Goal: Contribute content: Contribute content

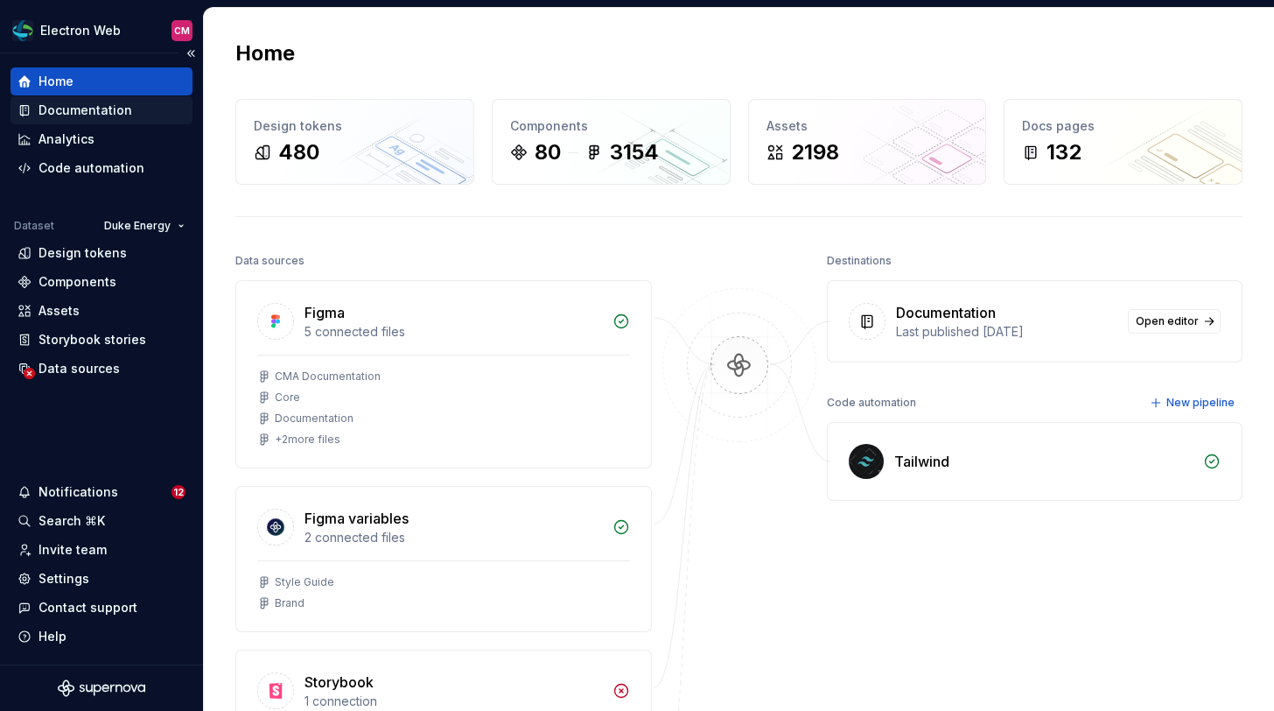
click at [119, 114] on div "Documentation" at bounding box center [86, 111] width 94 height 18
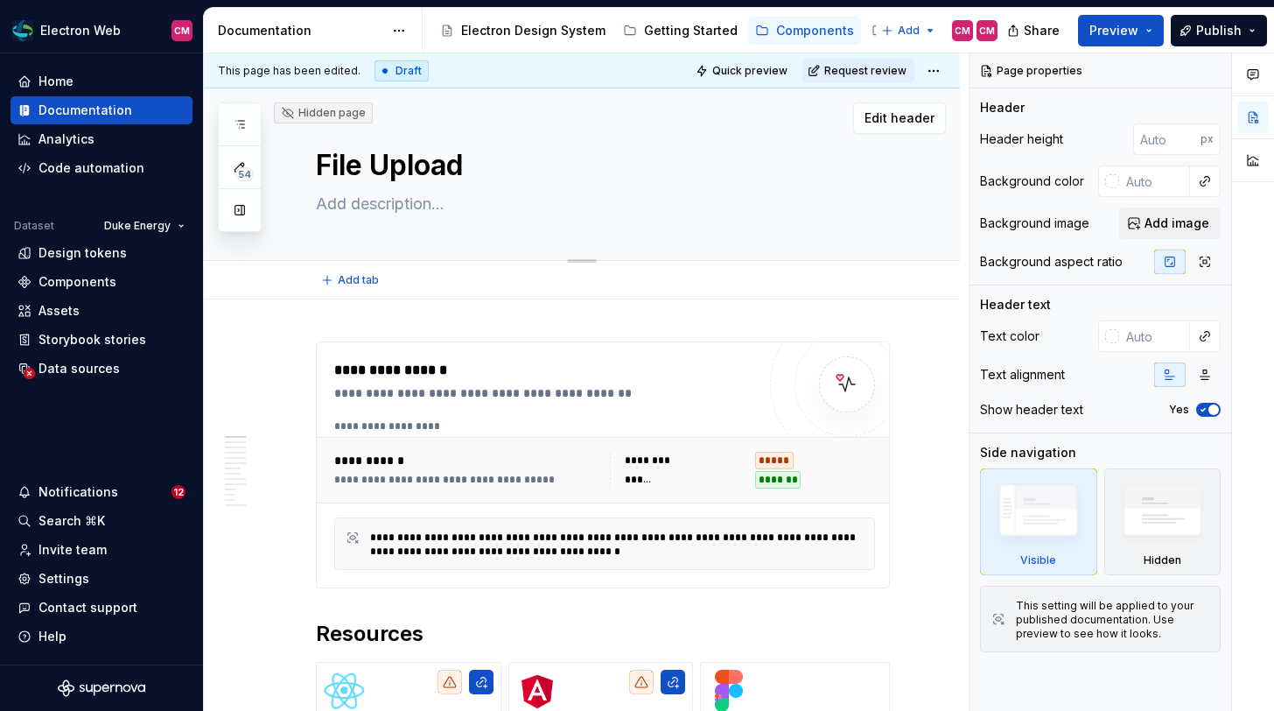
click at [516, 201] on textarea at bounding box center [599, 204] width 574 height 28
paste textarea "for selecting and uploading user files."
type textarea "*"
type textarea "for selecting and uploading user files."
click at [331, 201] on textarea "for selecting and uploading user files." at bounding box center [599, 204] width 574 height 28
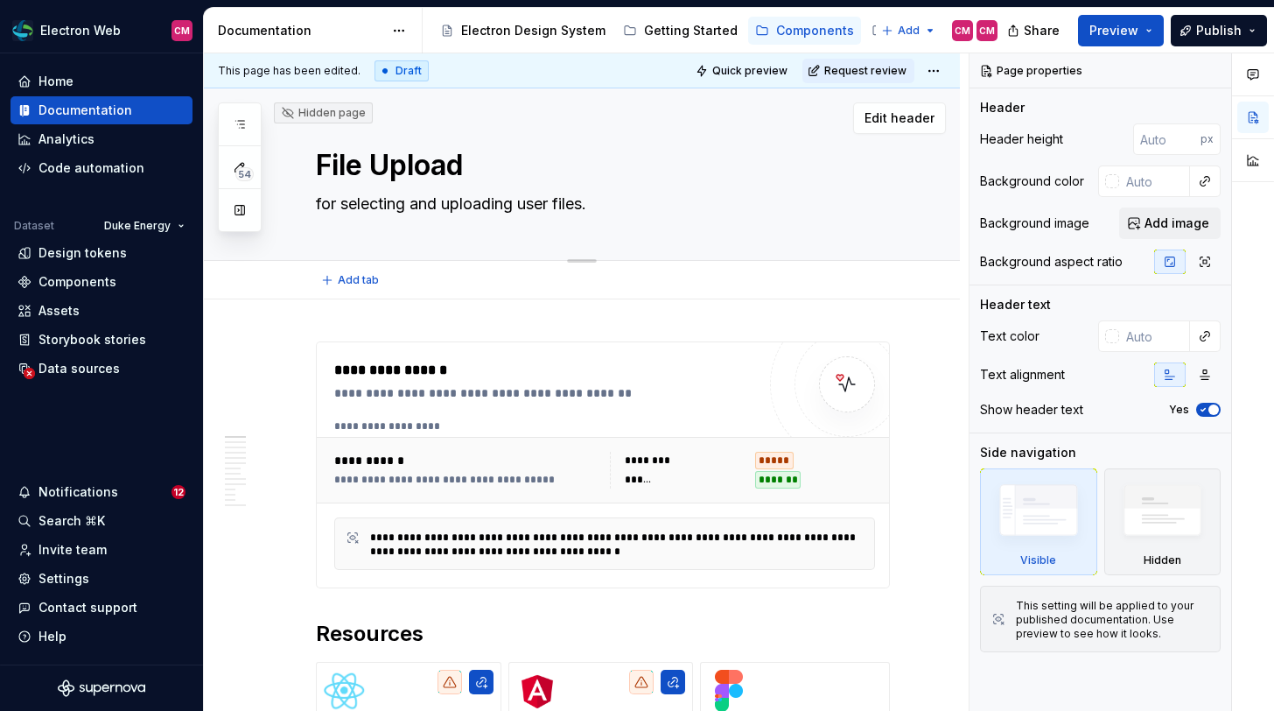
click at [331, 201] on textarea "for selecting and uploading user files." at bounding box center [599, 204] width 574 height 28
type textarea "*"
type textarea "F selecting and uploading user files."
type textarea "*"
type textarea "Fo selecting and uploading user files."
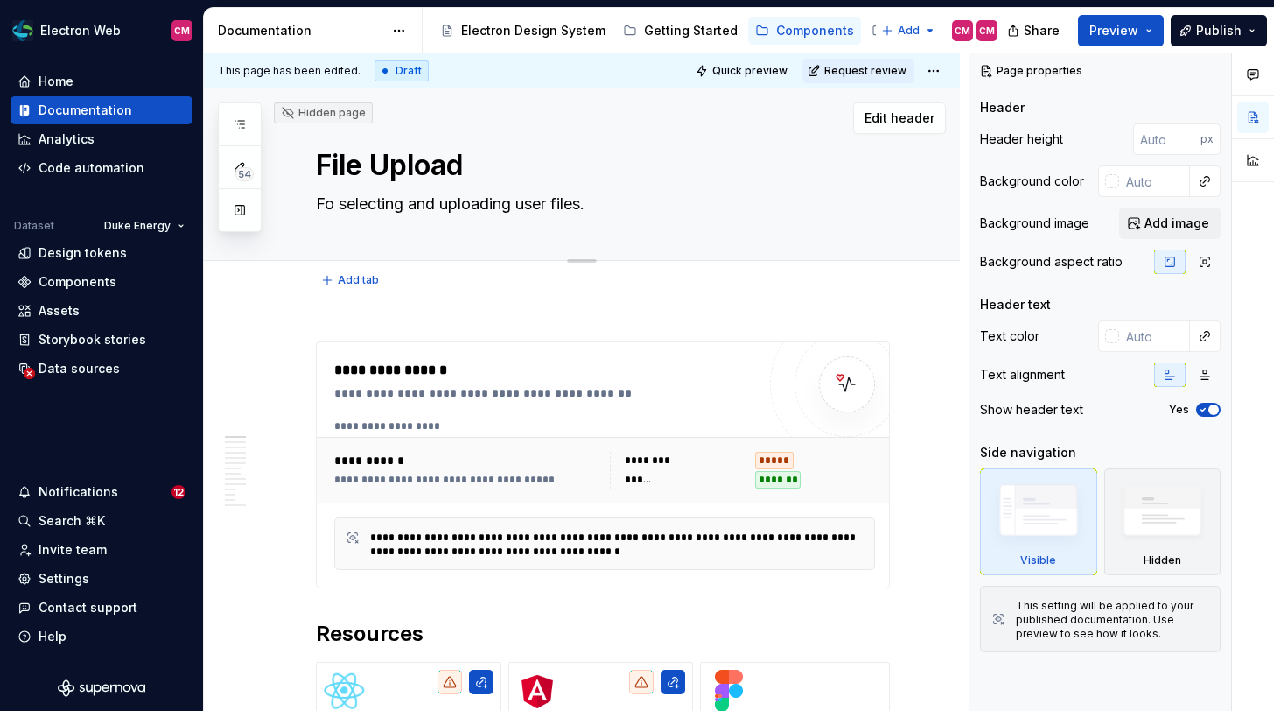
type textarea "*"
type textarea "For selecting and uploading user files."
type textarea "*"
type textarea "For selecting and uploading user files."
click at [1128, 26] on span "Preview" at bounding box center [1113, 31] width 49 height 18
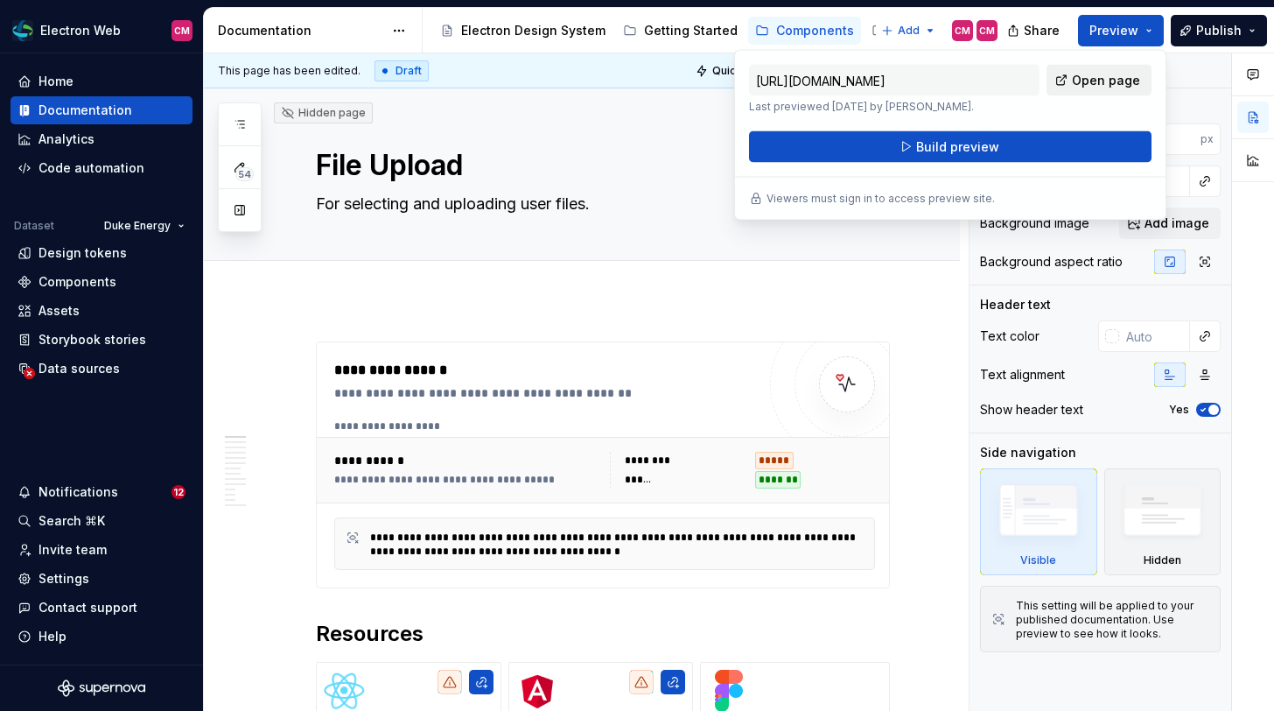
click at [1096, 78] on span "Open page" at bounding box center [1106, 81] width 68 height 18
click at [513, 203] on textarea "For selecting and uploading user files." at bounding box center [599, 204] width 574 height 28
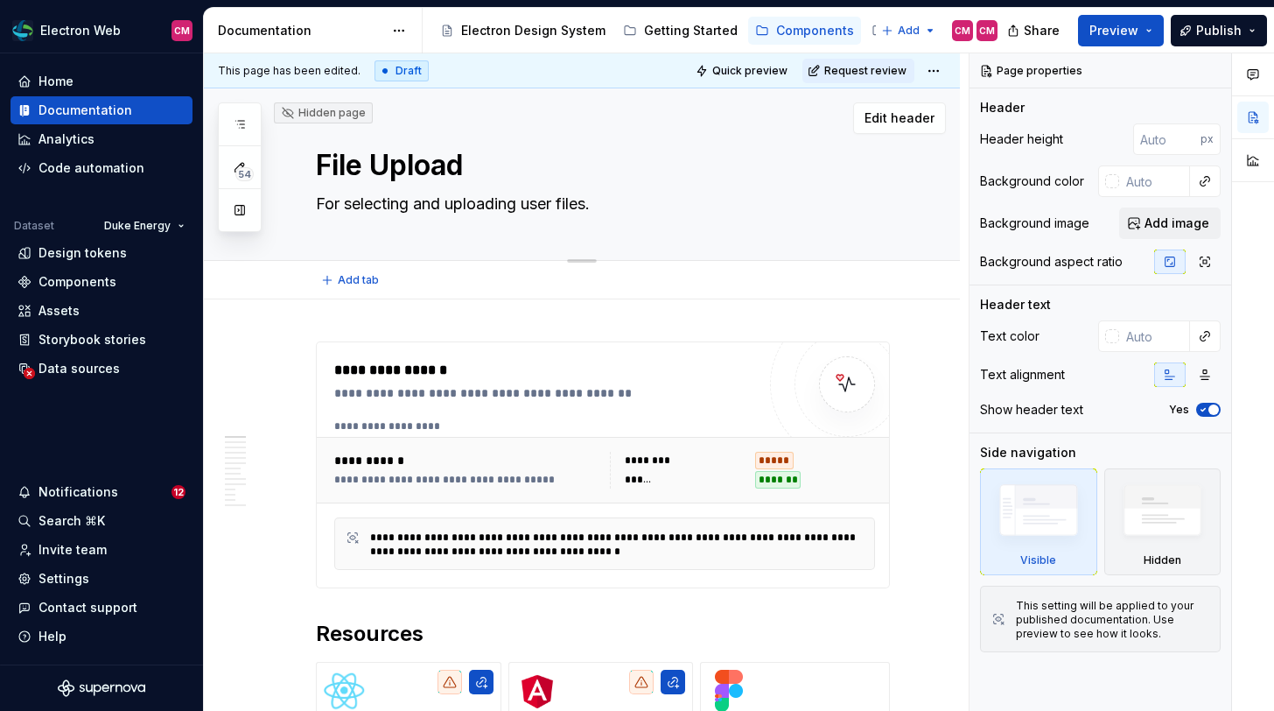
click at [320, 207] on textarea "For selecting and uploading user files." at bounding box center [599, 204] width 574 height 28
type textarea "*"
type textarea "T selecting and uploading user files."
type textarea "*"
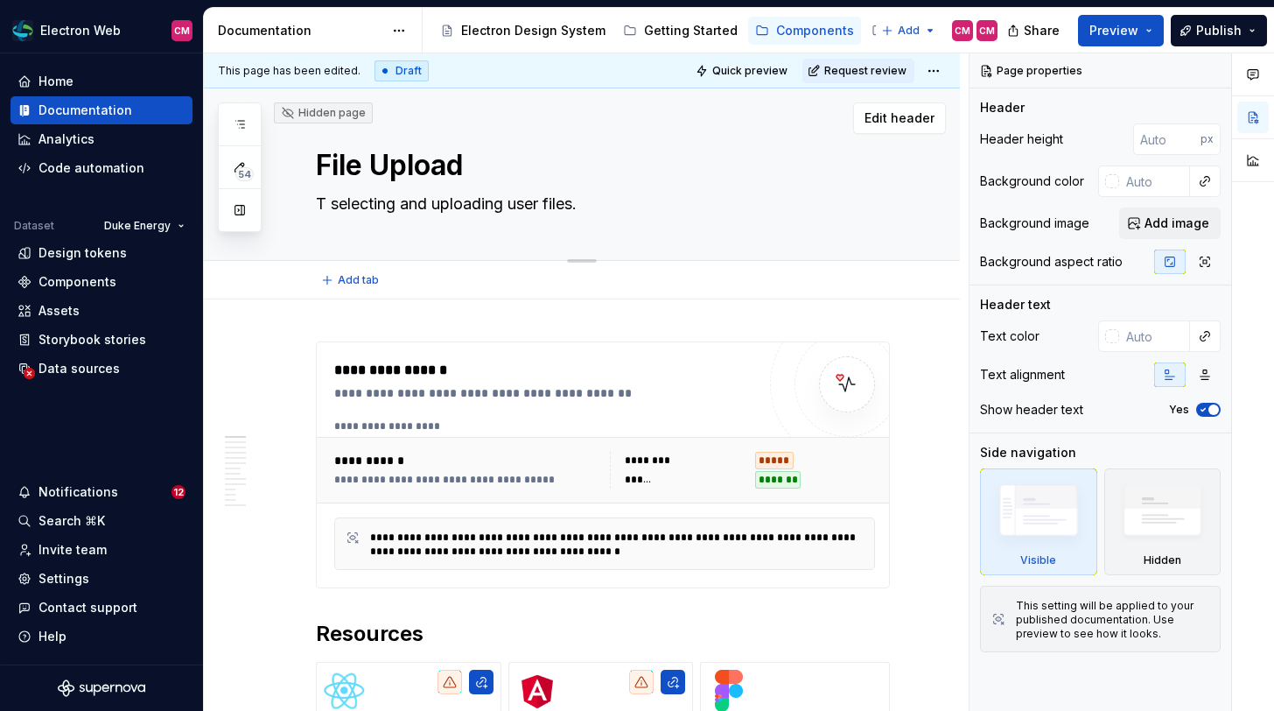
type textarea "To selecting and uploading user files."
click at [404, 205] on textarea "To selecting and uploading user files." at bounding box center [599, 204] width 574 height 28
type textarea "*"
type textarea "To selectin and uploading user files."
type textarea "*"
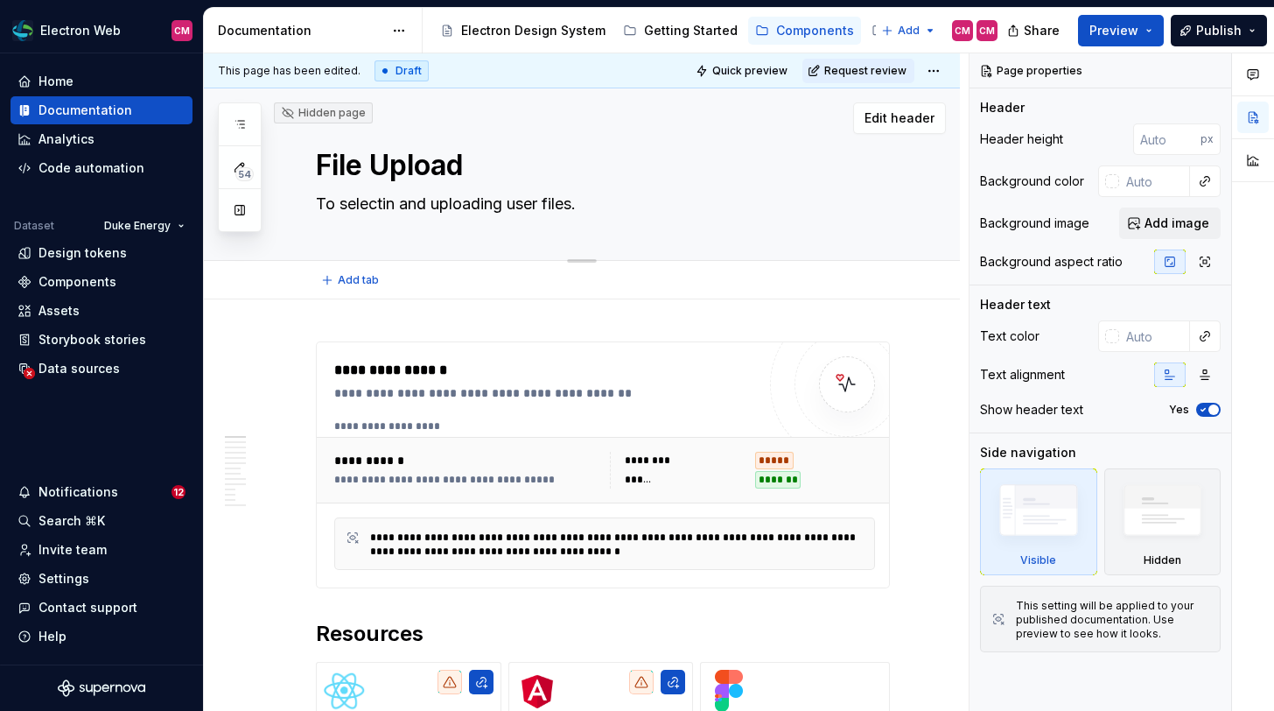
type textarea "To selecti and uploading user files."
type textarea "*"
type textarea "To select and uploading user files."
click at [490, 207] on textarea "To select and uploading user files." at bounding box center [599, 204] width 574 height 28
type textarea "*"
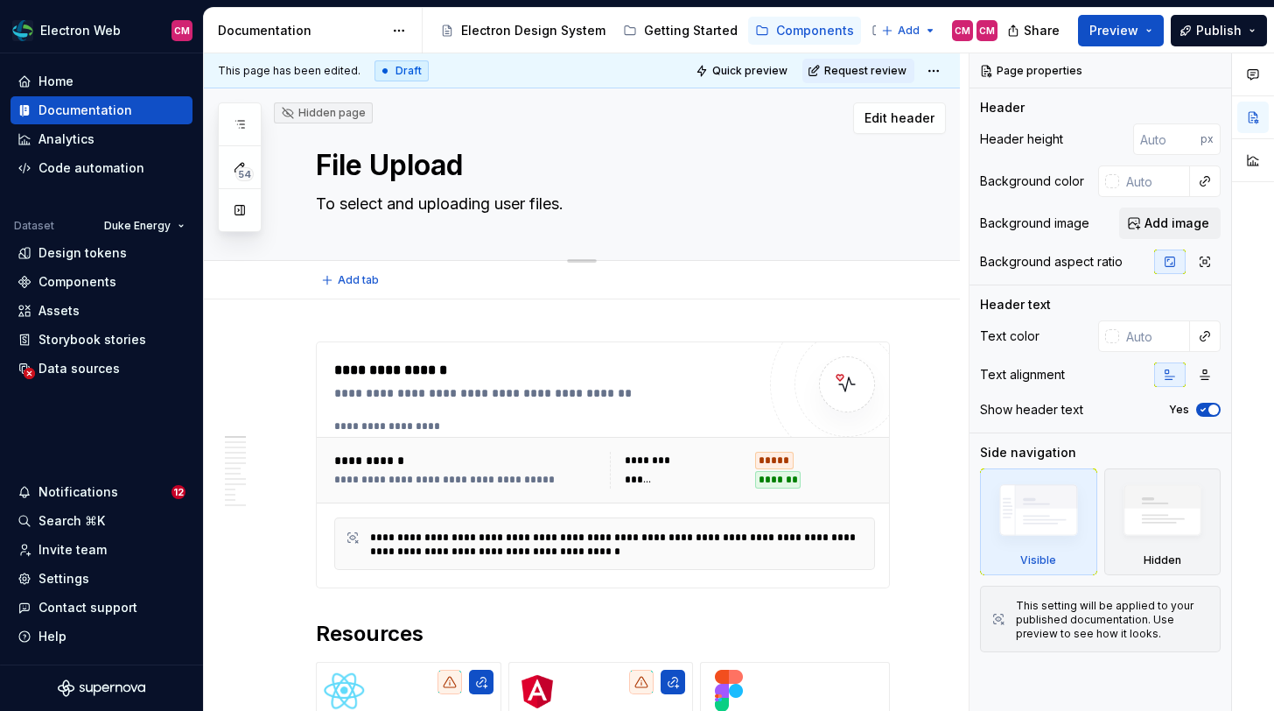
type textarea "To select and uploadin user files."
type textarea "*"
type textarea "To select and uploadi user files."
type textarea "*"
type textarea "To select and upload user files."
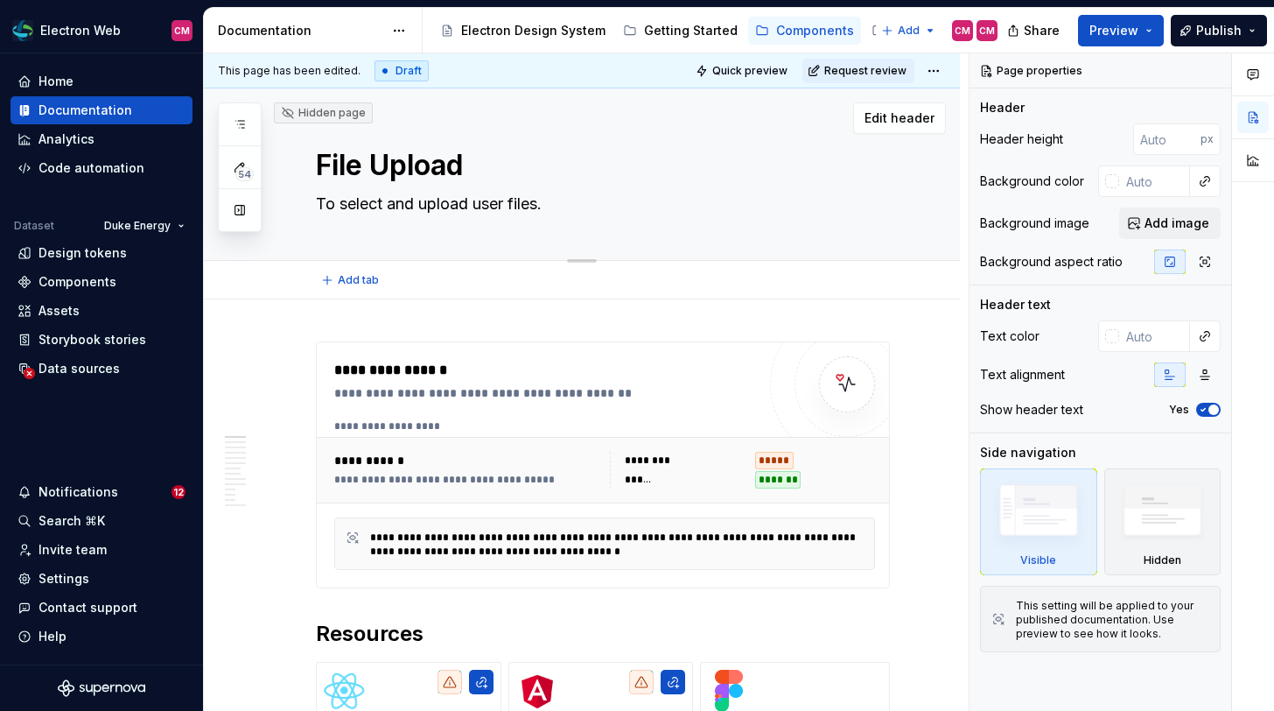
click at [342, 207] on textarea "To select and upload user files." at bounding box center [599, 204] width 574 height 28
type textarea "*"
type textarea "To aselect and upload user files."
type textarea "*"
type textarea "To atselect and upload user files."
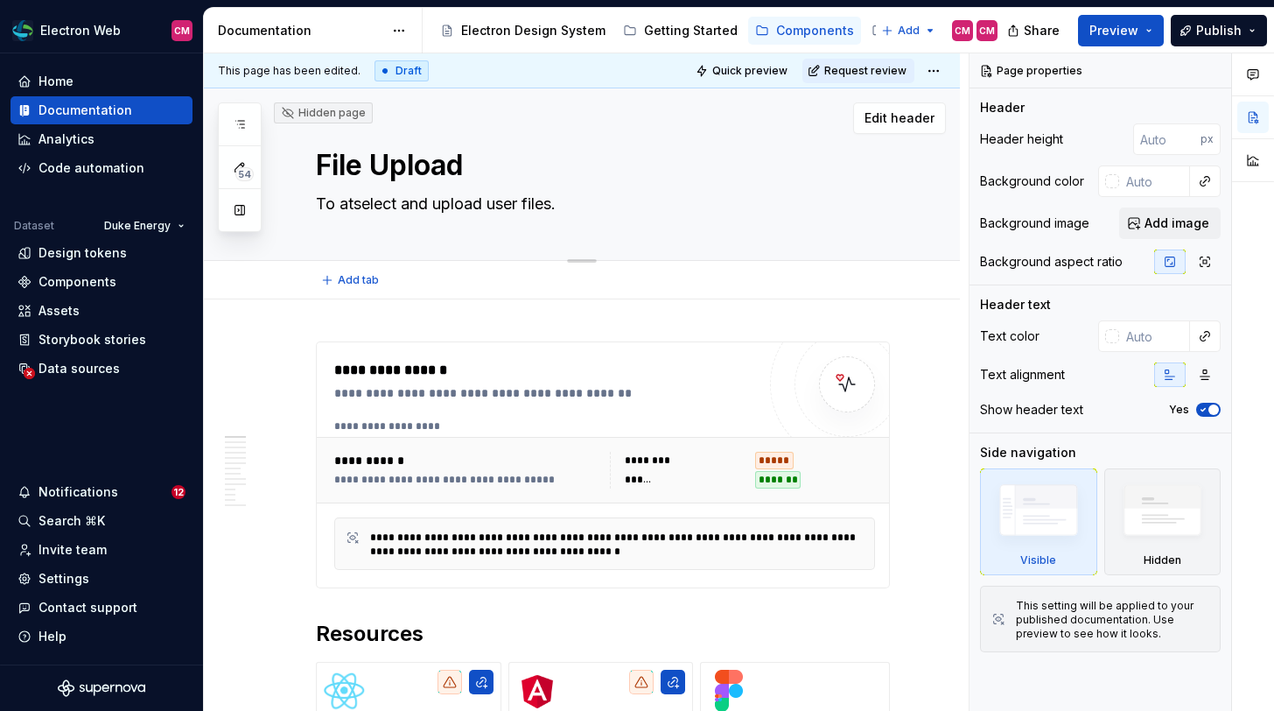
type textarea "*"
type textarea "To attselect and upload user files."
type textarea "*"
type textarea "To attaselect and upload user files."
type textarea "*"
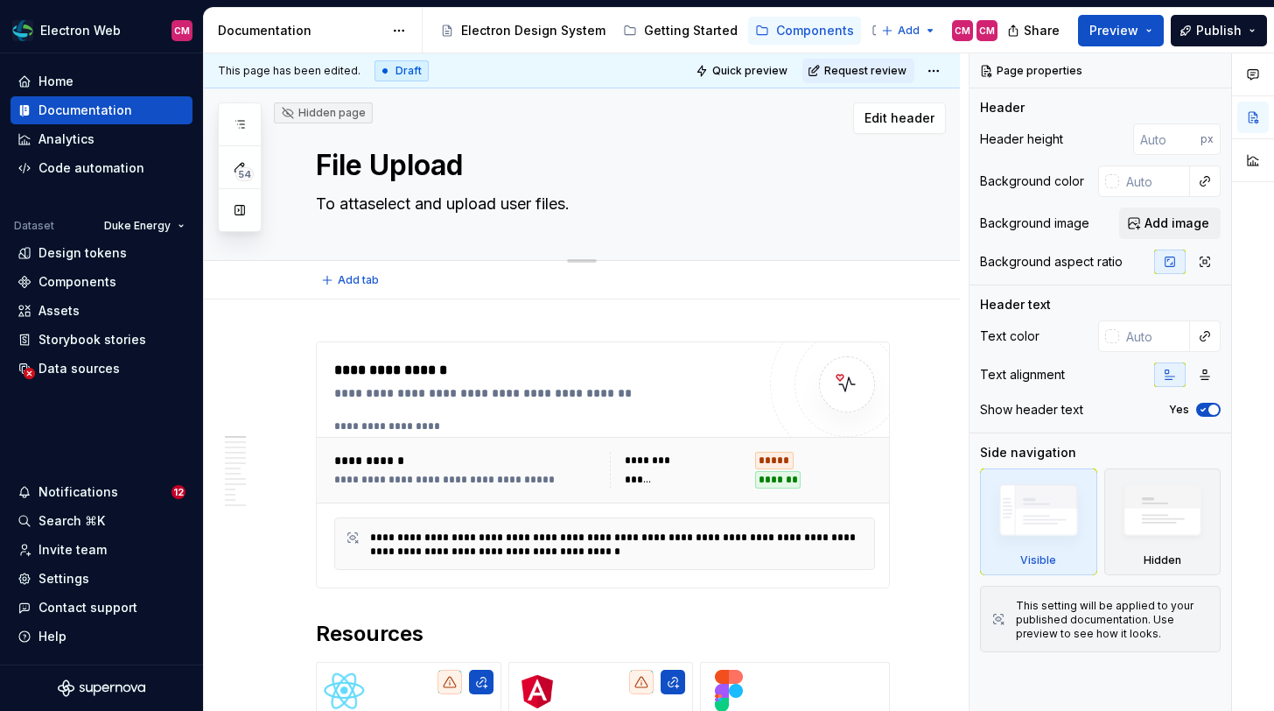
type textarea "To attacselect and upload user files."
type textarea "*"
type textarea "To attachselect and upload user files."
type textarea "*"
type textarea "To attacselect and upload user files."
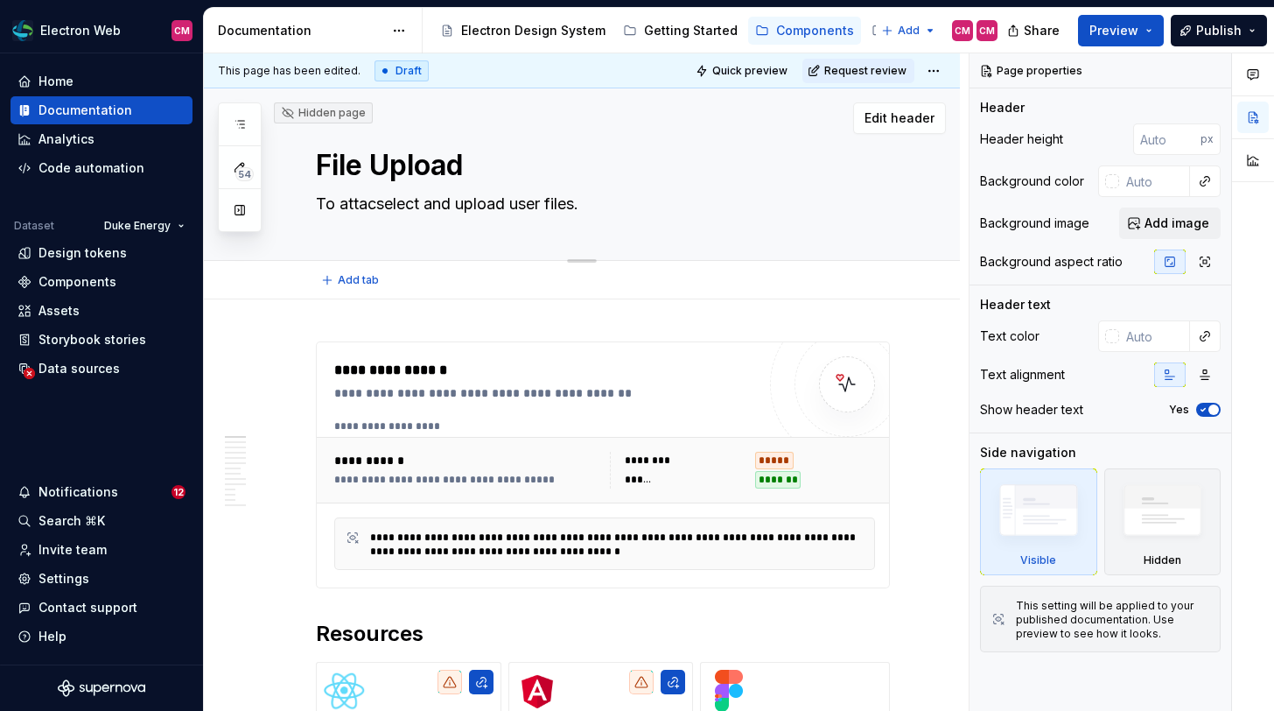
type textarea "*"
type textarea "To attaselect and upload user files."
type textarea "*"
type textarea "To attselect and upload user files."
type textarea "*"
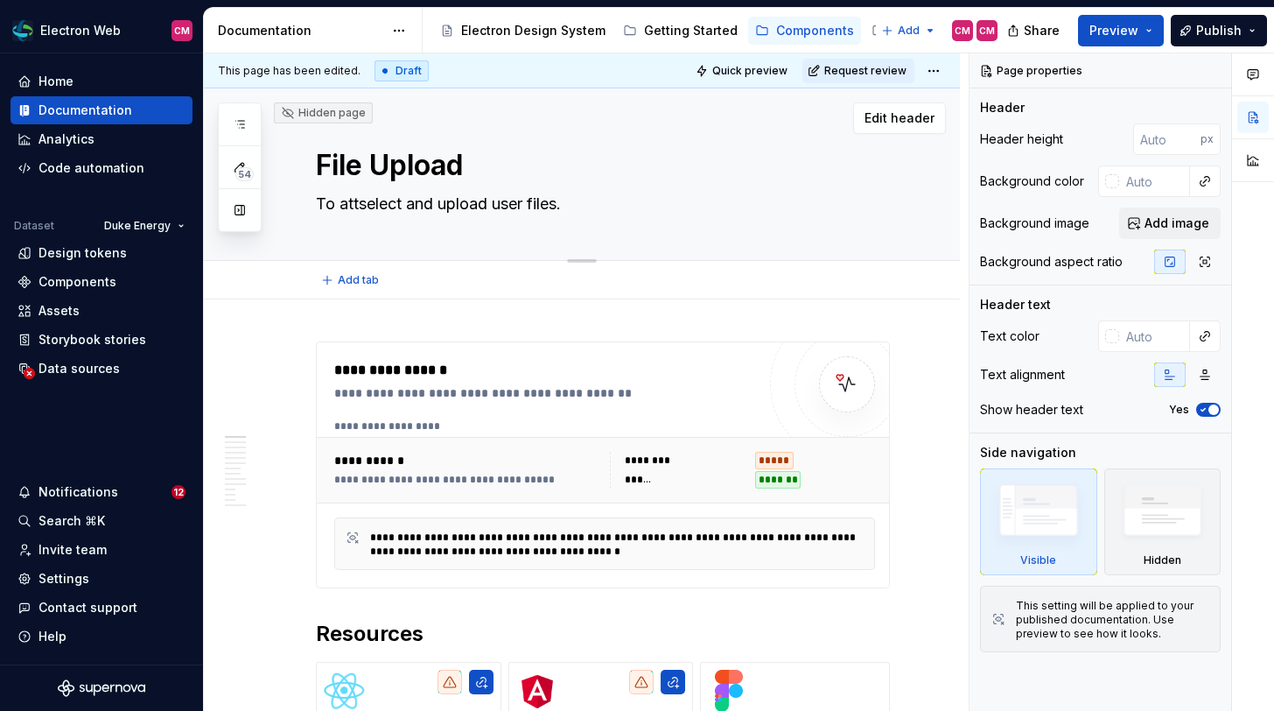
type textarea "To atselect and upload user files."
type textarea "*"
type textarea "To aselect and upload user files."
type textarea "*"
type textarea "To select and upload user files."
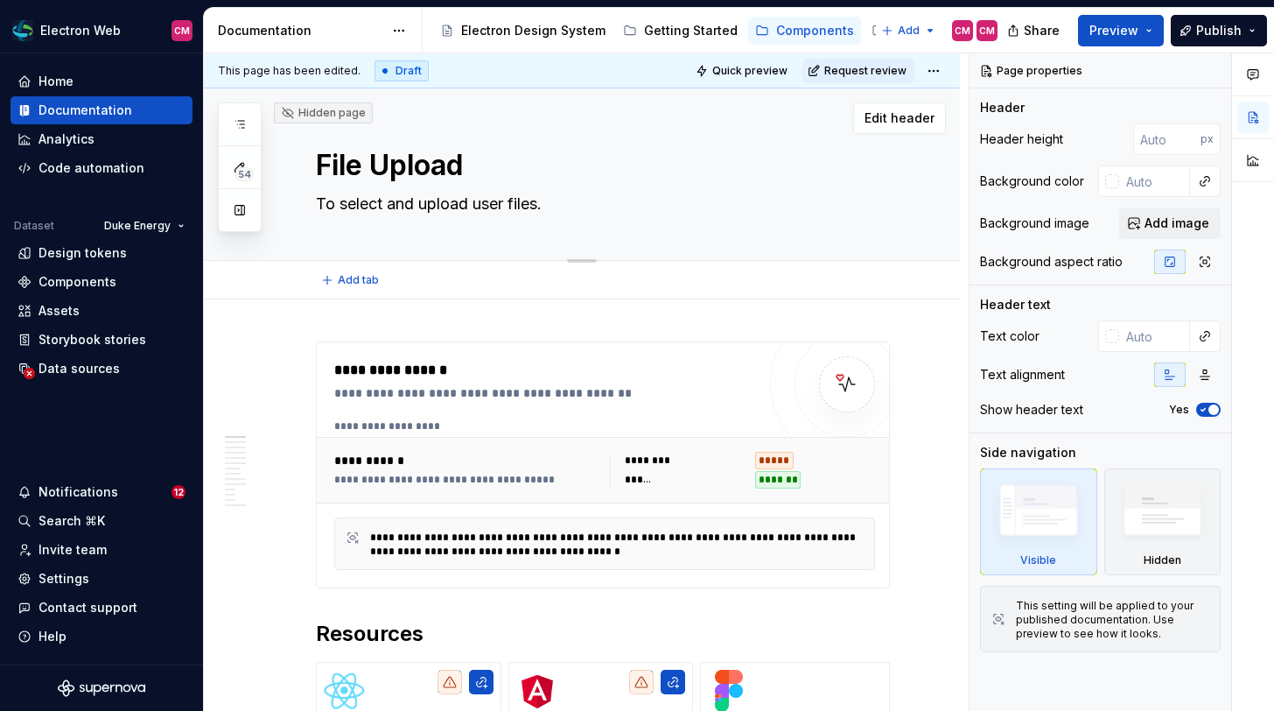
click at [390, 206] on textarea "To select and upload user files." at bounding box center [599, 204] width 574 height 28
click at [417, 206] on textarea "To select and upload user files." at bounding box center [599, 204] width 574 height 28
type textarea "*"
type textarea "To select and upload user files."
type textarea "*"
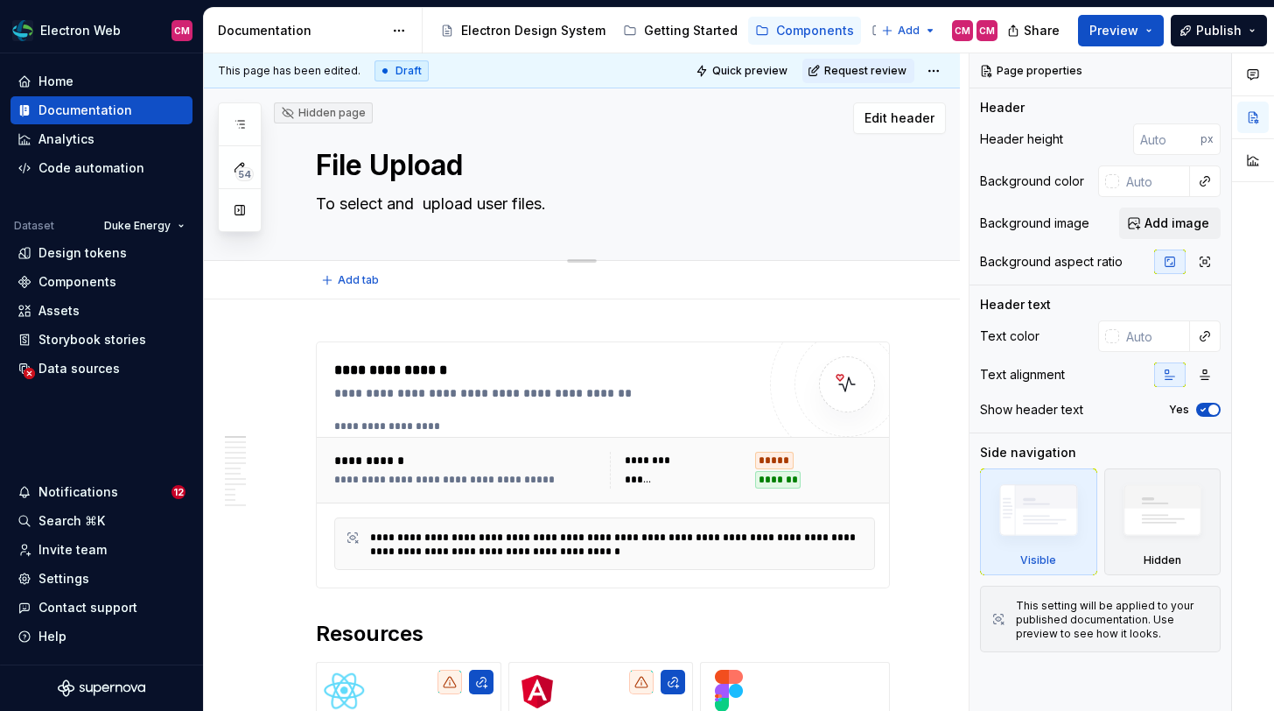
type textarea "To select and a upload user files."
type textarea "*"
type textarea "To select and at upload user files."
type textarea "*"
type textarea "To select and att upload user files."
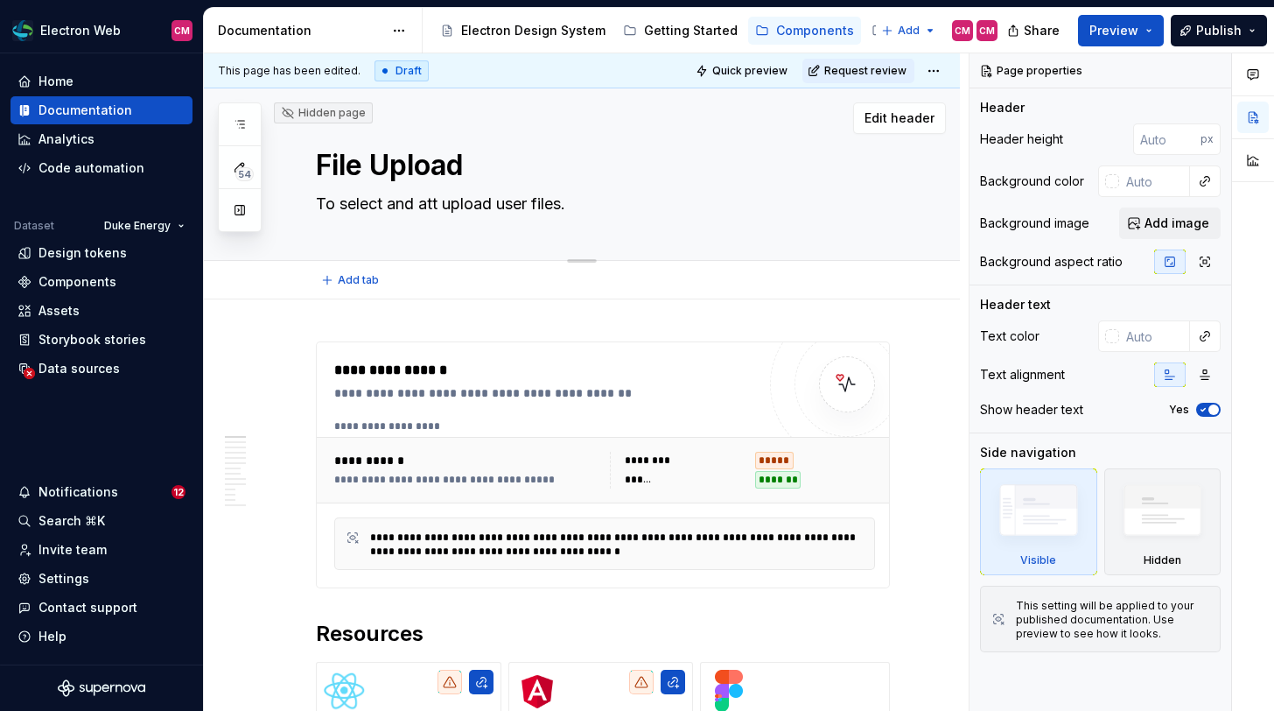
type textarea "*"
type textarea "To select and atta upload user files."
type textarea "*"
type textarea "To select and attac upload user files."
type textarea "*"
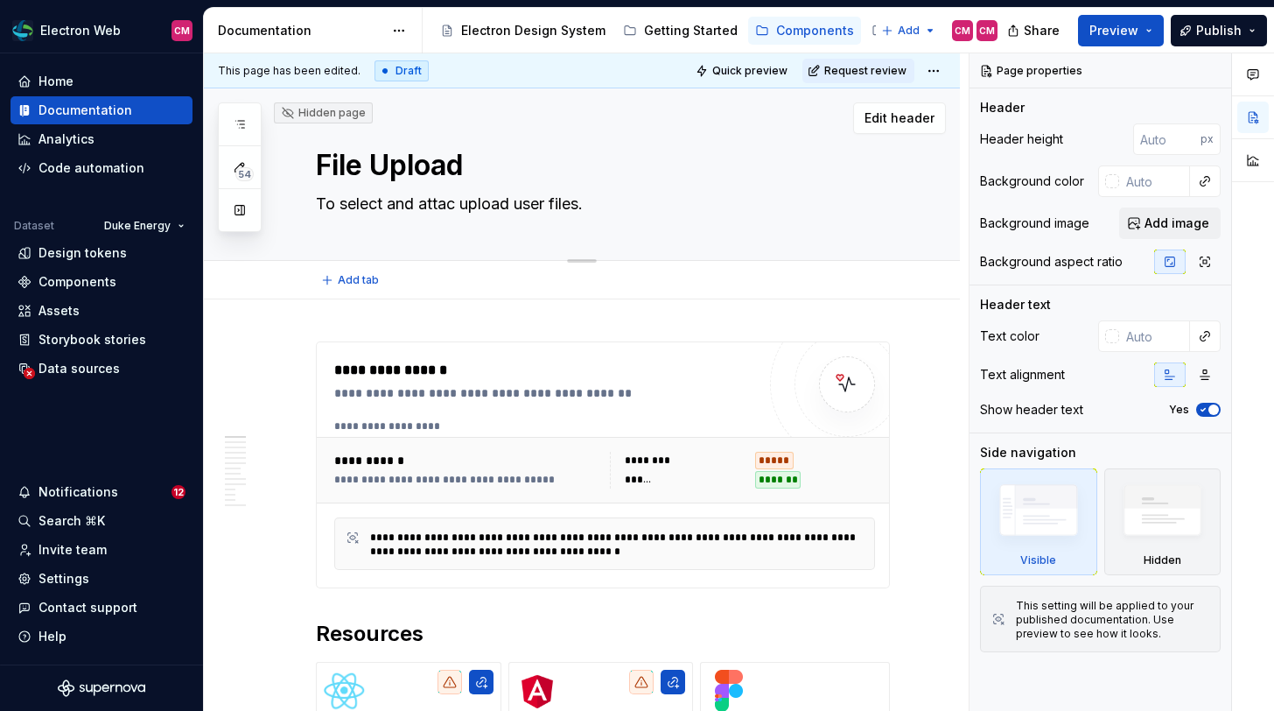
type textarea "To select and attach upload user files."
type textarea "*"
type textarea "To select and attach upload user files."
type textarea "*"
type textarea "To select and attach o upload user files."
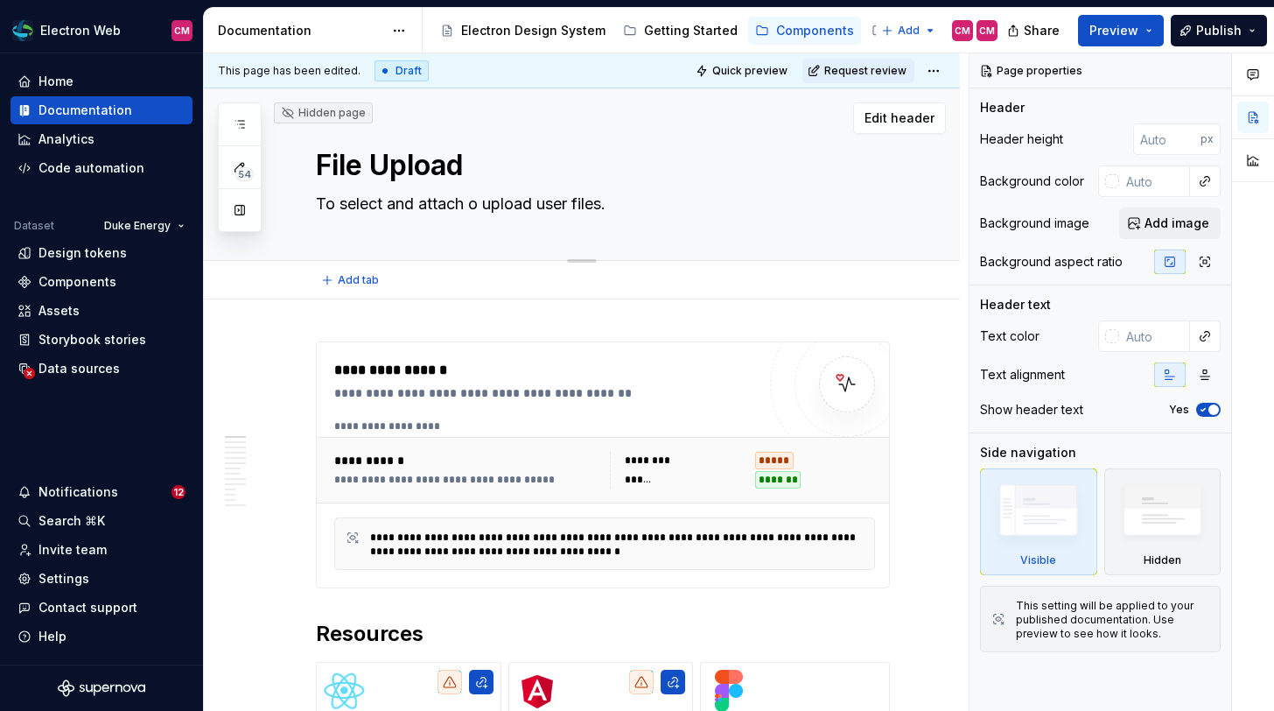
type textarea "*"
type textarea "To select and attach or upload user files."
click at [557, 208] on textarea "To select and attach or upload user files." at bounding box center [599, 204] width 574 height 28
type textarea "*"
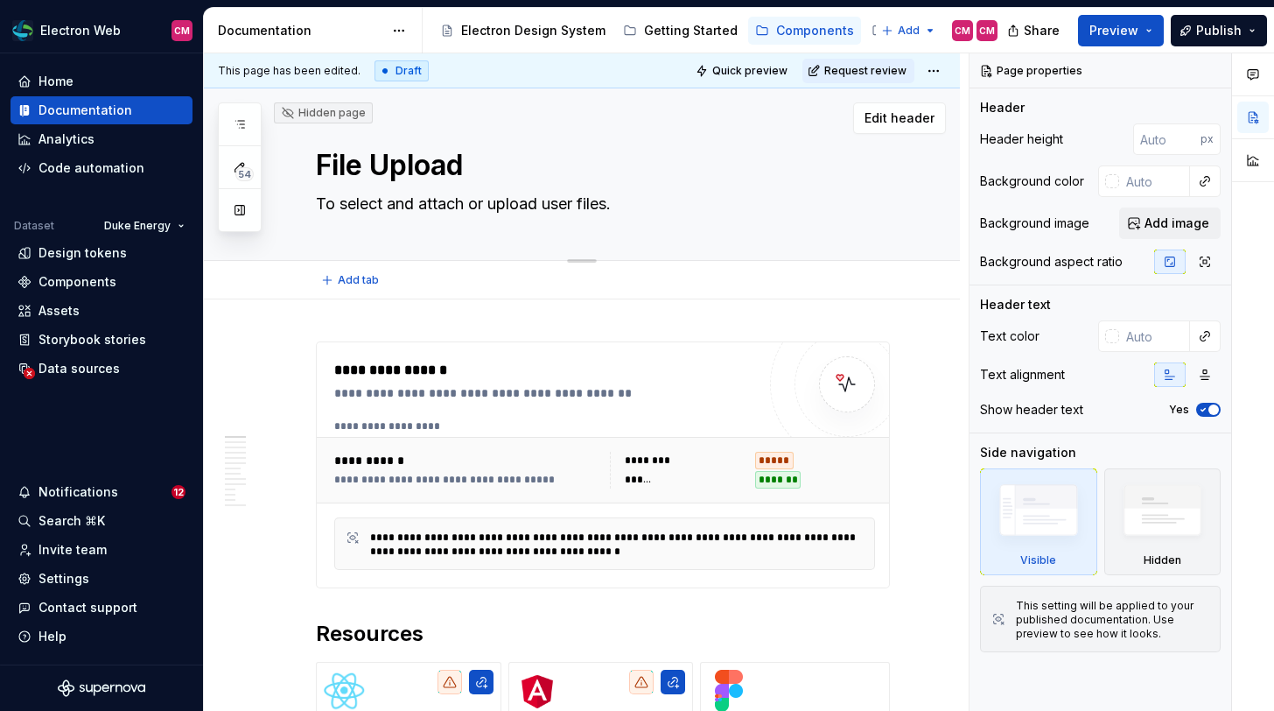
type textarea "To select and attach or upload files."
type textarea "*"
type textarea "To select and attach or uploa files."
type textarea "*"
type textarea "To select and attach or upload files."
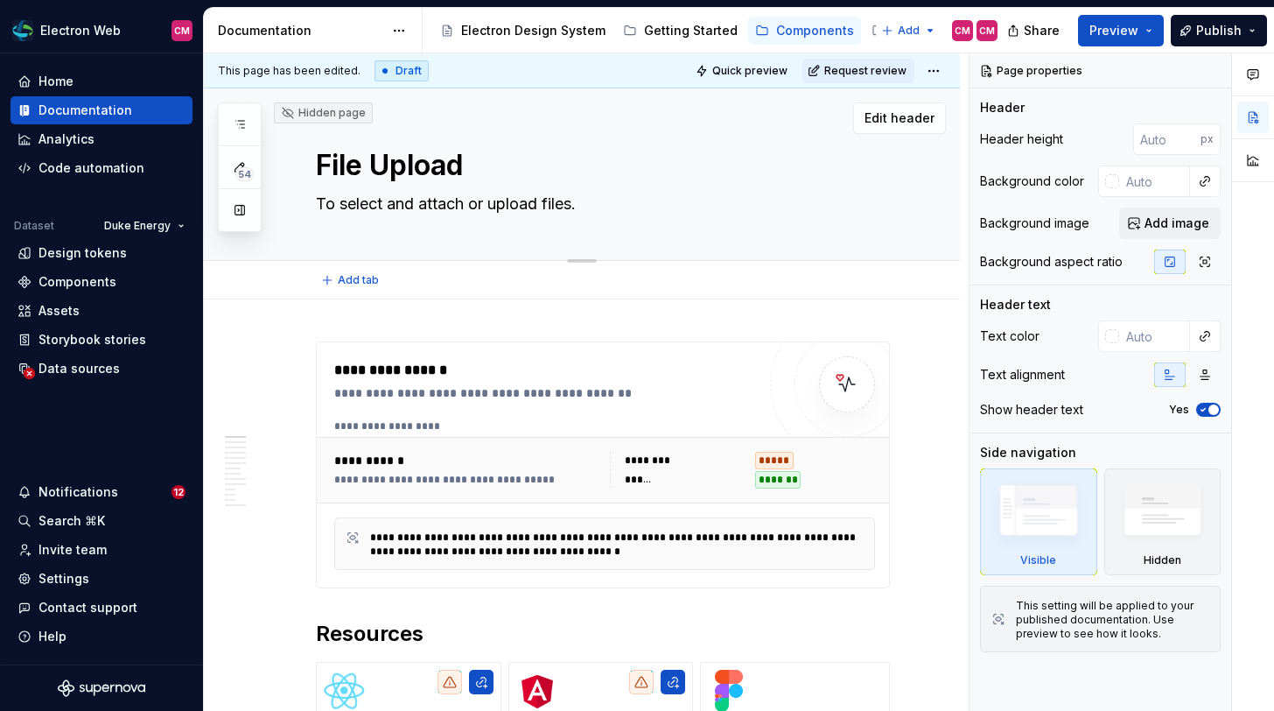
click at [432, 203] on textarea "To select and attach or upload files." at bounding box center [599, 204] width 574 height 28
type textarea "*"
type textarea "To select and attach or upload files."
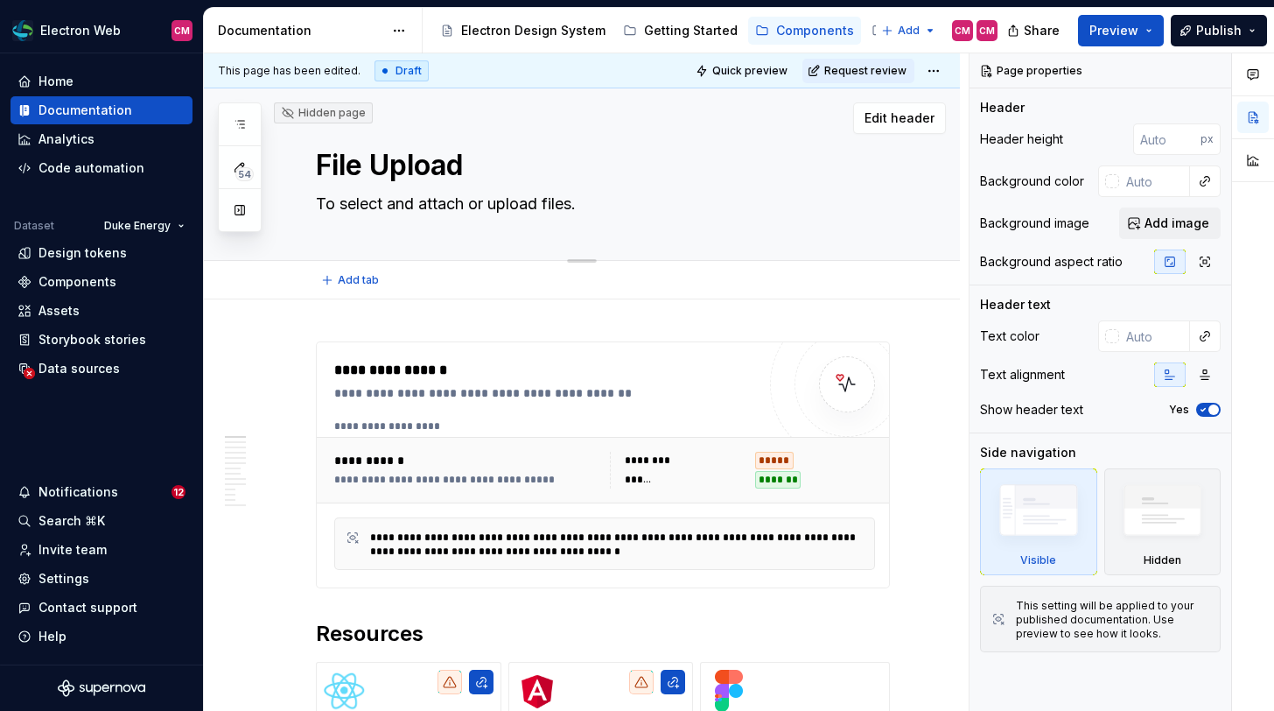
click at [520, 201] on textarea "To select and attach or upload files." at bounding box center [599, 204] width 574 height 28
click at [347, 205] on textarea "To select and attach or upload files." at bounding box center [599, 204] width 574 height 28
type textarea "*"
type textarea "To elect and attach or upload files."
type textarea "*"
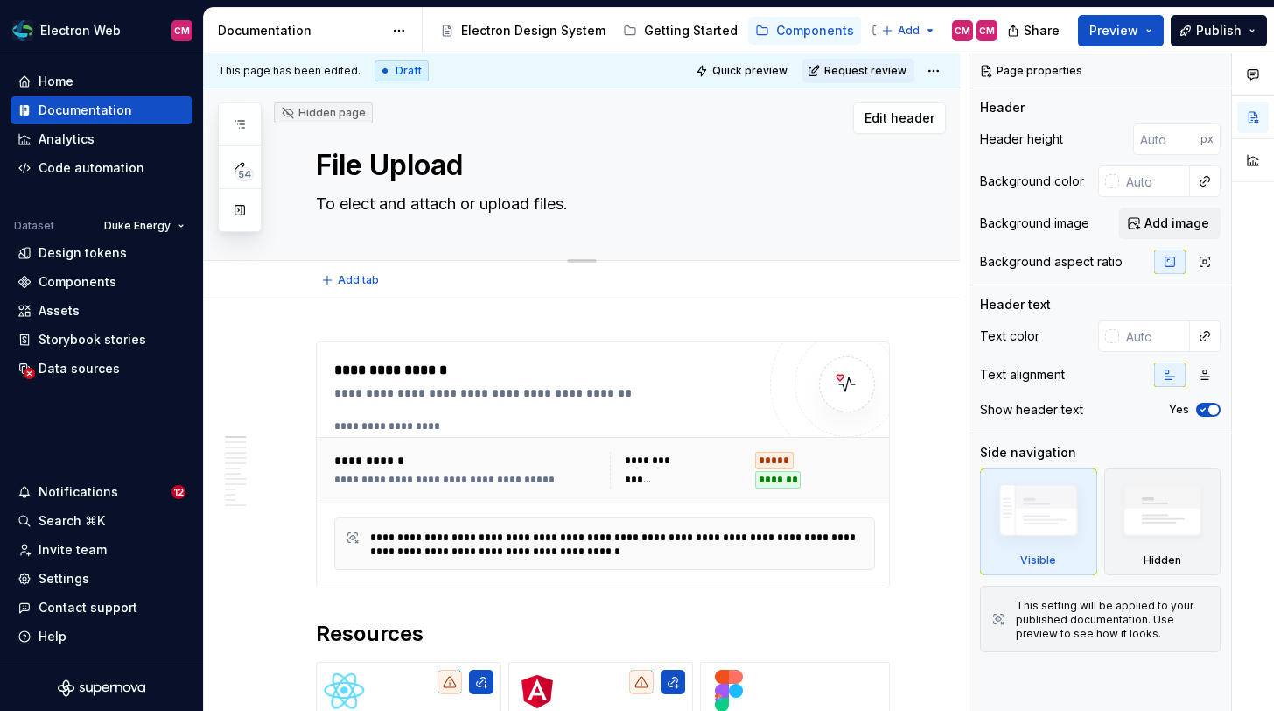
type textarea "Toelect and attach or upload files."
type textarea "*"
type textarea "Telect and attach or upload files."
type textarea "*"
type textarea "elect and attach or upload files."
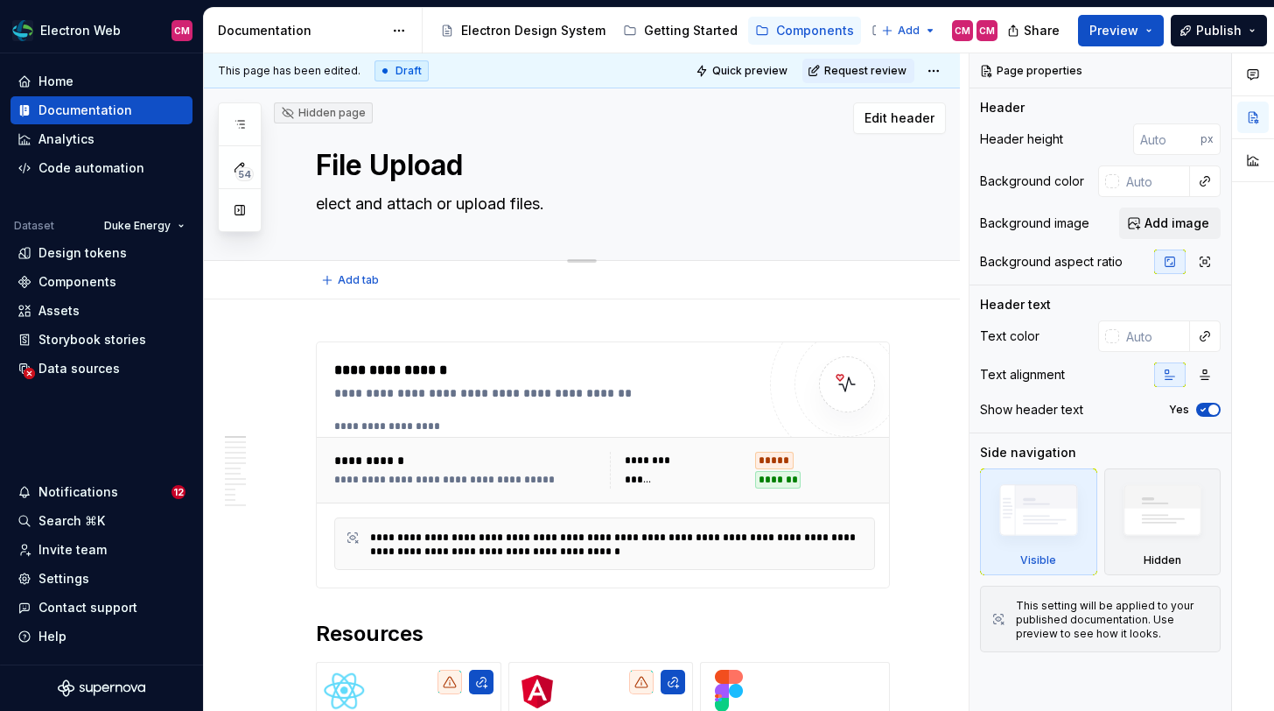
type textarea "*"
type textarea "Select and attach or upload files."
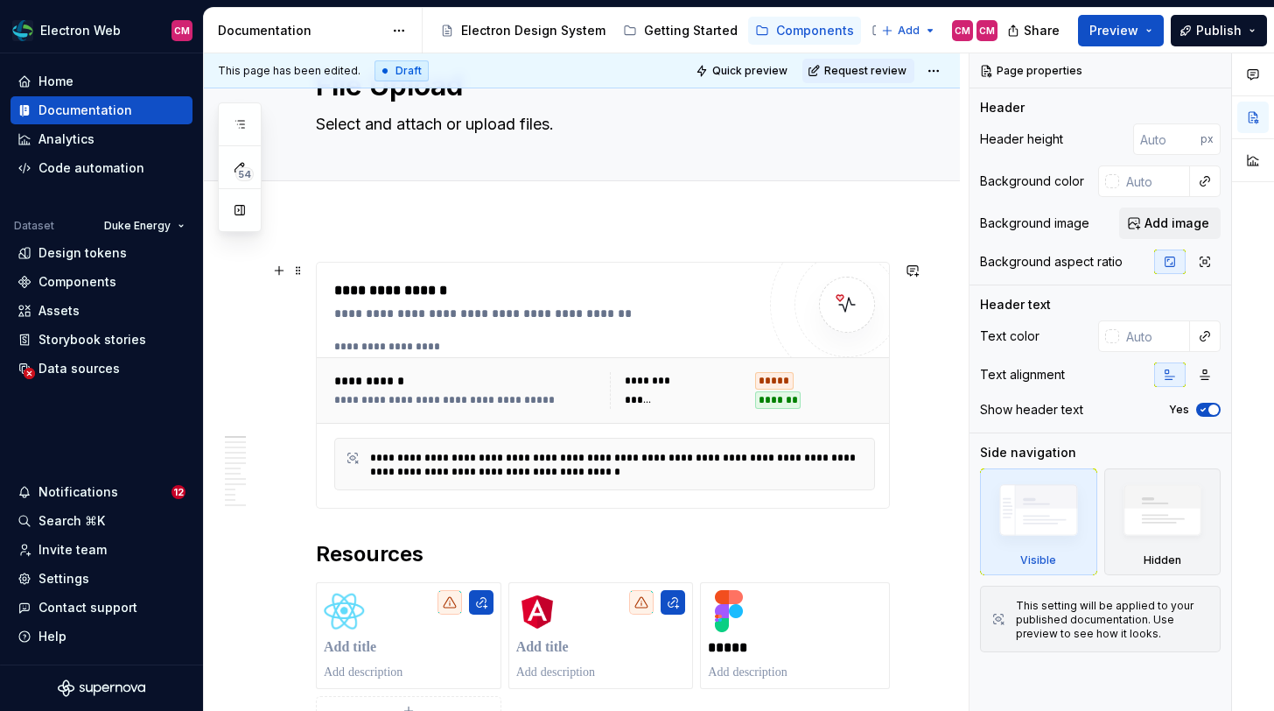
scroll to position [81, 0]
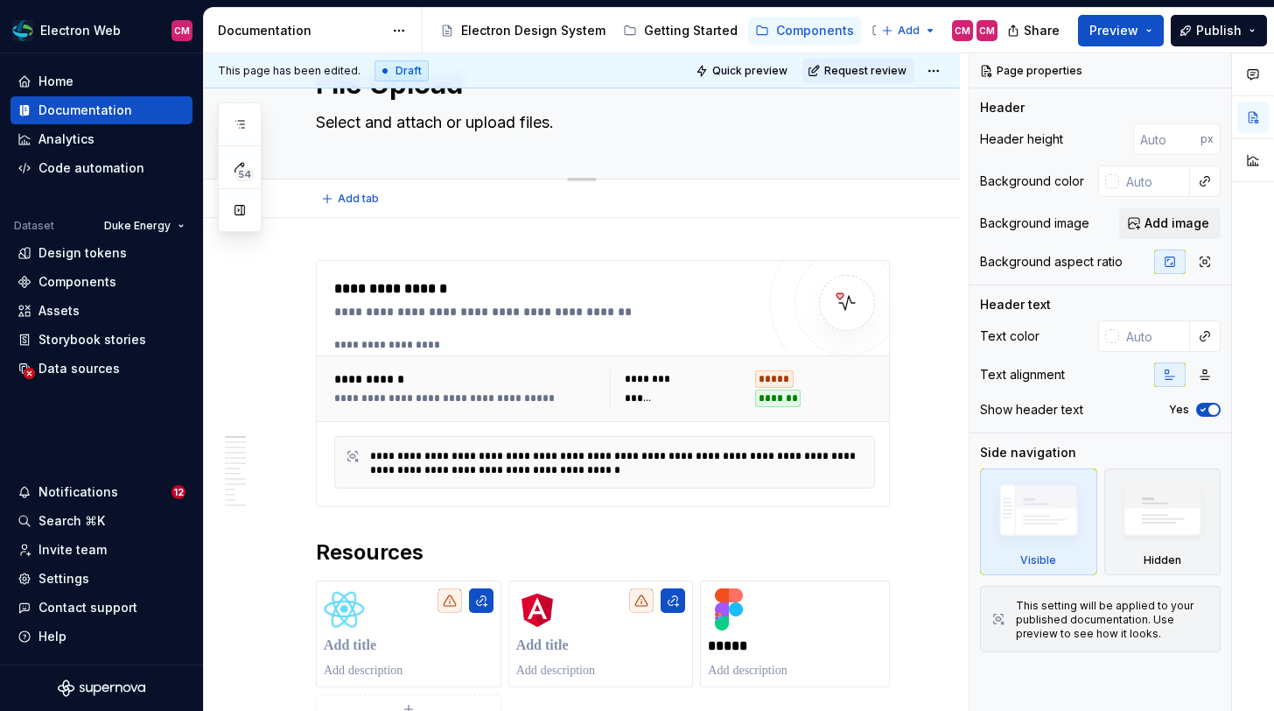
click at [371, 127] on textarea "Select and attach or upload files." at bounding box center [599, 123] width 574 height 28
click at [366, 127] on textarea "Select and attach or upload files." at bounding box center [599, 123] width 574 height 28
click at [542, 123] on textarea "Select and attach or upload files." at bounding box center [599, 123] width 574 height 28
type textarea "*"
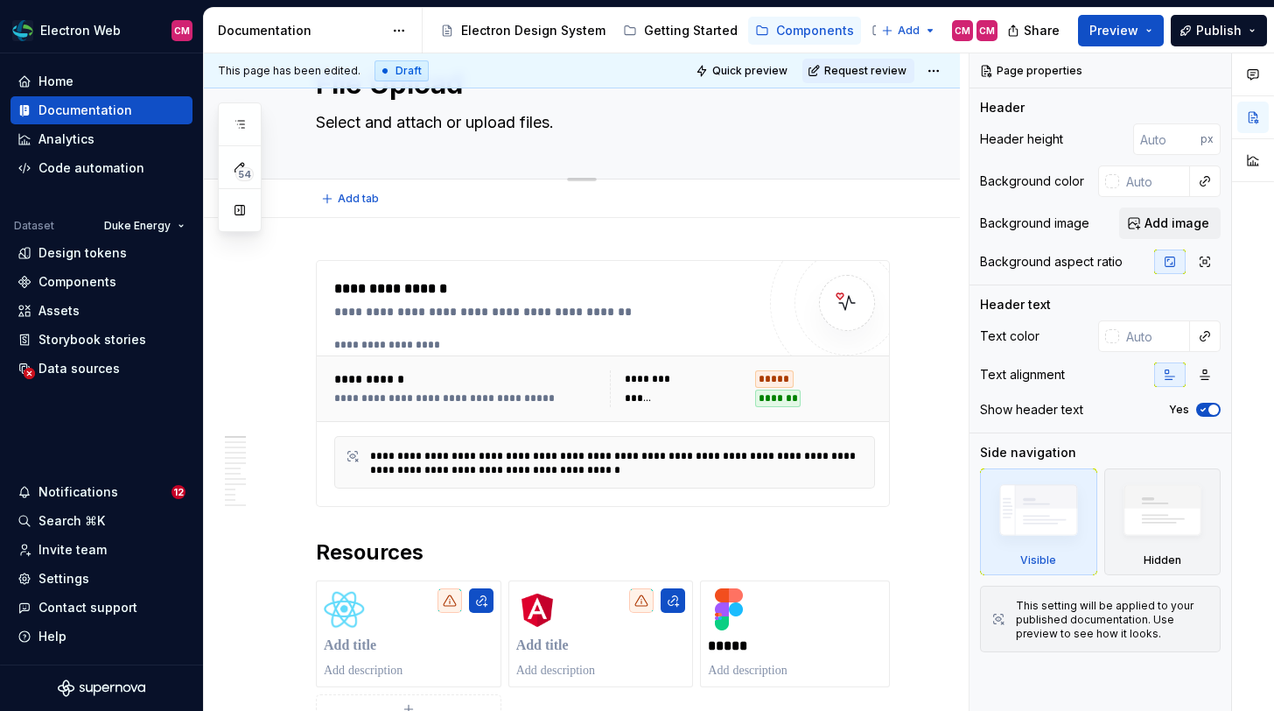
type textarea "Select and attach or upload."
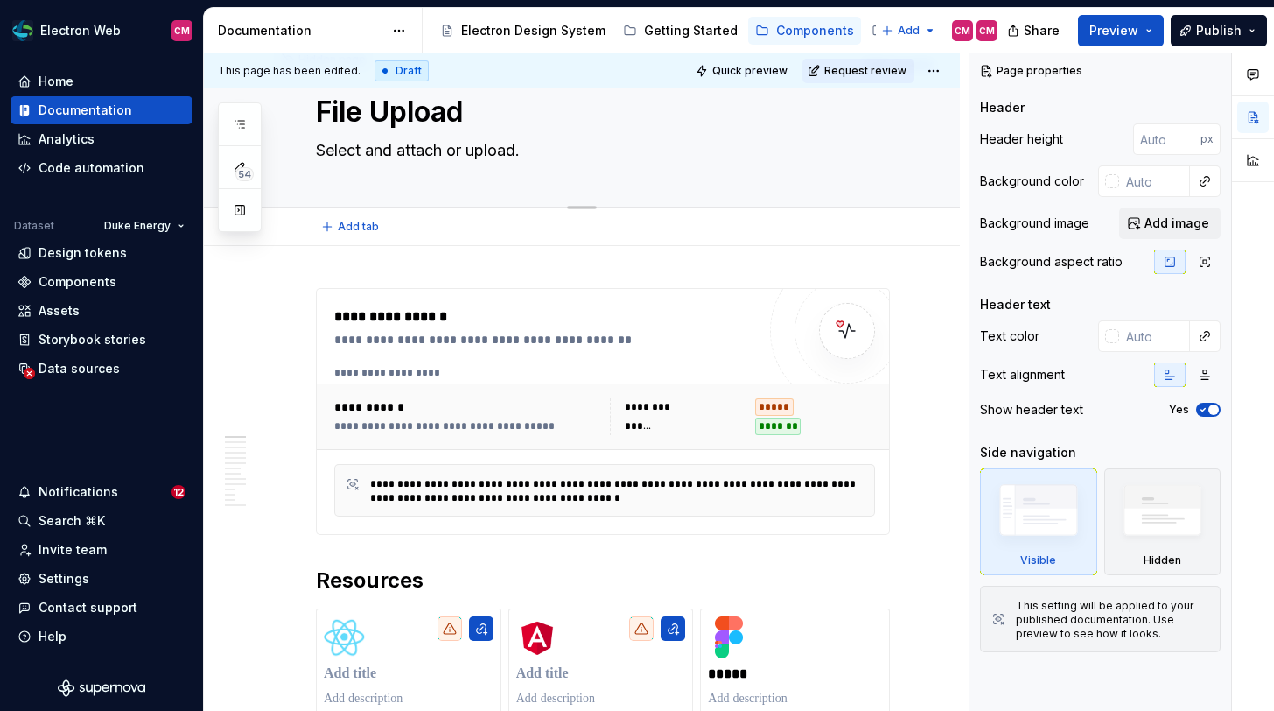
type textarea "*"
type textarea "Select and attach or uploa."
type textarea "*"
type textarea "Select and attach or upload."
click at [368, 157] on textarea "Select and attach or upload." at bounding box center [599, 151] width 574 height 28
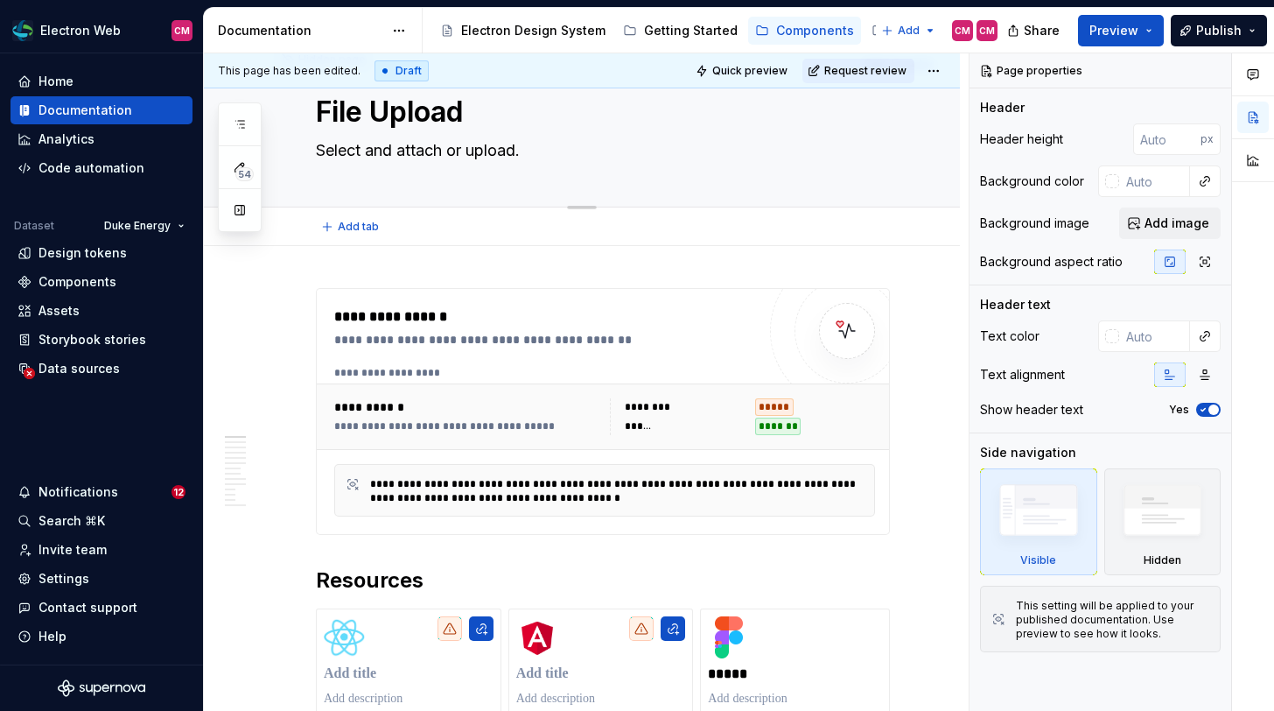
type textarea "*"
type textarea "Select iand attach or upload."
type textarea "*"
type textarea "Select itand attach or upload."
type textarea "*"
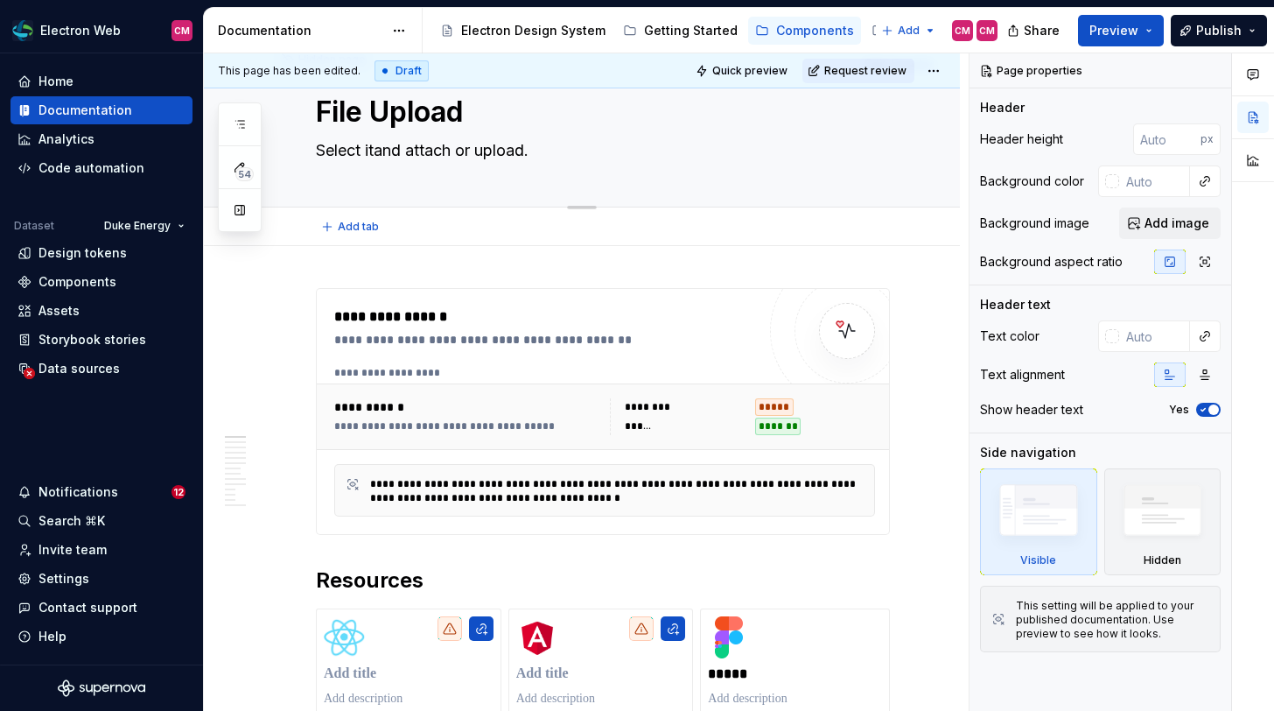
type textarea "Select iteand attach or upload."
type textarea "*"
type textarea "Select itemsand attach or upload."
type textarea "*"
type textarea "Select items and attach or upload."
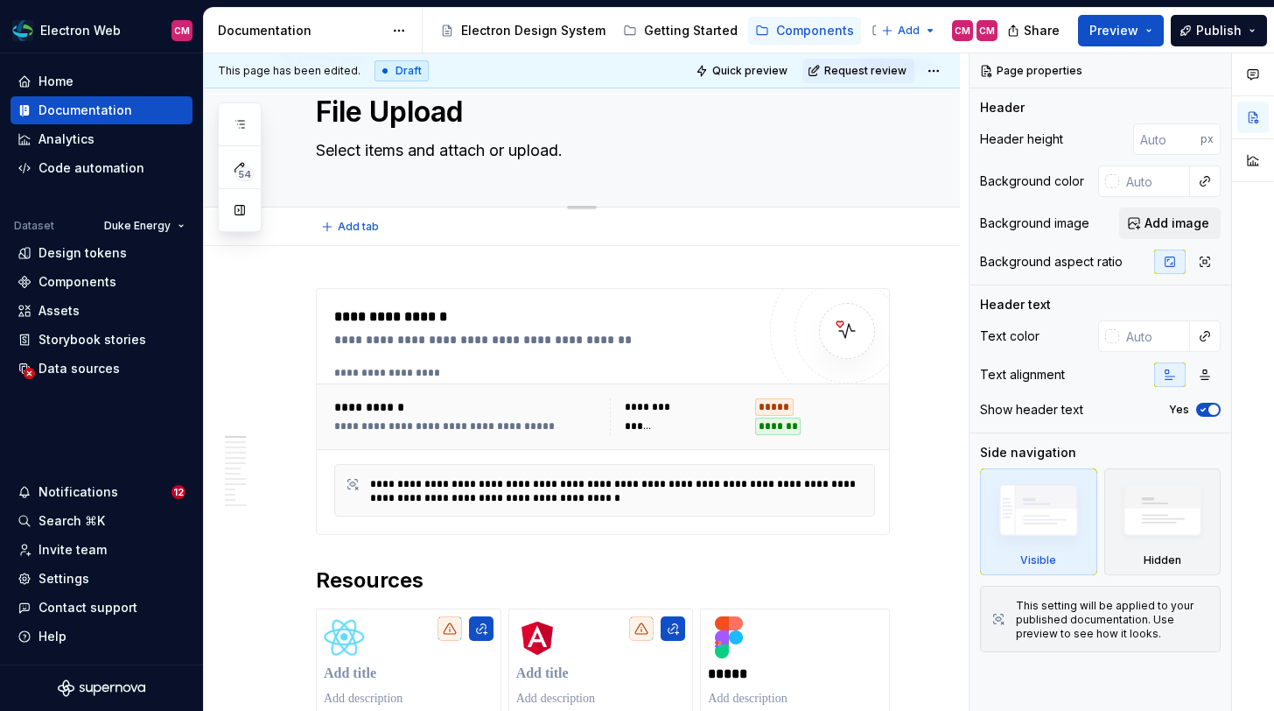
type textarea "*"
type textarea "Select items tand attach or upload."
type textarea "*"
type textarea "Select items toand attach or upload."
type textarea "*"
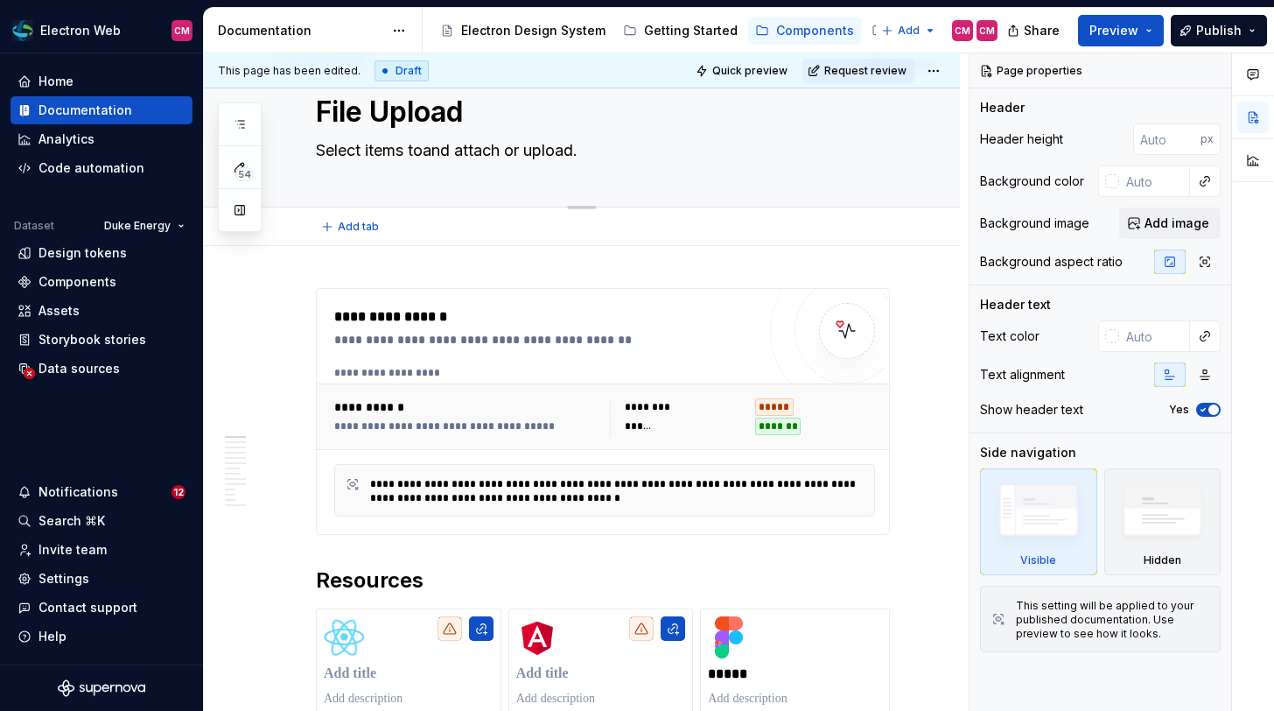
type textarea "Select items to and attach or upload."
type textarea "*"
type textarea "Select items to attach or upload."
click at [395, 151] on textarea "Select items to attach or upload." at bounding box center [599, 151] width 574 height 28
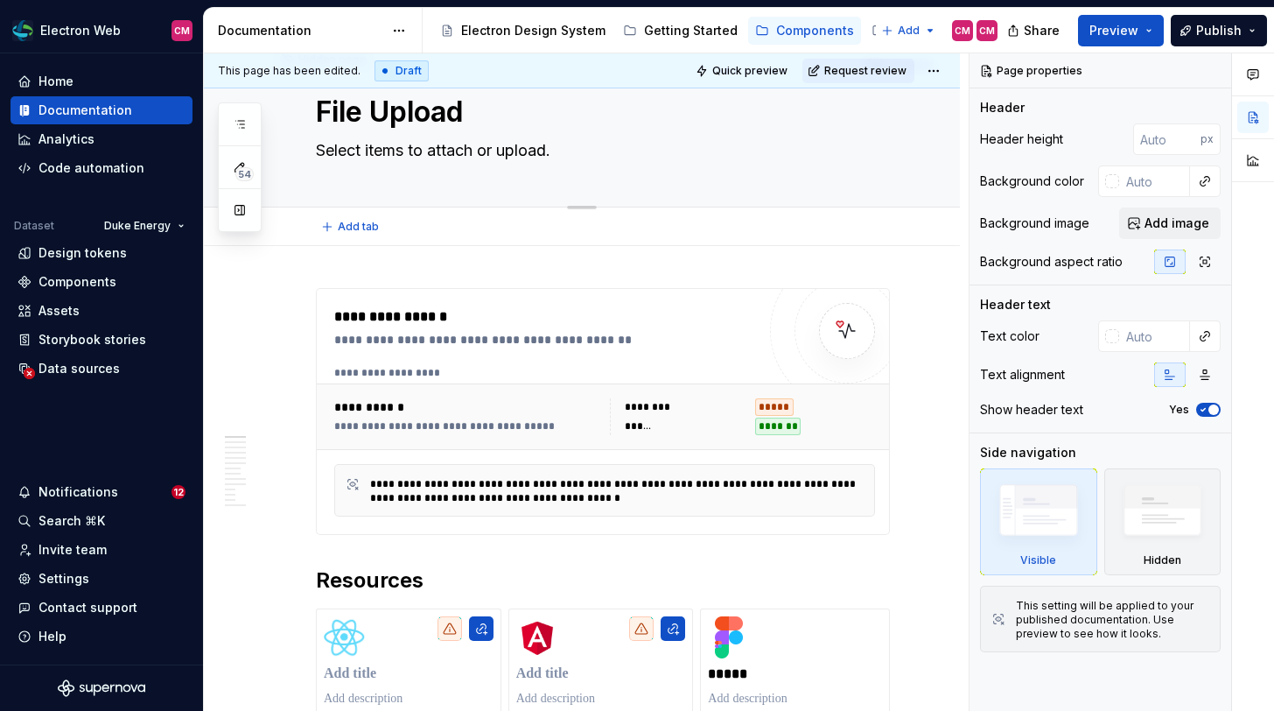
type textarea "*"
type textarea "Select f to attach or upload."
type textarea "*"
type textarea "Select fi to attach or upload."
type textarea "*"
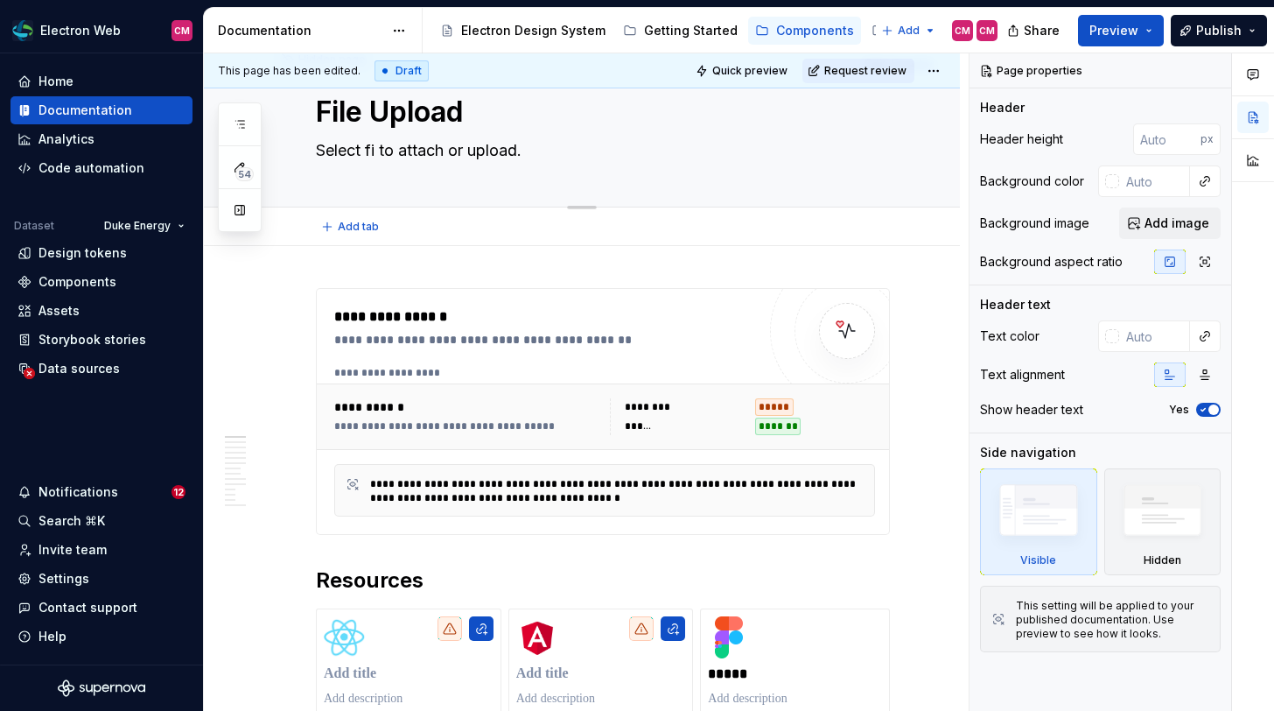
type textarea "Select fil to attach or upload."
type textarea "*"
type textarea "Select file to attach or upload."
type textarea "*"
type textarea "Select files to attach or upload."
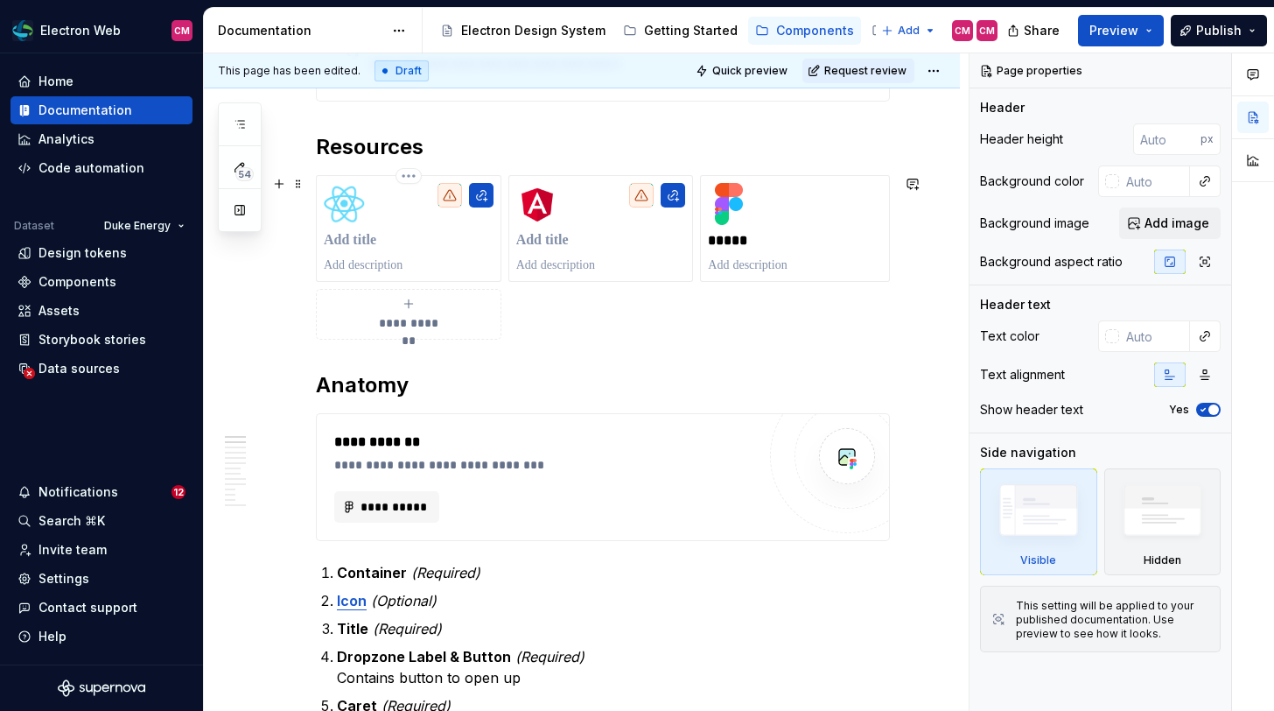
type textarea "*"
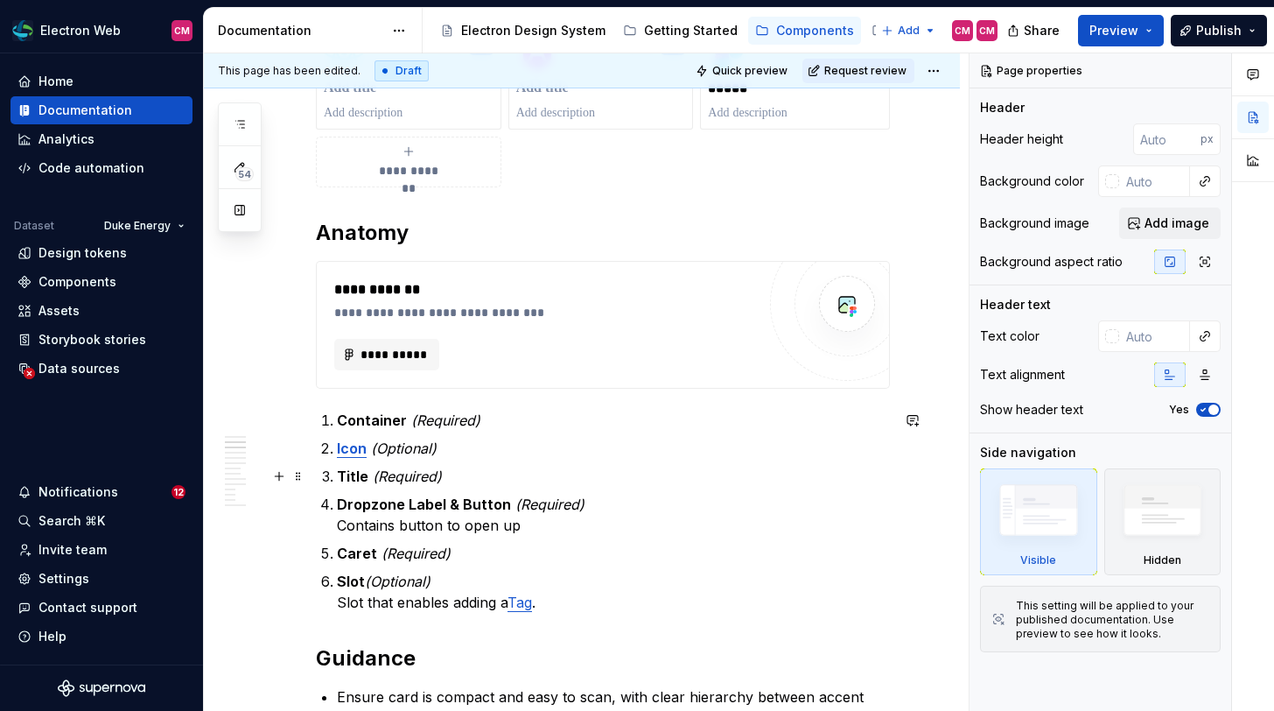
scroll to position [659, 0]
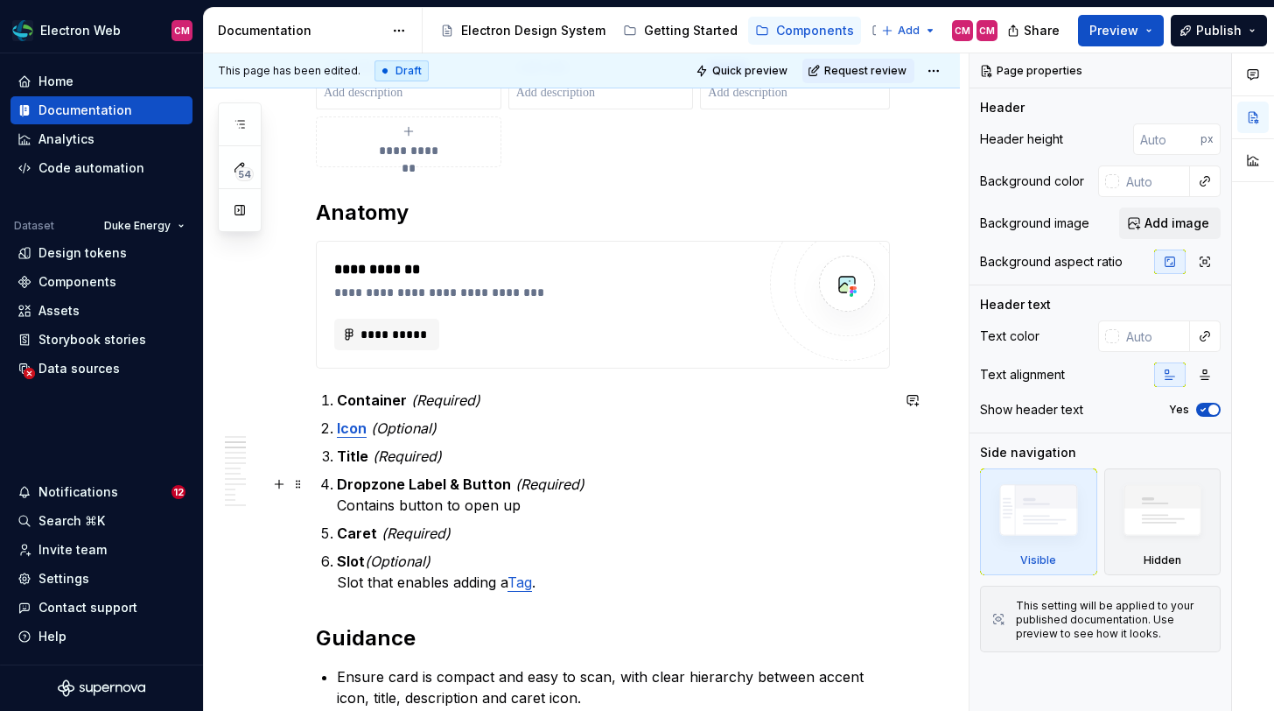
type textarea "Select files to attach or upload."
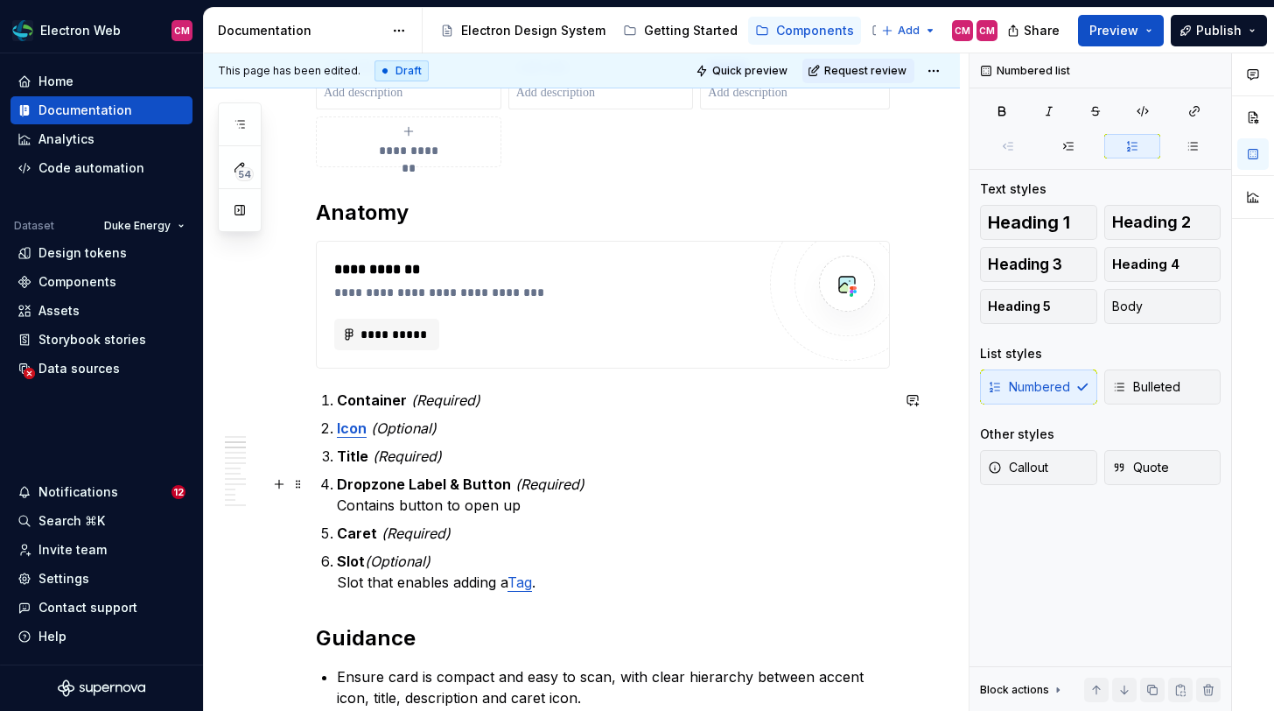
click at [525, 504] on p "Dropzone Label & Button (Required) Contains button to open up" at bounding box center [613, 494] width 553 height 42
click at [573, 494] on p "Dropzone Label & Button (Required) Contains button to open up file selector." at bounding box center [613, 494] width 553 height 42
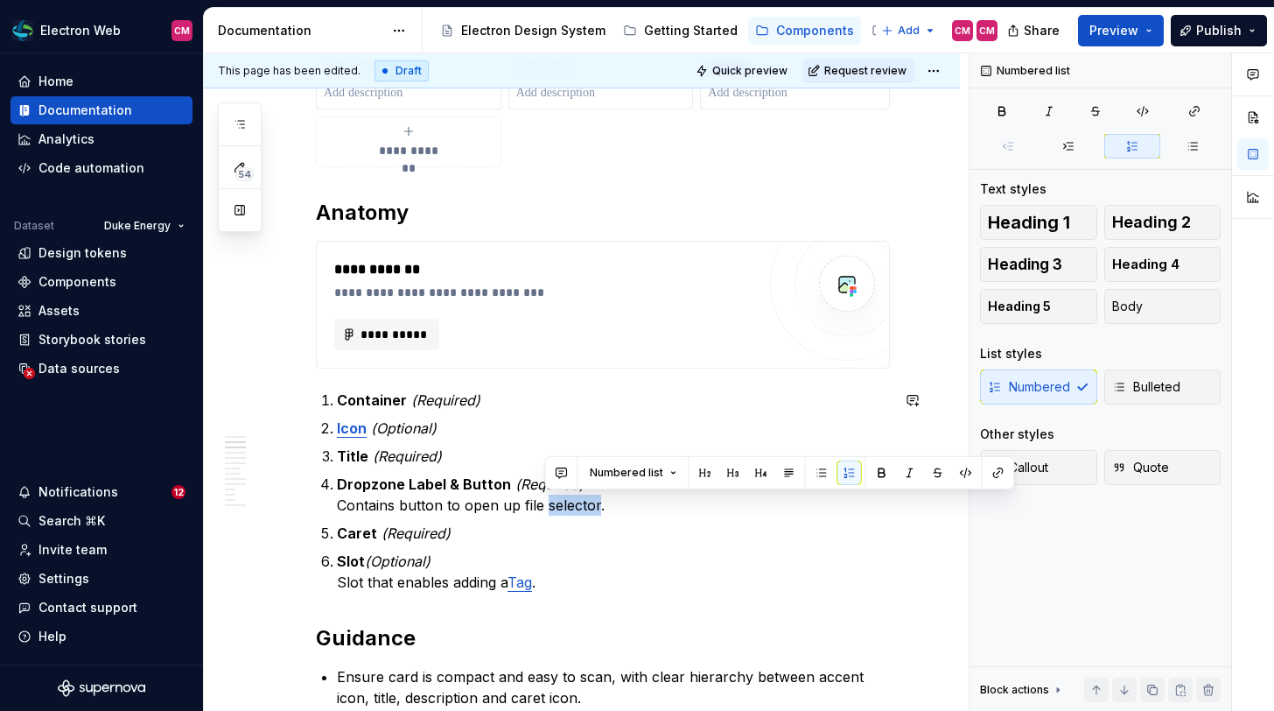
click at [573, 494] on p "Dropzone Label & Button (Required) Contains button to open up file selector." at bounding box center [613, 494] width 553 height 42
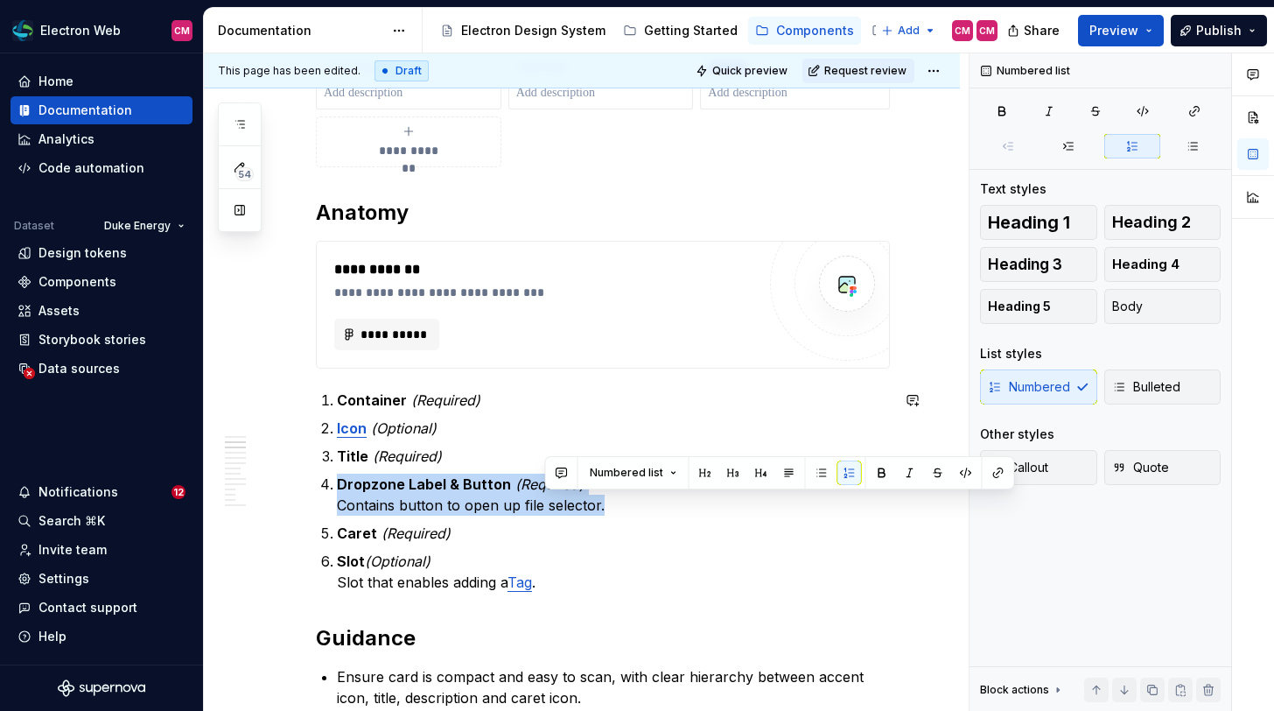
click at [573, 494] on p "Dropzone Label & Button (Required) Contains button to open up file selector." at bounding box center [613, 494] width 553 height 42
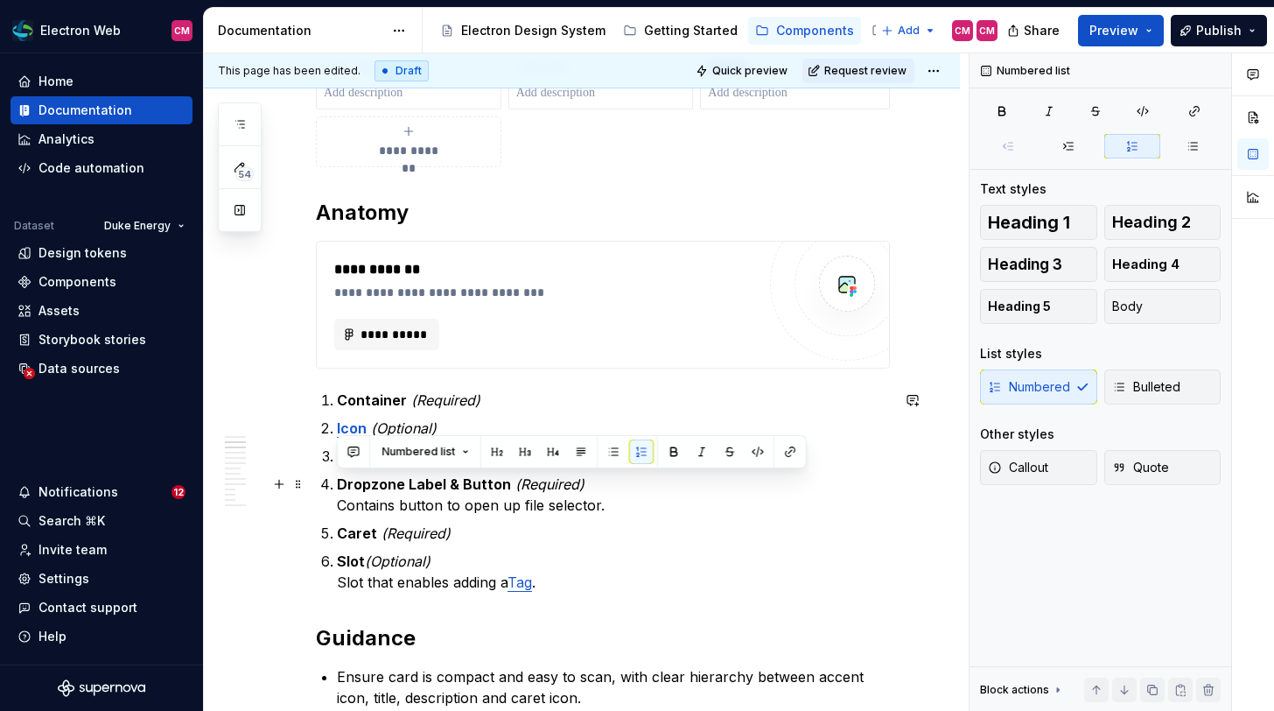
click at [513, 508] on p "Dropzone Label & Button (Required) Contains button to open up file selector." at bounding box center [613, 494] width 553 height 42
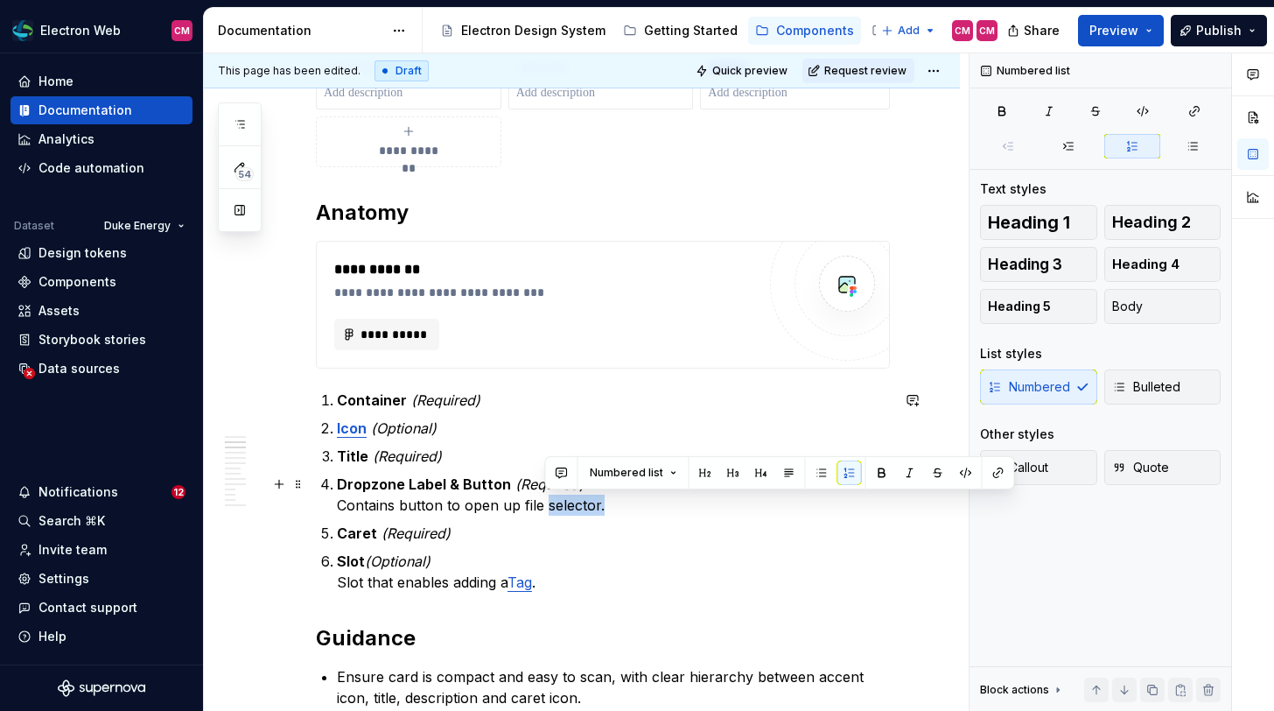
drag, startPoint x: 614, startPoint y: 503, endPoint x: 547, endPoint y: 501, distance: 67.4
click at [547, 501] on p "Dropzone Label & Button (Required) Contains button to open up file selector." at bounding box center [613, 494] width 553 height 42
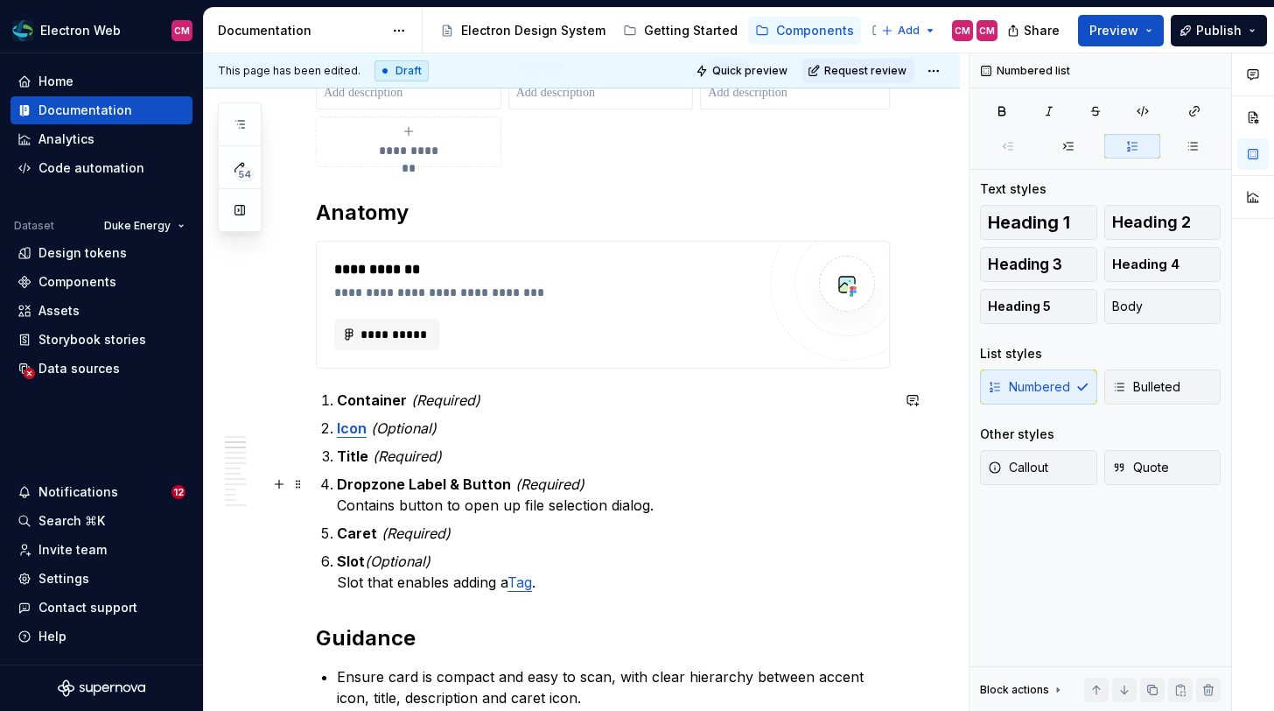
click at [452, 508] on p "Dropzone Label & Button (Required) Contains button to open up file selection di…" at bounding box center [613, 494] width 553 height 42
click at [521, 507] on p "Dropzone Label & Button (Required) Contains button which open up file selection…" at bounding box center [613, 494] width 553 height 42
click at [540, 510] on p "Dropzone Label & Button (Required) Contains button which opens up file selectio…" at bounding box center [613, 494] width 553 height 42
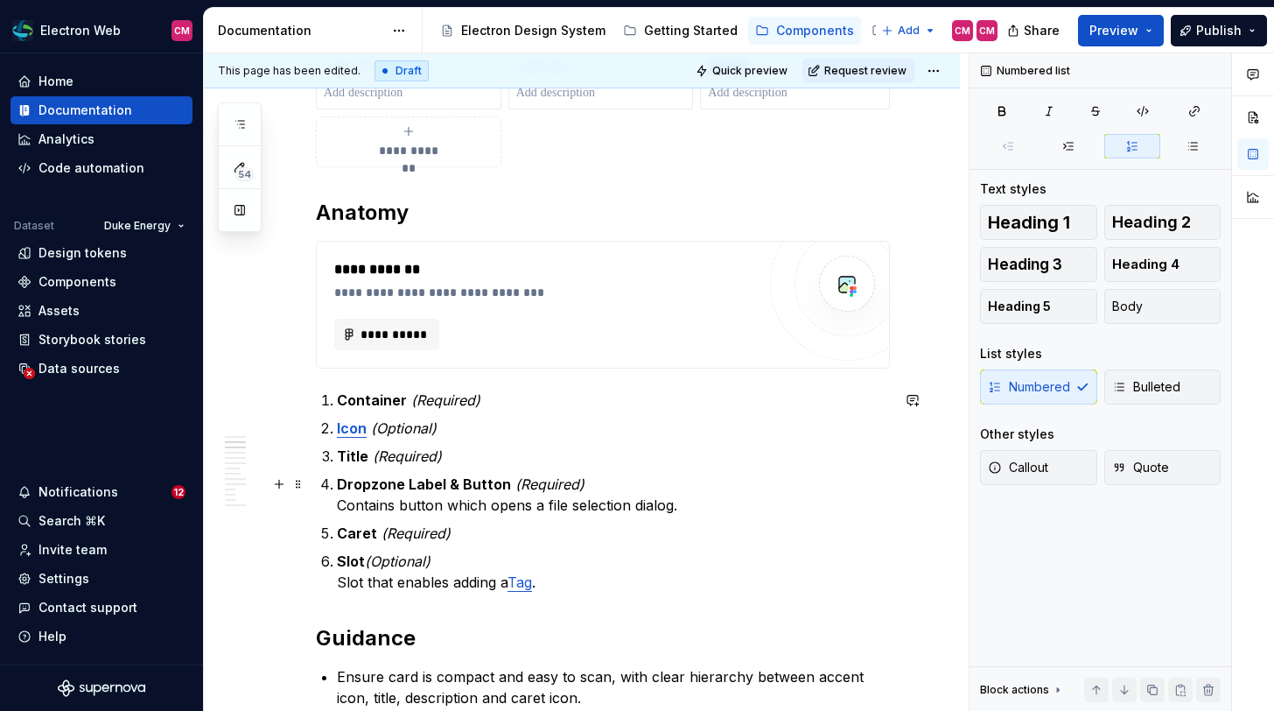
click at [690, 508] on p "Dropzone Label & Button (Required) Contains button which opens a file selection…" at bounding box center [613, 494] width 553 height 42
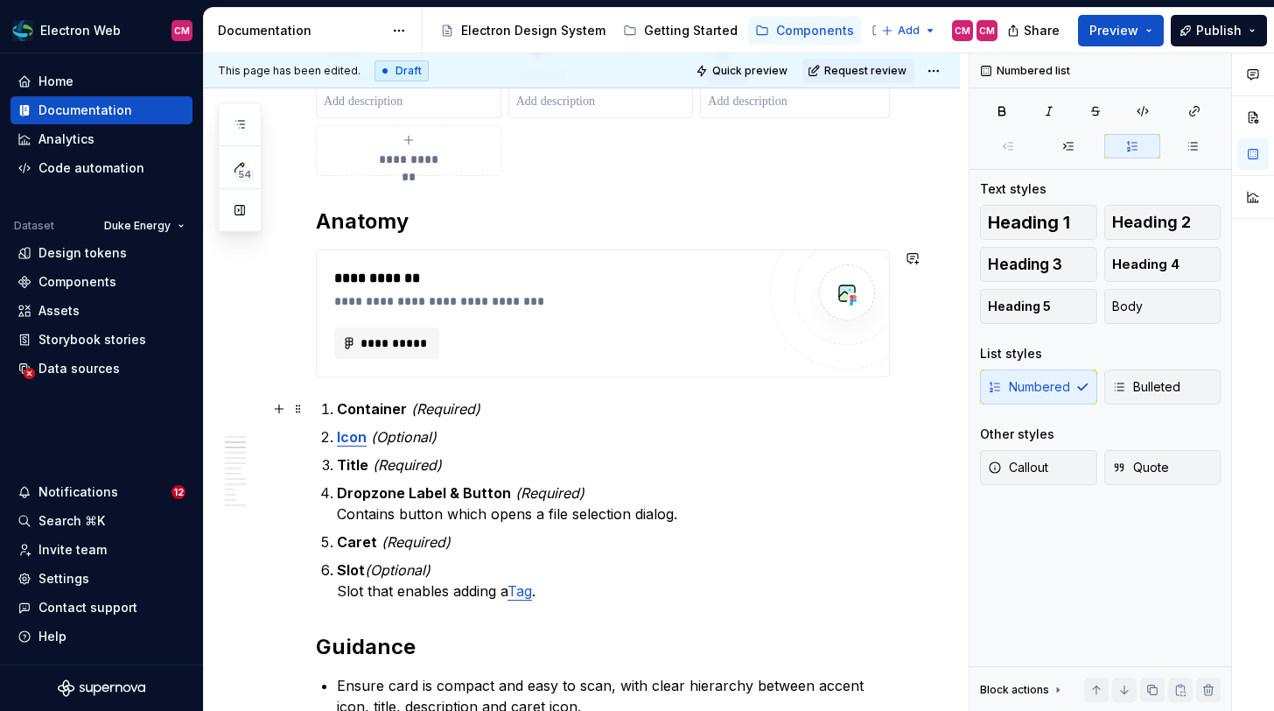
scroll to position [651, 0]
click at [510, 410] on p "Container (Required)" at bounding box center [613, 407] width 553 height 21
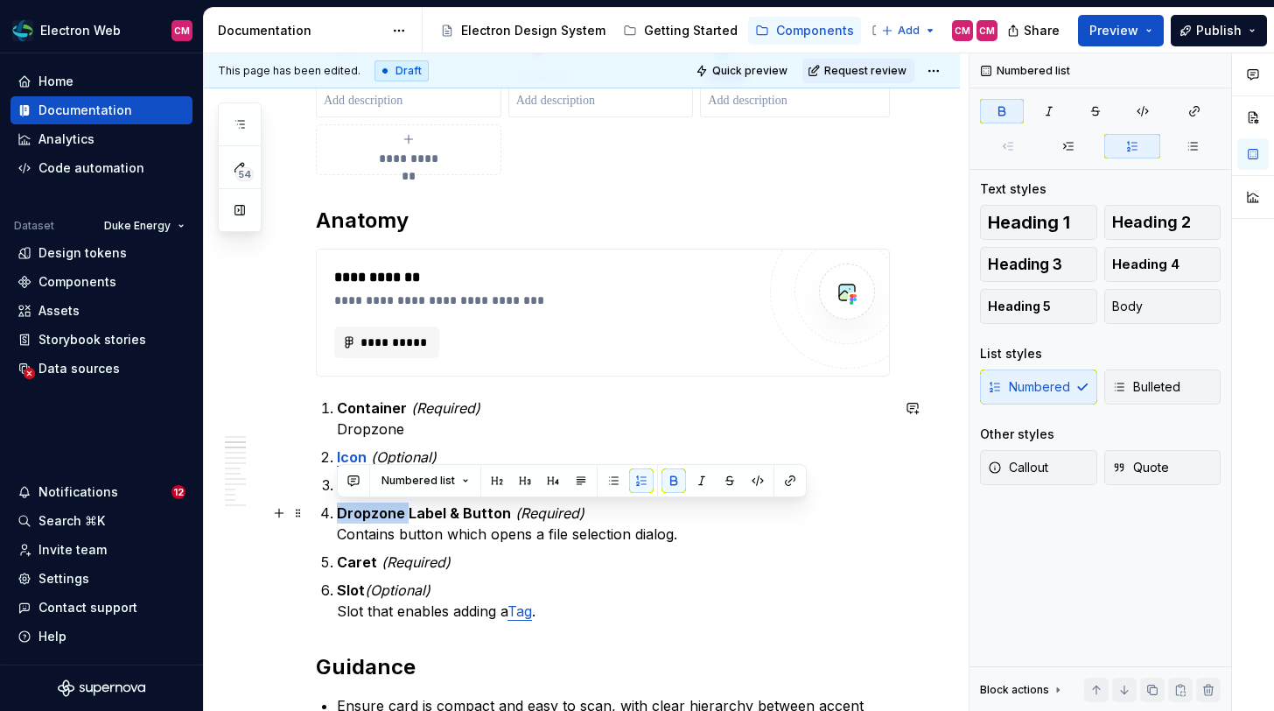
drag, startPoint x: 407, startPoint y: 513, endPoint x: 339, endPoint y: 512, distance: 68.3
click at [339, 512] on strong "Dropzone Label & Button" at bounding box center [424, 513] width 174 height 18
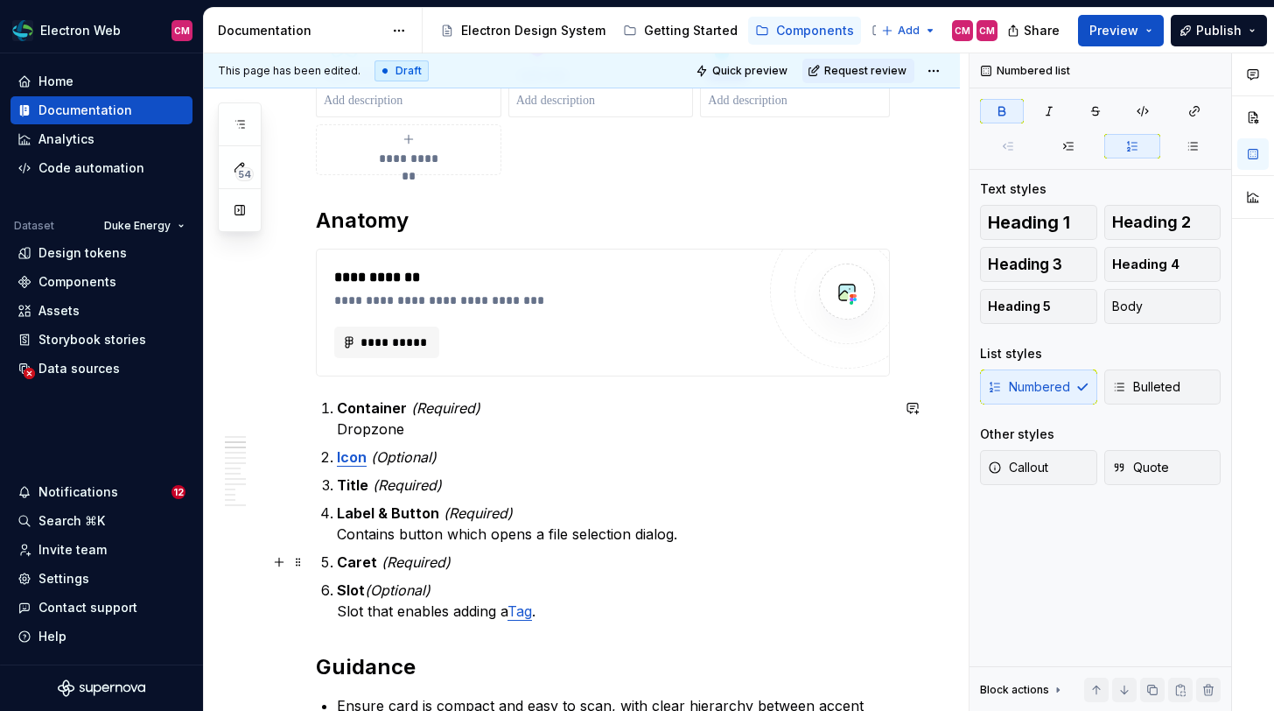
click at [359, 560] on strong "Caret" at bounding box center [357, 562] width 40 height 18
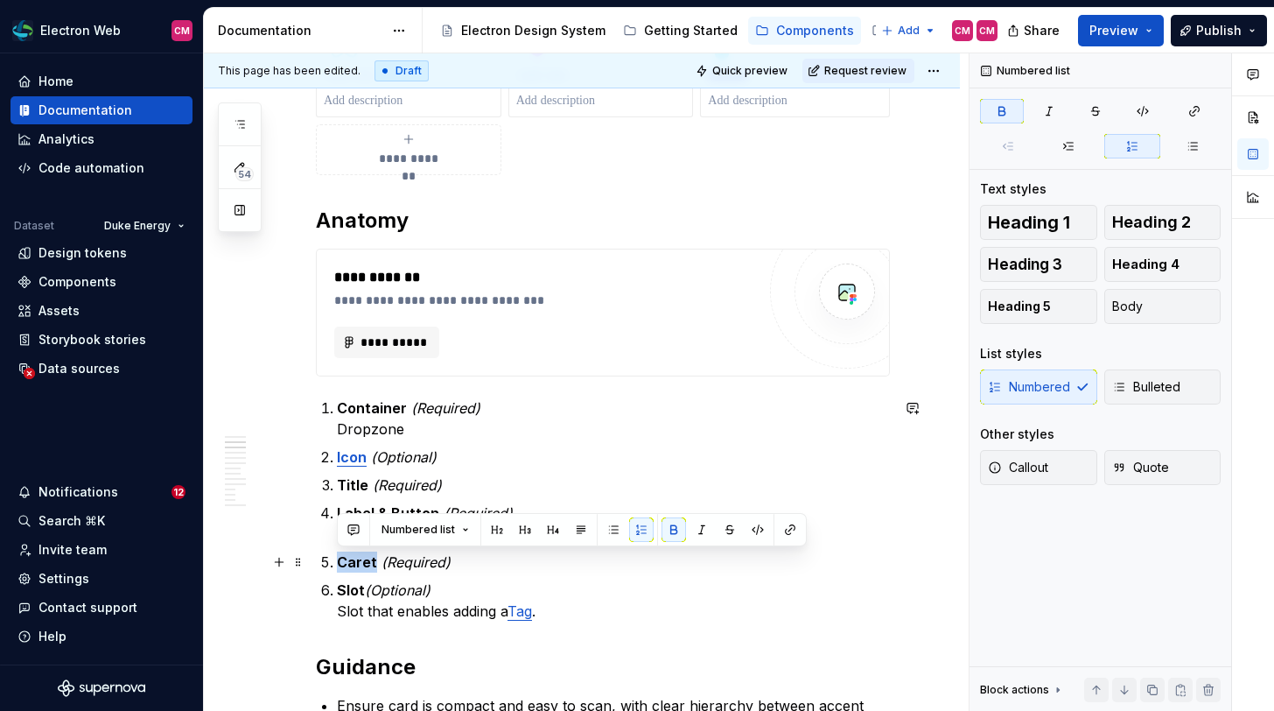
click at [359, 560] on strong "Caret" at bounding box center [357, 562] width 40 height 18
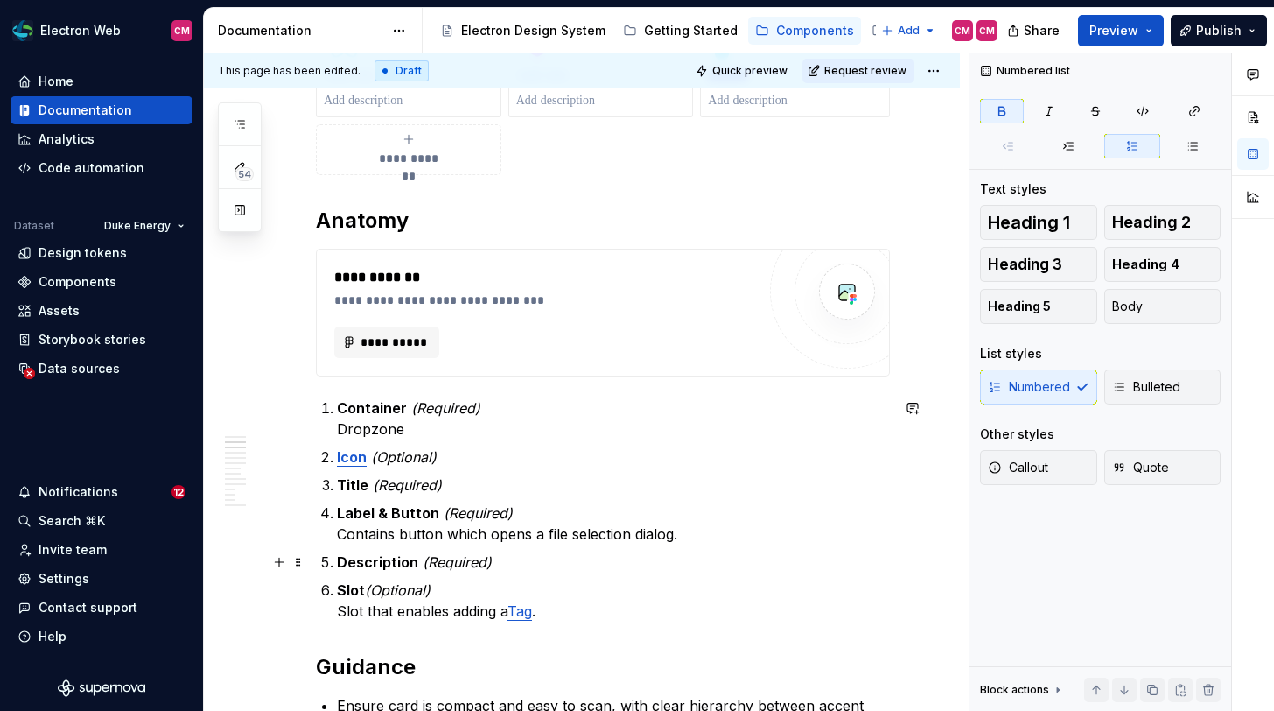
click at [501, 564] on p "Description (Required)" at bounding box center [613, 561] width 553 height 21
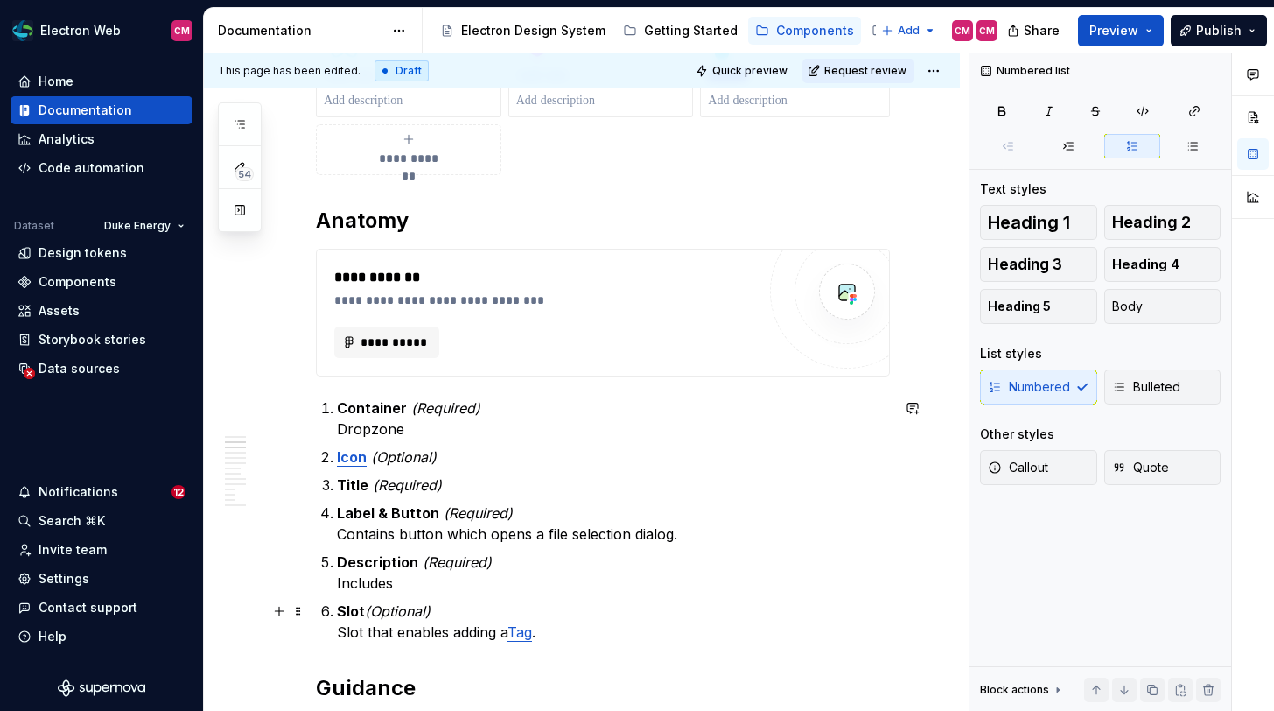
scroll to position [656, 0]
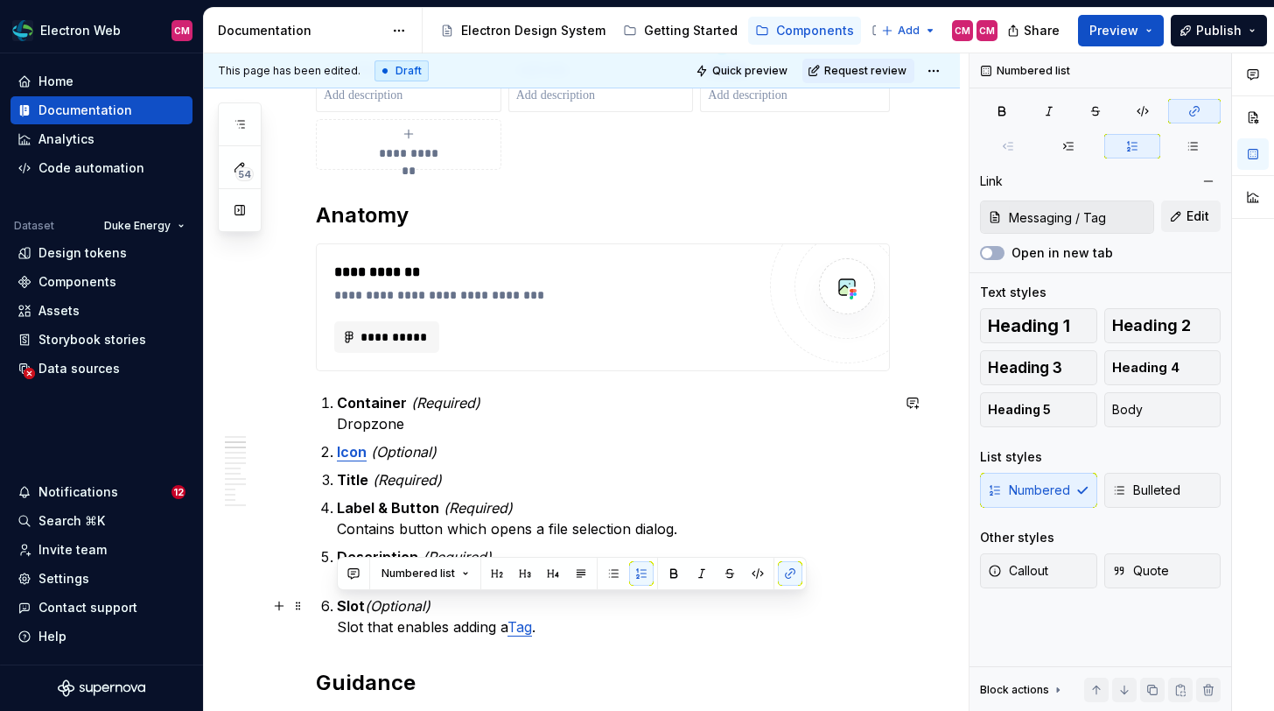
drag, startPoint x: 551, startPoint y: 625, endPoint x: 328, endPoint y: 593, distance: 225.3
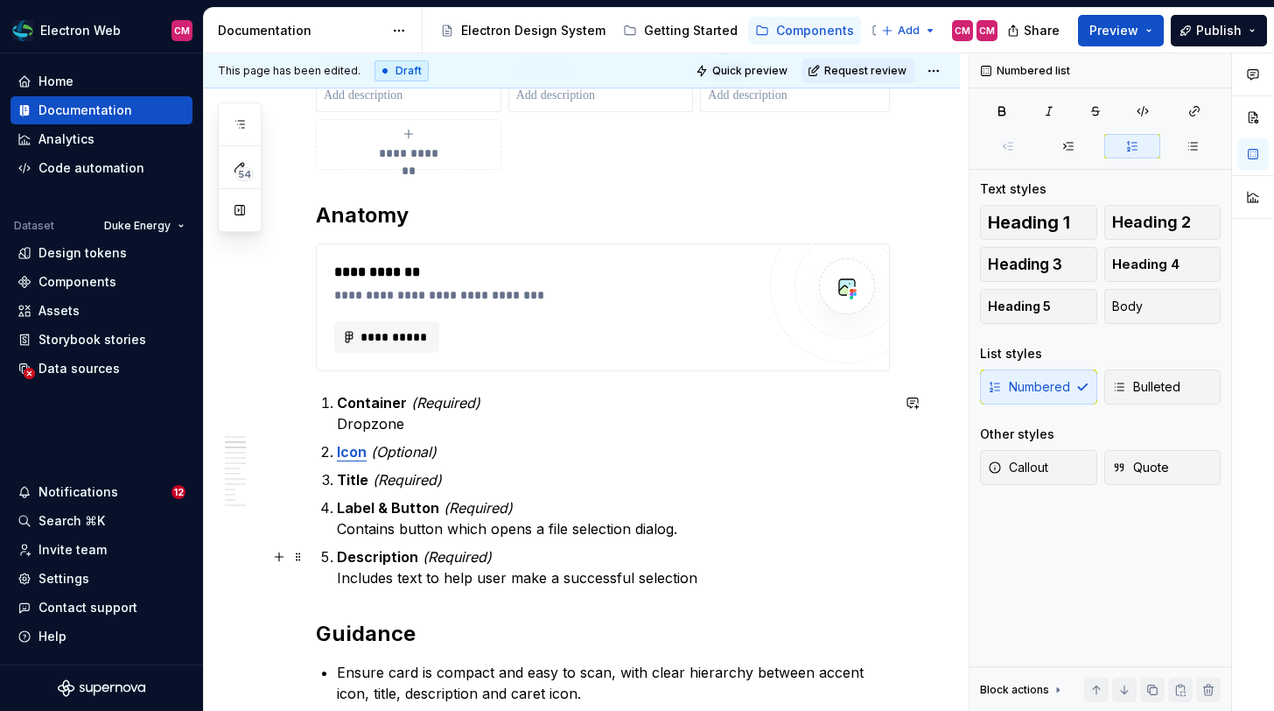
click at [508, 582] on p "Description (Required) Includes text to help user make a successful selection" at bounding box center [613, 567] width 553 height 42
click at [889, 582] on p "Description (Required) Includes text to help user understand file criteria to m…" at bounding box center [613, 567] width 553 height 42
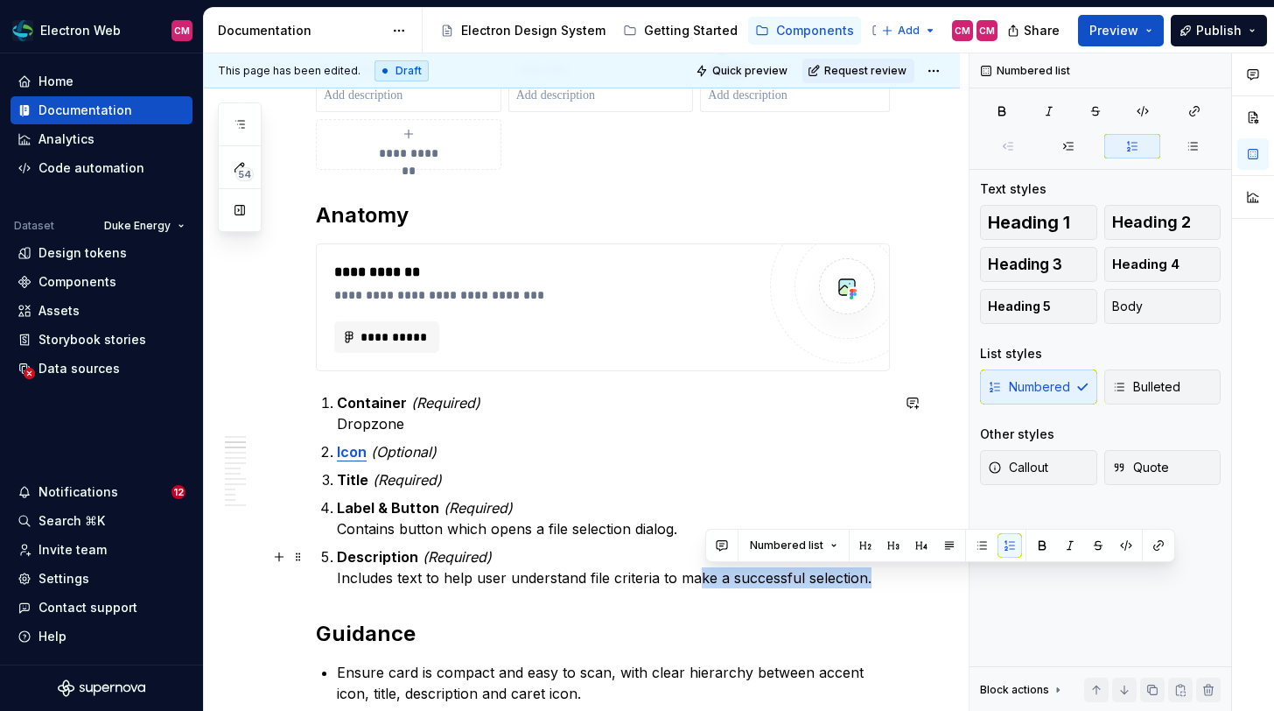
drag, startPoint x: 877, startPoint y: 576, endPoint x: 705, endPoint y: 569, distance: 171.6
click at [705, 569] on p "Description (Required) Includes text to help user understand file criteria to m…" at bounding box center [613, 567] width 553 height 42
click at [747, 578] on p "Description (Required) Includes text to help user understand file criteria to m…" at bounding box center [613, 567] width 553 height 42
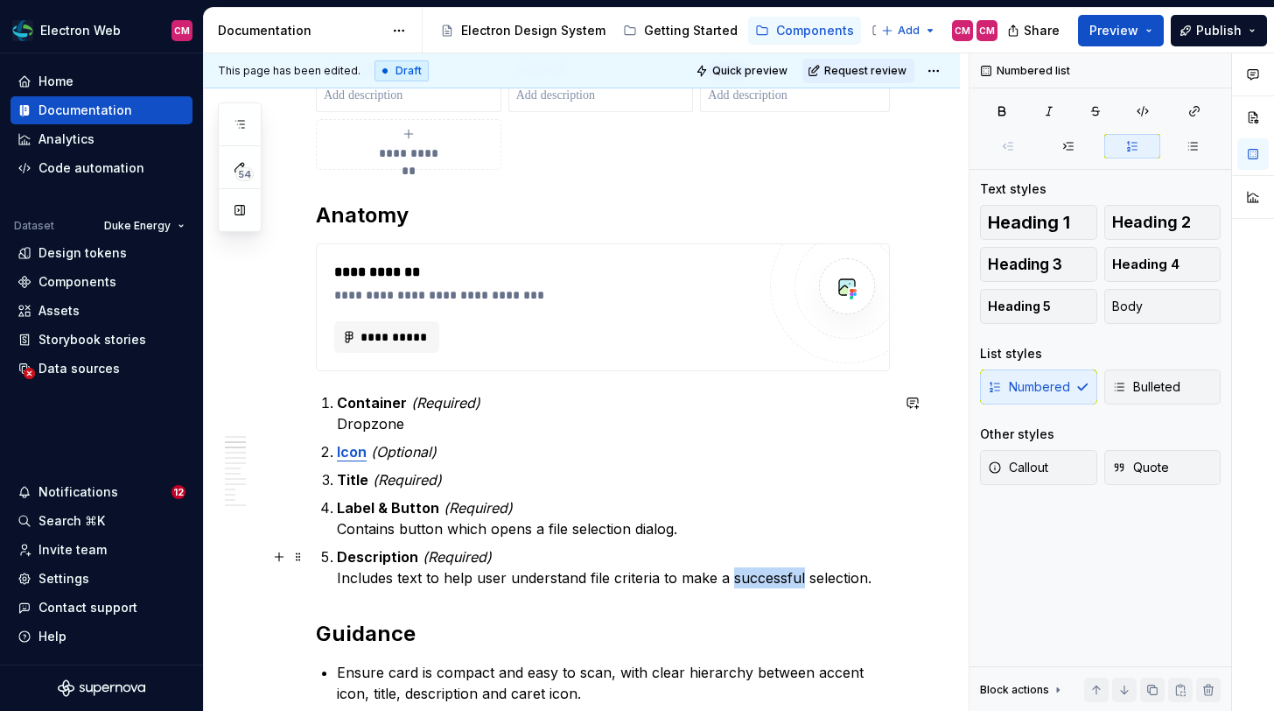
click at [747, 578] on p "Description (Required) Includes text to help user understand file criteria to m…" at bounding box center [613, 567] width 553 height 42
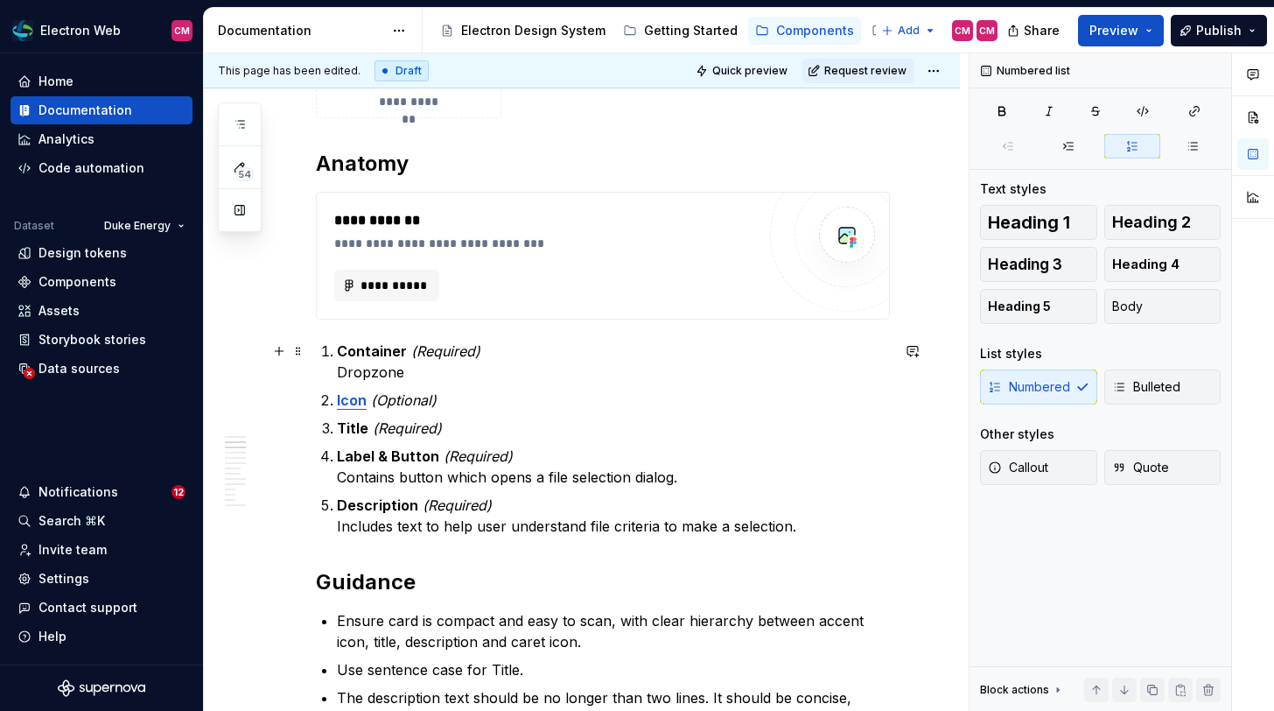
click at [452, 371] on p "Container (Required) Dropzone" at bounding box center [613, 361] width 553 height 42
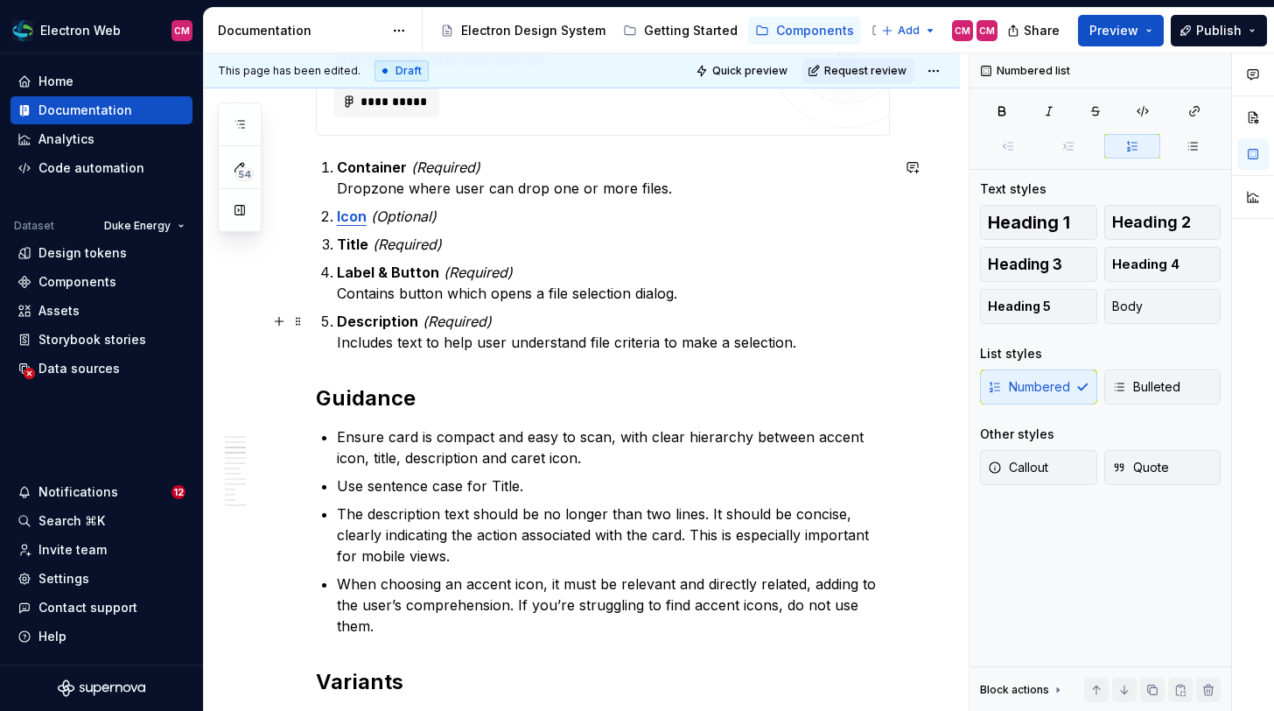
scroll to position [891, 0]
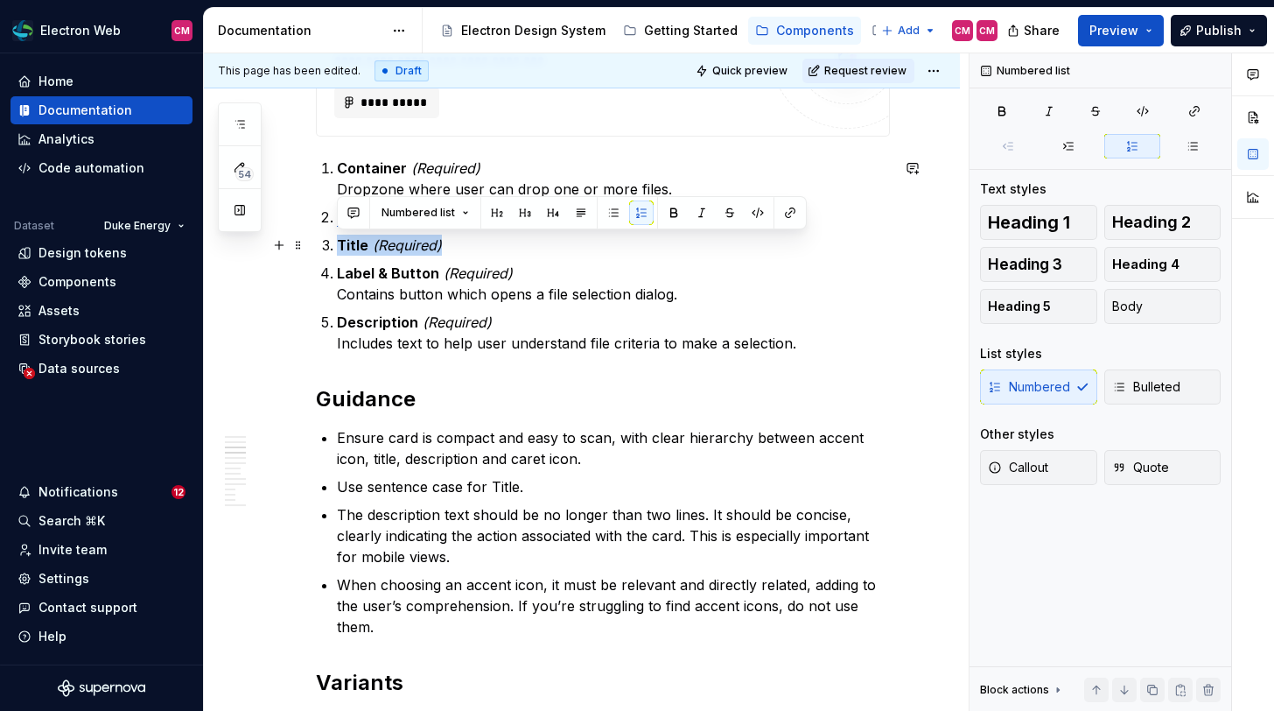
drag, startPoint x: 333, startPoint y: 273, endPoint x: 333, endPoint y: 251, distance: 21.9
click at [337, 251] on ol "Container (Required) Dropzone where user can drop one or more files. Icon (Opti…" at bounding box center [613, 256] width 553 height 196
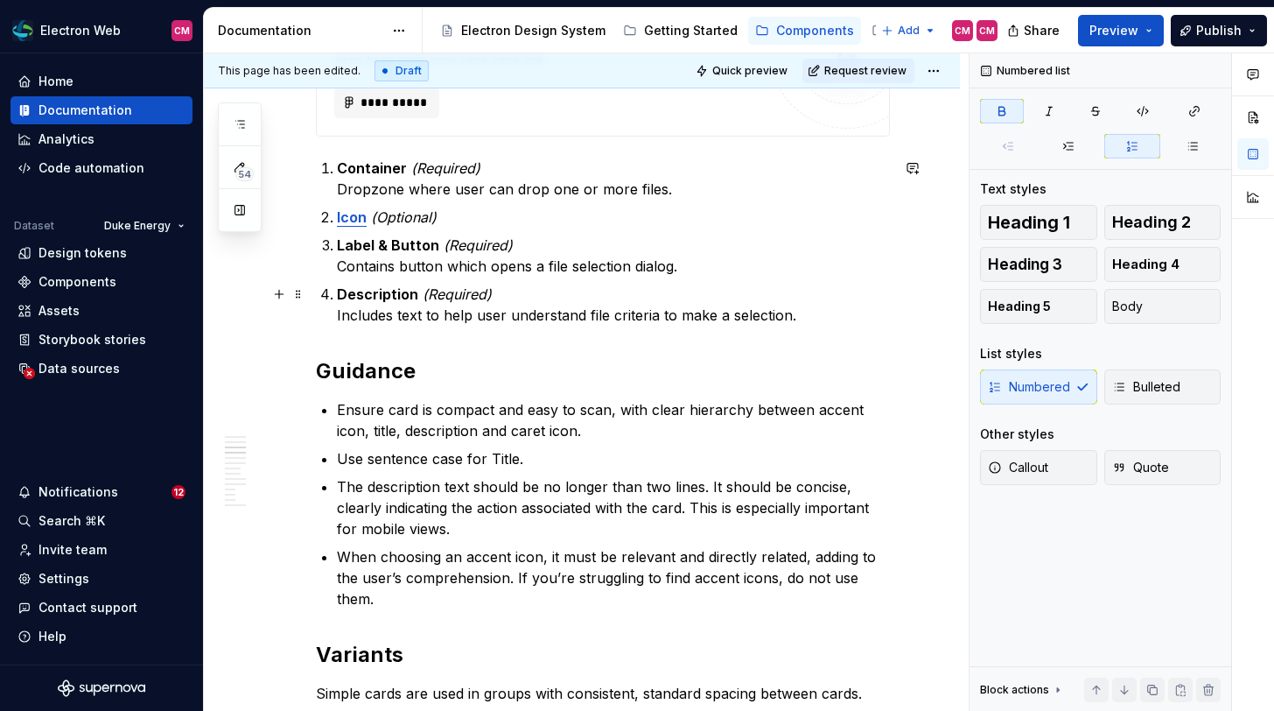
click at [816, 319] on p "Description (Required) Includes text to help user understand file criteria to m…" at bounding box center [613, 305] width 553 height 42
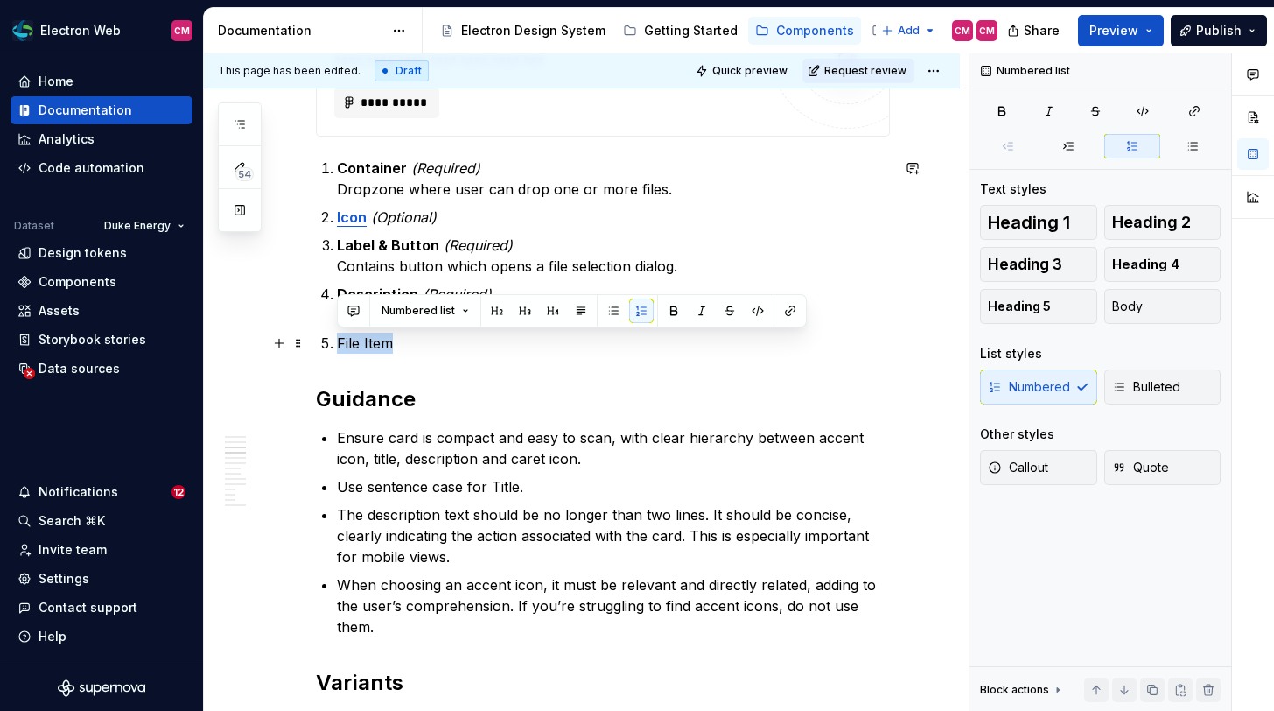
drag, startPoint x: 394, startPoint y: 338, endPoint x: 334, endPoint y: 336, distance: 59.5
click at [337, 336] on li "File Item" at bounding box center [613, 343] width 553 height 21
click at [429, 334] on p "File Item" at bounding box center [613, 343] width 553 height 21
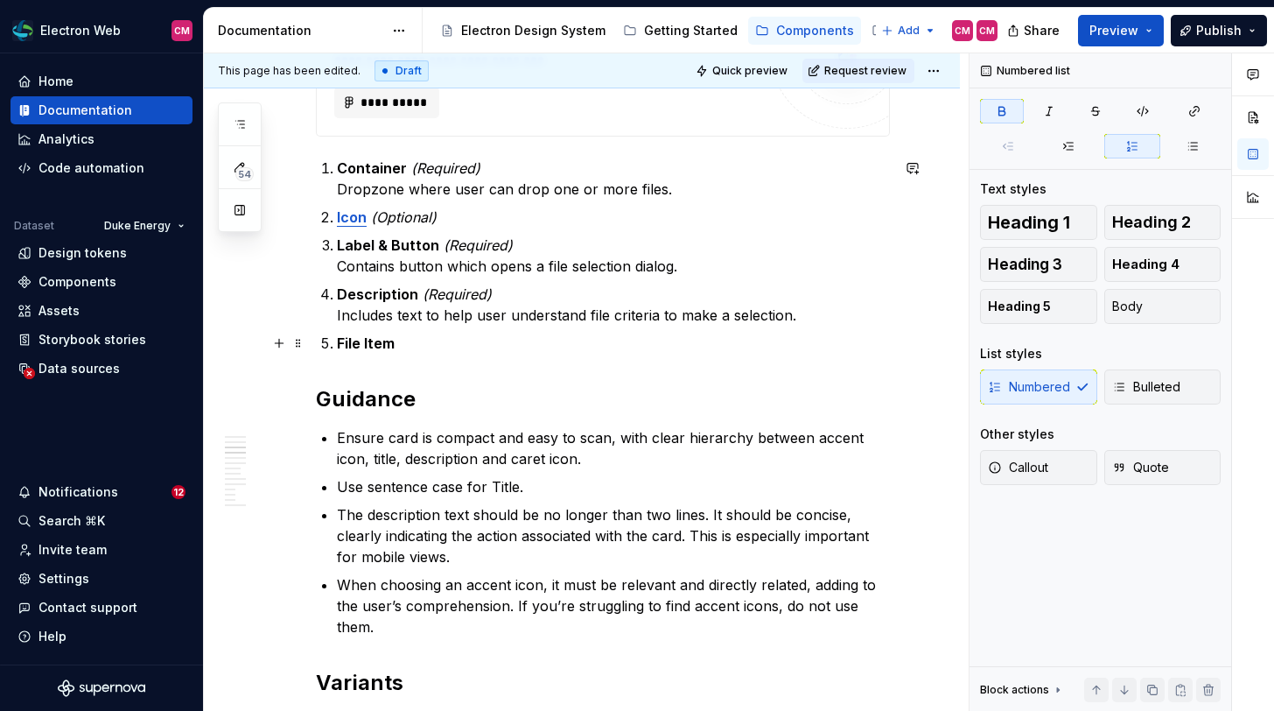
click at [337, 340] on strong "File Item" at bounding box center [366, 343] width 58 height 18
click at [480, 347] on p "Uploaded File Item" at bounding box center [613, 343] width 553 height 21
click at [451, 340] on strong "Uploaded File Item" at bounding box center [400, 343] width 127 height 18
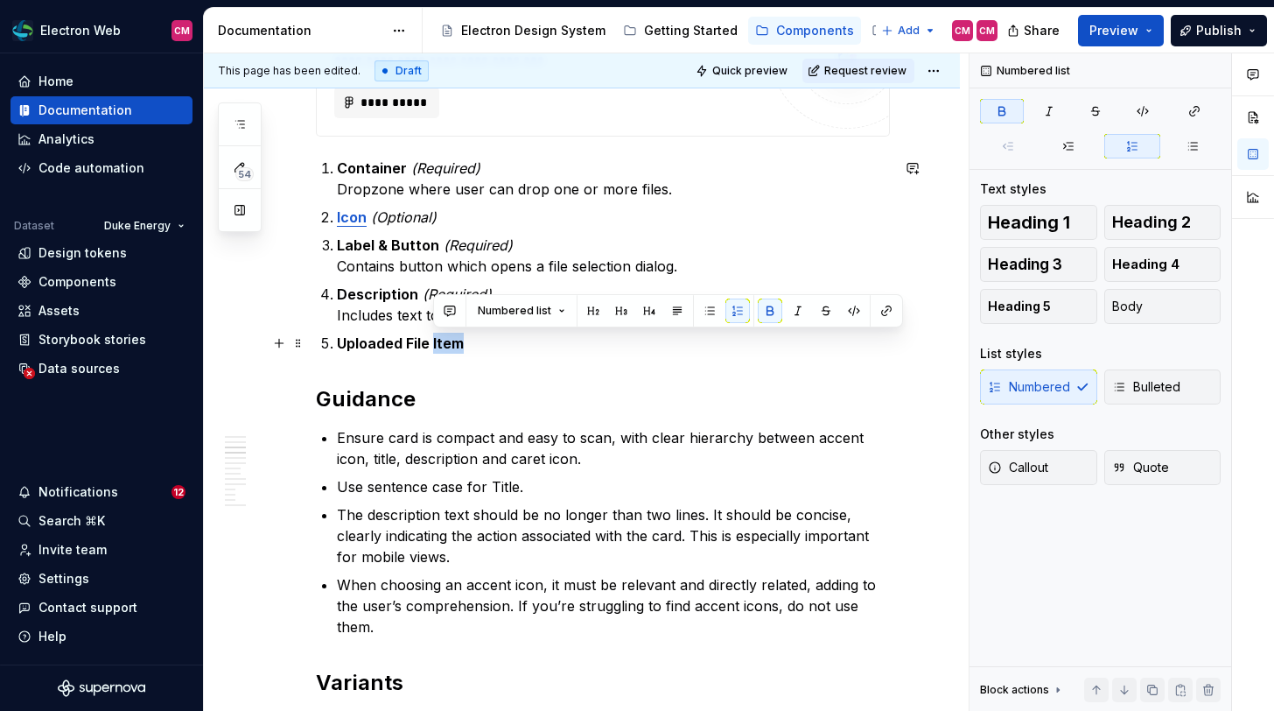
click at [451, 340] on strong "Uploaded File Item" at bounding box center [400, 343] width 127 height 18
click at [487, 351] on p "Uploaded File Item" at bounding box center [613, 343] width 553 height 21
drag, startPoint x: 407, startPoint y: 338, endPoint x: 341, endPoint y: 340, distance: 65.6
click at [341, 340] on strong "Uploaded File Item" at bounding box center [400, 343] width 127 height 18
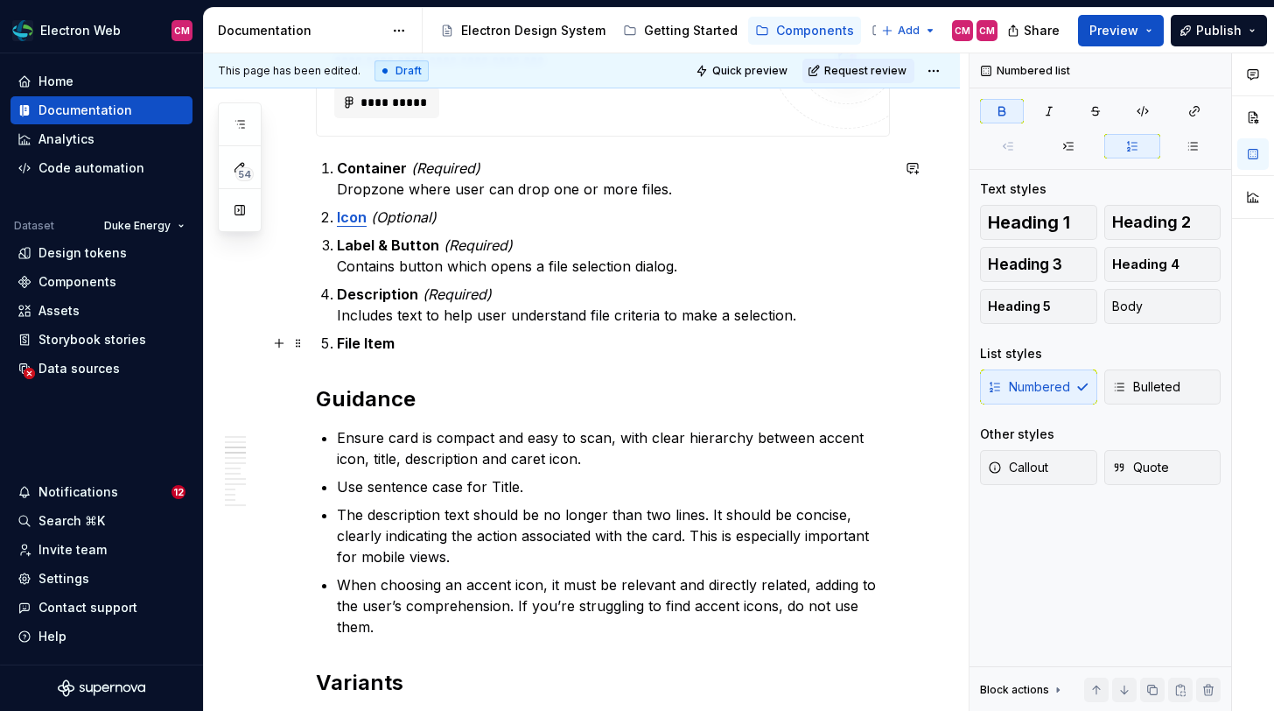
click at [450, 334] on p "File Item" at bounding box center [613, 343] width 553 height 21
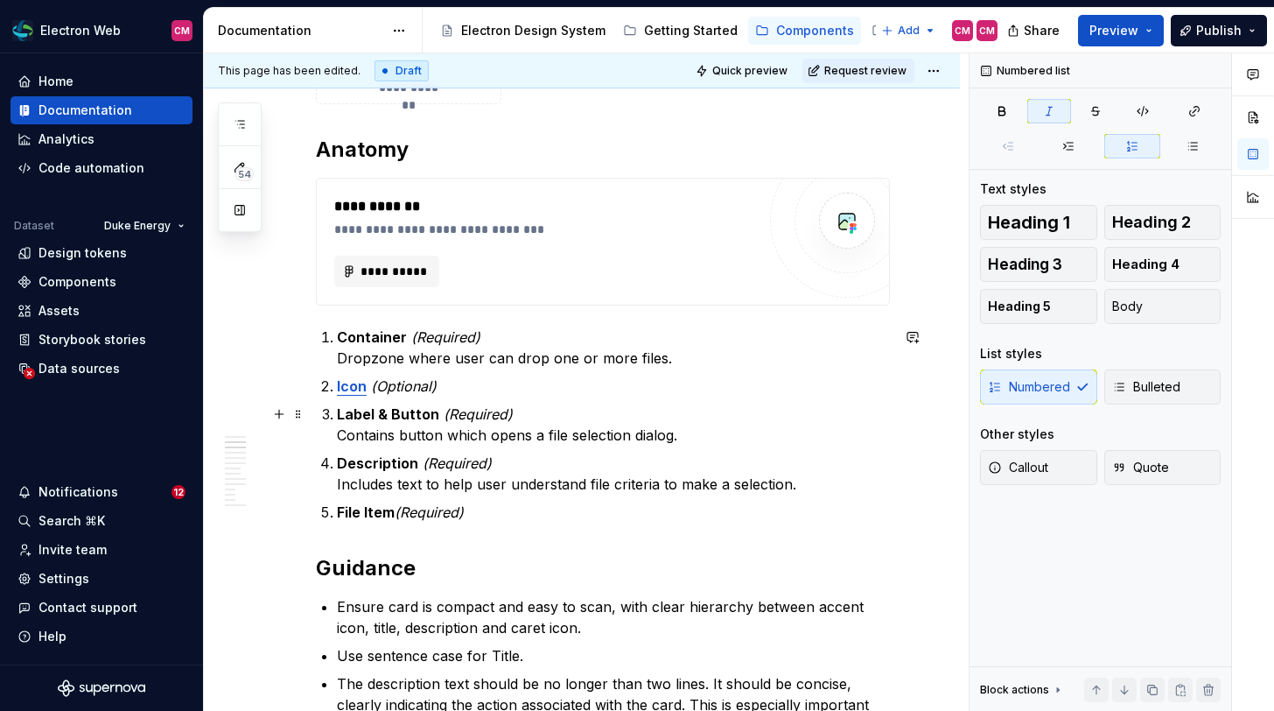
scroll to position [724, 0]
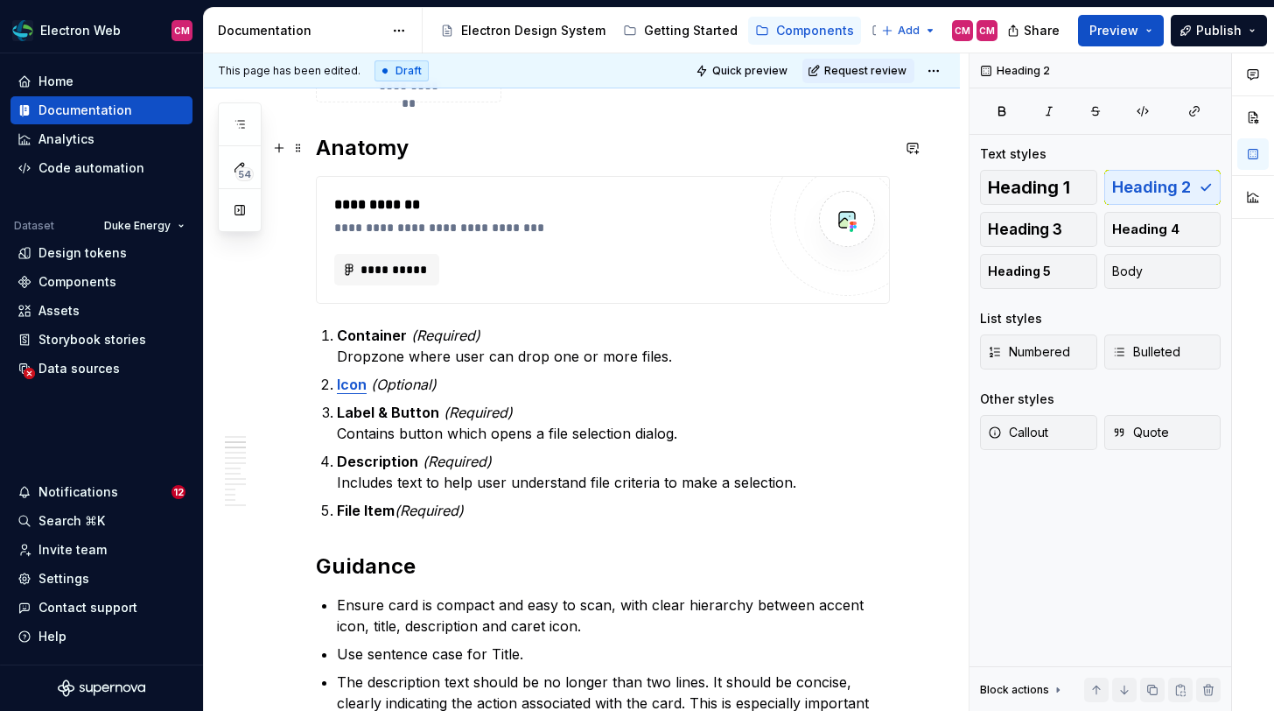
click at [380, 146] on h2 "Anatomy" at bounding box center [603, 148] width 574 height 28
click at [494, 507] on p "File Item (Required)" at bounding box center [613, 510] width 553 height 21
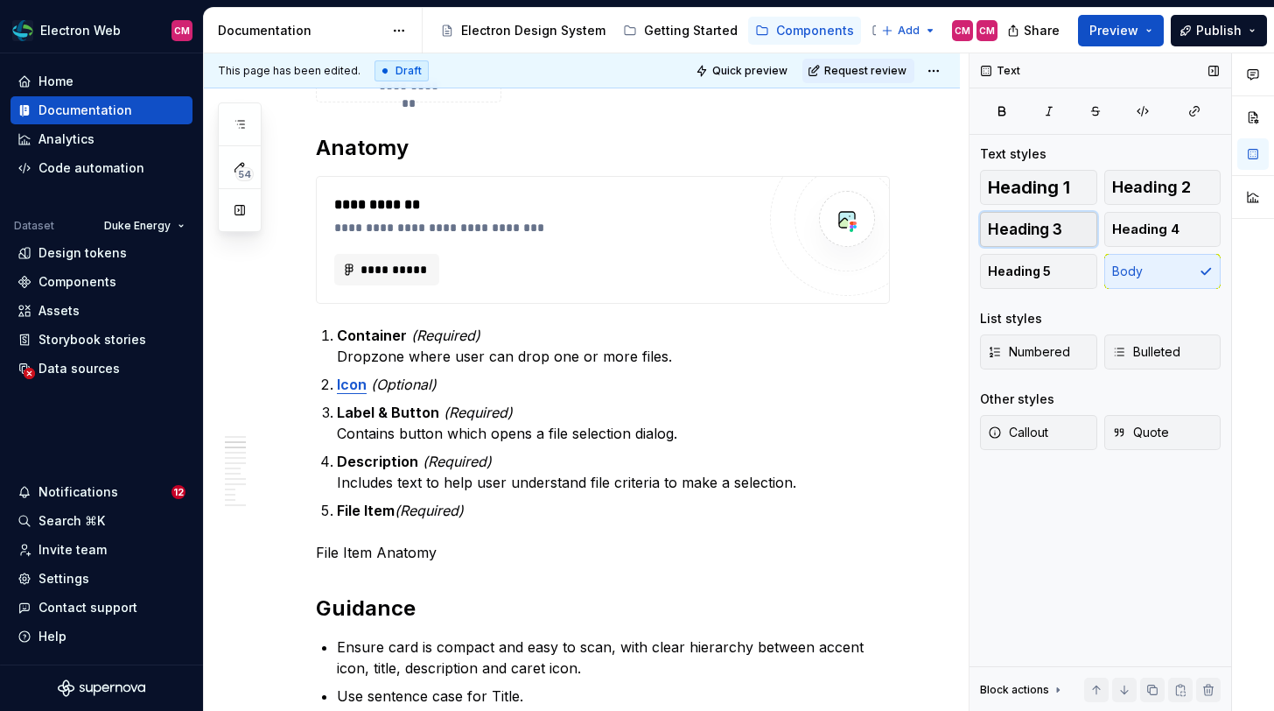
click at [1068, 218] on button "Heading 3" at bounding box center [1038, 229] width 117 height 35
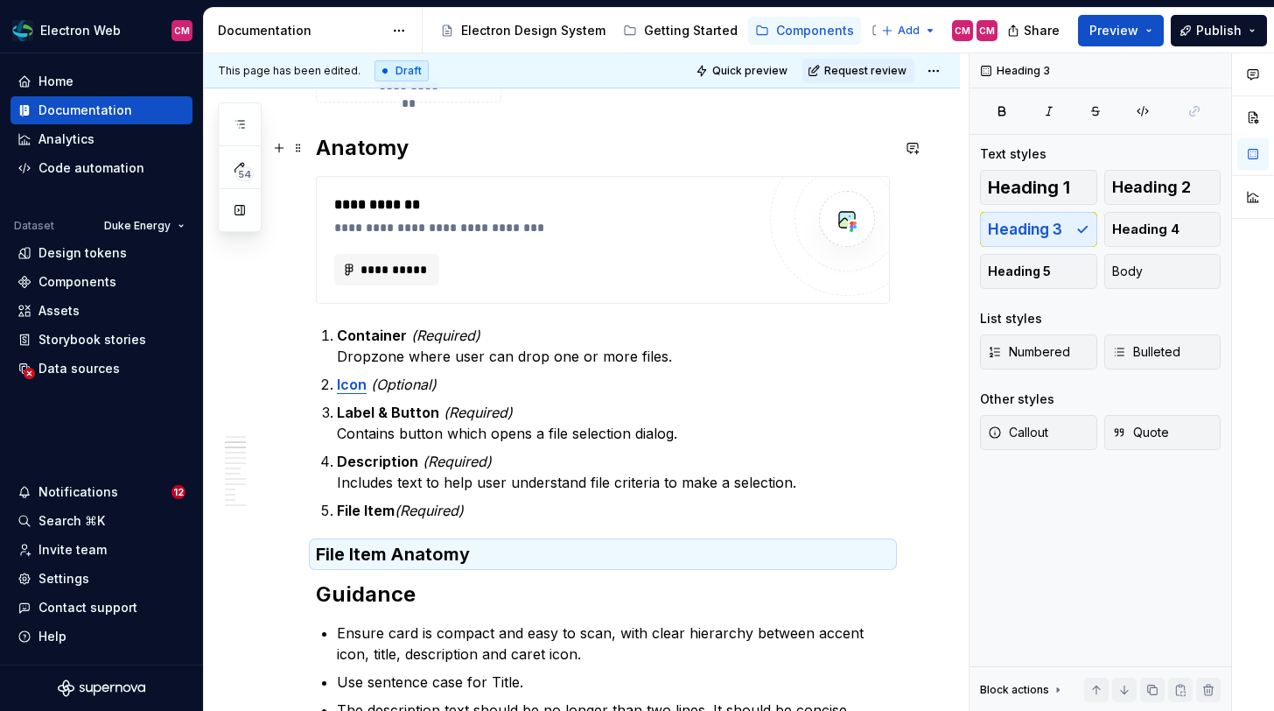
click at [382, 146] on h2 "Anatomy" at bounding box center [603, 148] width 574 height 28
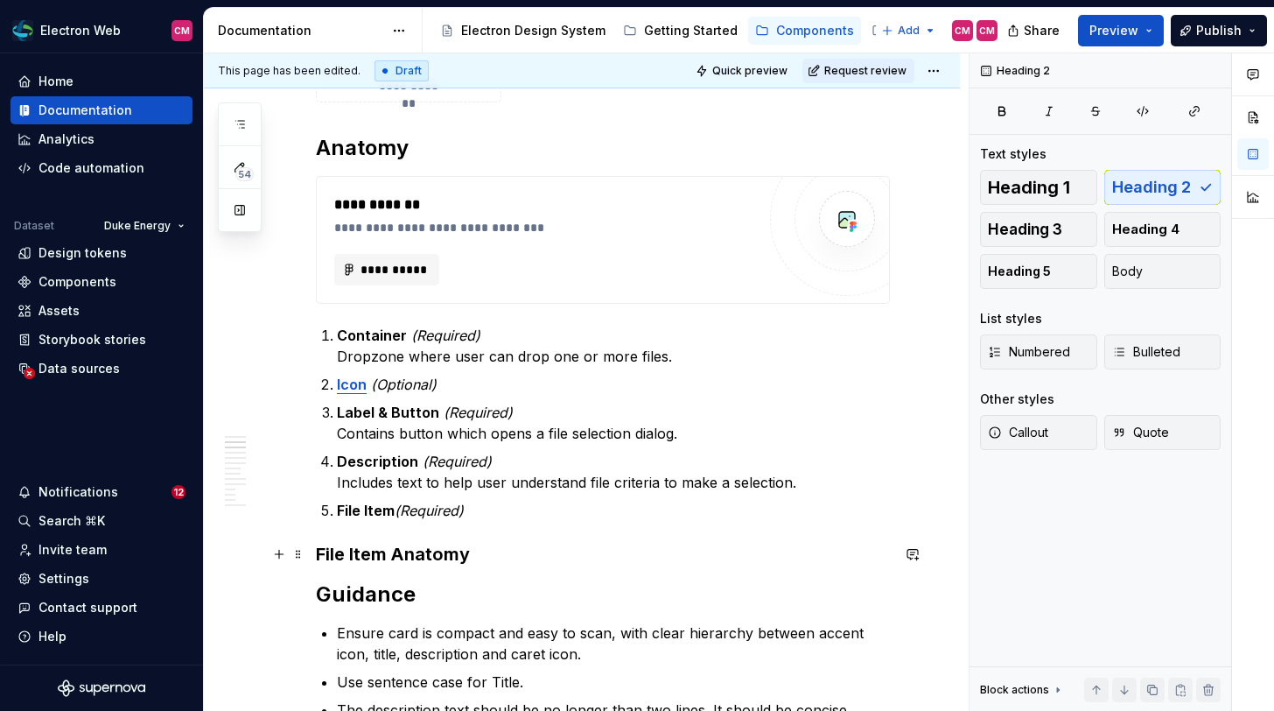
click at [444, 545] on h3 "File Item Anatomy" at bounding box center [603, 554] width 574 height 25
click at [497, 552] on h3 "File Item Anatomy" at bounding box center [603, 554] width 574 height 25
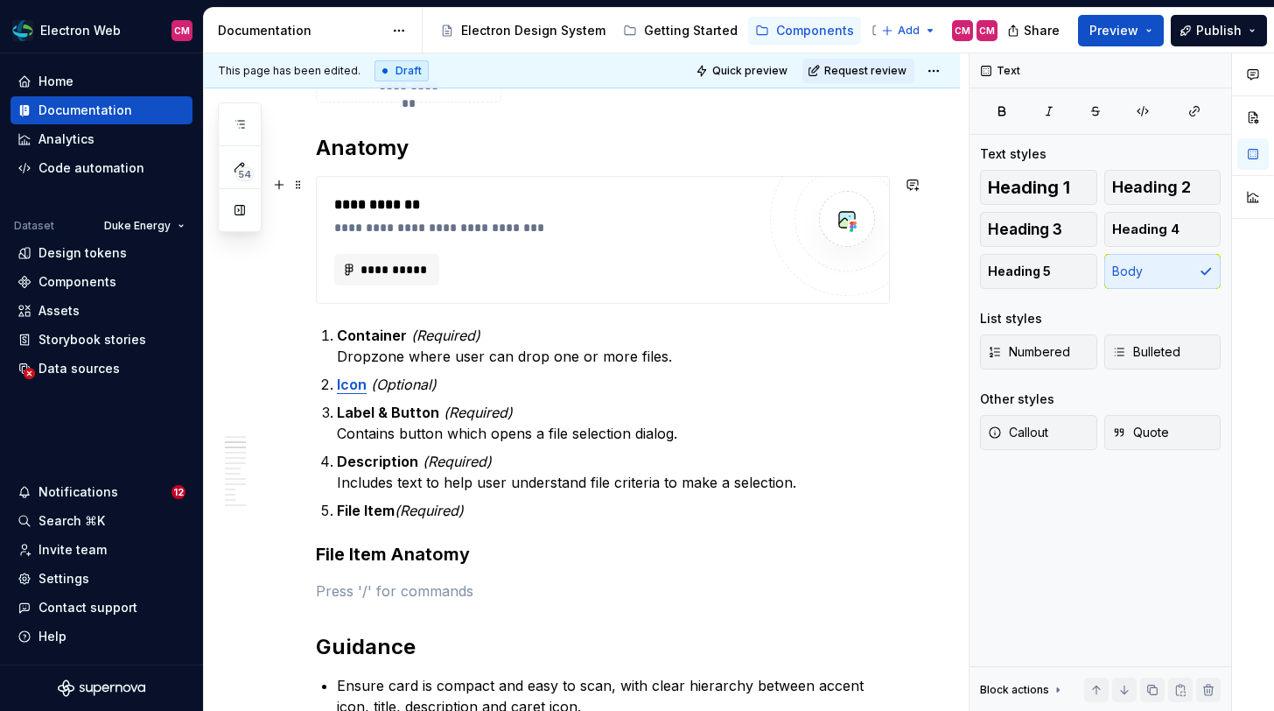
click at [519, 264] on div "**********" at bounding box center [545, 270] width 422 height 32
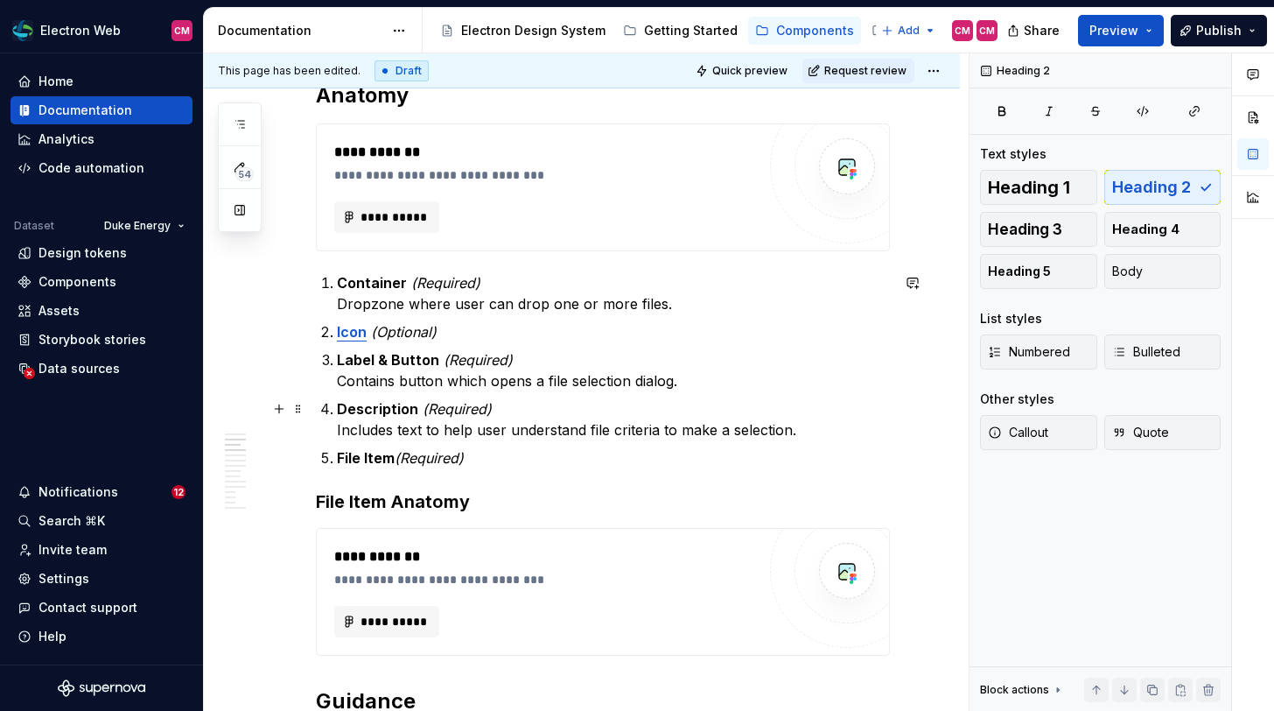
scroll to position [763, 0]
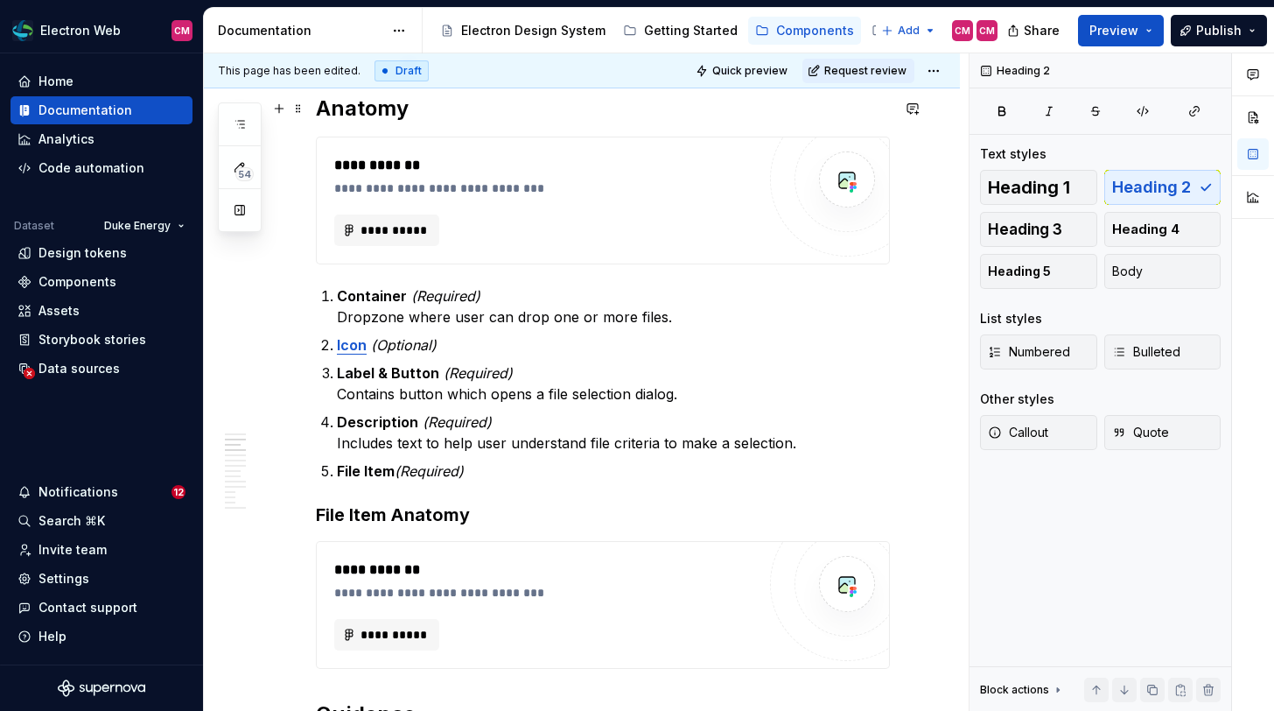
click at [433, 112] on h2 "Anatomy" at bounding box center [603, 109] width 574 height 28
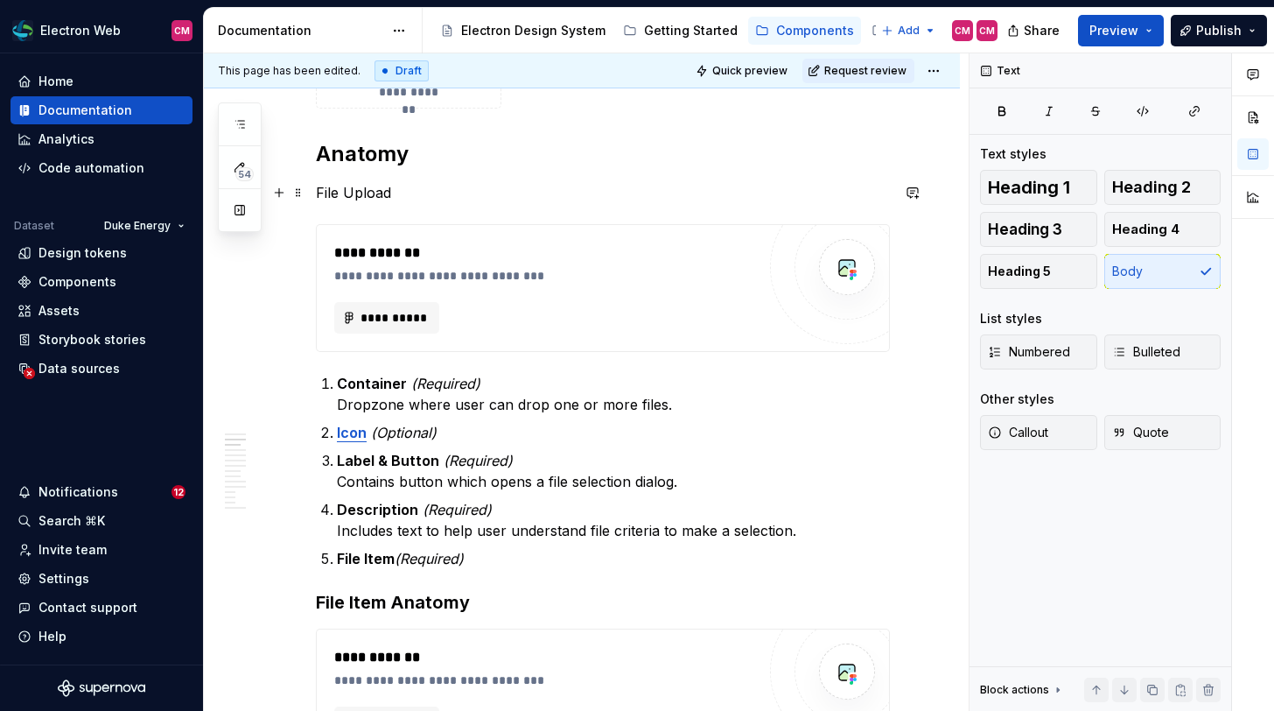
click at [314, 193] on div "**********" at bounding box center [586, 382] width 765 height 658
click at [311, 192] on div "**********" at bounding box center [586, 382] width 765 height 658
click at [324, 191] on p "File Upload" at bounding box center [603, 192] width 574 height 21
click at [504, 190] on p "Drag & Drop File Upload" at bounding box center [603, 192] width 574 height 21
click at [1058, 213] on button "Heading 3" at bounding box center [1038, 229] width 117 height 35
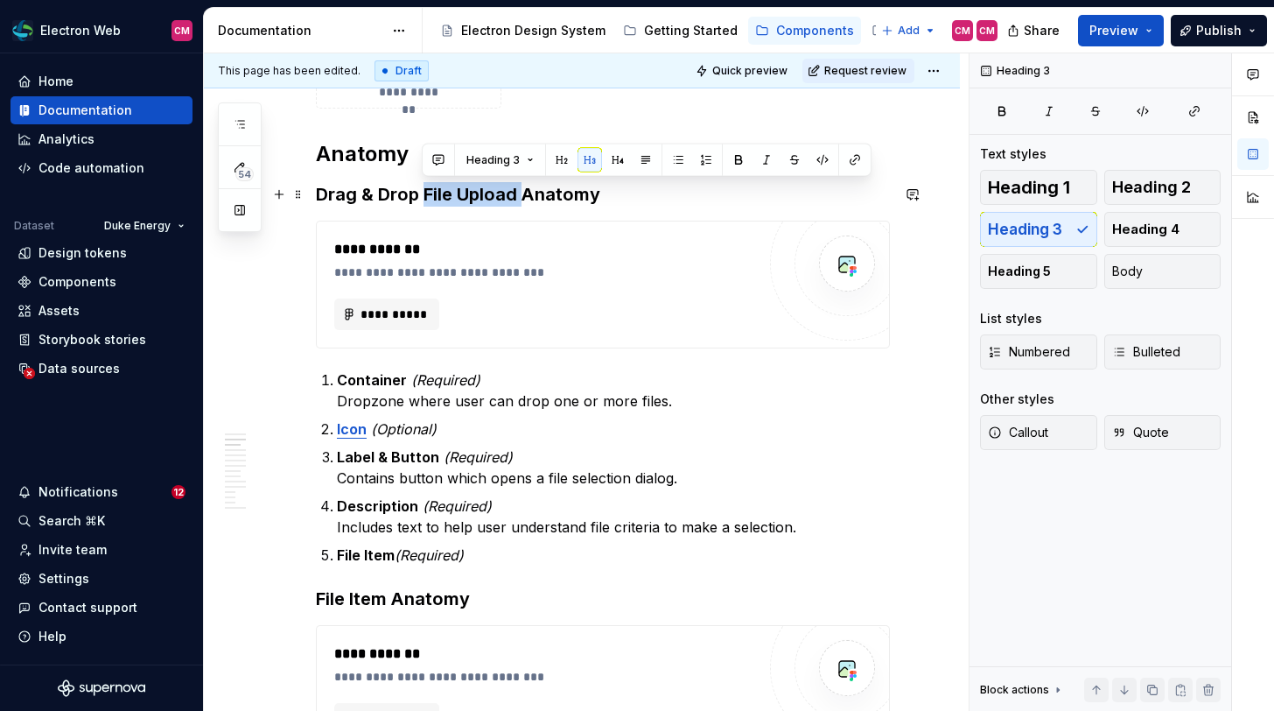
drag, startPoint x: 522, startPoint y: 188, endPoint x: 424, endPoint y: 183, distance: 99.0
click at [424, 183] on h3 "Drag & Drop File Upload Anatomy" at bounding box center [603, 194] width 574 height 25
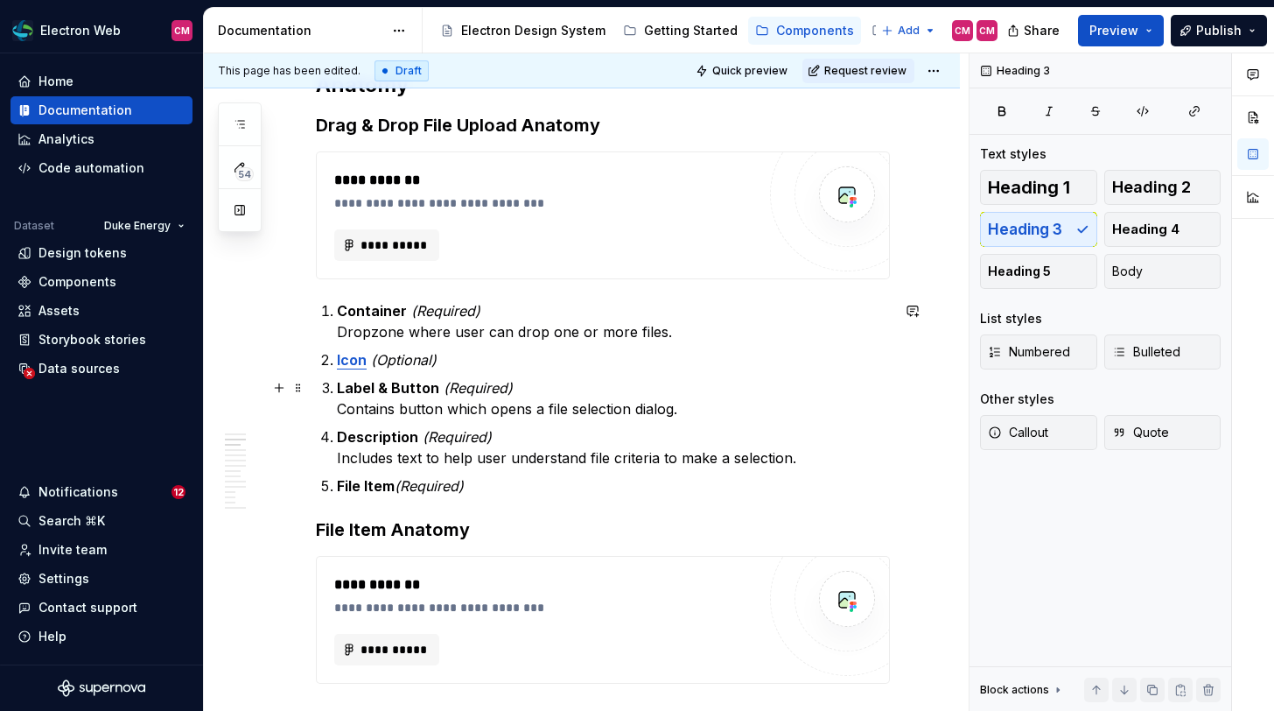
scroll to position [800, 0]
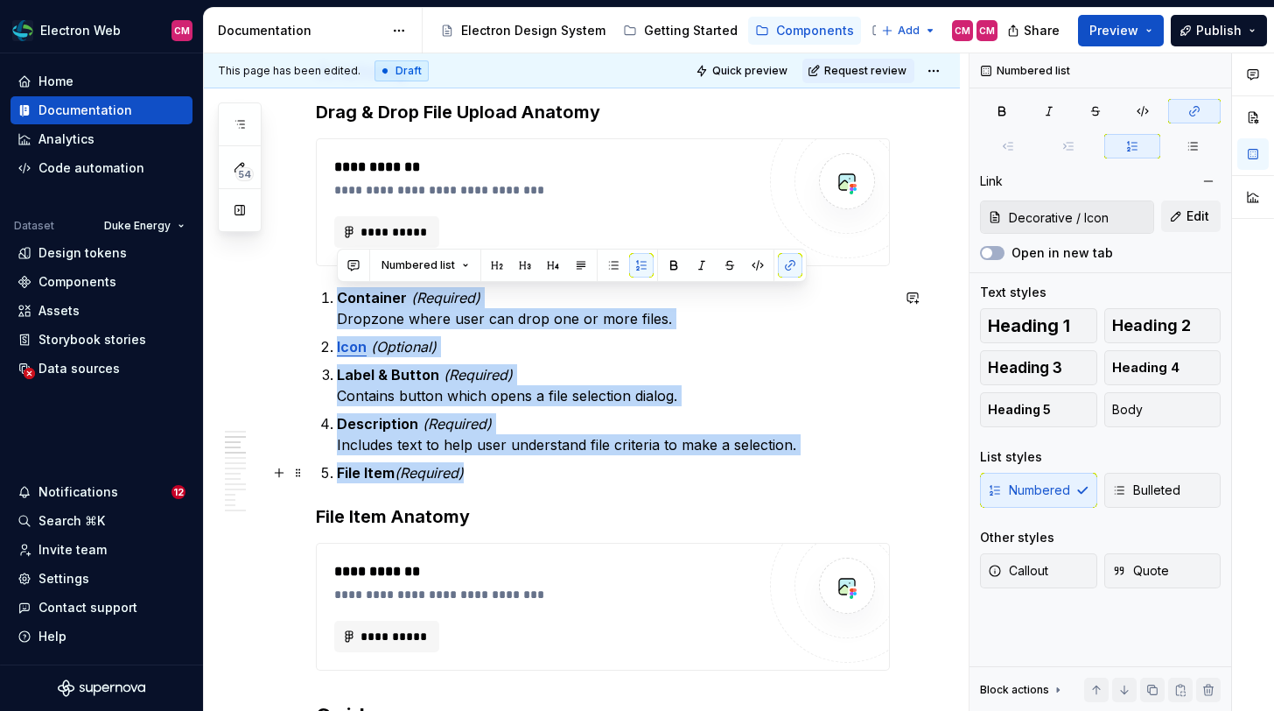
drag, startPoint x: 337, startPoint y: 293, endPoint x: 525, endPoint y: 469, distance: 257.5
click at [525, 469] on ol "Container (Required) Dropzone where user can drop one or more files. Icon (Opti…" at bounding box center [613, 385] width 553 height 196
copy ol "Container (Required) Dropzone where user can drop one or more files. Icon (Opti…"
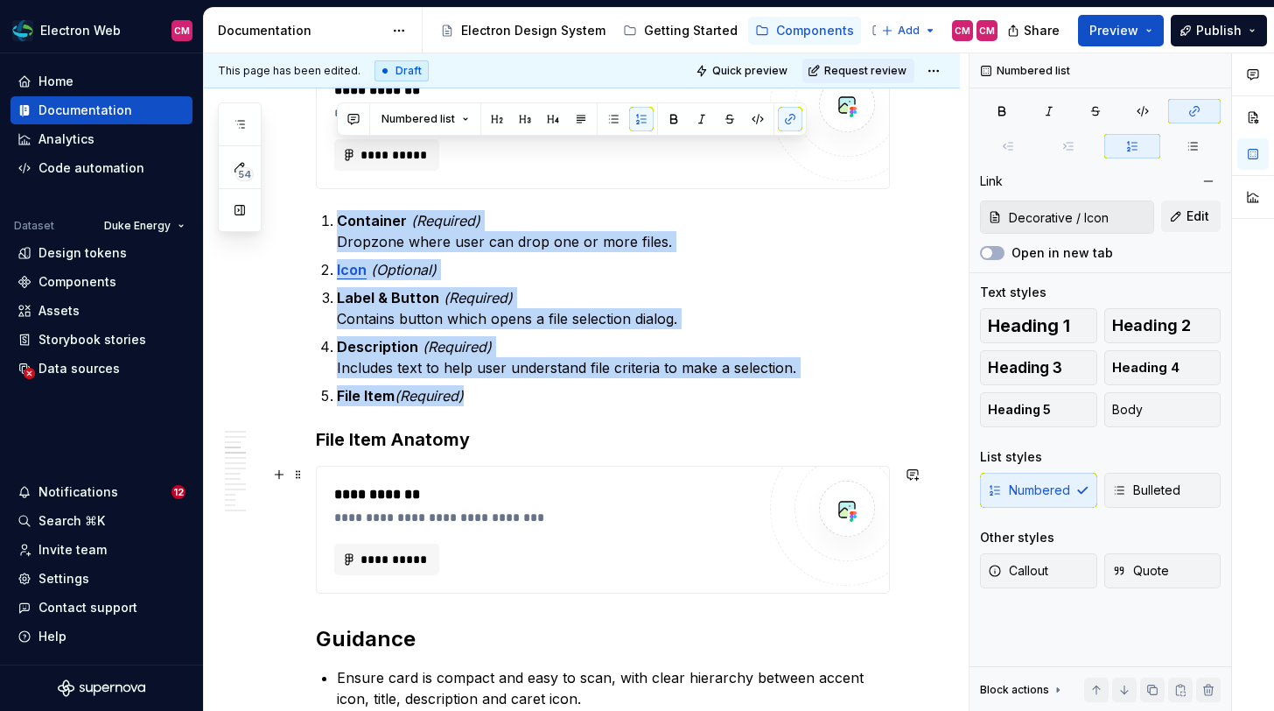
scroll to position [958, 0]
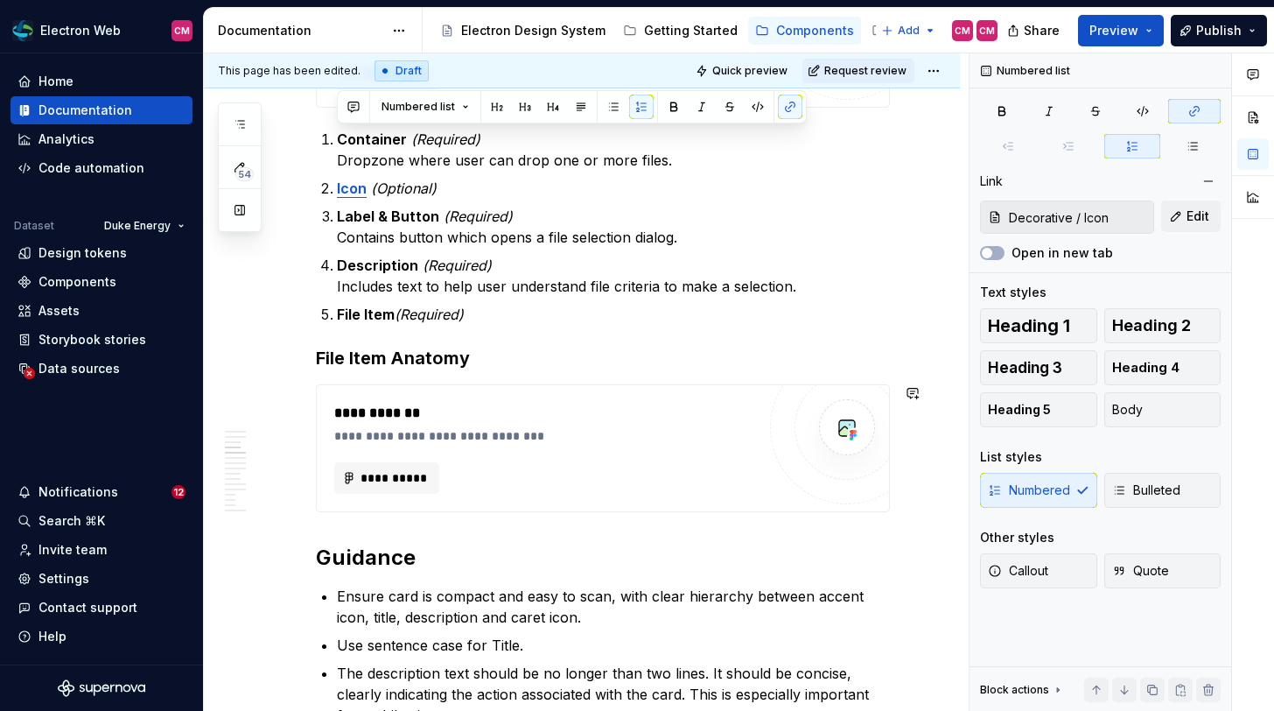
click at [316, 548] on h2 "Guidance" at bounding box center [603, 557] width 574 height 28
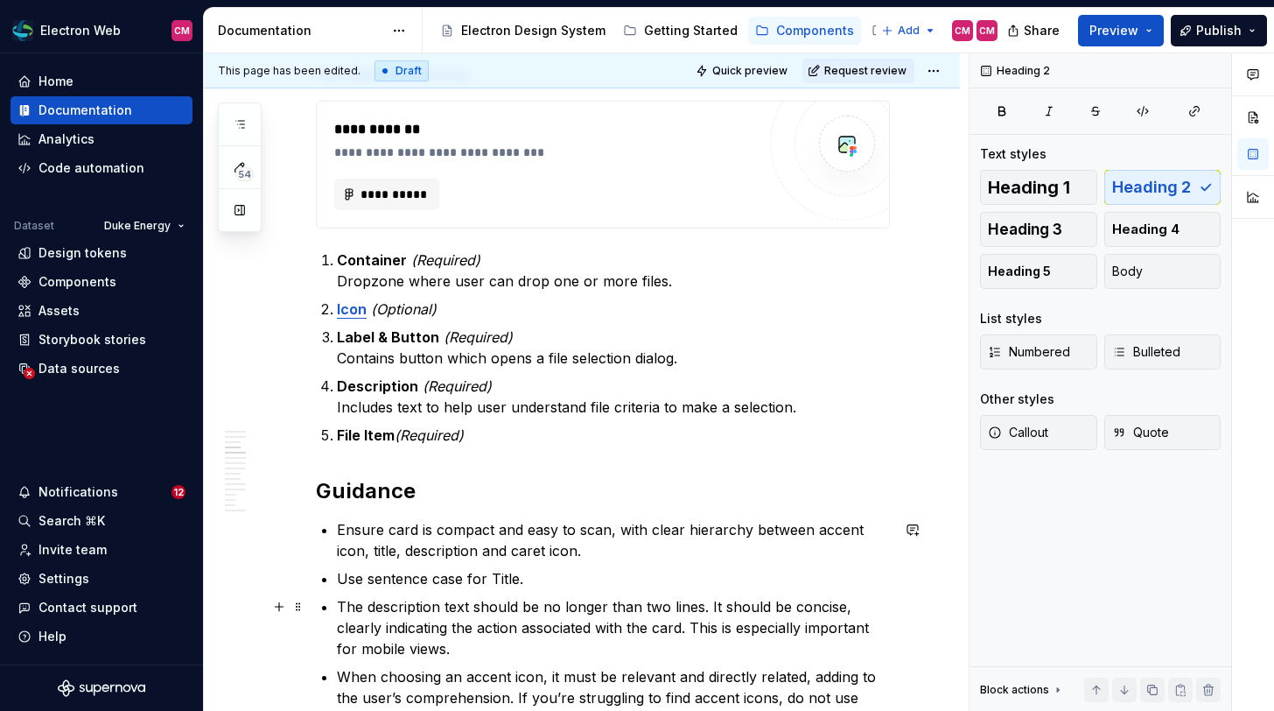
scroll to position [1229, 0]
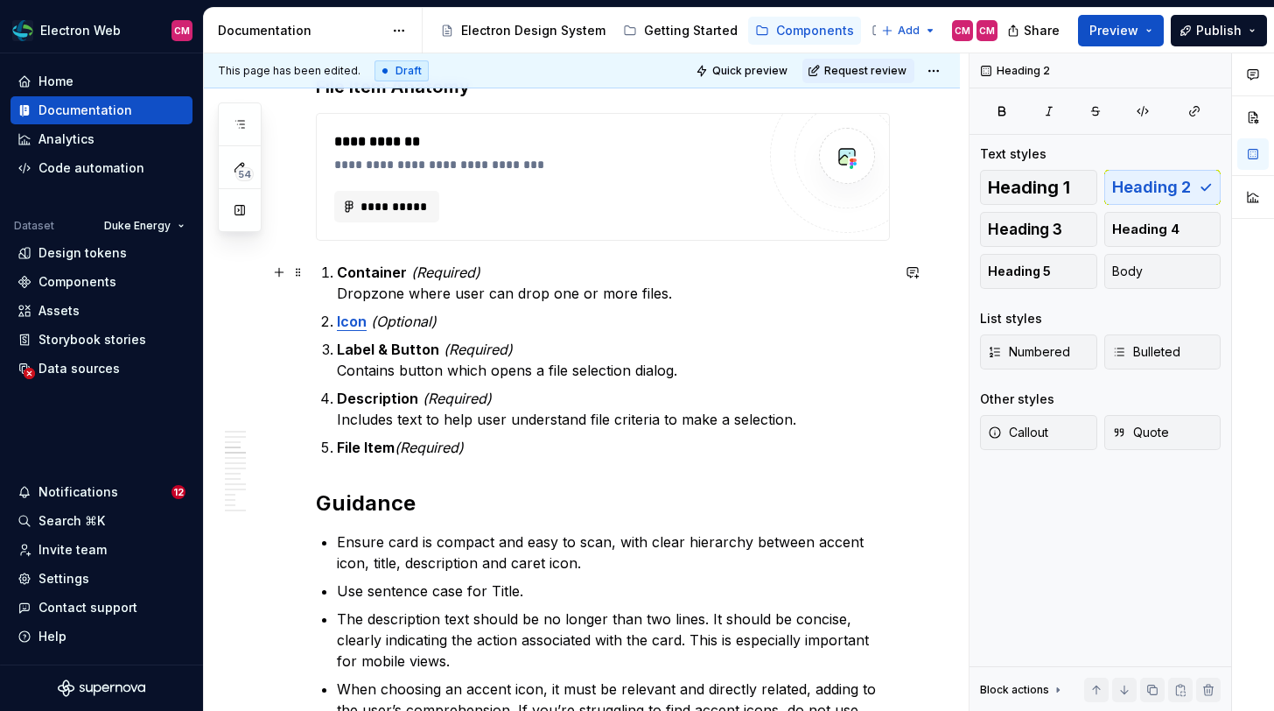
click at [368, 277] on strong "Container" at bounding box center [372, 272] width 70 height 18
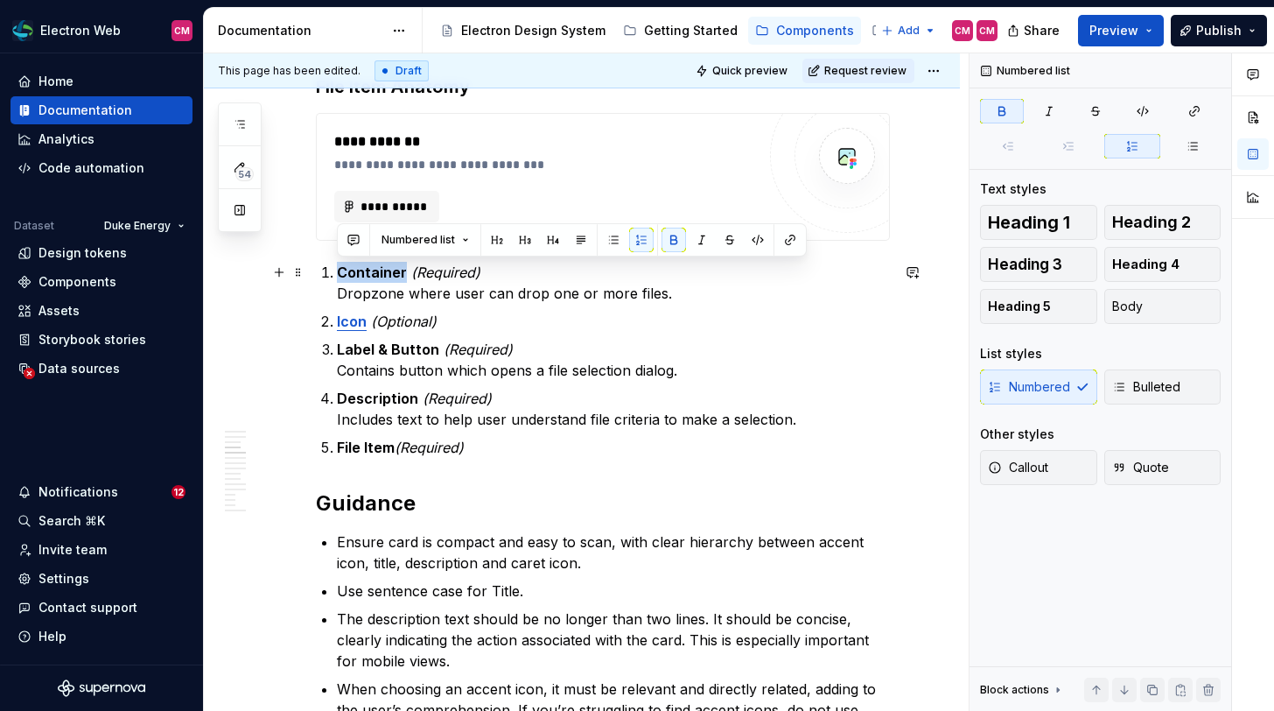
click at [368, 277] on strong "Container" at bounding box center [372, 272] width 70 height 18
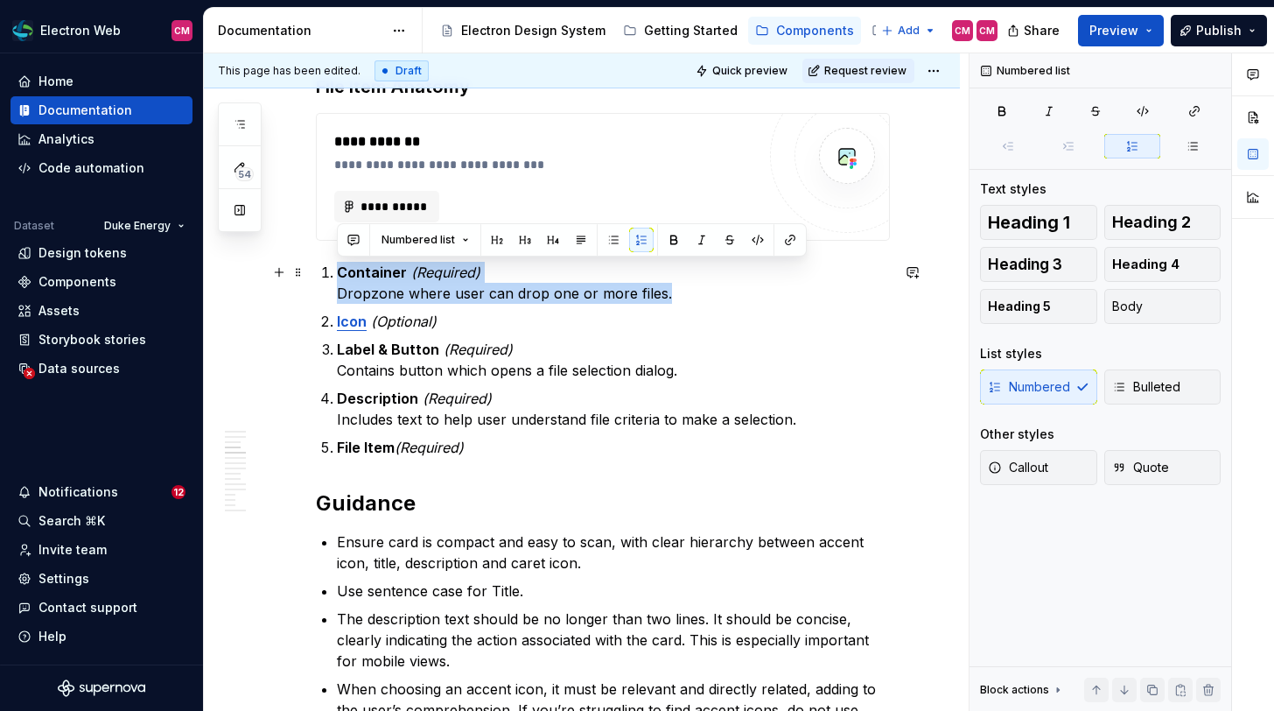
drag, startPoint x: 331, startPoint y: 322, endPoint x: 334, endPoint y: 274, distance: 48.3
click at [337, 274] on ol "Container (Required) Dropzone where user can drop one or more files. Icon (Opti…" at bounding box center [613, 360] width 553 height 196
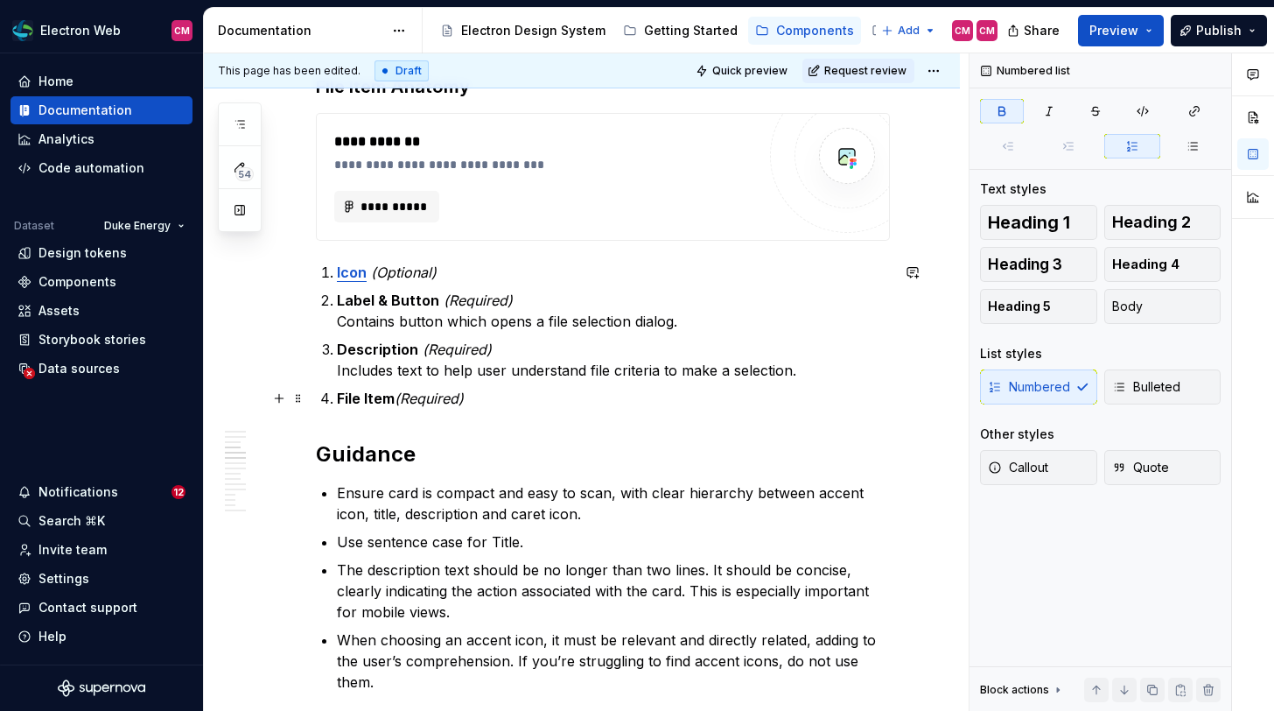
click at [337, 399] on strong "File Item" at bounding box center [366, 398] width 58 height 18
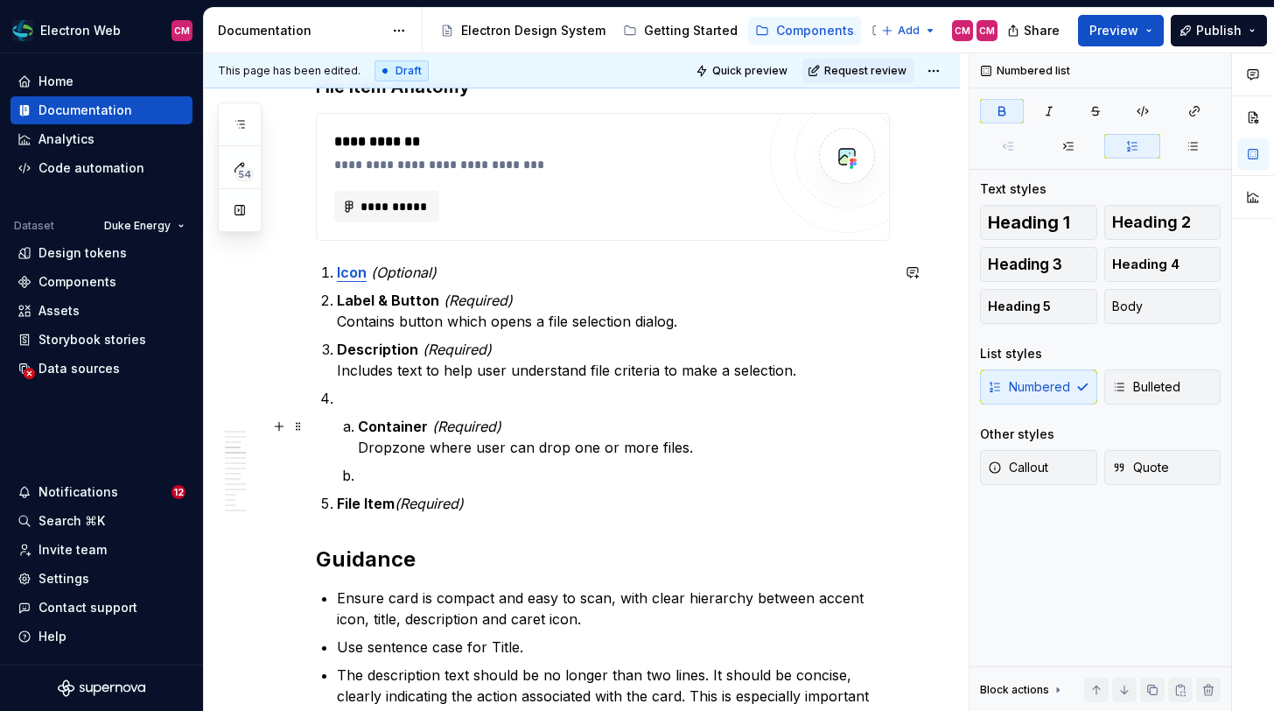
click at [358, 421] on strong "Container" at bounding box center [393, 426] width 70 height 18
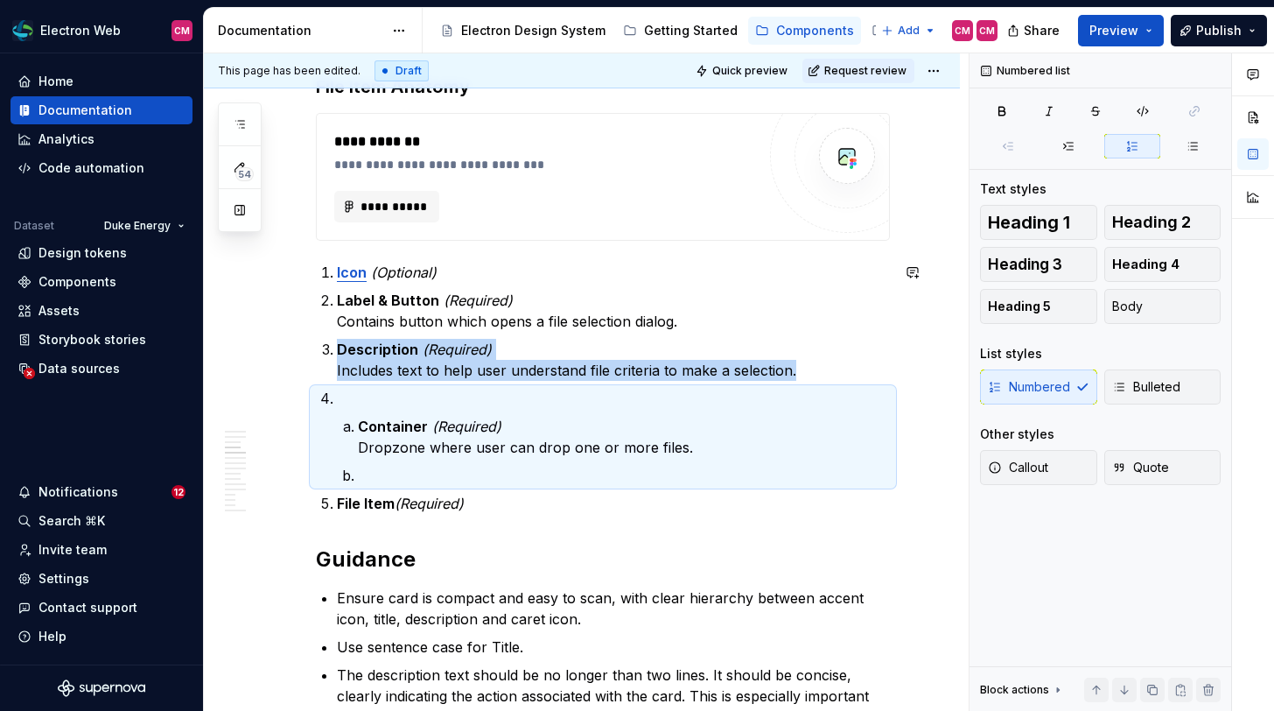
click at [358, 420] on strong "Container" at bounding box center [393, 426] width 70 height 18
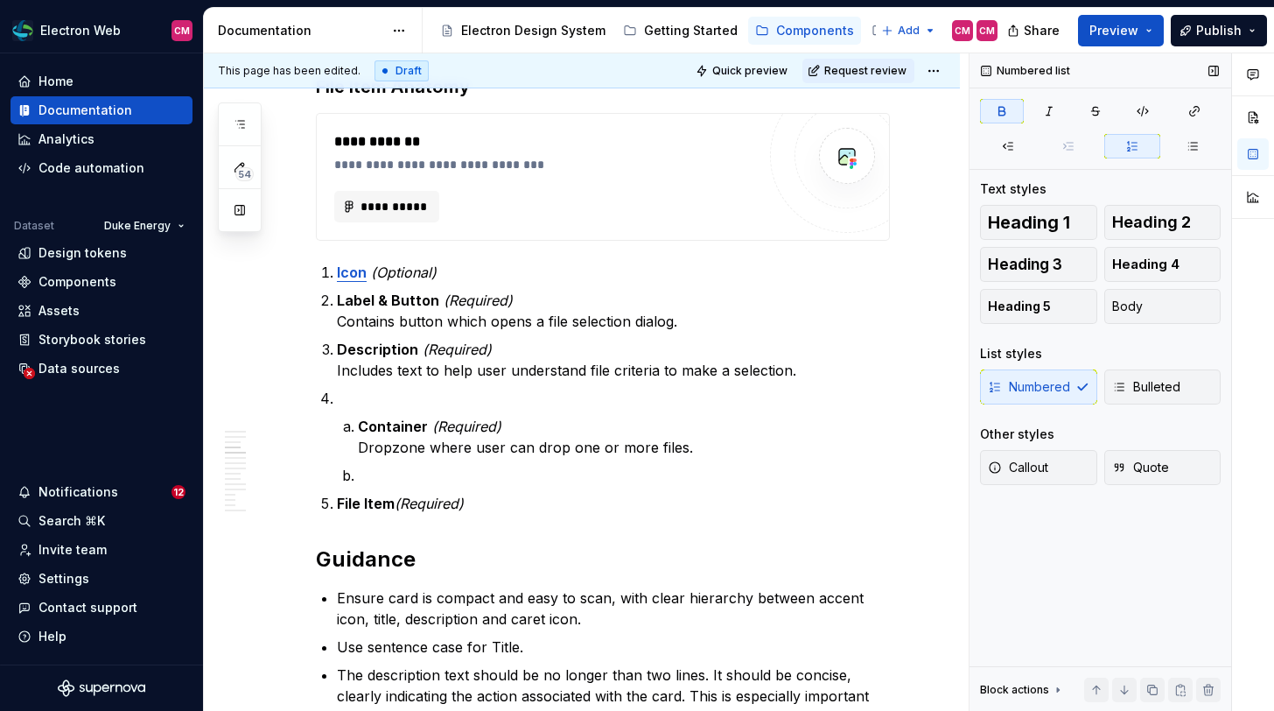
click at [1015, 387] on div "Numbered Bulleted" at bounding box center [1100, 386] width 241 height 35
click at [1019, 393] on div "Numbered Bulleted" at bounding box center [1100, 386] width 241 height 35
click at [1133, 392] on span "Bulleted" at bounding box center [1146, 387] width 68 height 18
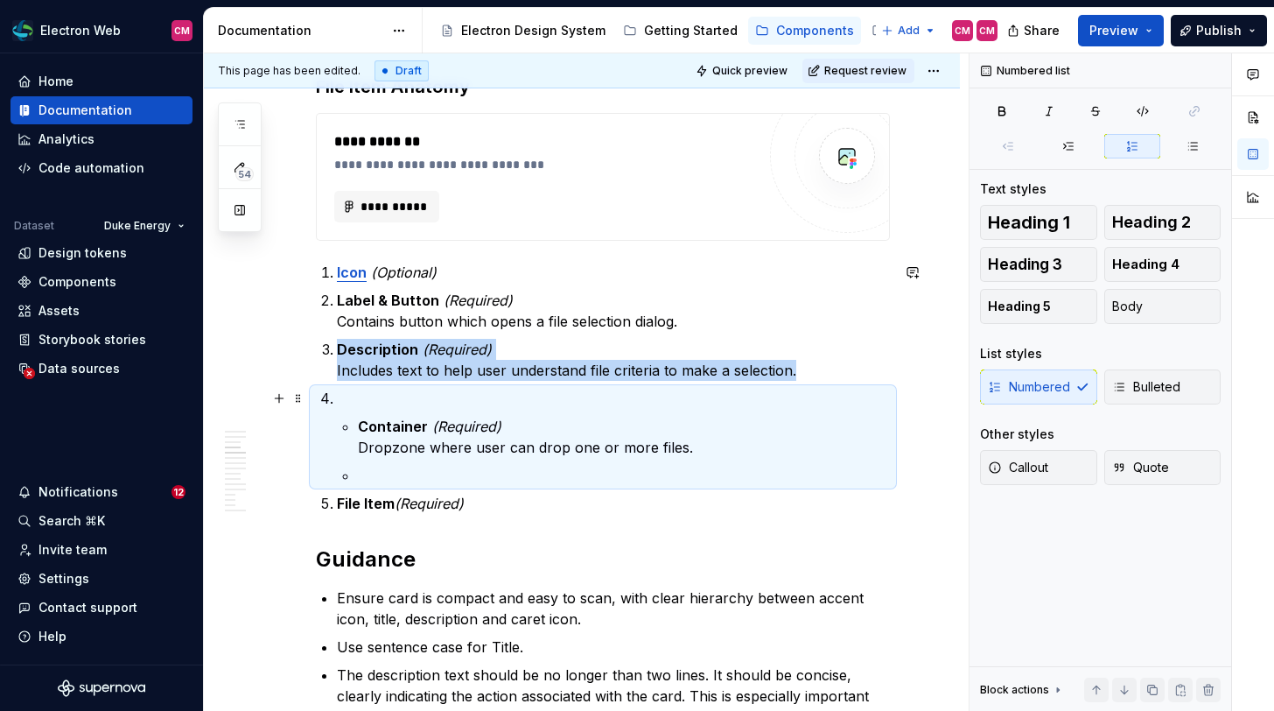
click at [410, 449] on p "Container (Required) Dropzone where user can drop one or more files." at bounding box center [624, 437] width 532 height 42
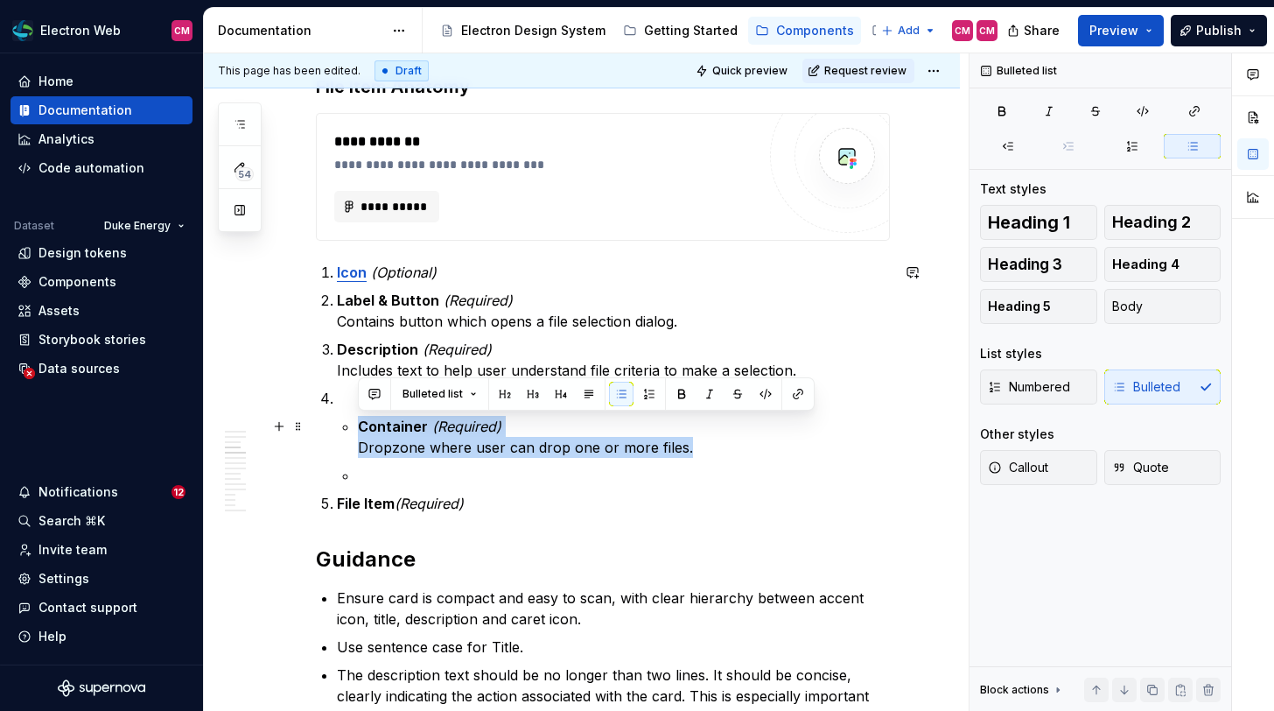
drag, startPoint x: 360, startPoint y: 424, endPoint x: 684, endPoint y: 444, distance: 325.3
click at [684, 444] on p "Container (Required) Dropzone where user can drop one or more files." at bounding box center [624, 437] width 532 height 42
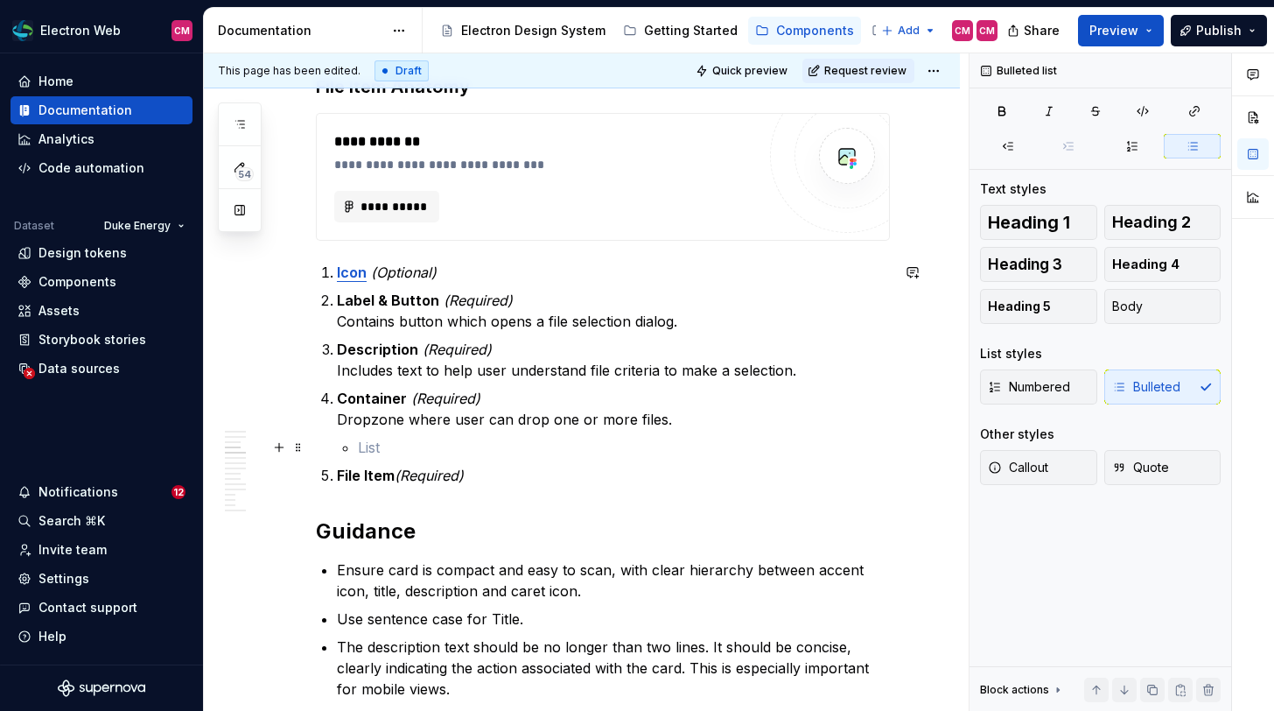
click at [396, 442] on p at bounding box center [624, 447] width 532 height 21
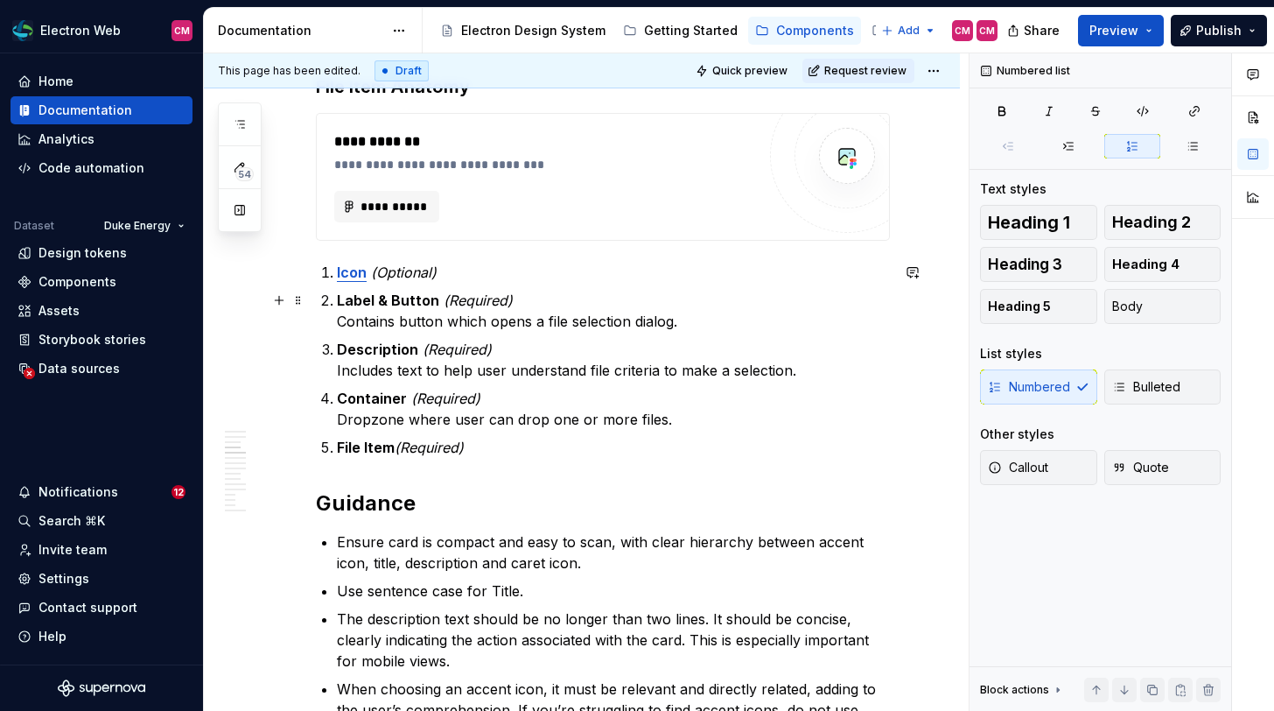
click at [339, 302] on strong "Label & Button" at bounding box center [388, 300] width 102 height 18
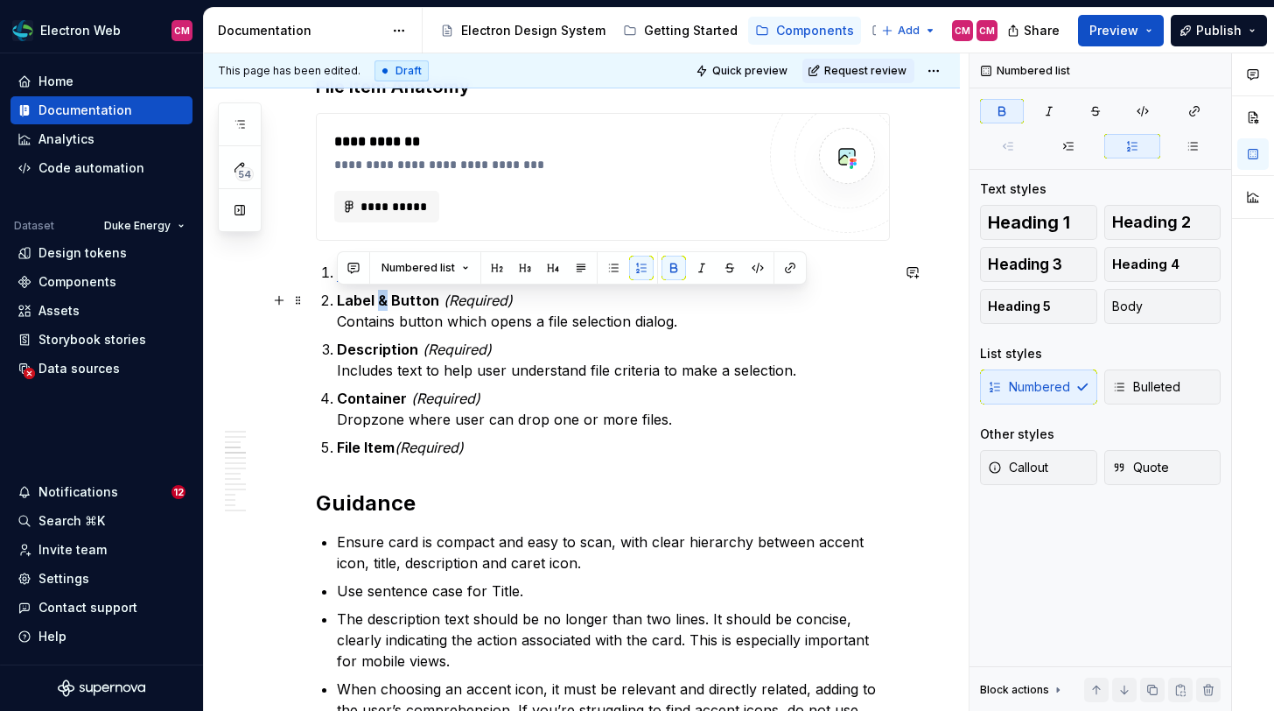
click at [382, 299] on strong "Label & Button" at bounding box center [388, 300] width 102 height 18
drag, startPoint x: 432, startPoint y: 300, endPoint x: 338, endPoint y: 299, distance: 94.5
click at [338, 299] on strong "Label & Button" at bounding box center [388, 300] width 102 height 18
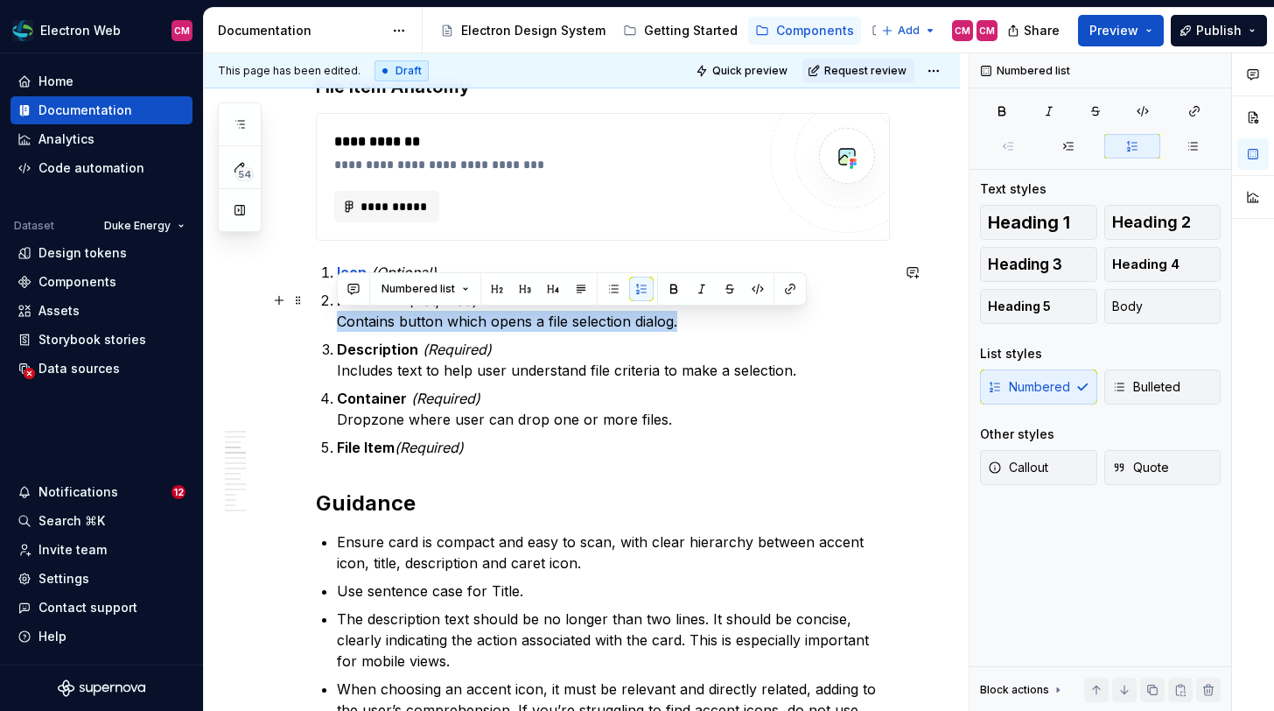
drag, startPoint x: 676, startPoint y: 323, endPoint x: 327, endPoint y: 323, distance: 349.1
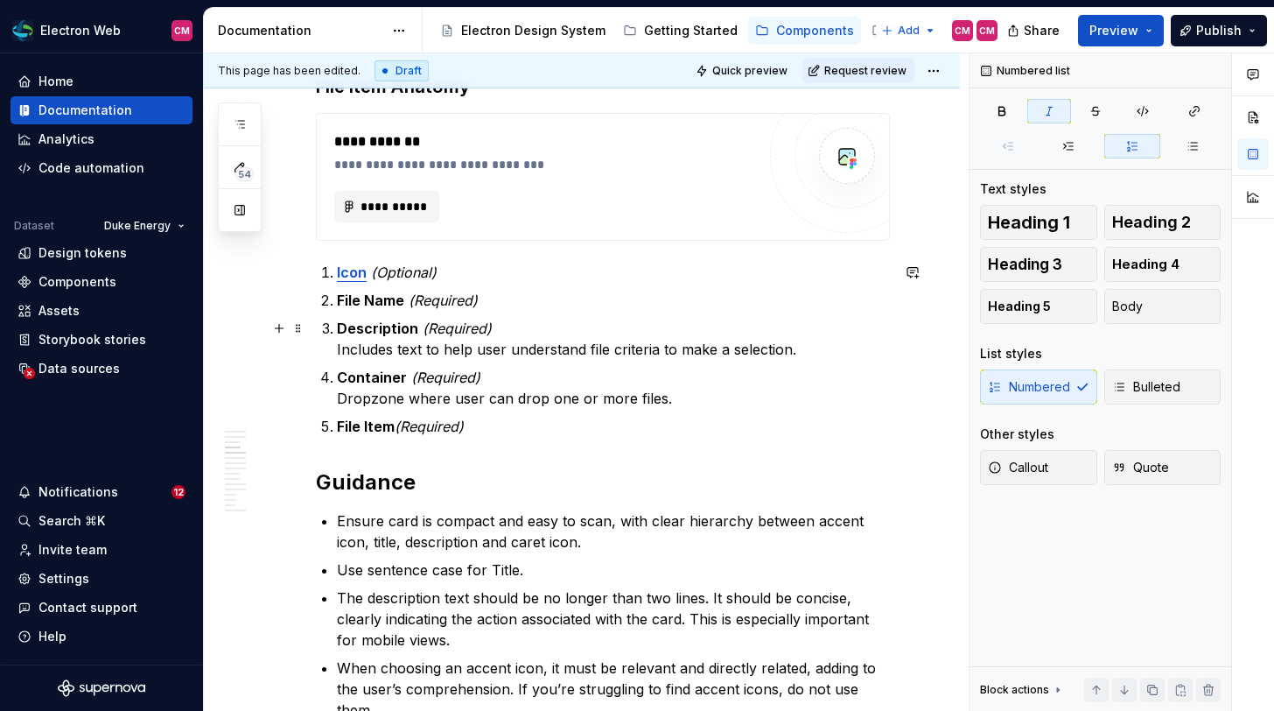
click at [396, 349] on p "Description (Required) Includes text to help user understand file criteria to m…" at bounding box center [613, 339] width 553 height 42
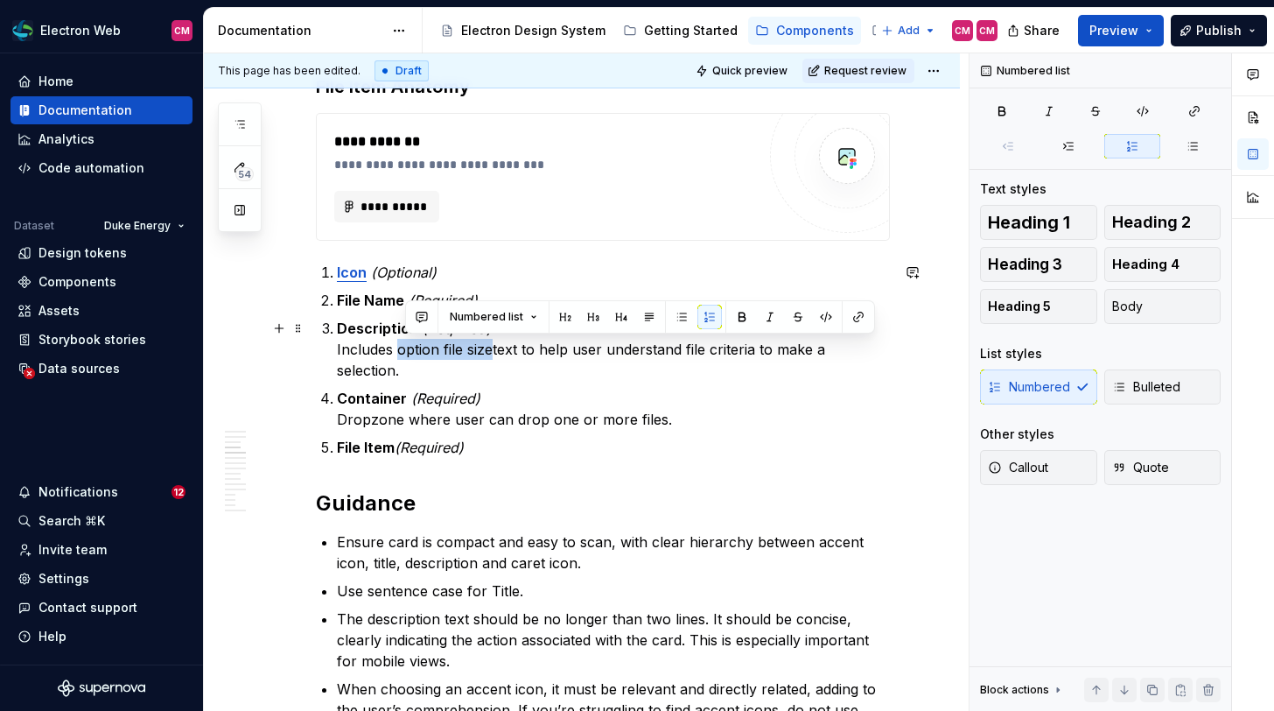
drag, startPoint x: 491, startPoint y: 347, endPoint x: 398, endPoint y: 349, distance: 92.8
click at [398, 349] on p "Description (Required) Includes option file sizetext to help user understand fi…" at bounding box center [613, 349] width 553 height 63
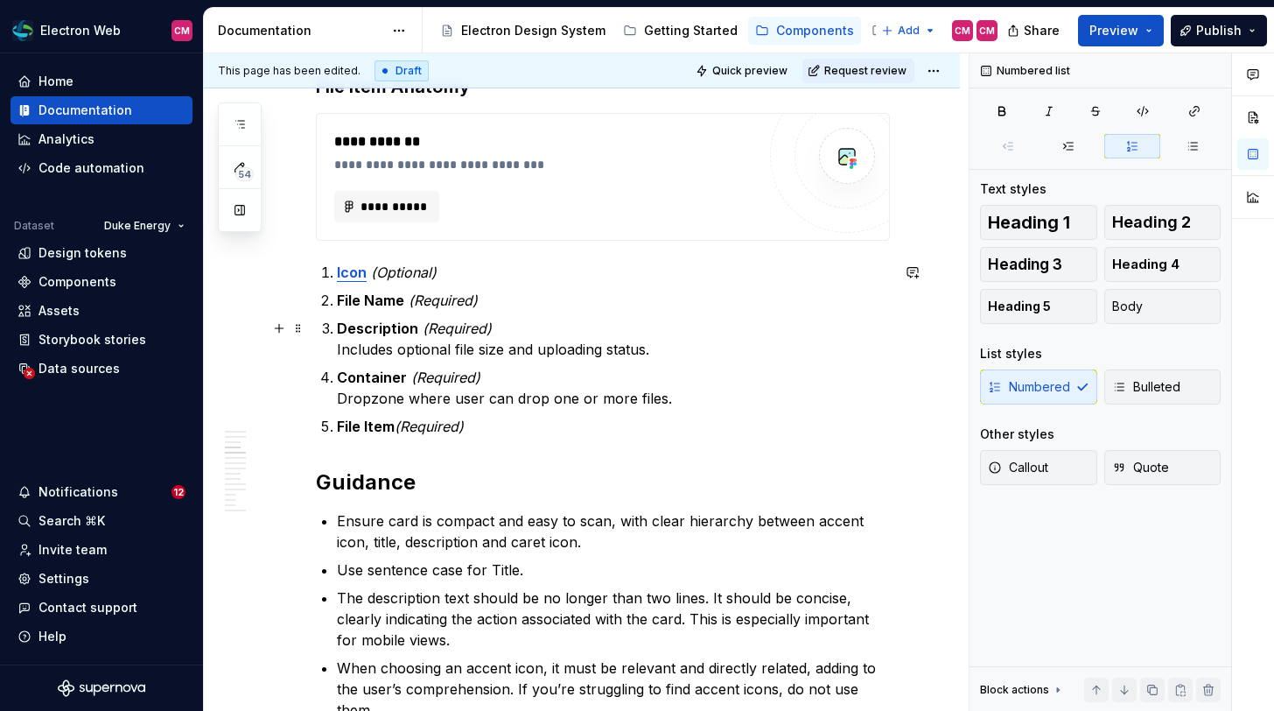
click at [536, 349] on p "Description (Required) Includes optional file size and uploading status." at bounding box center [613, 339] width 553 height 42
click at [686, 348] on p "Description (Required) Includes optional file size and required uploading statu…" at bounding box center [613, 339] width 553 height 42
click at [762, 352] on p "Description (Required) Includes optional file size and required uploading indic…" at bounding box center [613, 339] width 553 height 42
click at [669, 400] on p "Container (Required) Dropzone where user can drop one or more files." at bounding box center [613, 388] width 553 height 42
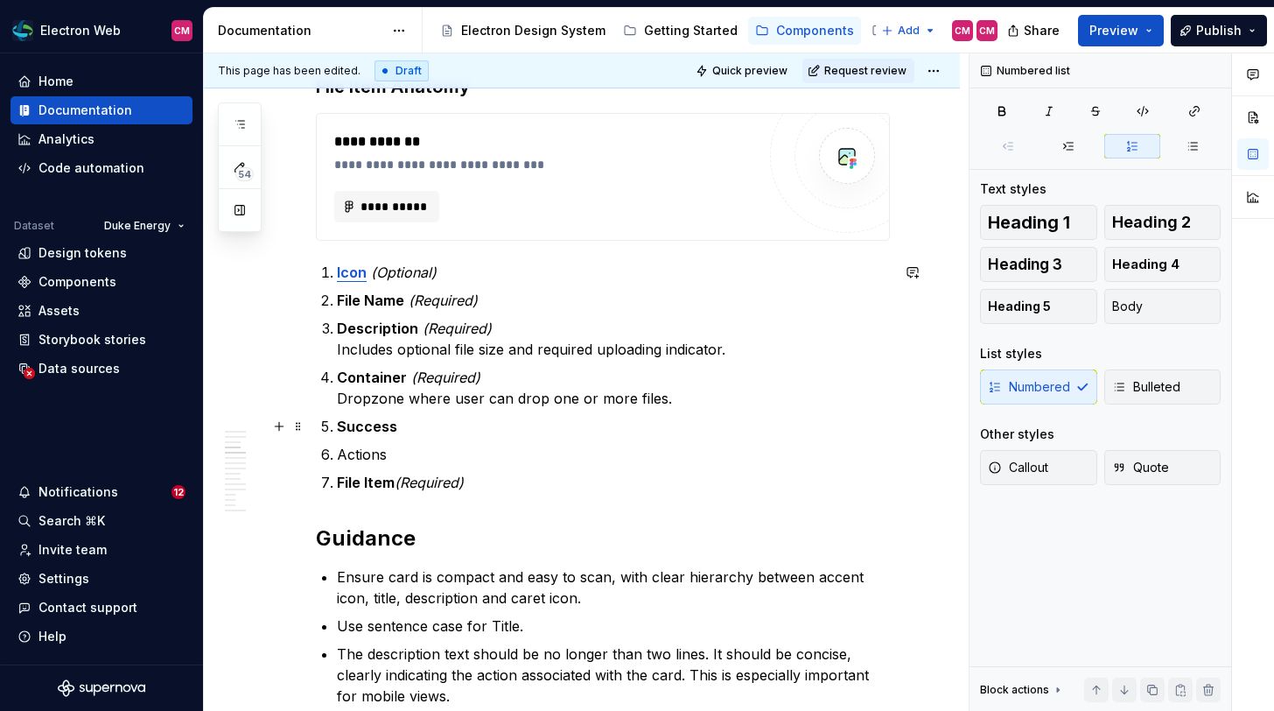
click at [376, 447] on p "Actions" at bounding box center [613, 454] width 553 height 21
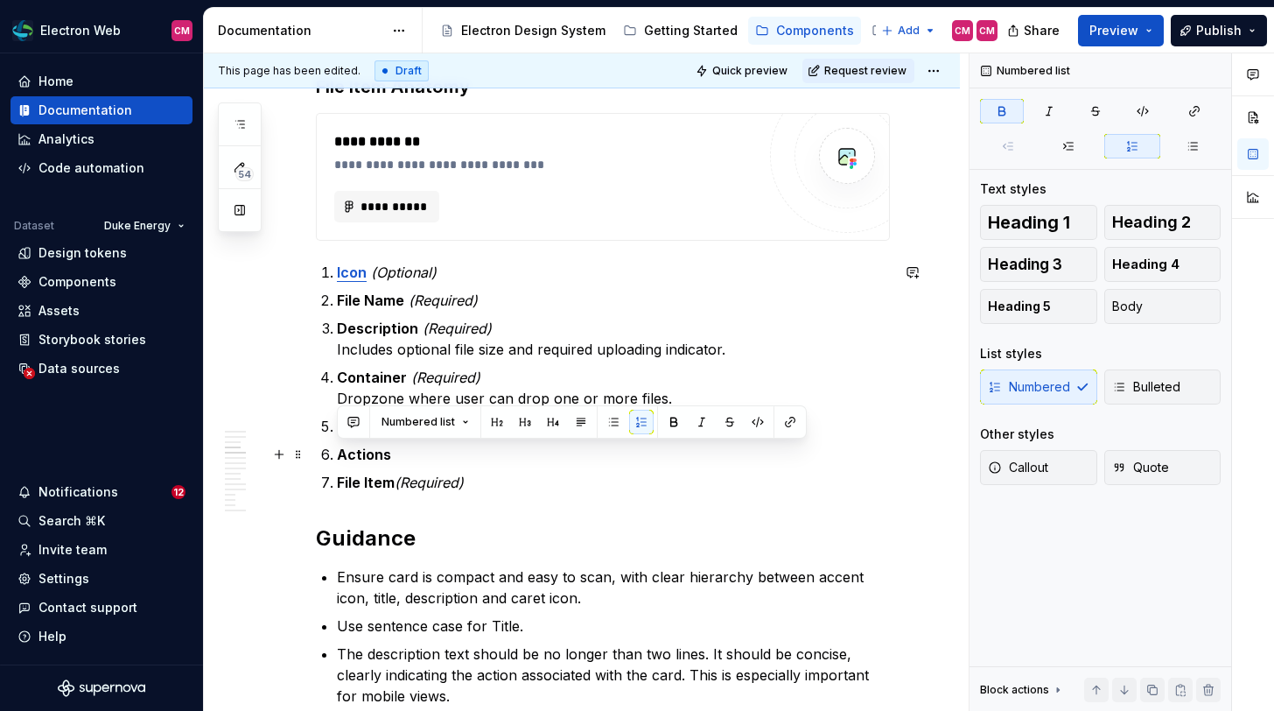
click at [404, 454] on p "Actions" at bounding box center [613, 454] width 553 height 21
drag, startPoint x: 480, startPoint y: 452, endPoint x: 395, endPoint y: 451, distance: 84.9
click at [395, 451] on p "Actions (Required)" at bounding box center [613, 454] width 553 height 21
click at [488, 459] on p "Actions (Required)" at bounding box center [613, 454] width 553 height 21
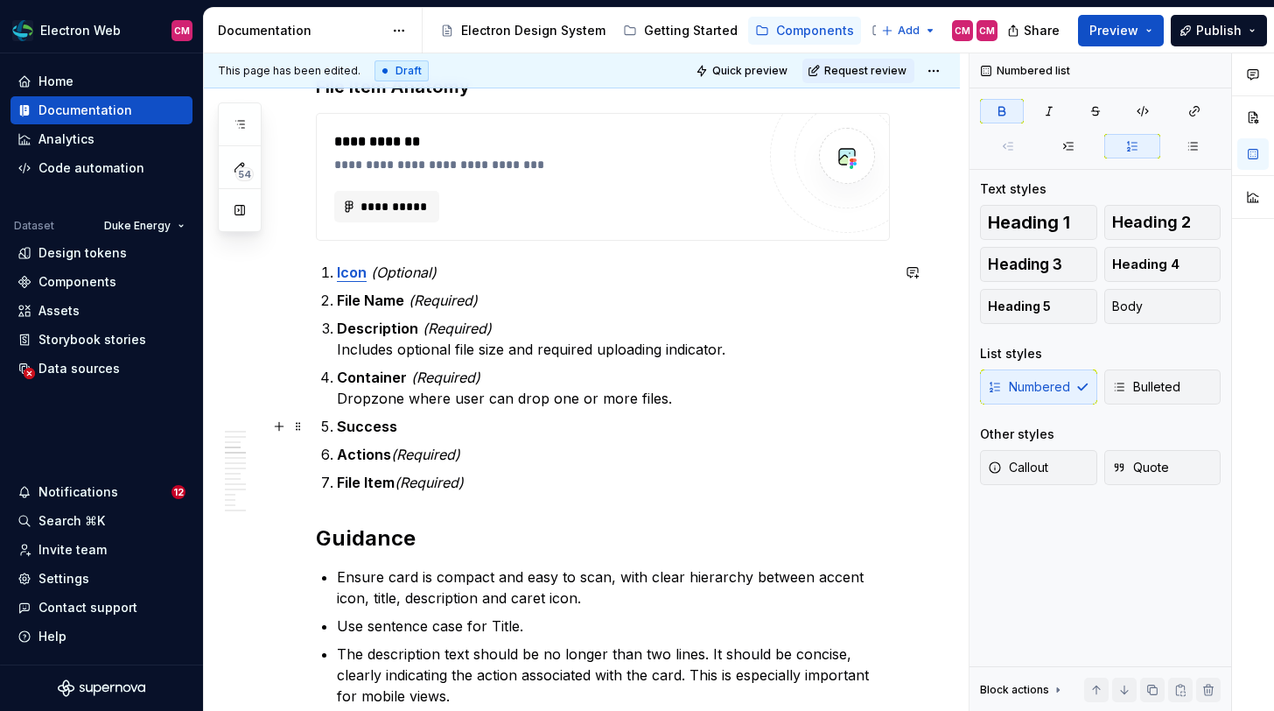
click at [482, 433] on p "Success" at bounding box center [613, 426] width 553 height 21
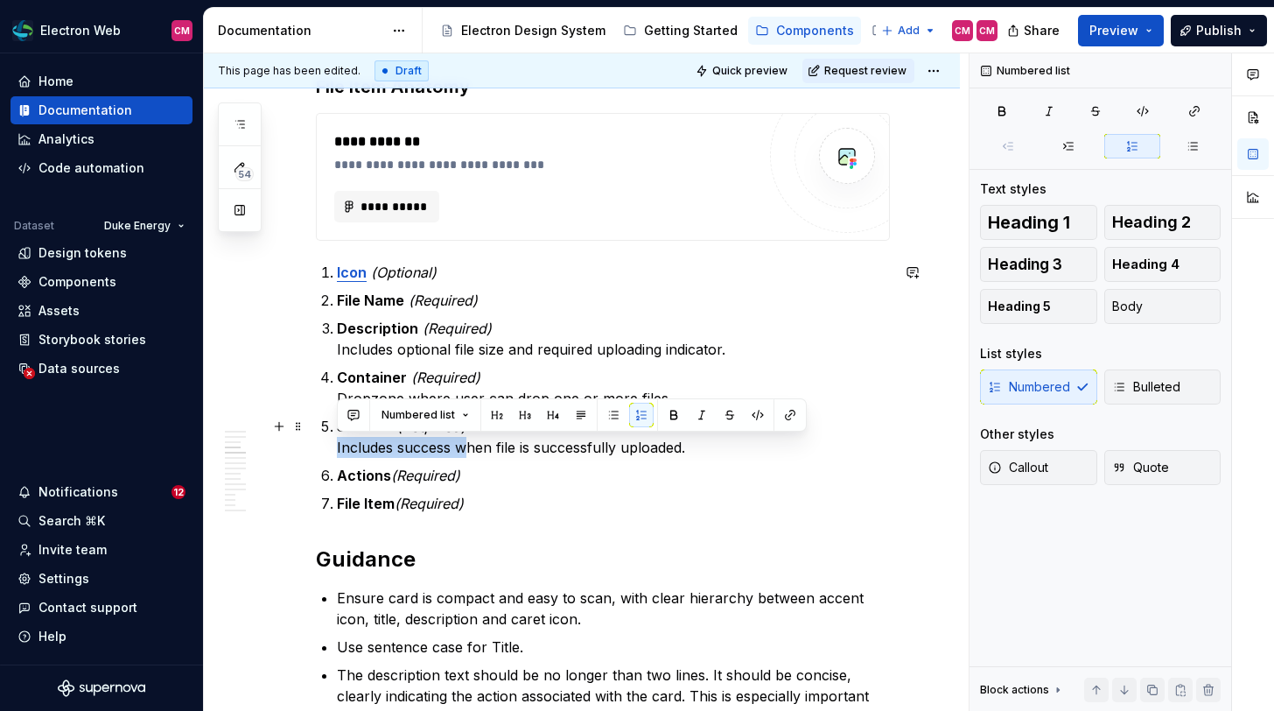
drag, startPoint x: 465, startPoint y: 449, endPoint x: 336, endPoint y: 443, distance: 128.8
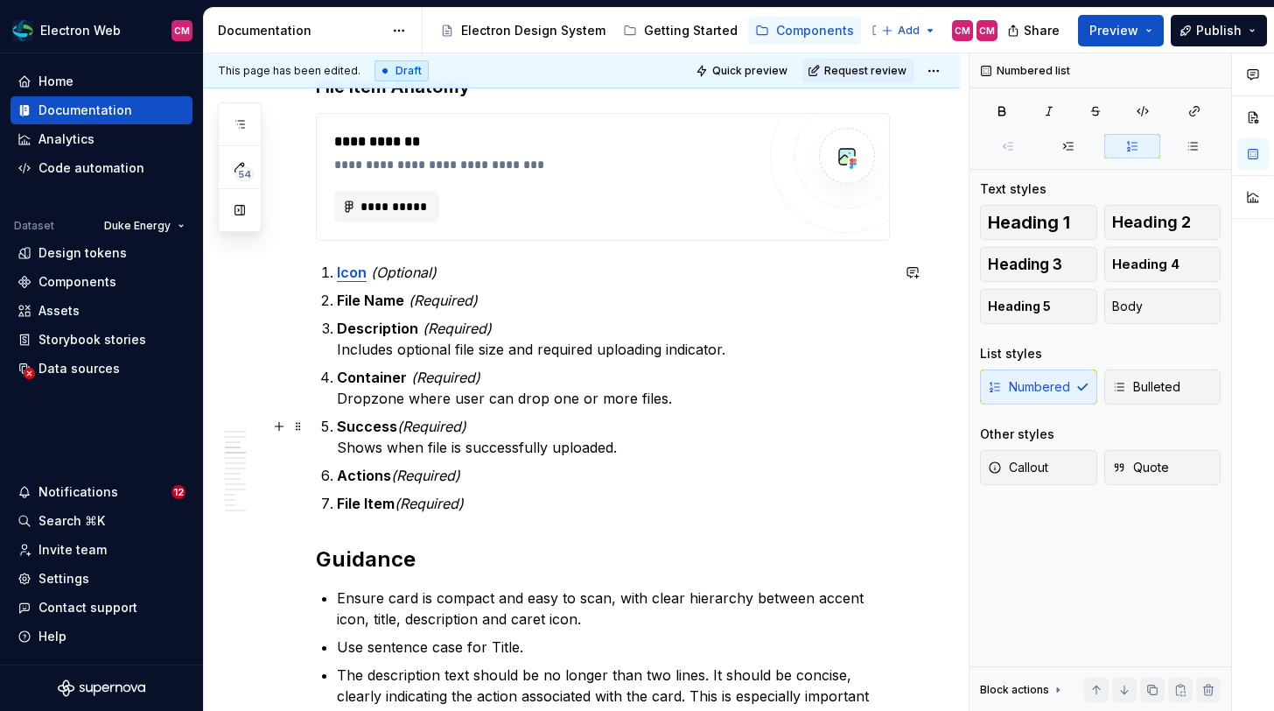
click at [352, 446] on p "Success (Required) Shows when file is successfully uploaded." at bounding box center [613, 437] width 553 height 42
click at [441, 424] on em "(Required)" at bounding box center [431, 426] width 69 height 18
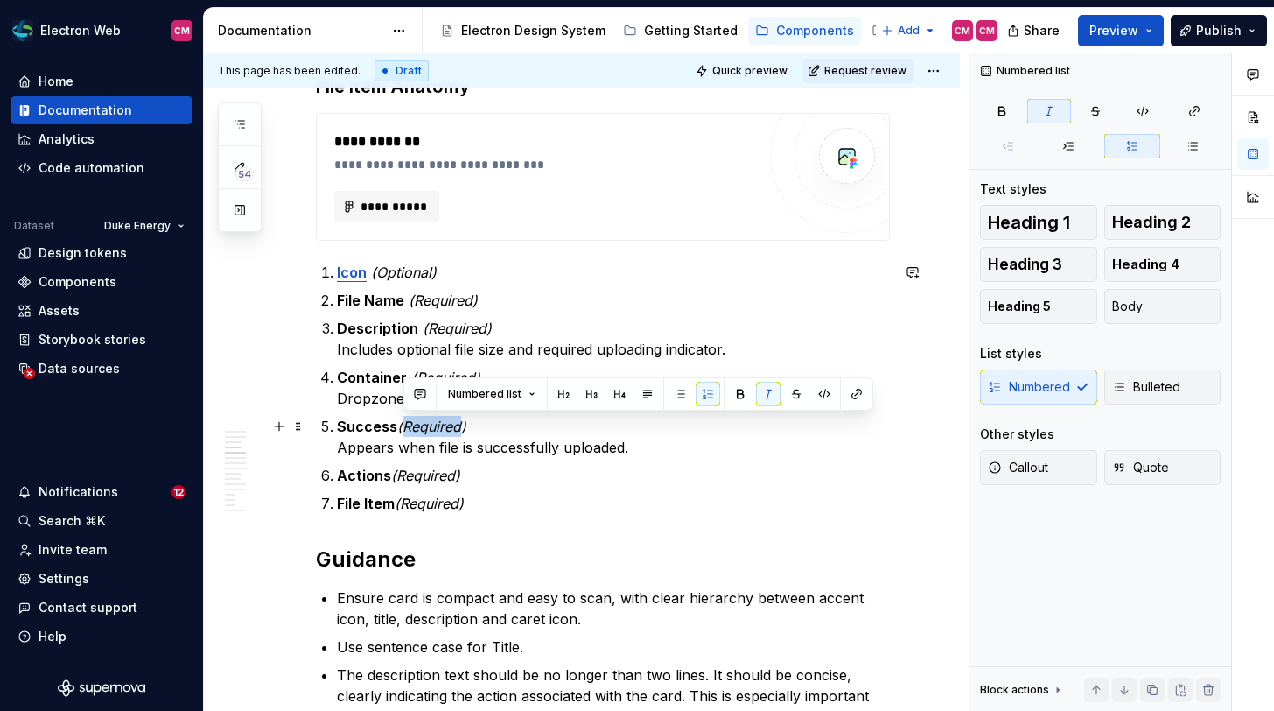
click at [441, 424] on em "(Required)" at bounding box center [431, 426] width 69 height 18
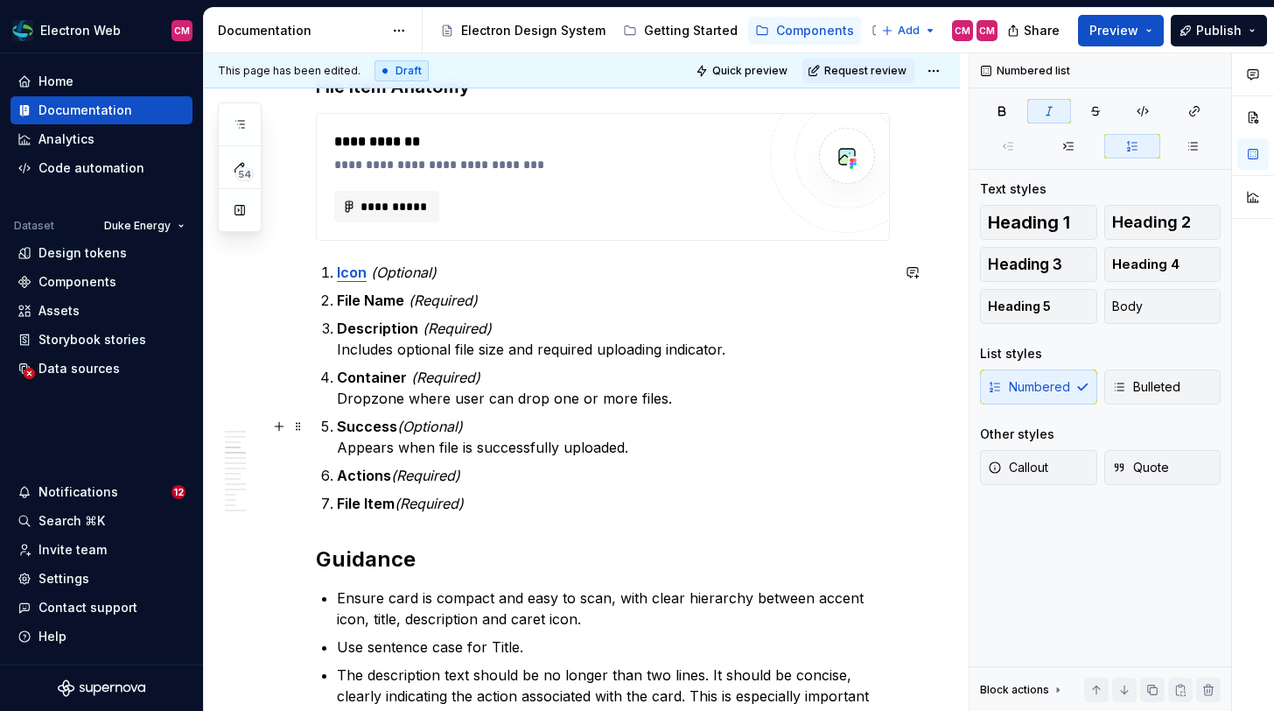
click at [349, 442] on p "Success (Optional) Appears when file is successfully uploaded." at bounding box center [613, 437] width 553 height 42
click at [470, 477] on p "Actions (Required)" at bounding box center [613, 475] width 553 height 21
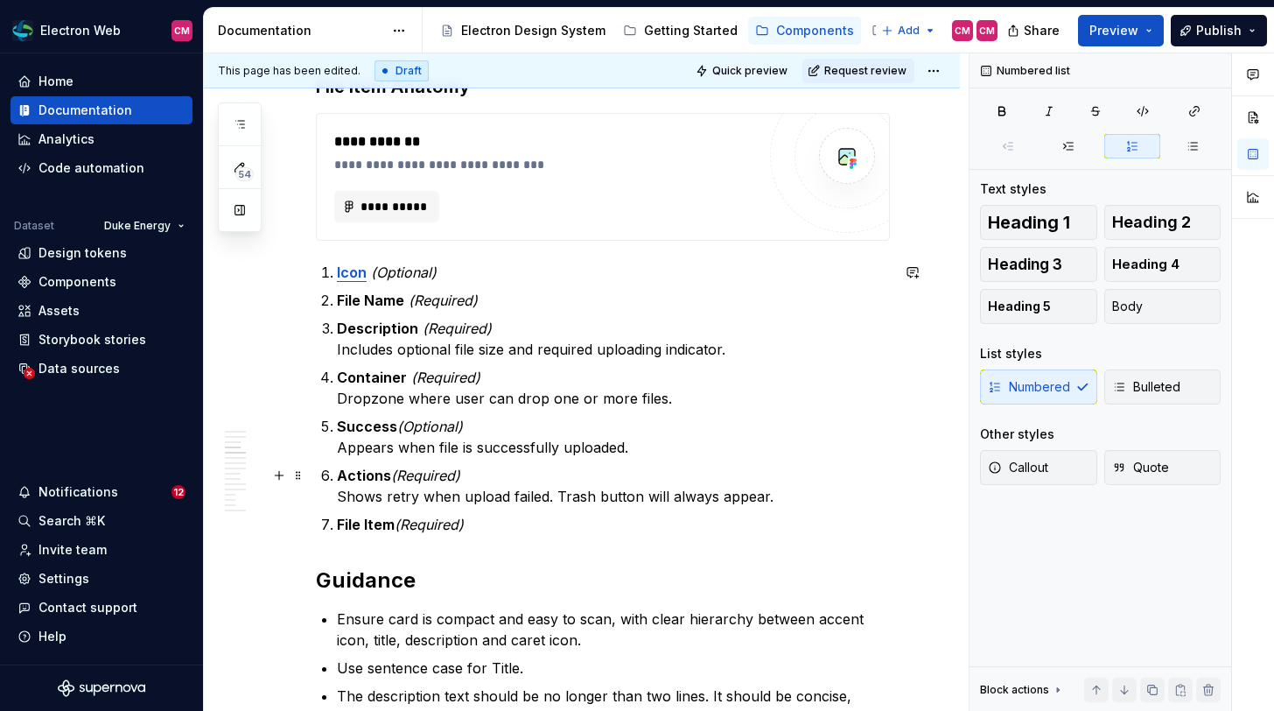
click at [649, 490] on p "Actions (Required) Shows retry when upload failed. Trash button will always app…" at bounding box center [613, 486] width 553 height 42
click at [736, 498] on p "Actions (Required) Shows retry when upload failed. Trash button is always appea…" at bounding box center [613, 486] width 553 height 42
click at [561, 529] on p "File Item (Required)" at bounding box center [613, 524] width 553 height 21
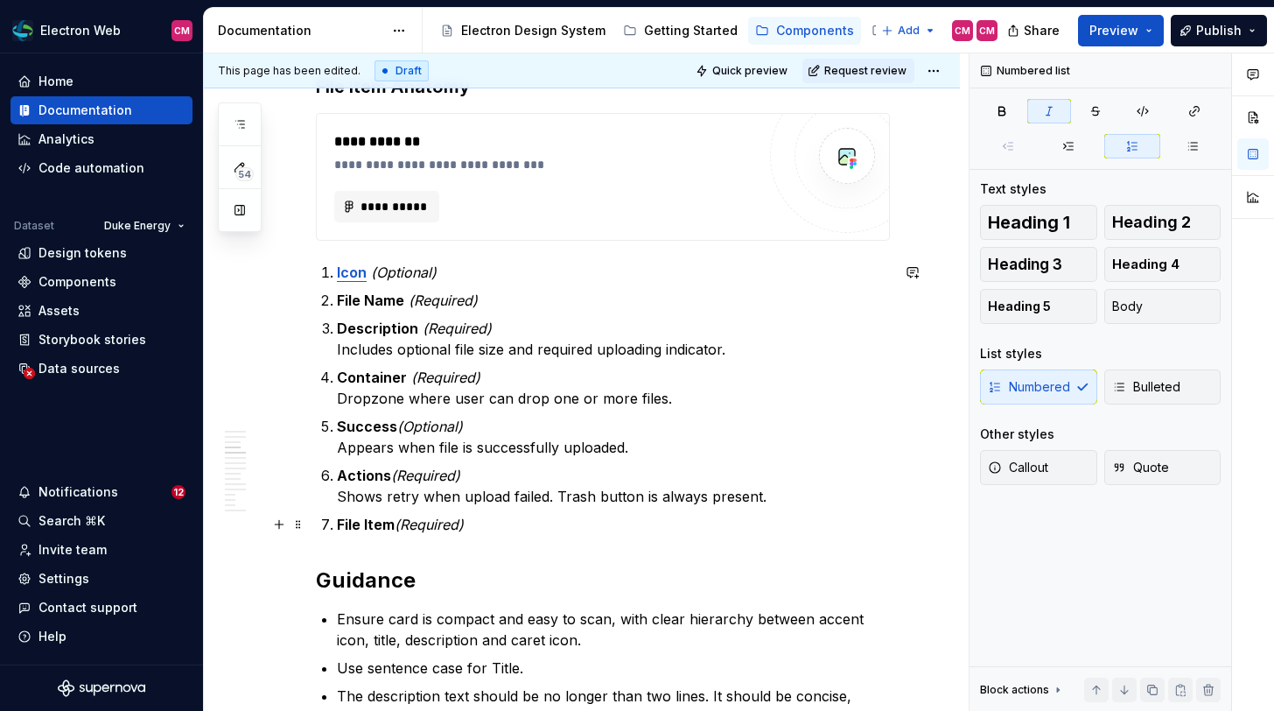
click at [338, 520] on strong "File Item" at bounding box center [366, 524] width 58 height 18
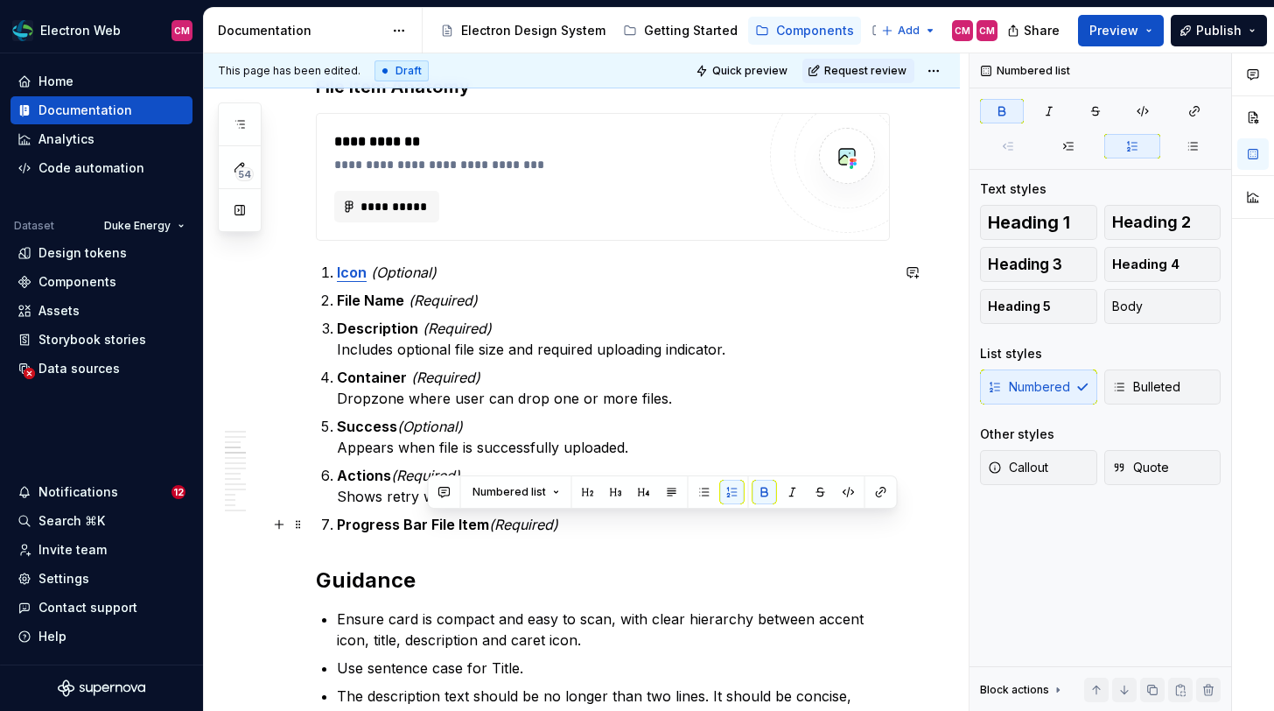
drag, startPoint x: 487, startPoint y: 522, endPoint x: 429, endPoint y: 519, distance: 57.8
click at [429, 520] on p "Progress Bar File Item (Required)" at bounding box center [613, 524] width 553 height 21
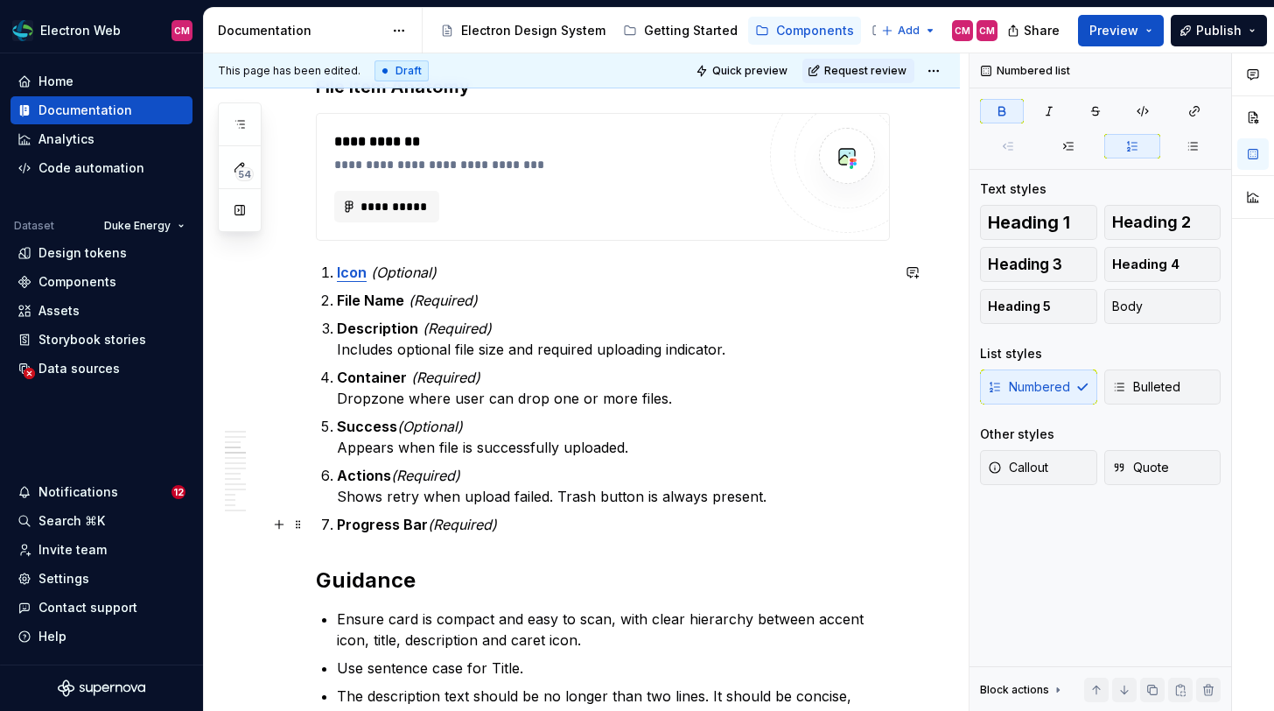
click at [466, 526] on em "(Required)" at bounding box center [462, 524] width 69 height 18
click at [510, 531] on p "Progress Bar (Optional)" at bounding box center [613, 524] width 553 height 21
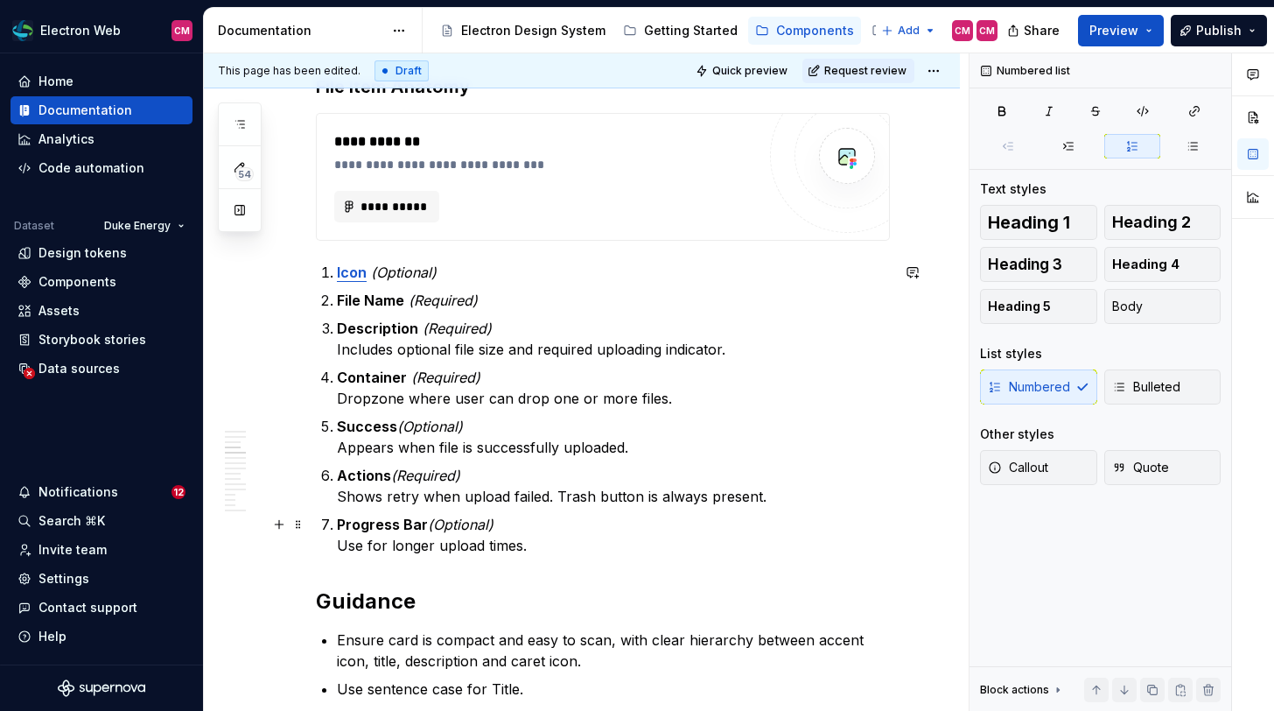
click at [425, 542] on p "Progress Bar (Optional) Use for longer upload times." at bounding box center [613, 535] width 553 height 42
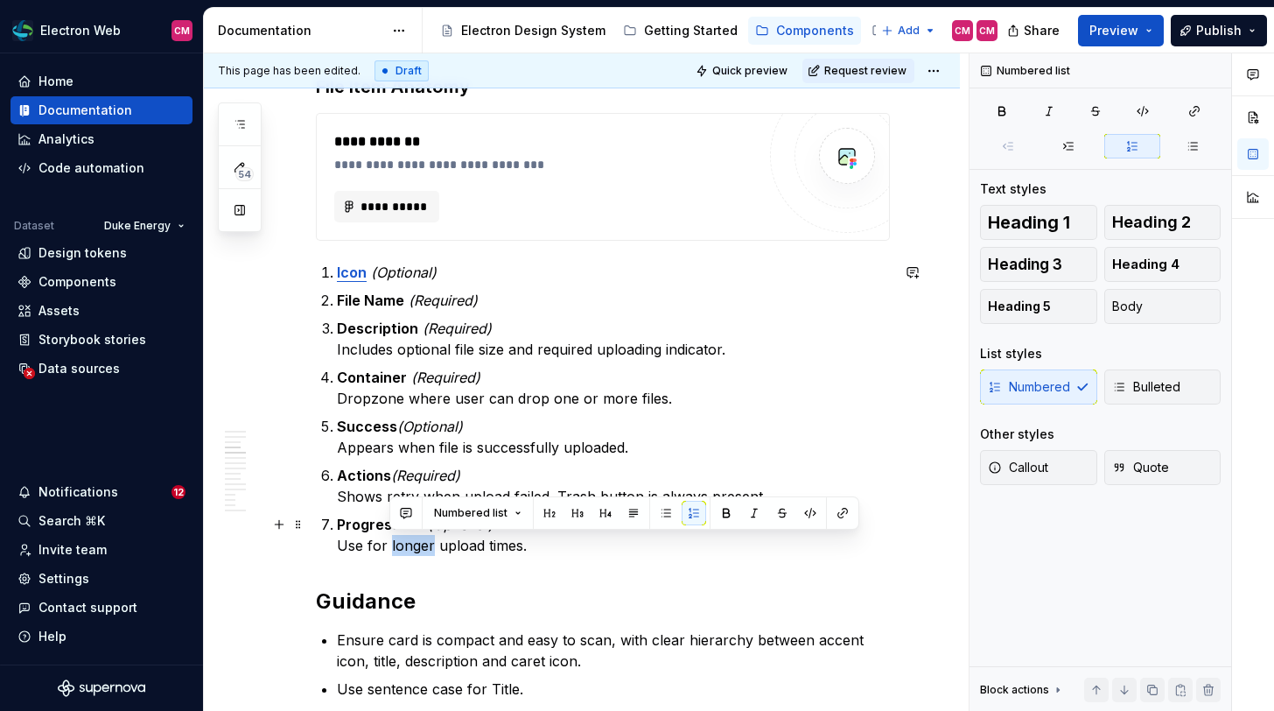
click at [425, 542] on p "Progress Bar (Optional) Use for longer upload times." at bounding box center [613, 535] width 553 height 42
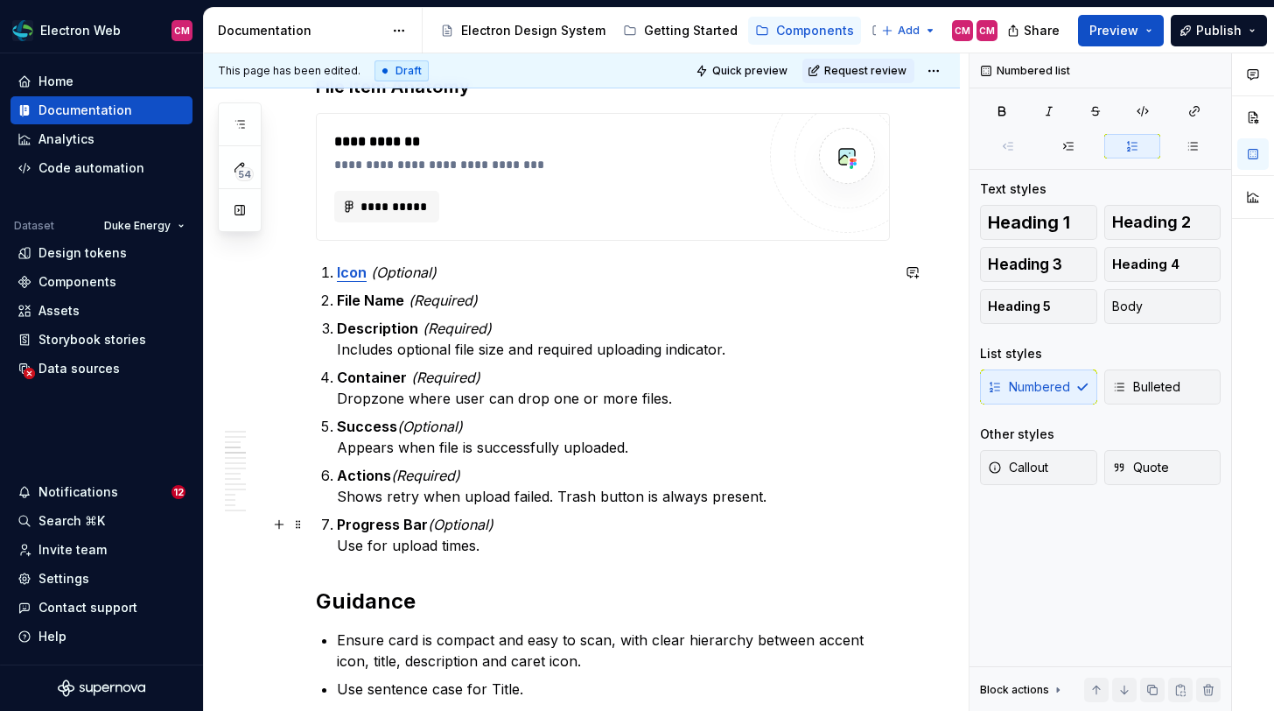
click at [492, 544] on p "Progress Bar (Optional) Use for upload times." at bounding box center [613, 535] width 553 height 42
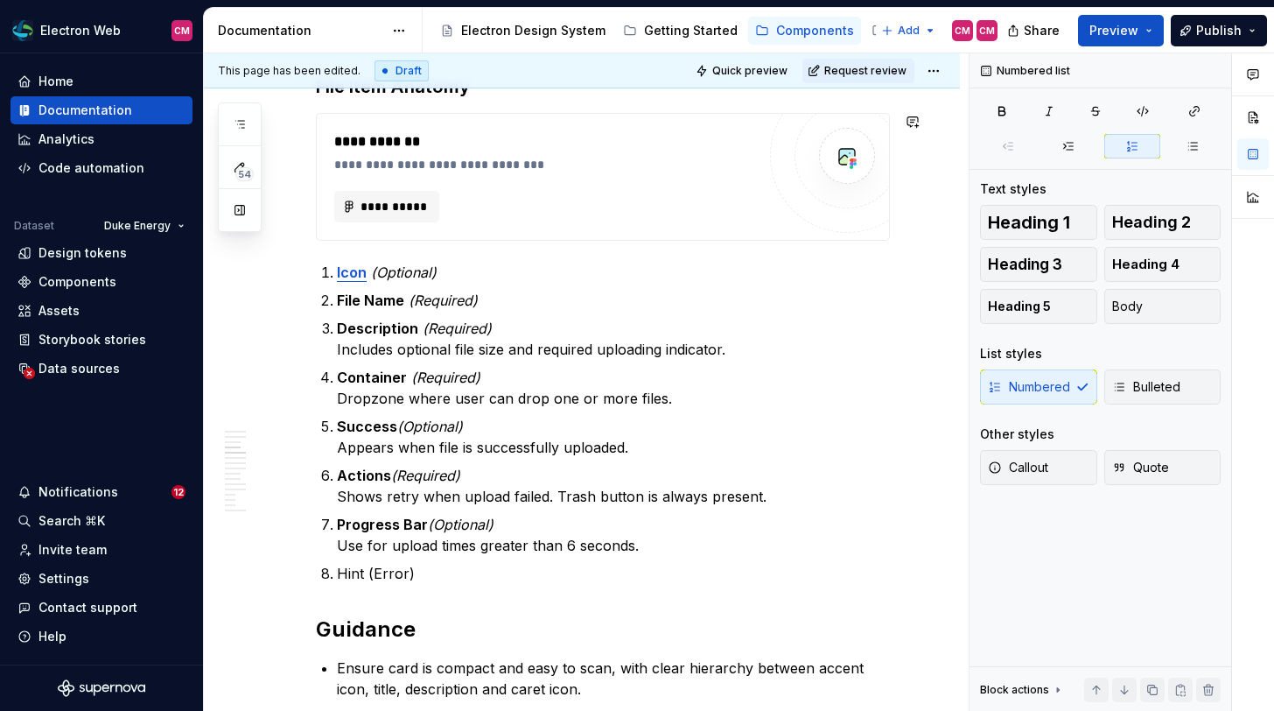
type textarea "*"
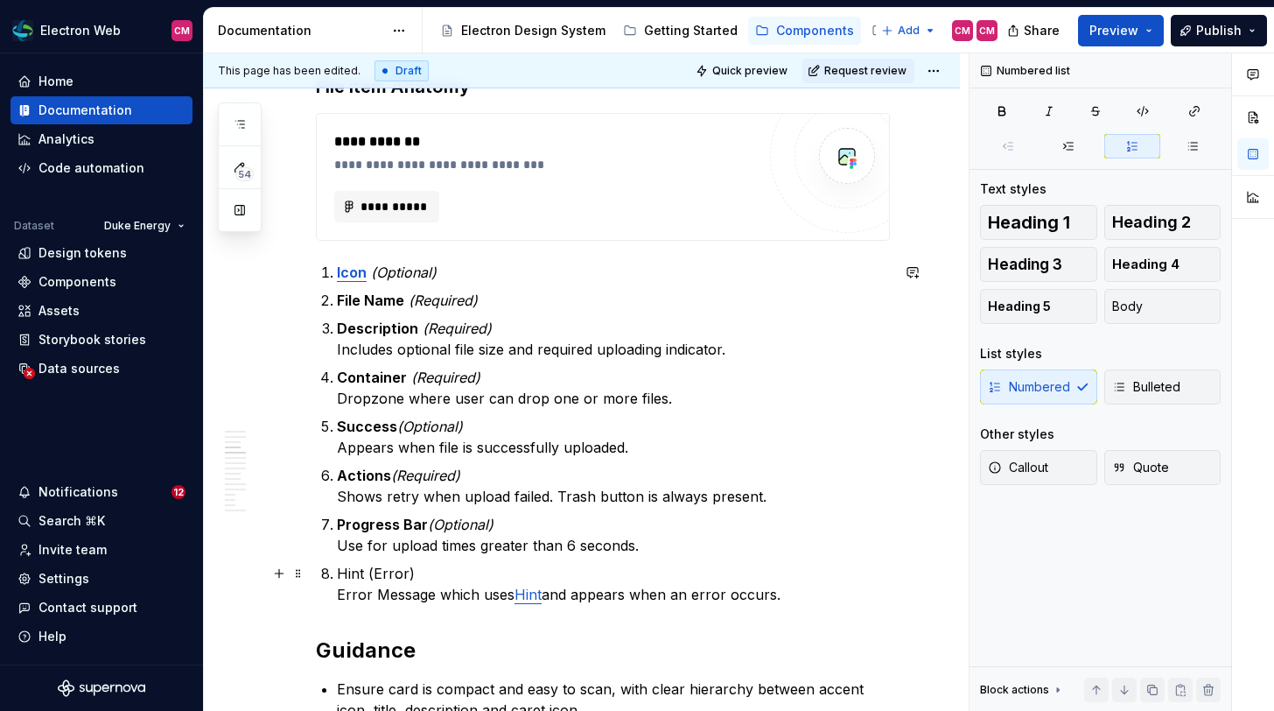
click at [345, 578] on p "Hint (Error) Error Message which uses Hint and appears when an error occurs." at bounding box center [613, 584] width 553 height 42
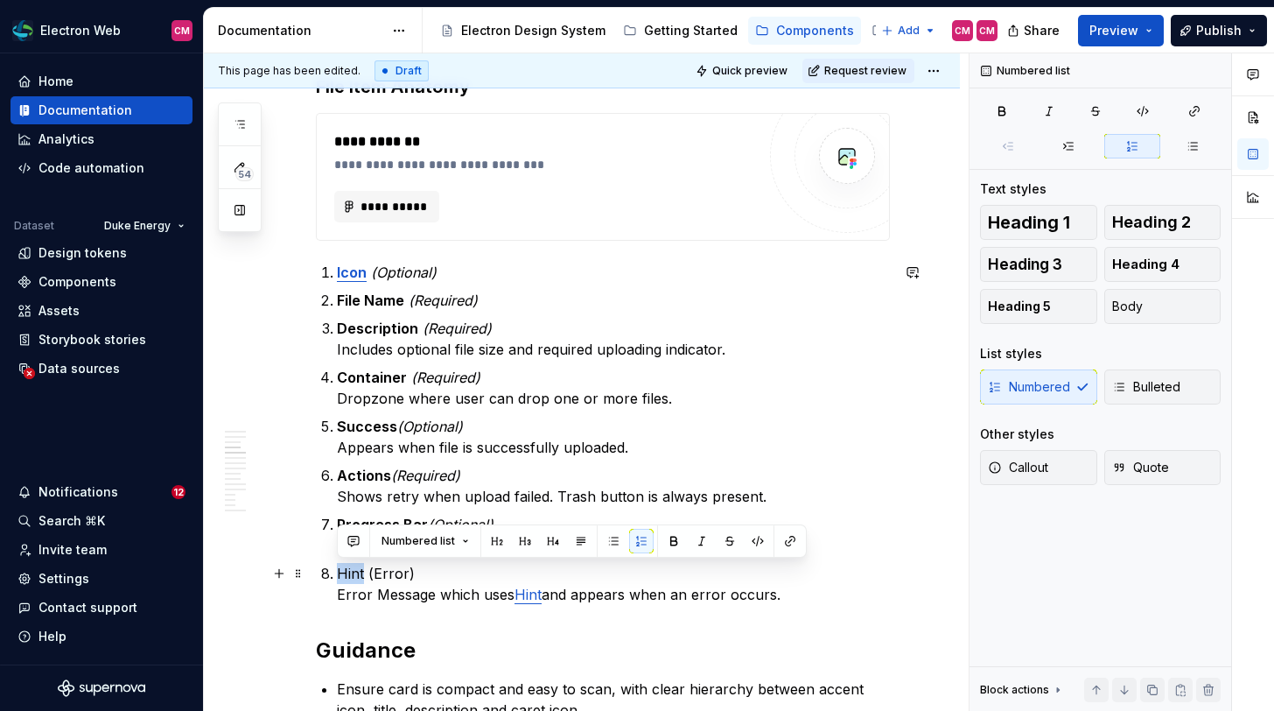
click at [345, 578] on p "Hint (Error) Error Message which uses Hint and appears when an error occurs." at bounding box center [613, 584] width 553 height 42
drag, startPoint x: 423, startPoint y: 567, endPoint x: 370, endPoint y: 567, distance: 52.5
click at [370, 567] on p "Hint (Error) Error Message which uses Hint and appears when an error occurs." at bounding box center [613, 584] width 553 height 42
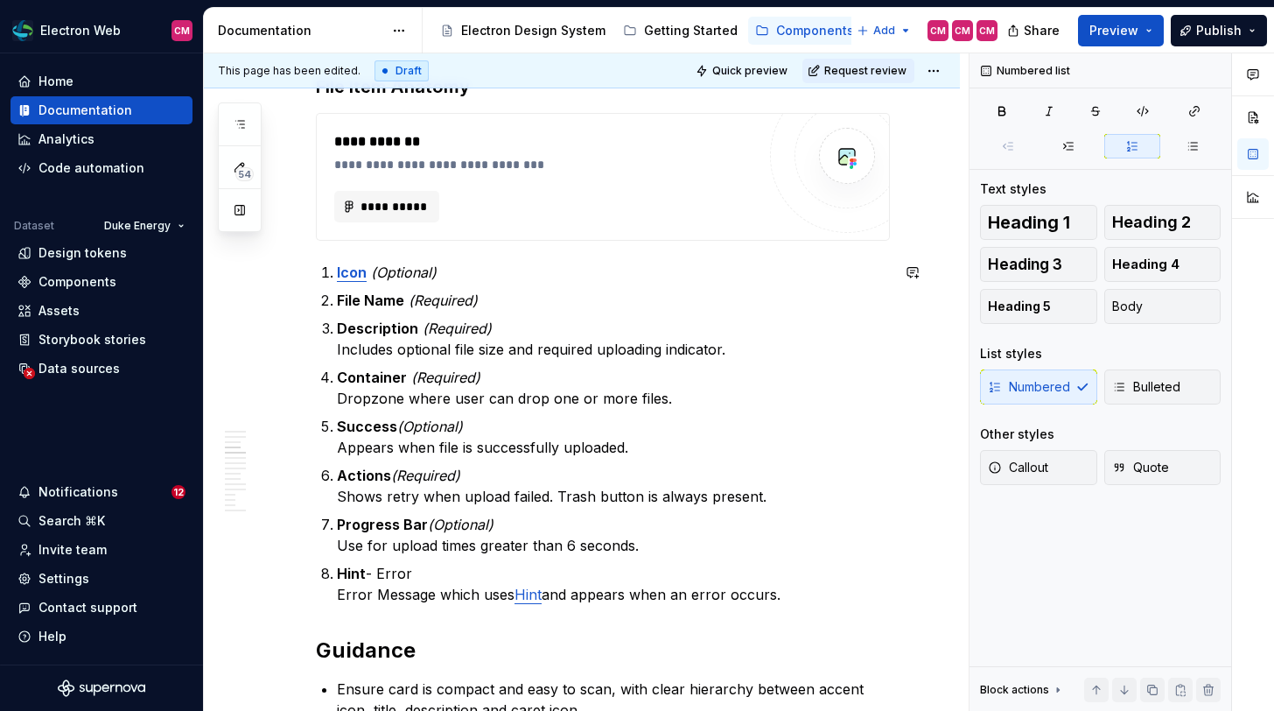
click at [370, 567] on p "Hint - Error Error Message which uses Hint and appears when an error occurs." at bounding box center [613, 584] width 553 height 42
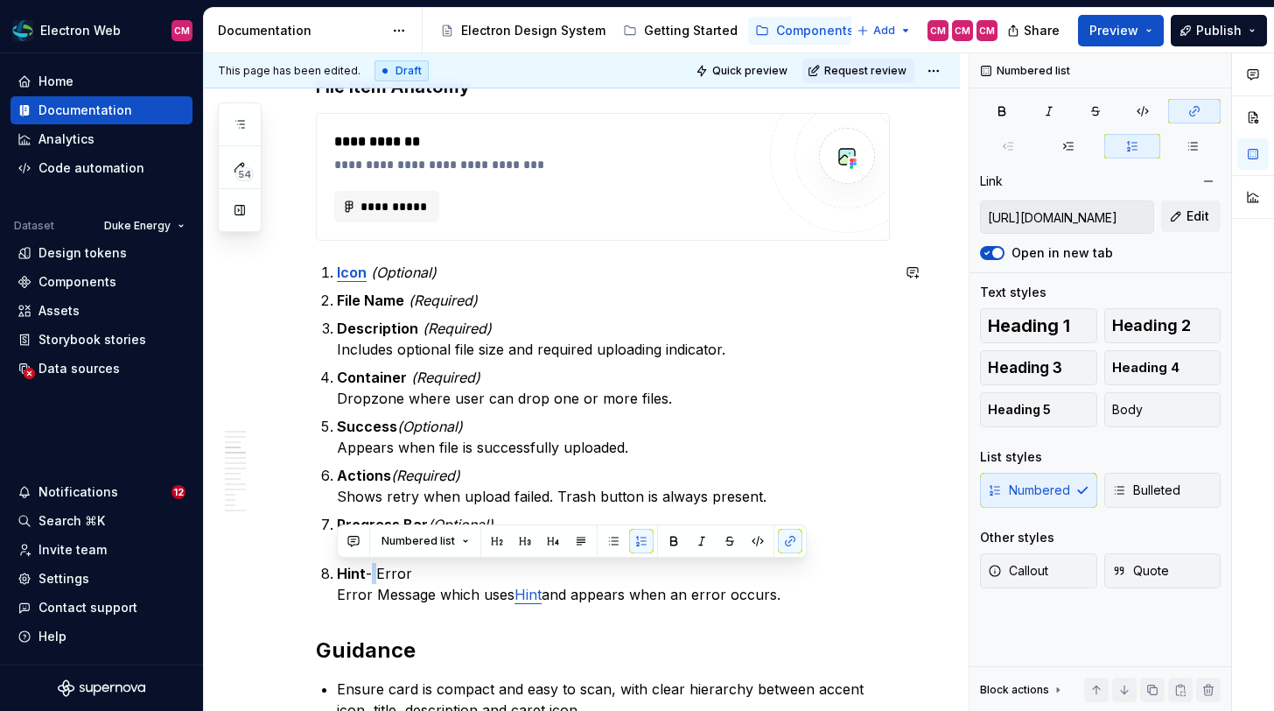
click at [370, 567] on p "Hint - Error Error Message which uses Hint and appears when an error occurs." at bounding box center [613, 584] width 553 height 42
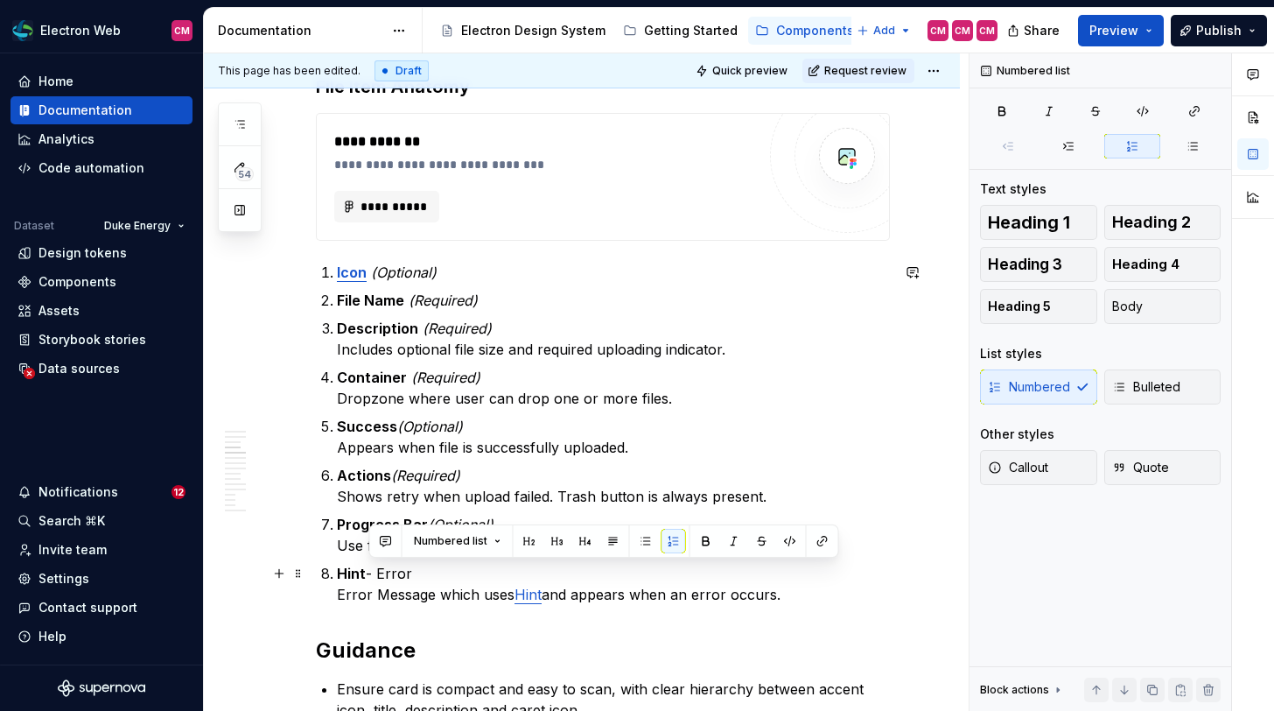
drag, startPoint x: 425, startPoint y: 576, endPoint x: 371, endPoint y: 575, distance: 54.3
click at [371, 575] on p "Hint - Error Error Message which uses Hint and appears when an error occurs." at bounding box center [613, 584] width 553 height 42
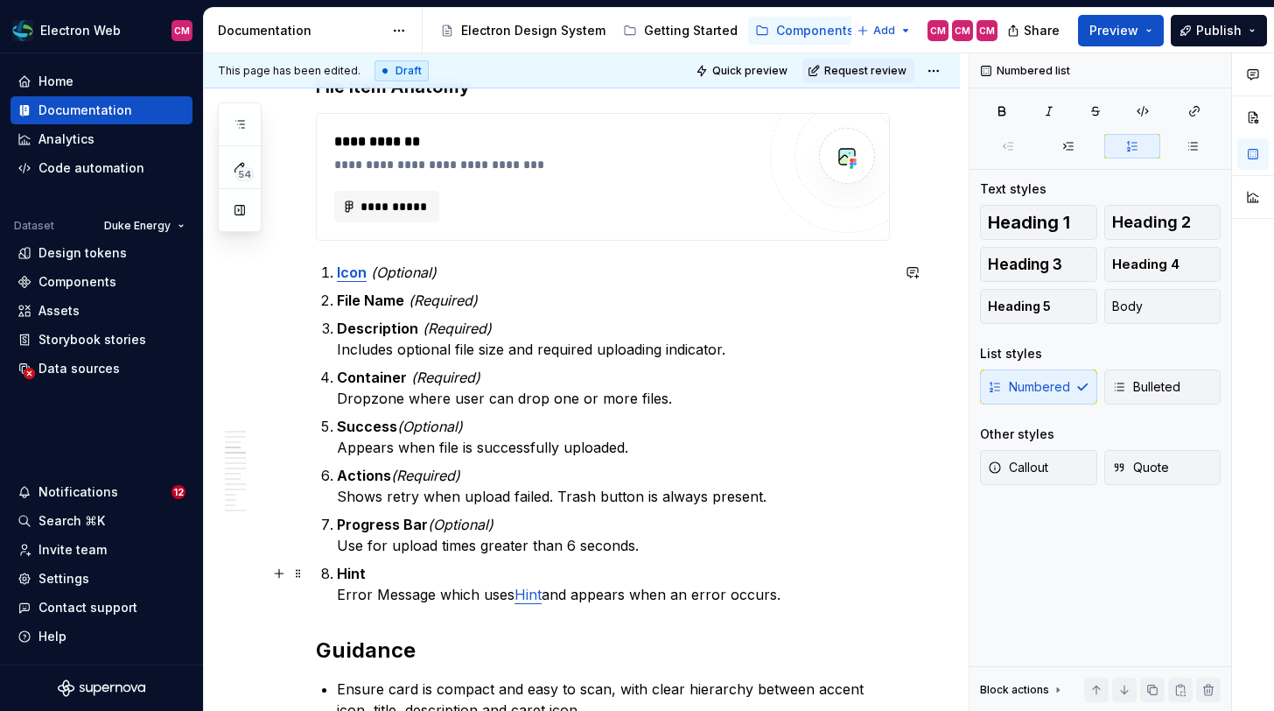
click at [352, 571] on strong "Hint" at bounding box center [351, 573] width 29 height 18
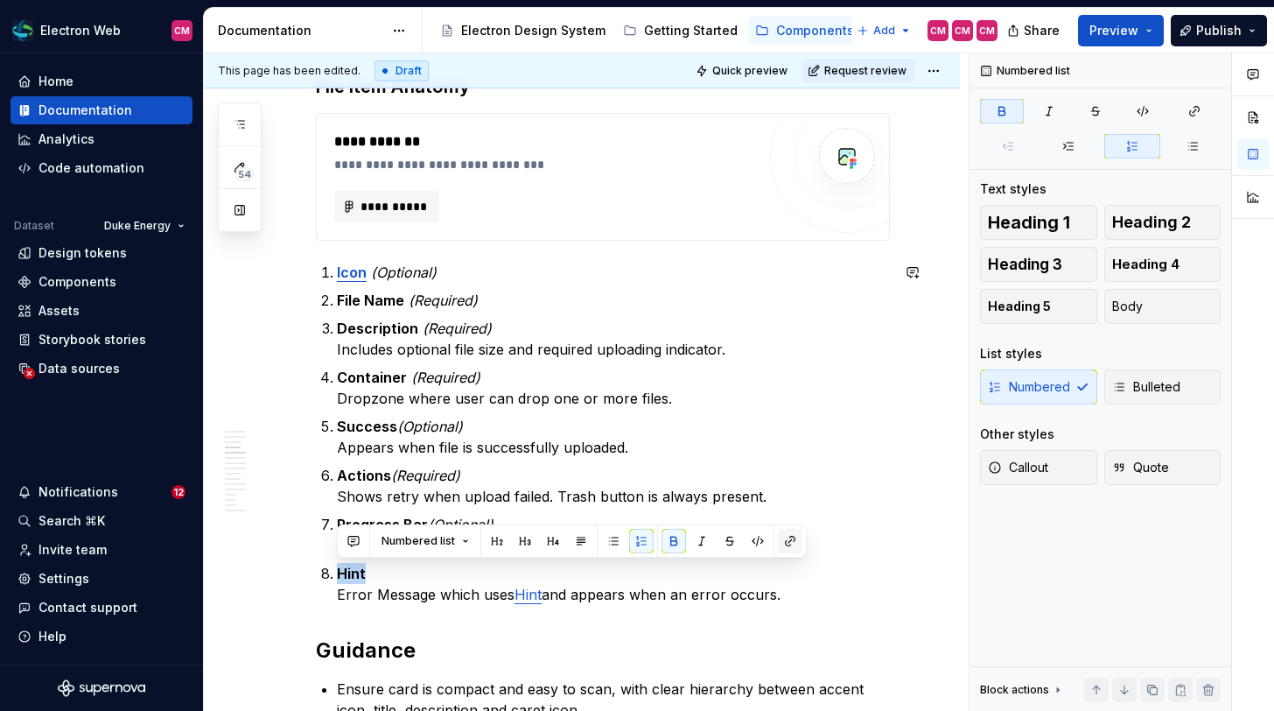
click at [781, 539] on button "button" at bounding box center [790, 541] width 25 height 25
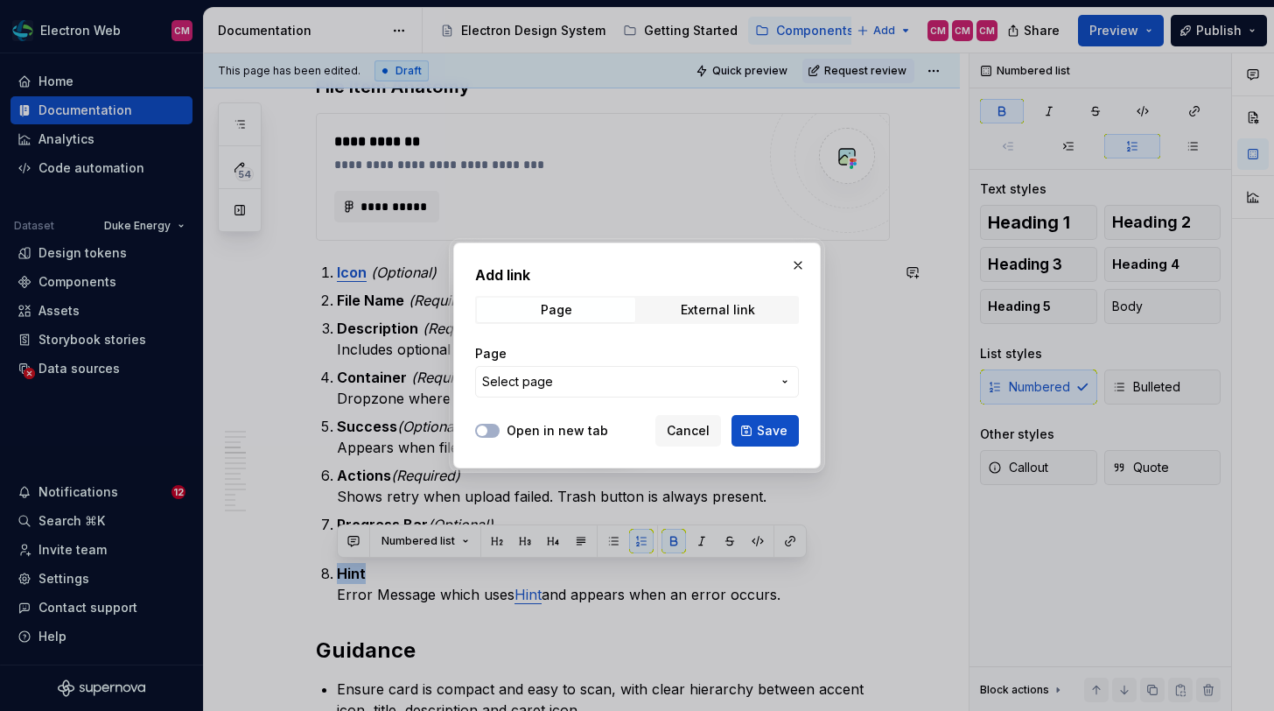
click at [720, 393] on button "Select page" at bounding box center [637, 382] width 324 height 32
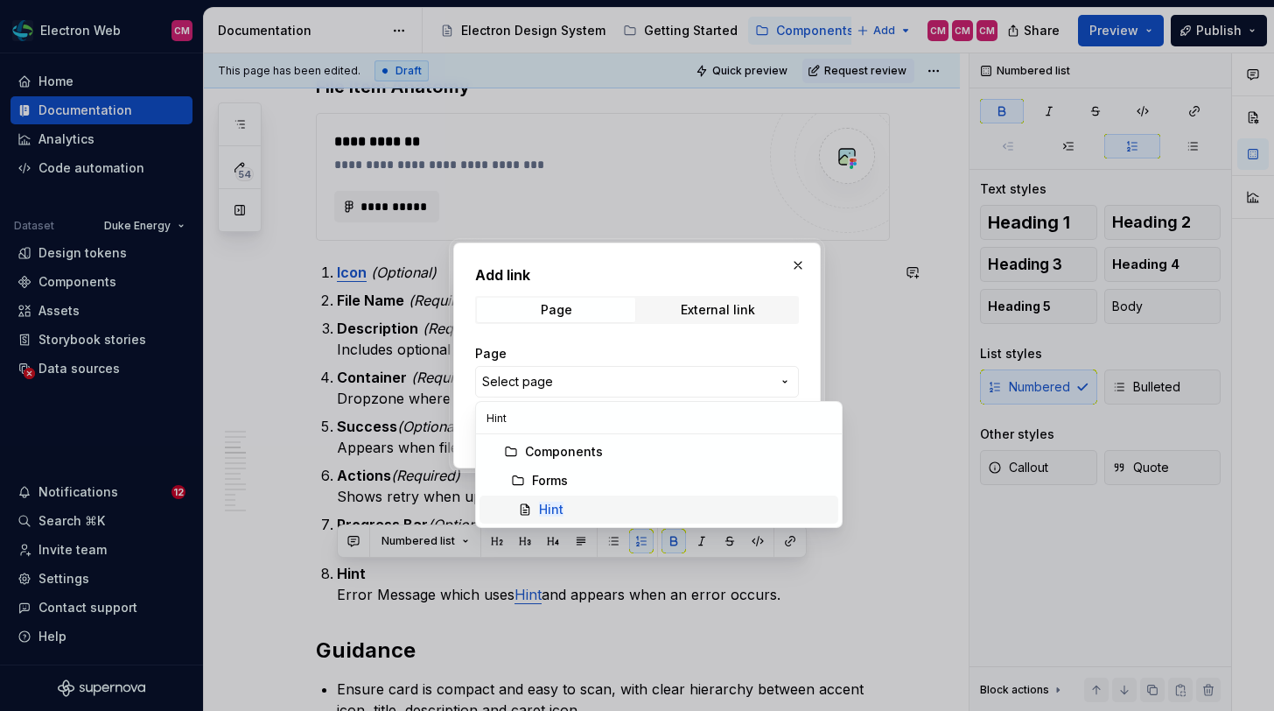
type input "Hint"
click at [589, 510] on div "Hint" at bounding box center [685, 510] width 292 height 18
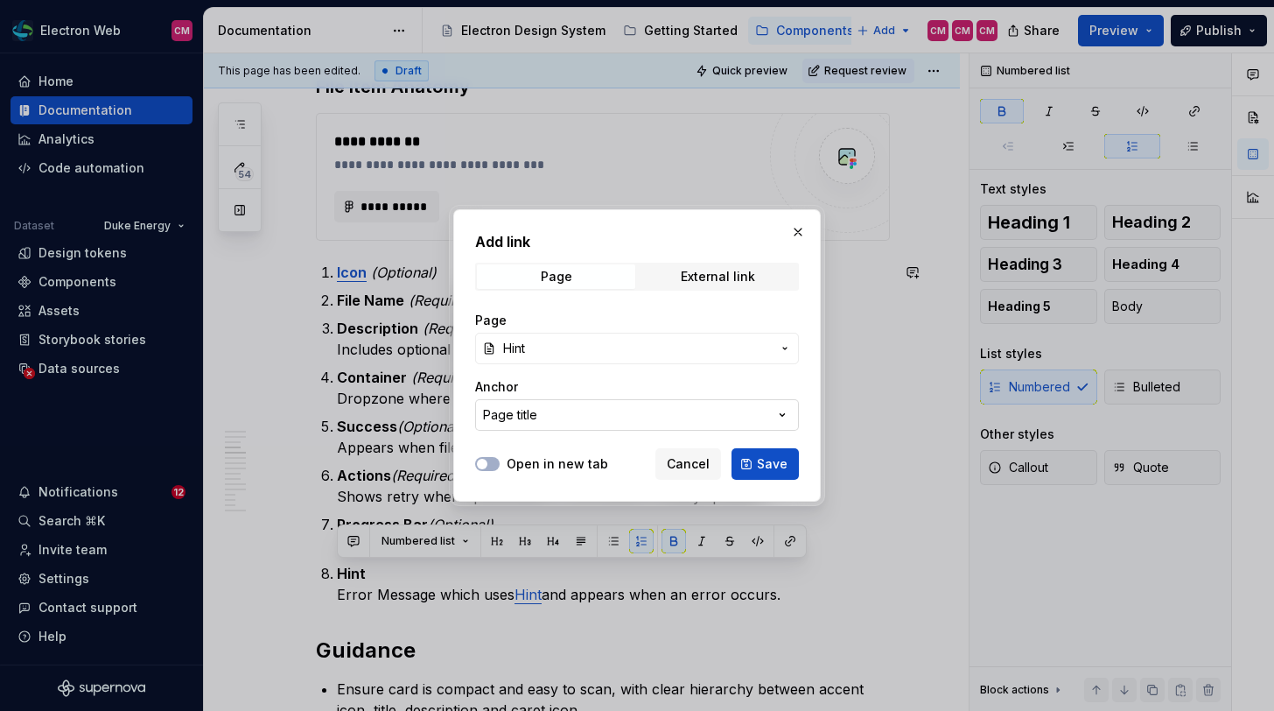
click at [769, 411] on button "Page title" at bounding box center [637, 415] width 324 height 32
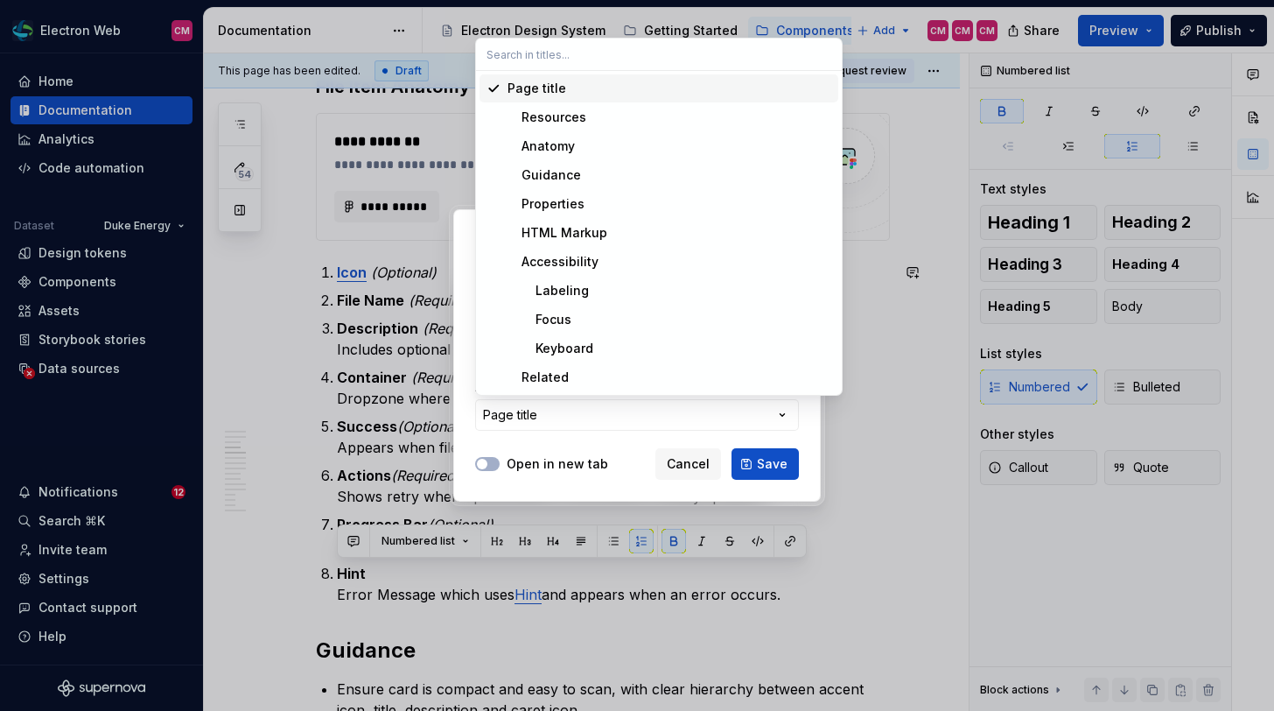
click at [769, 411] on div "Add link Page External link Page Hint Anchor Page title Open in new tab Cancel …" at bounding box center [637, 355] width 1274 height 711
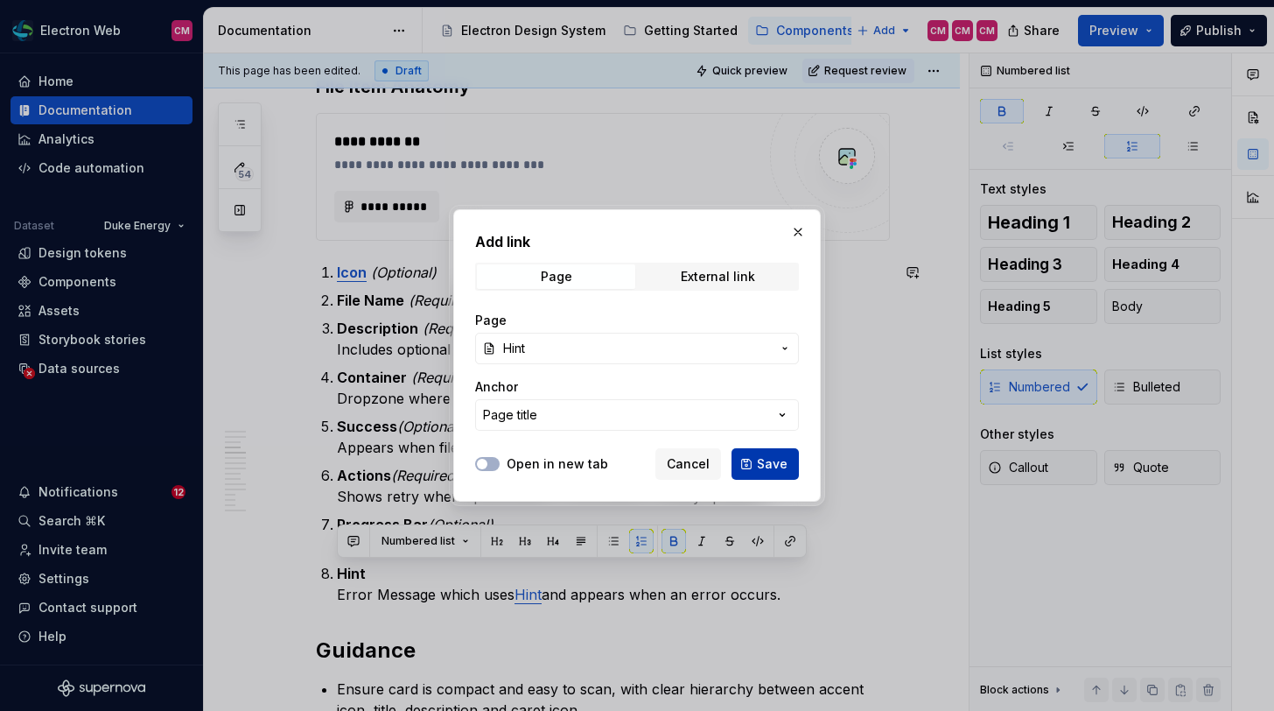
click at [761, 465] on span "Save" at bounding box center [772, 464] width 31 height 18
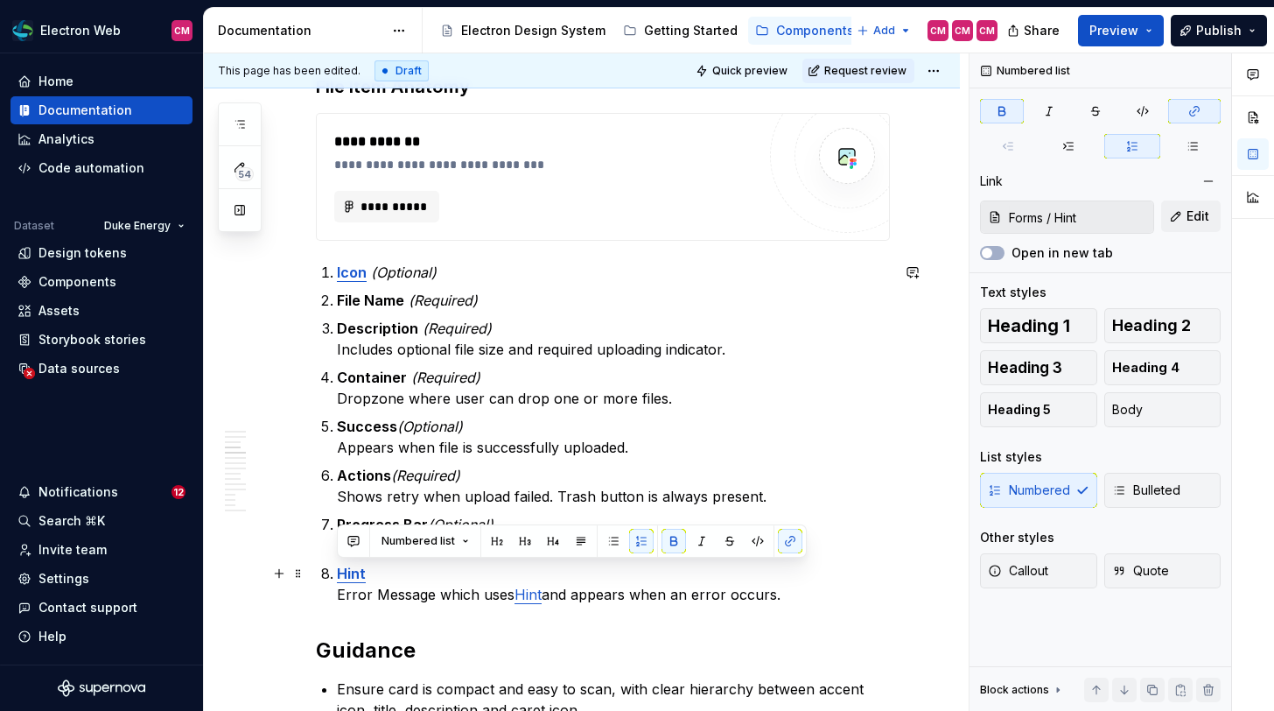
click at [450, 594] on p "Hint Error Message which uses Hint and appears when an error occurs." at bounding box center [613, 584] width 553 height 42
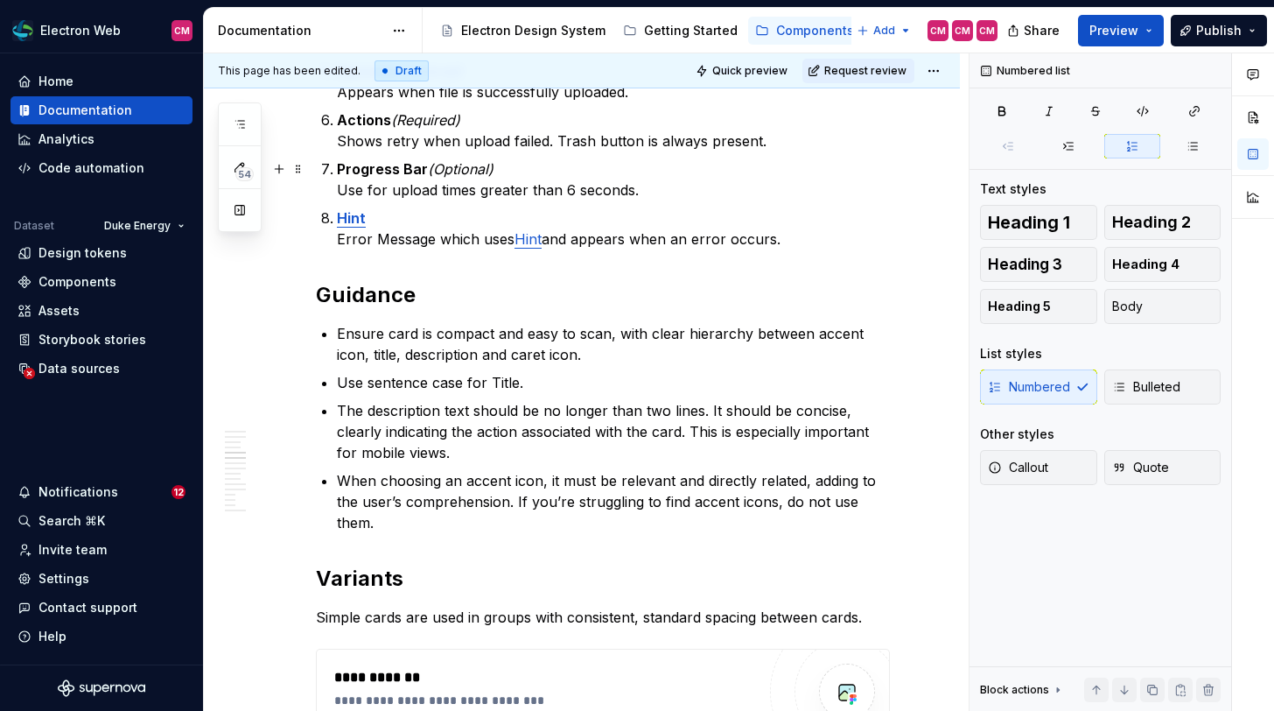
scroll to position [1642, 0]
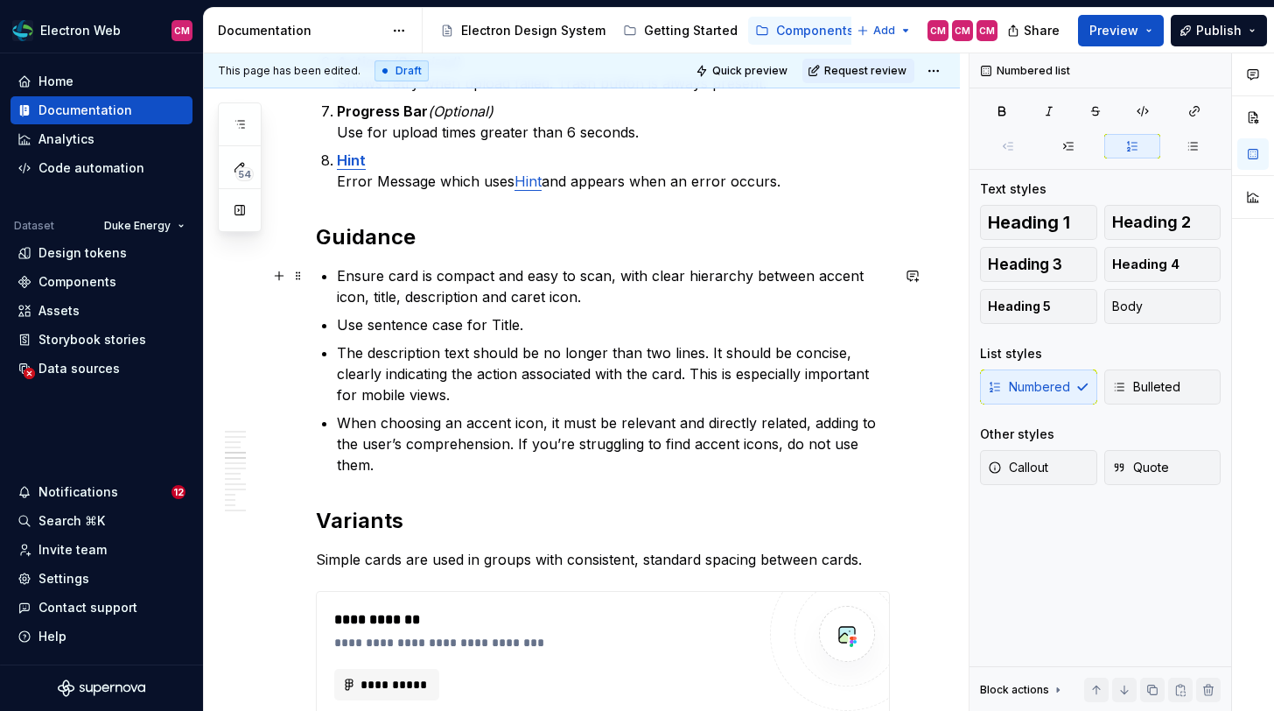
click at [394, 298] on p "Ensure card is compact and easy to scan, with clear hierarchy between accent ic…" at bounding box center [613, 286] width 553 height 42
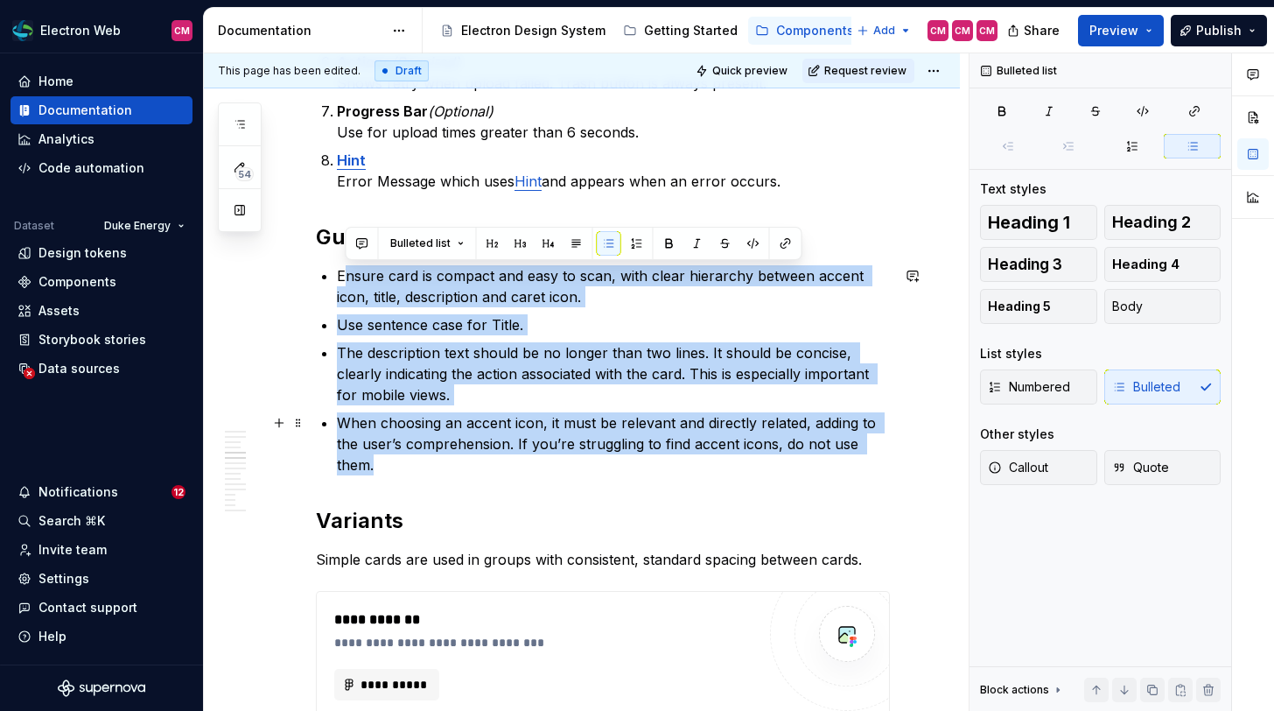
drag, startPoint x: 431, startPoint y: 277, endPoint x: 895, endPoint y: 434, distance: 489.5
click at [890, 434] on ul "Ensure card is compact and easy to scan, with clear hierarchy between accent ic…" at bounding box center [613, 370] width 553 height 210
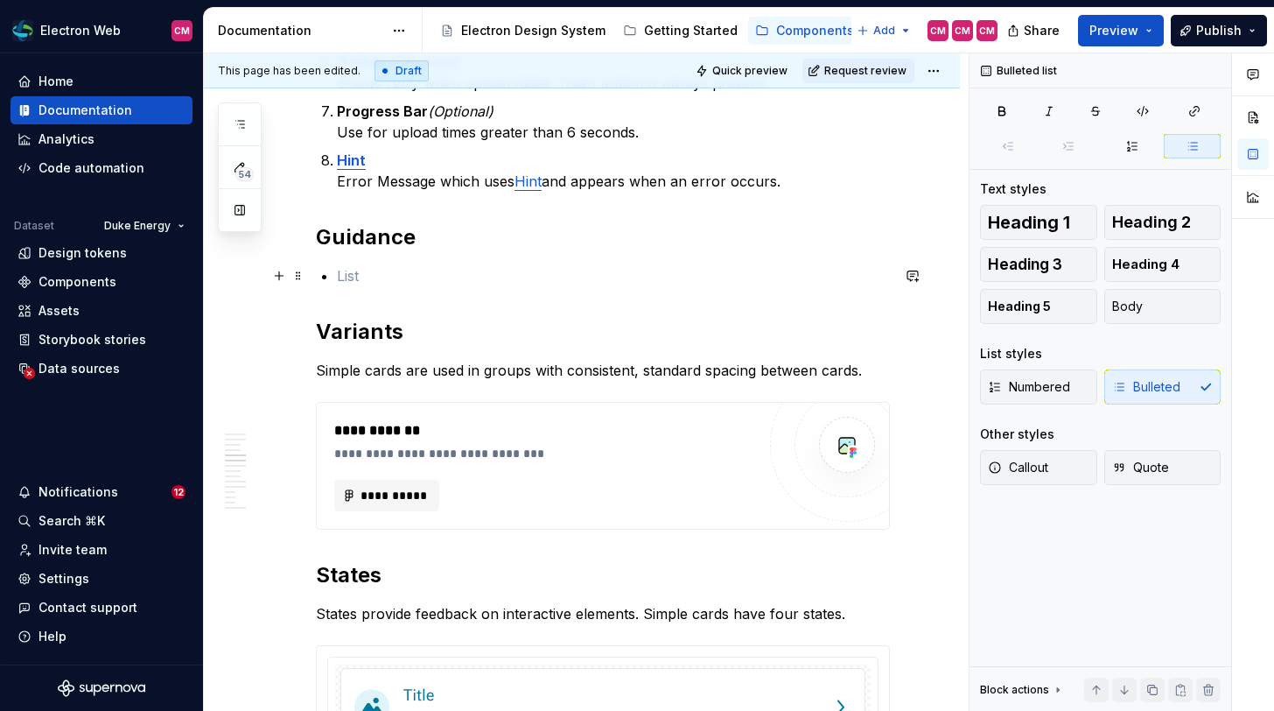
click at [395, 280] on p at bounding box center [613, 275] width 553 height 21
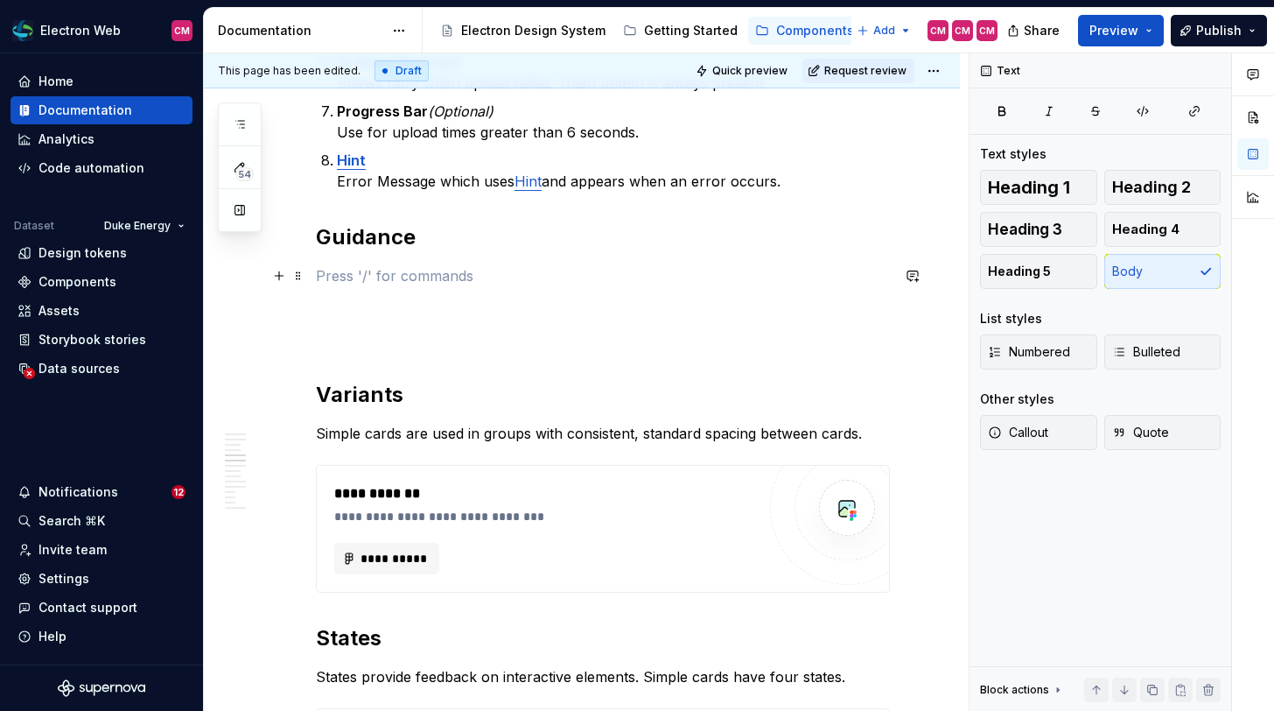
click at [379, 268] on p at bounding box center [603, 275] width 574 height 21
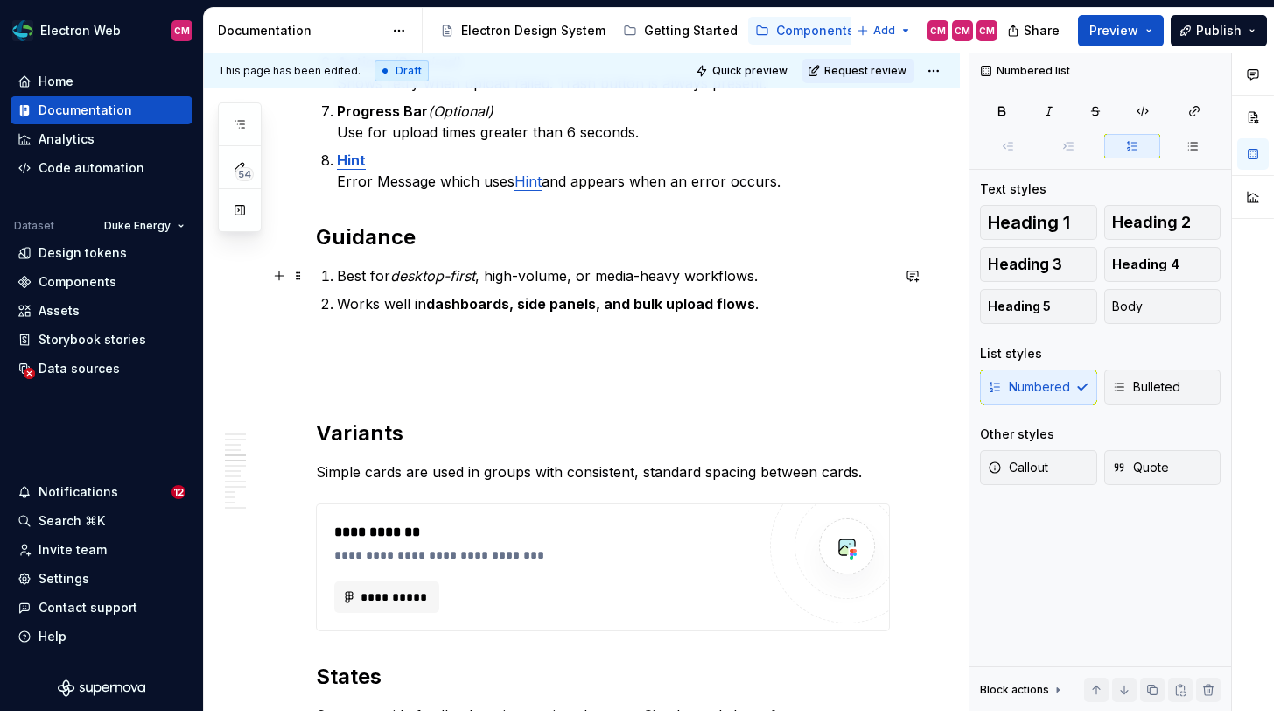
click at [337, 276] on li "Best for desktop-first , high-volume, or media-heavy workflows." at bounding box center [613, 275] width 553 height 21
click at [1145, 378] on span "Bulleted" at bounding box center [1146, 387] width 68 height 18
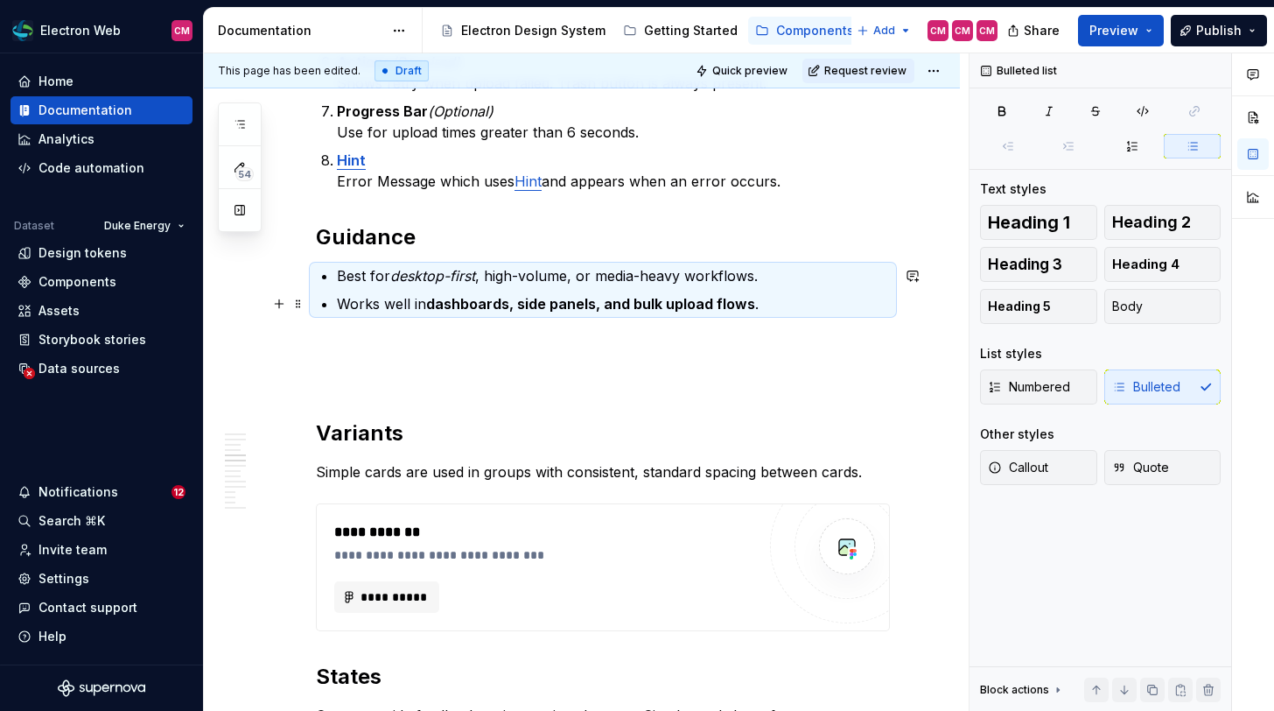
click at [605, 286] on ul "Best for desktop-first , high-volume, or media-heavy workflows. Works well in d…" at bounding box center [613, 289] width 553 height 49
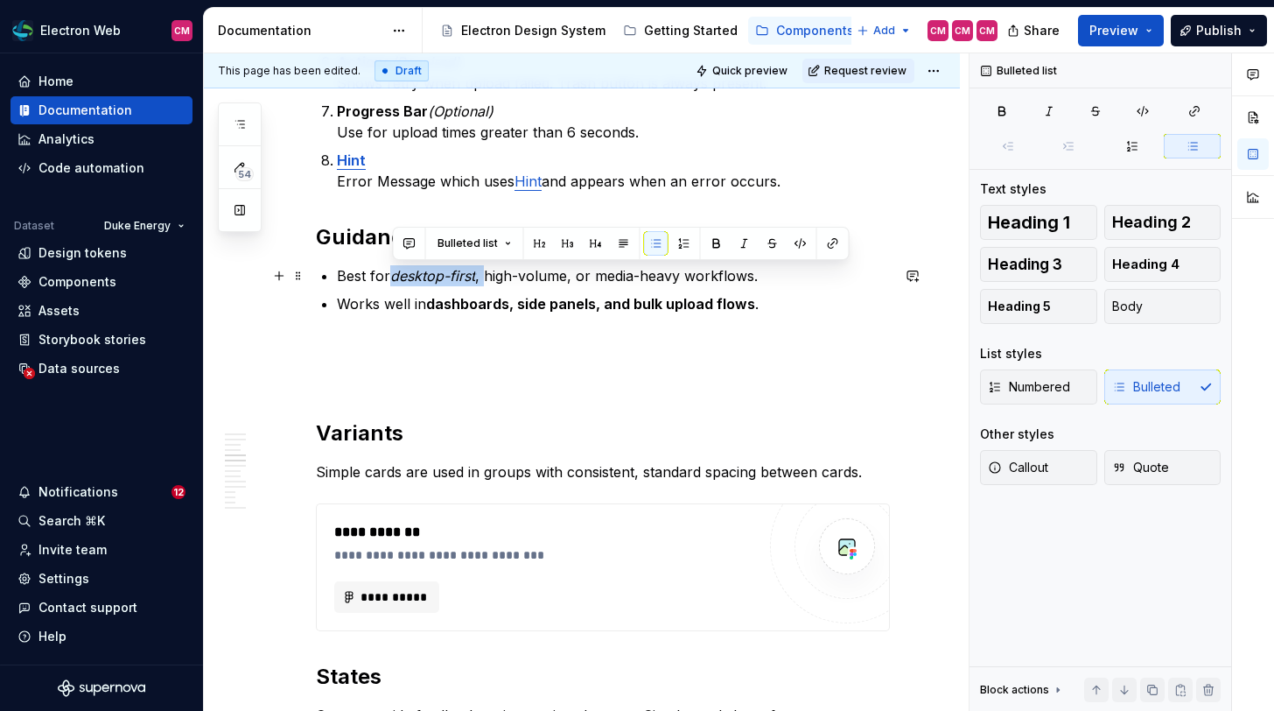
drag, startPoint x: 484, startPoint y: 276, endPoint x: 392, endPoint y: 280, distance: 92.0
click at [391, 280] on p "Best for desktop-first , high-volume, or media-heavy workflows." at bounding box center [613, 275] width 553 height 21
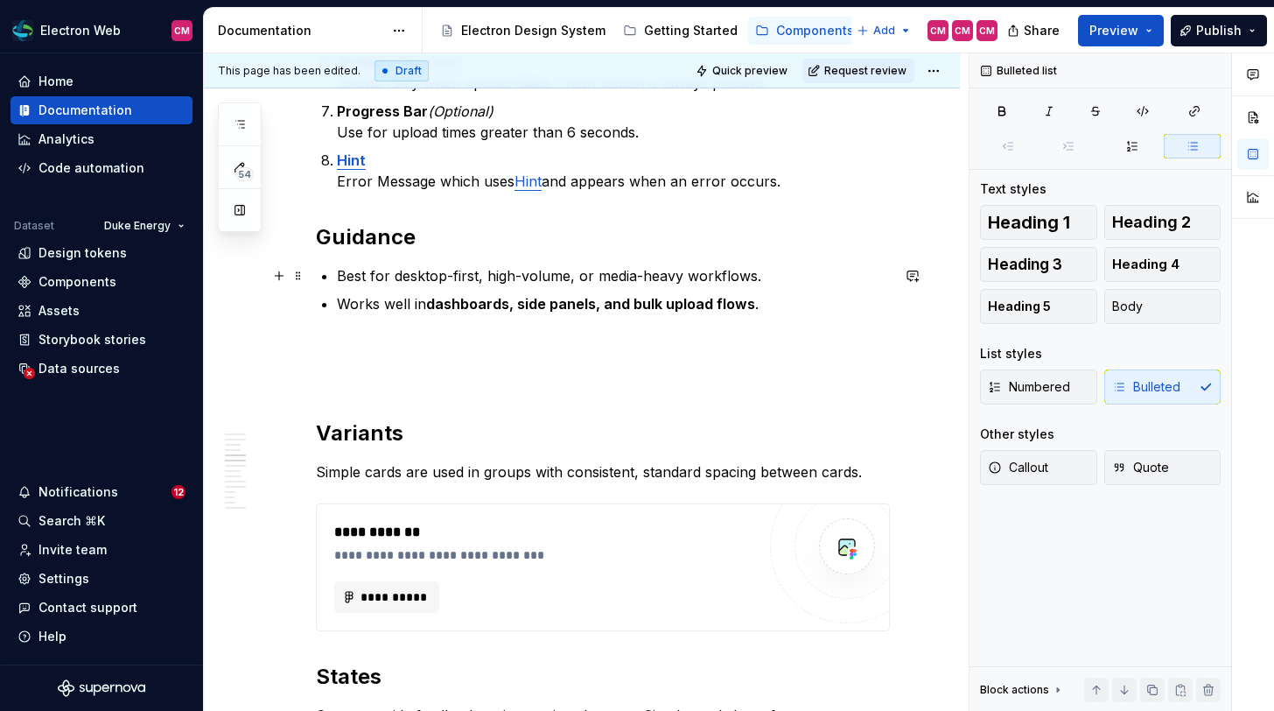
click at [611, 277] on p "Best for desktop-first, high-volume, or media-heavy workflows." at bounding box center [613, 275] width 553 height 21
click at [725, 272] on p "Best for desktop-first, high-volume, or file-heavy workflows." at bounding box center [613, 275] width 553 height 21
click at [775, 280] on p "Best for desktop-first, high-volume, or file-heavy experiences." at bounding box center [613, 275] width 553 height 21
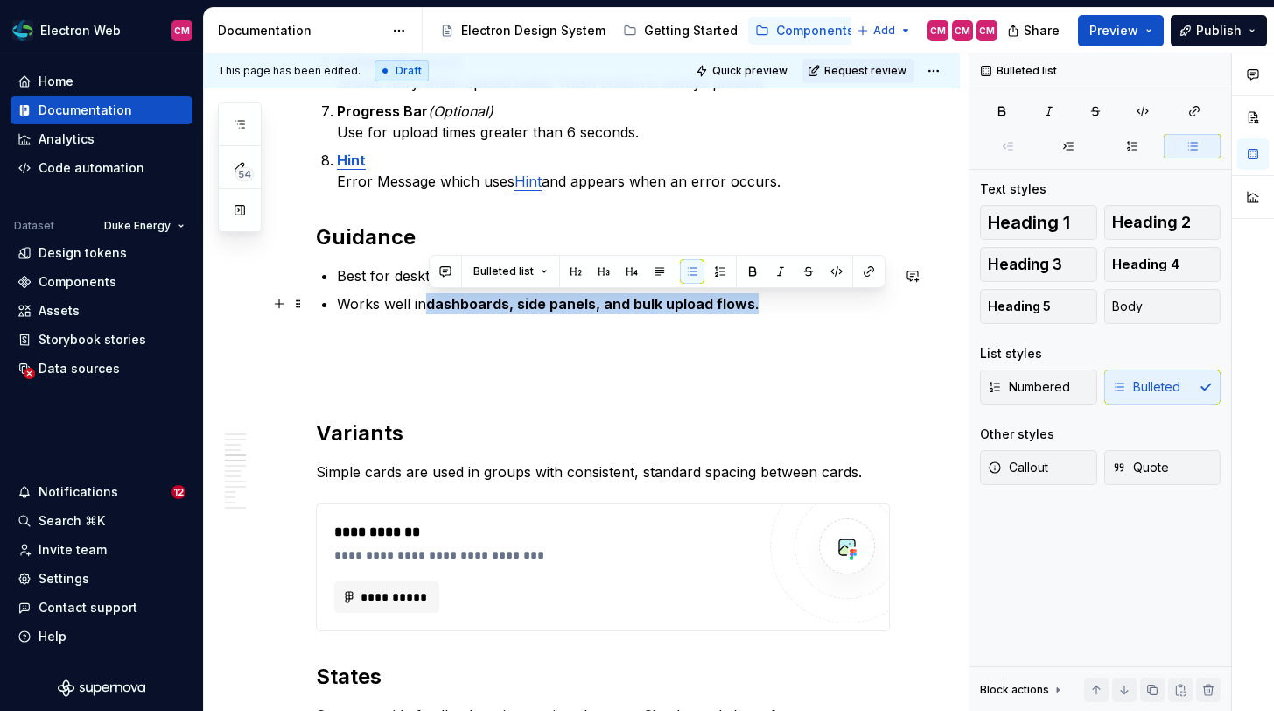
drag, startPoint x: 763, startPoint y: 307, endPoint x: 427, endPoint y: 296, distance: 336.2
click at [427, 297] on p "Works well in dashboards, side panels, and bulk upload flows ." at bounding box center [613, 303] width 553 height 21
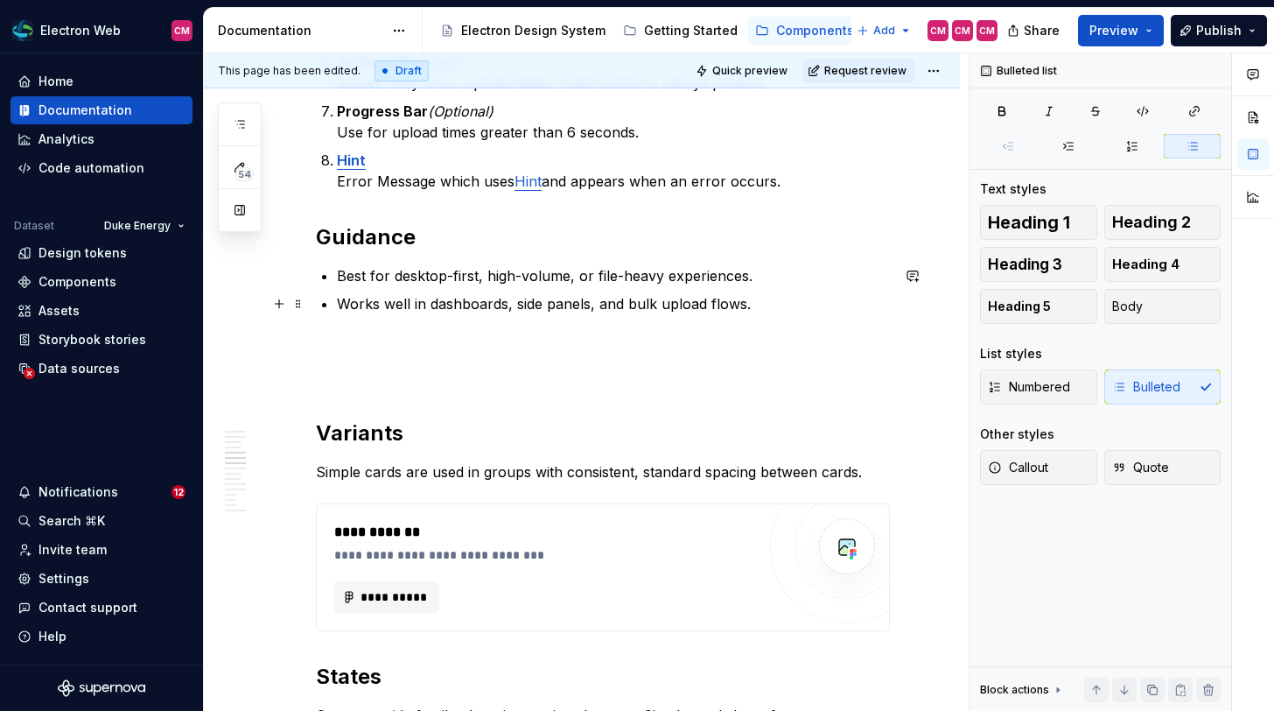
click at [765, 294] on p "Works well in dashboards, side panels, and bulk upload flows." at bounding box center [613, 303] width 553 height 21
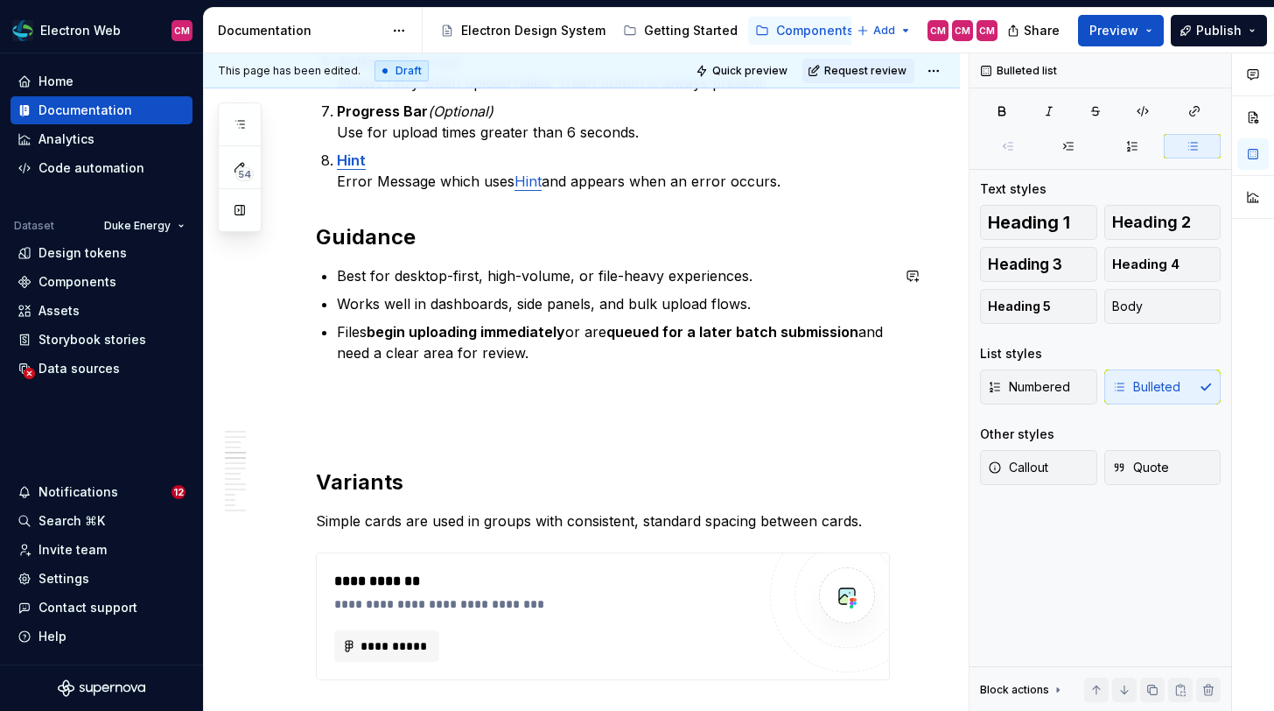
click at [343, 386] on p at bounding box center [603, 394] width 574 height 21
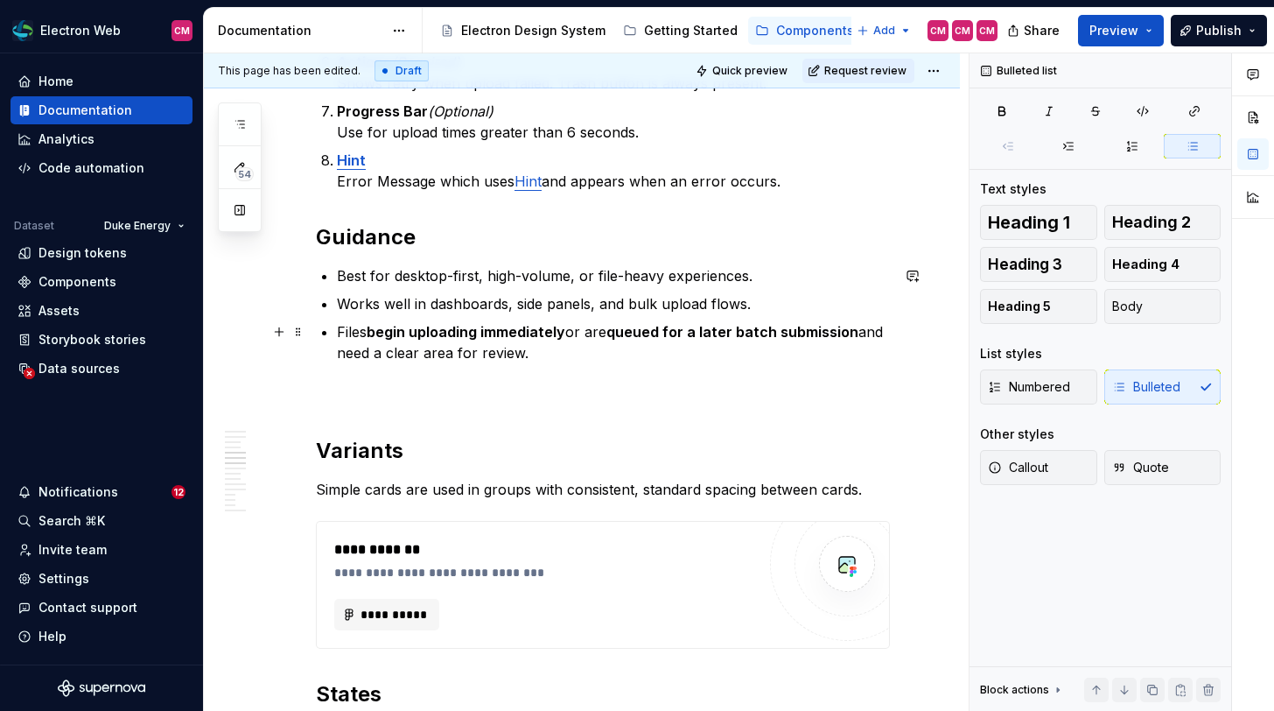
click at [340, 329] on p "Files begin uploading immediately or are queued for a later batch submission an…" at bounding box center [613, 342] width 553 height 42
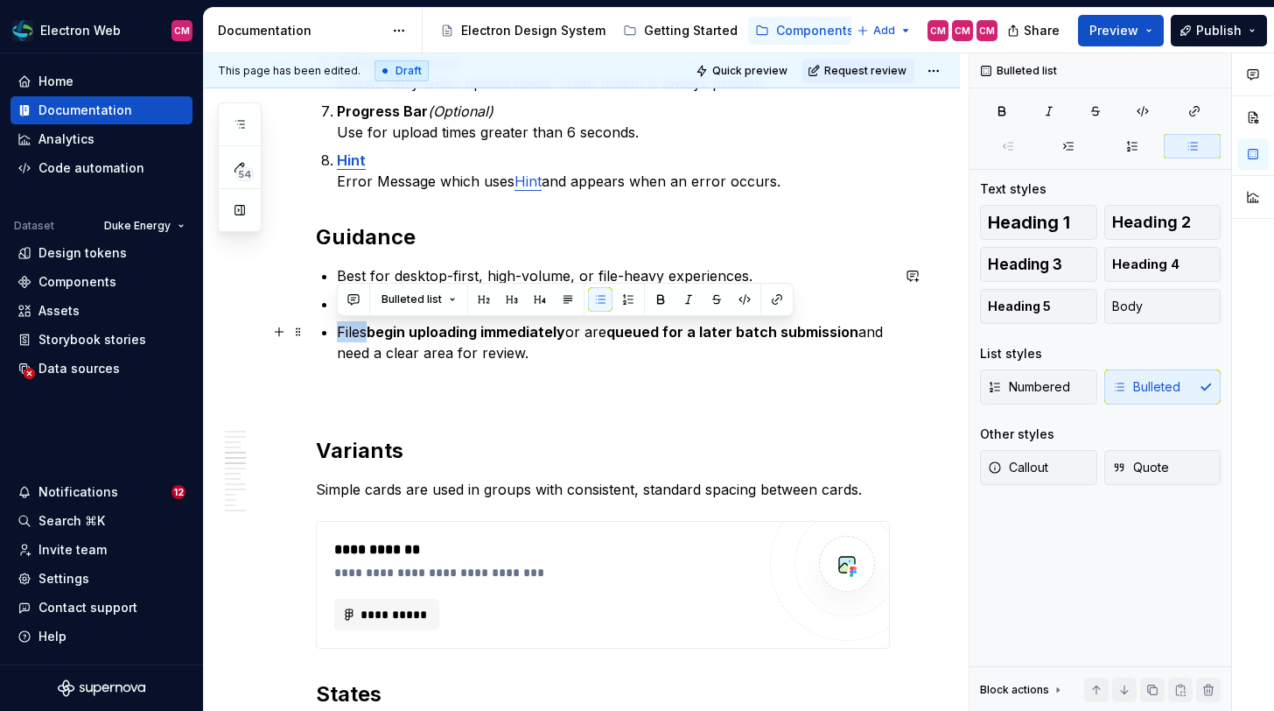
click at [340, 329] on p "Files begin uploading immediately or are queued for a later batch submission an…" at bounding box center [613, 342] width 553 height 42
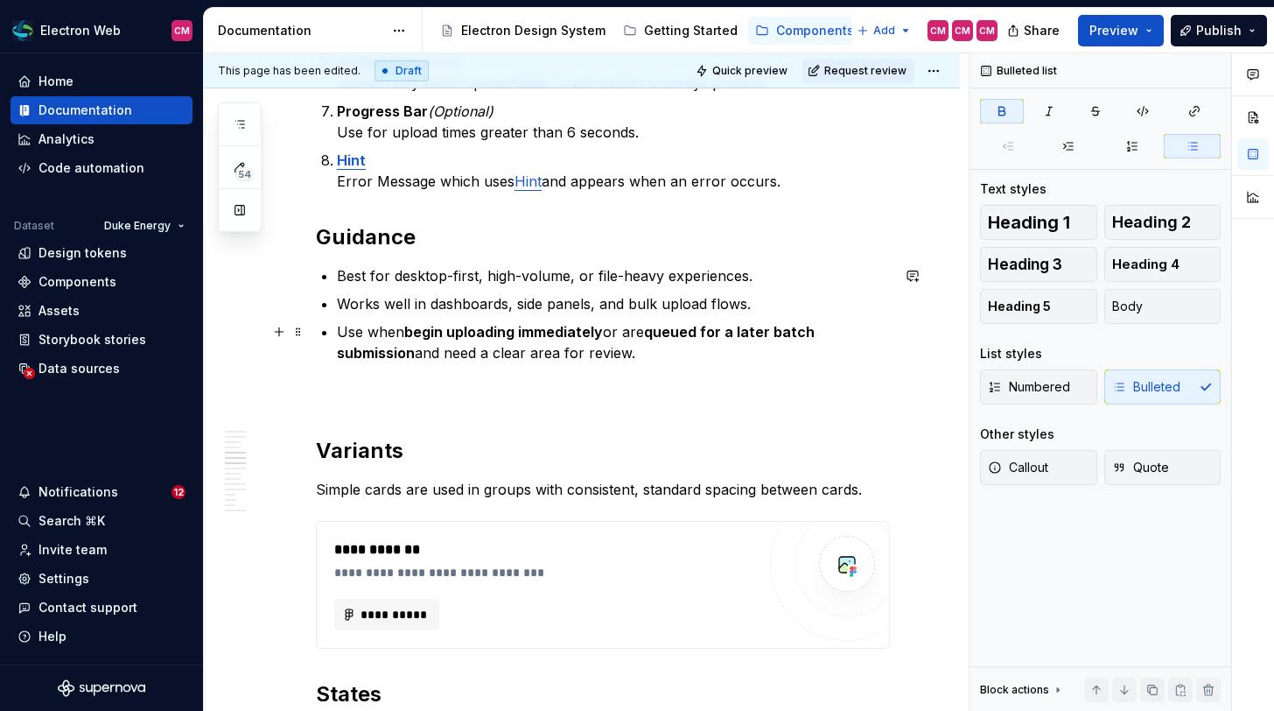
click at [425, 334] on strong "begin uploading immediately" at bounding box center [503, 332] width 199 height 18
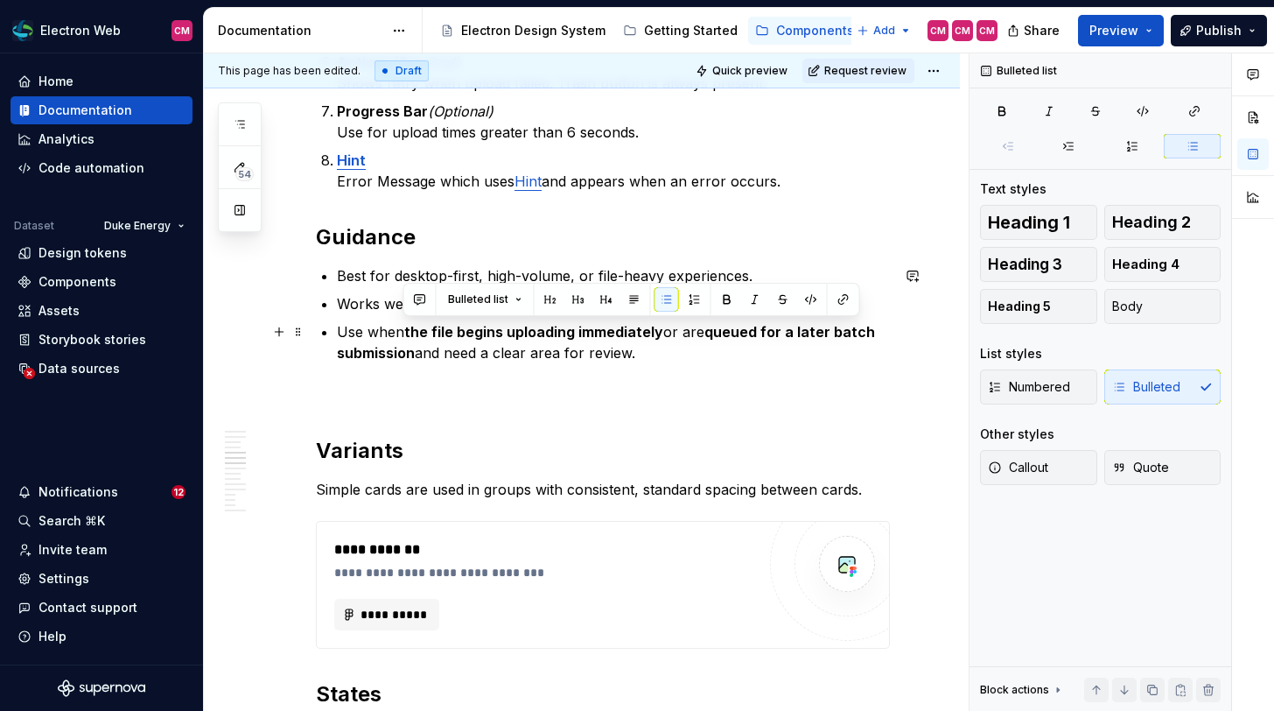
drag, startPoint x: 403, startPoint y: 331, endPoint x: 666, endPoint y: 359, distance: 264.0
click at [667, 360] on p "Use when the file begins uploading immediately or are queued for a later batch …" at bounding box center [613, 342] width 553 height 42
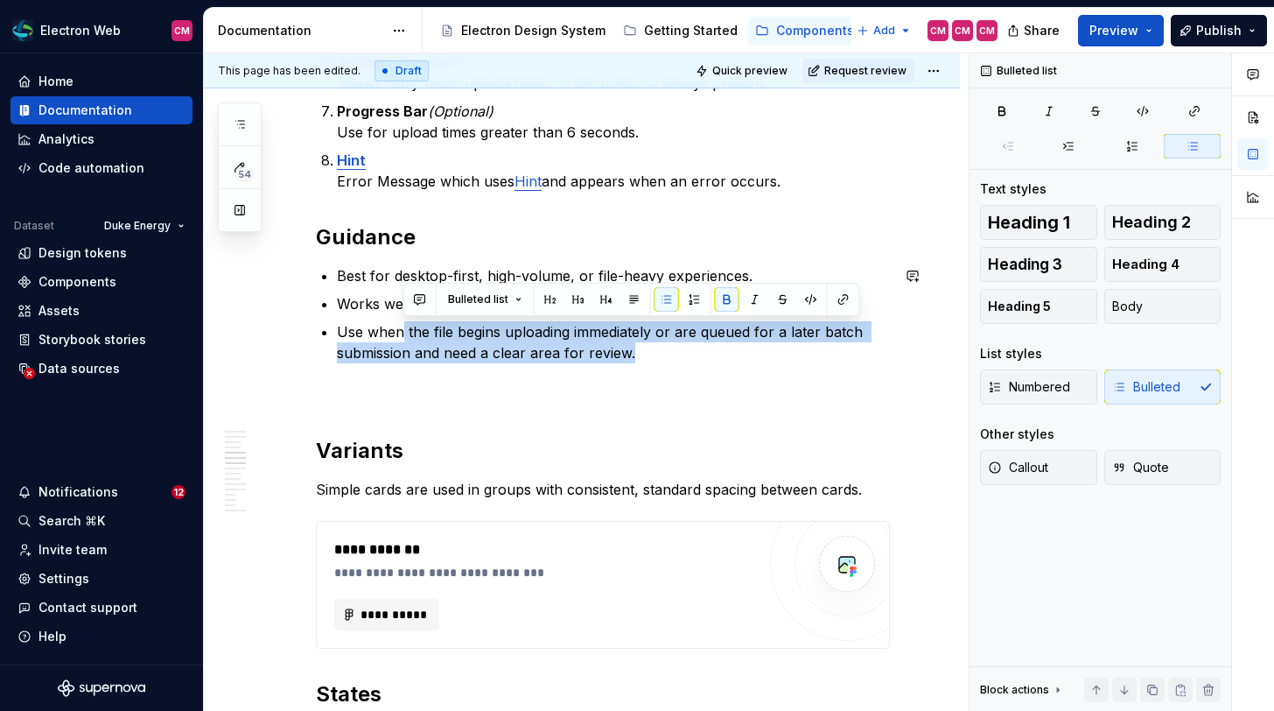
click at [666, 359] on p "Use when the file begins uploading immediately or are queued for a later batch …" at bounding box center [613, 342] width 553 height 42
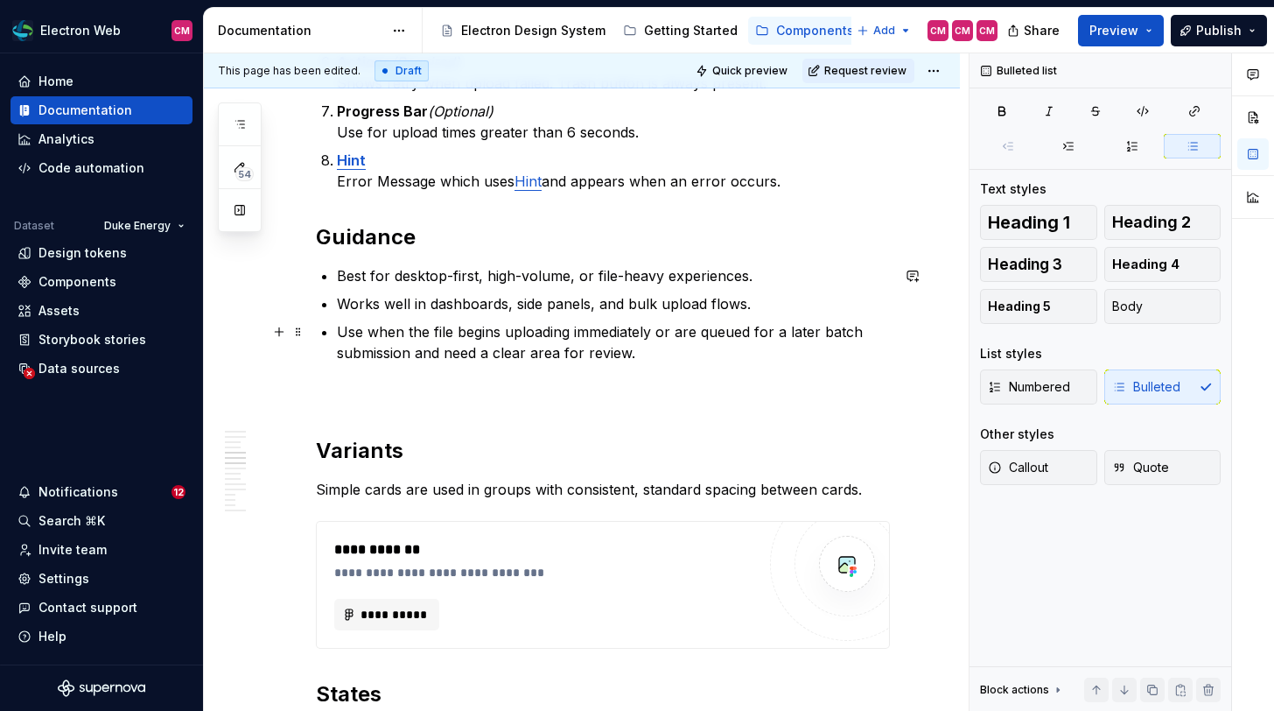
click at [681, 333] on p "Use when the file begins uploading immediately or are queued for a later batch …" at bounding box center [613, 342] width 553 height 42
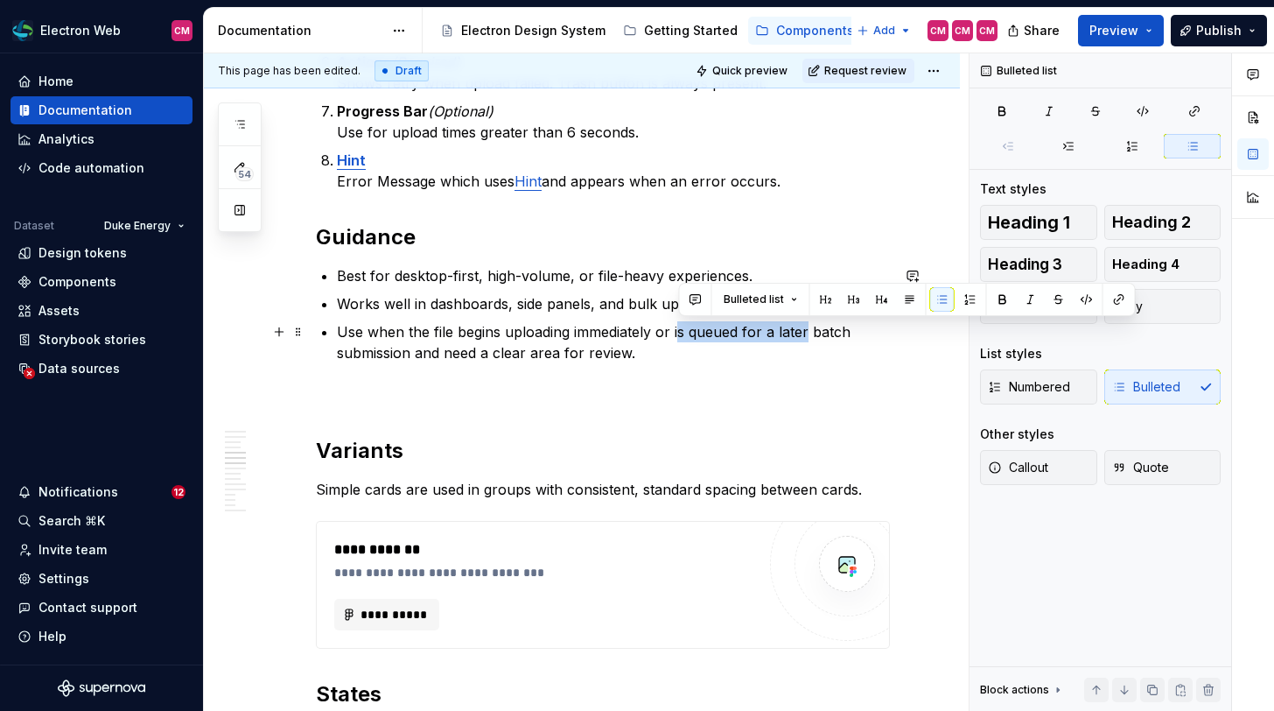
drag, startPoint x: 807, startPoint y: 330, endPoint x: 676, endPoint y: 326, distance: 130.4
click at [676, 326] on p "Use when the file begins uploading immediately or is queued for a later batch s…" at bounding box center [613, 342] width 553 height 42
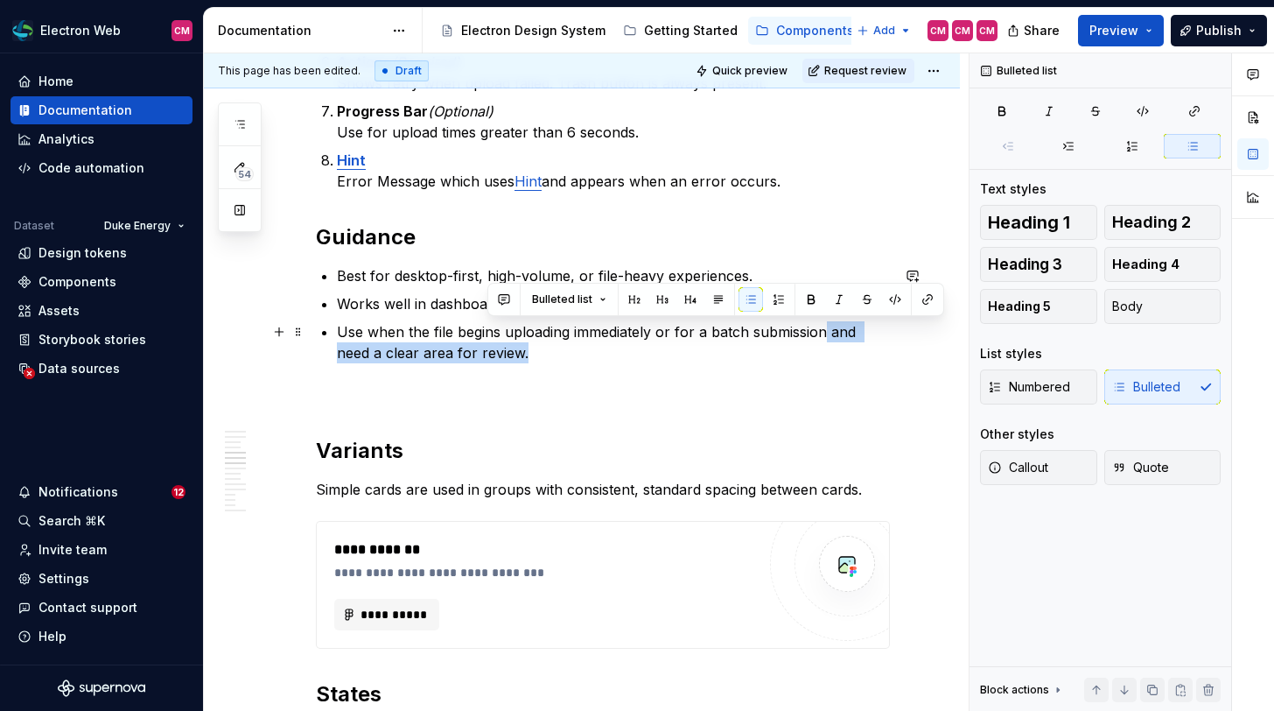
drag, startPoint x: 720, startPoint y: 344, endPoint x: 824, endPoint y: 330, distance: 105.1
click at [824, 330] on p "Use when the file begins uploading immediately or for a batch submission and ne…" at bounding box center [613, 342] width 553 height 42
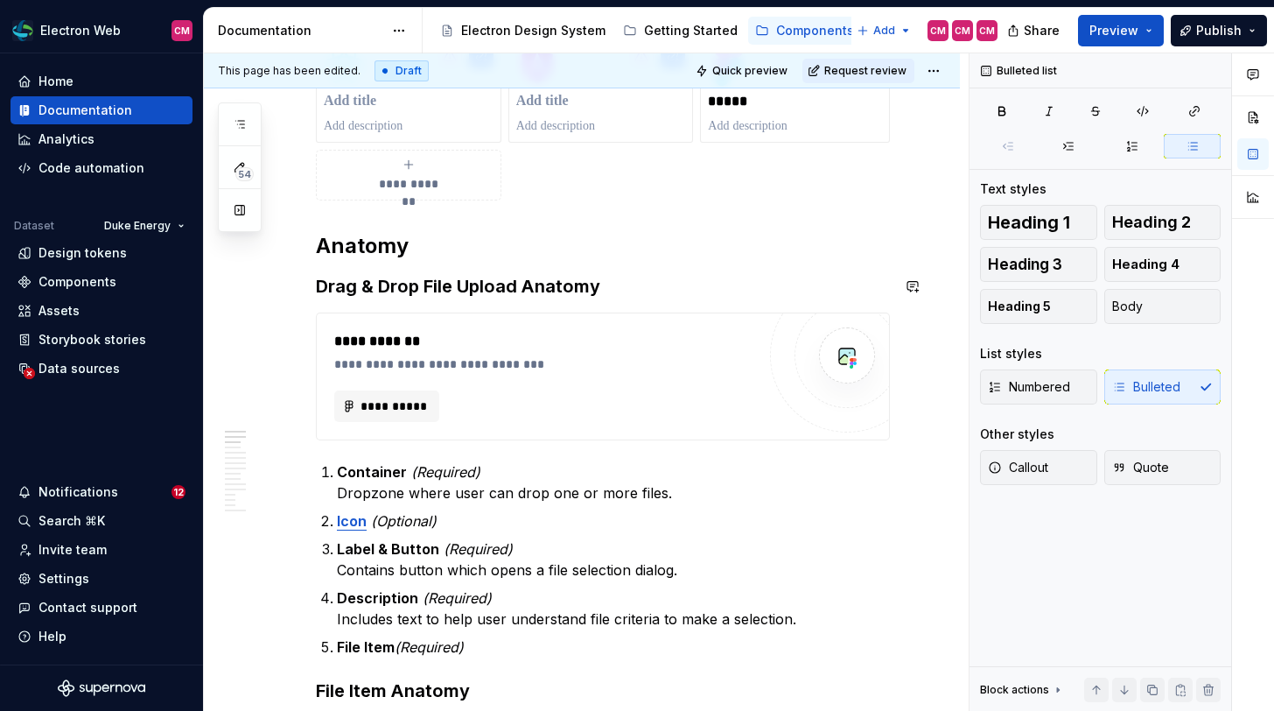
scroll to position [589, 0]
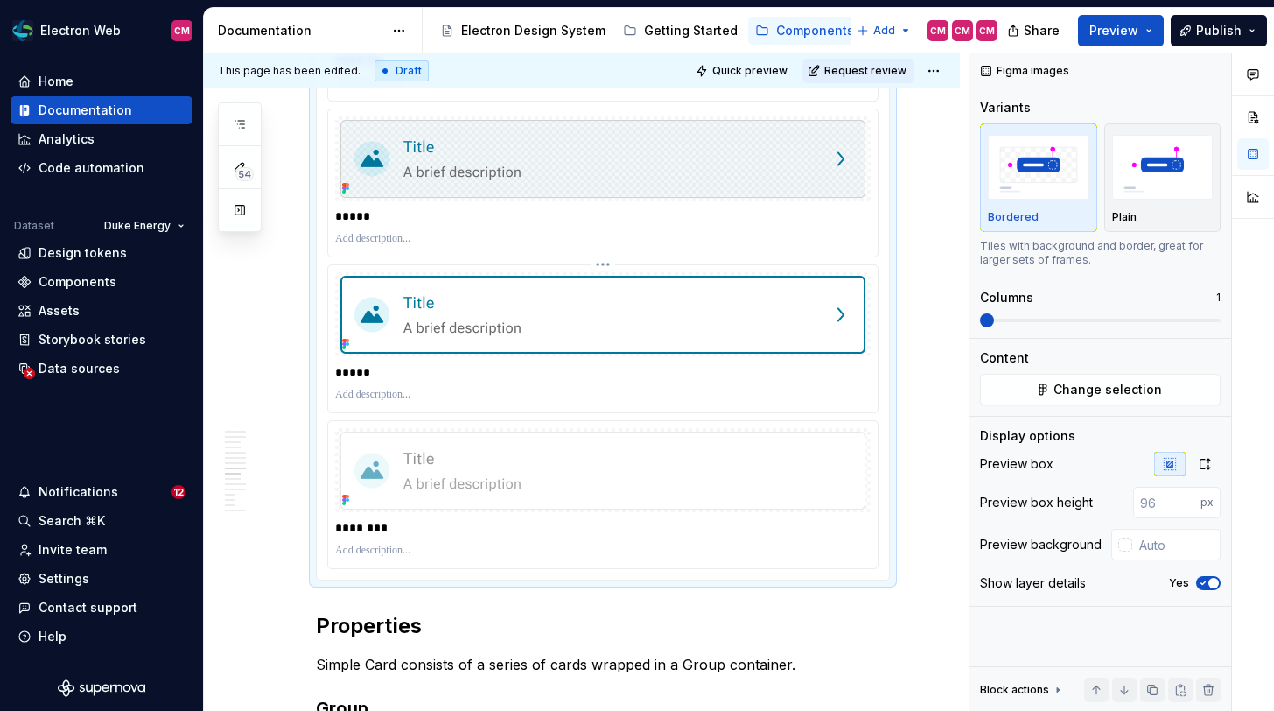
click at [561, 305] on img at bounding box center [602, 315] width 525 height 78
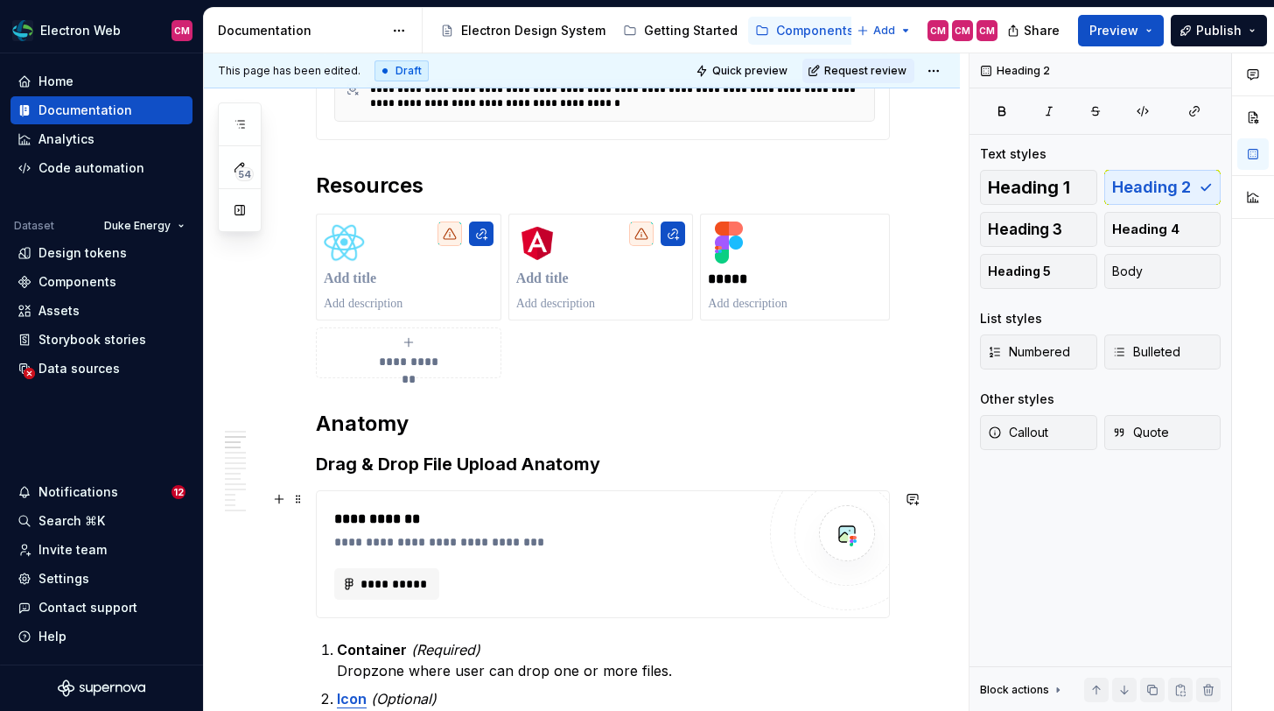
scroll to position [369, 0]
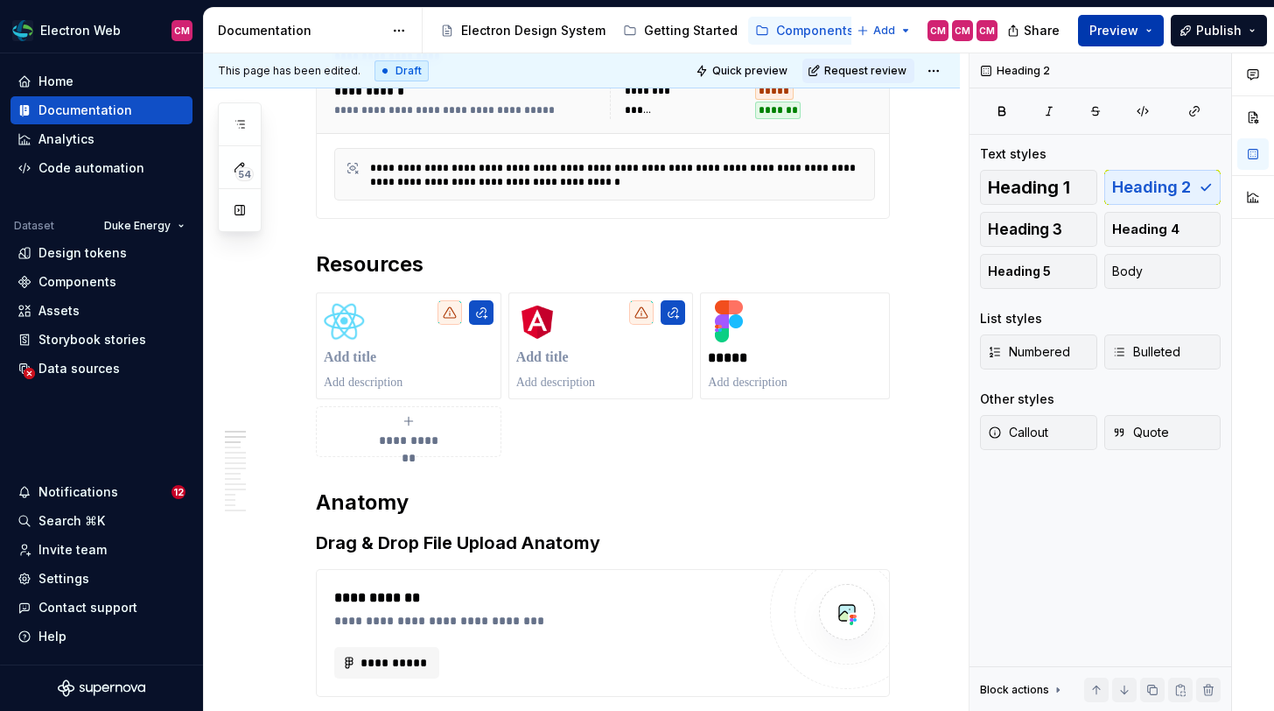
click at [1123, 19] on button "Preview" at bounding box center [1121, 31] width 86 height 32
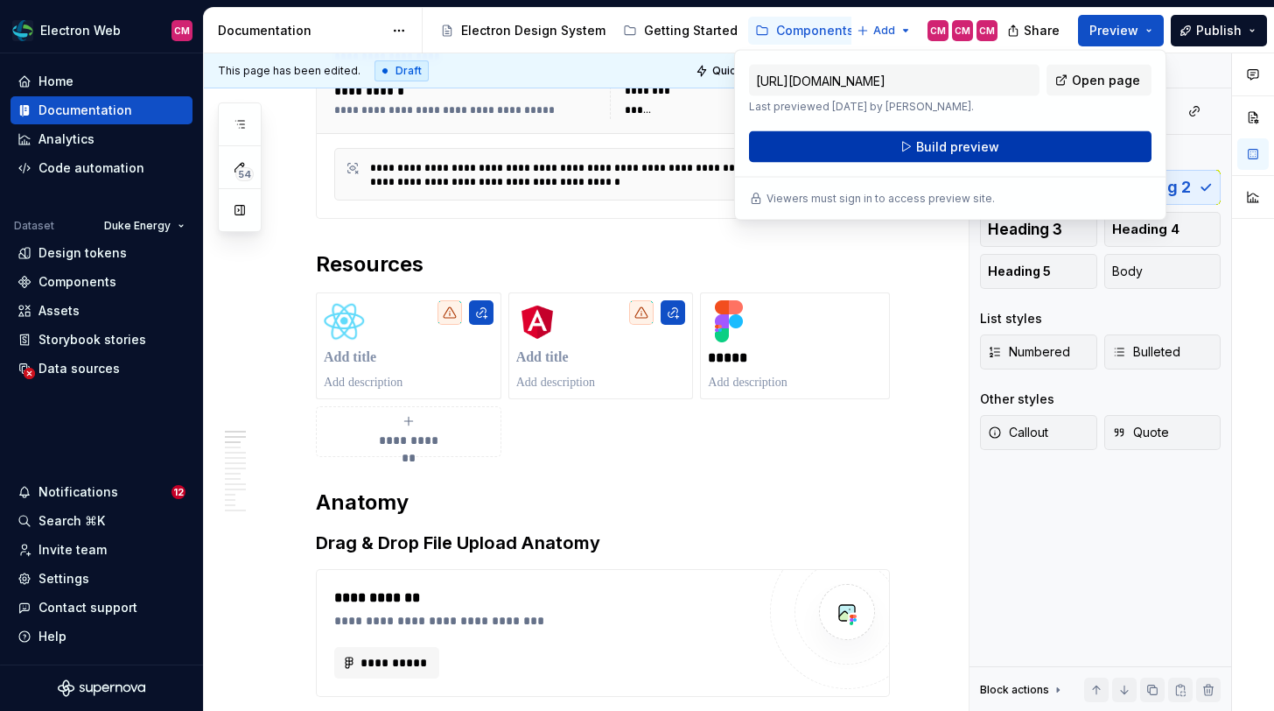
click at [1032, 157] on button "Build preview" at bounding box center [950, 147] width 403 height 32
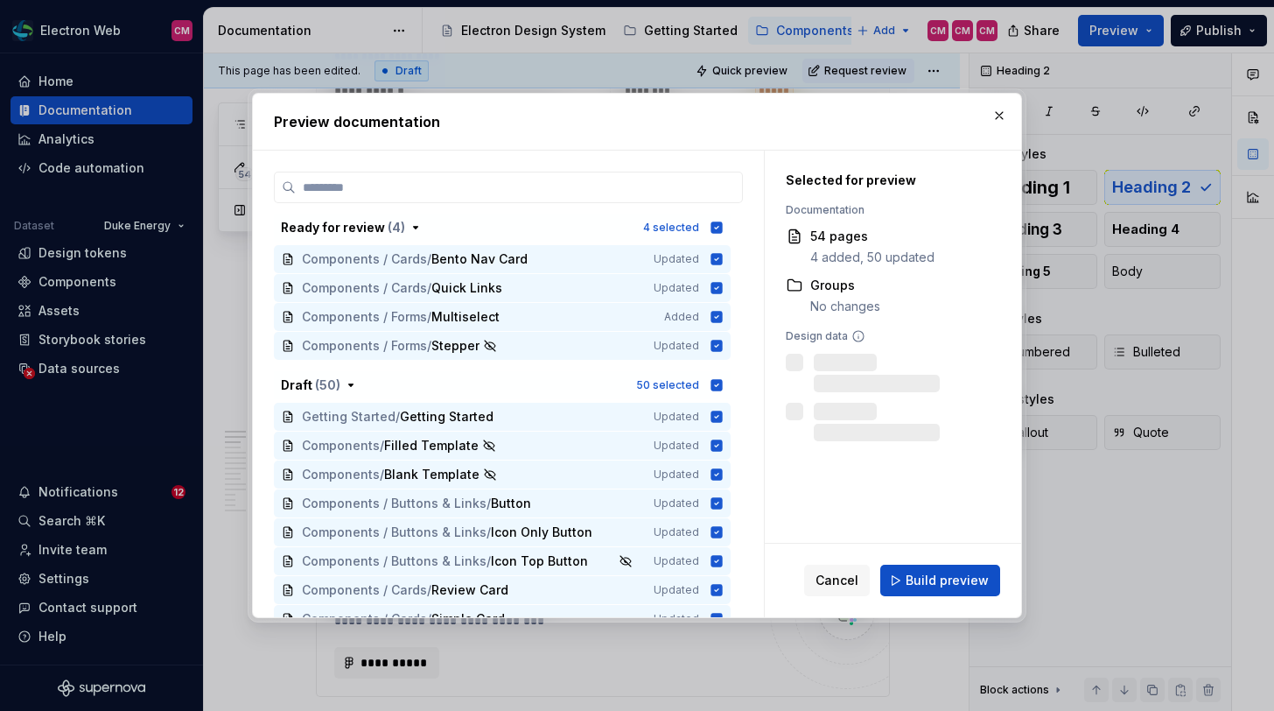
click at [951, 596] on div "Cancel Build preview" at bounding box center [893, 580] width 256 height 74
click at [951, 592] on button "Build preview" at bounding box center [940, 580] width 120 height 32
type textarea "*"
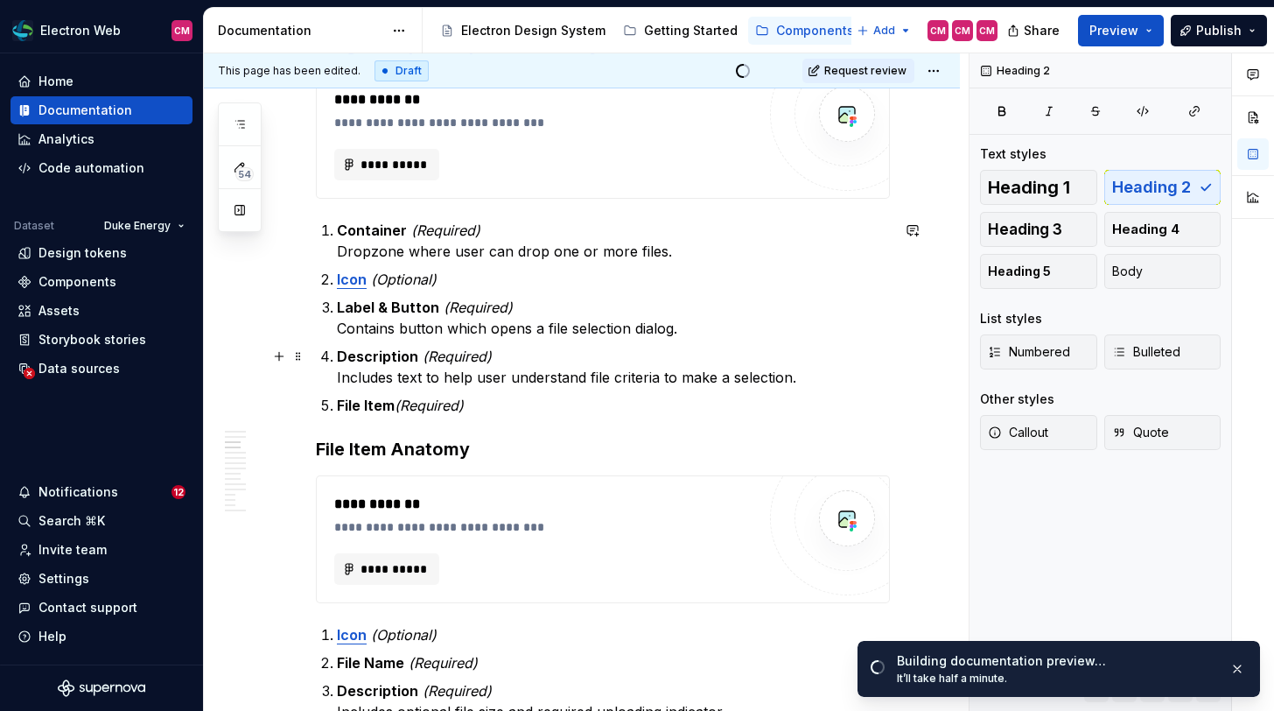
scroll to position [858, 0]
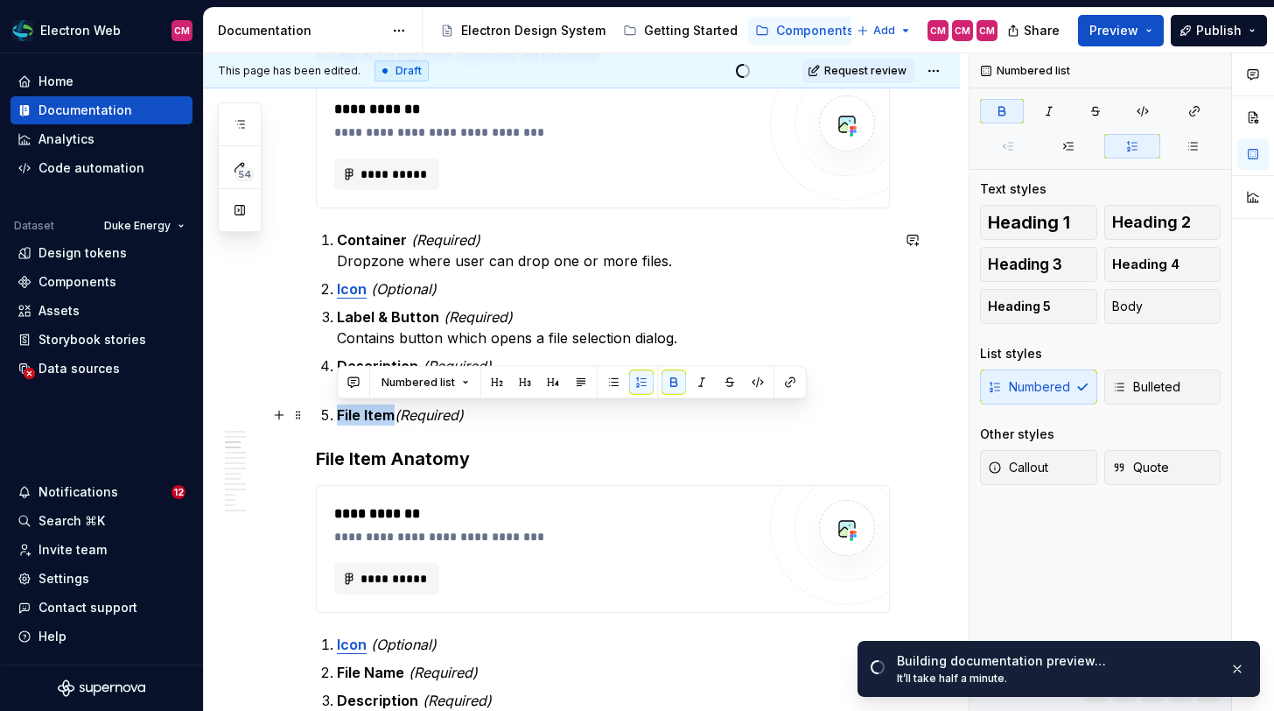
drag, startPoint x: 394, startPoint y: 415, endPoint x: 337, endPoint y: 412, distance: 56.9
click at [337, 413] on strong "File Item" at bounding box center [366, 415] width 58 height 18
click at [781, 383] on button "button" at bounding box center [790, 382] width 25 height 25
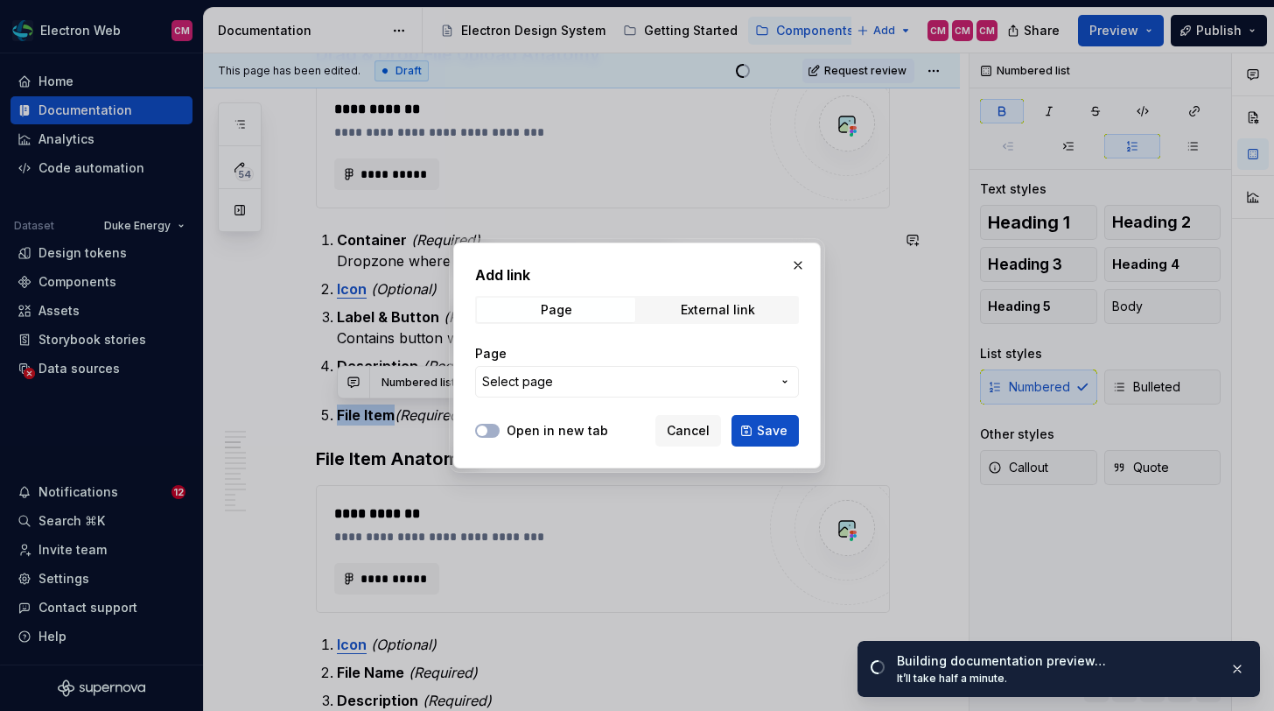
click at [760, 382] on span "Select page" at bounding box center [626, 382] width 289 height 18
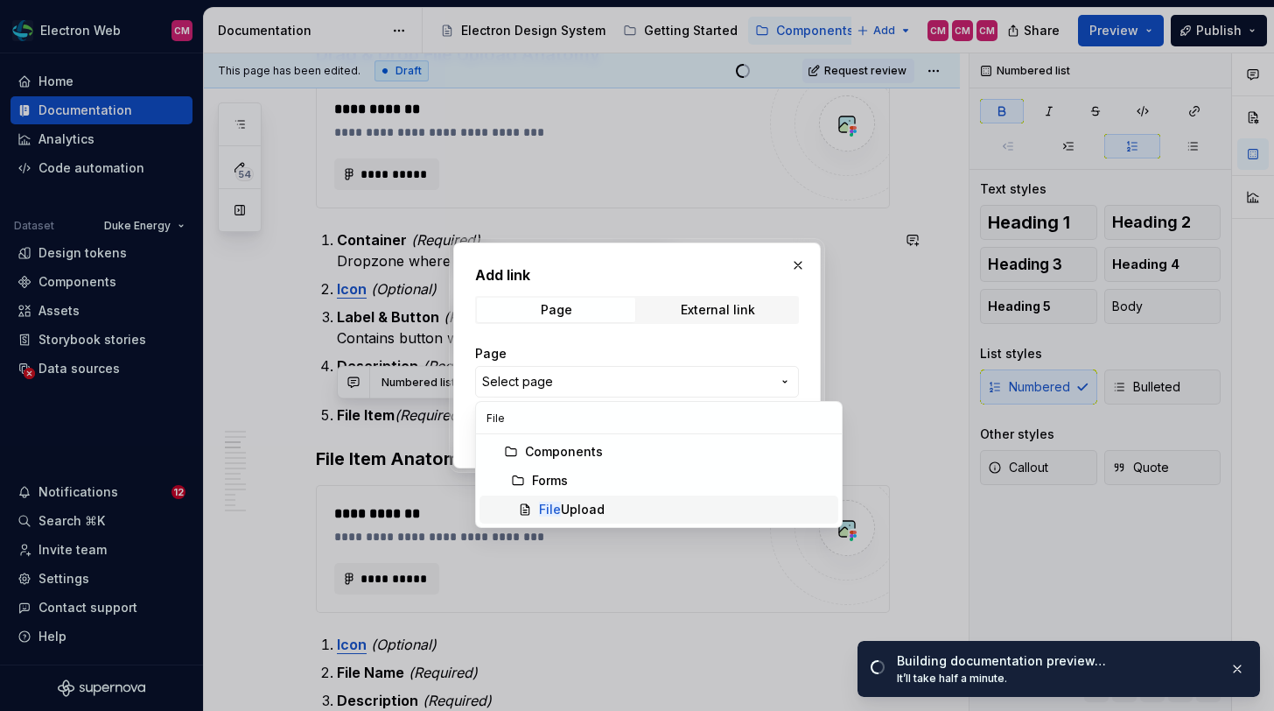
type input "File"
click at [599, 502] on div "File Upload" at bounding box center [572, 510] width 66 height 18
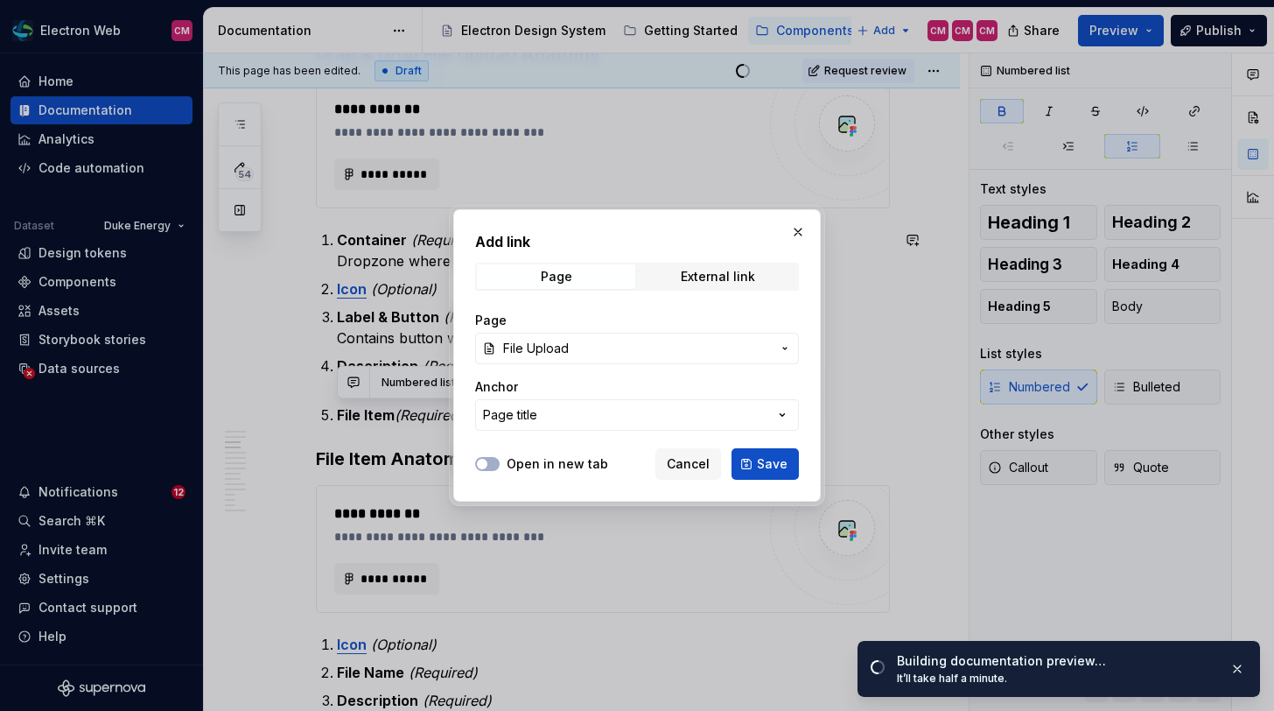
click at [613, 417] on button "Page title" at bounding box center [637, 415] width 324 height 32
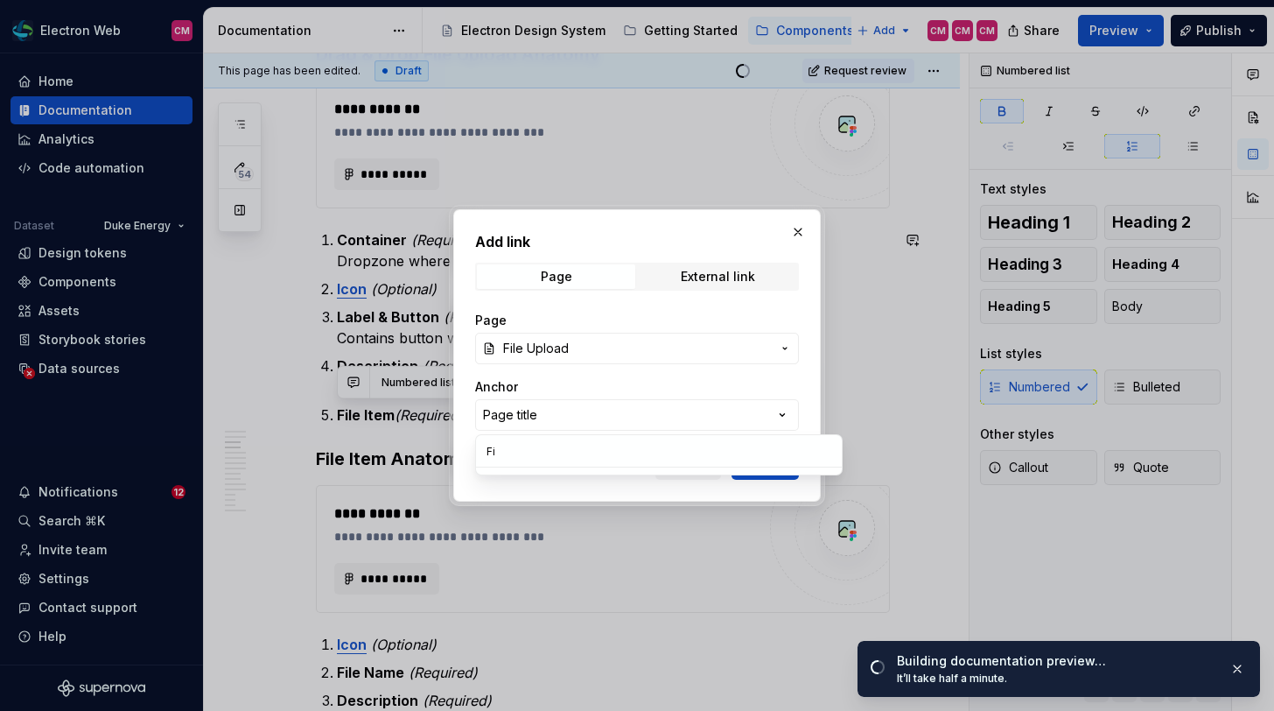
type input "F"
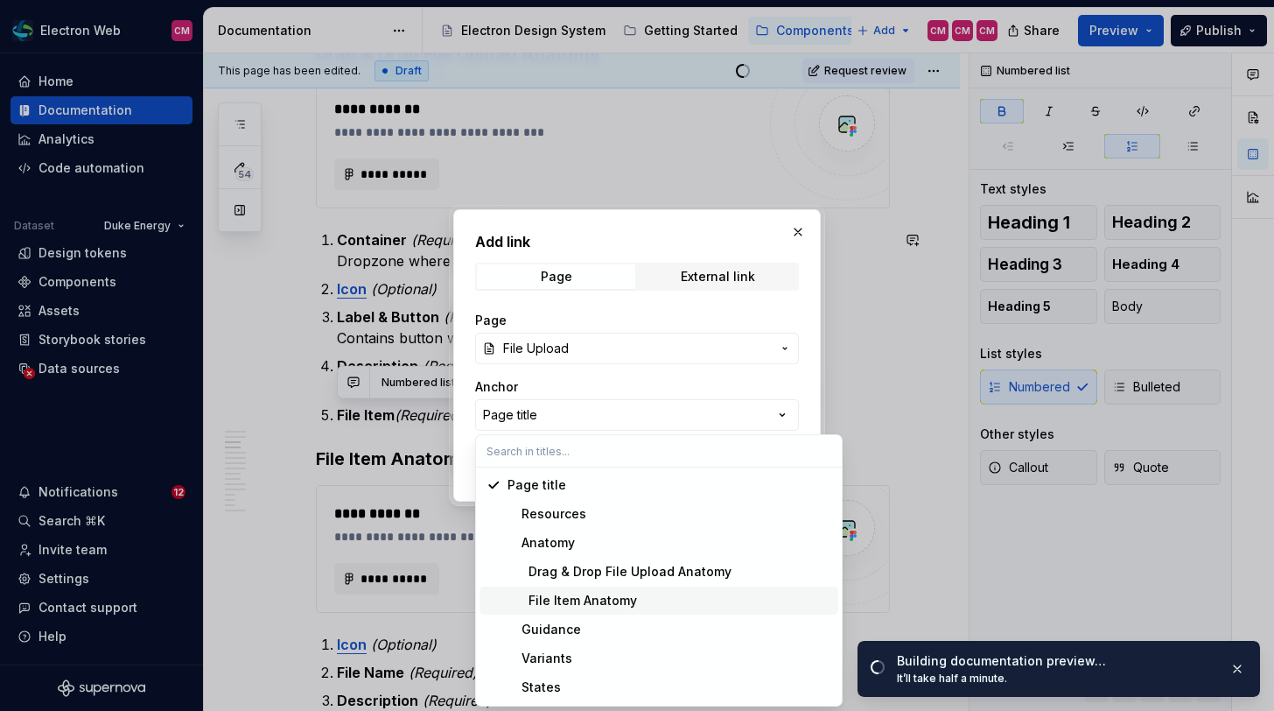
scroll to position [45, 0]
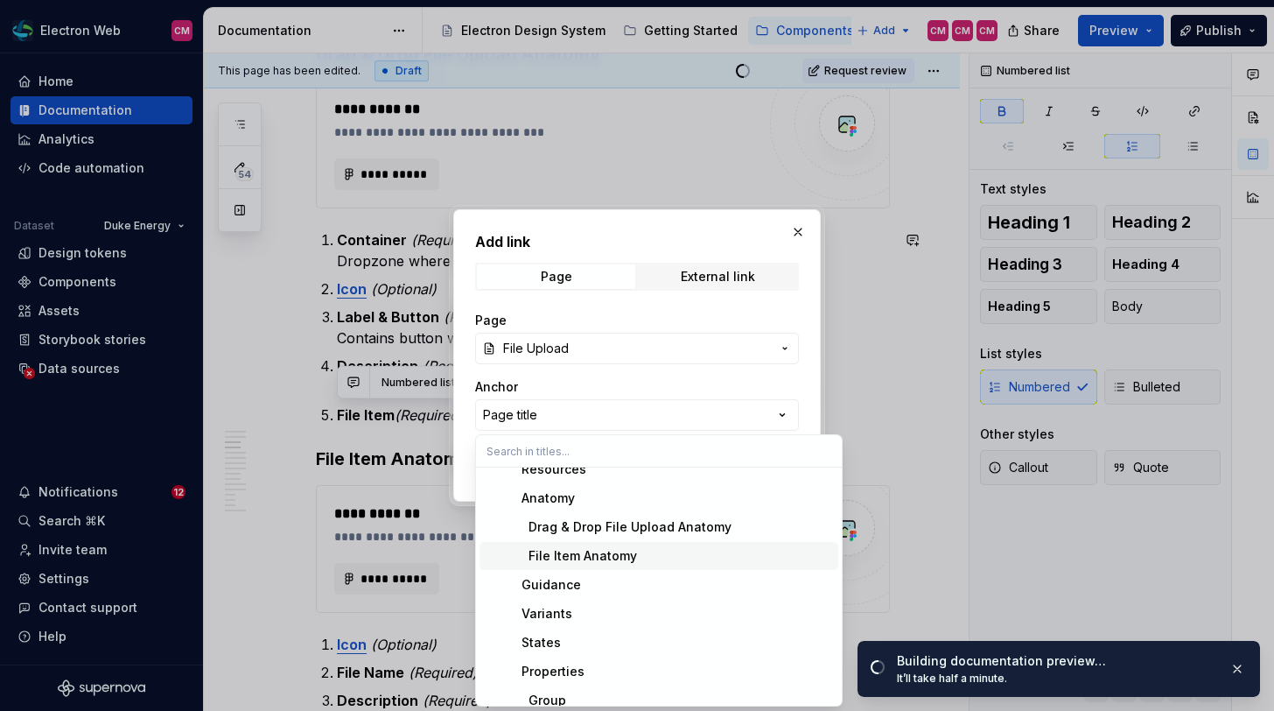
click at [606, 552] on div "File Item Anatomy" at bounding box center [573, 556] width 130 height 18
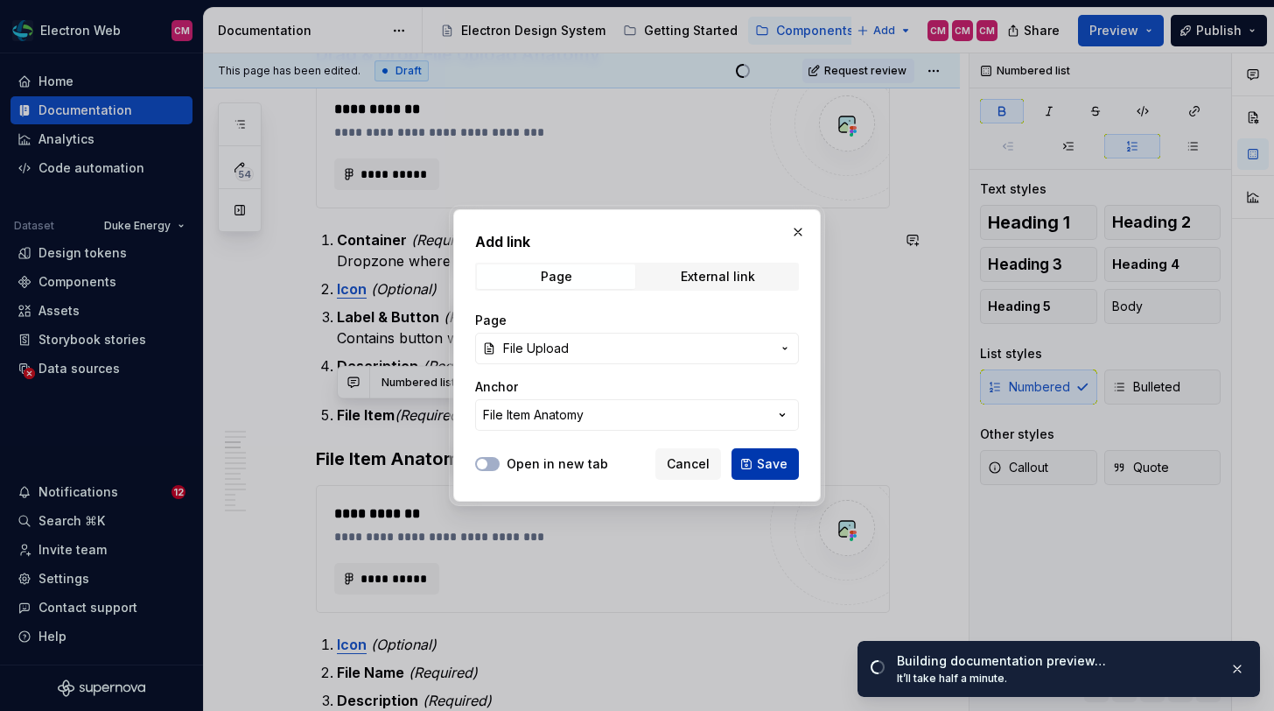
click at [767, 459] on span "Save" at bounding box center [772, 464] width 31 height 18
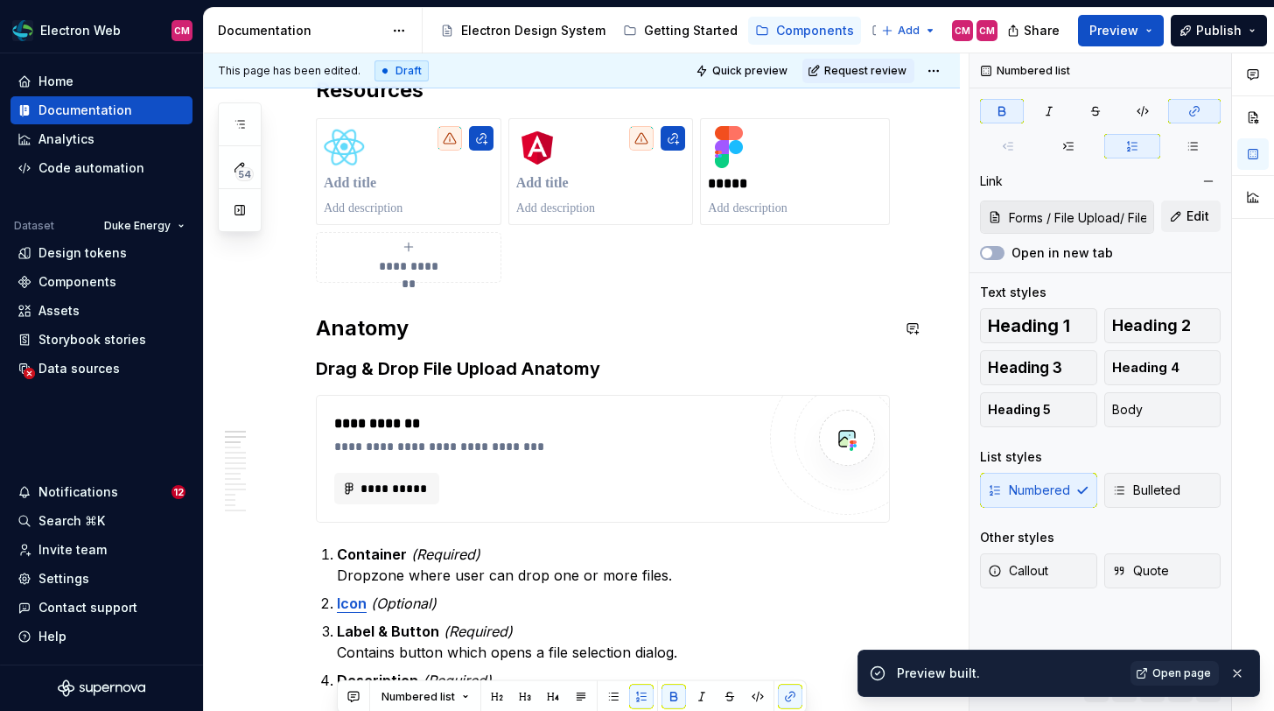
scroll to position [529, 0]
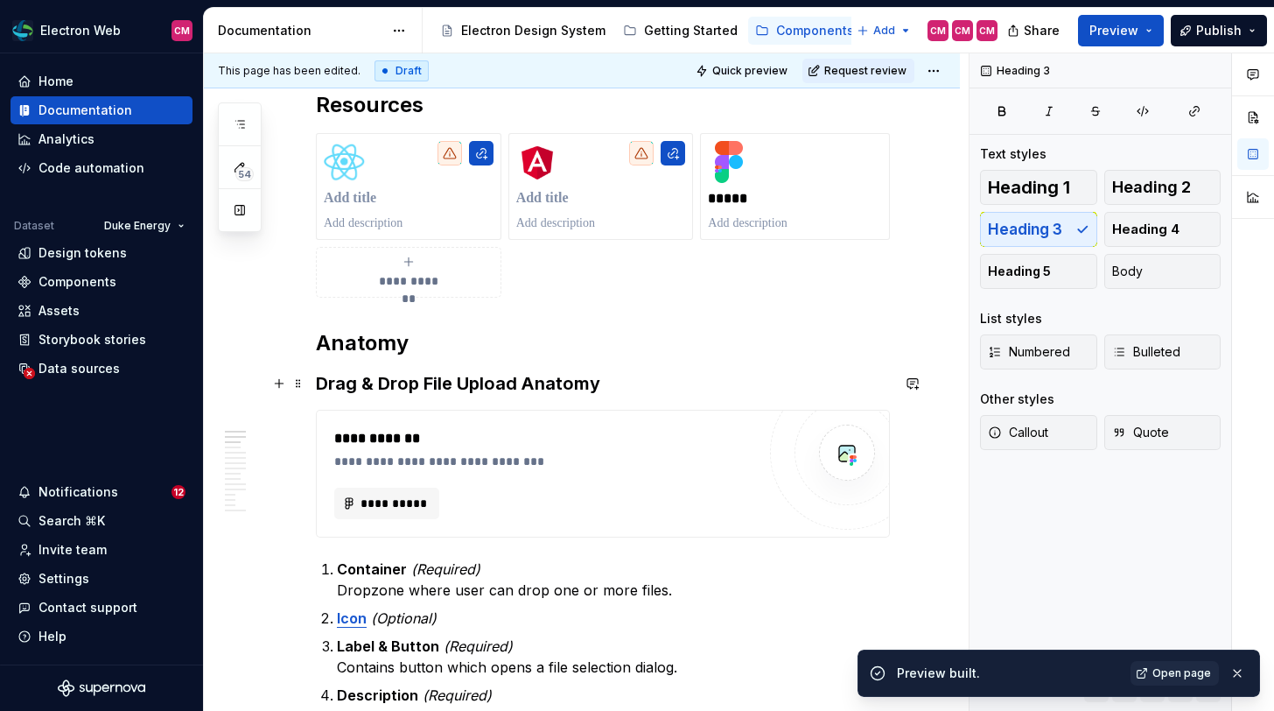
click at [564, 385] on h3 "Drag & Drop File Upload Anatomy" at bounding box center [603, 383] width 574 height 25
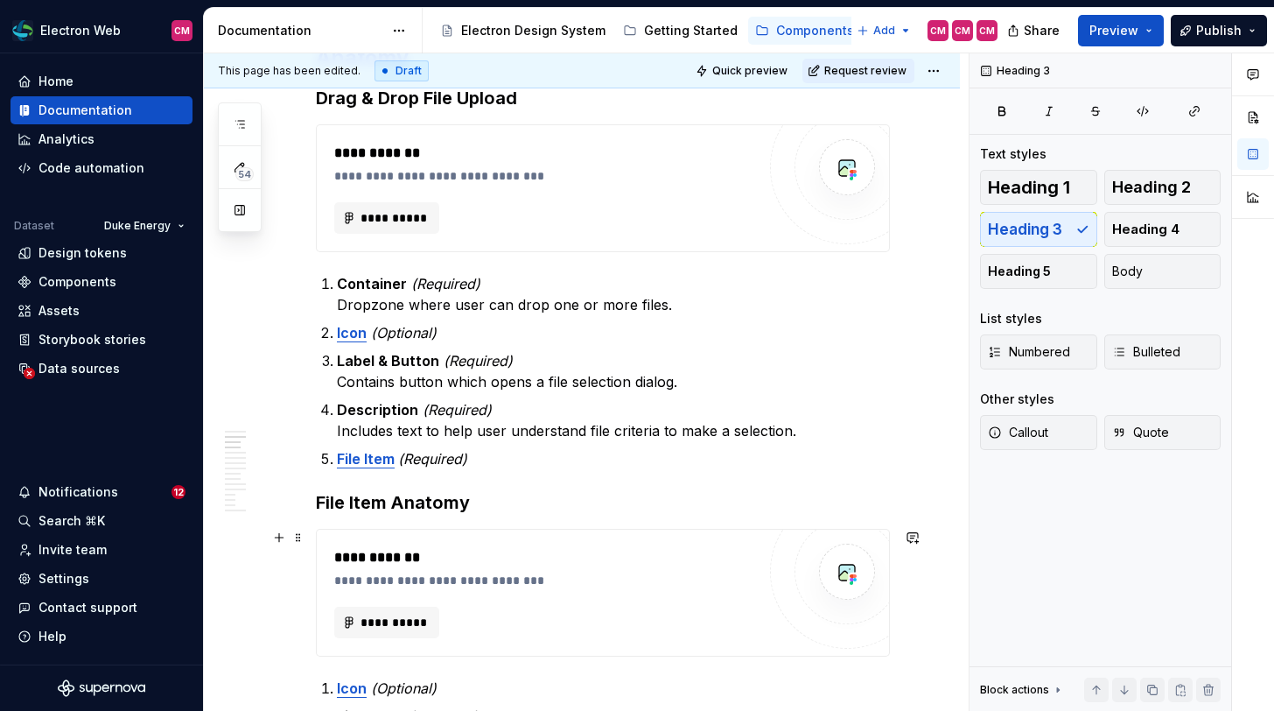
scroll to position [817, 0]
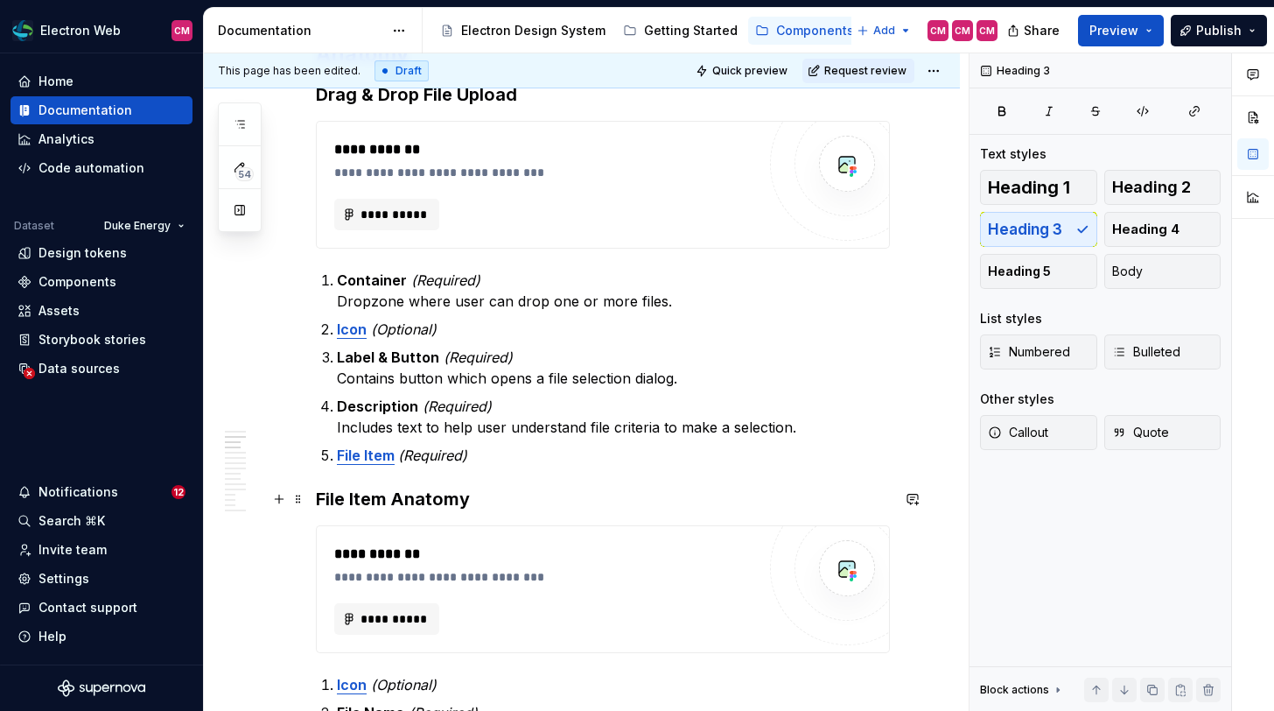
click at [436, 505] on h3 "File Item Anatomy" at bounding box center [603, 499] width 574 height 25
click at [1146, 40] on button "Preview" at bounding box center [1121, 31] width 86 height 32
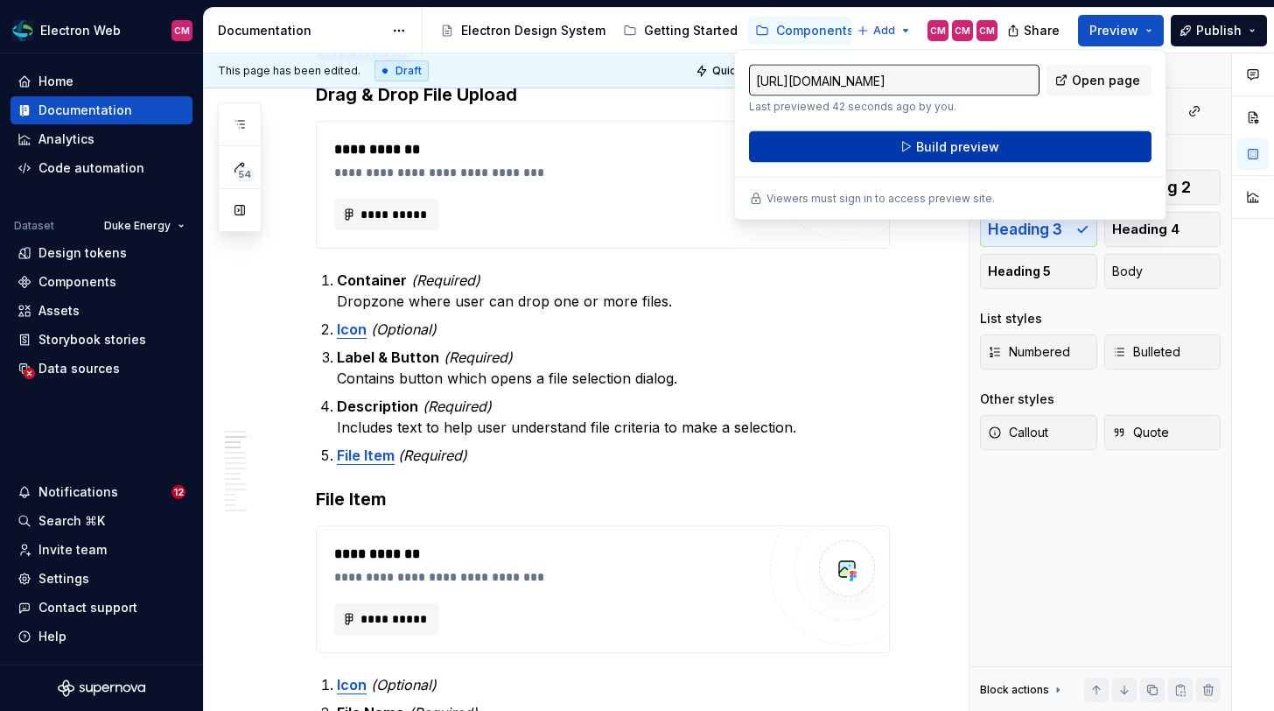
click at [1059, 148] on button "Build preview" at bounding box center [950, 147] width 403 height 32
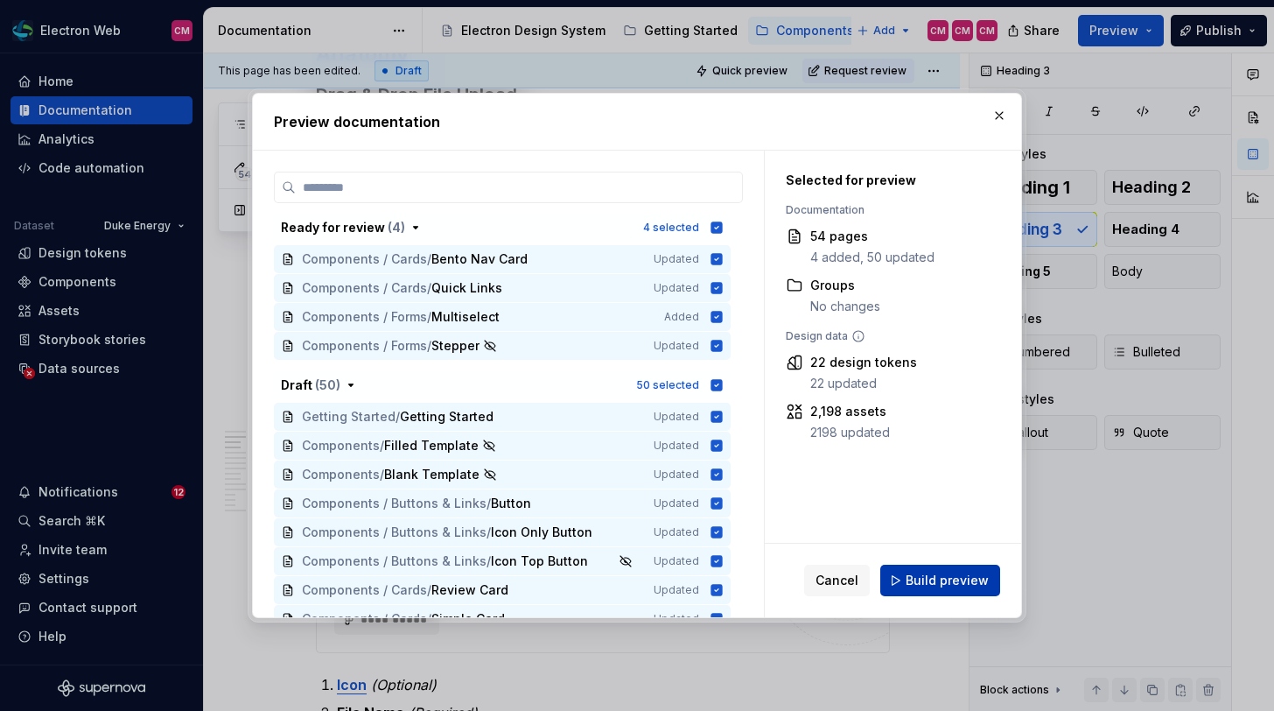
click at [907, 573] on button "Build preview" at bounding box center [940, 580] width 120 height 32
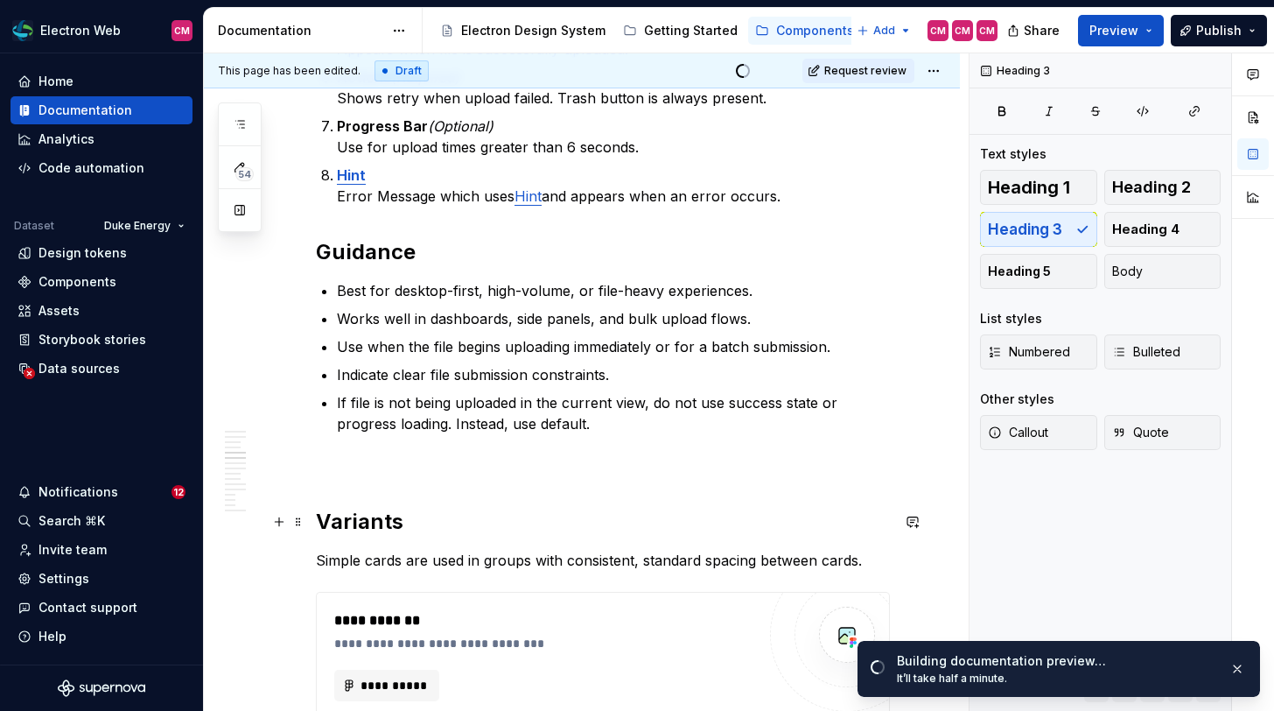
scroll to position [1628, 0]
click at [465, 467] on p at bounding box center [603, 464] width 574 height 21
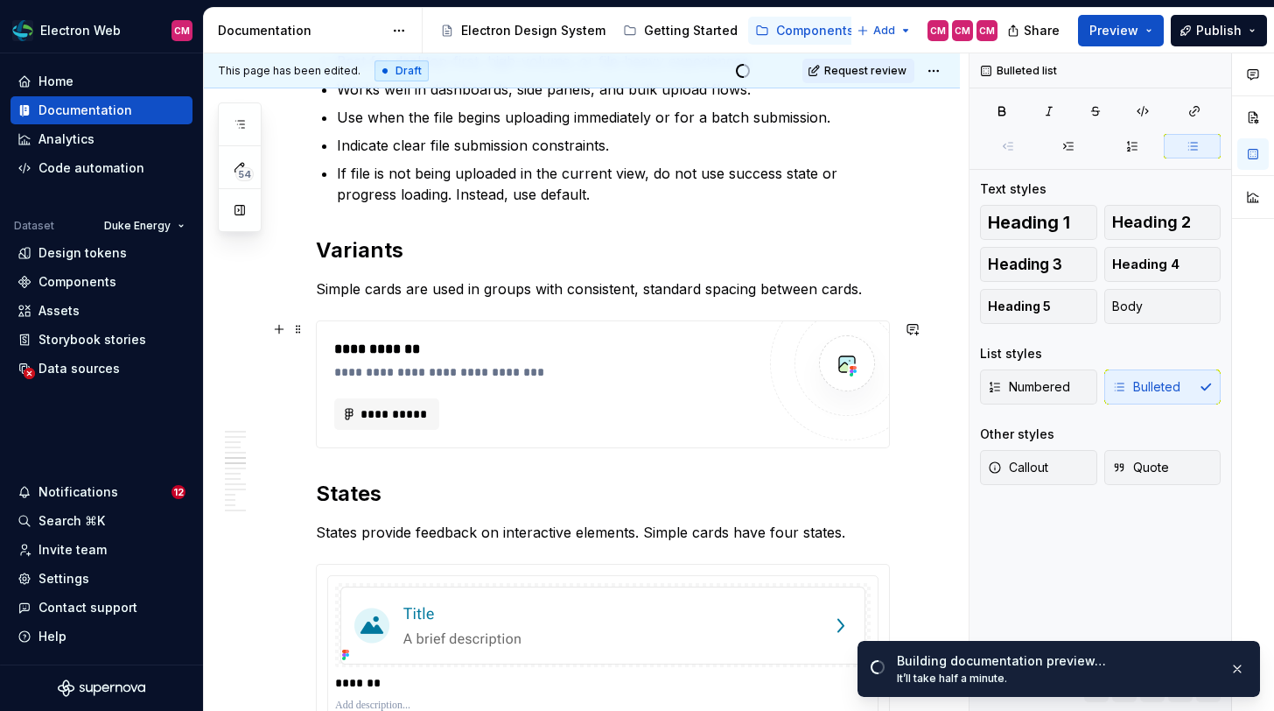
scroll to position [1871, 0]
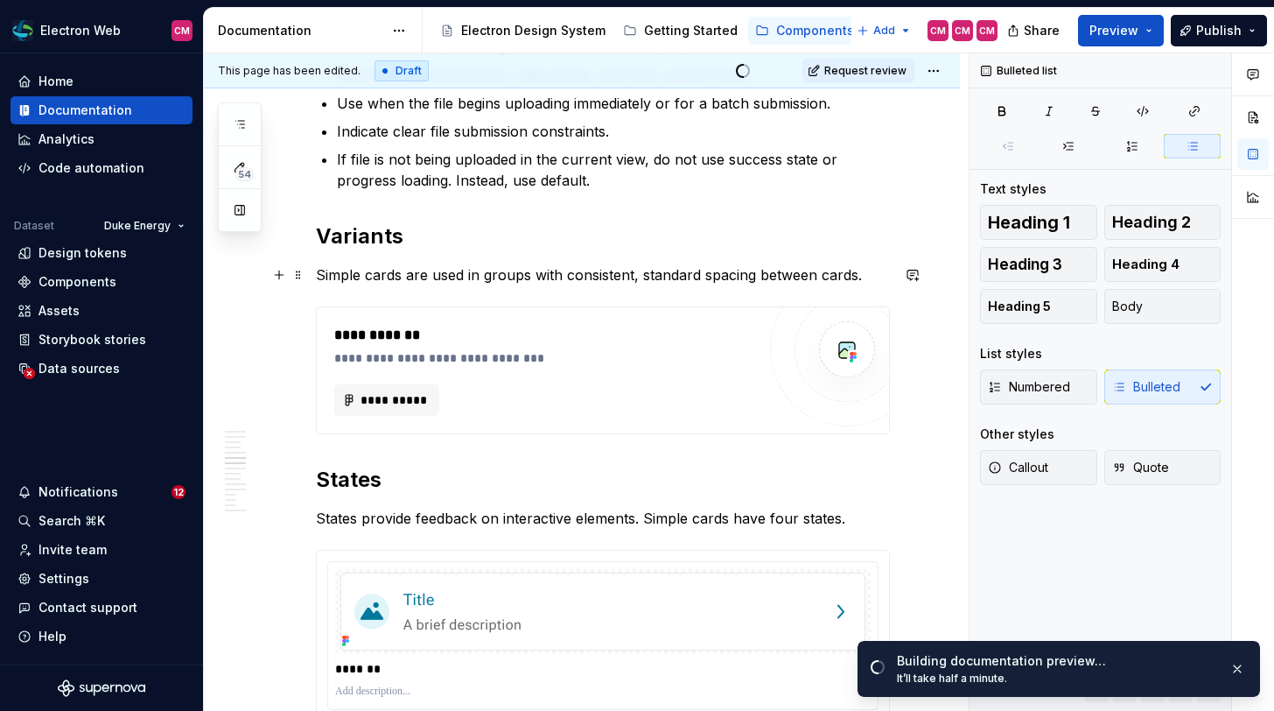
click at [393, 283] on p "Simple cards are used in groups with consistent, standard spacing between cards." at bounding box center [603, 274] width 574 height 21
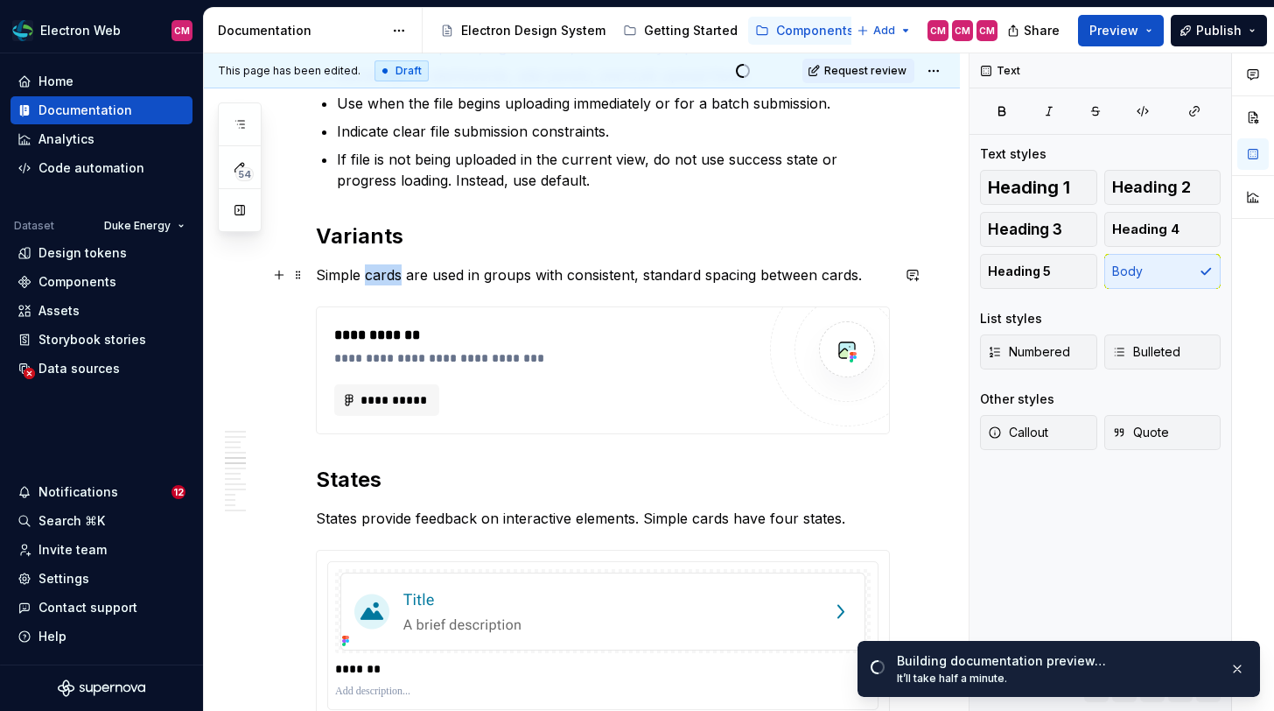
click at [393, 283] on p "Simple cards are used in groups with consistent, standard spacing between cards." at bounding box center [603, 274] width 574 height 21
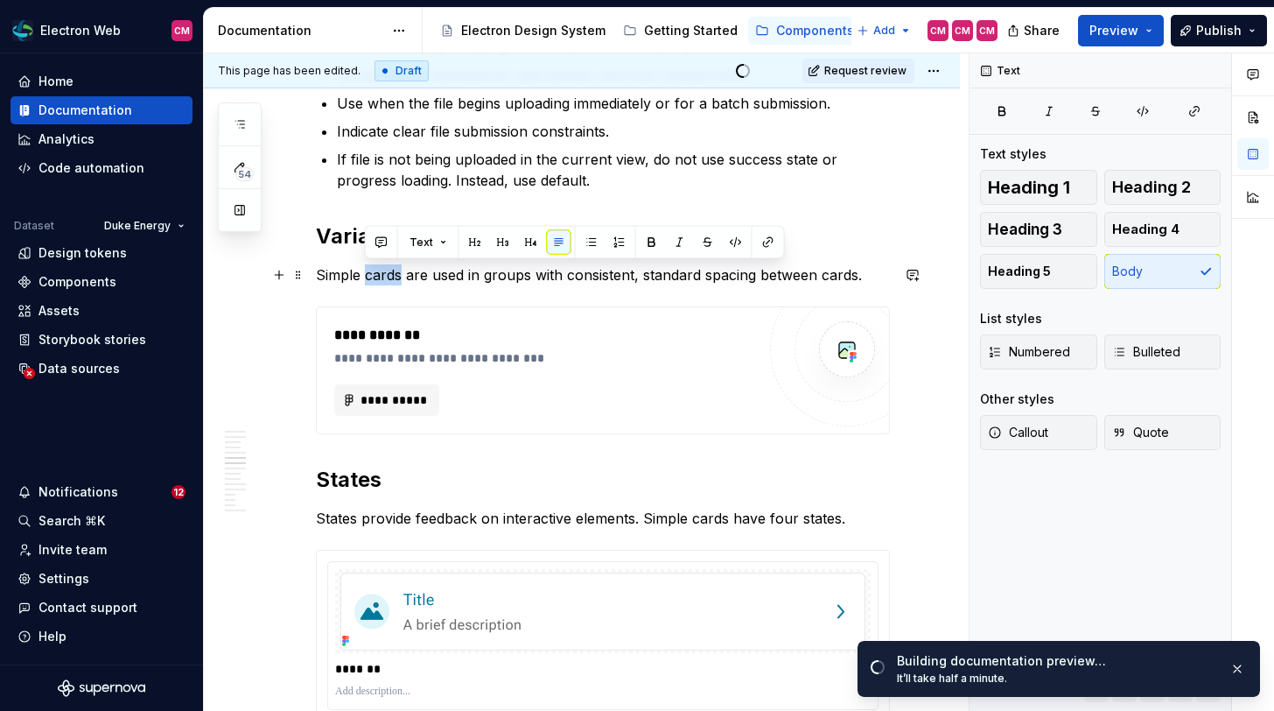
click at [393, 283] on p "Simple cards are used in groups with consistent, standard spacing between cards." at bounding box center [603, 274] width 574 height 21
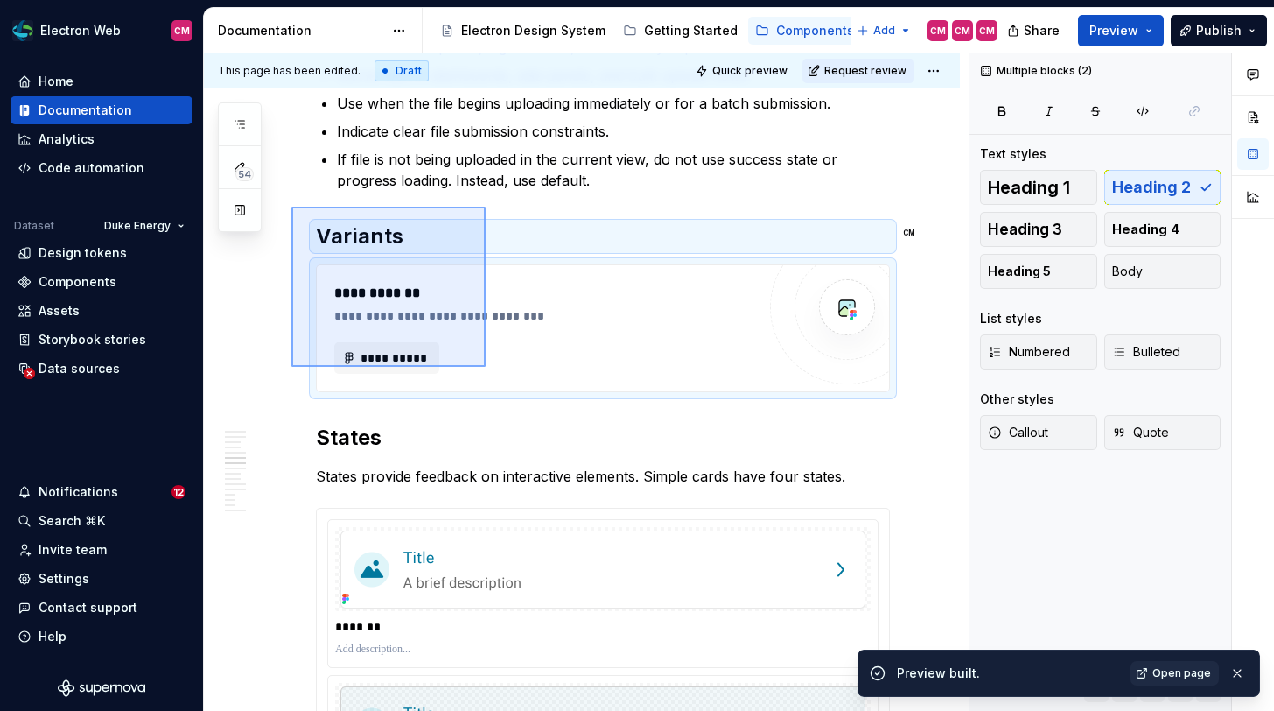
drag, startPoint x: 291, startPoint y: 207, endPoint x: 486, endPoint y: 367, distance: 251.7
click at [486, 367] on div "**********" at bounding box center [586, 382] width 765 height 658
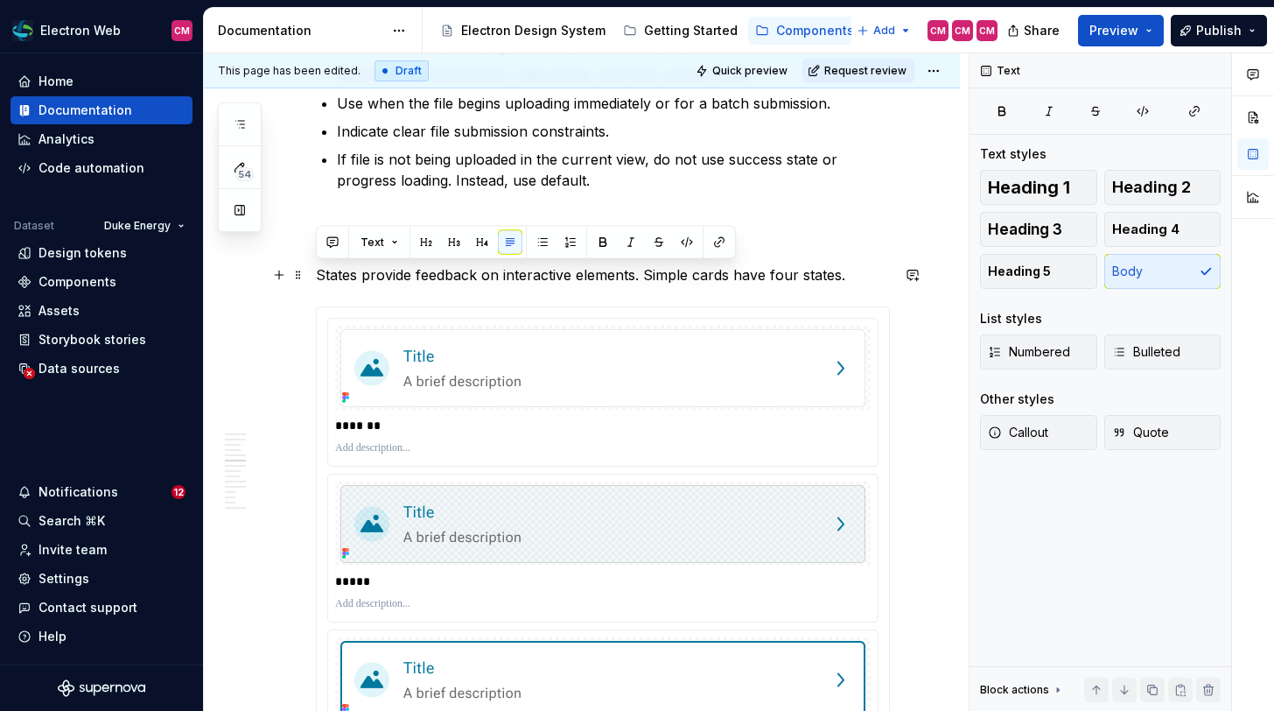
drag, startPoint x: 847, startPoint y: 277, endPoint x: 316, endPoint y: 275, distance: 531.1
click at [316, 275] on p "States provide feedback on interactive elements. Simple cards have four states." at bounding box center [603, 274] width 574 height 21
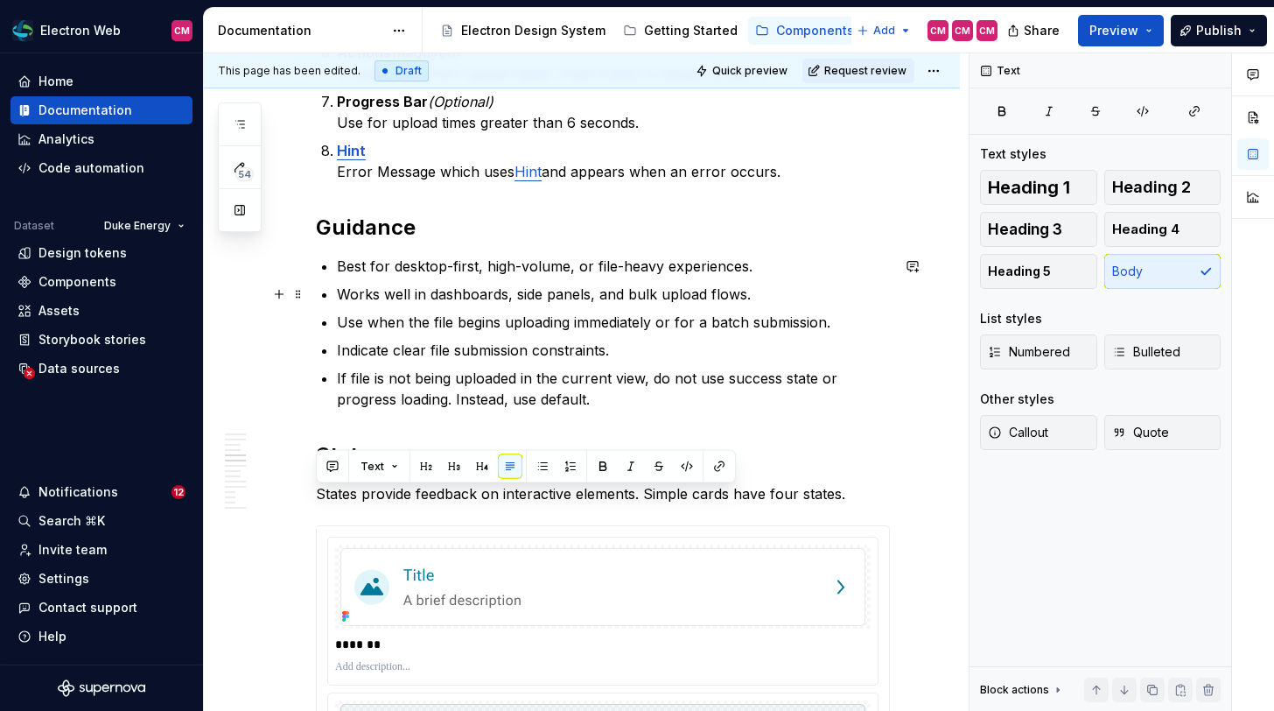
scroll to position [1647, 0]
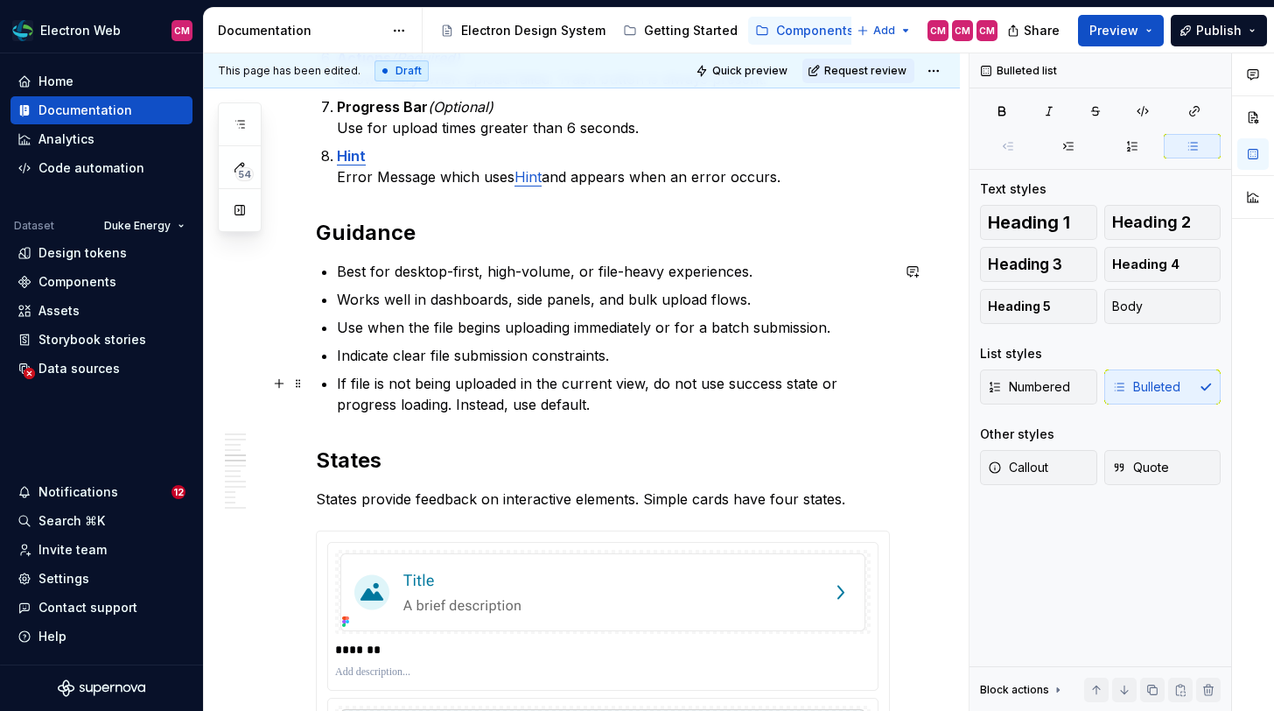
click at [591, 399] on p "If file is not being uploaded in the current view, do not use success state or …" at bounding box center [613, 394] width 553 height 42
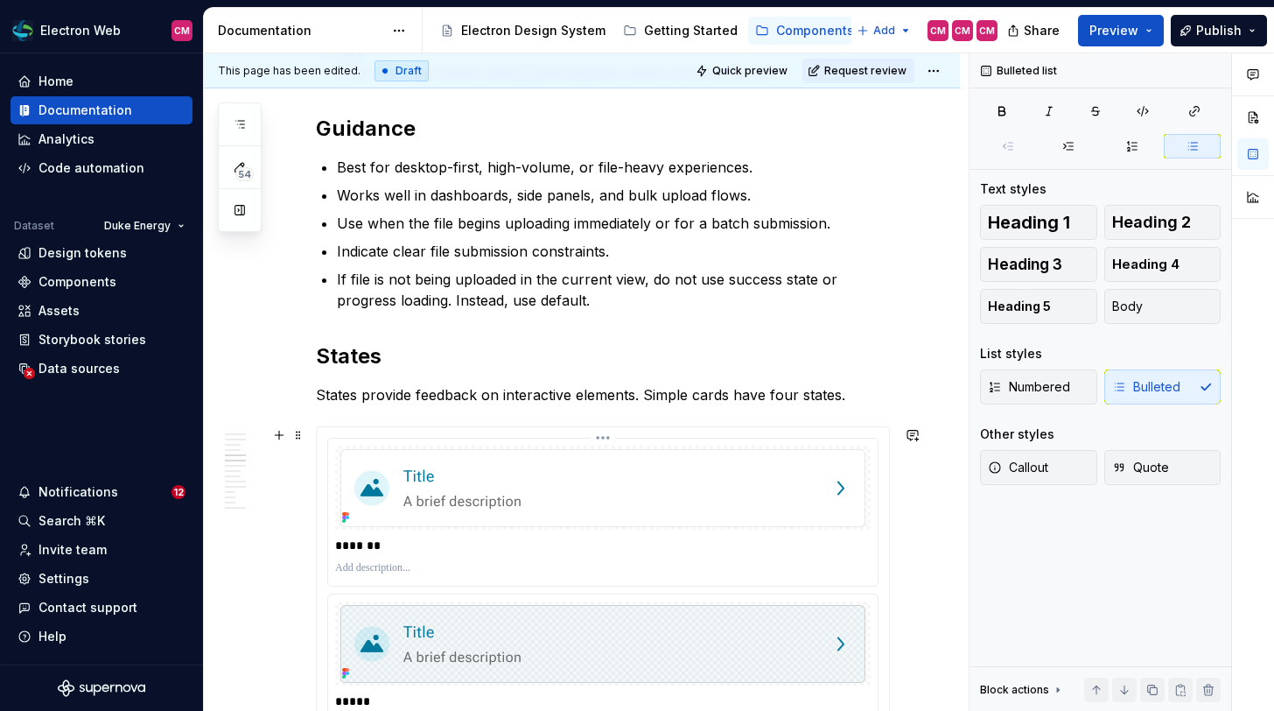
scroll to position [1753, 0]
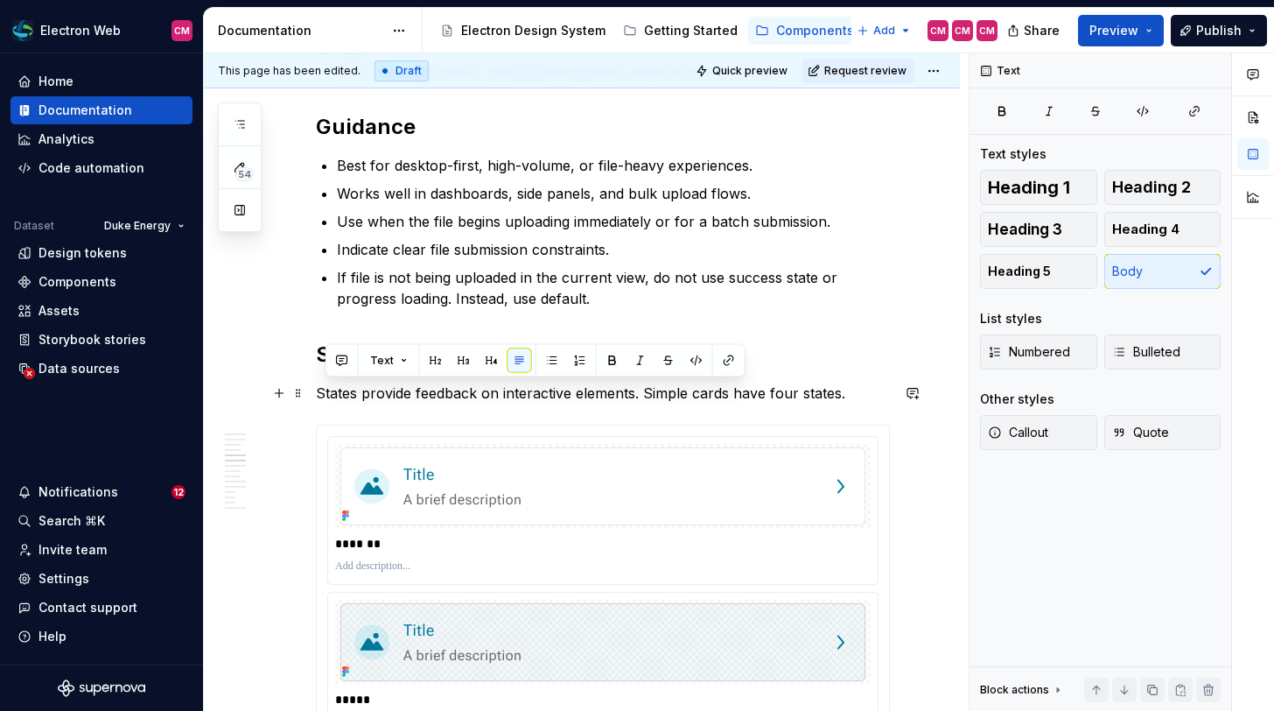
drag, startPoint x: 845, startPoint y: 391, endPoint x: 319, endPoint y: 392, distance: 526.8
click at [319, 392] on p "States provide feedback on interactive elements. Simple cards have four states." at bounding box center [603, 392] width 574 height 21
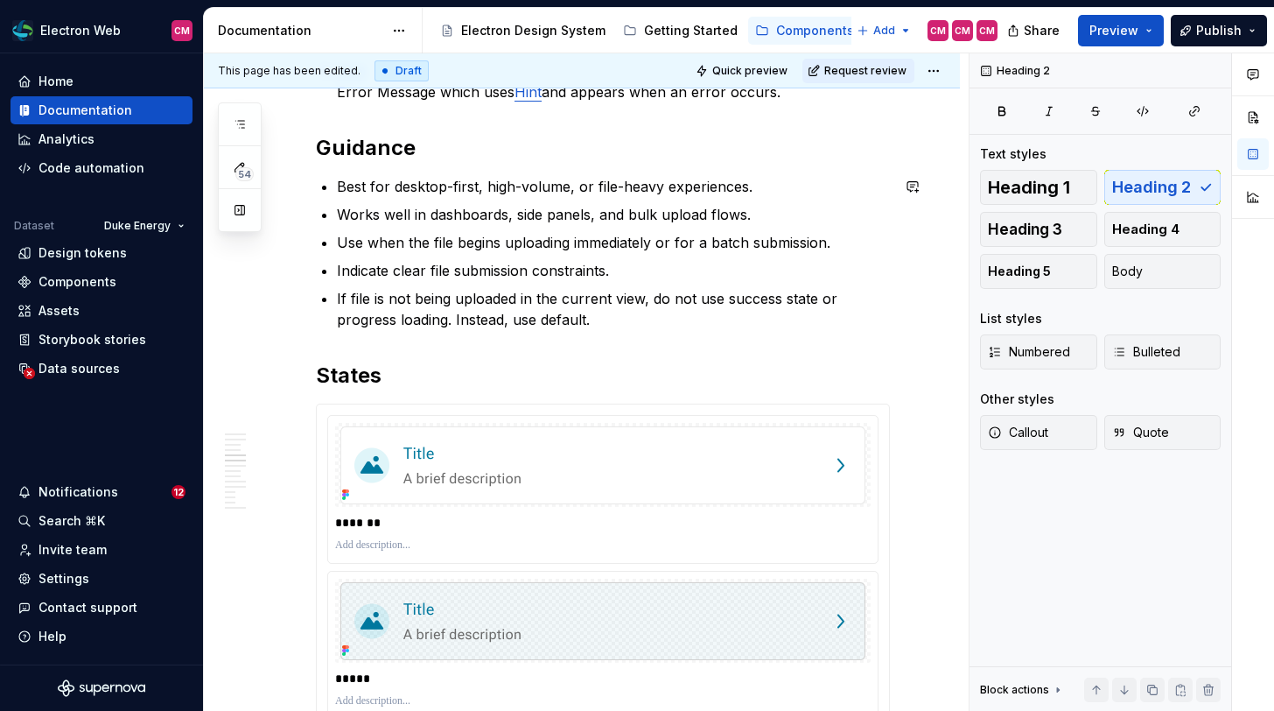
scroll to position [1733, 0]
click at [369, 297] on p "If file is not being uploaded in the current view, do not use success state or …" at bounding box center [613, 307] width 553 height 42
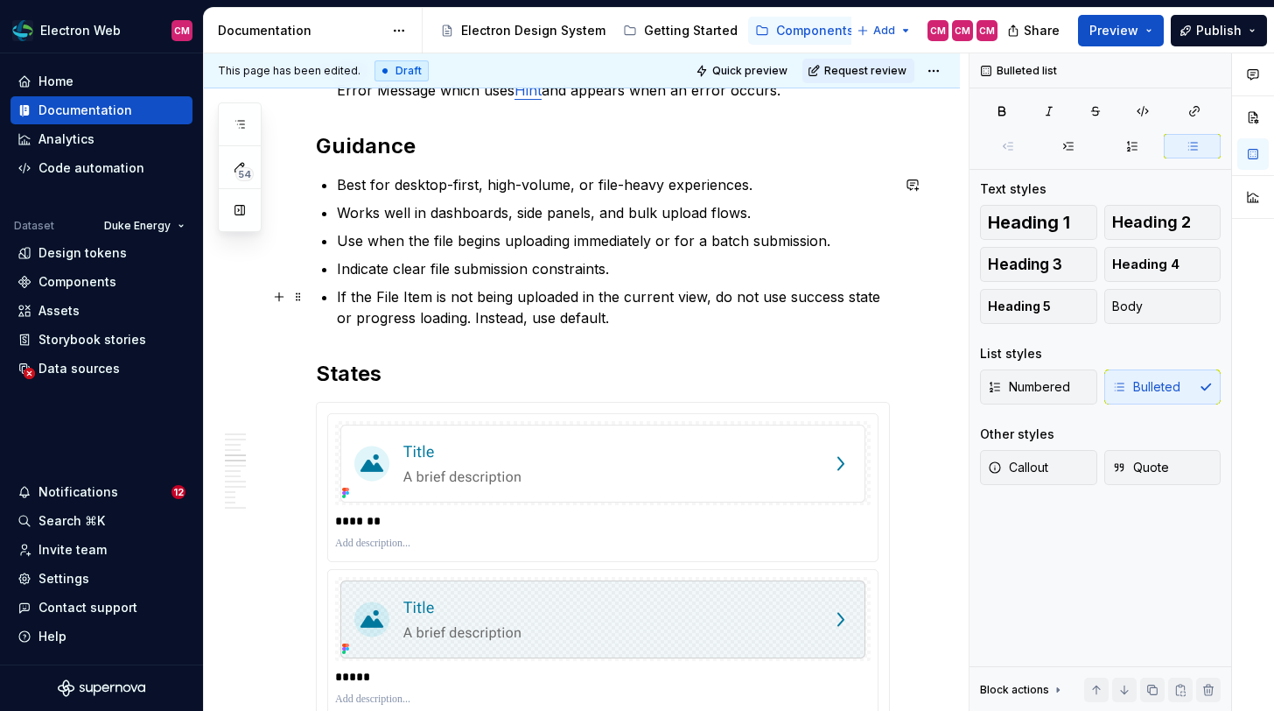
click at [704, 325] on p "If the File Item is not being uploaded in the current view, do not use success …" at bounding box center [613, 307] width 553 height 42
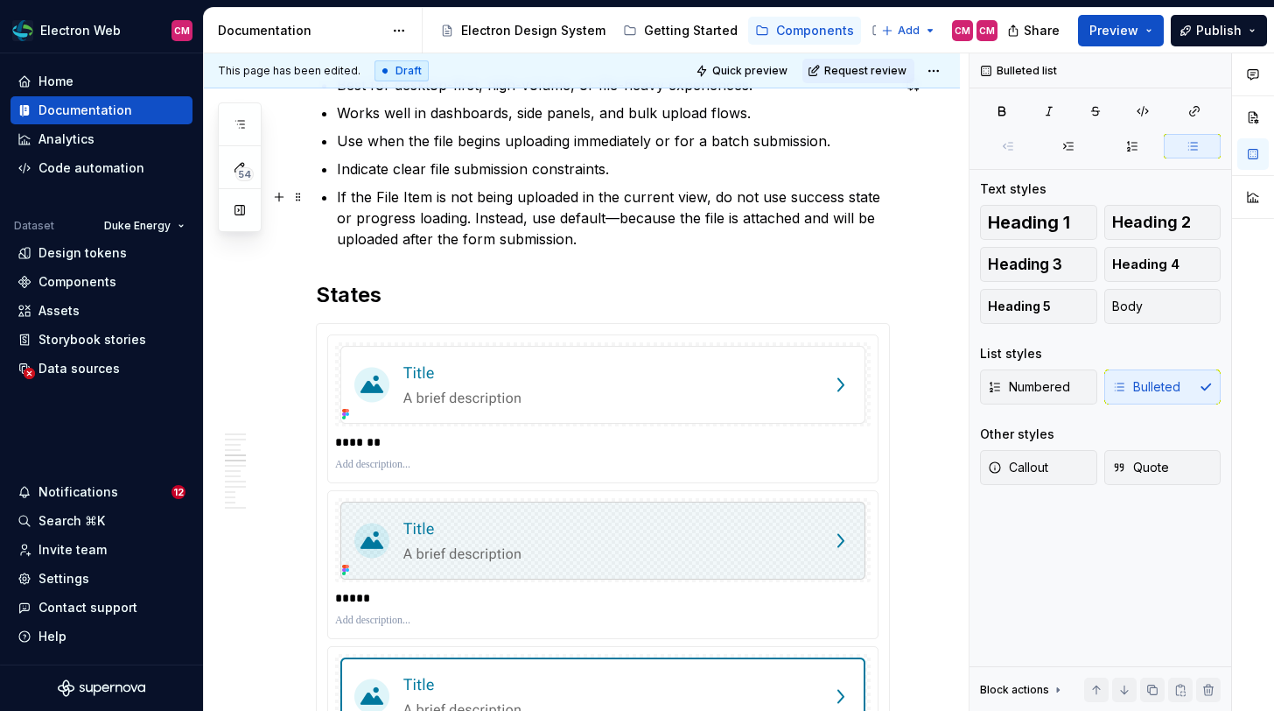
scroll to position [1837, 0]
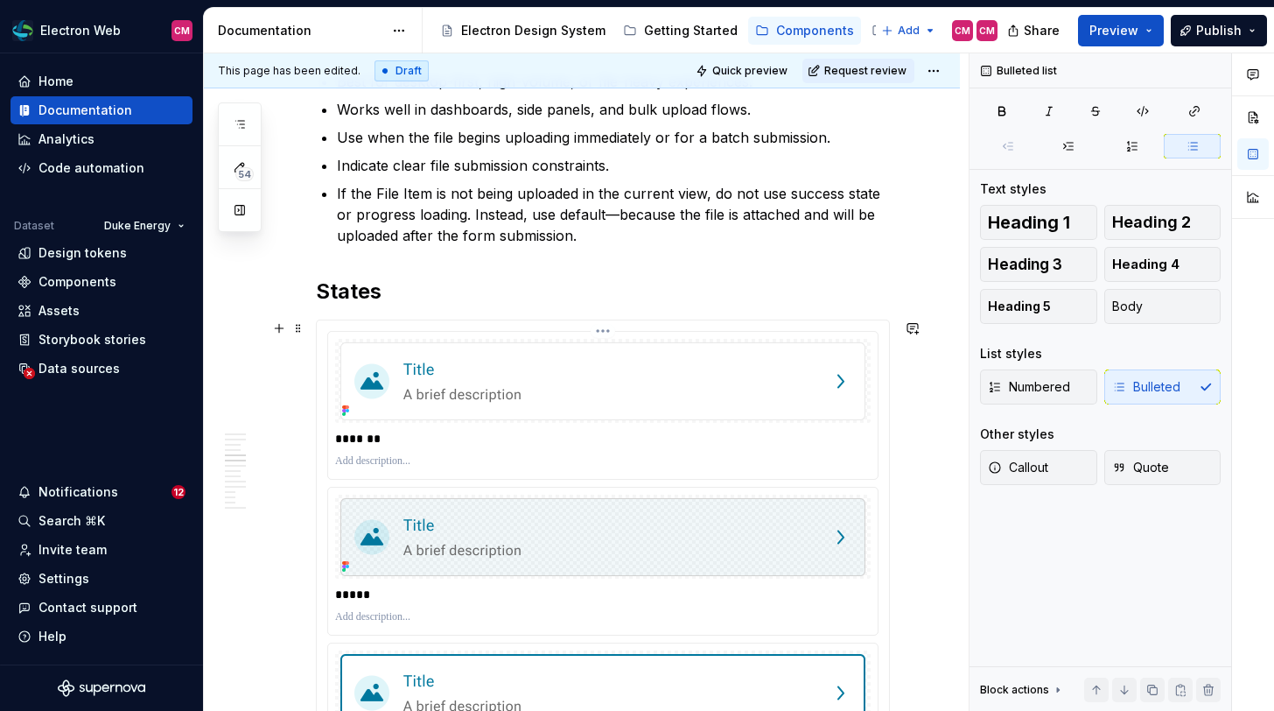
click at [546, 367] on img at bounding box center [602, 381] width 525 height 78
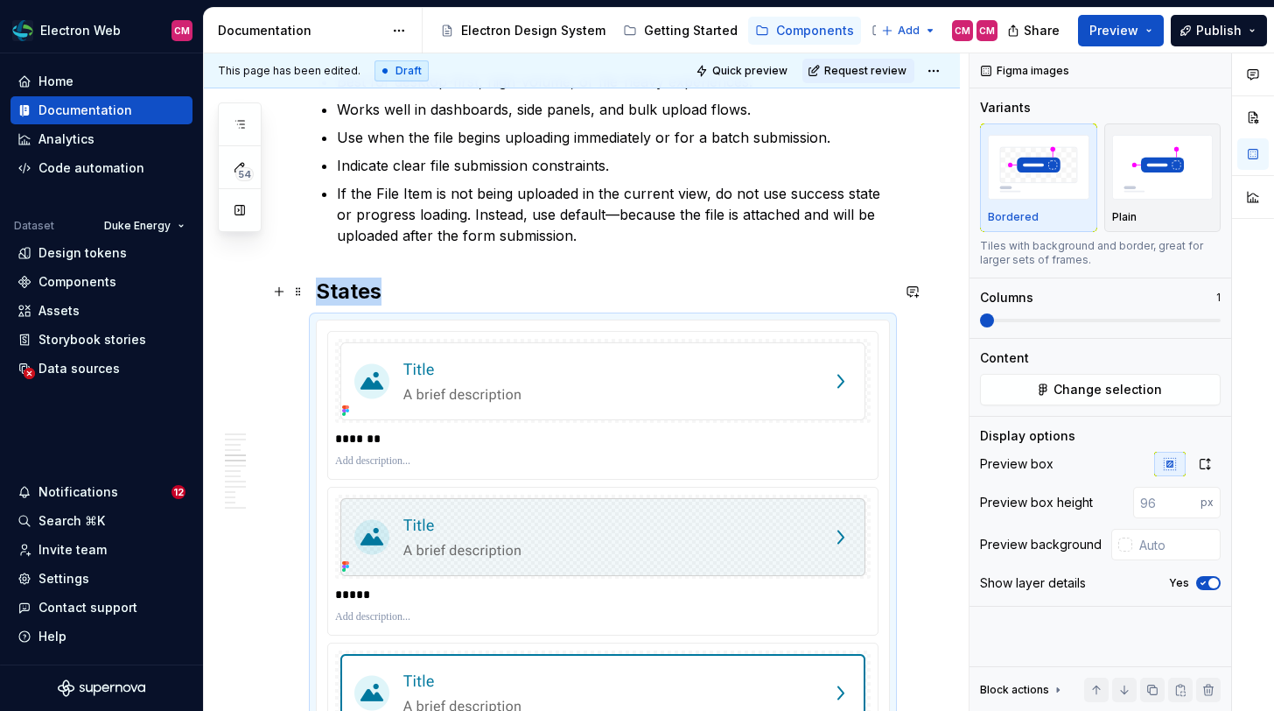
click at [534, 296] on h2 "States" at bounding box center [603, 291] width 574 height 28
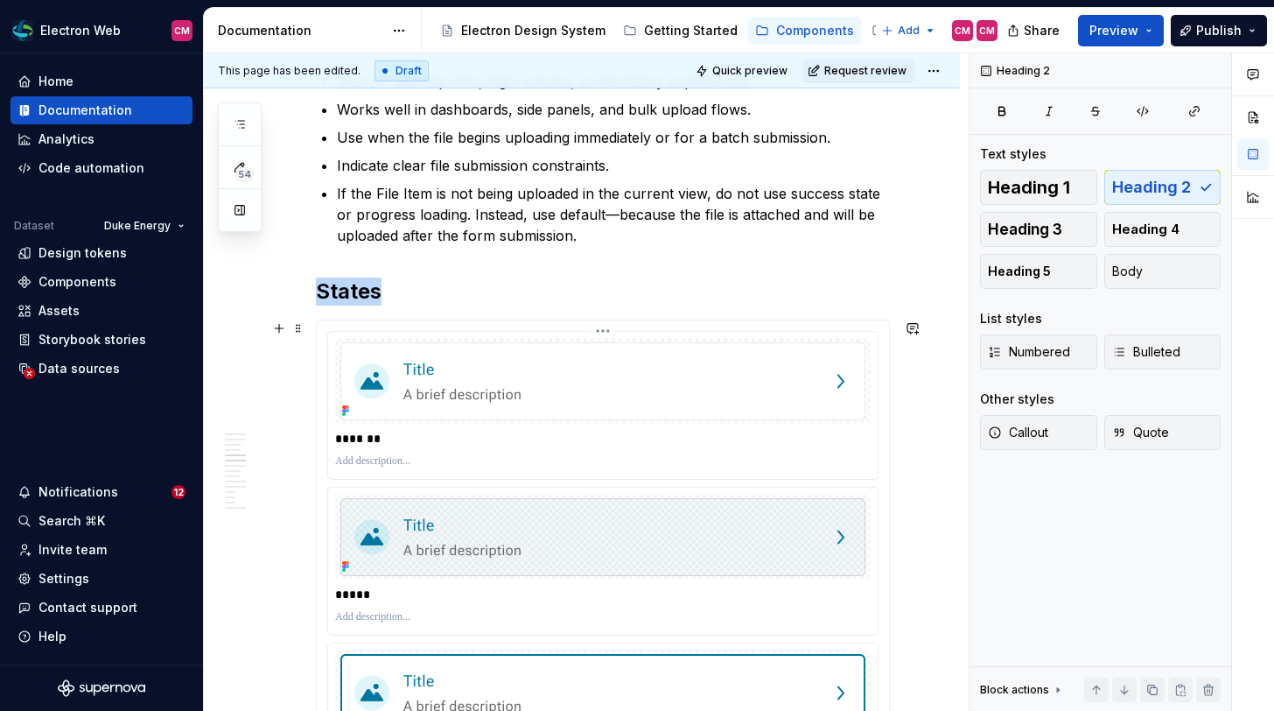
click at [540, 395] on img at bounding box center [602, 381] width 525 height 78
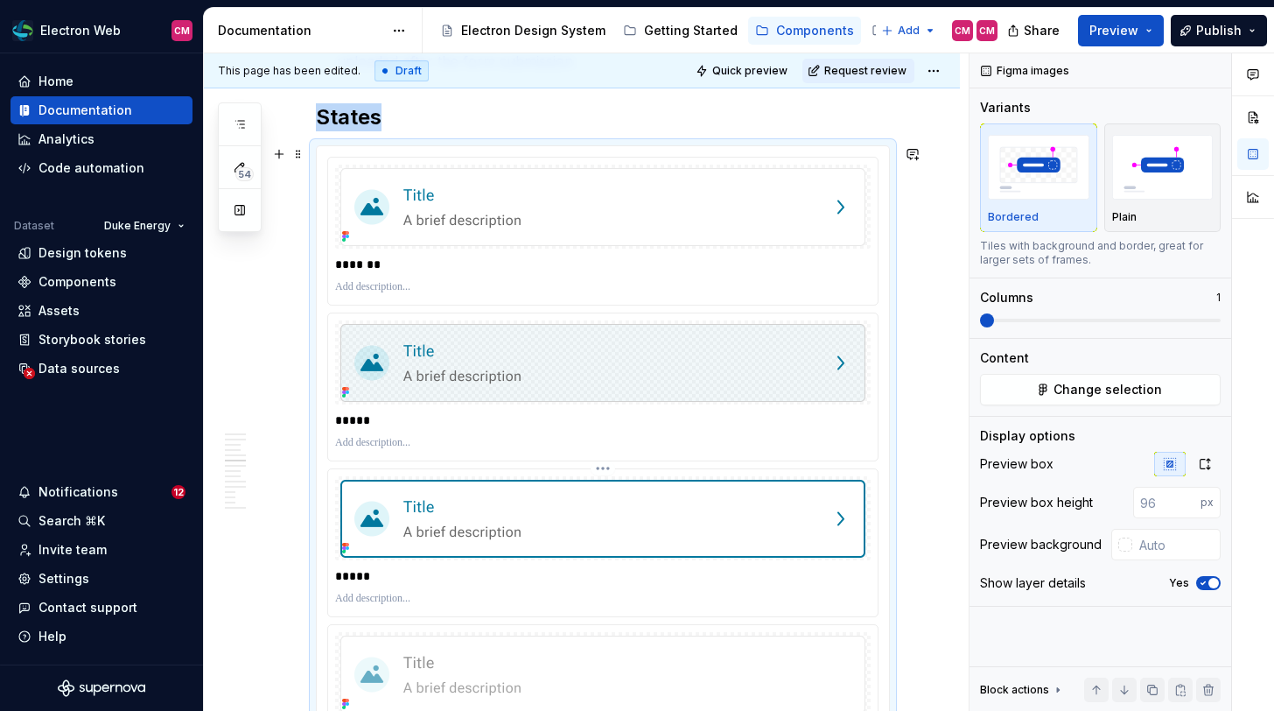
scroll to position [2138, 0]
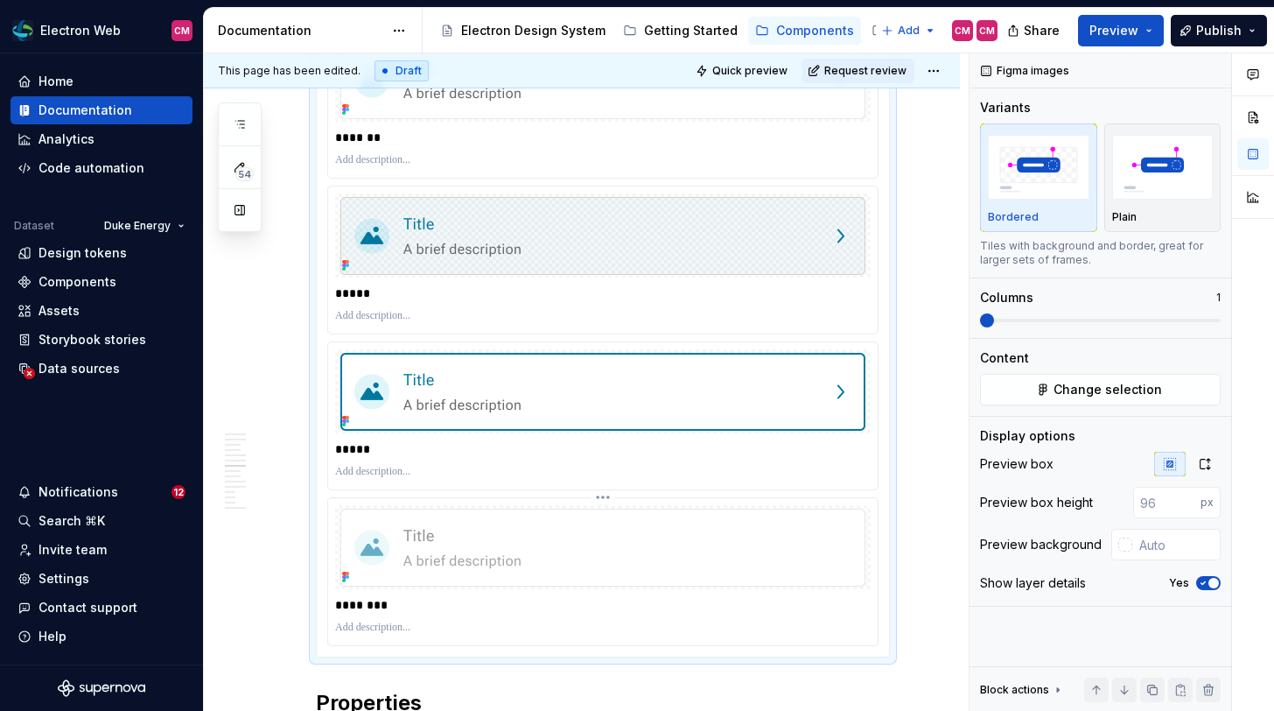
click at [607, 497] on html "Electron Web CM Home Documentation Analytics Code automation Dataset Duke Energ…" at bounding box center [637, 355] width 1274 height 711
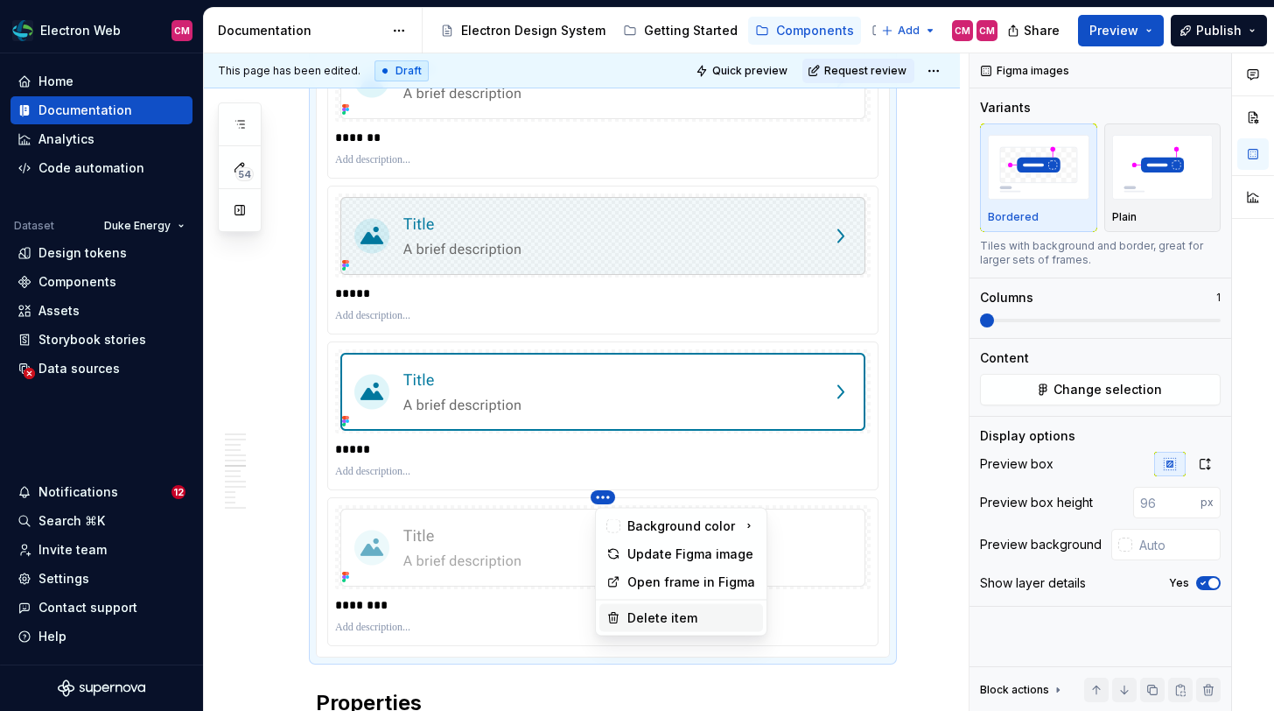
click at [642, 605] on div "Delete item" at bounding box center [681, 618] width 164 height 28
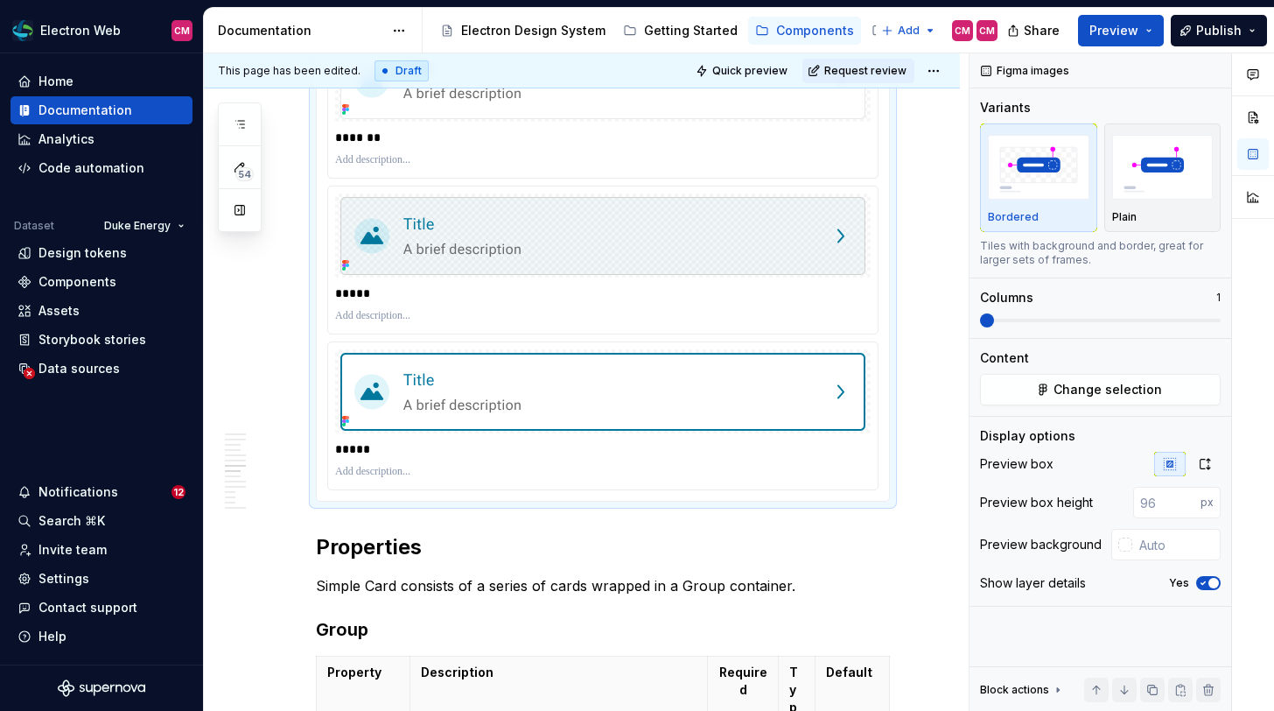
click at [606, 341] on html "Electron Web CM Home Documentation Analytics Code automation Dataset Duke Energ…" at bounding box center [637, 355] width 1274 height 711
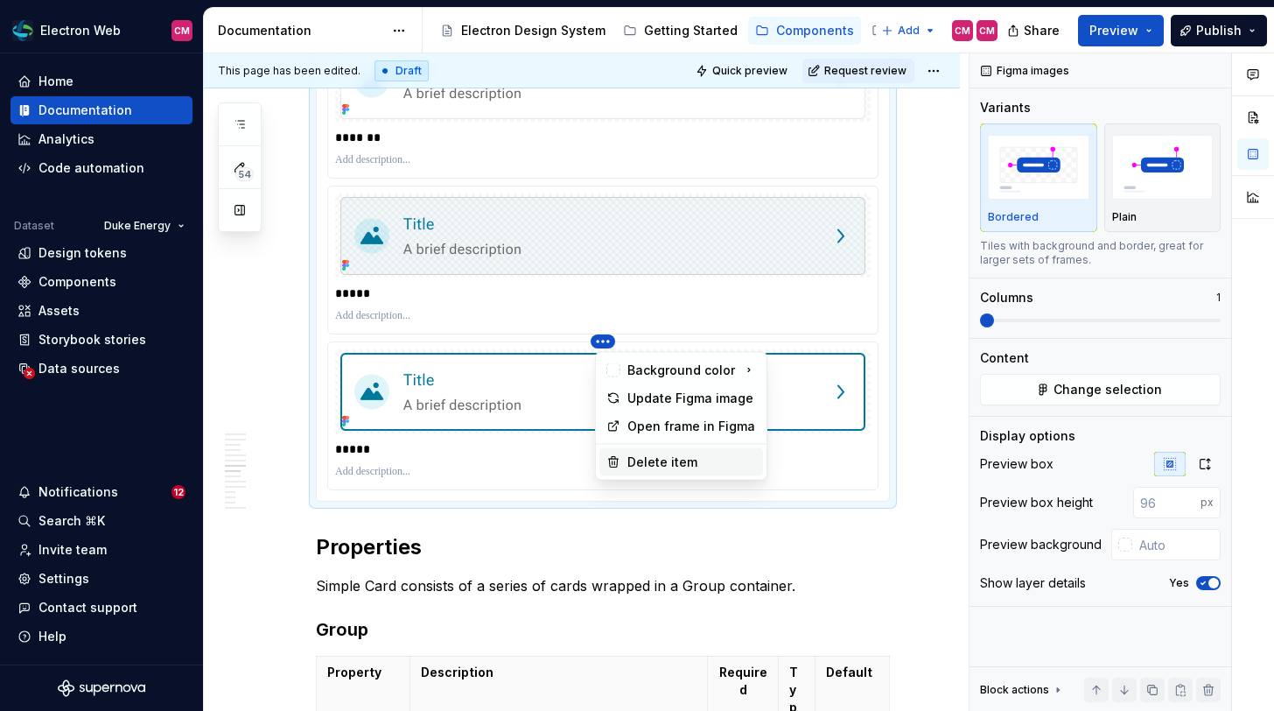
click at [647, 455] on div "Delete item" at bounding box center [691, 462] width 129 height 18
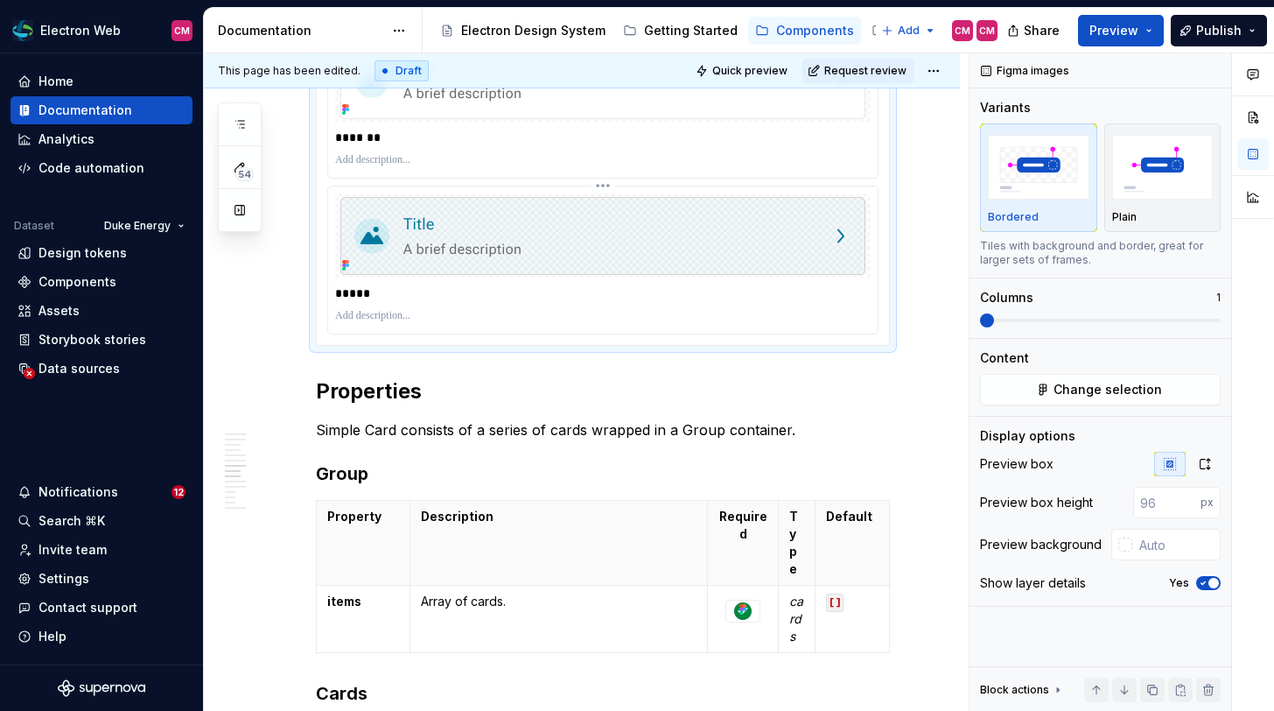
click at [608, 185] on html "Electron Web CM Home Documentation Analytics Code automation Dataset Duke Energ…" at bounding box center [637, 355] width 1274 height 711
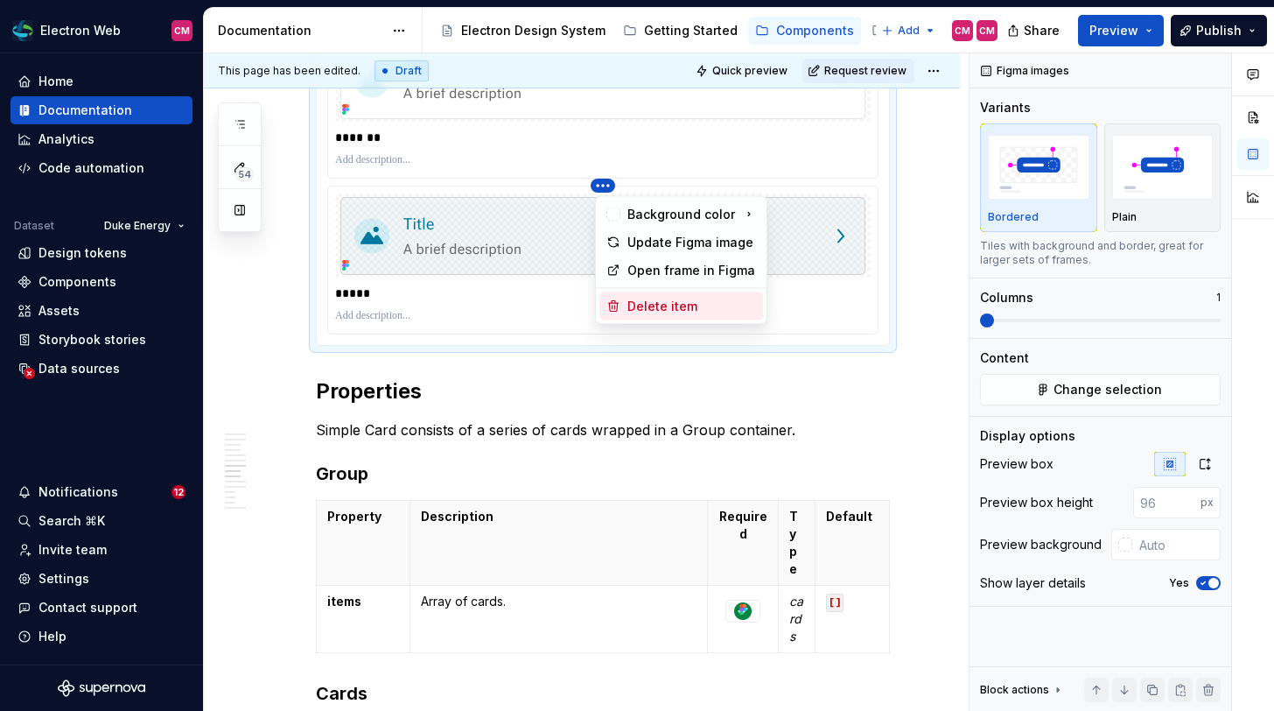
click at [664, 307] on div "Delete item" at bounding box center [691, 307] width 129 height 18
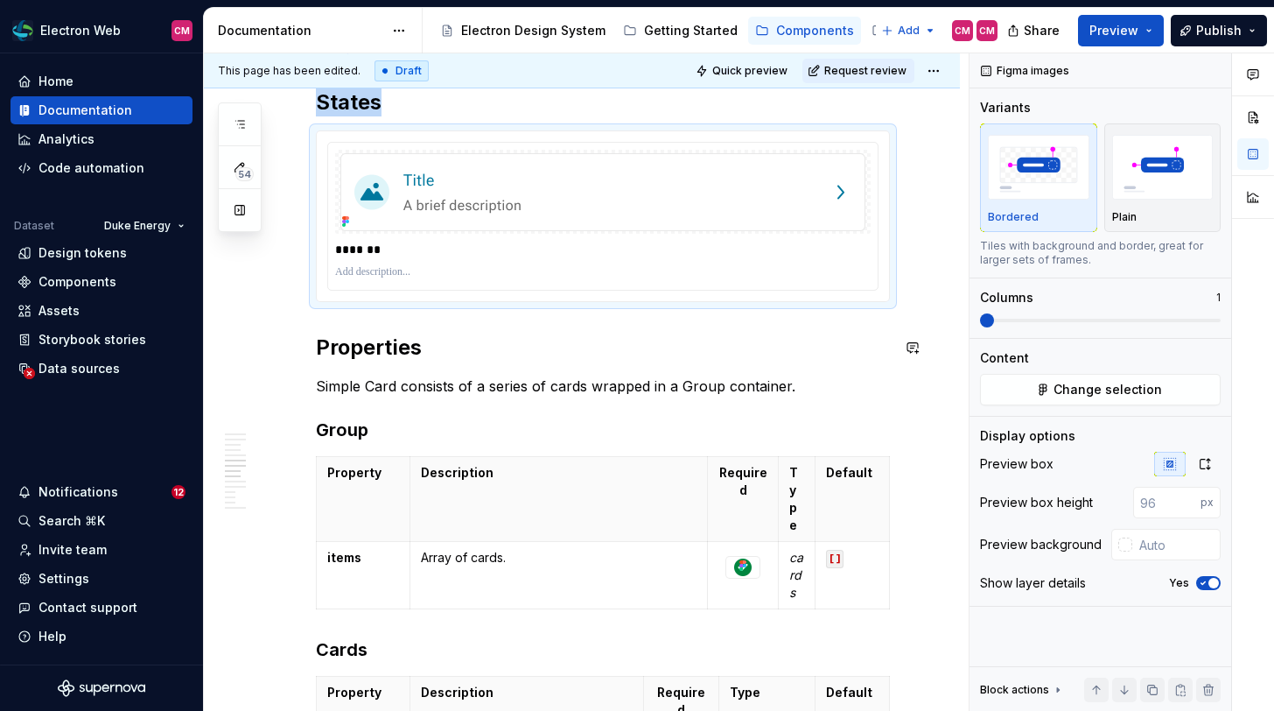
scroll to position [1994, 0]
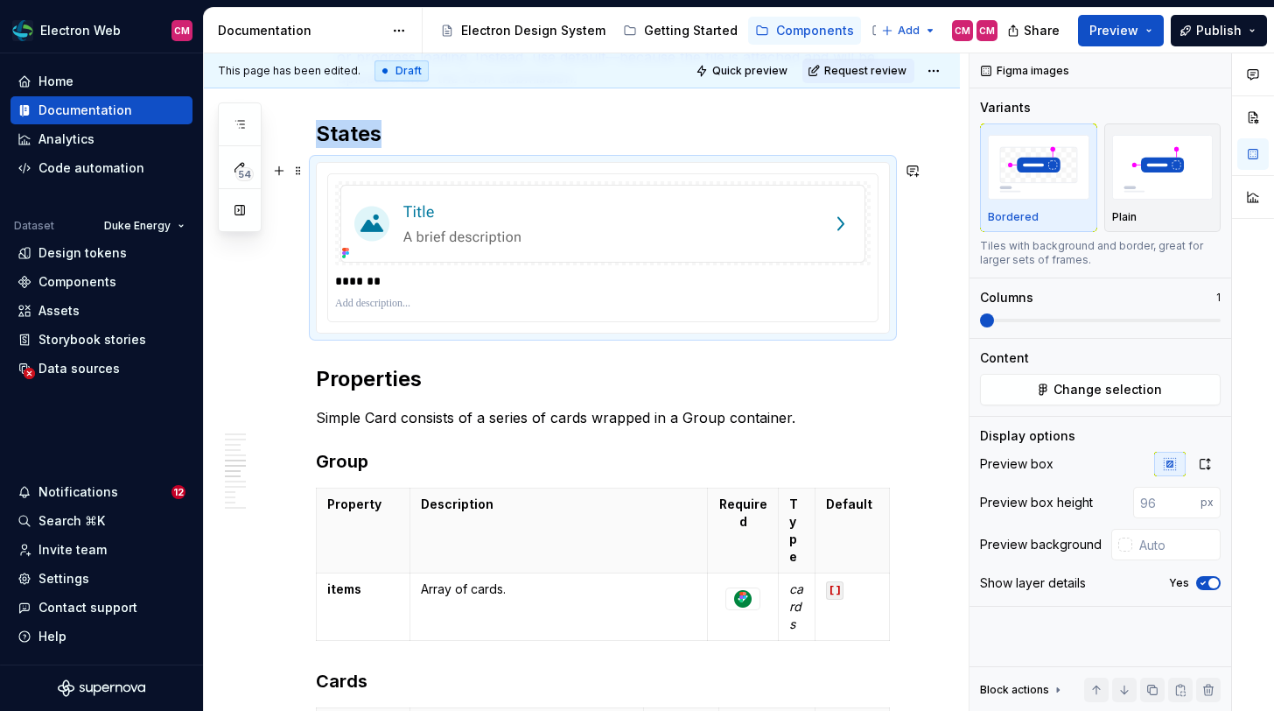
click at [606, 174] on html "Electron Web CM Home Documentation Analytics Code automation Dataset Duke Energ…" at bounding box center [637, 355] width 1274 height 711
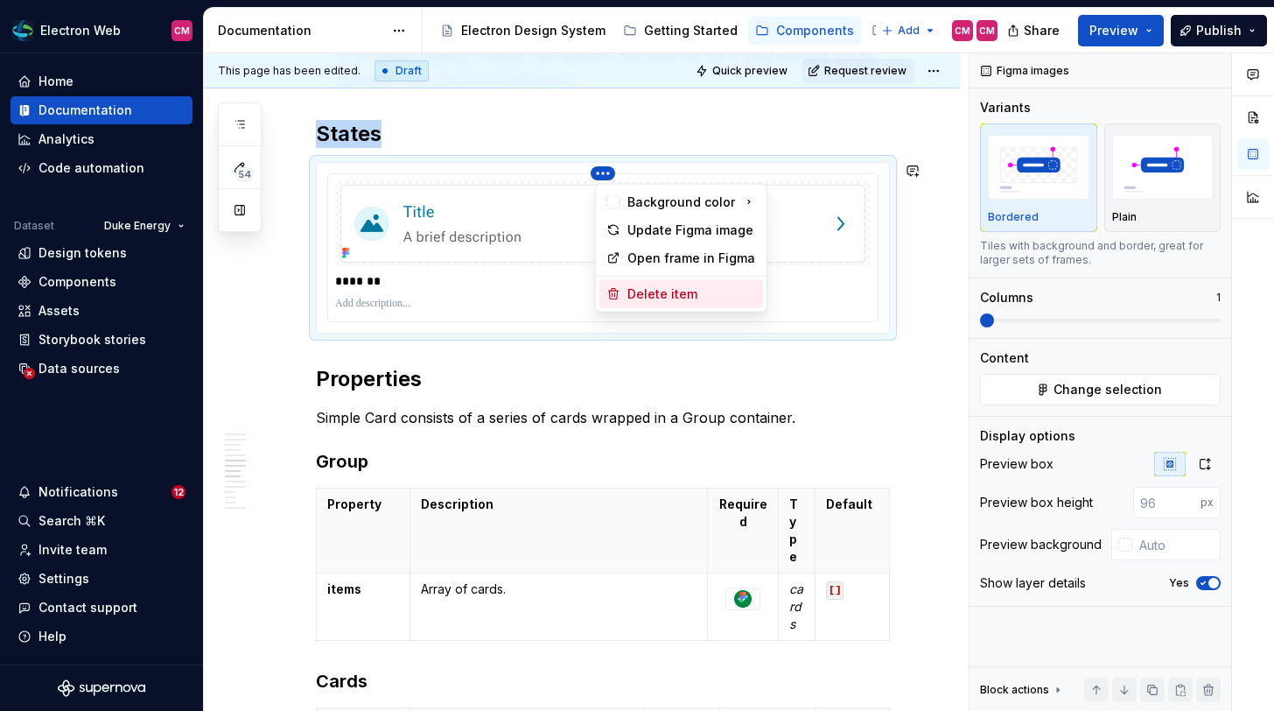
click at [658, 291] on div "Delete item" at bounding box center [691, 294] width 129 height 18
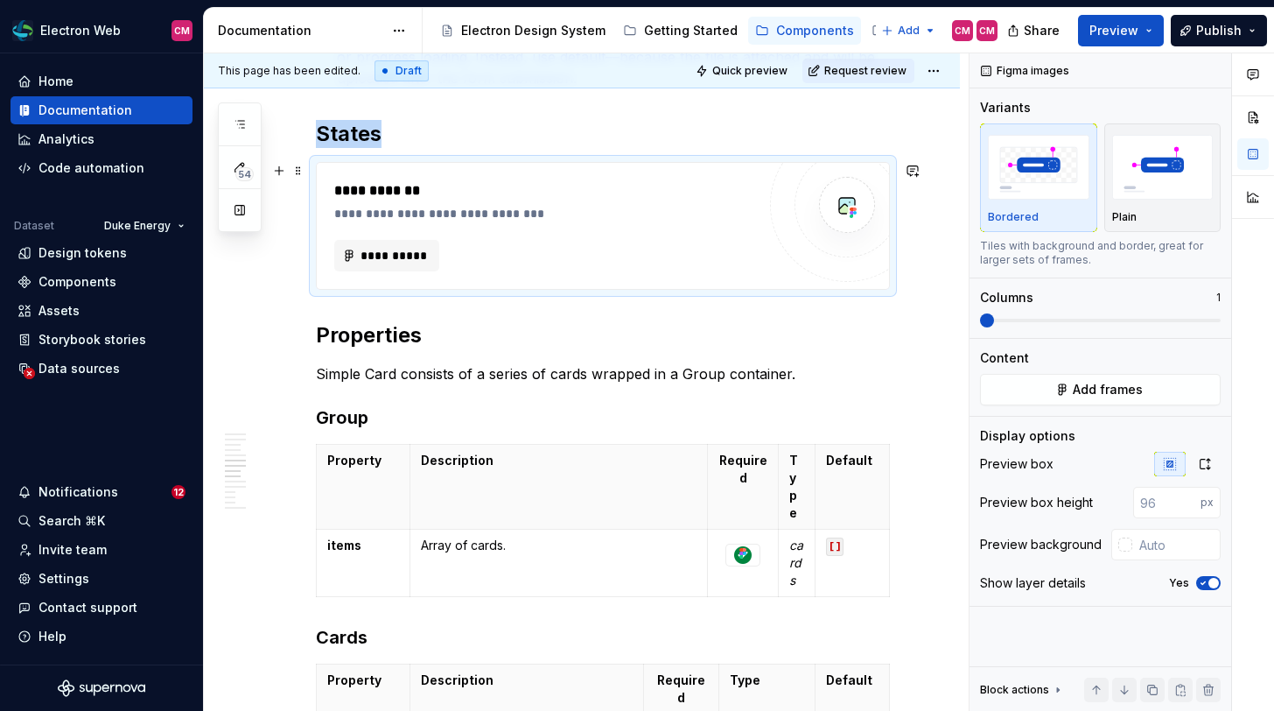
click at [543, 213] on div "**********" at bounding box center [549, 214] width 431 height 18
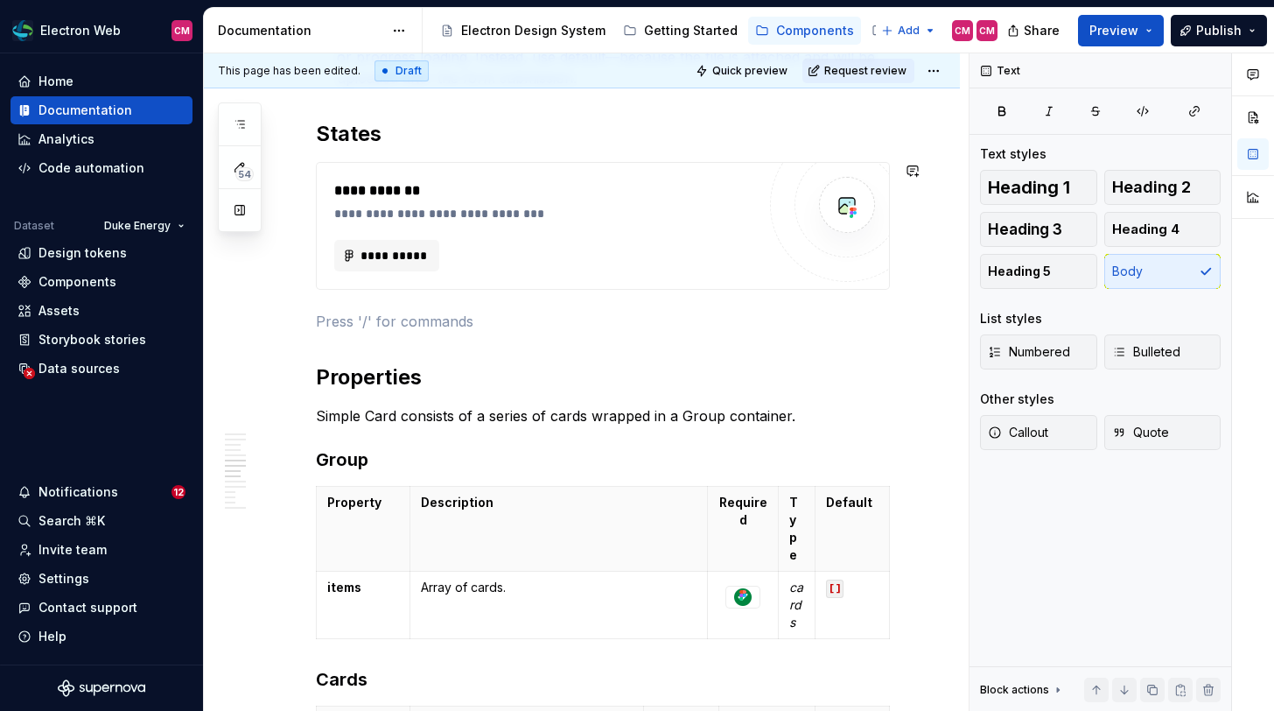
click at [510, 200] on div "**********" at bounding box center [549, 190] width 431 height 21
click at [402, 310] on div "**********" at bounding box center [603, 267] width 574 height 3840
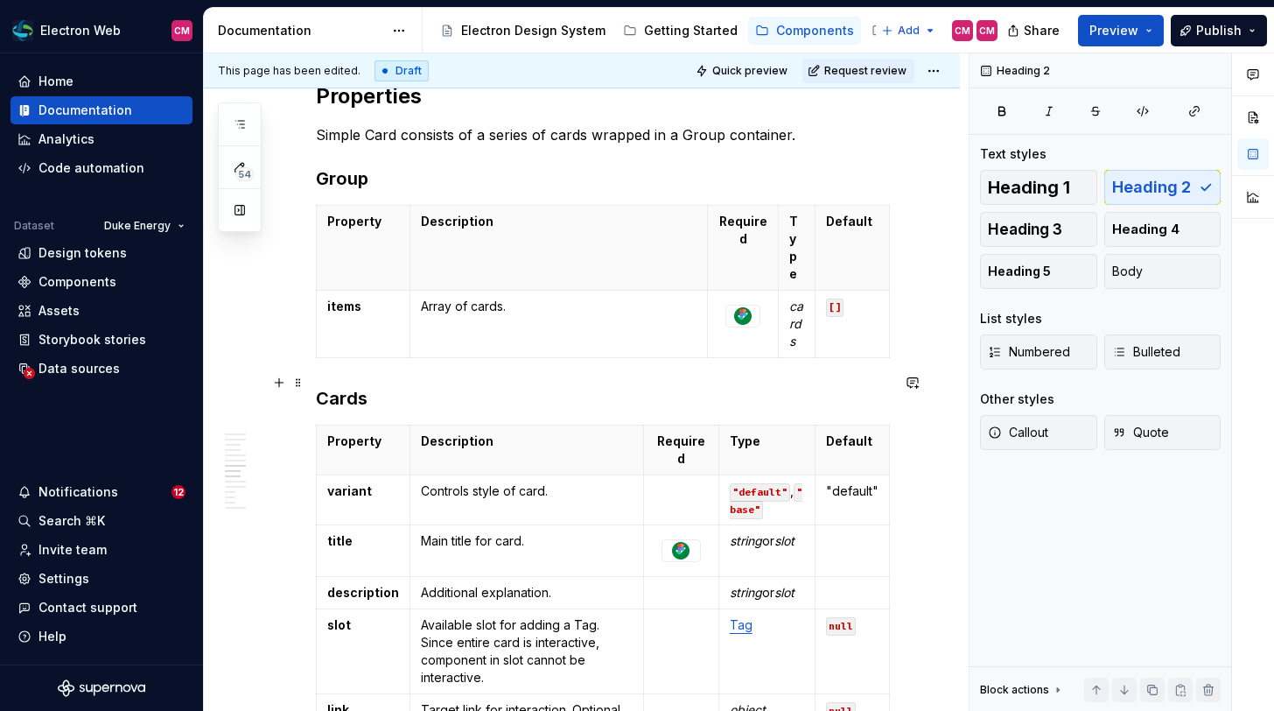
scroll to position [2391, 0]
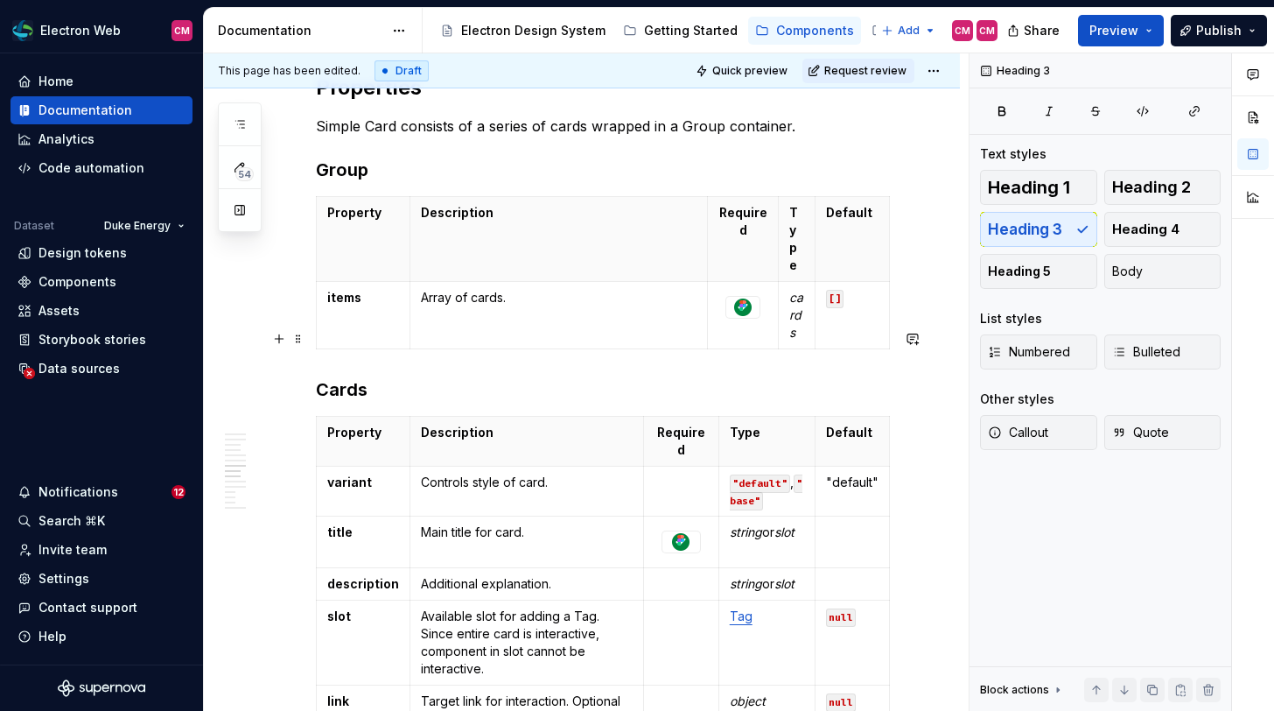
click at [347, 377] on h3 "Cards" at bounding box center [603, 389] width 574 height 25
click at [353, 166] on h3 "Group" at bounding box center [603, 170] width 574 height 25
click at [333, 204] on p "Property" at bounding box center [363, 213] width 72 height 18
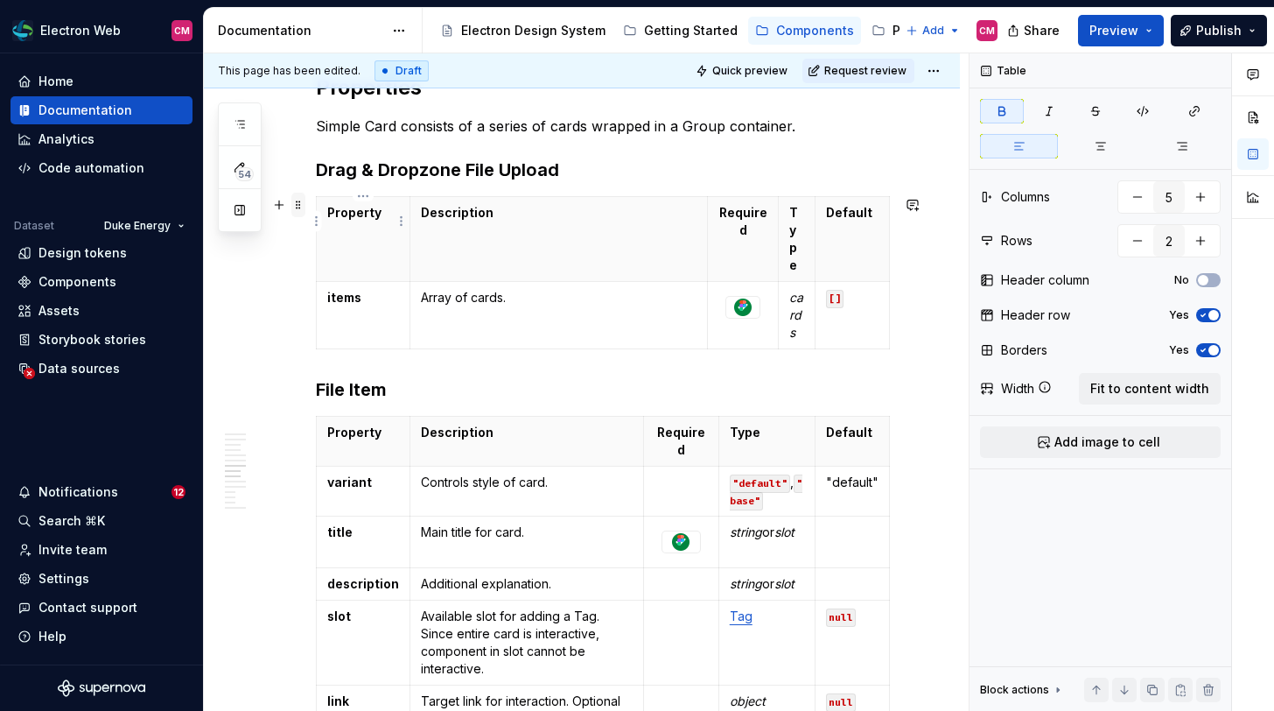
click at [300, 205] on span at bounding box center [298, 205] width 14 height 25
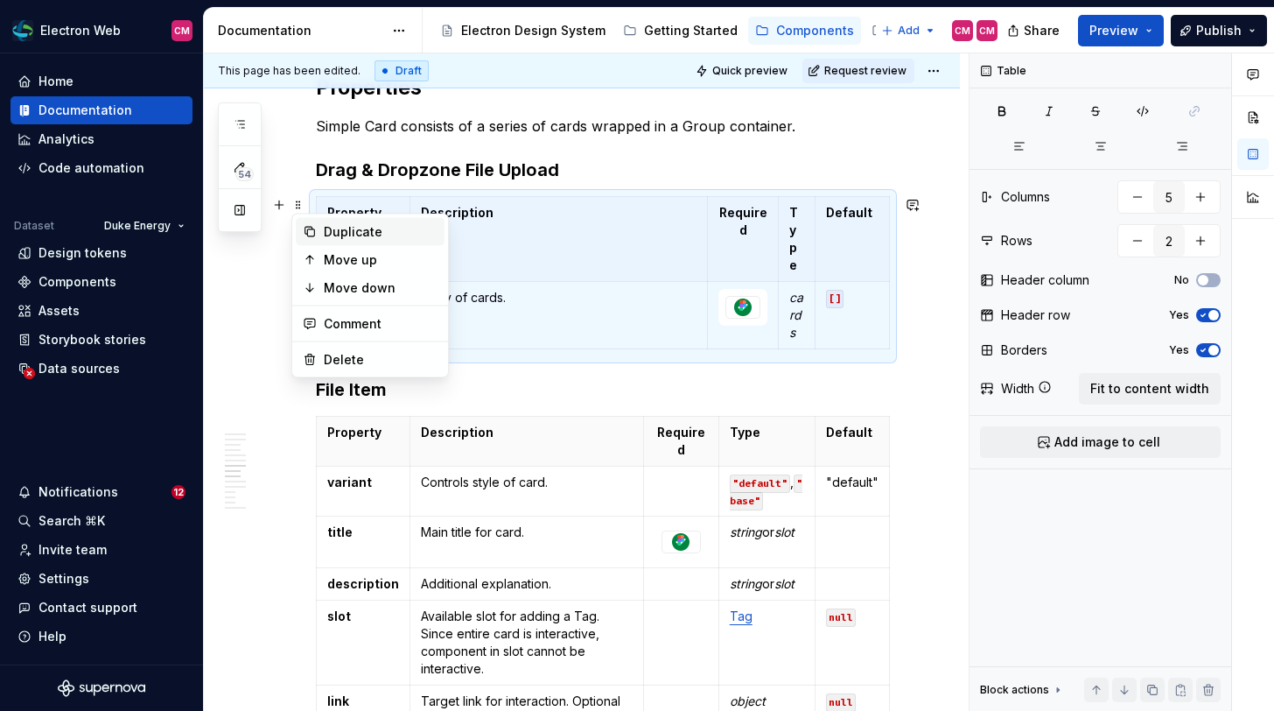
click at [361, 235] on div "Duplicate" at bounding box center [381, 232] width 114 height 18
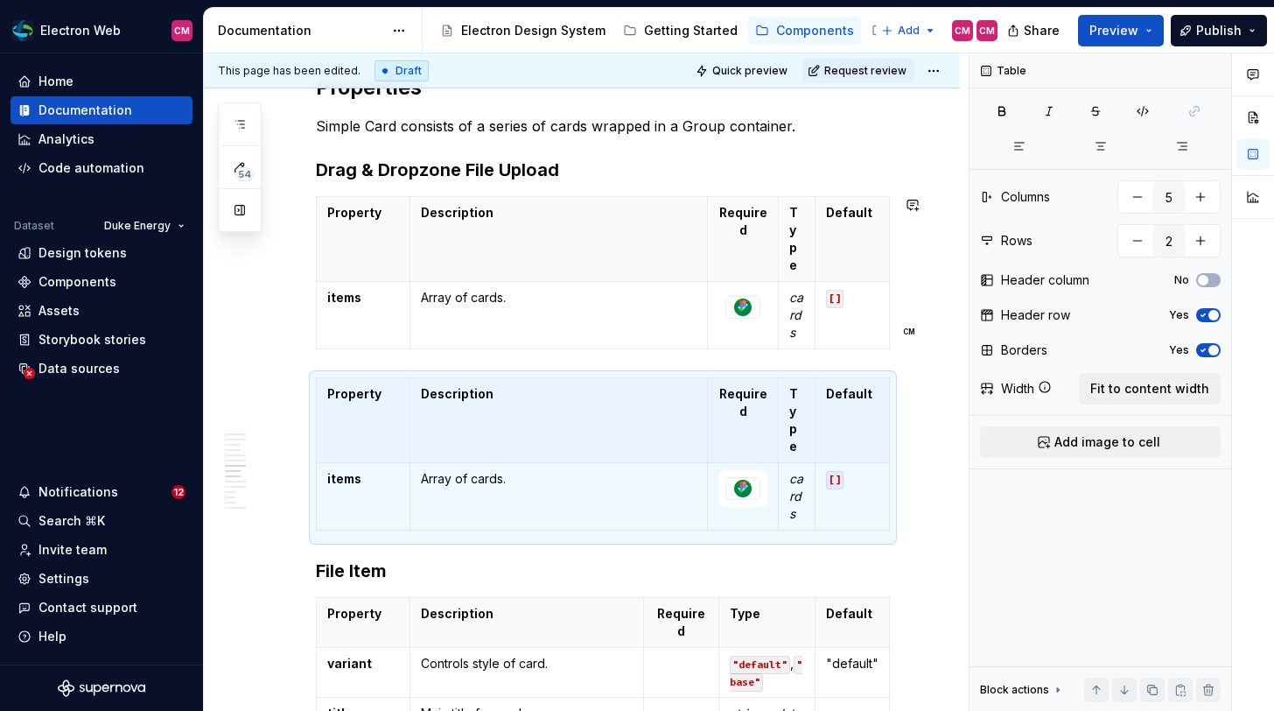
click at [355, 165] on h3 "Drag & Dropzone File Upload" at bounding box center [603, 170] width 574 height 25
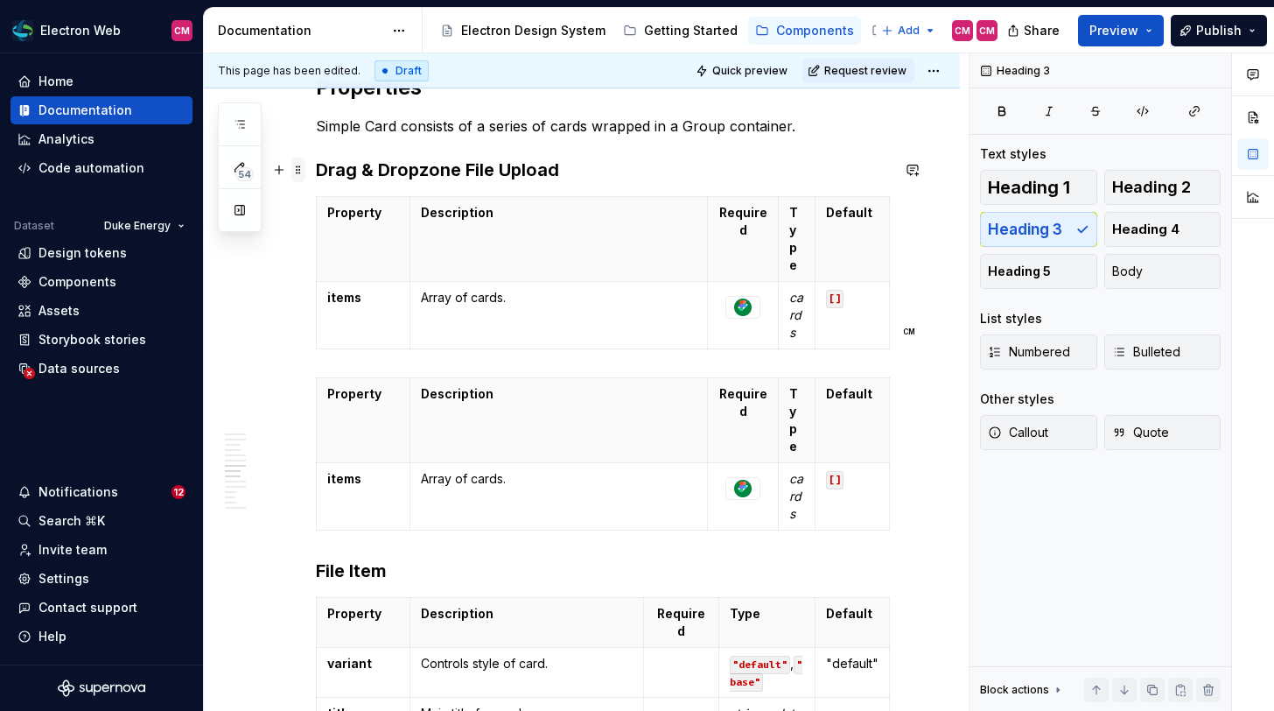
click at [298, 168] on span at bounding box center [298, 170] width 14 height 25
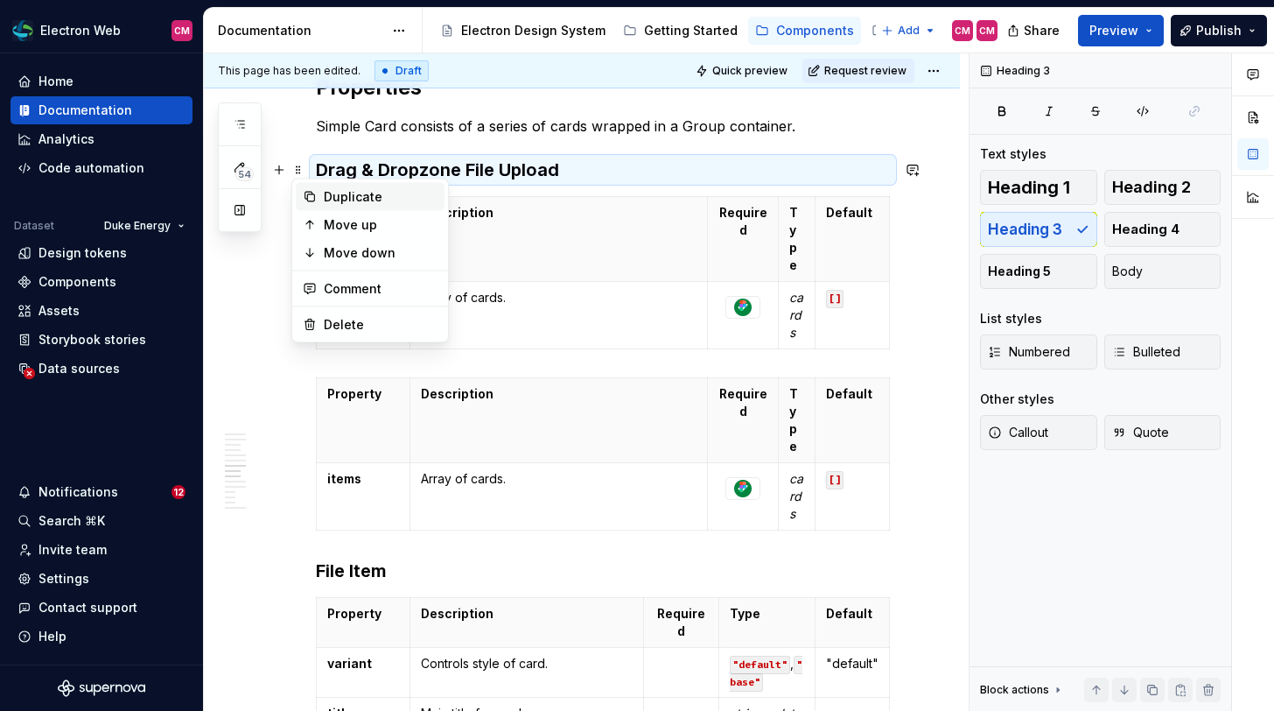
click at [341, 198] on div "Duplicate" at bounding box center [381, 197] width 114 height 18
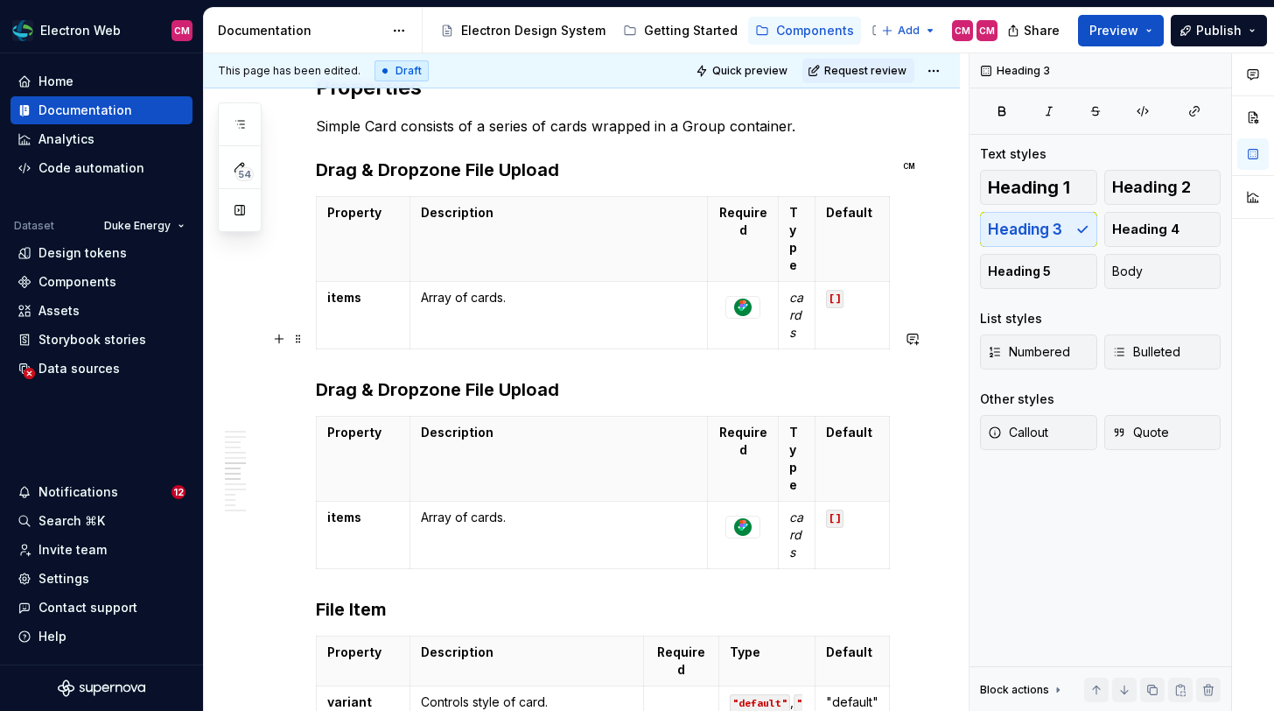
click at [372, 377] on h3 "Drag & Dropzone File Upload" at bounding box center [603, 389] width 574 height 25
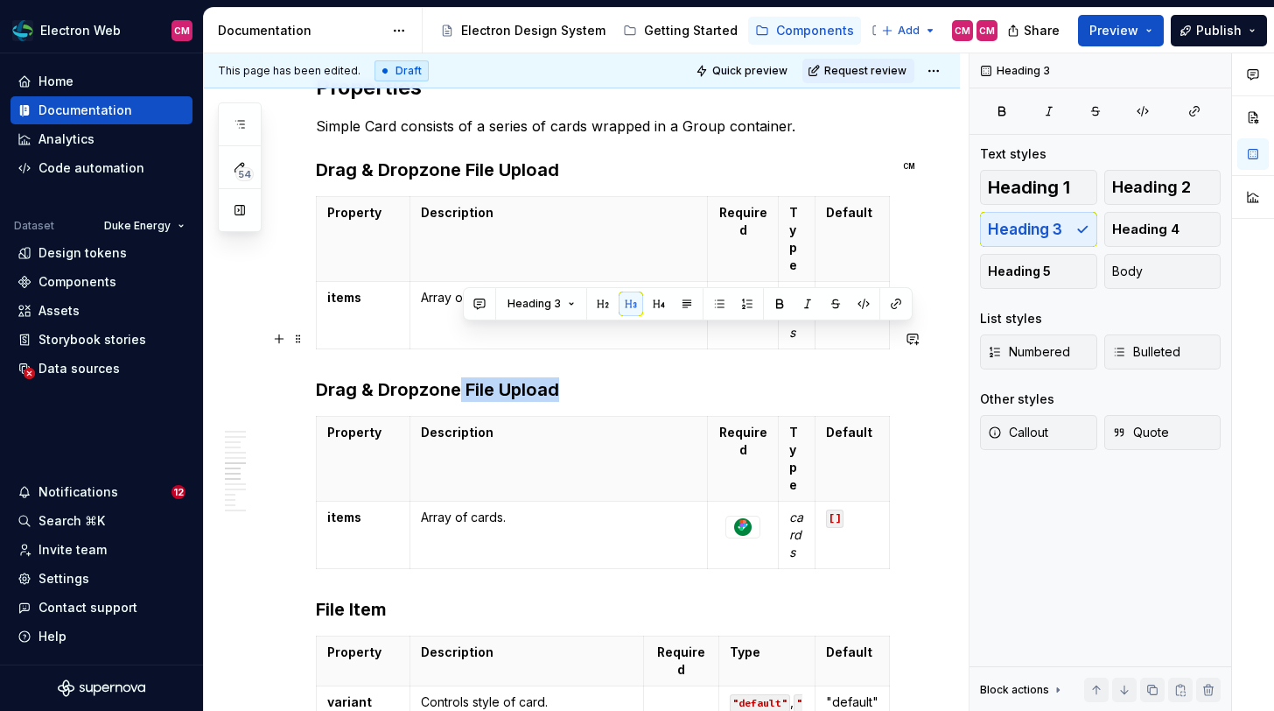
drag, startPoint x: 561, startPoint y: 343, endPoint x: 457, endPoint y: 337, distance: 104.3
click at [457, 377] on h3 "Drag & Dropzone File Upload" at bounding box center [603, 389] width 574 height 25
drag, startPoint x: 576, startPoint y: 331, endPoint x: 461, endPoint y: 330, distance: 114.6
click at [461, 377] on h3 "Drag & Dropzone File Upload" at bounding box center [603, 389] width 574 height 25
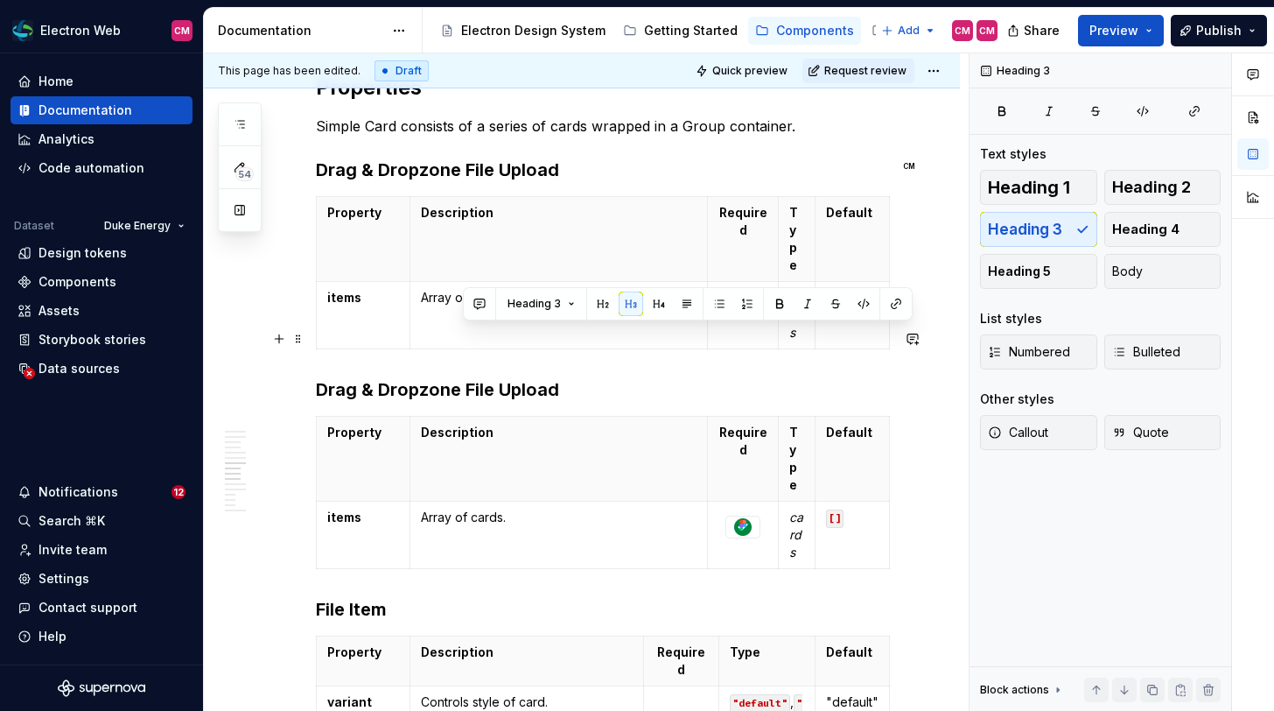
click at [316, 377] on h3 "Drag & Dropzone File Upload" at bounding box center [603, 389] width 574 height 25
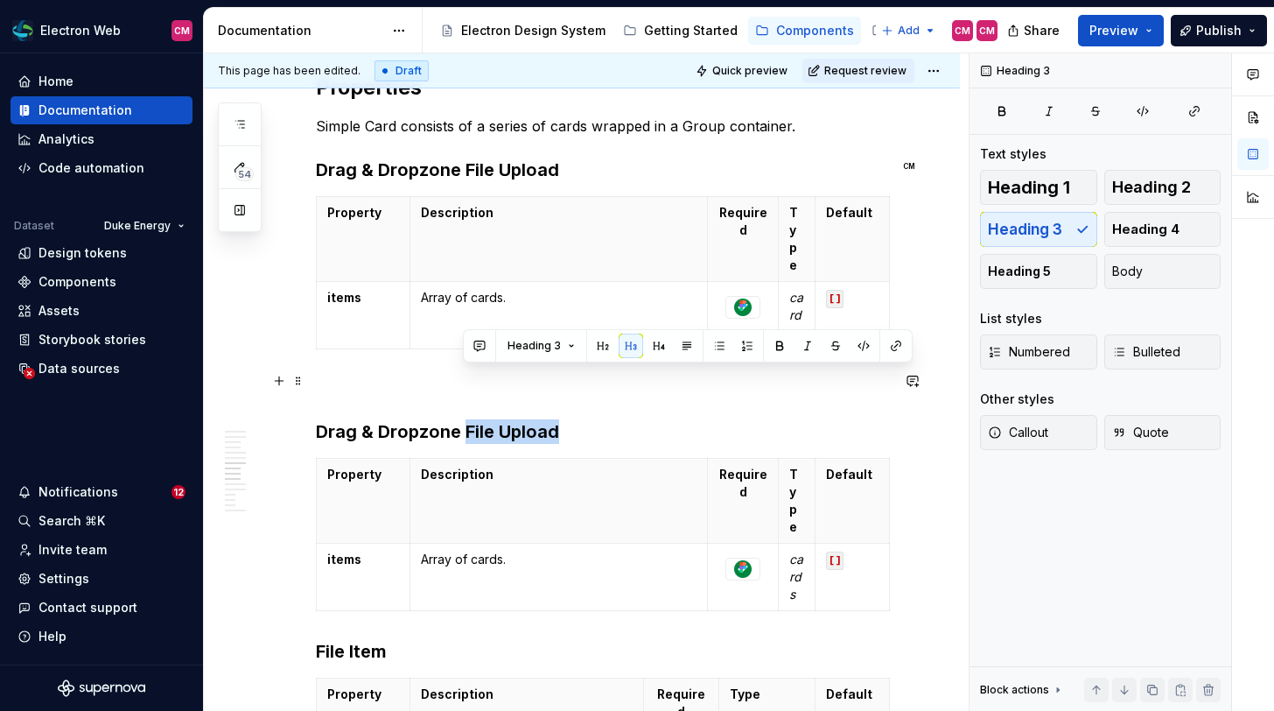
drag, startPoint x: 461, startPoint y: 376, endPoint x: 556, endPoint y: 376, distance: 94.5
click at [556, 419] on h3 "Drag & Dropzone File Upload" at bounding box center [603, 431] width 574 height 25
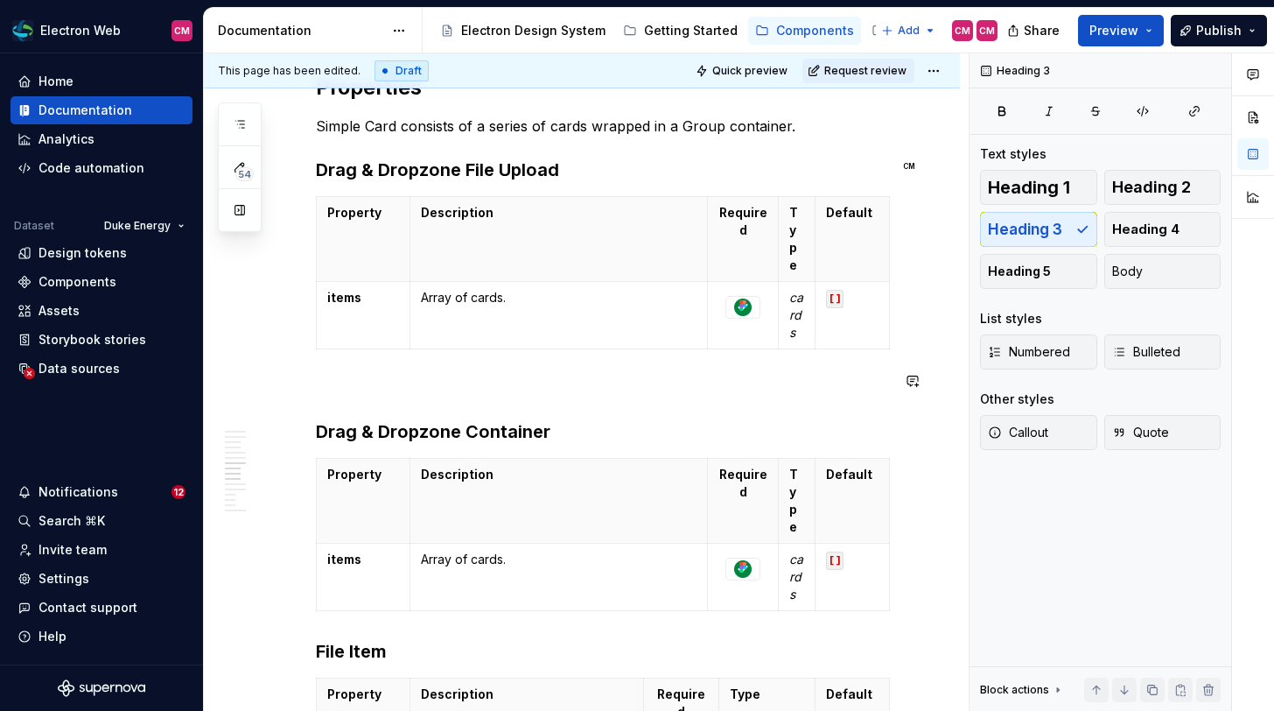
type textarea "*"
click at [435, 377] on p at bounding box center [603, 387] width 574 height 21
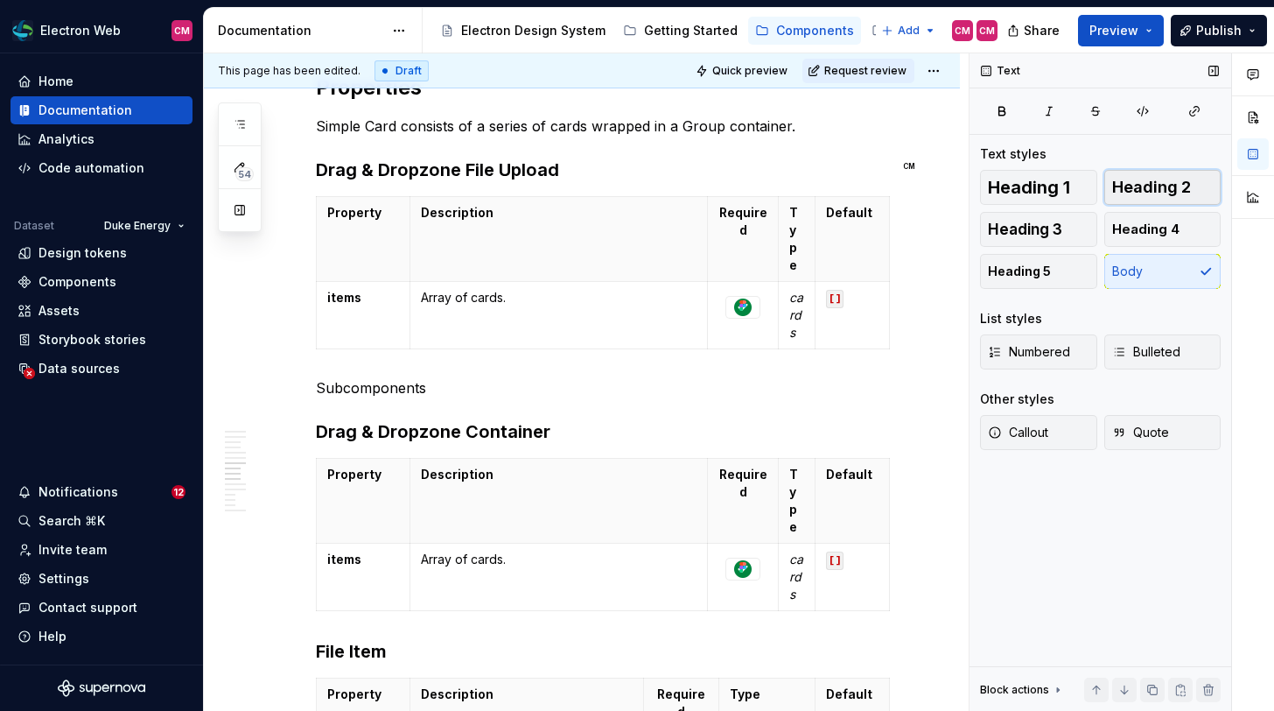
click at [1115, 189] on span "Heading 2" at bounding box center [1151, 188] width 79 height 18
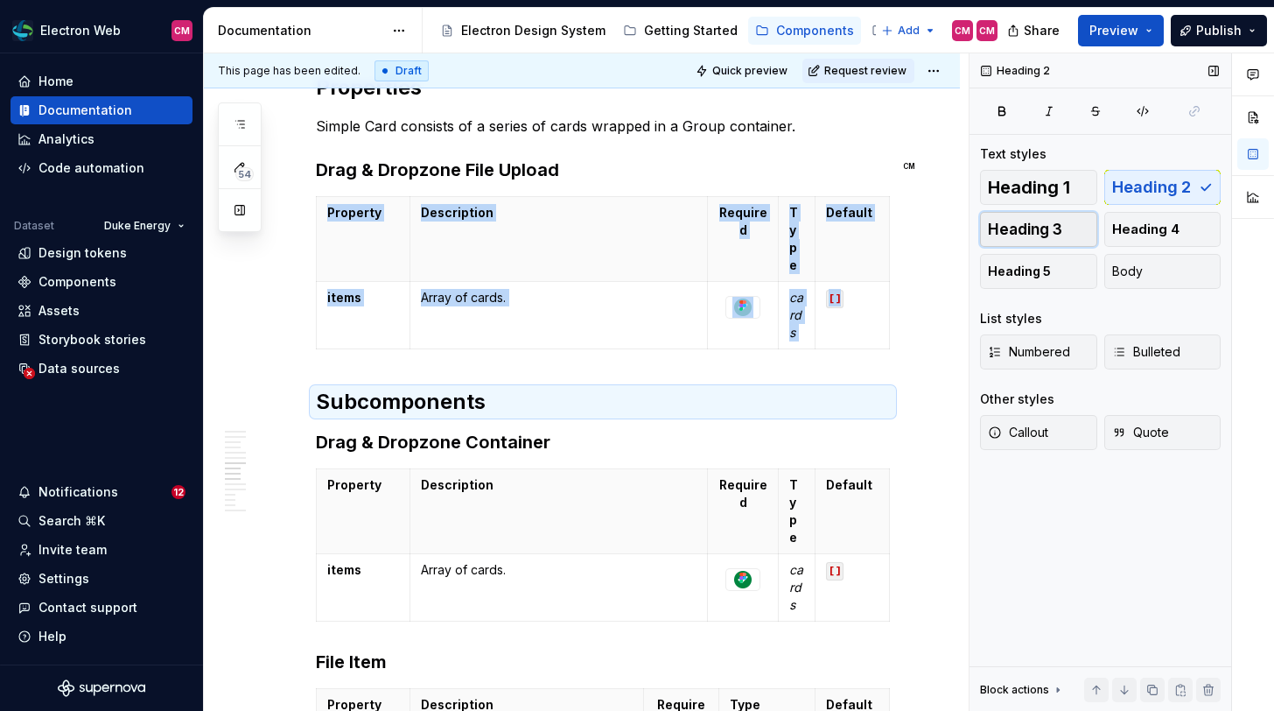
click at [1046, 221] on span "Heading 3" at bounding box center [1025, 230] width 74 height 18
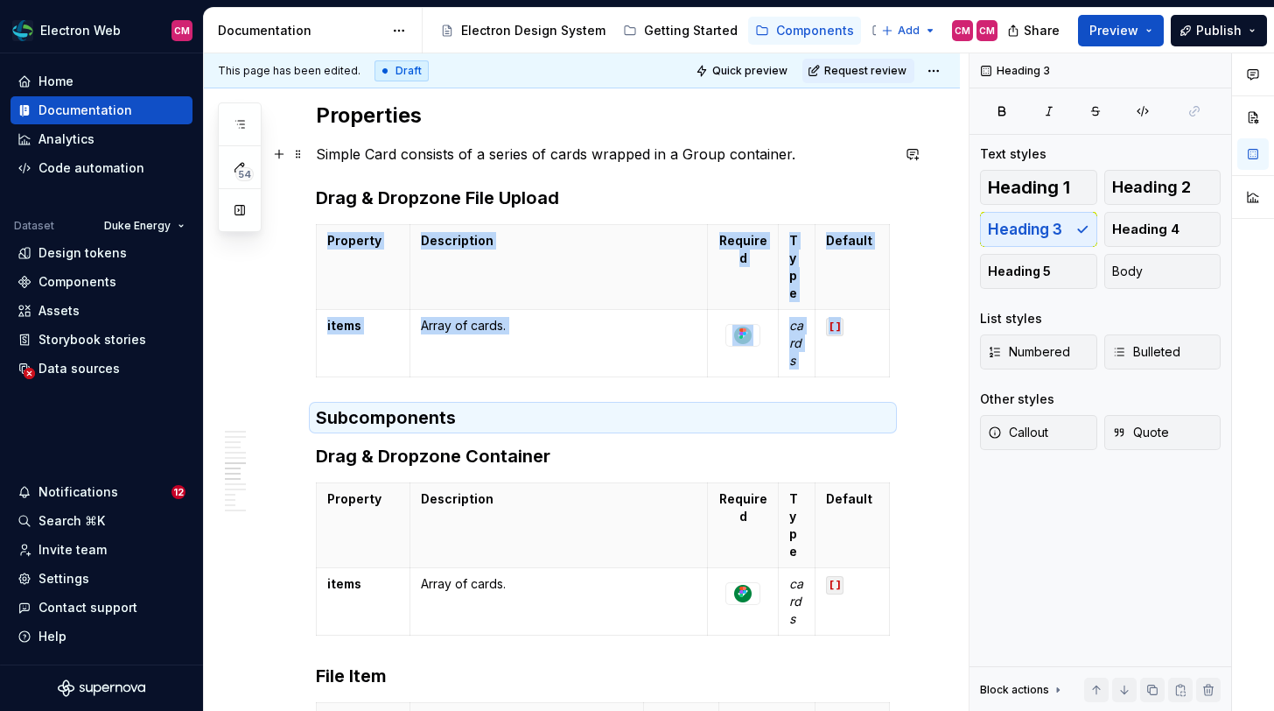
scroll to position [2357, 0]
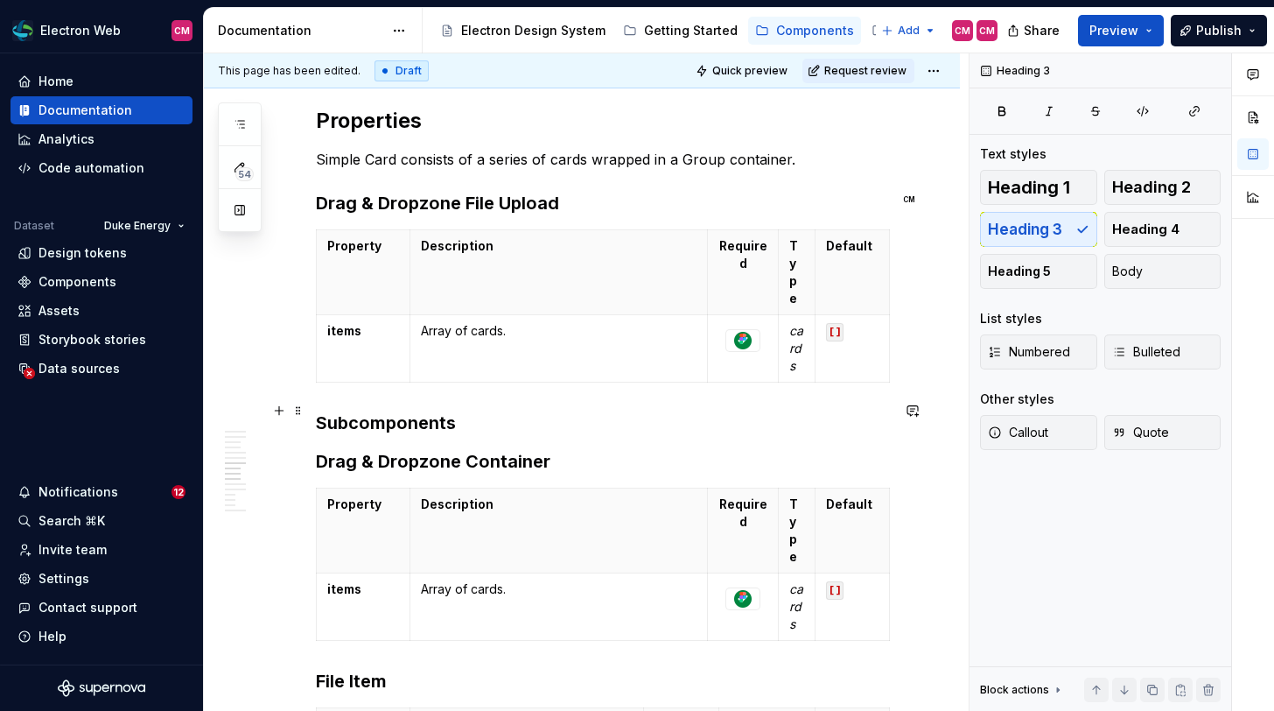
click at [439, 449] on h3 "Drag & Dropzone Container" at bounding box center [603, 461] width 574 height 25
click at [1155, 221] on span "Heading 4" at bounding box center [1145, 230] width 67 height 18
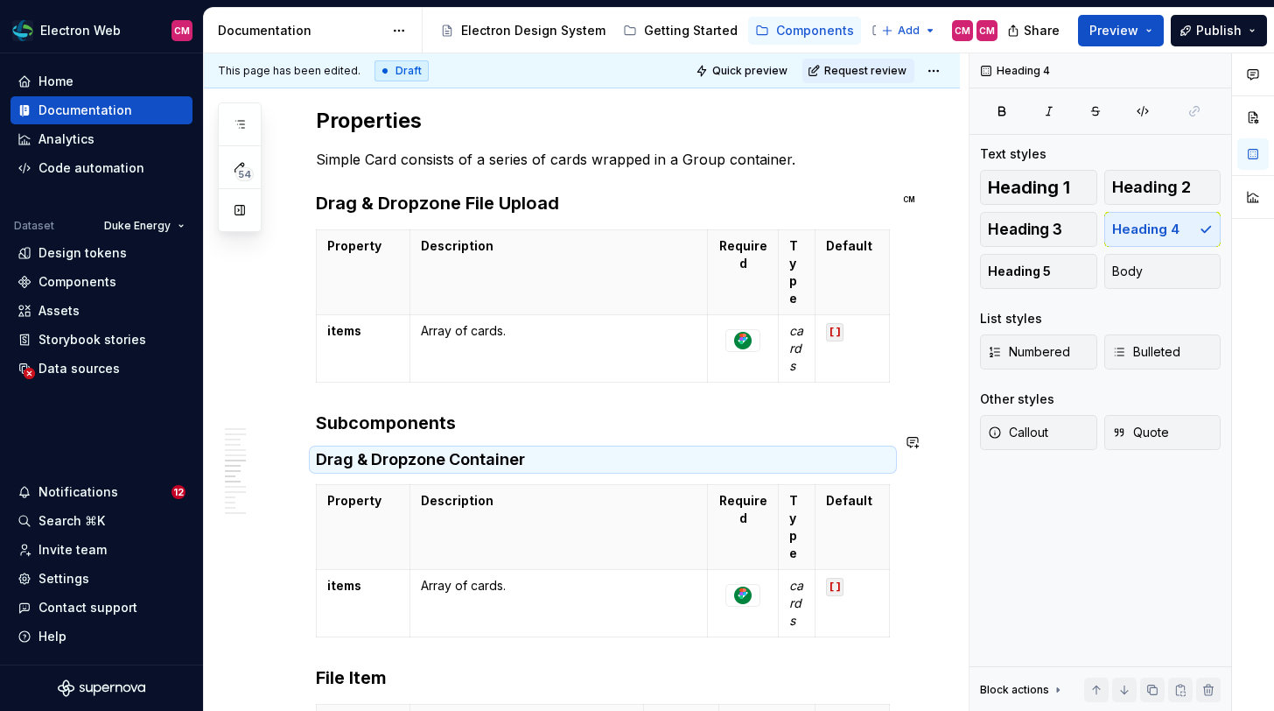
click at [367, 665] on h3 "File Item" at bounding box center [603, 677] width 574 height 25
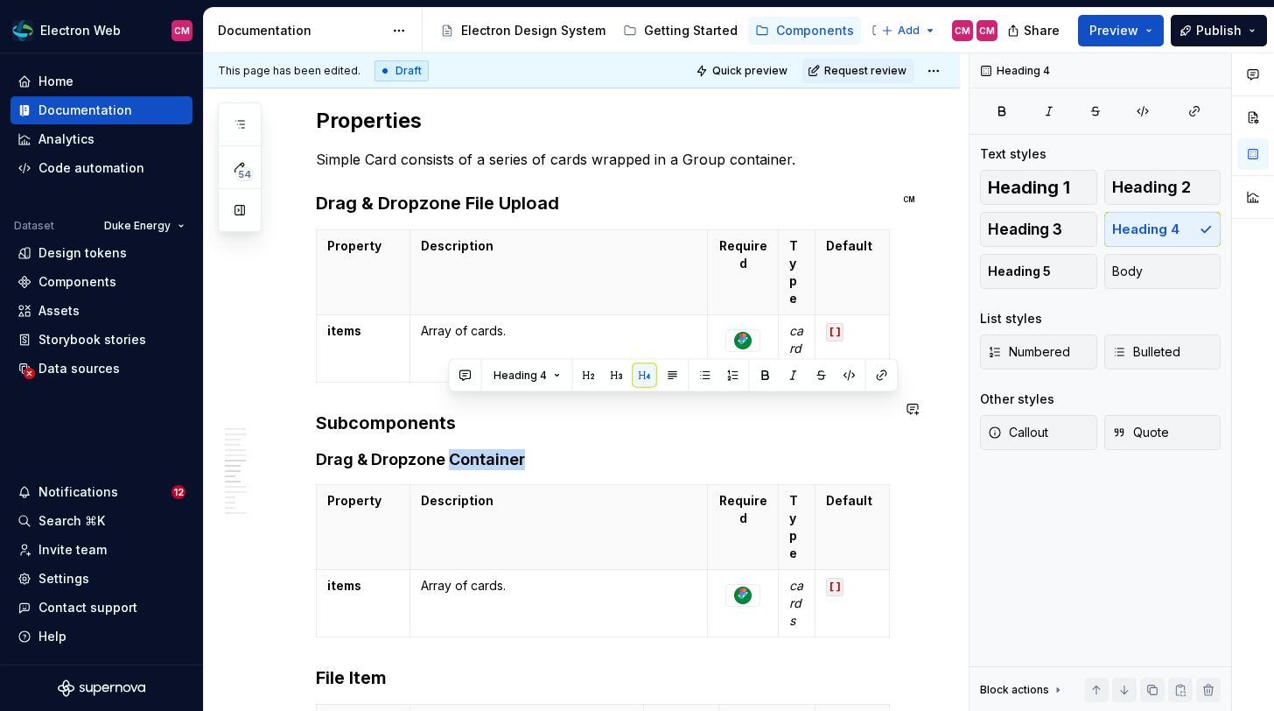
drag, startPoint x: 451, startPoint y: 403, endPoint x: 296, endPoint y: 419, distance: 155.7
click at [296, 419] on div "**********" at bounding box center [582, 181] width 756 height 4478
click at [402, 394] on div "**********" at bounding box center [603, 85] width 574 height 4202
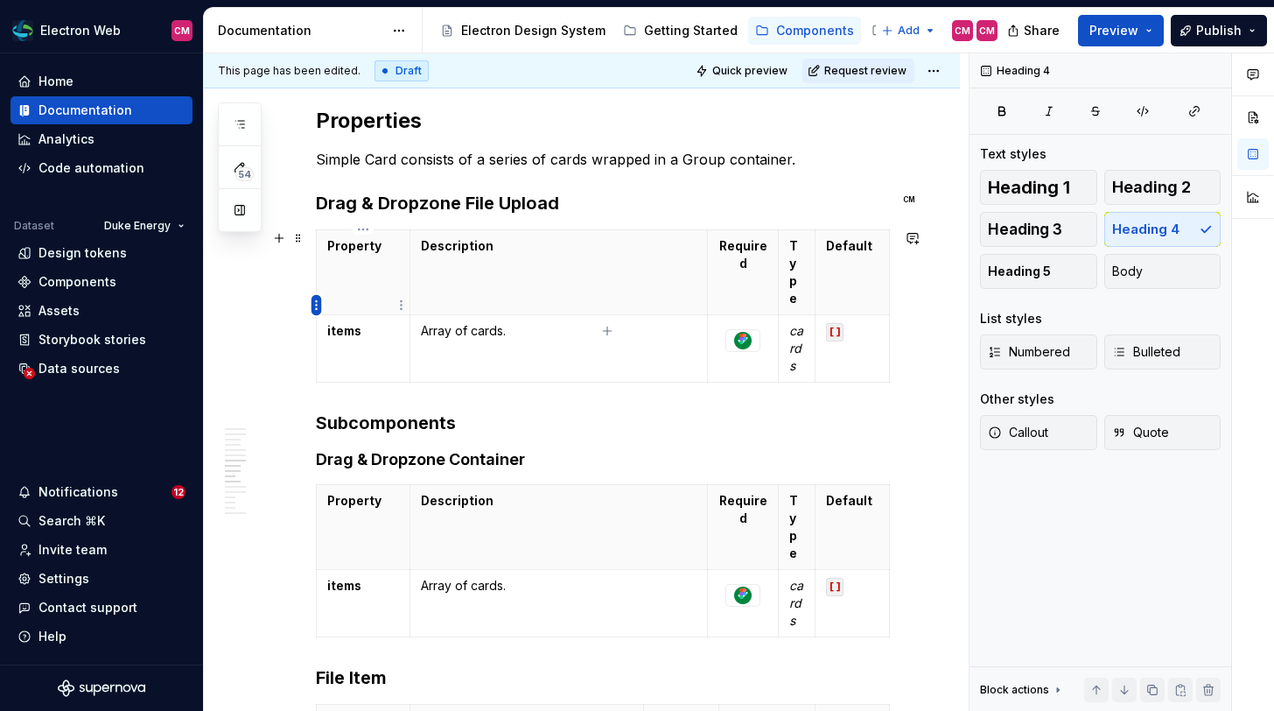
click at [312, 303] on html "Electron Web CM Home Documentation Analytics Code automation Dataset Duke Energ…" at bounding box center [637, 355] width 1274 height 711
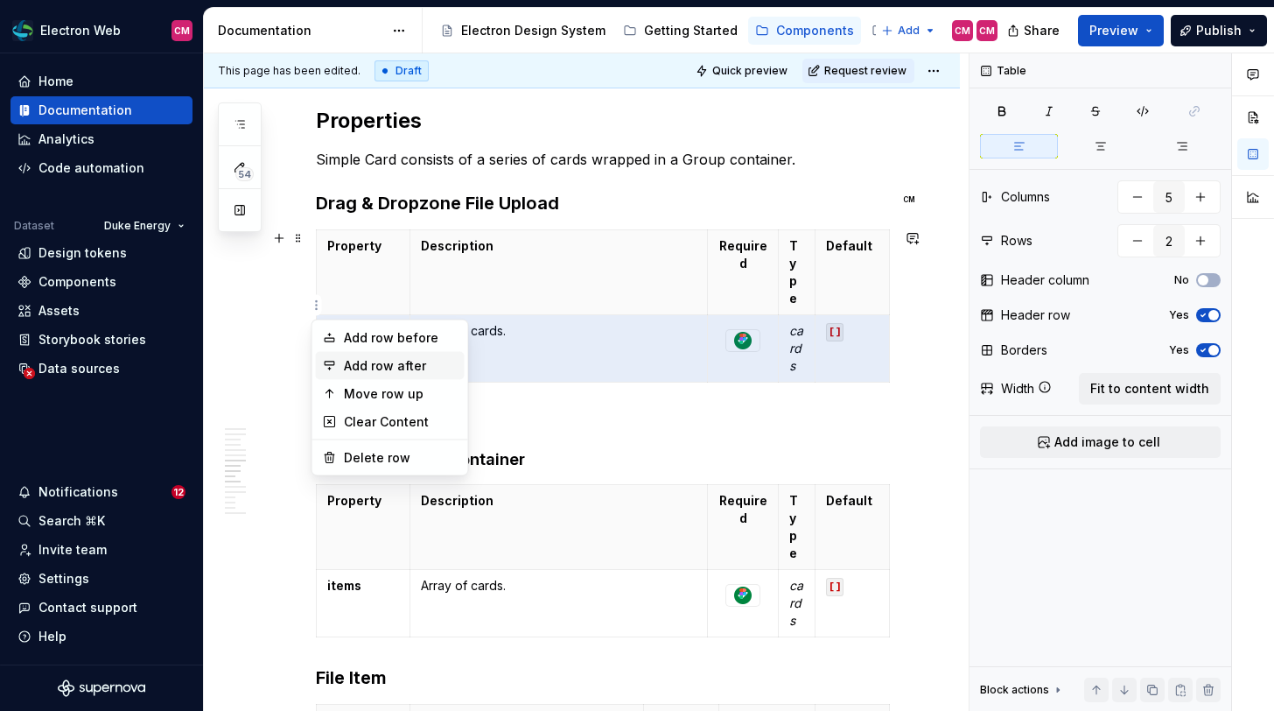
click at [406, 357] on div "Add row after" at bounding box center [401, 366] width 114 height 18
type input "3"
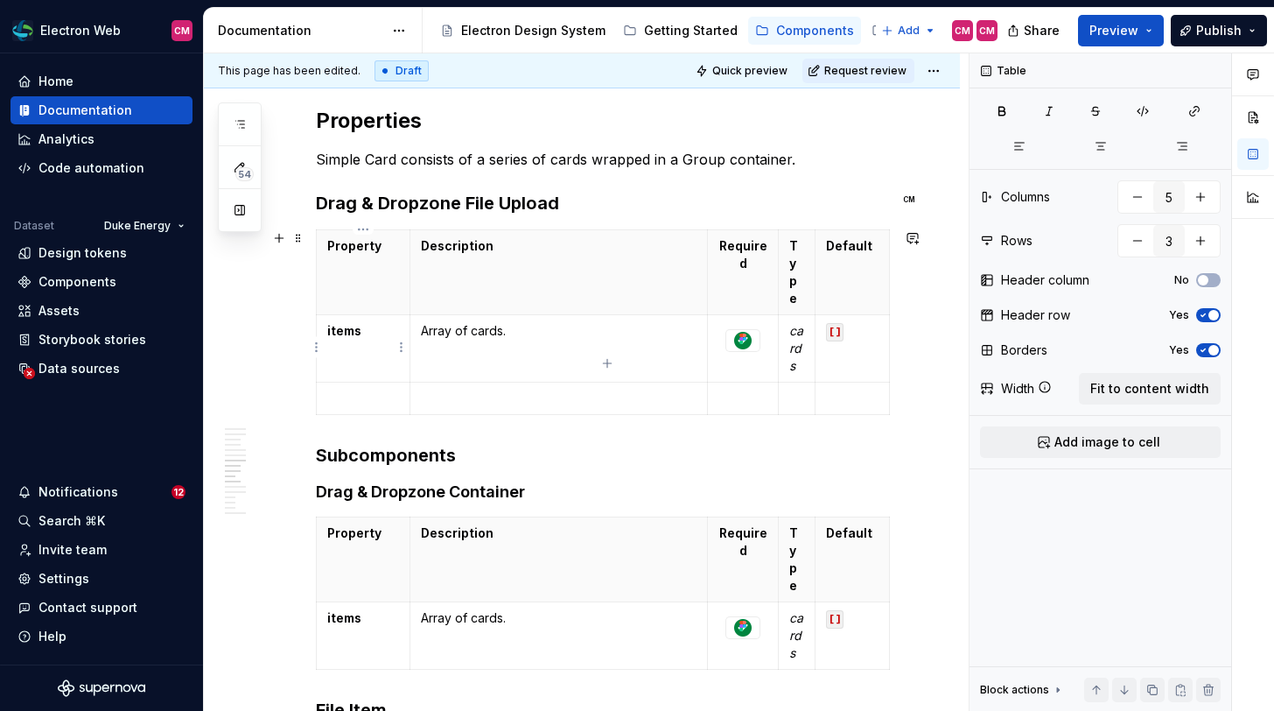
click at [369, 389] on p at bounding box center [363, 398] width 72 height 18
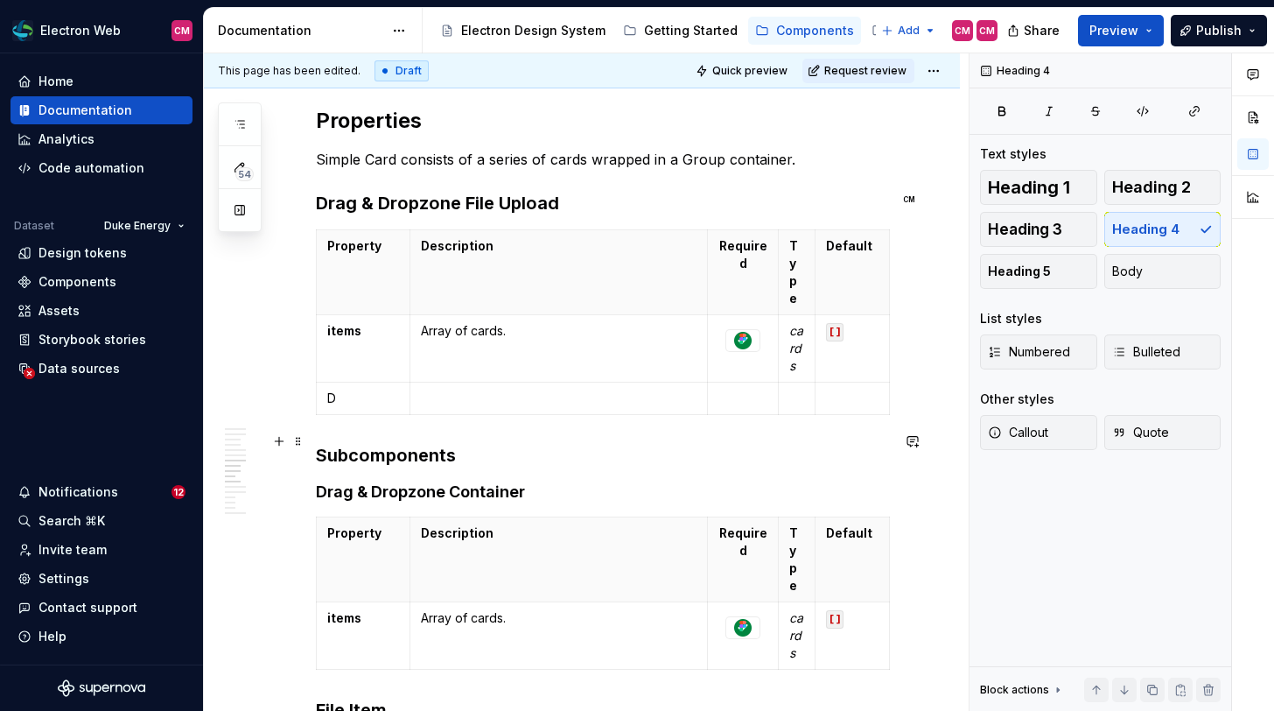
click at [452, 481] on h4 "Drag & Dropzone Container" at bounding box center [603, 491] width 574 height 21
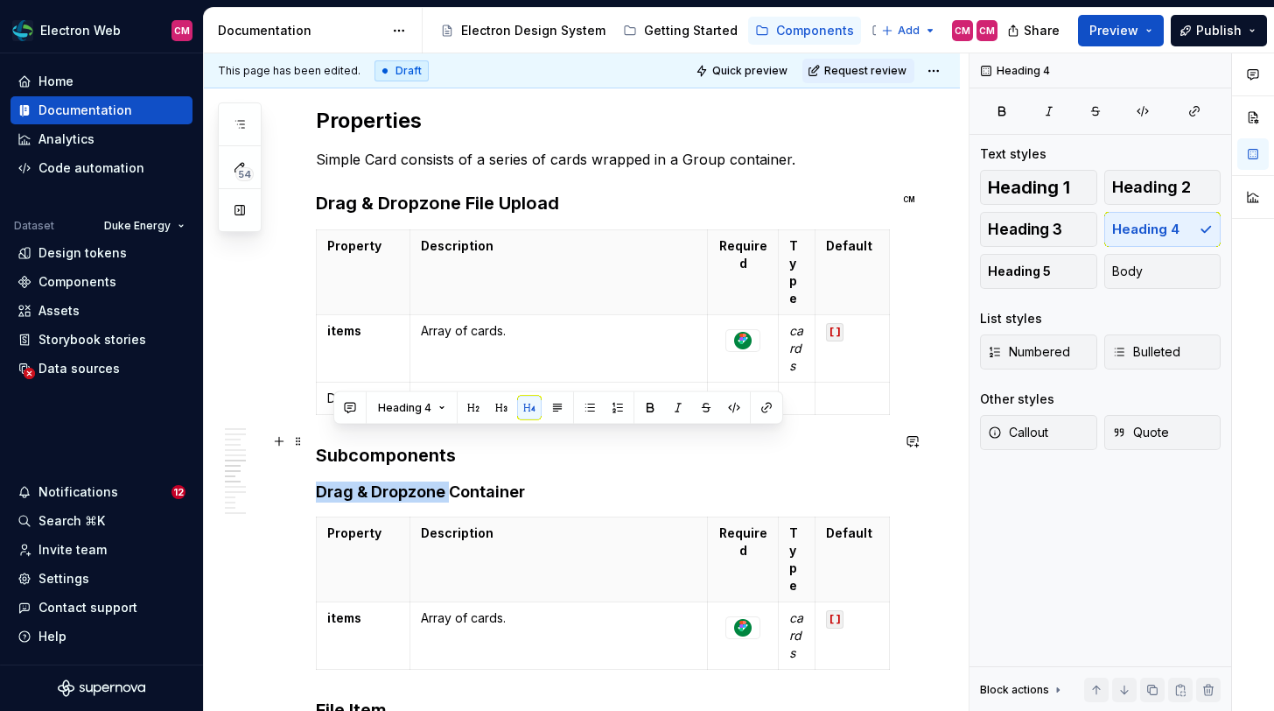
drag, startPoint x: 451, startPoint y: 440, endPoint x: 314, endPoint y: 440, distance: 136.5
click at [314, 440] on div "**********" at bounding box center [582, 197] width 756 height 4511
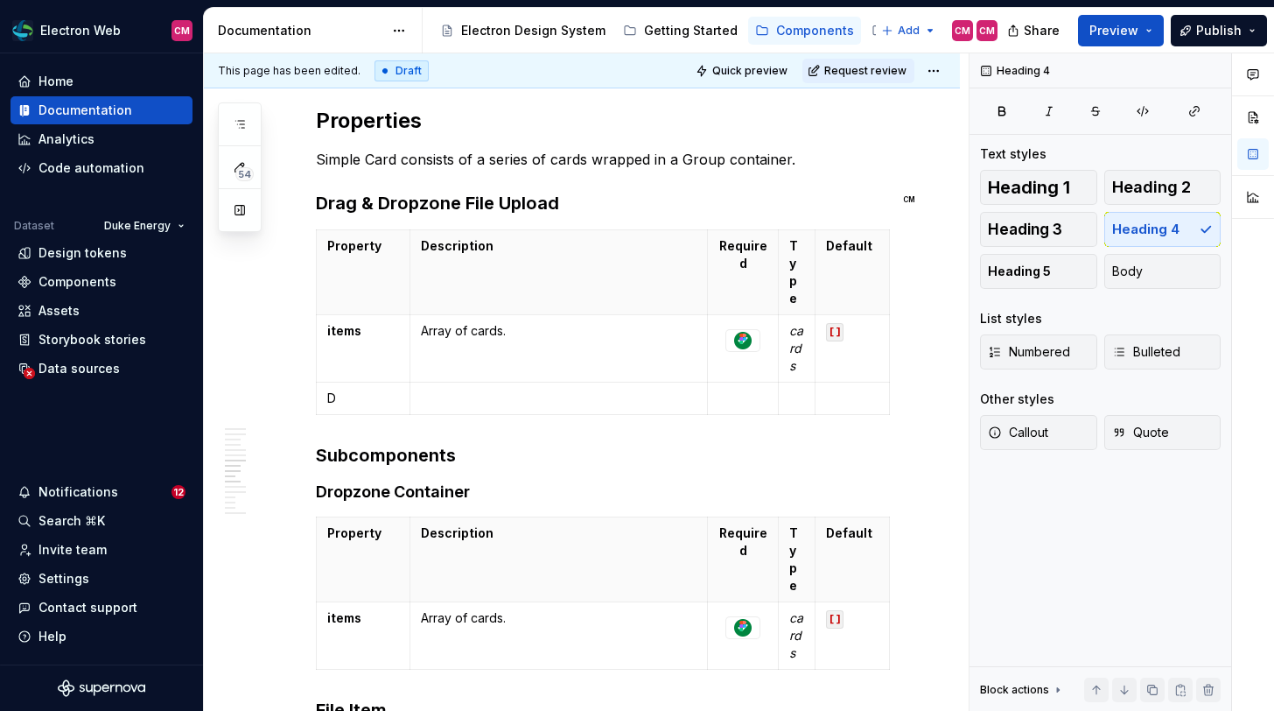
type textarea "*"
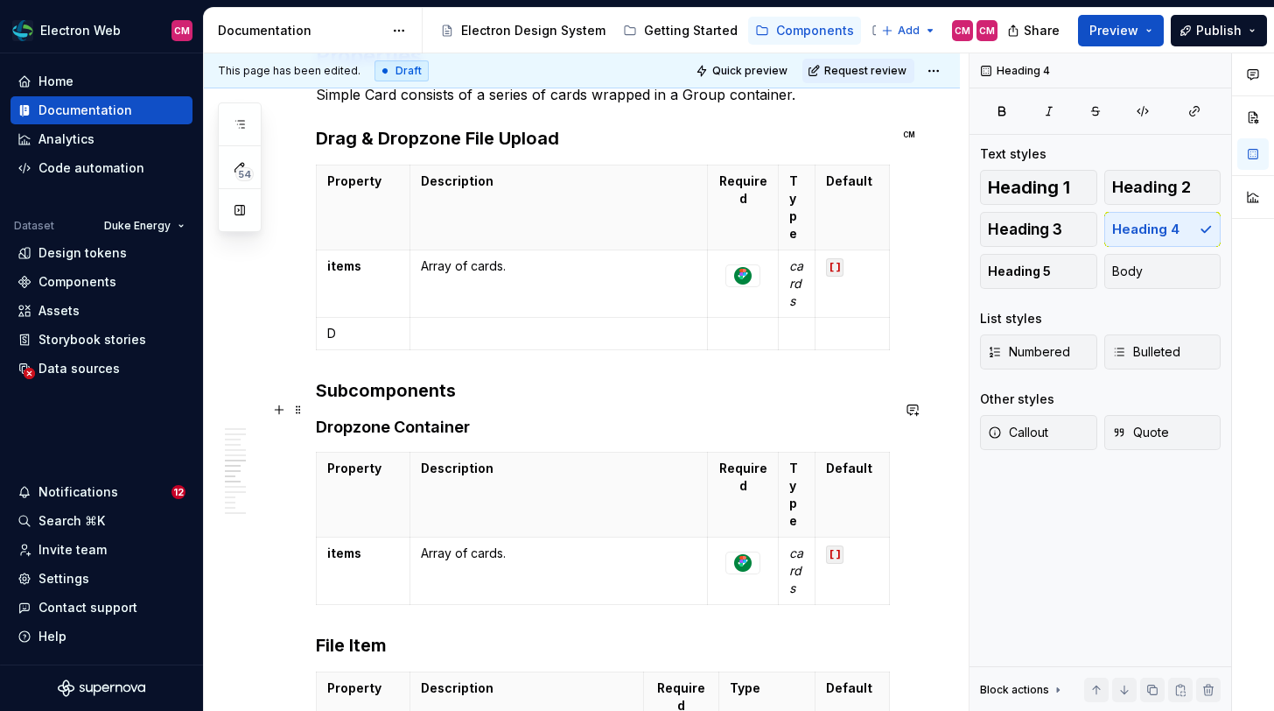
scroll to position [2424, 0]
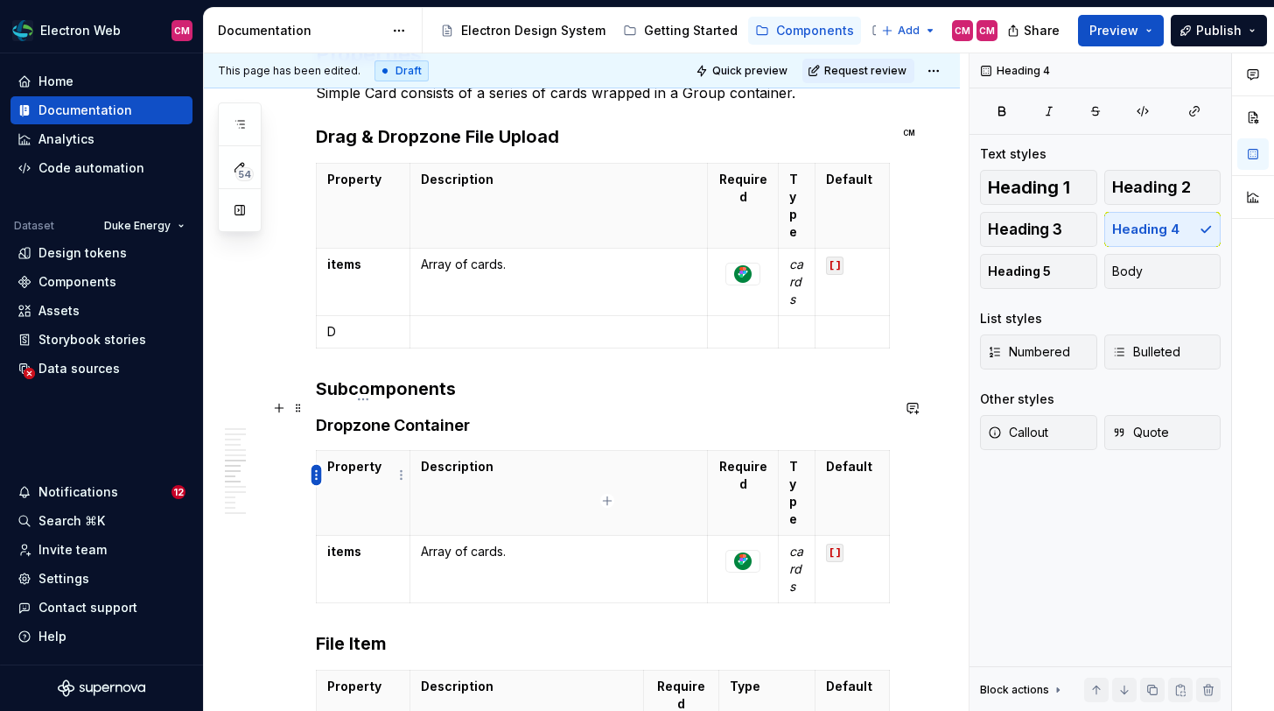
click at [316, 472] on html "Electron Web CM Home Documentation Analytics Code automation Dataset Duke Energ…" at bounding box center [637, 355] width 1274 height 711
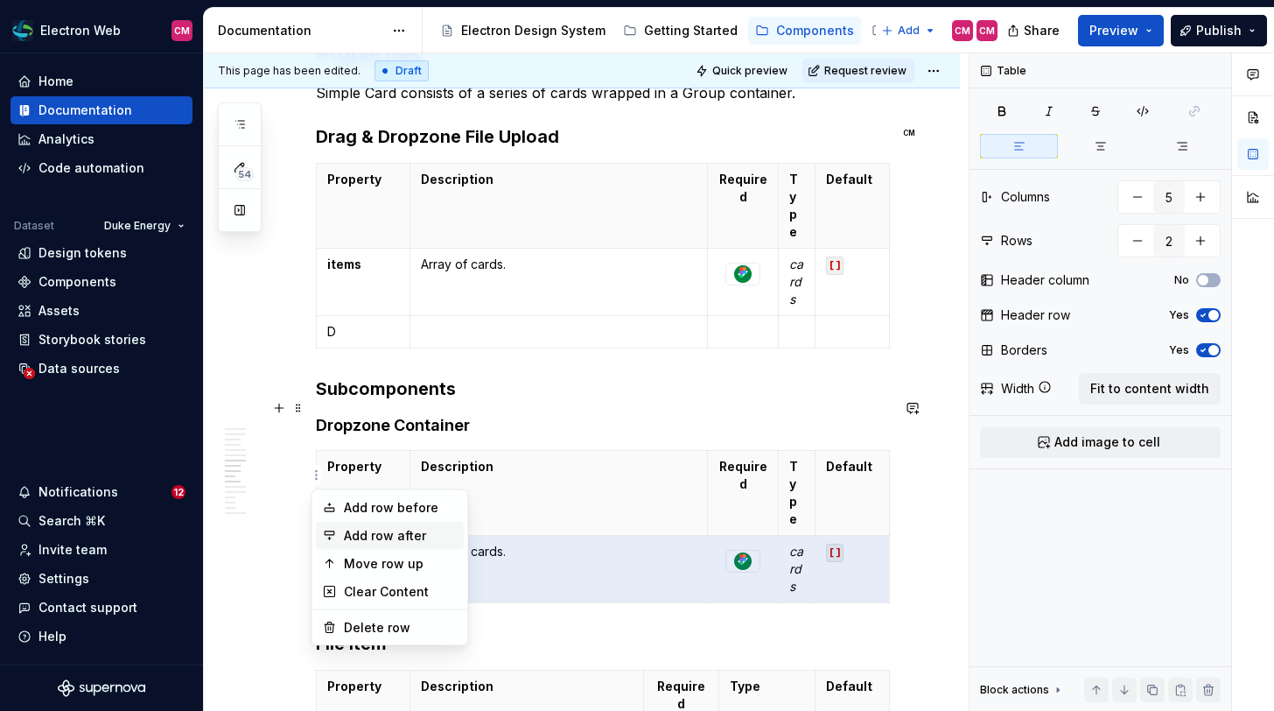
click at [349, 539] on div "Add row after" at bounding box center [401, 536] width 114 height 18
type input "3"
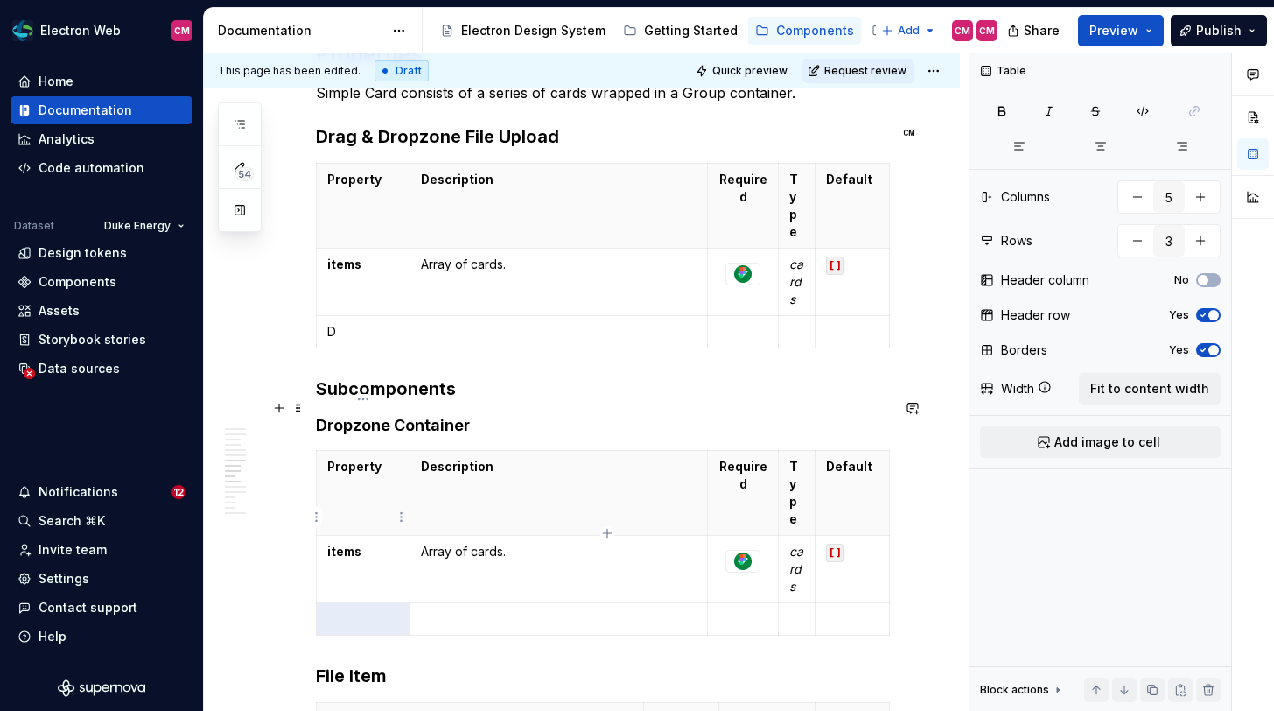
click at [355, 610] on p at bounding box center [363, 619] width 72 height 18
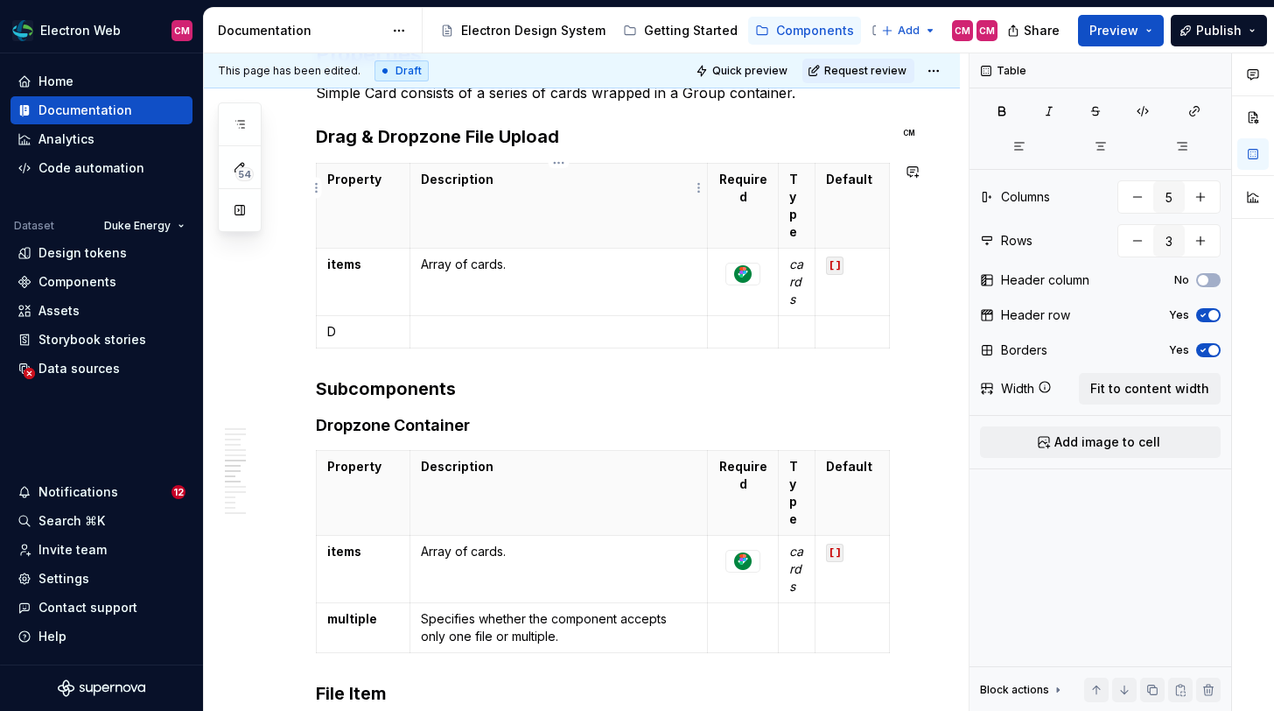
type textarea "*"
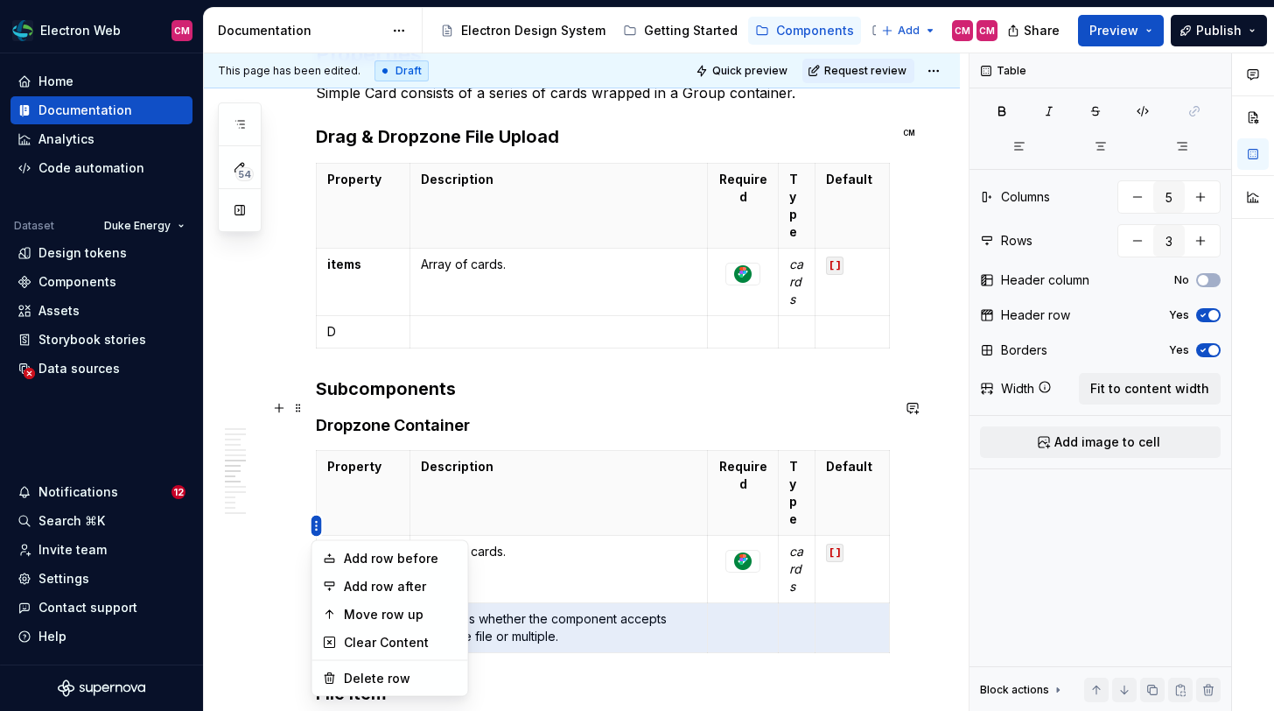
click at [318, 518] on html "Electron Web CM Home Documentation Analytics Code automation Dataset Duke Energ…" at bounding box center [637, 355] width 1274 height 711
click at [344, 557] on div "Add row before" at bounding box center [401, 559] width 114 height 18
type input "4"
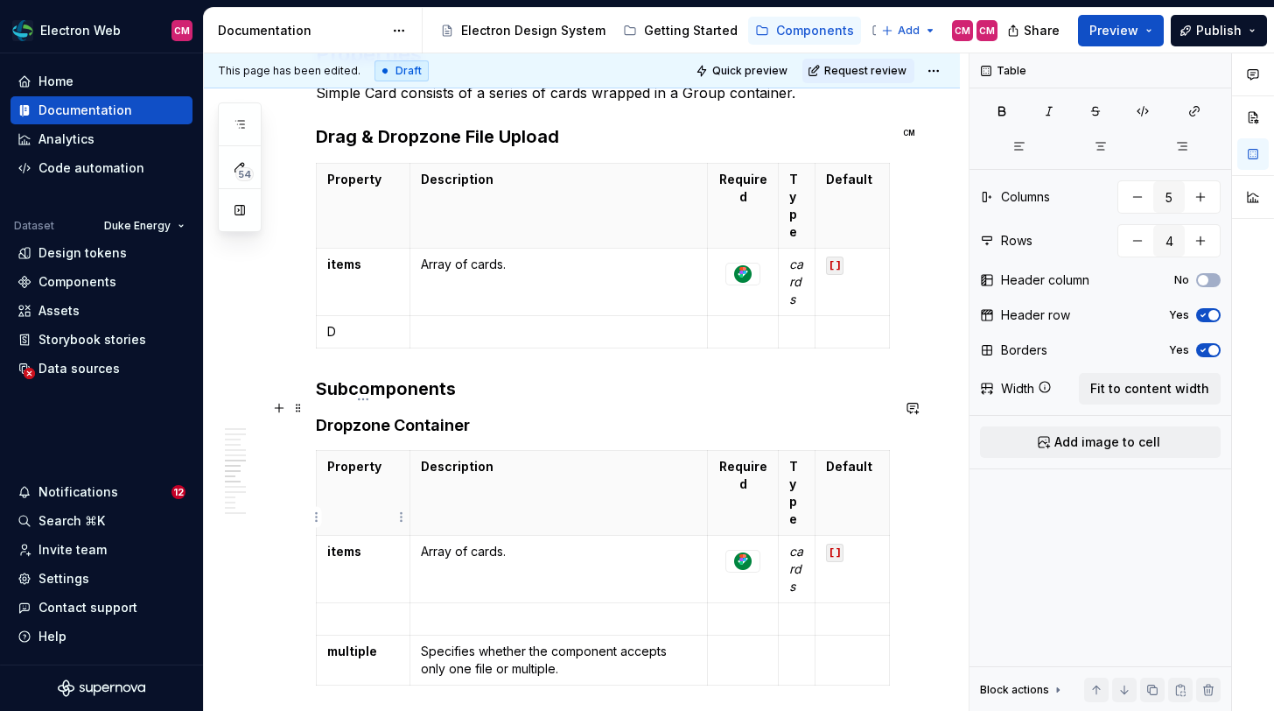
click at [355, 610] on p at bounding box center [363, 619] width 72 height 18
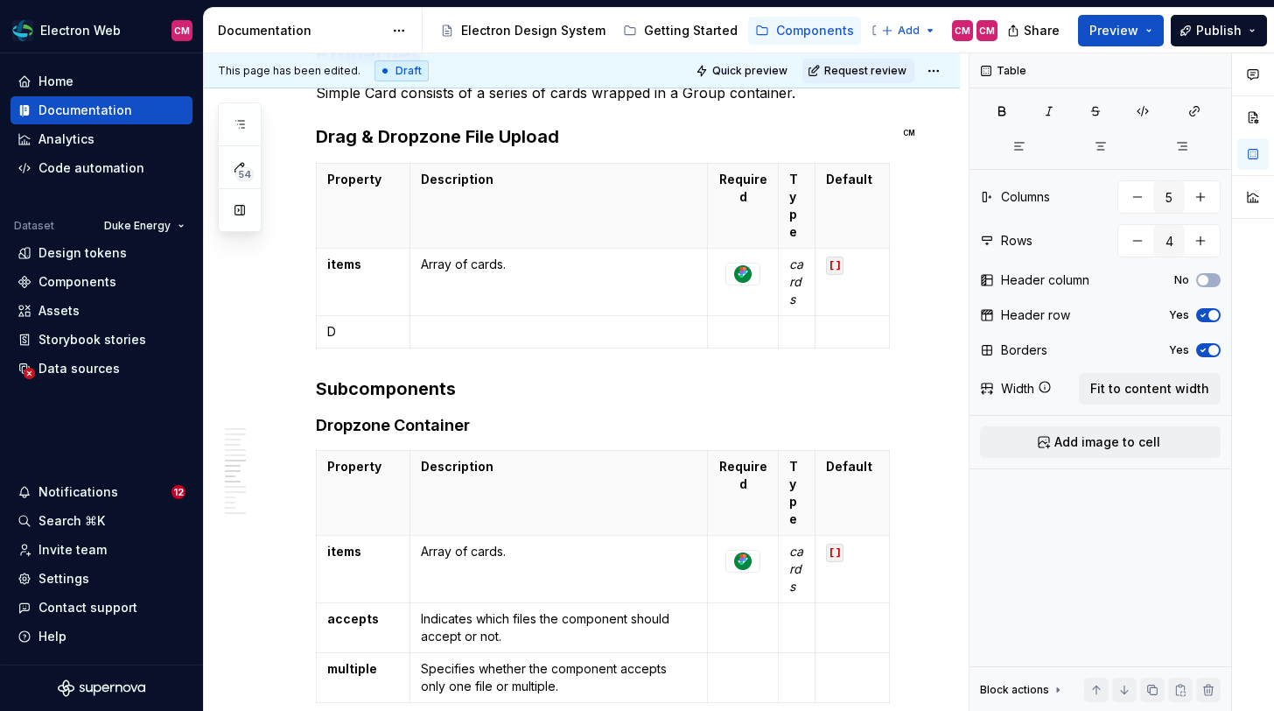
type textarea "*"
drag, startPoint x: 508, startPoint y: 526, endPoint x: 388, endPoint y: 526, distance: 120.8
click at [388, 603] on tr "accepts Indicates which files the component should accept or not." at bounding box center [603, 628] width 573 height 50
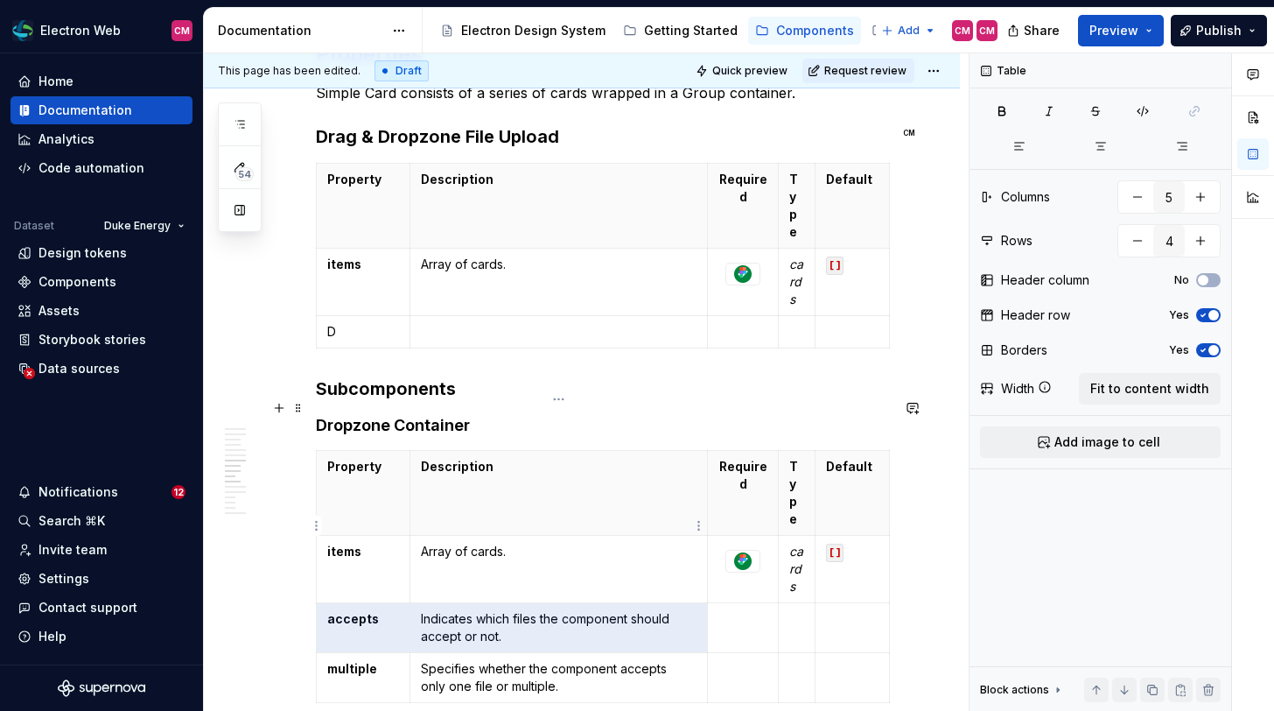
click at [463, 610] on p "Indicates which files the component should accept or not." at bounding box center [559, 627] width 276 height 35
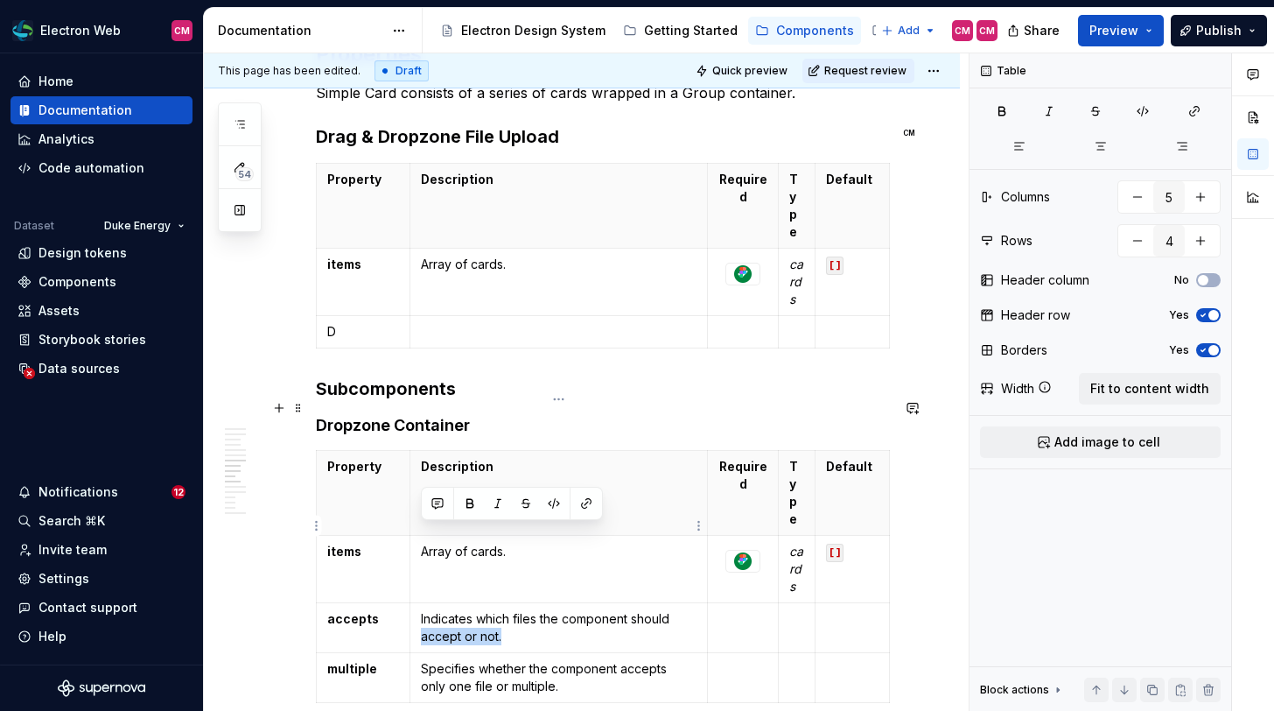
drag, startPoint x: 506, startPoint y: 537, endPoint x: 421, endPoint y: 534, distance: 84.9
click at [421, 610] on p "Indicates which files the component should accept or not." at bounding box center [559, 627] width 276 height 35
click at [315, 472] on html "Electron Web CM Home Documentation Analytics Code automation Dataset Duke Energ…" at bounding box center [637, 355] width 1274 height 711
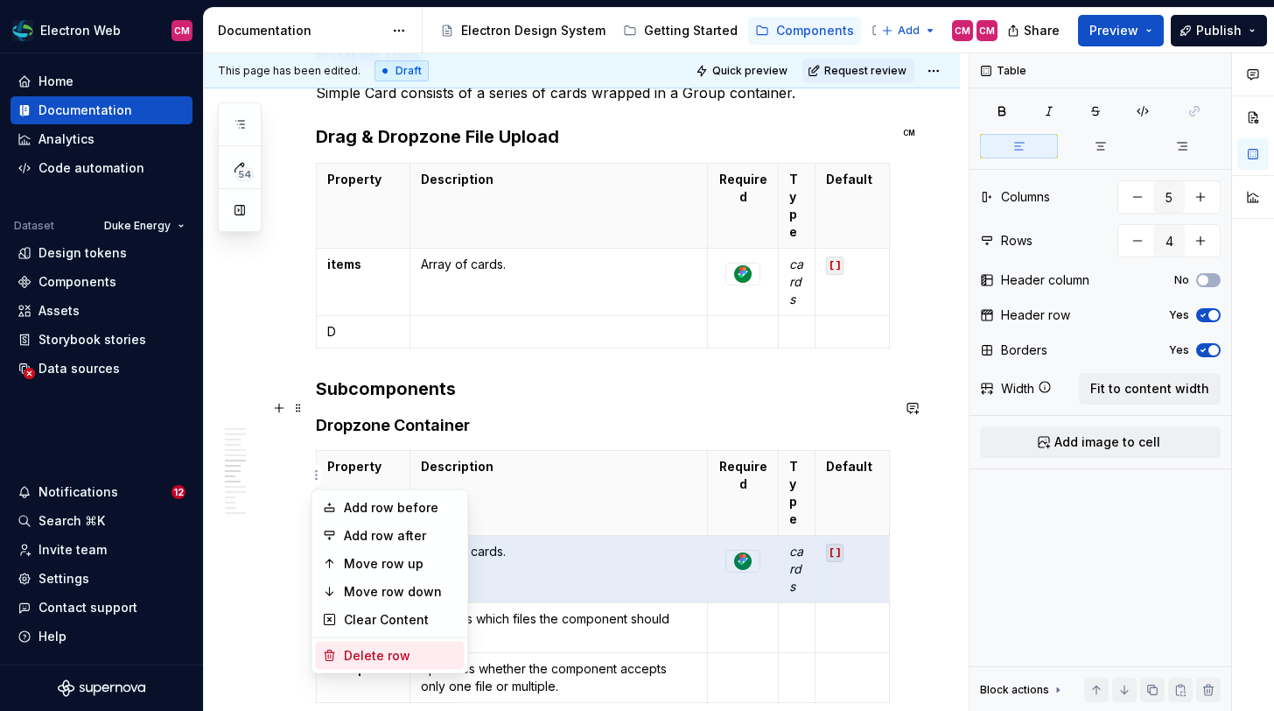
click at [381, 647] on div "Delete row" at bounding box center [401, 656] width 114 height 18
type input "3"
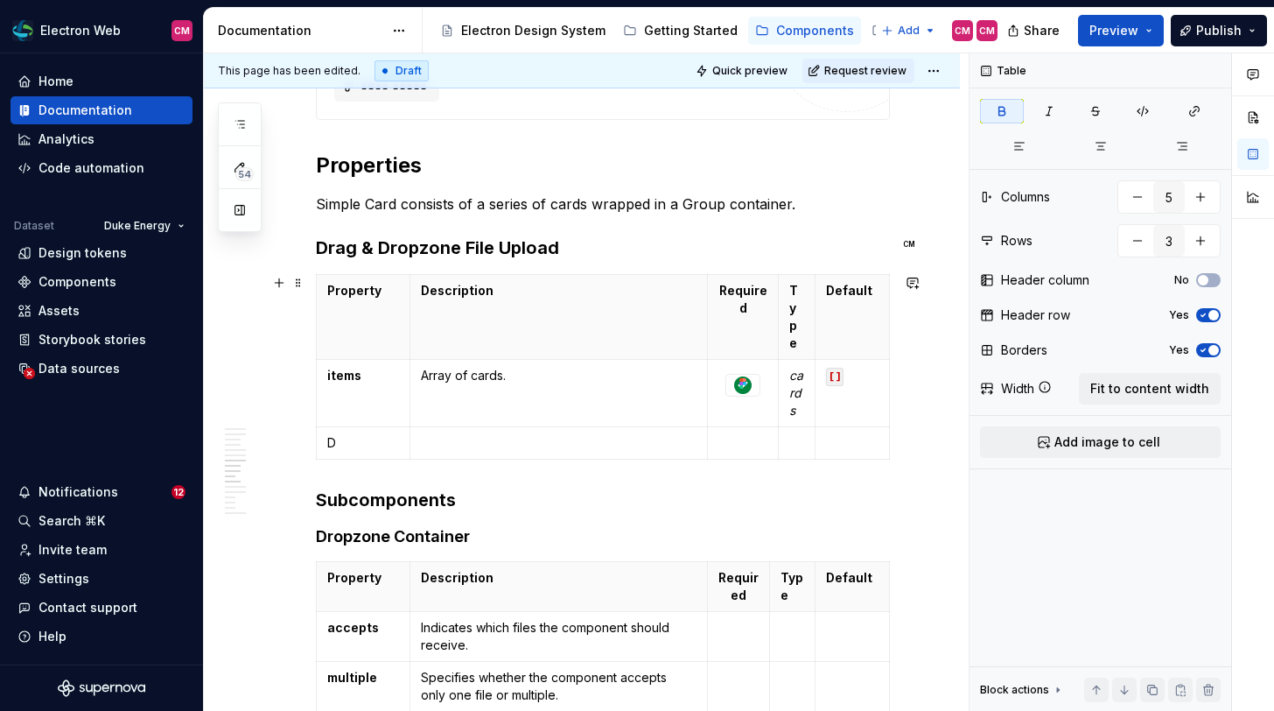
scroll to position [2311, 0]
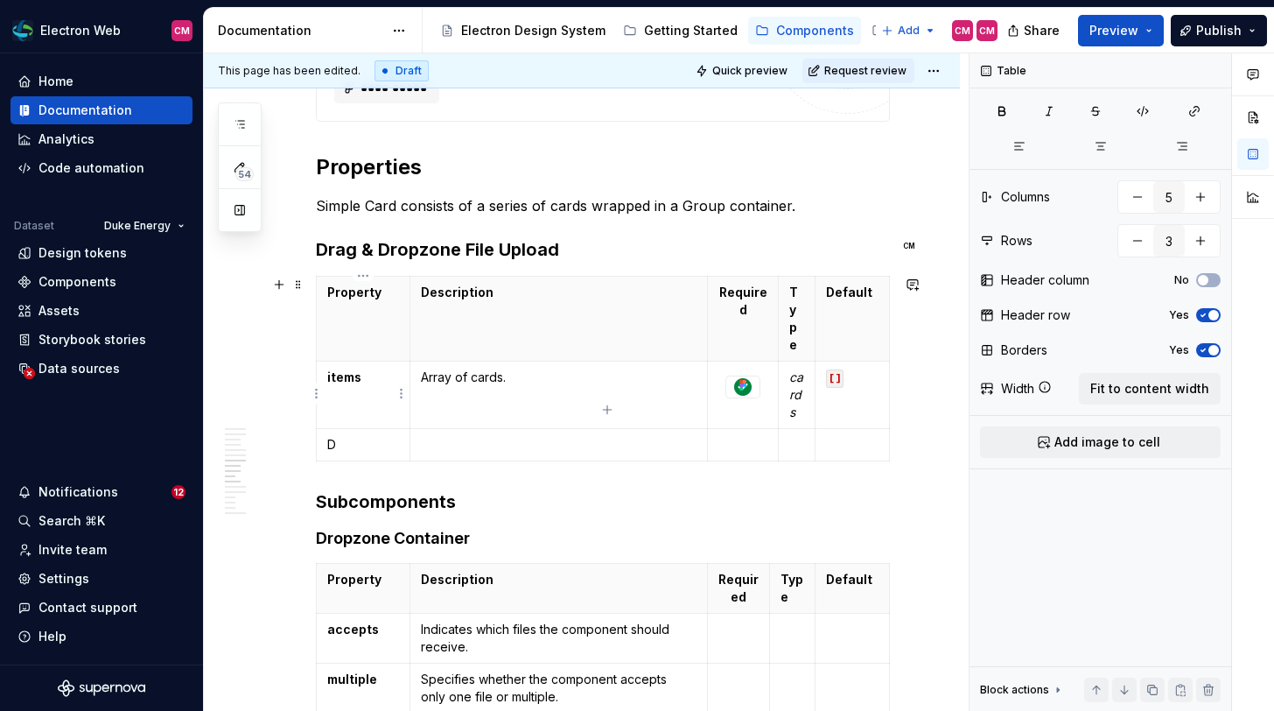
click at [351, 436] on p "D" at bounding box center [363, 445] width 72 height 18
click at [435, 436] on p at bounding box center [559, 445] width 276 height 18
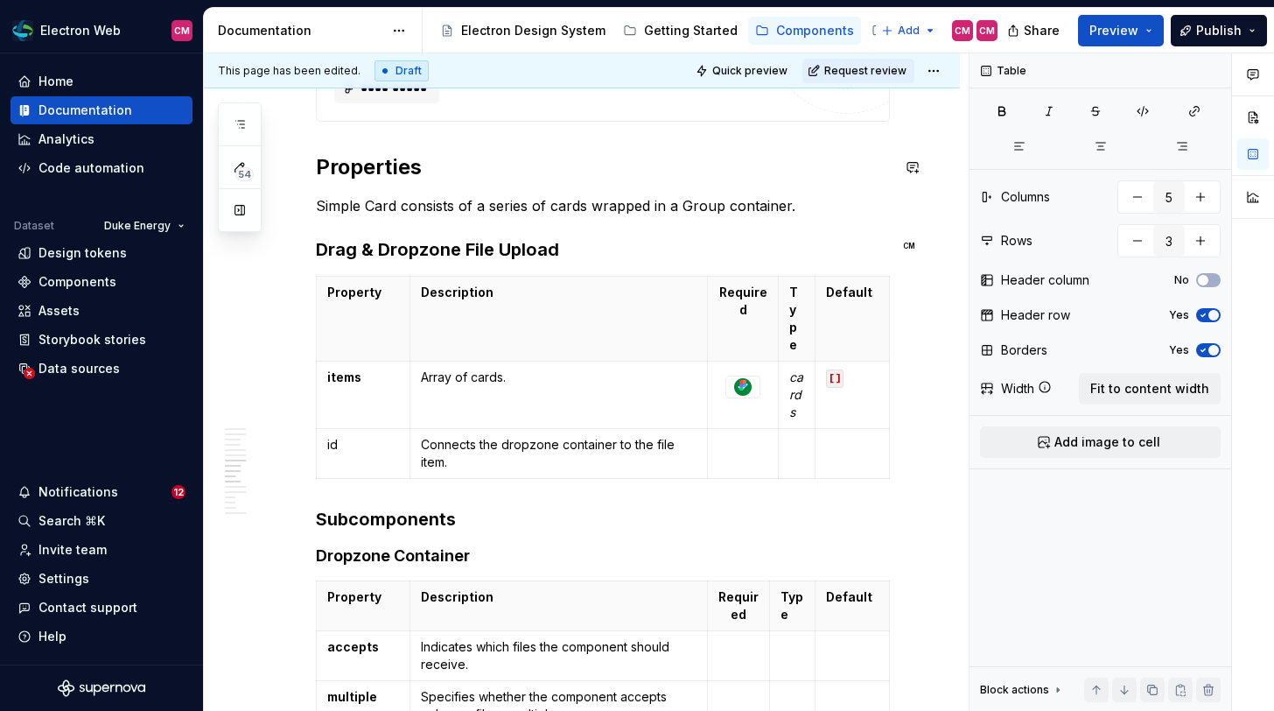
type textarea "*"
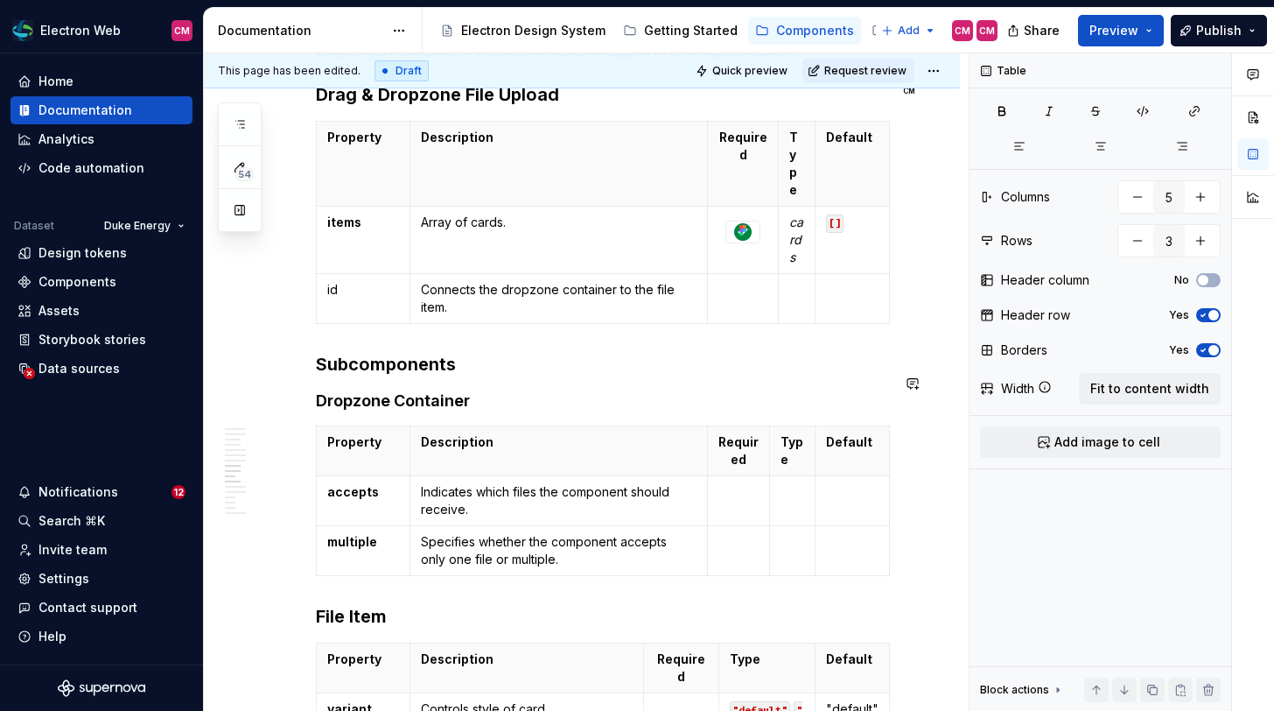
scroll to position [2491, 0]
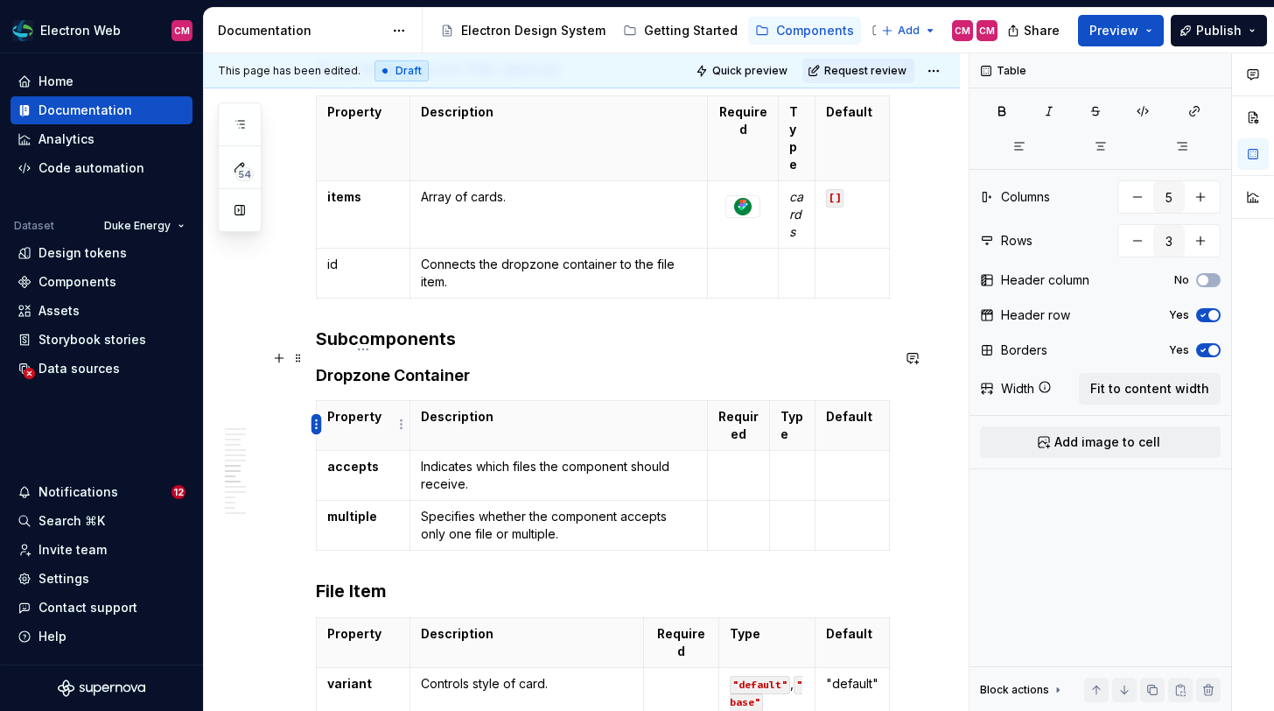
click at [311, 424] on html "Electron Web CM Home Documentation Analytics Code automation Dataset Duke Energ…" at bounding box center [637, 355] width 1274 height 711
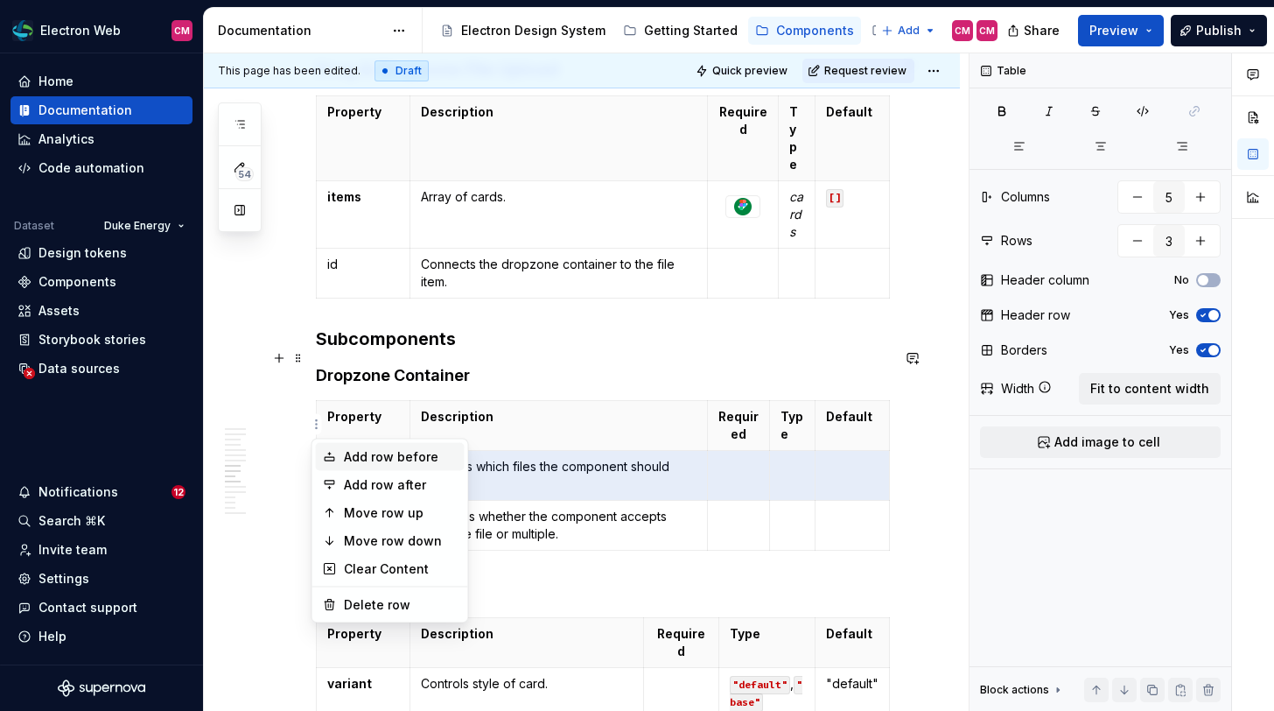
click at [344, 453] on div "Add row before" at bounding box center [401, 457] width 114 height 18
type input "4"
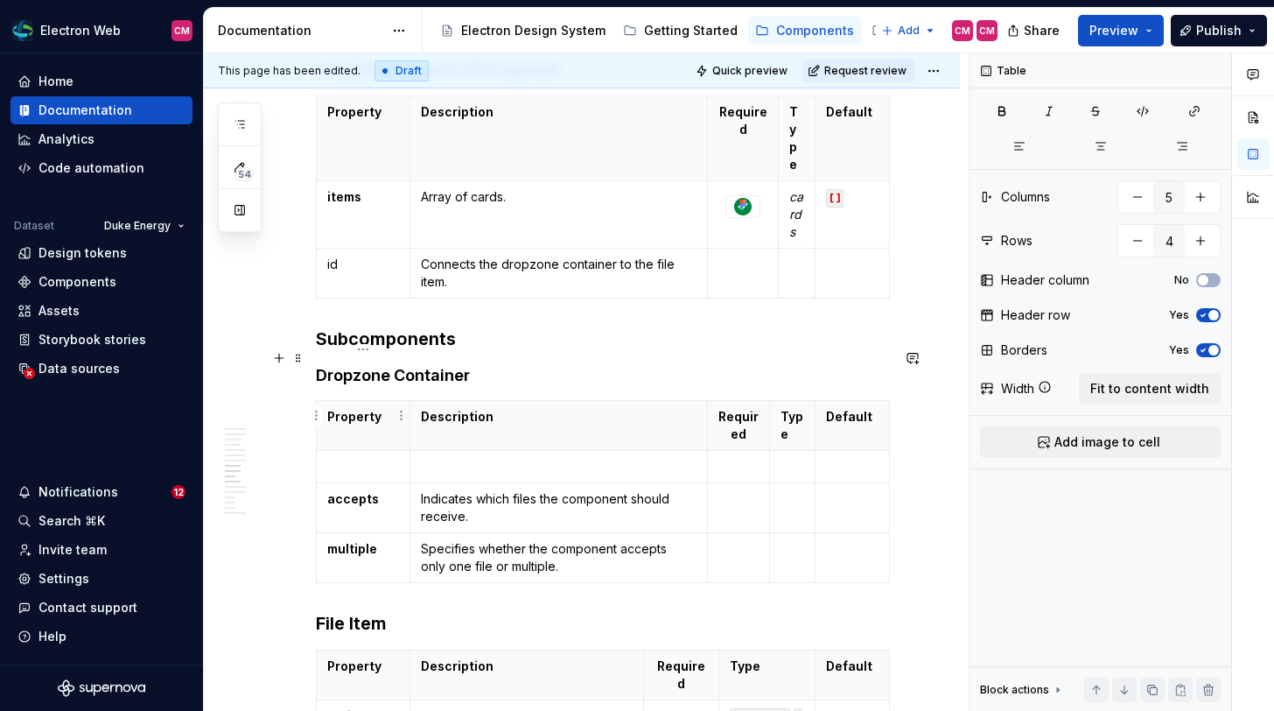
click at [375, 458] on p at bounding box center [363, 467] width 72 height 18
click at [454, 458] on p at bounding box center [559, 467] width 276 height 18
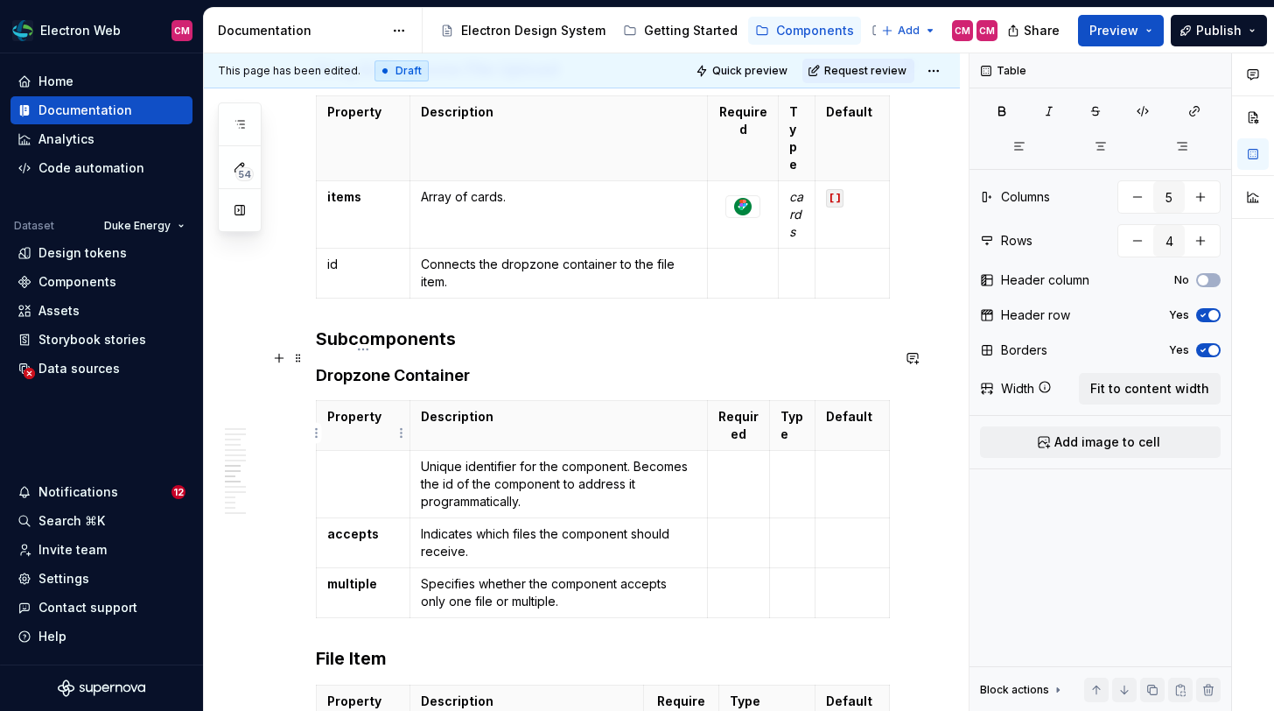
click at [363, 458] on p at bounding box center [363, 467] width 72 height 18
click at [557, 458] on p "Unique identifier for the component. Becomes the id of the component to address…" at bounding box center [559, 484] width 276 height 53
type textarea "*"
click at [561, 458] on p "Unique identifier for the component. Becomes the id of the component to address…" at bounding box center [559, 484] width 276 height 53
drag, startPoint x: 611, startPoint y: 414, endPoint x: 564, endPoint y: 413, distance: 47.3
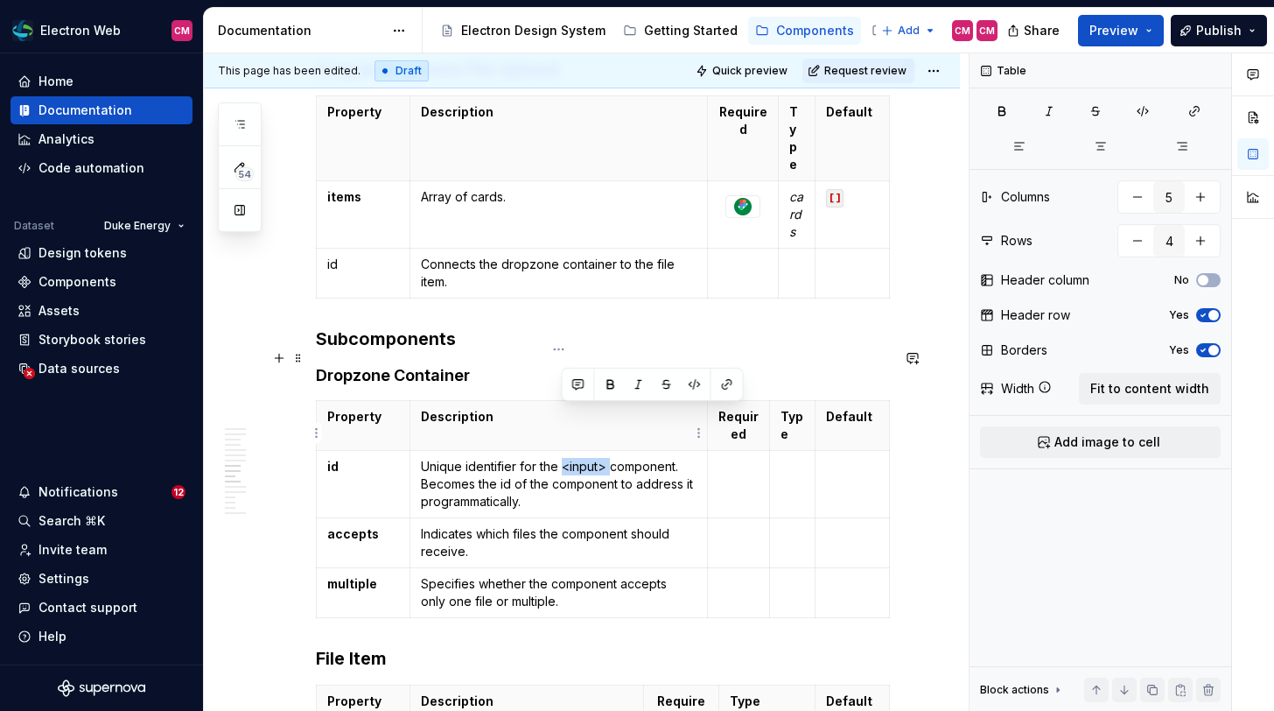
click at [564, 458] on p "Unique identifier for the <input> component. Becomes the id of the component to…" at bounding box center [559, 484] width 276 height 53
click at [690, 384] on button "button" at bounding box center [695, 384] width 25 height 25
click at [650, 458] on p "Unique identifier for the <input> component. Becomes the id of the component to…" at bounding box center [559, 484] width 276 height 53
click at [614, 458] on p "Unique identifier for the <input> component. Becomes the id of the component to…" at bounding box center [559, 484] width 276 height 53
click at [741, 393] on button "button" at bounding box center [739, 386] width 25 height 25
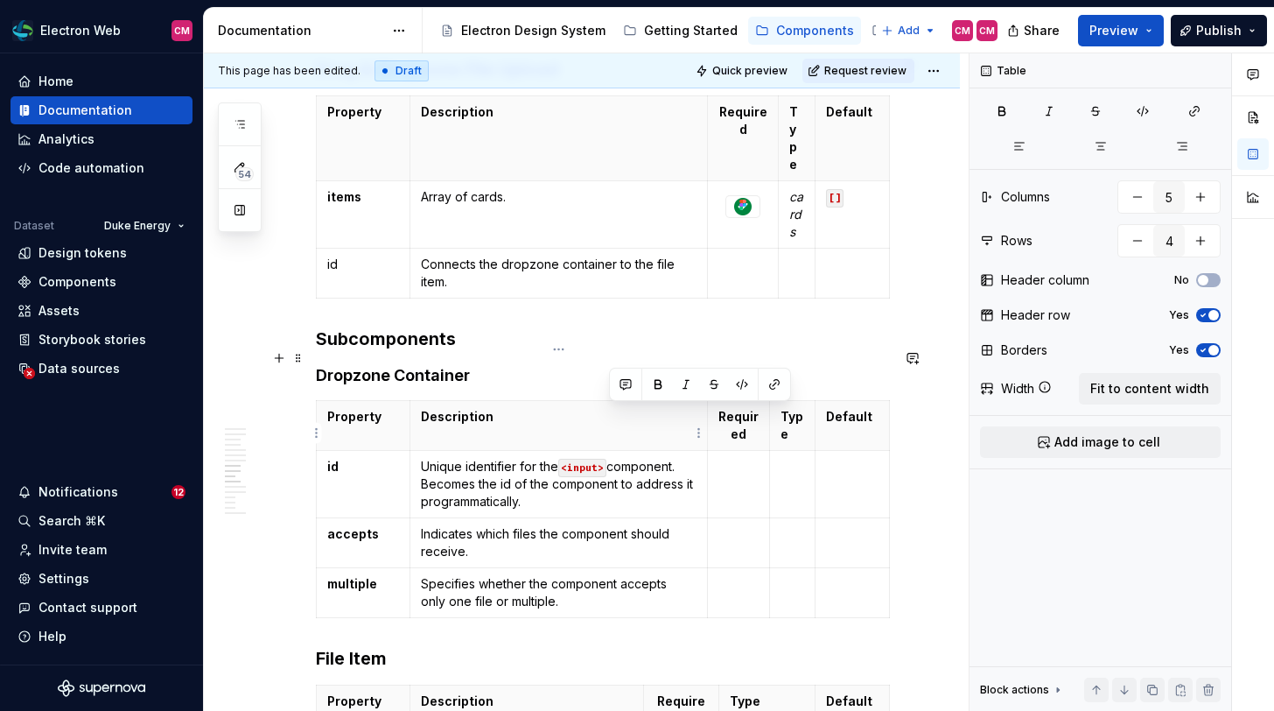
click at [617, 458] on p "Unique identifier for the <input> component. Becomes the id of the component to…" at bounding box center [559, 484] width 276 height 53
click at [784, 451] on td at bounding box center [793, 484] width 46 height 67
type input "3"
click at [378, 256] on p "id" at bounding box center [363, 265] width 72 height 18
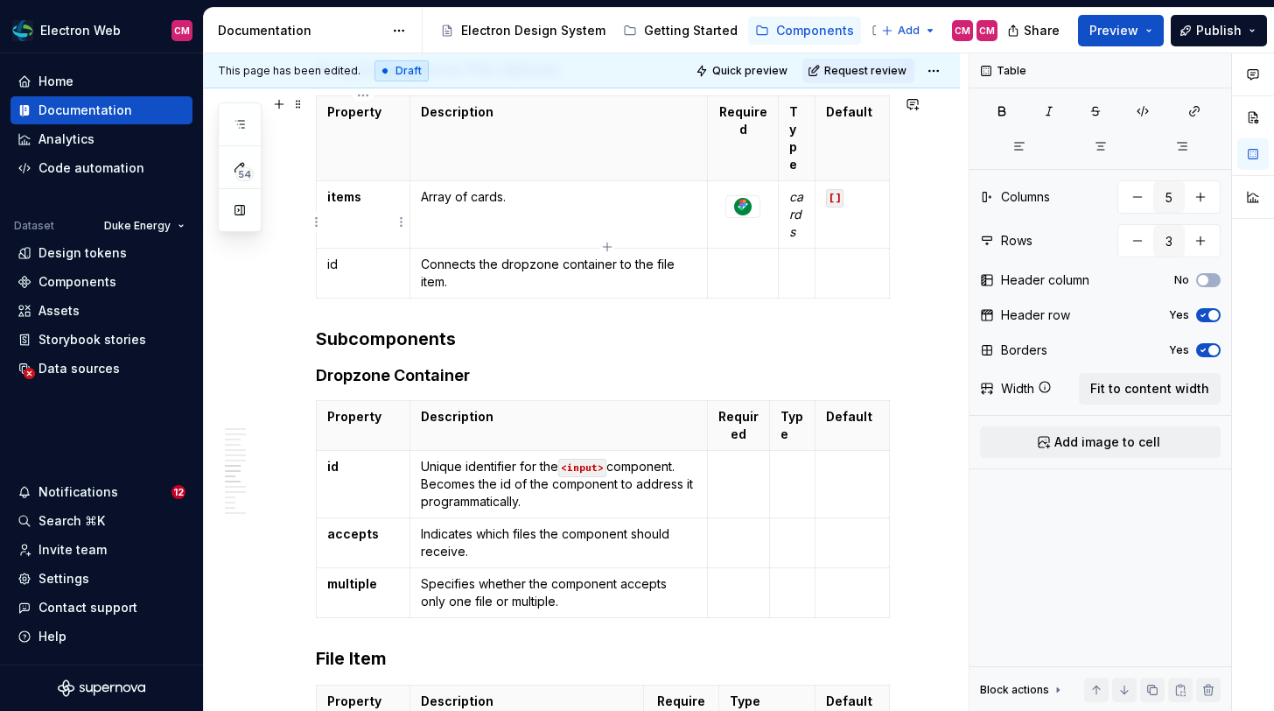
click at [339, 256] on p "id" at bounding box center [363, 265] width 72 height 18
click at [331, 256] on p "id" at bounding box center [363, 265] width 72 height 18
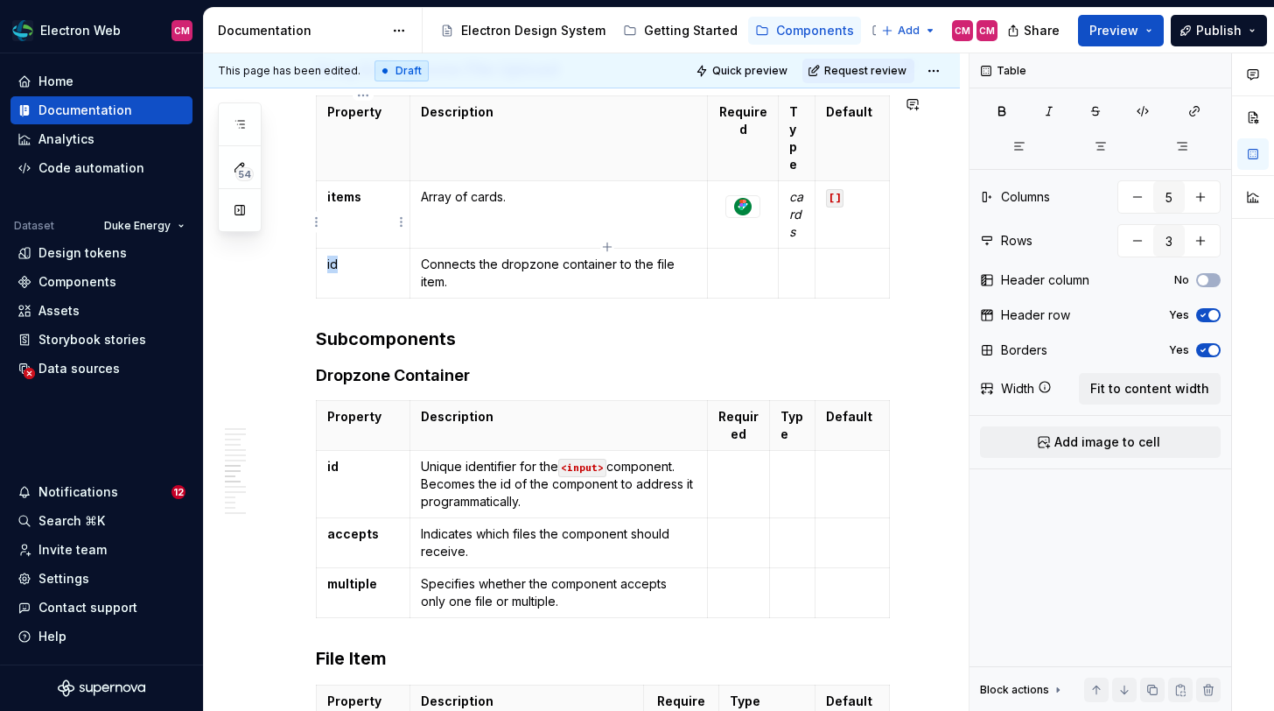
click at [331, 256] on p "id" at bounding box center [363, 265] width 72 height 18
click at [759, 196] on div at bounding box center [742, 206] width 33 height 21
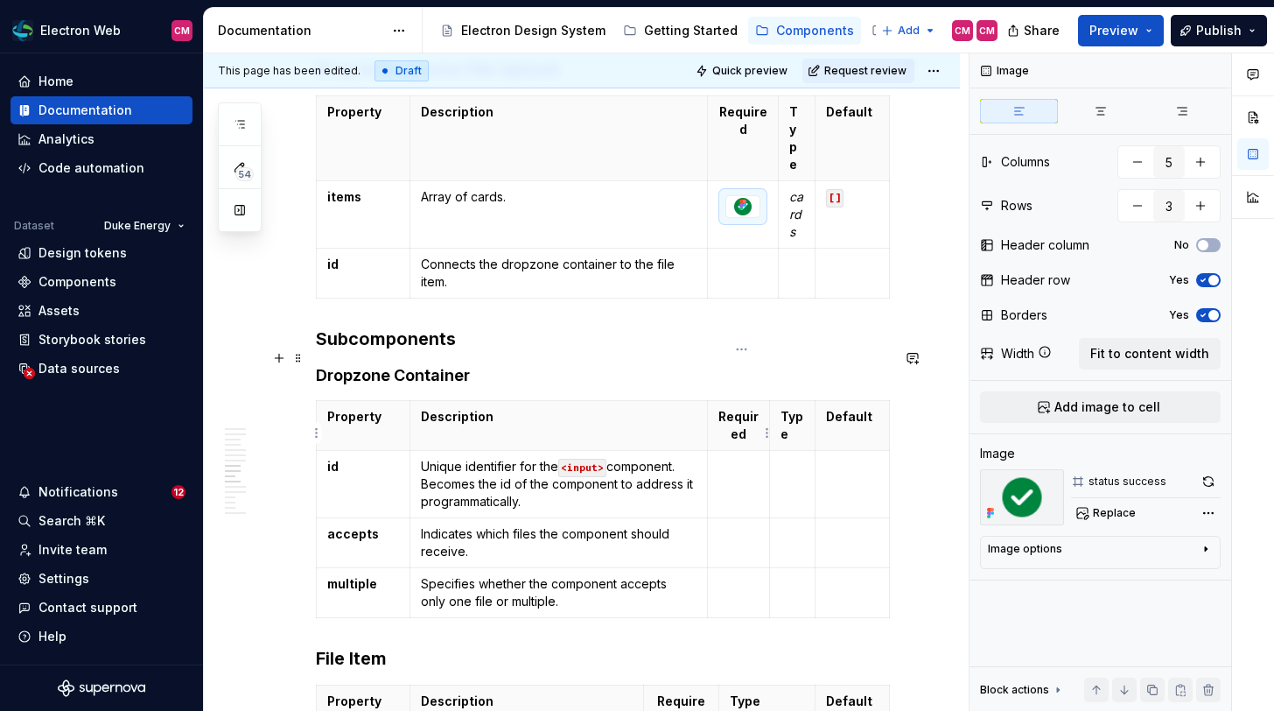
click at [739, 451] on td at bounding box center [739, 484] width 62 height 67
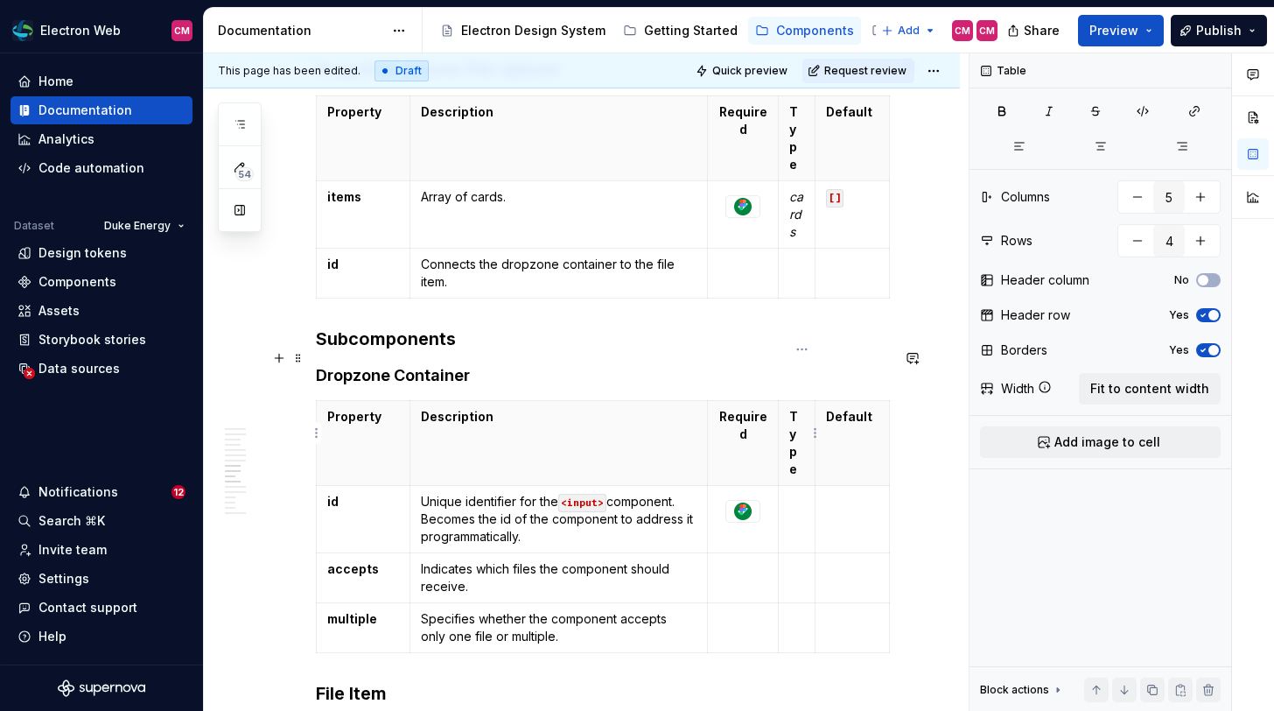
click at [794, 486] on td at bounding box center [797, 519] width 37 height 67
type textarea "*"
click at [506, 256] on p "Connects the dropzone container to the file item." at bounding box center [559, 273] width 276 height 35
click at [568, 256] on p "Connects the Dropzone container to the file item." at bounding box center [559, 273] width 276 height 35
click at [660, 256] on p "Connects the Dropzone Container to the file item." at bounding box center [559, 273] width 276 height 35
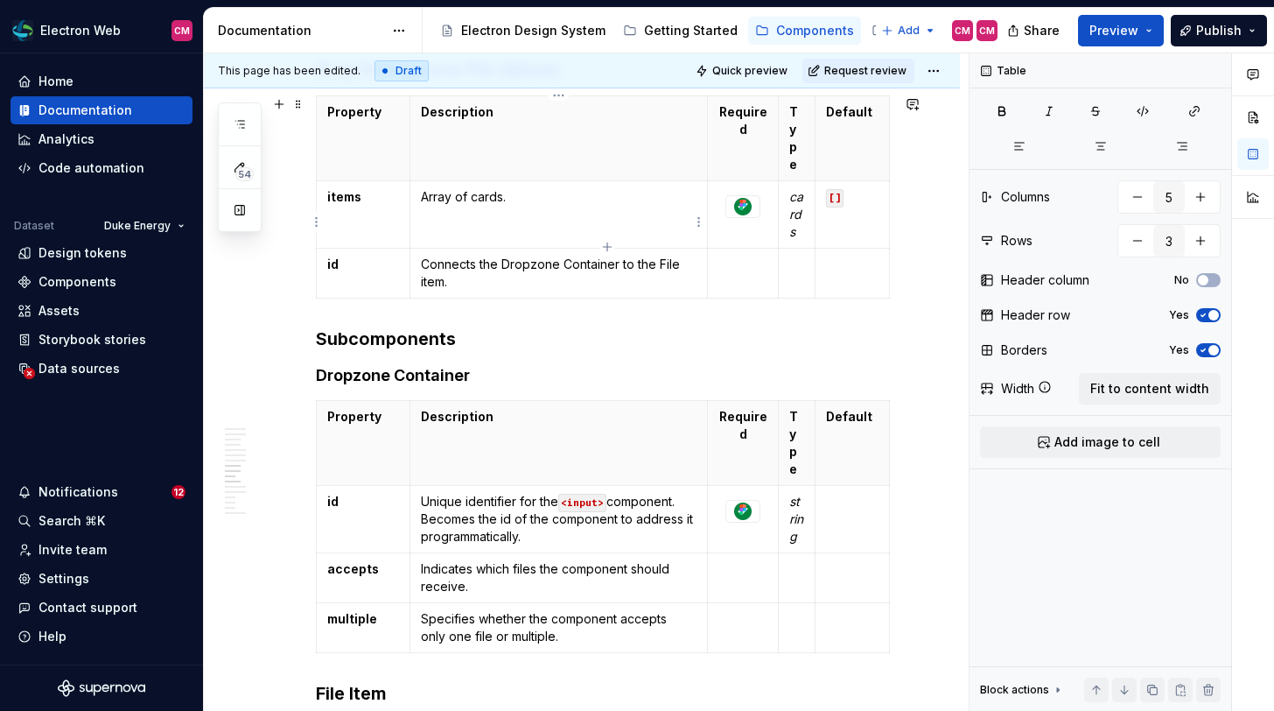
click at [422, 256] on p "Connects the Dropzone Container to the File item." at bounding box center [559, 273] width 276 height 35
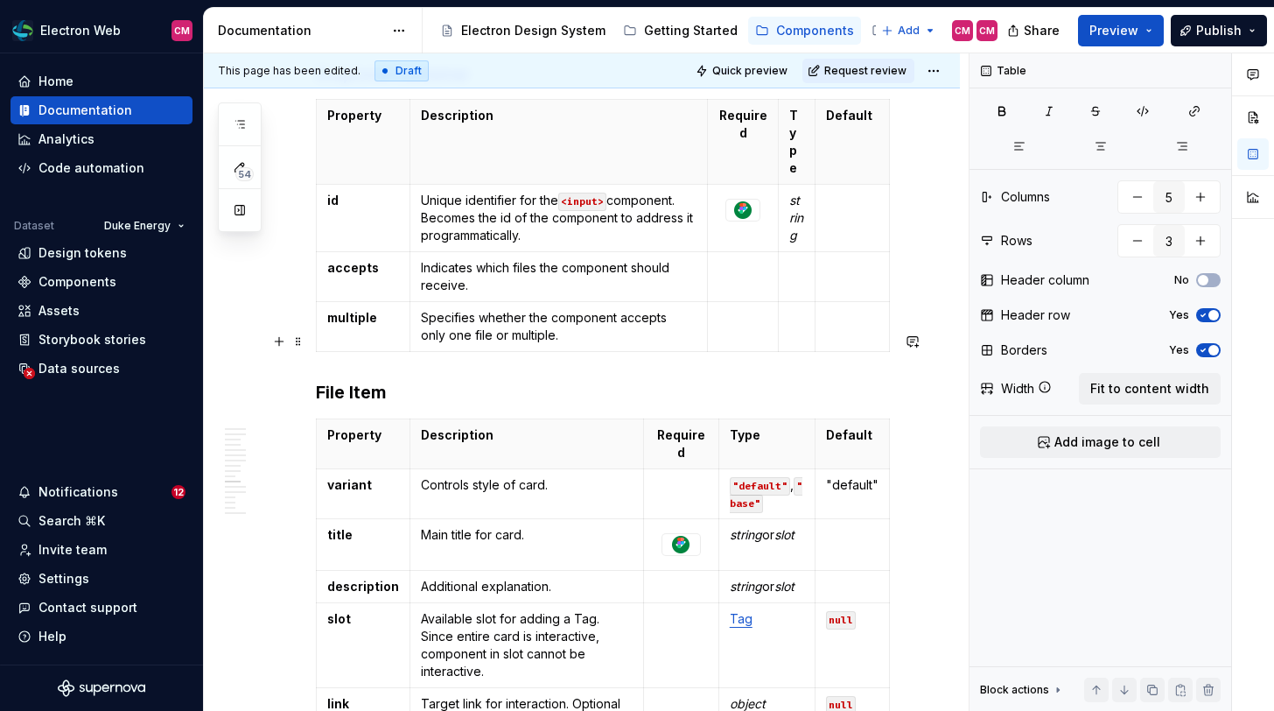
scroll to position [2793, 0]
click at [317, 408] on html "Electron Web CM Home Documentation Analytics Code automation Dataset Duke Energ…" at bounding box center [637, 355] width 1274 height 711
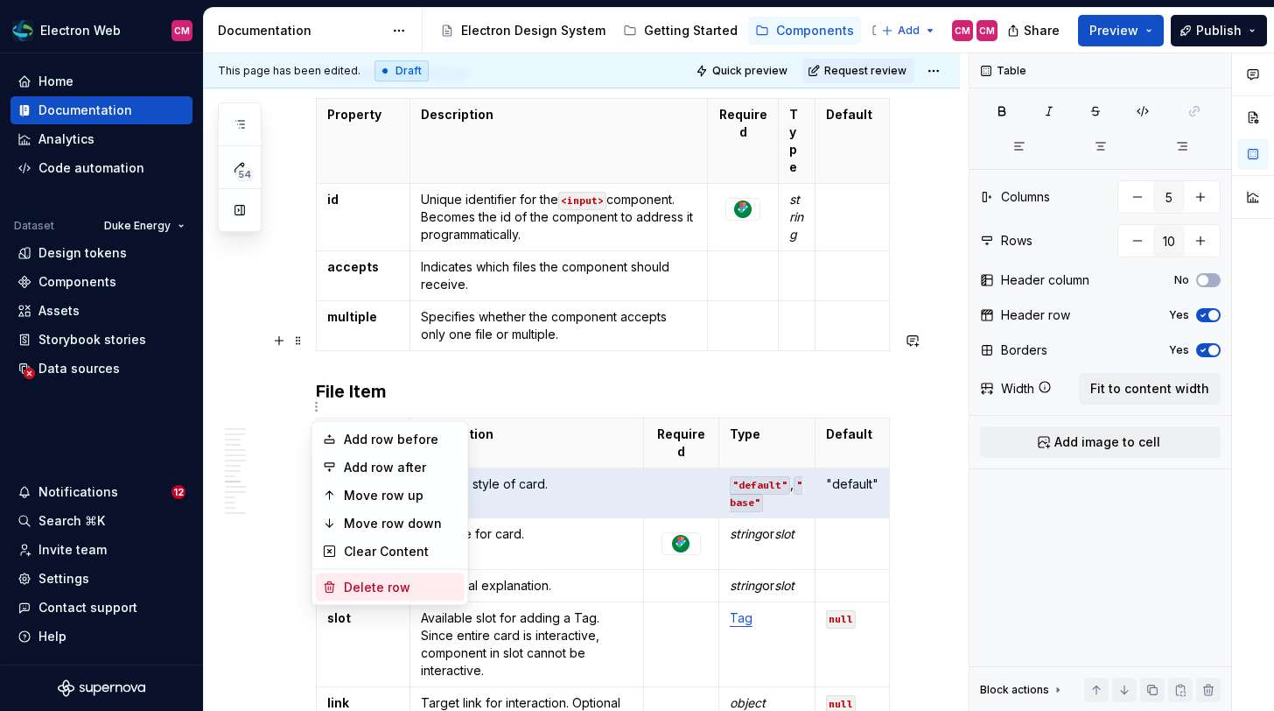
click at [383, 583] on div "Delete row" at bounding box center [401, 587] width 114 height 18
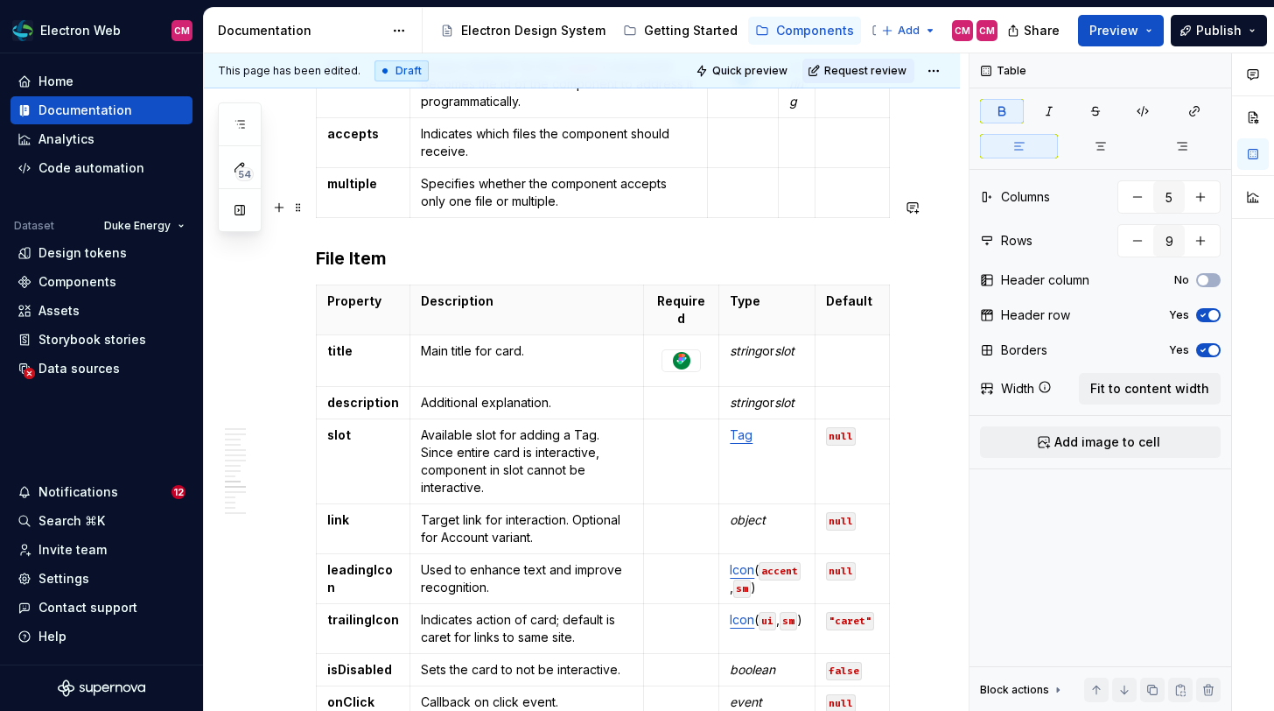
scroll to position [2931, 0]
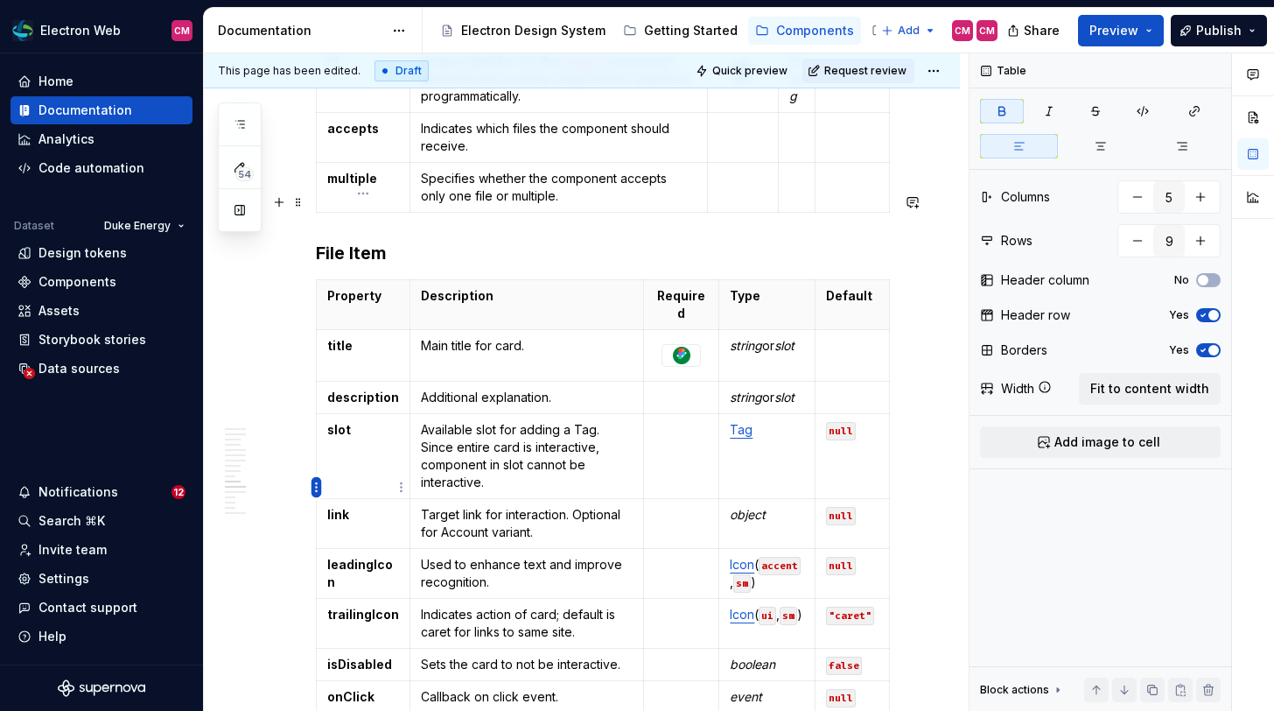
click at [318, 489] on html "Electron Web CM Home Documentation Analytics Code automation Dataset Duke Energ…" at bounding box center [637, 355] width 1274 height 711
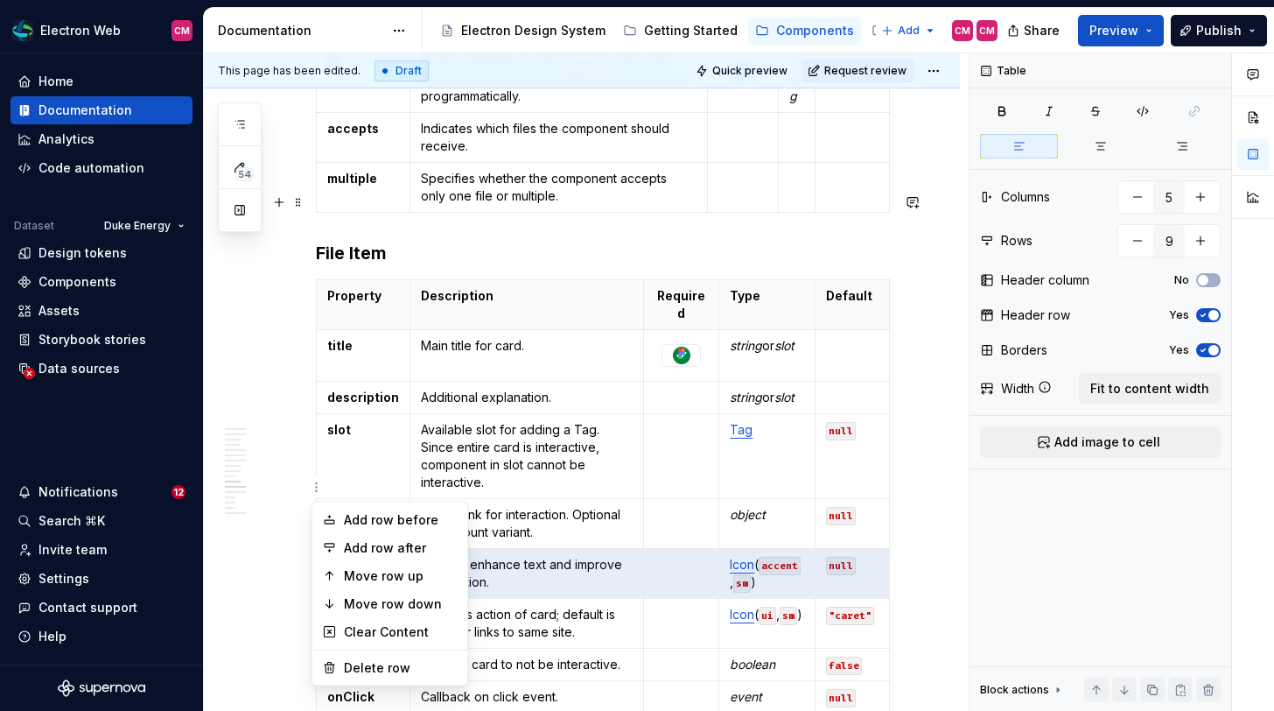
click at [332, 488] on html "Electron Web CM Home Documentation Analytics Code automation Dataset Duke Energ…" at bounding box center [637, 355] width 1274 height 711
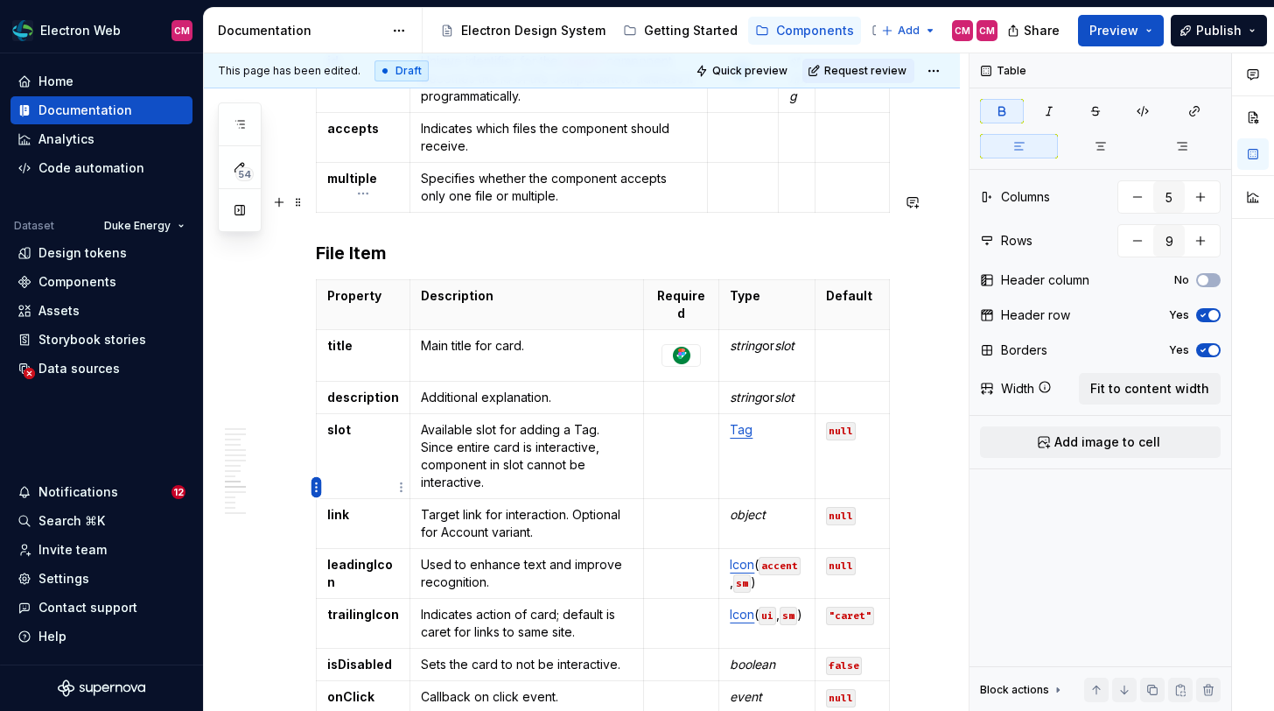
click at [314, 487] on html "Electron Web CM Home Documentation Analytics Code automation Dataset Duke Energ…" at bounding box center [637, 355] width 1274 height 711
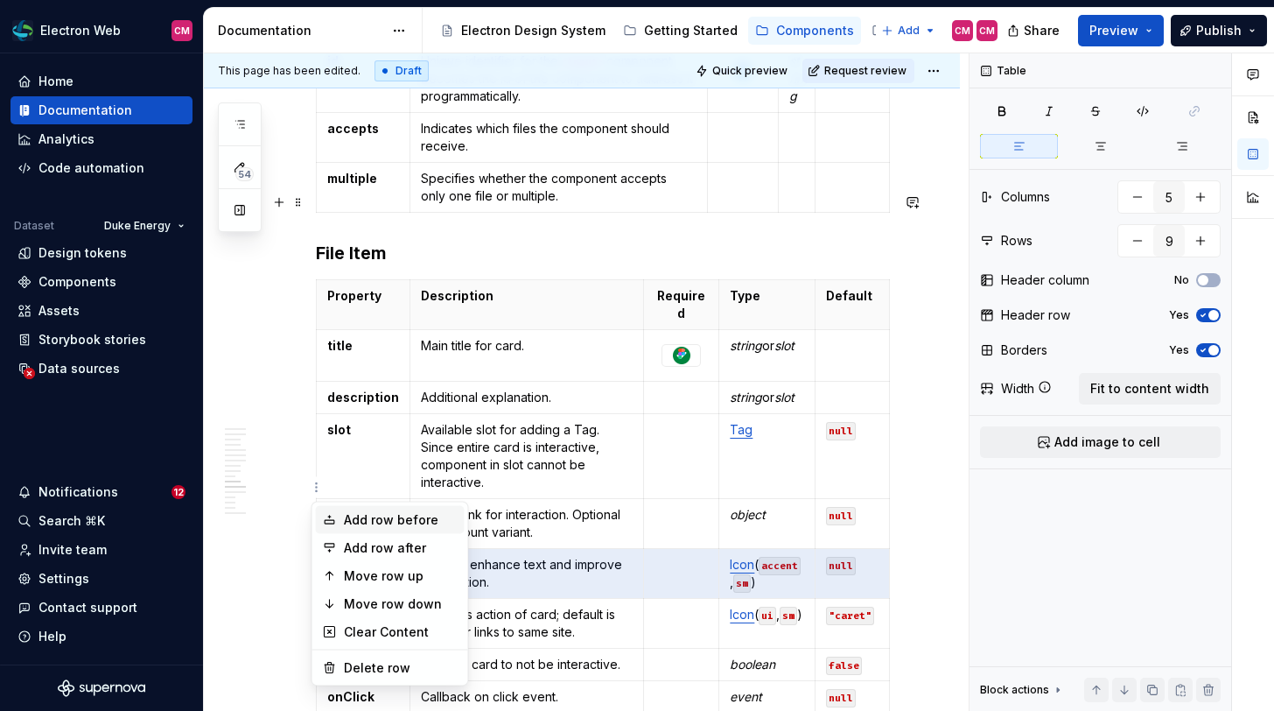
click at [344, 515] on div "Add row before" at bounding box center [401, 520] width 114 height 18
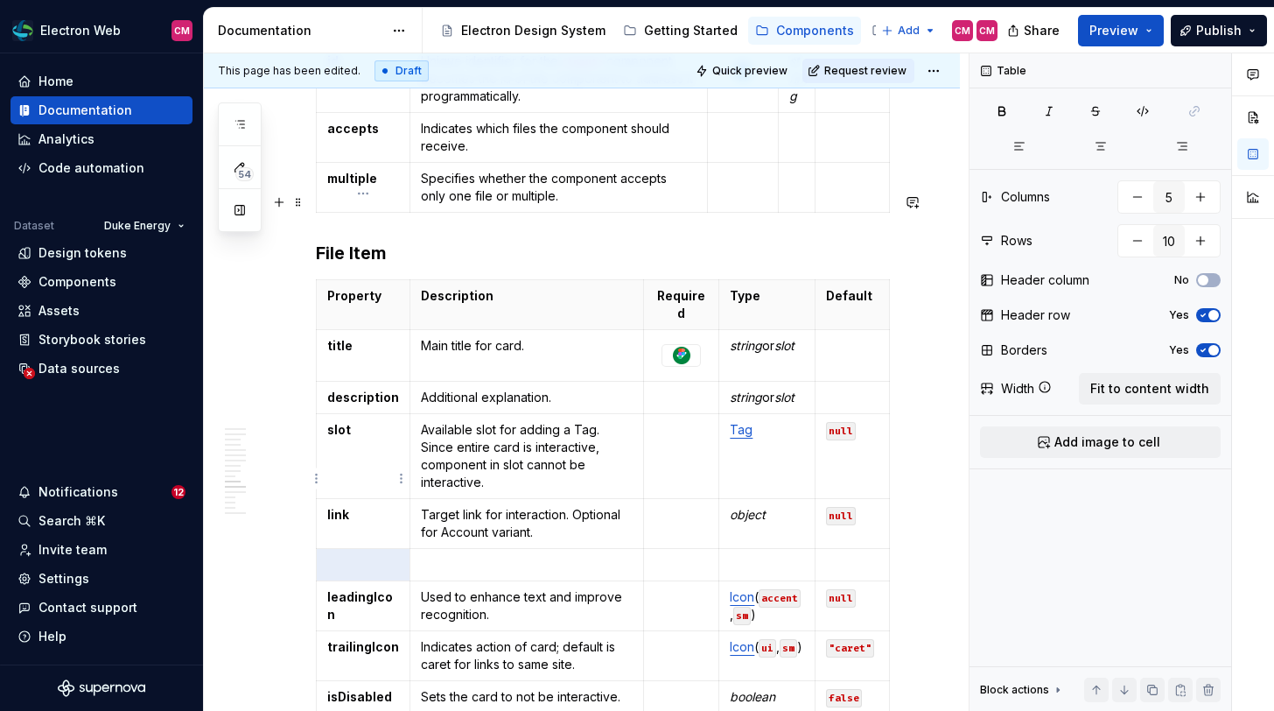
type input "9"
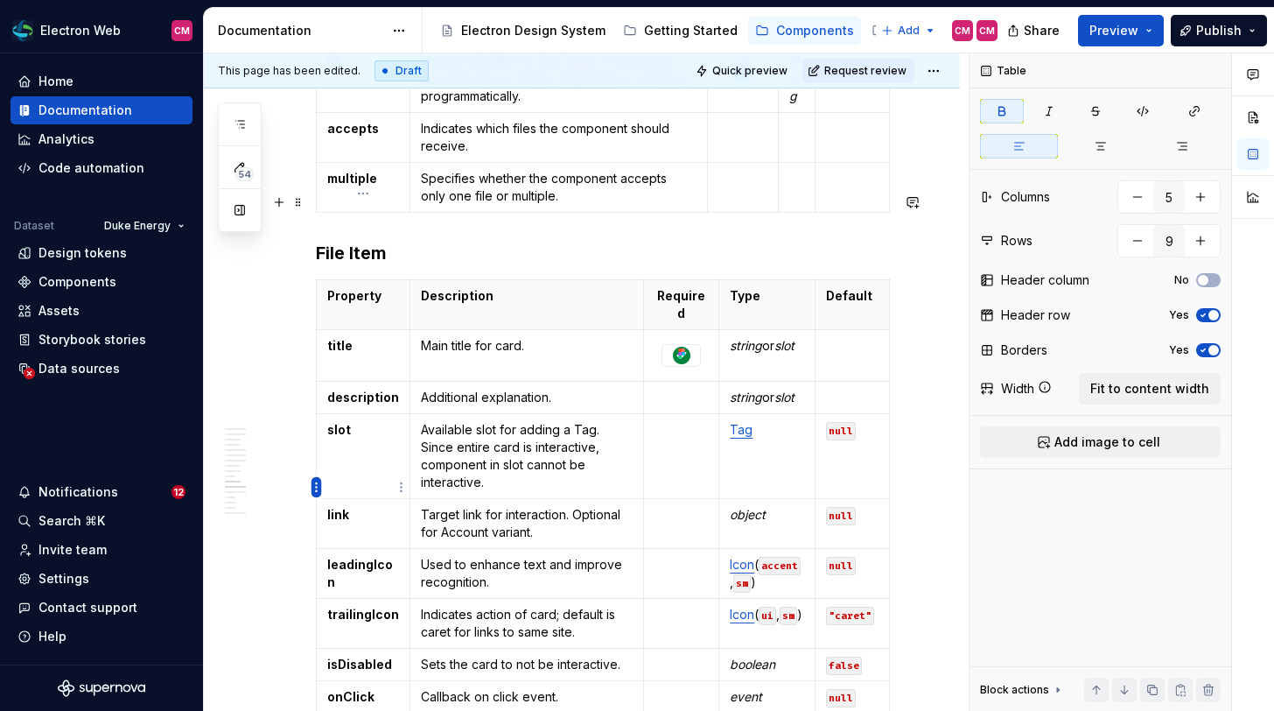
click at [316, 486] on html "Electron Web CM Home Documentation Analytics Code automation Dataset Duke Energ…" at bounding box center [637, 355] width 1274 height 711
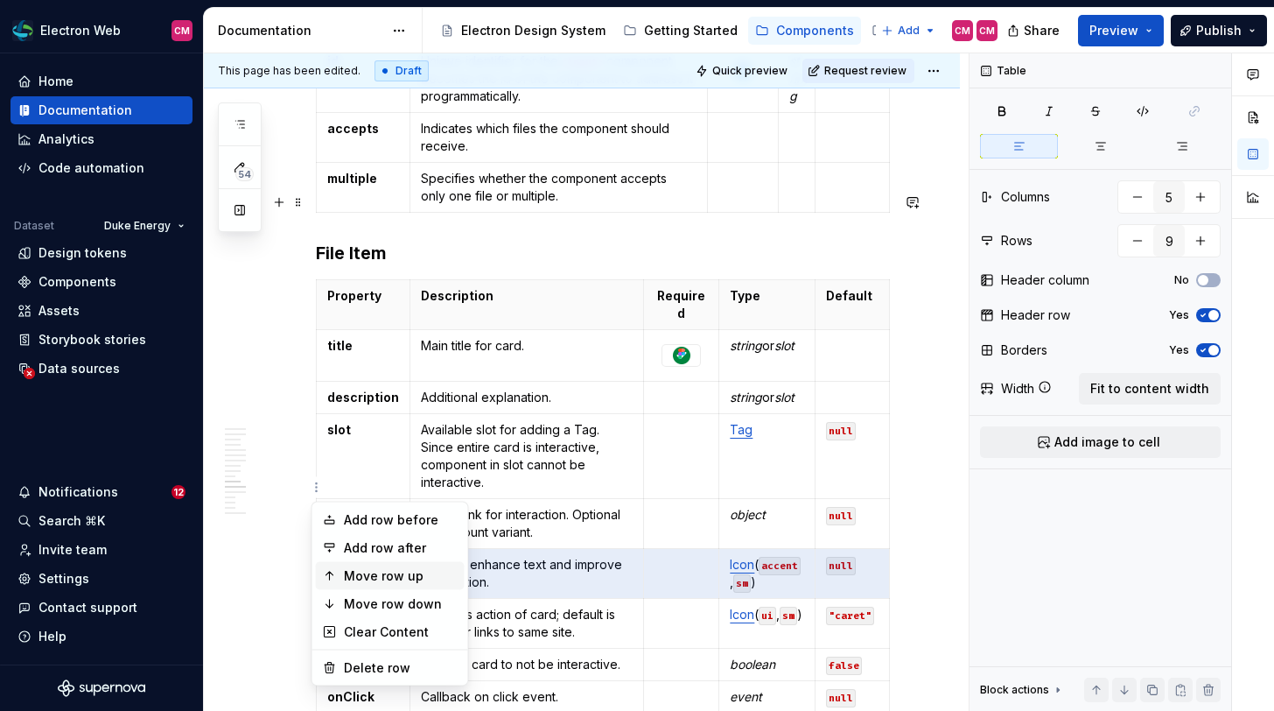
click at [370, 571] on div "Move row up" at bounding box center [401, 576] width 114 height 18
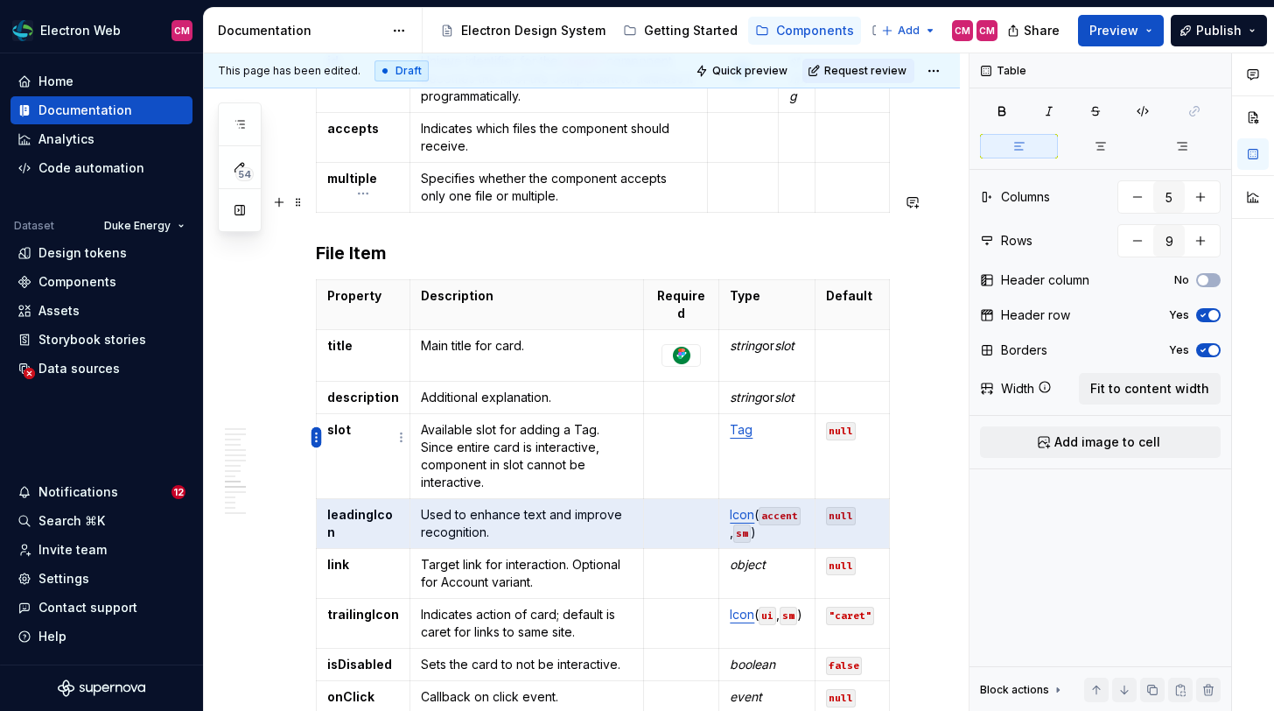
click at [316, 445] on html "Electron Web CM Home Documentation Analytics Code automation Dataset Duke Energ…" at bounding box center [637, 355] width 1274 height 711
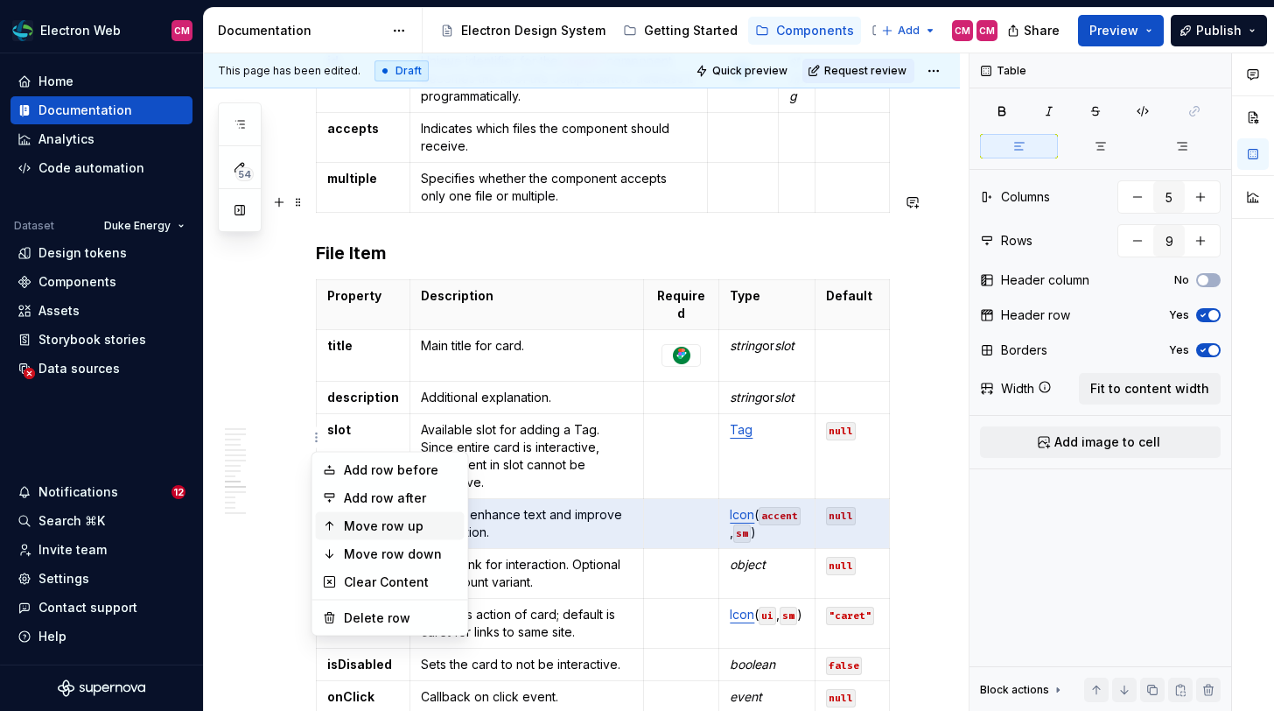
click at [361, 535] on div "Move row up" at bounding box center [390, 526] width 149 height 28
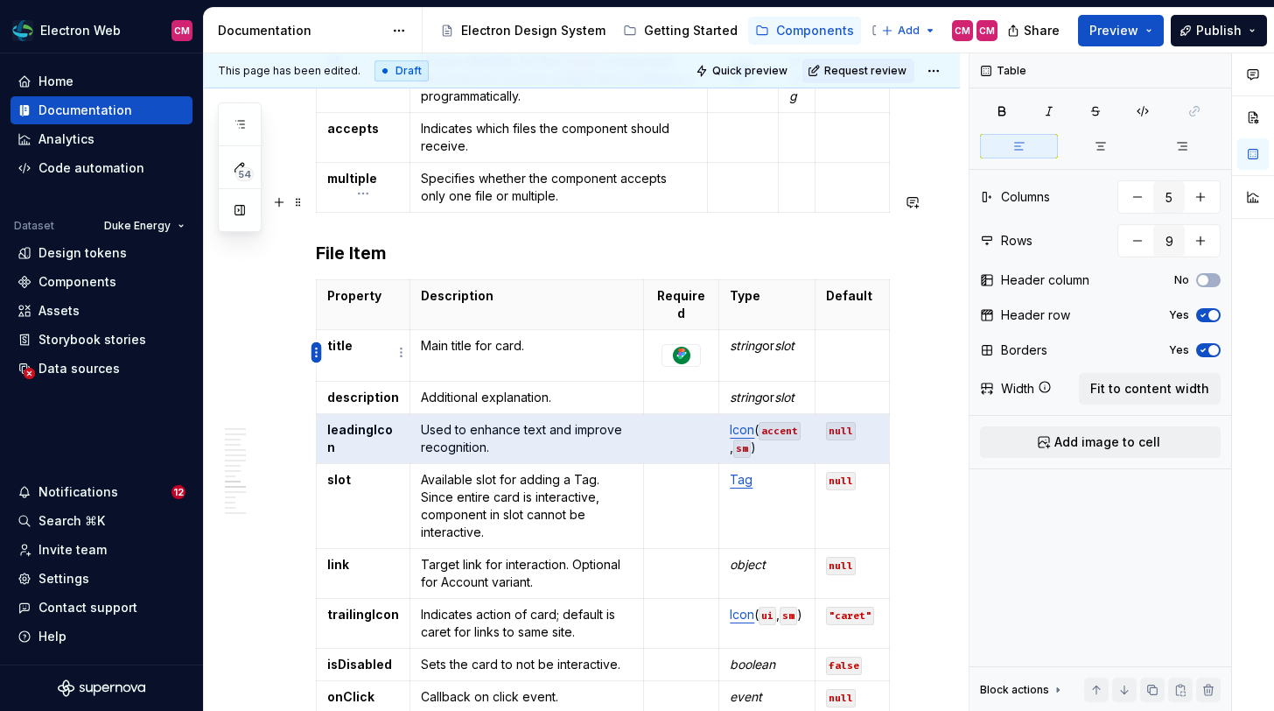
click at [318, 357] on html "Electron Web CM Home Documentation Analytics Code automation Dataset Duke Energ…" at bounding box center [637, 355] width 1274 height 711
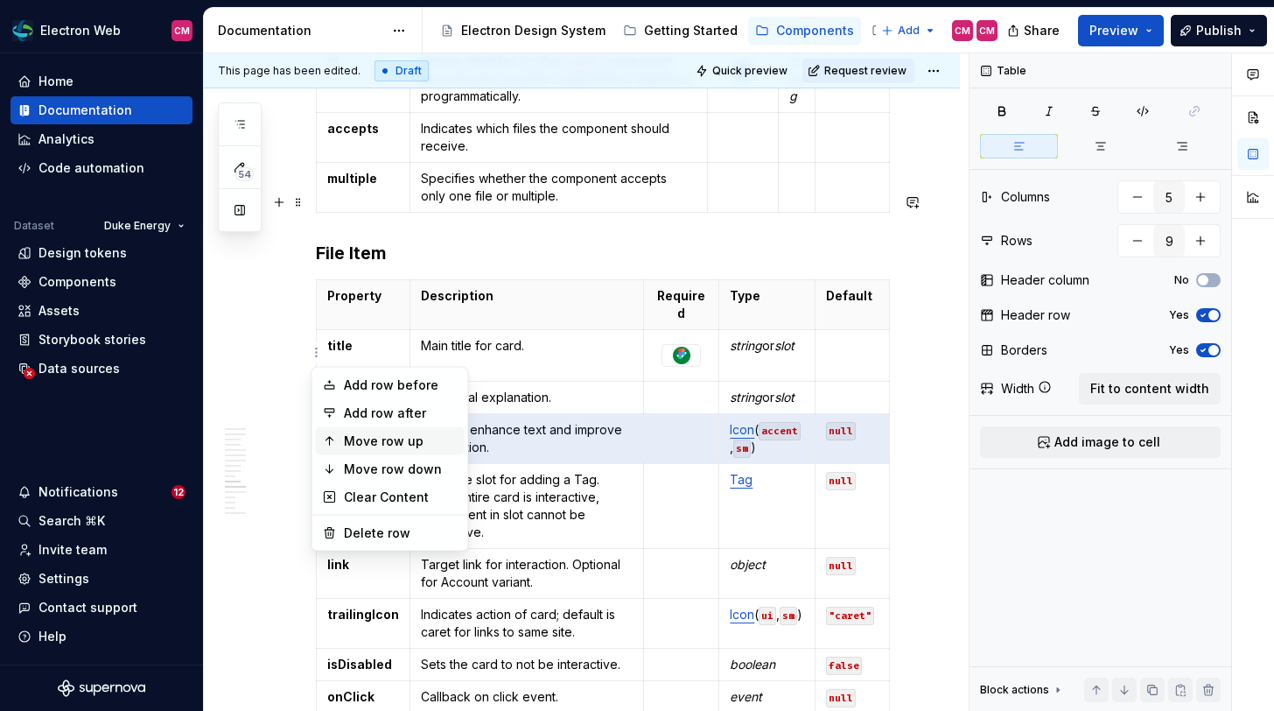
click at [374, 442] on div "Move row up" at bounding box center [401, 441] width 114 height 18
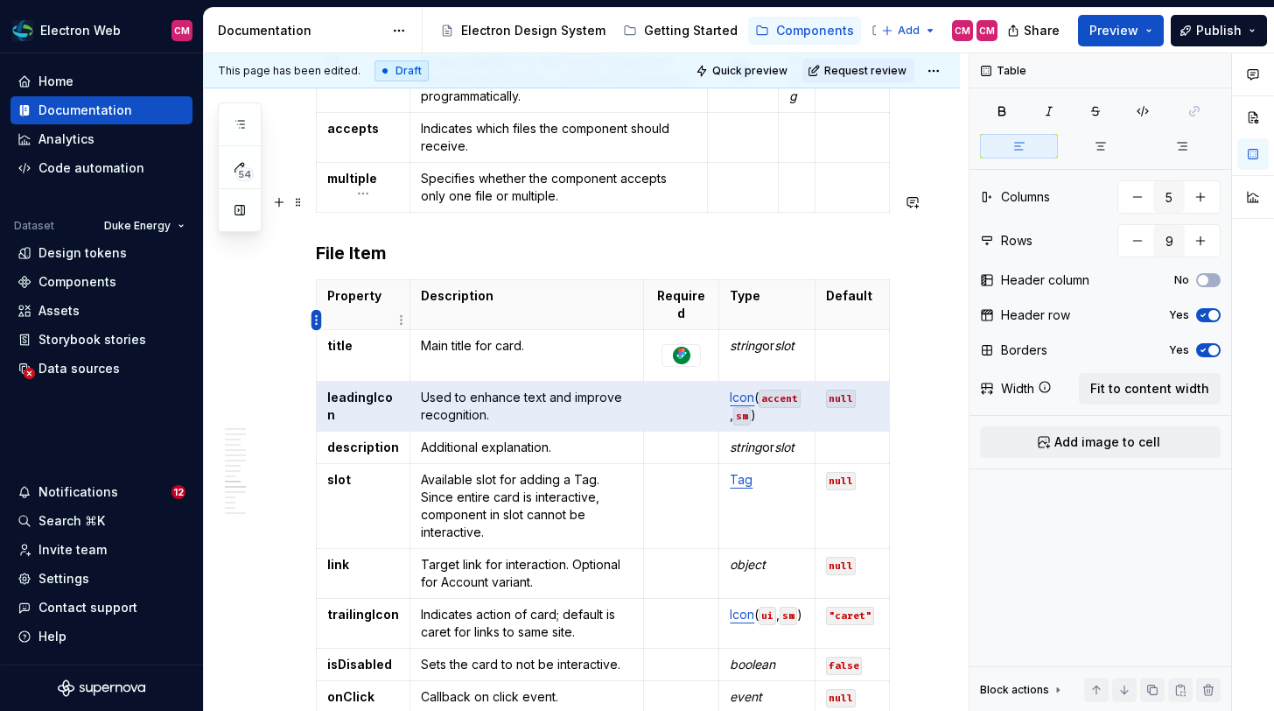
click at [316, 318] on html "Electron Web CM Home Documentation Analytics Code automation Dataset Duke Energ…" at bounding box center [637, 355] width 1274 height 711
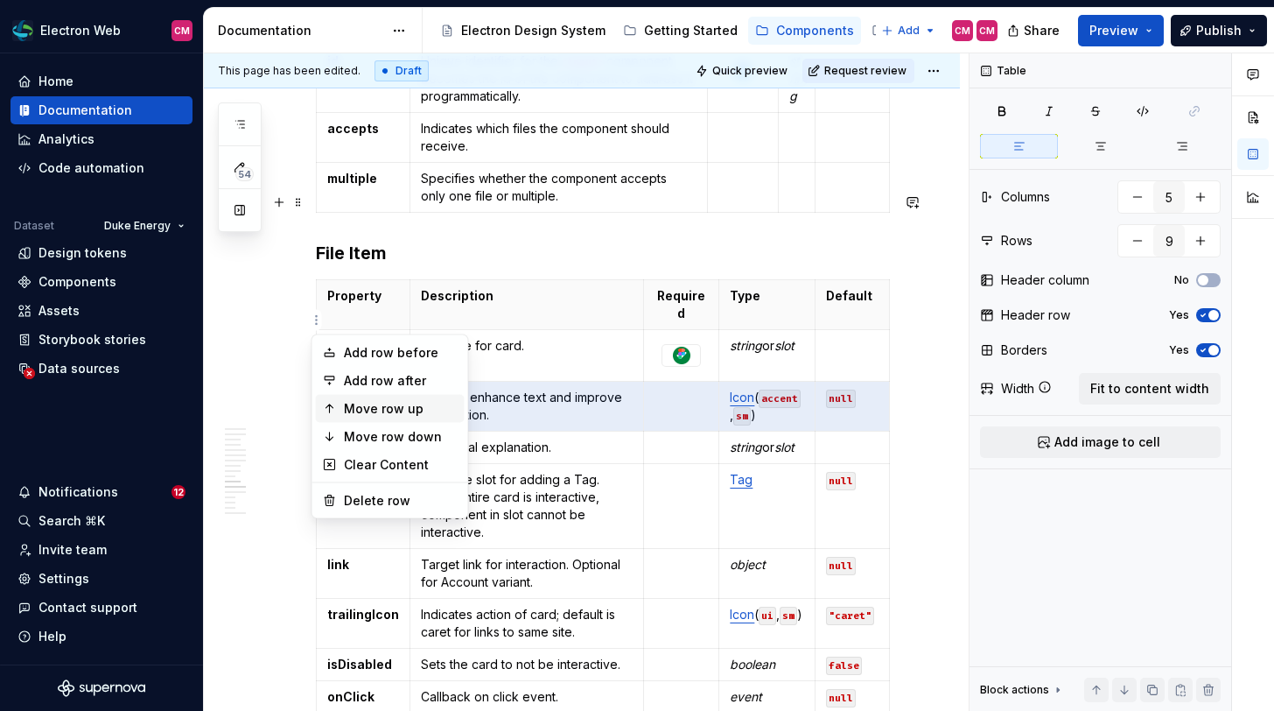
click at [358, 407] on div "Move row up" at bounding box center [401, 409] width 114 height 18
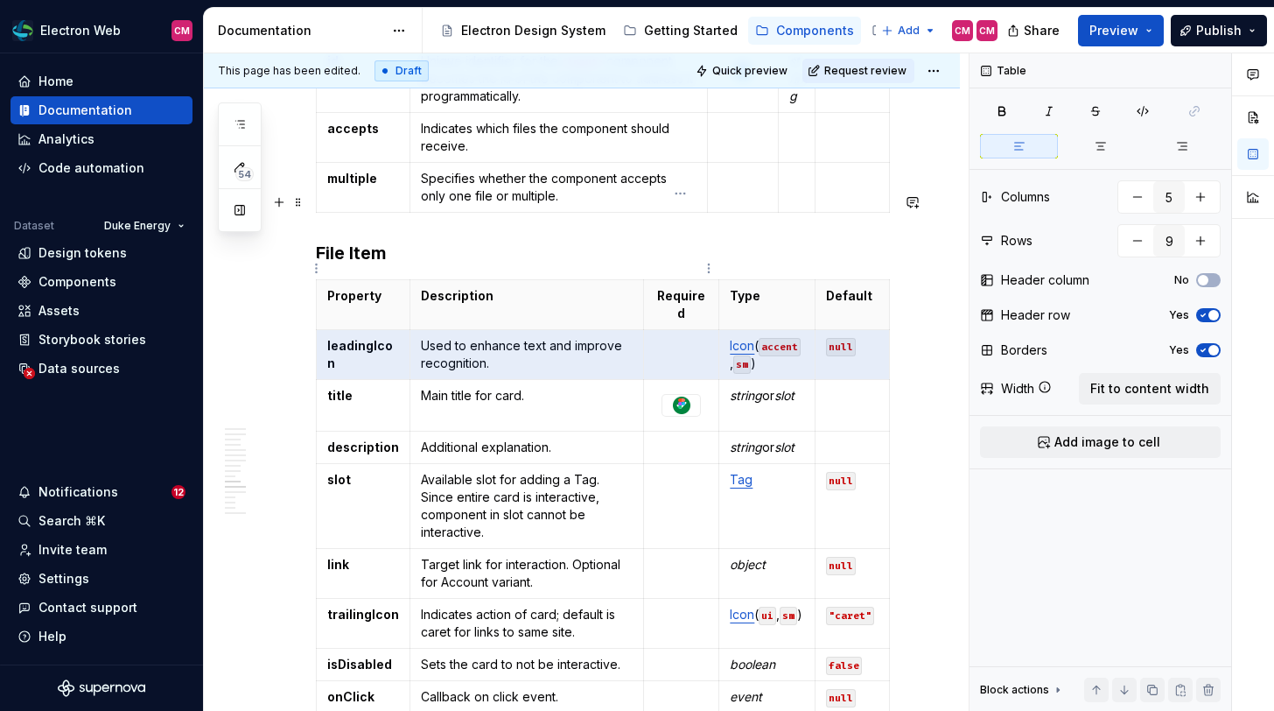
click at [666, 330] on td at bounding box center [681, 355] width 75 height 50
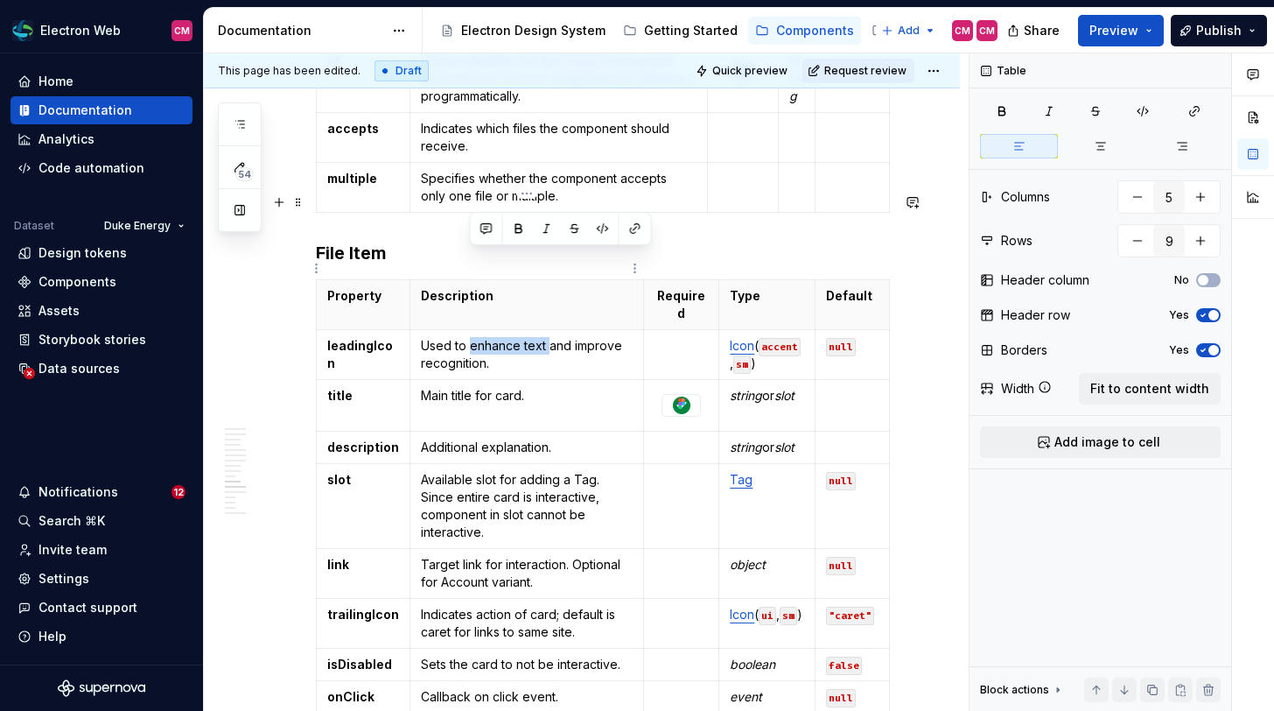
drag, startPoint x: 549, startPoint y: 257, endPoint x: 471, endPoint y: 254, distance: 78.0
click at [471, 337] on p "Used to enhance text and improve recognition." at bounding box center [527, 354] width 212 height 35
click at [339, 388] on strong "title" at bounding box center [339, 395] width 25 height 15
click at [459, 387] on p "Main title for card." at bounding box center [527, 396] width 212 height 18
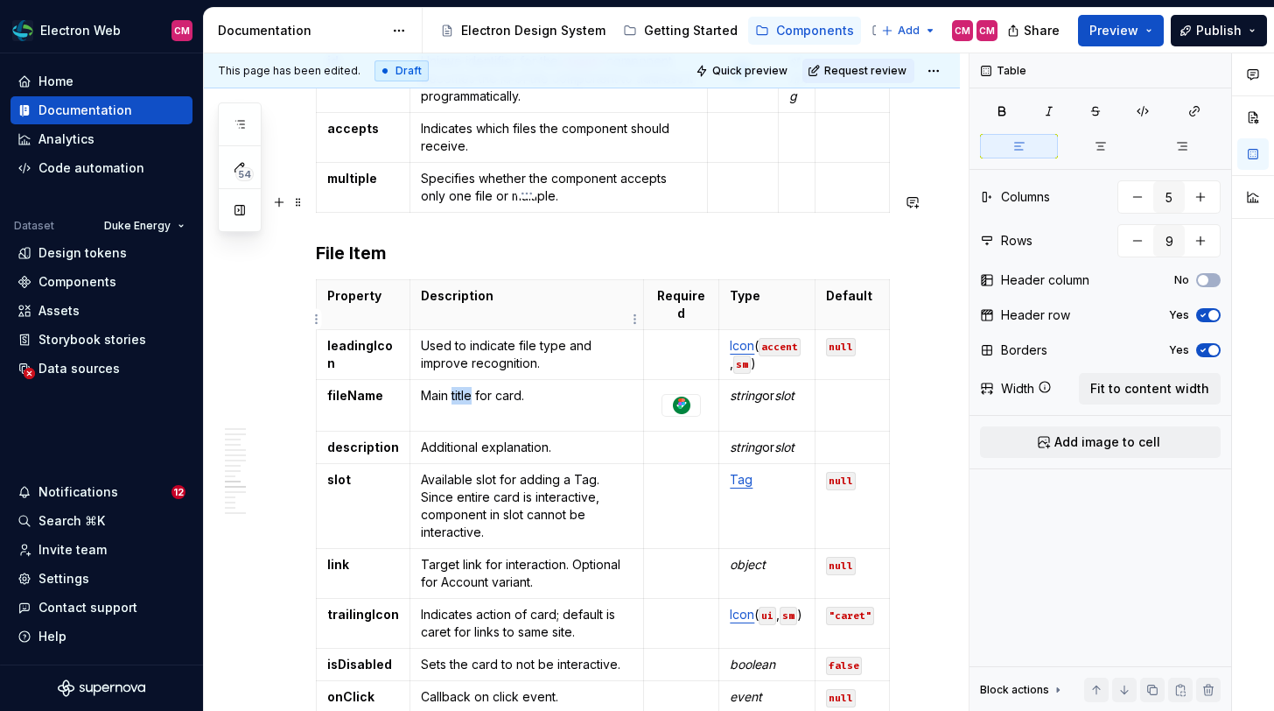
click at [459, 387] on p "Main title for card." at bounding box center [527, 396] width 212 height 18
click at [490, 387] on p "Main title for card." at bounding box center [527, 396] width 212 height 18
drag, startPoint x: 542, startPoint y: 311, endPoint x: 419, endPoint y: 309, distance: 122.5
click at [419, 380] on td "Main title for card." at bounding box center [527, 406] width 234 height 52
type textarea "*"
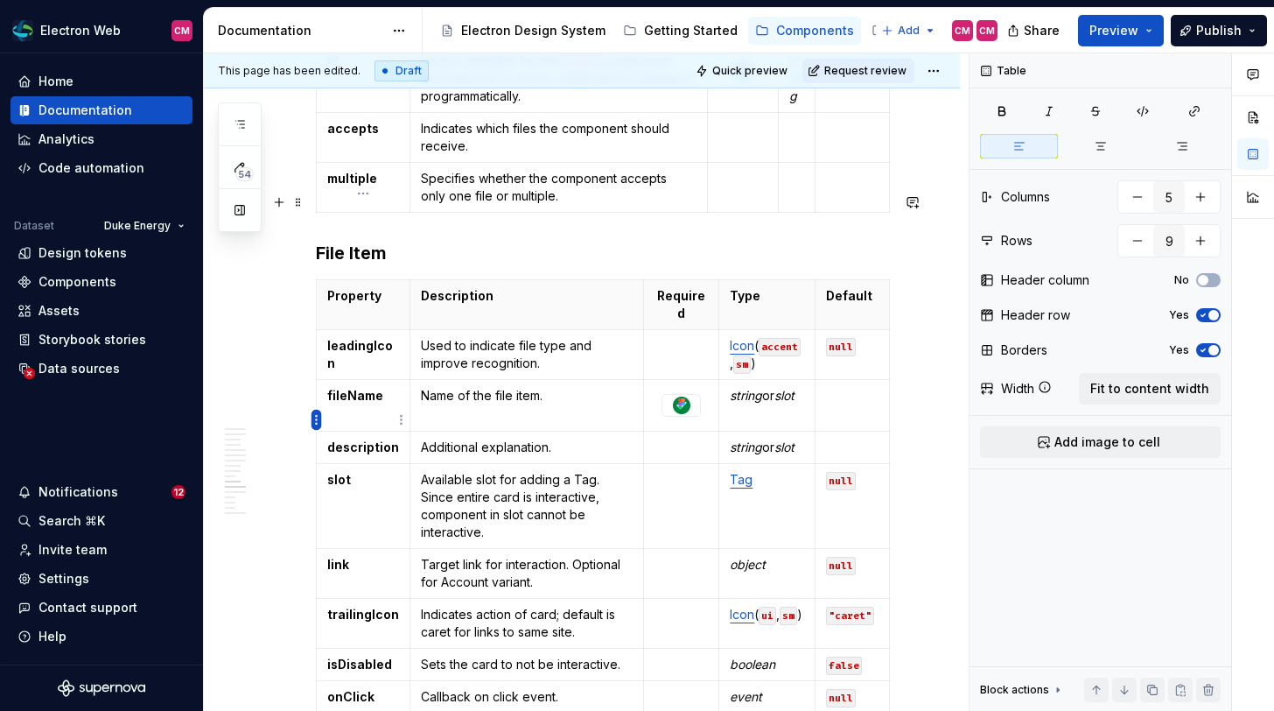
click at [315, 423] on html "Electron Web CM Home Documentation Analytics Code automation Dataset Duke Energ…" at bounding box center [637, 355] width 1274 height 711
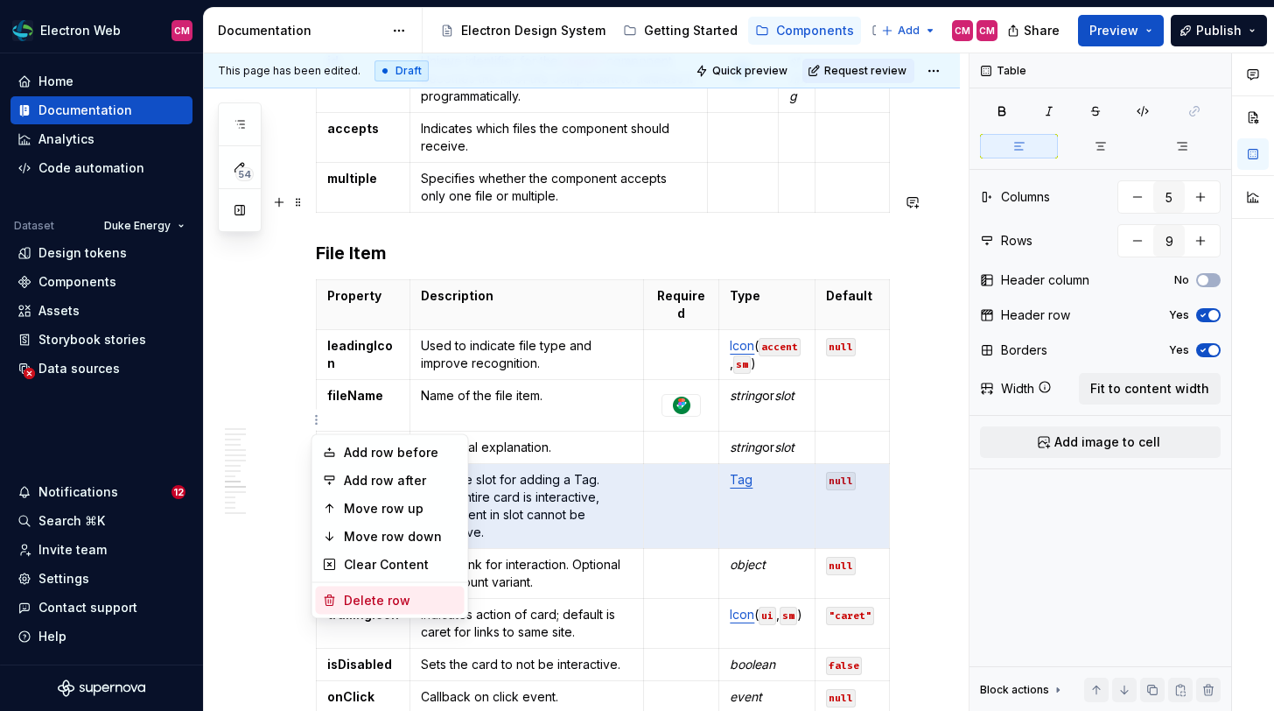
click at [393, 593] on div "Delete row" at bounding box center [401, 601] width 114 height 18
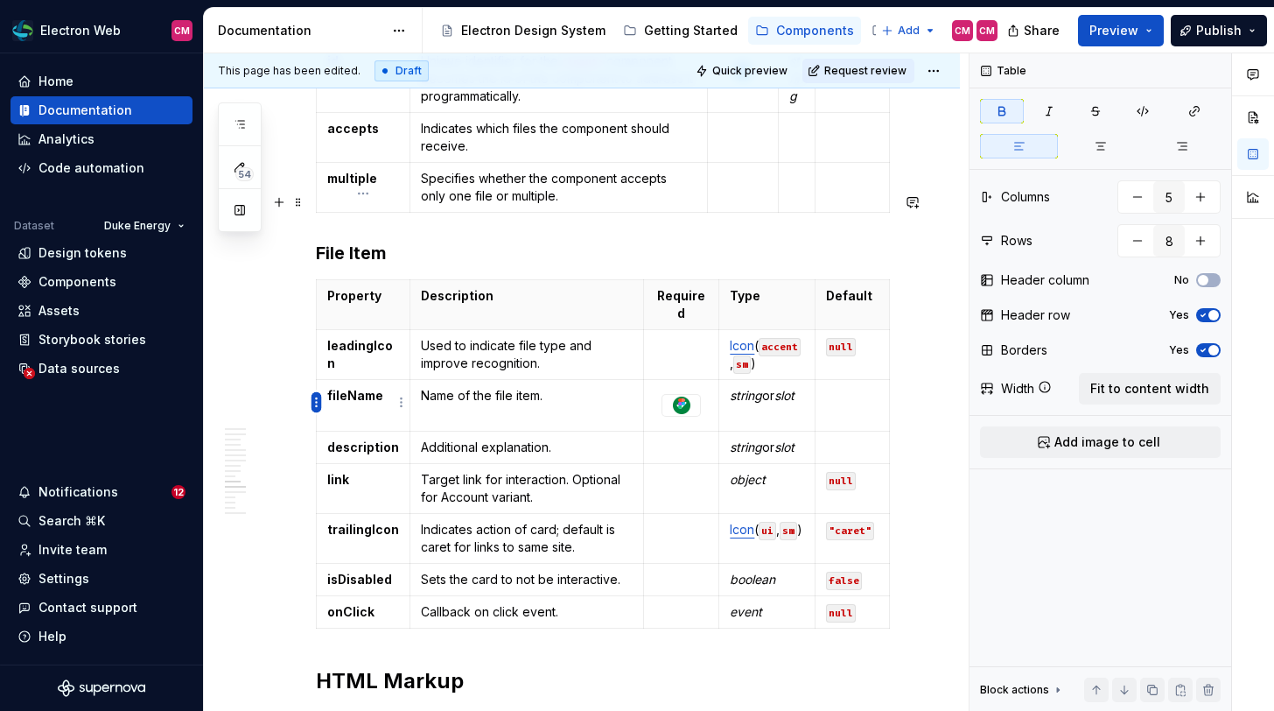
click at [313, 403] on html "Electron Web CM Home Documentation Analytics Code automation Dataset Duke Energ…" at bounding box center [637, 355] width 1274 height 711
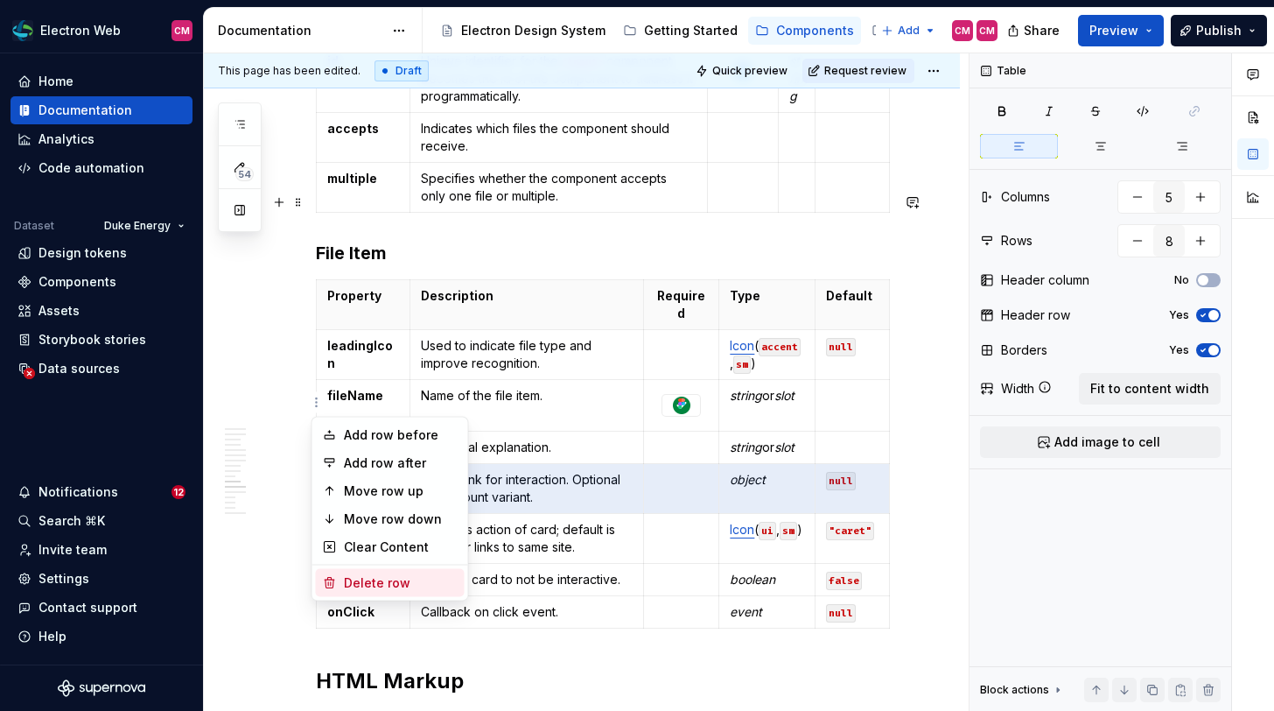
click at [393, 583] on div "Delete row" at bounding box center [401, 583] width 114 height 18
type input "7"
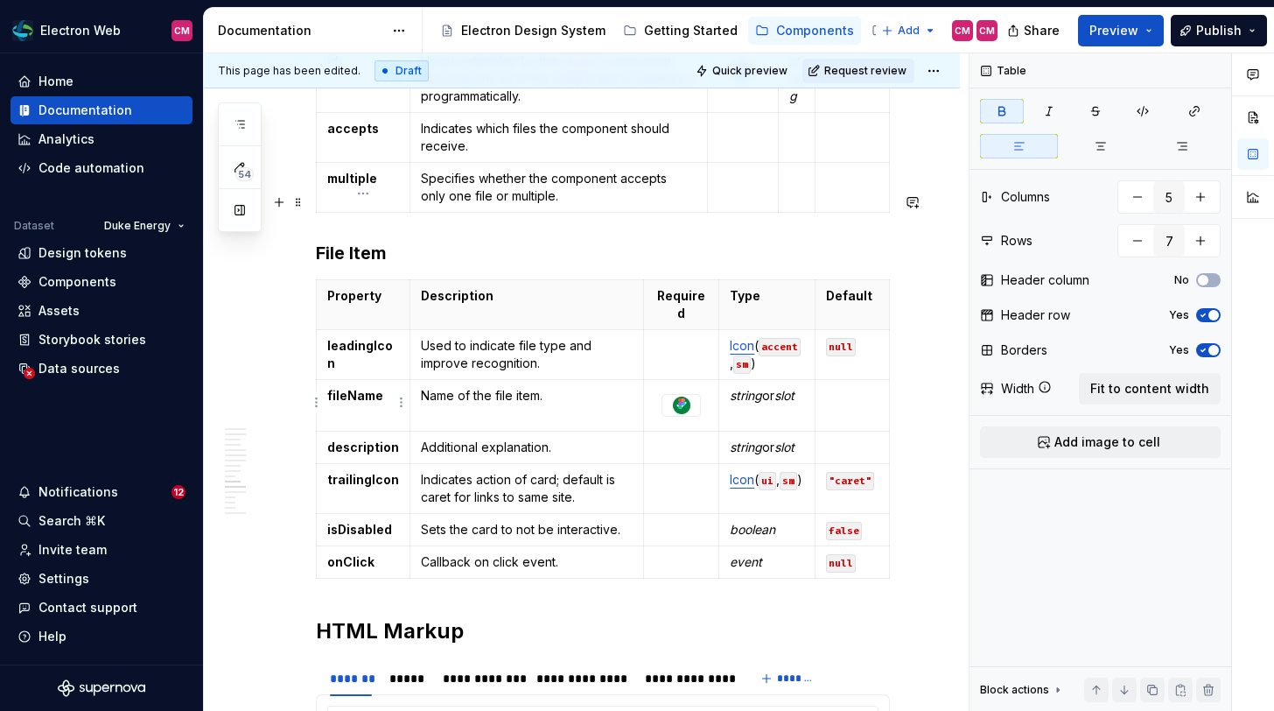
click at [360, 472] on strong "trailingIcon" at bounding box center [363, 479] width 72 height 15
click at [361, 472] on strong "trailingIcon" at bounding box center [363, 479] width 72 height 15
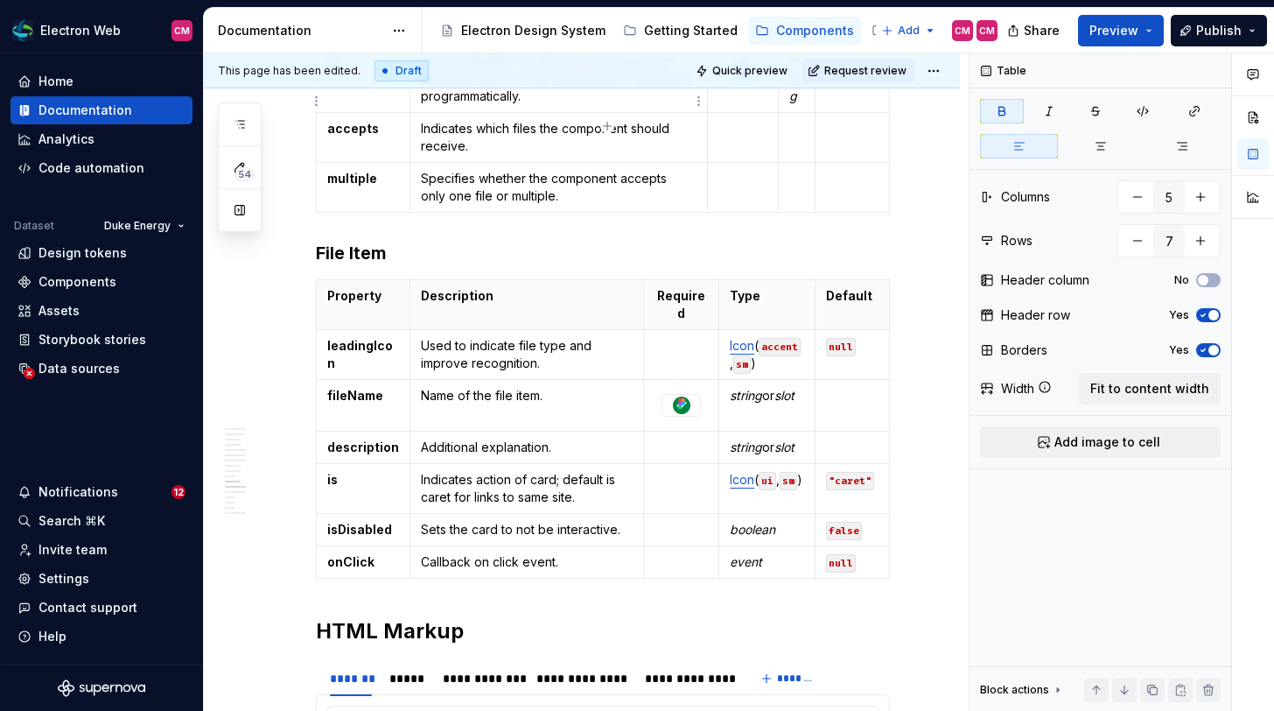
type textarea "*"
click at [315, 445] on html "Electron Web CM Home Documentation Analytics Code automation Dataset Duke Energ…" at bounding box center [637, 355] width 1274 height 711
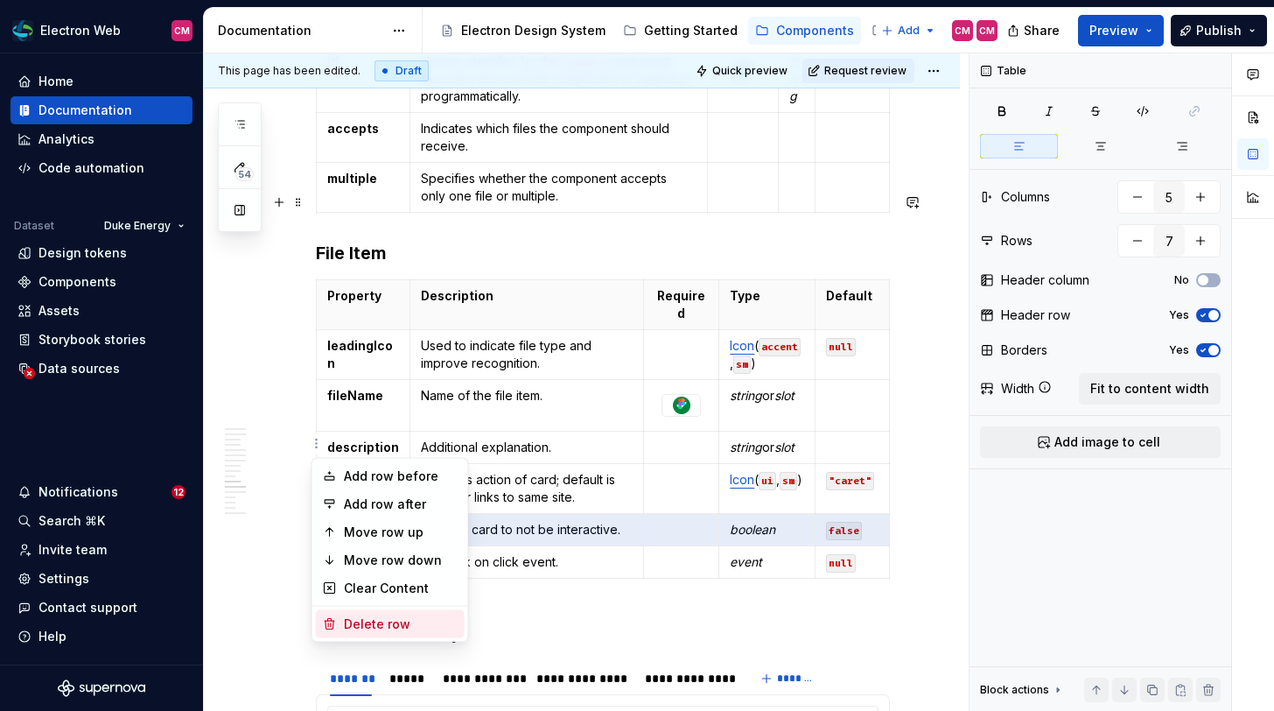
click at [364, 620] on div "Delete row" at bounding box center [401, 624] width 114 height 18
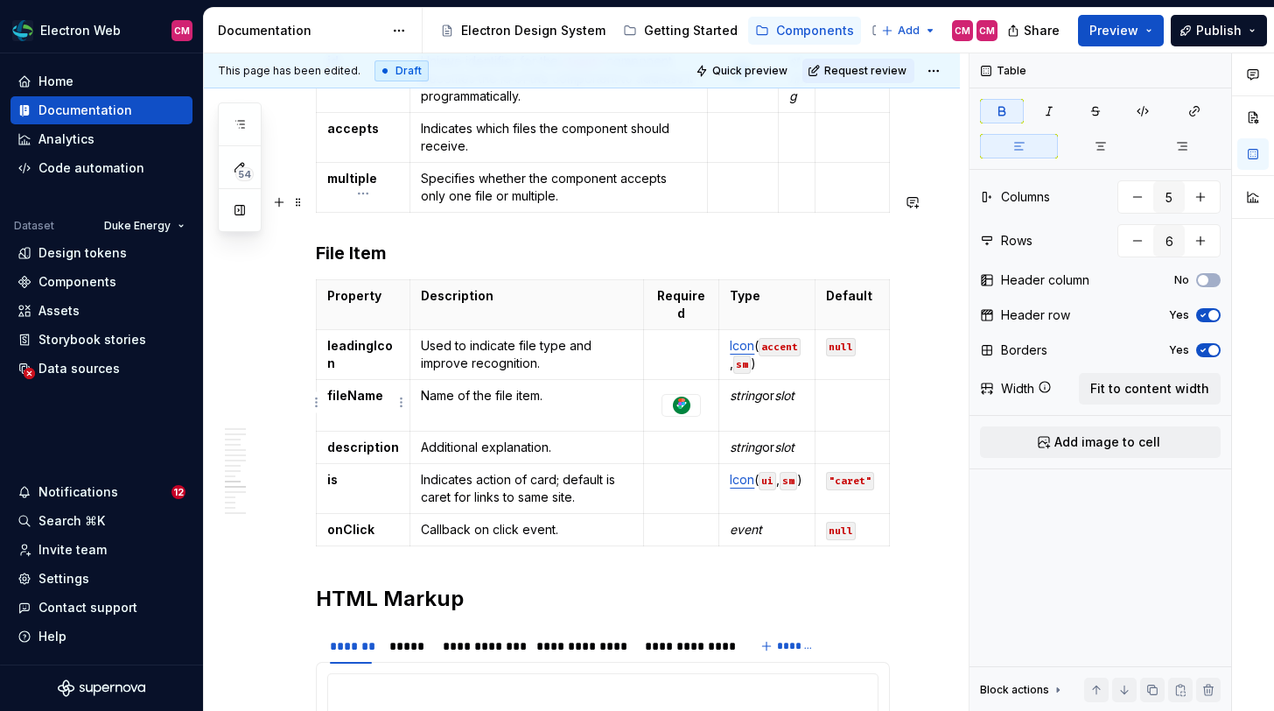
click at [373, 471] on p "is" at bounding box center [363, 480] width 72 height 18
click at [315, 443] on html "Electron Web CM Home Documentation Analytics Code automation Dataset Duke Energ…" at bounding box center [637, 355] width 1274 height 711
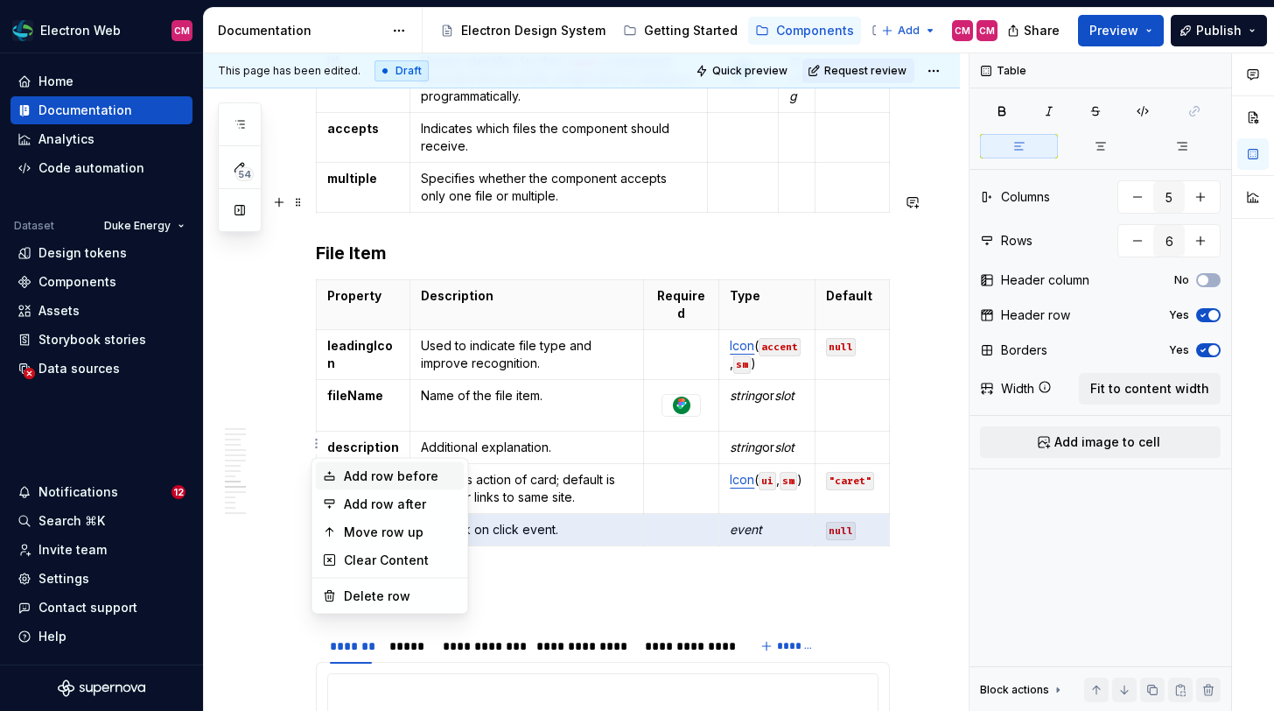
click at [368, 480] on div "Add row before" at bounding box center [401, 476] width 114 height 18
type input "7"
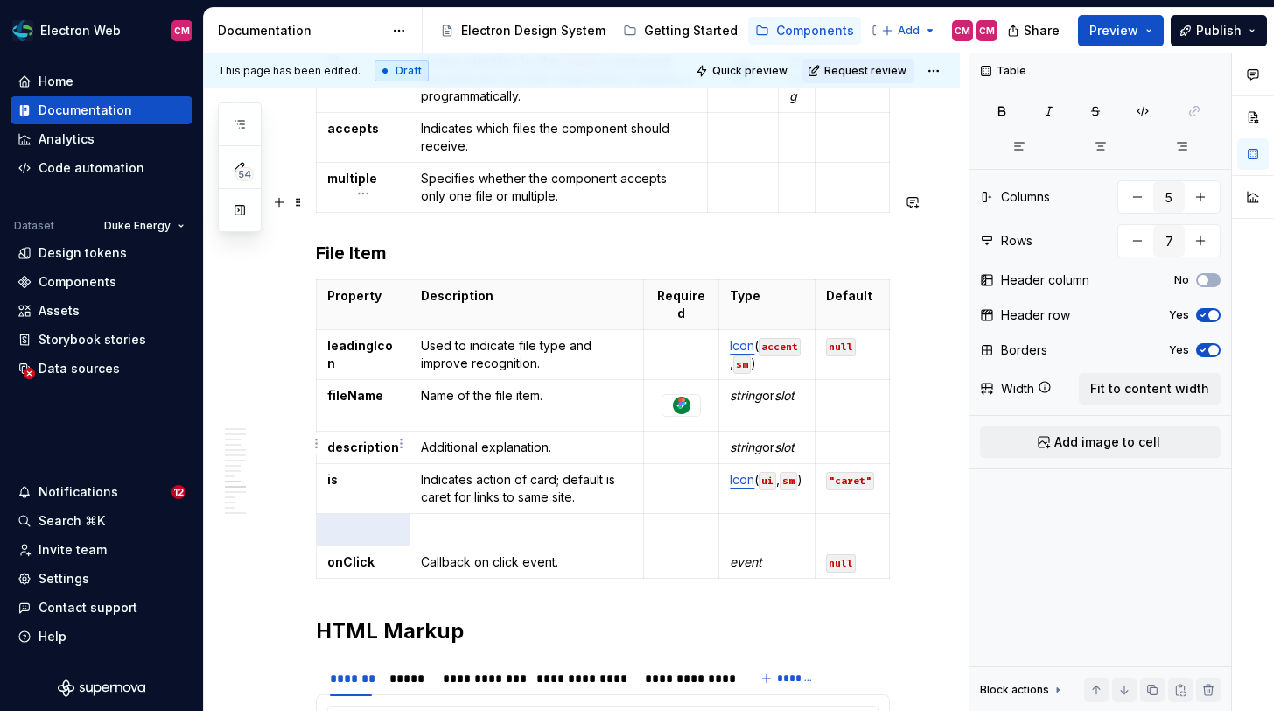
click at [361, 521] on p at bounding box center [363, 530] width 72 height 18
drag, startPoint x: 379, startPoint y: 445, endPoint x: 348, endPoint y: 445, distance: 30.6
click at [348, 521] on p "isInavlid" at bounding box center [363, 530] width 72 height 18
click at [347, 521] on p "isInvalid" at bounding box center [363, 530] width 72 height 18
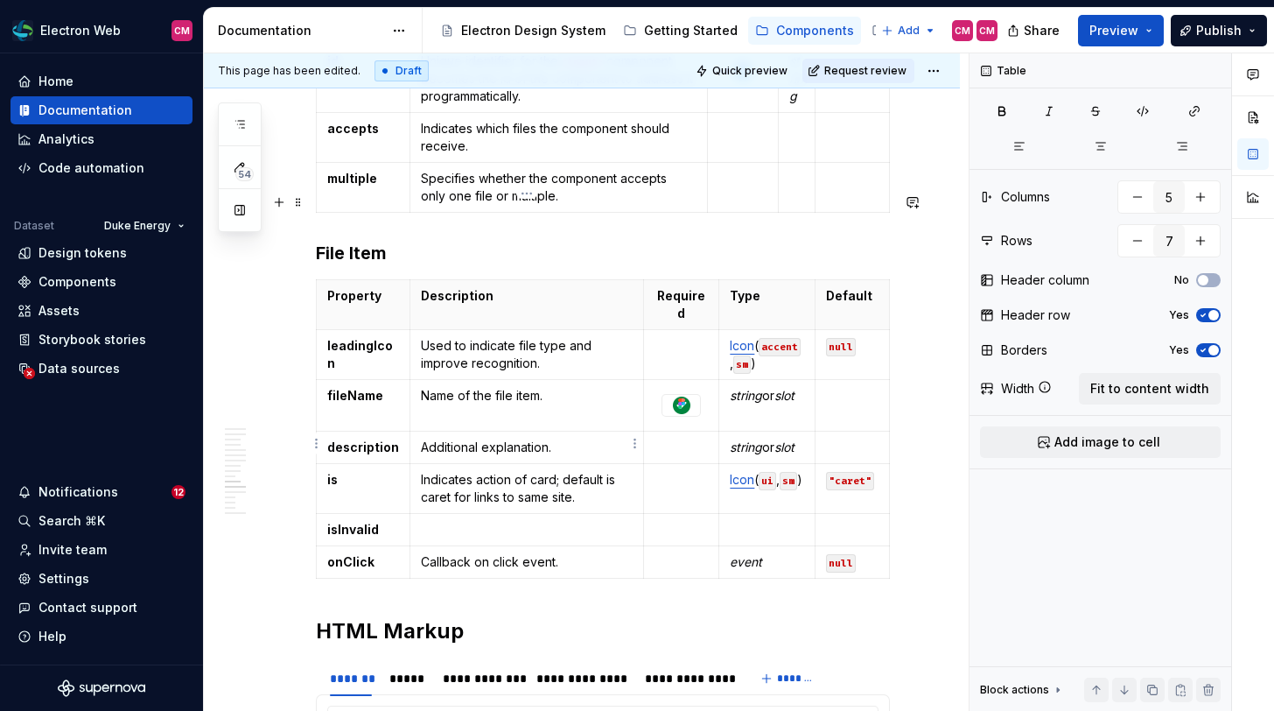
click at [480, 521] on p at bounding box center [527, 530] width 212 height 18
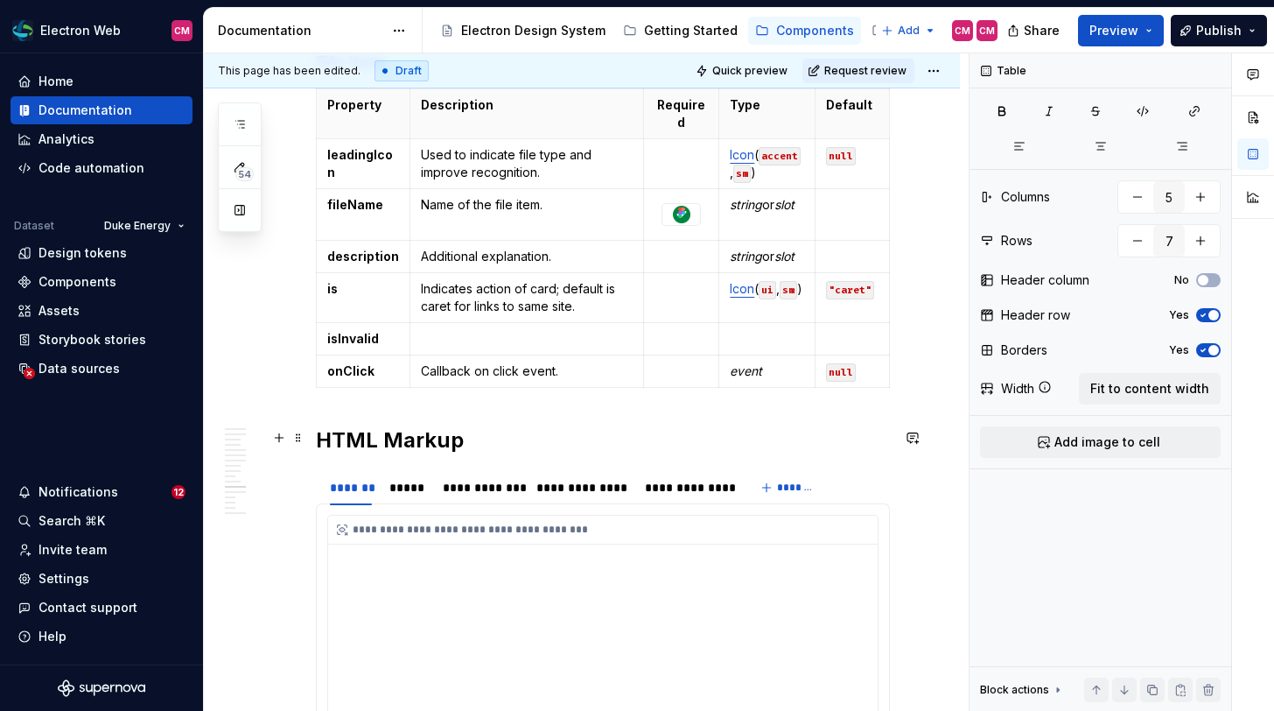
scroll to position [3131, 0]
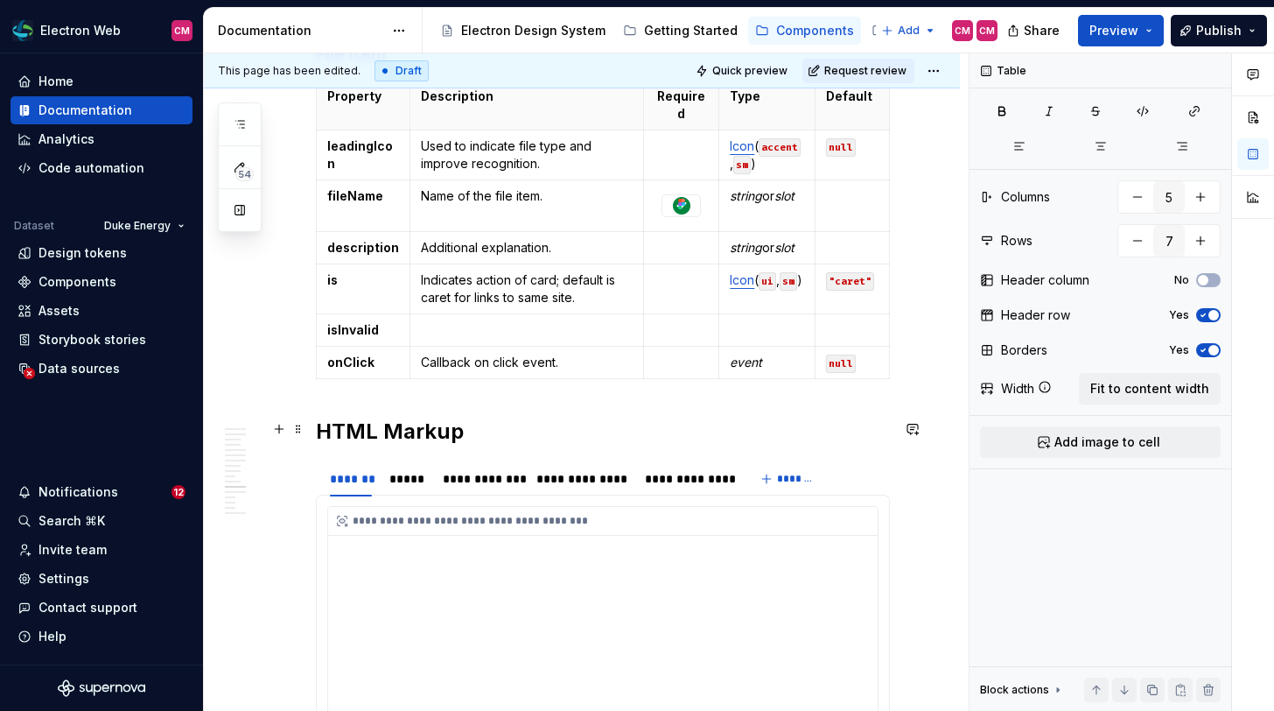
click at [407, 507] on div "**********" at bounding box center [603, 670] width 550 height 326
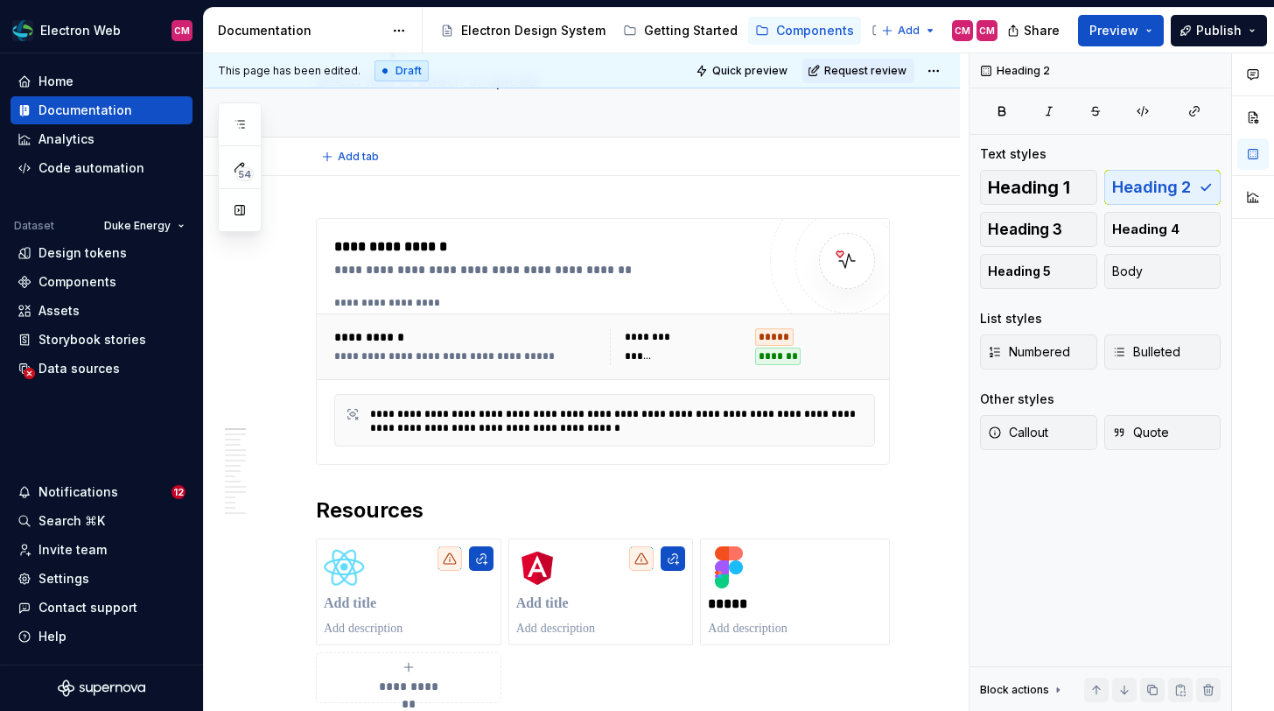
scroll to position [9, 0]
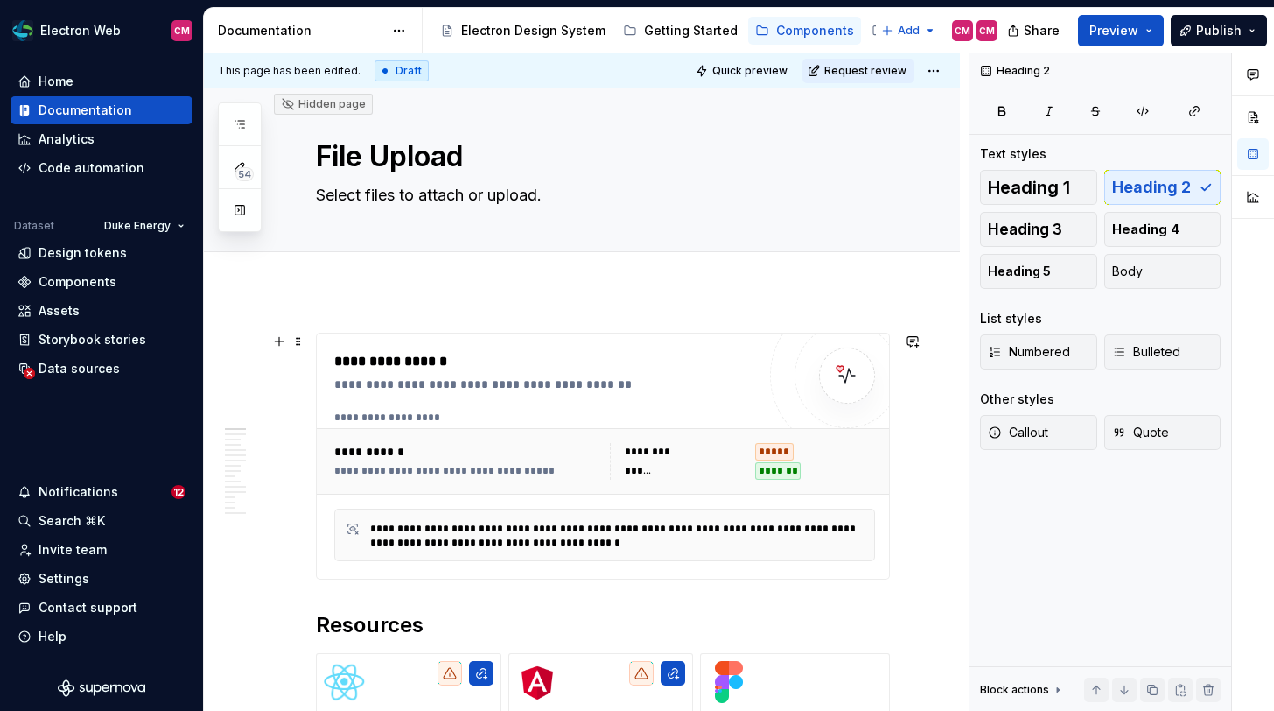
click at [622, 428] on div "**********" at bounding box center [605, 461] width 576 height 67
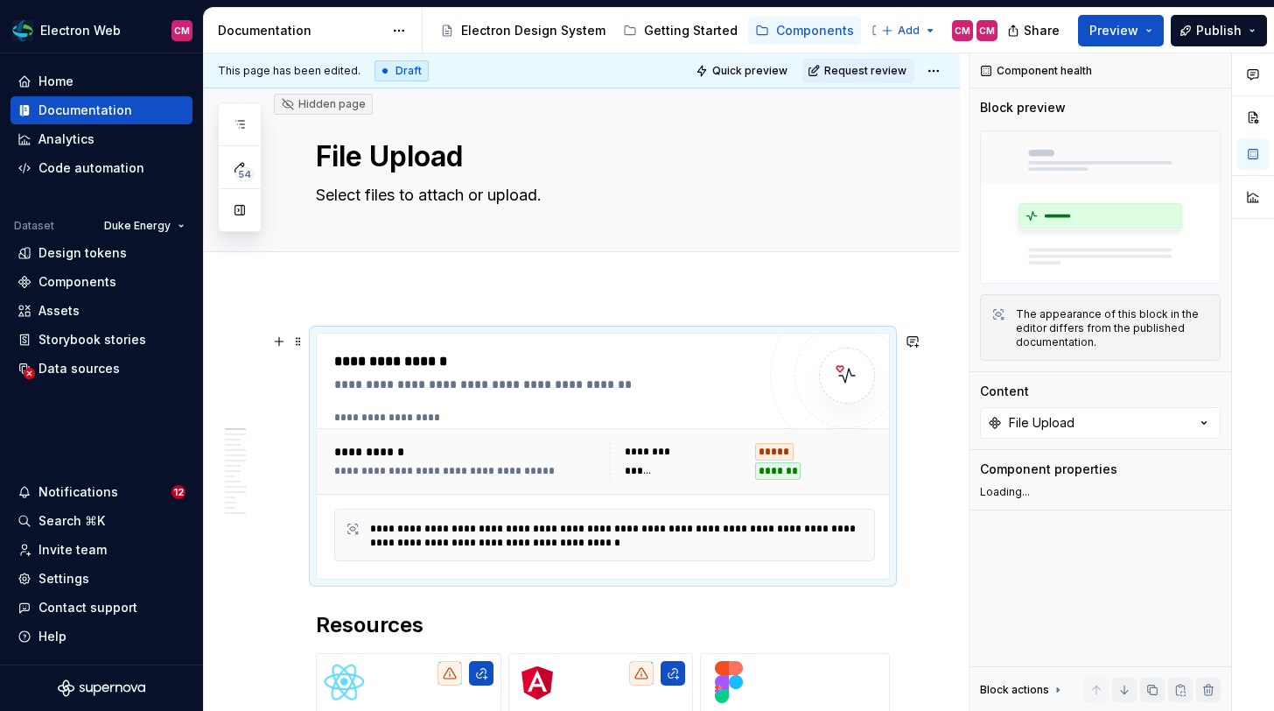
type textarea "*"
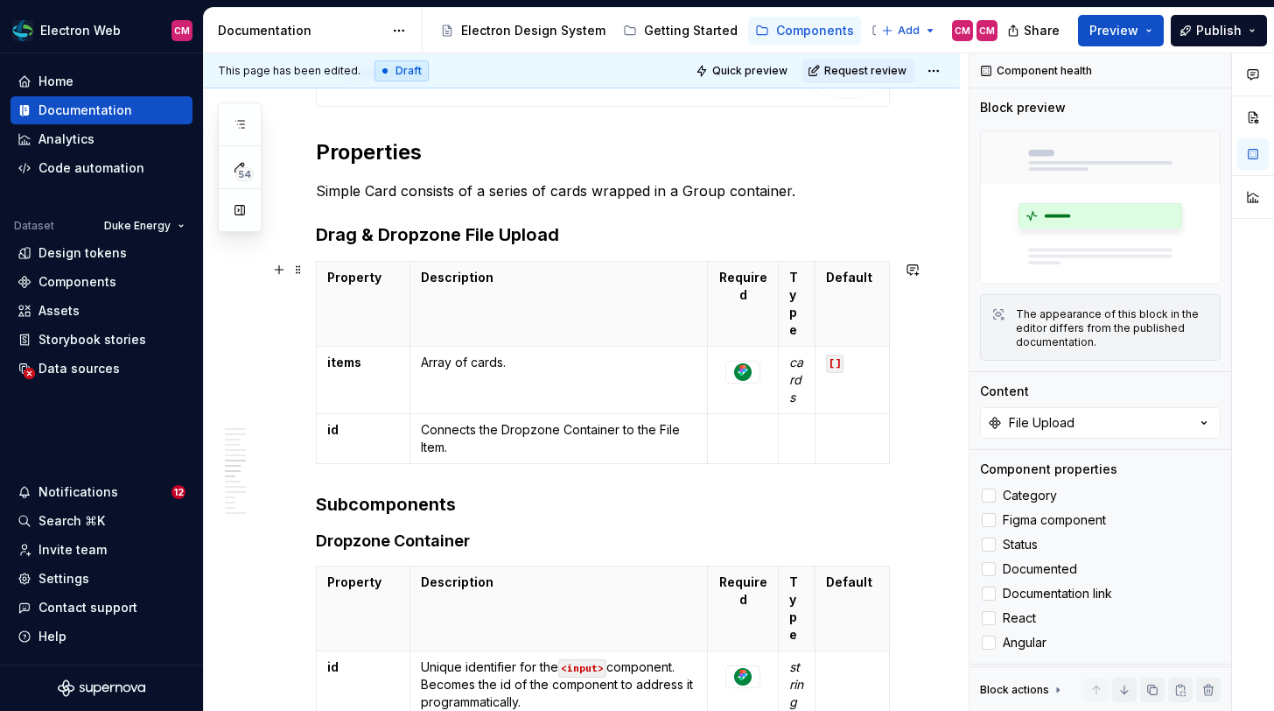
scroll to position [2328, 0]
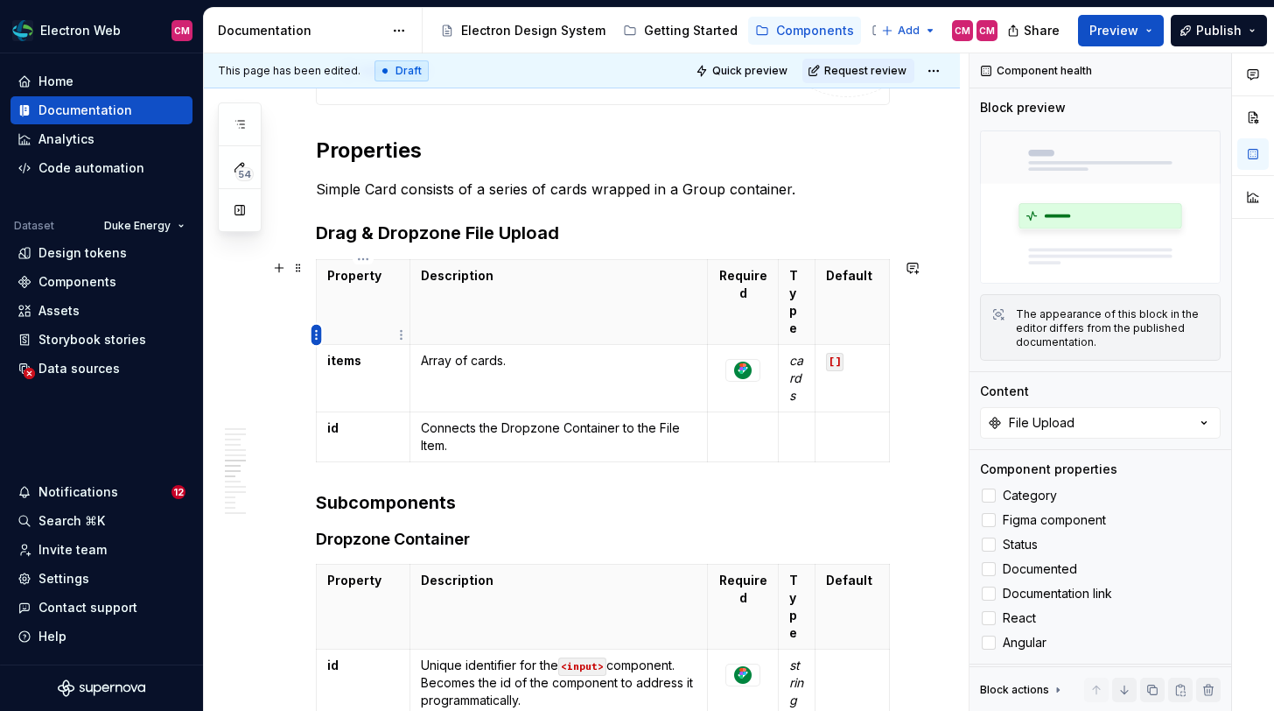
click at [312, 338] on html "Electron Web CM Home Documentation Analytics Code automation Dataset Duke Energ…" at bounding box center [637, 355] width 1274 height 711
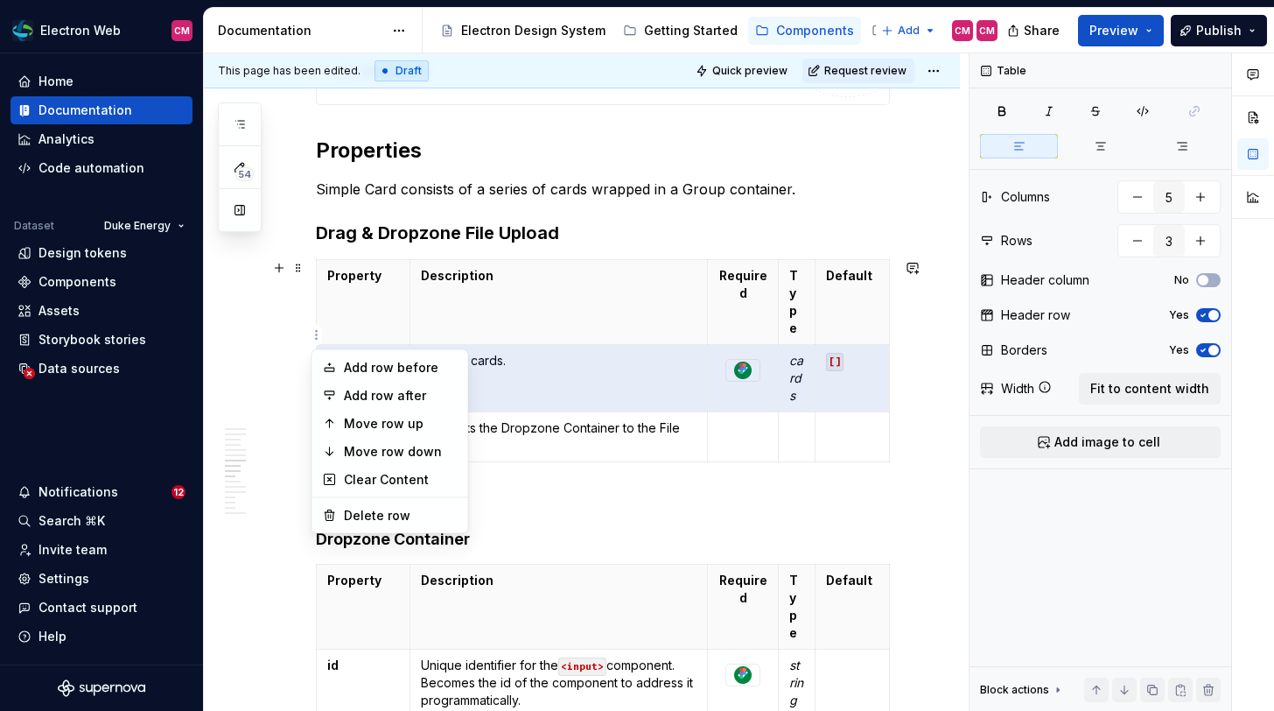
click at [535, 329] on html "Electron Web CM Home Documentation Analytics Code automation Dataset Duke Energ…" at bounding box center [637, 355] width 1274 height 711
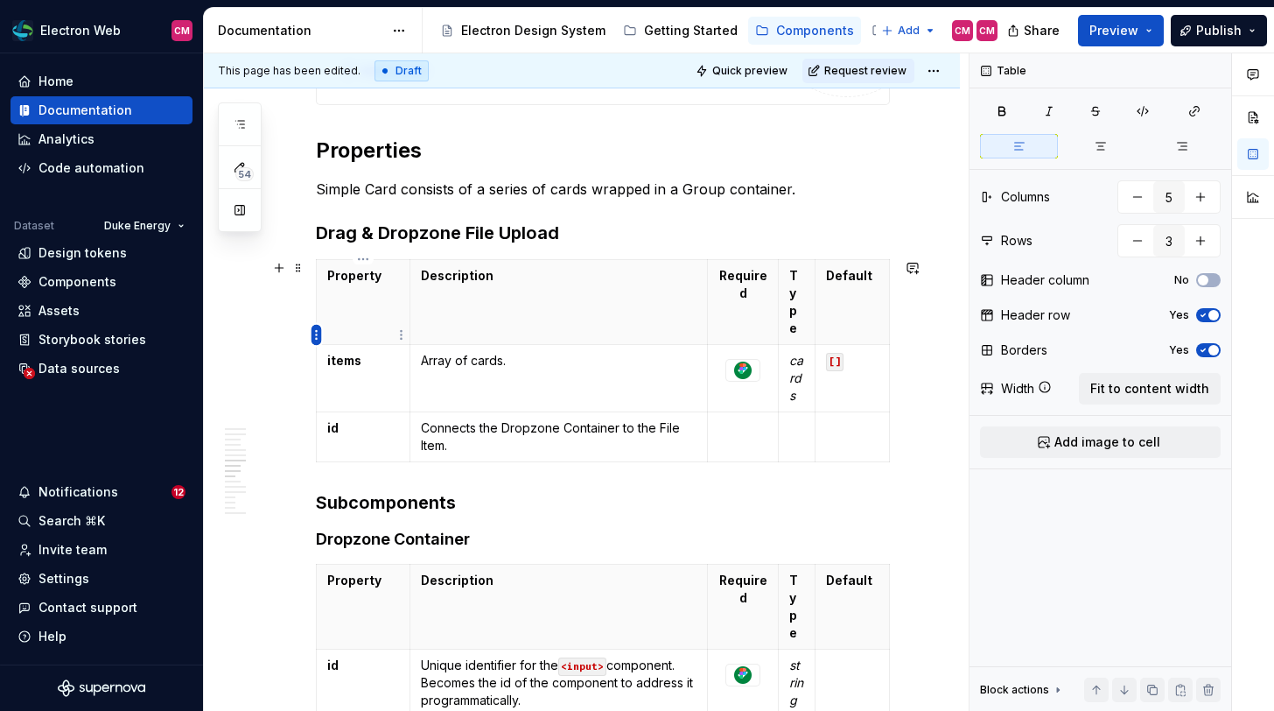
click at [315, 324] on html "Electron Web CM Home Documentation Analytics Code automation Dataset Duke Energ…" at bounding box center [637, 355] width 1274 height 711
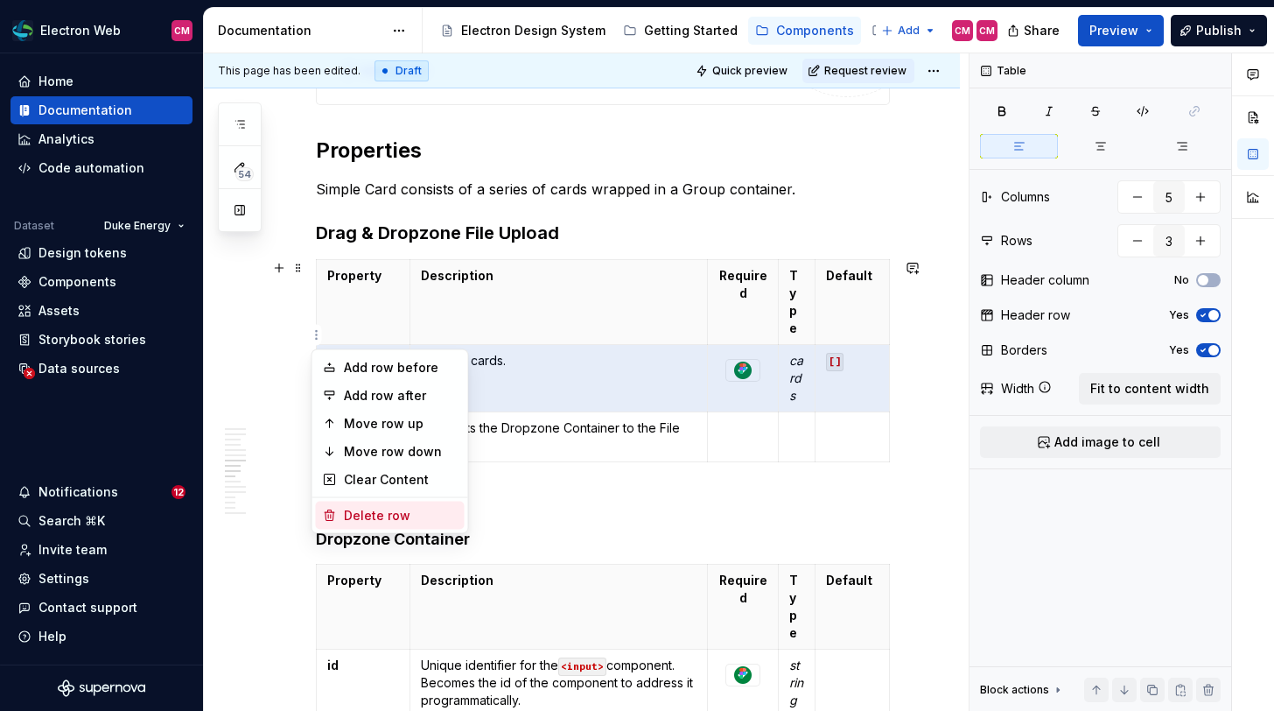
click at [403, 508] on div "Delete row" at bounding box center [401, 516] width 114 height 18
type input "2"
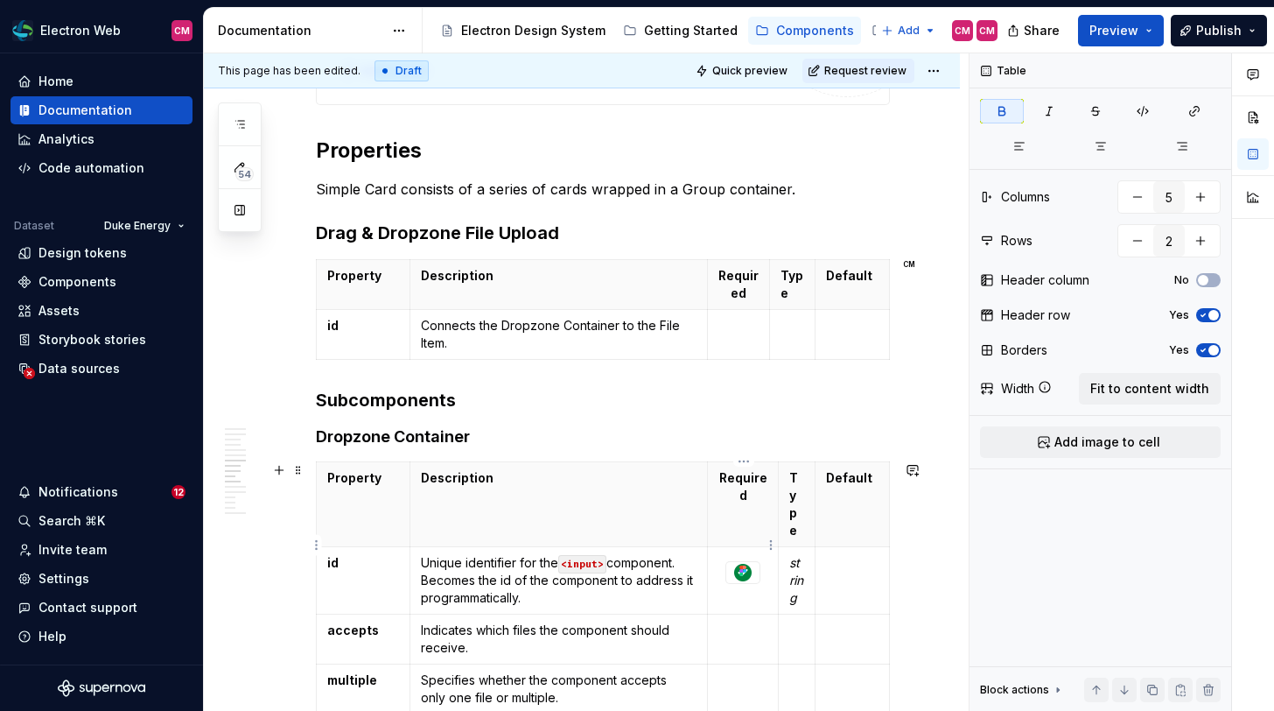
click at [758, 562] on div at bounding box center [742, 572] width 33 height 21
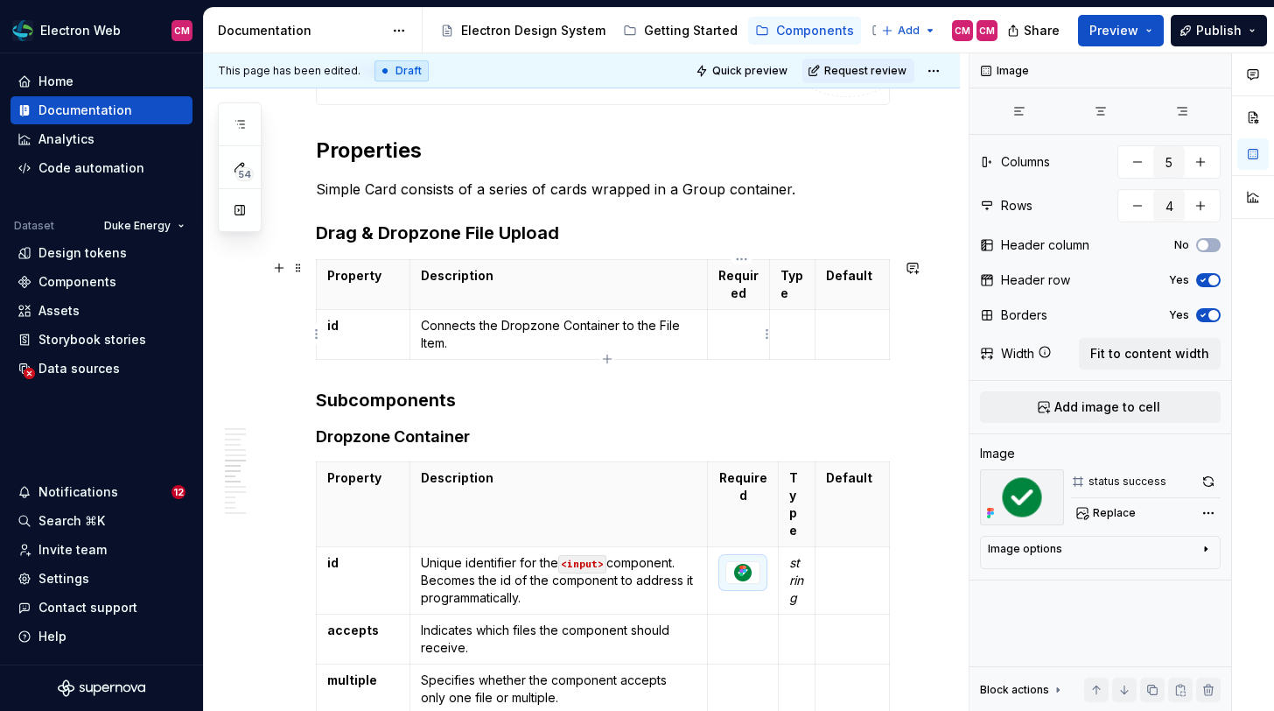
type textarea "*"
click at [739, 324] on p at bounding box center [738, 326] width 40 height 18
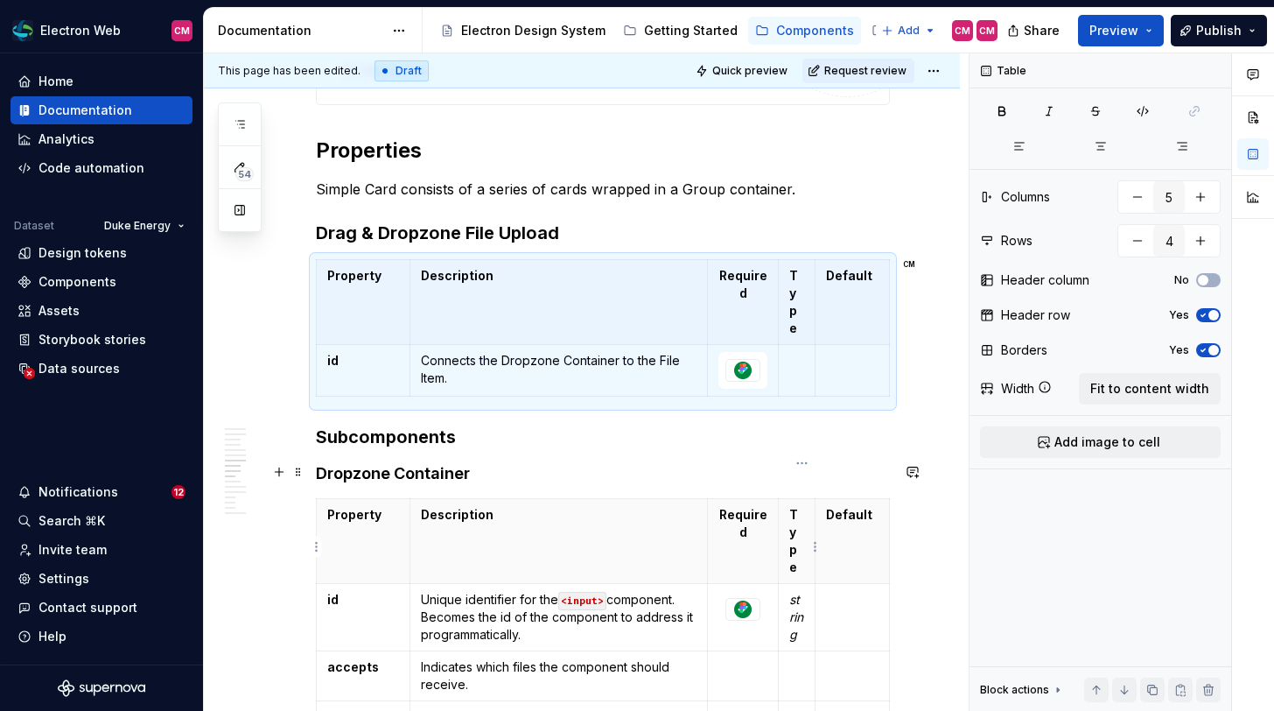
click at [795, 592] on em "string" at bounding box center [796, 617] width 14 height 50
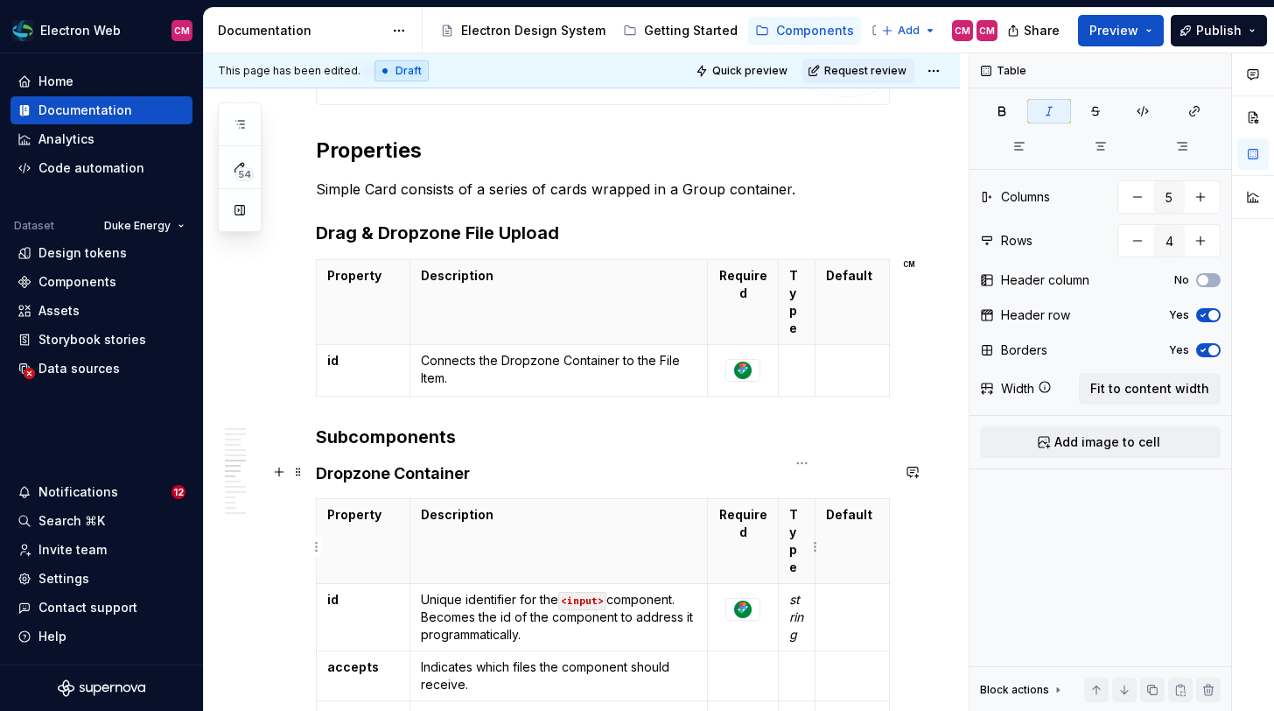
click at [795, 592] on em "string" at bounding box center [796, 617] width 14 height 50
copy em "string"
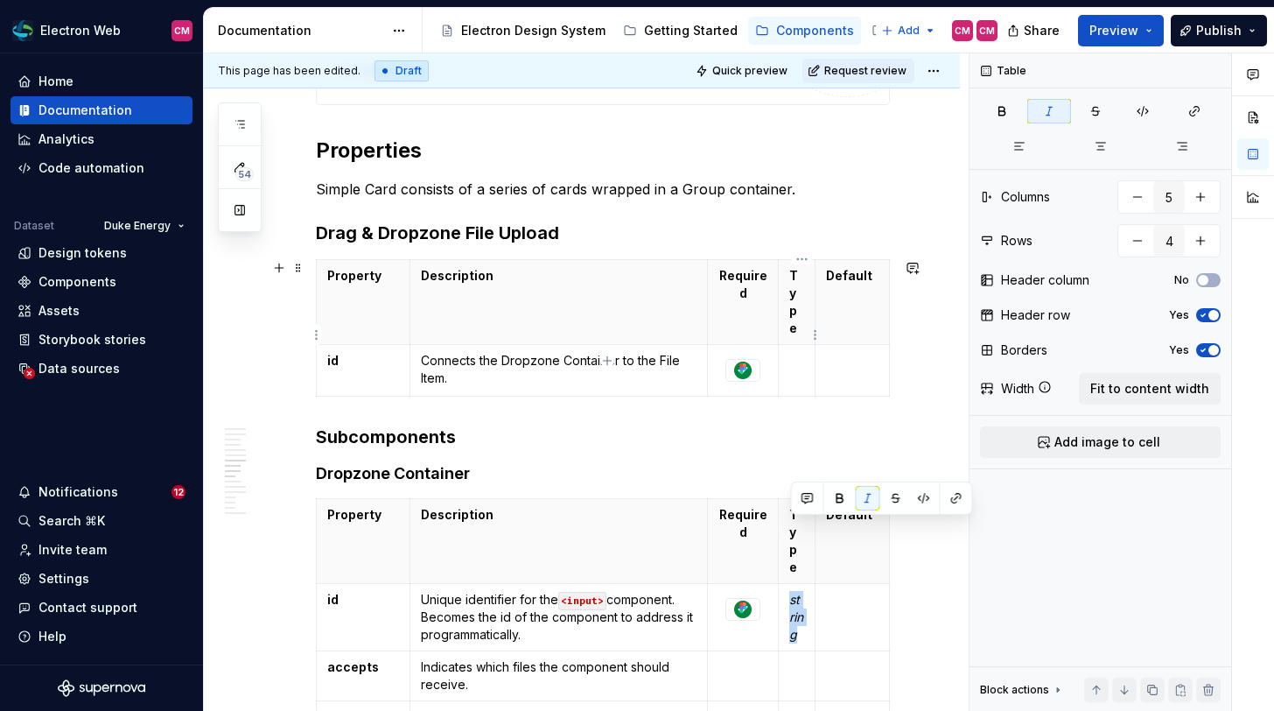
type input "2"
click at [803, 345] on td at bounding box center [797, 371] width 37 height 52
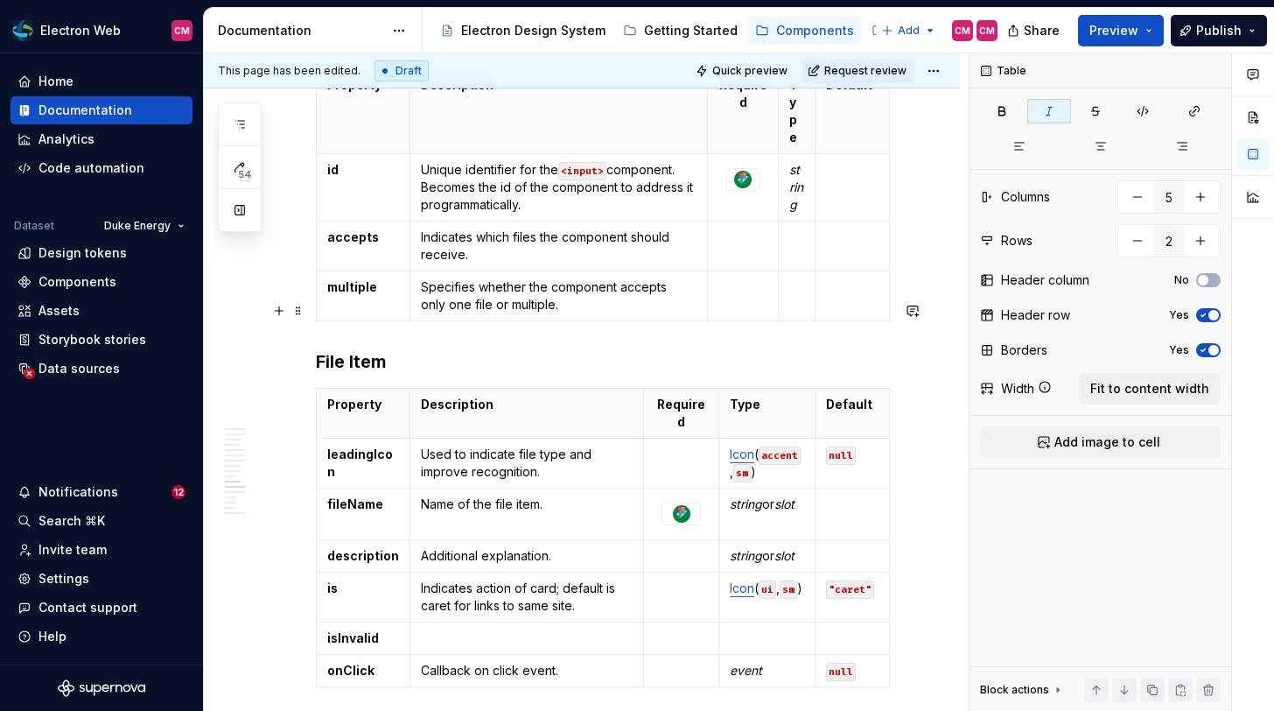
scroll to position [2776, 0]
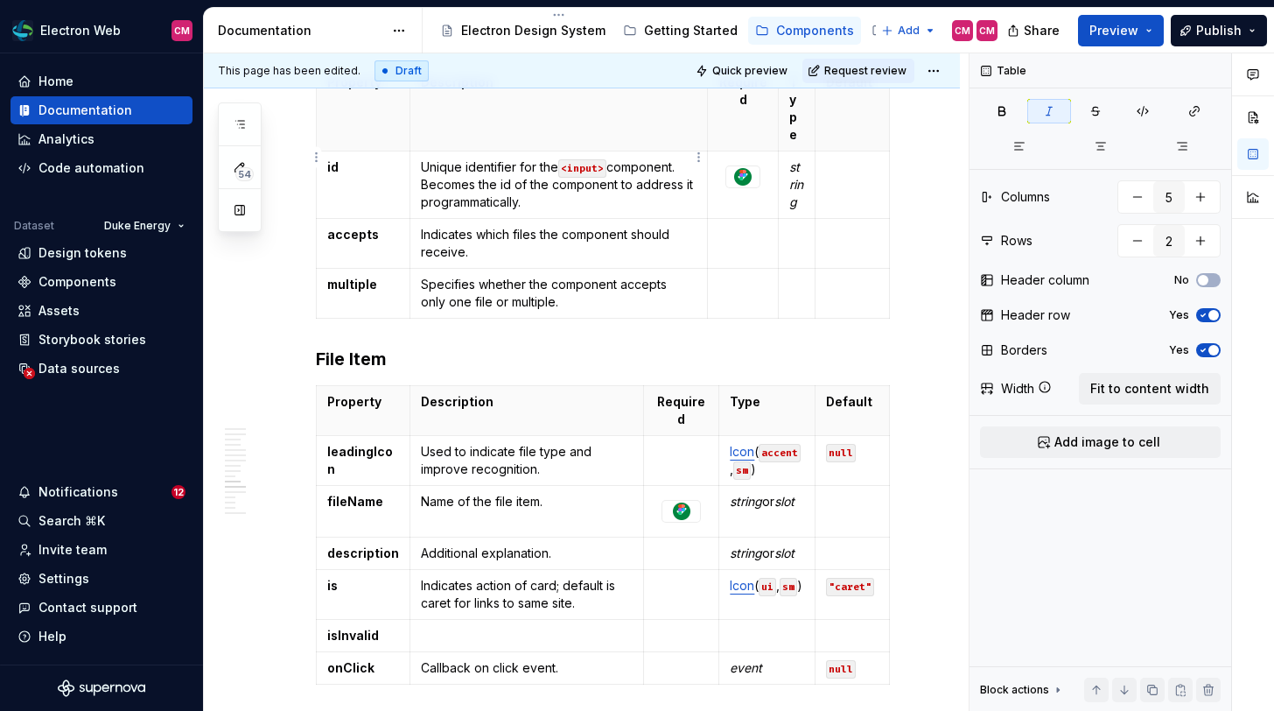
type textarea "*"
type input "7"
click at [579, 627] on p at bounding box center [527, 636] width 212 height 18
click at [739, 627] on p at bounding box center [767, 636] width 74 height 18
click at [866, 627] on p at bounding box center [852, 636] width 53 height 18
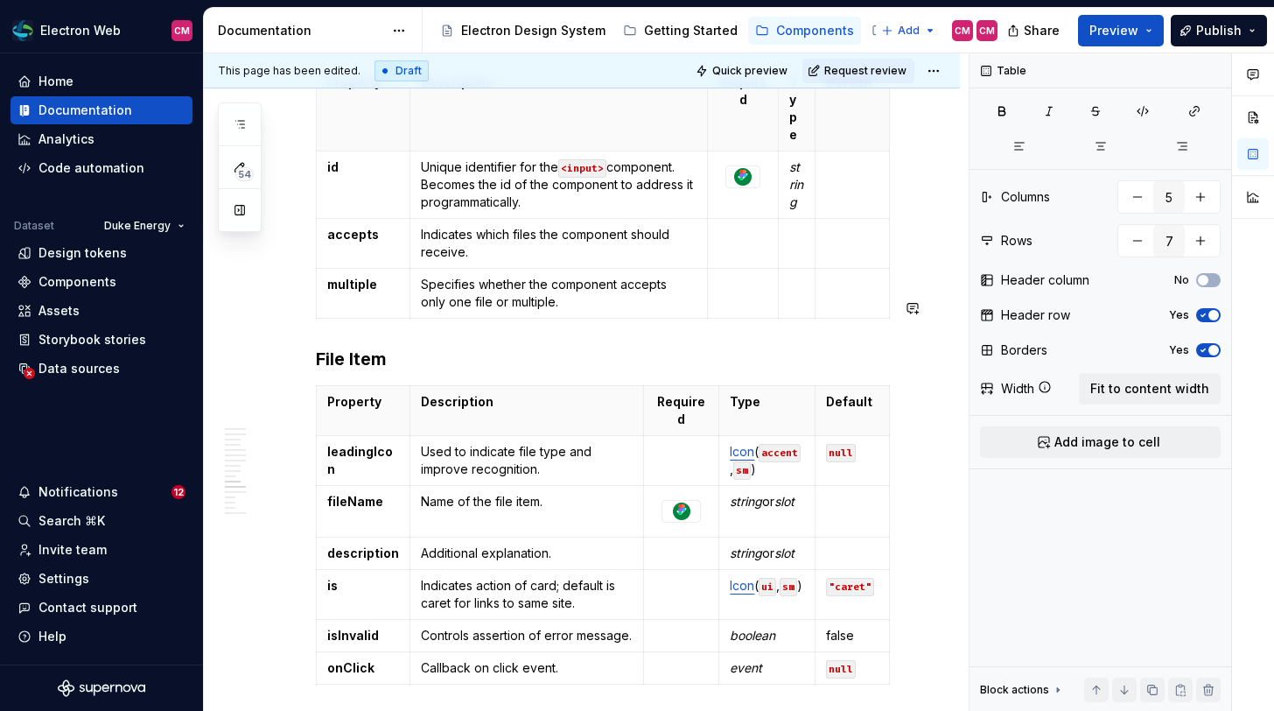
click at [866, 627] on p "false" at bounding box center [852, 636] width 53 height 18
click at [851, 627] on p "false" at bounding box center [852, 636] width 53 height 18
click at [969, 517] on button "button" at bounding box center [968, 518] width 25 height 25
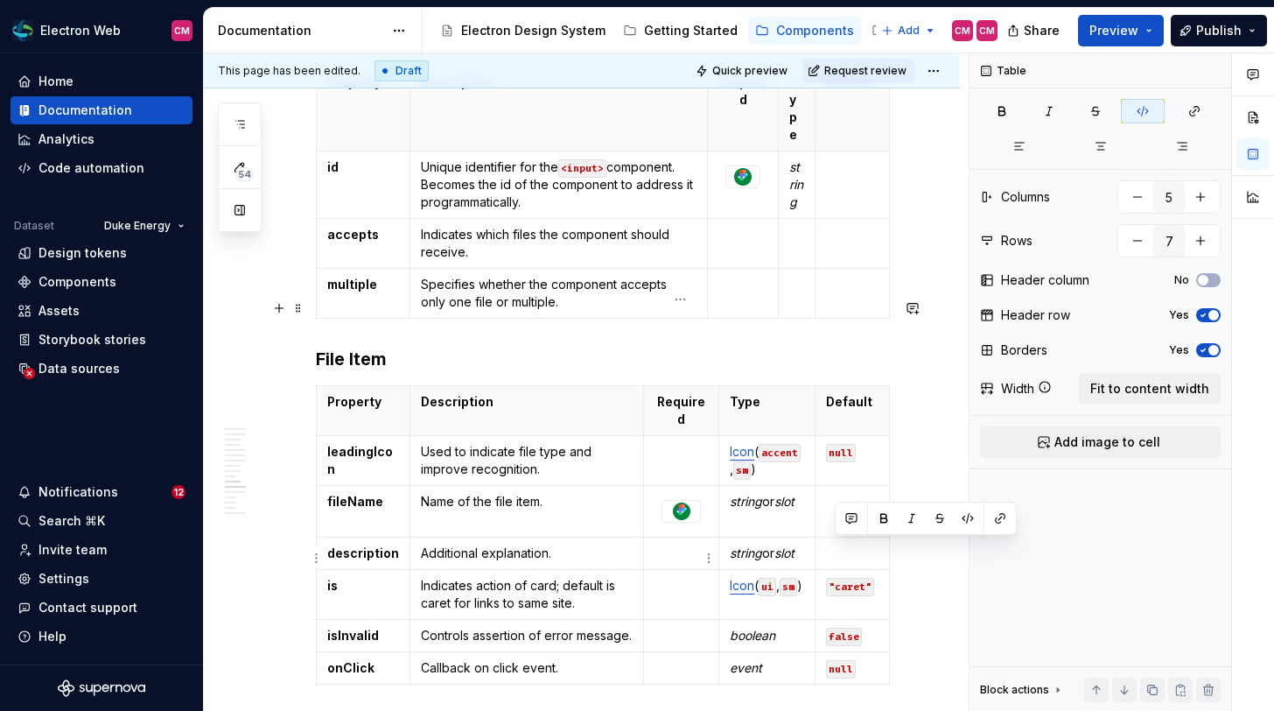
click at [677, 627] on p at bounding box center [681, 636] width 53 height 18
type textarea "*"
click at [317, 559] on html "Electron Web CM Home Documentation Analytics Code automation Dataset Duke Energ…" at bounding box center [637, 355] width 1274 height 711
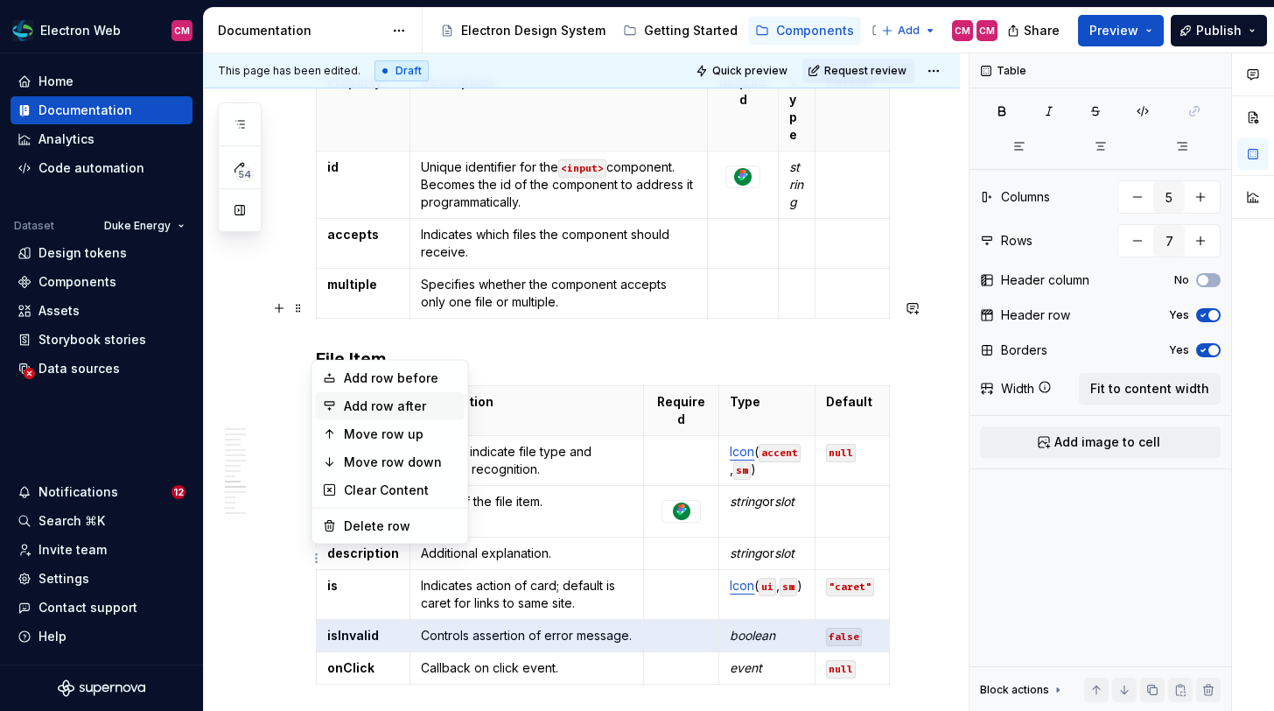
click at [396, 415] on div "Add row after" at bounding box center [390, 406] width 149 height 28
type input "8"
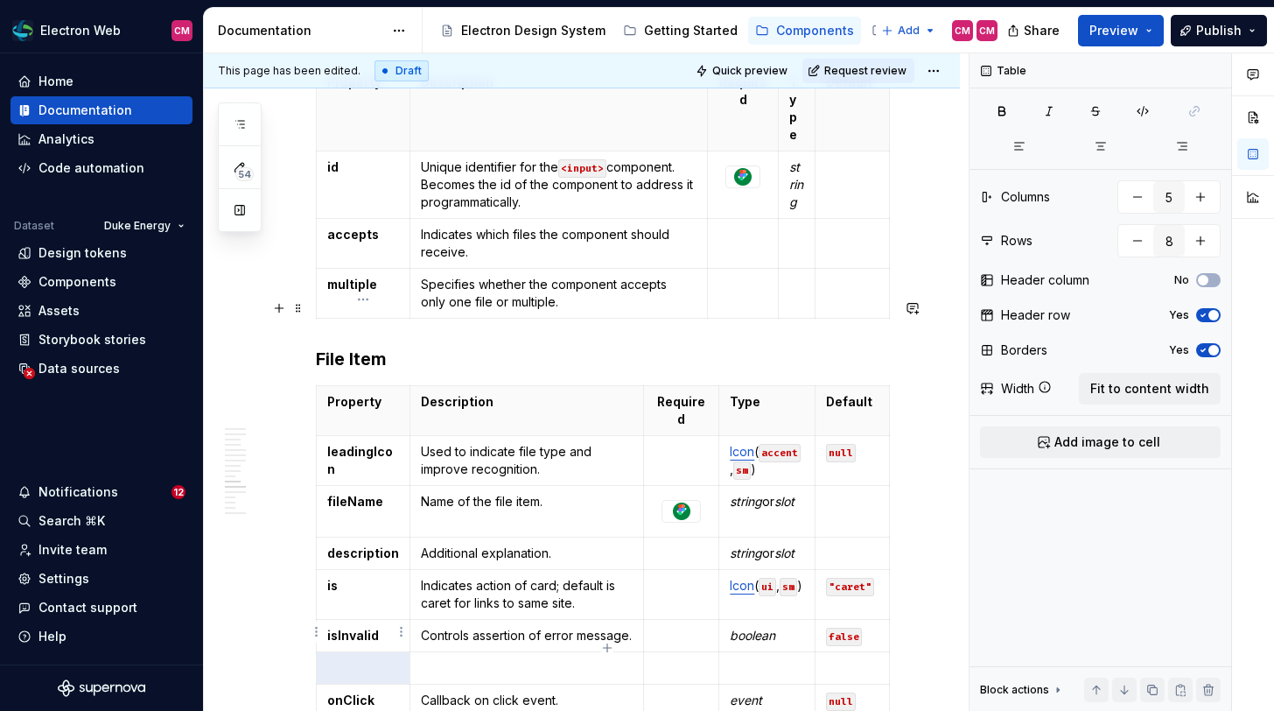
click at [357, 659] on p at bounding box center [363, 668] width 72 height 18
click at [440, 659] on p at bounding box center [527, 668] width 212 height 18
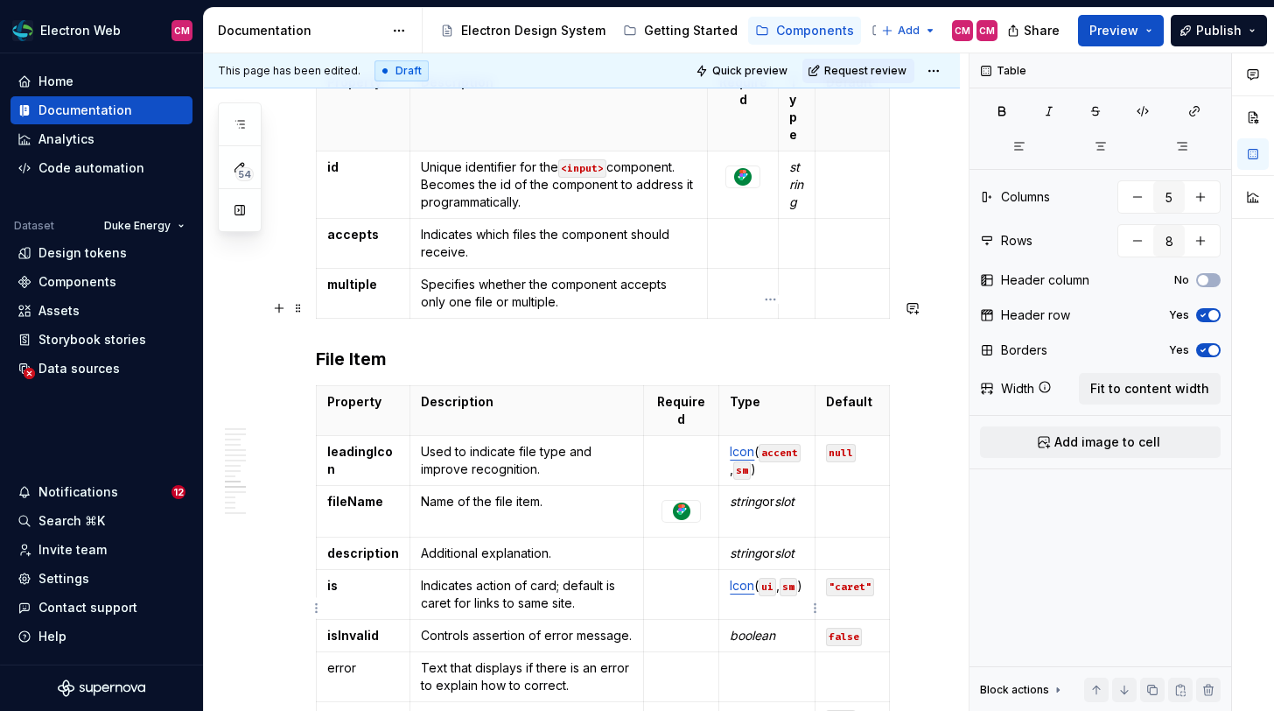
click at [749, 659] on p at bounding box center [767, 668] width 74 height 18
click at [839, 659] on p at bounding box center [852, 668] width 53 height 18
click at [843, 660] on strong "null" at bounding box center [837, 667] width 23 height 15
click at [972, 576] on button "button" at bounding box center [968, 568] width 25 height 25
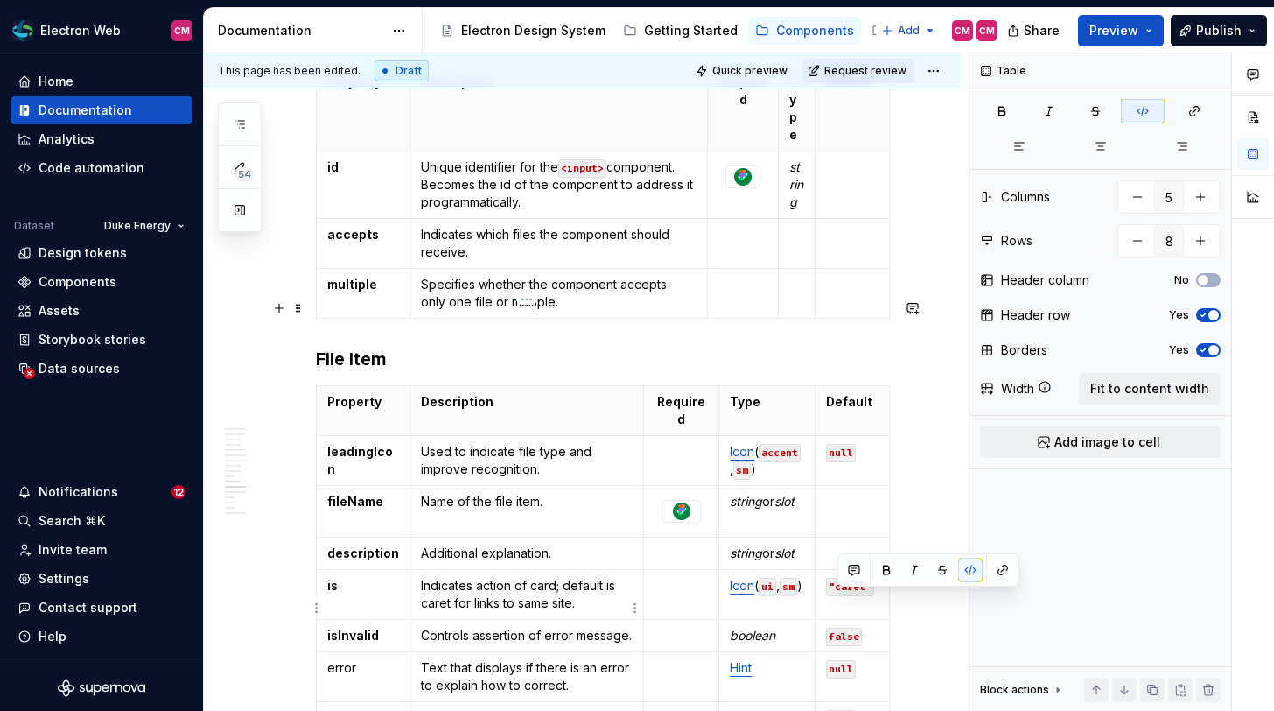
click at [537, 659] on p "Text that displays if there is an error to explain how to correct." at bounding box center [527, 676] width 212 height 35
click at [332, 659] on p "error" at bounding box center [363, 668] width 72 height 18
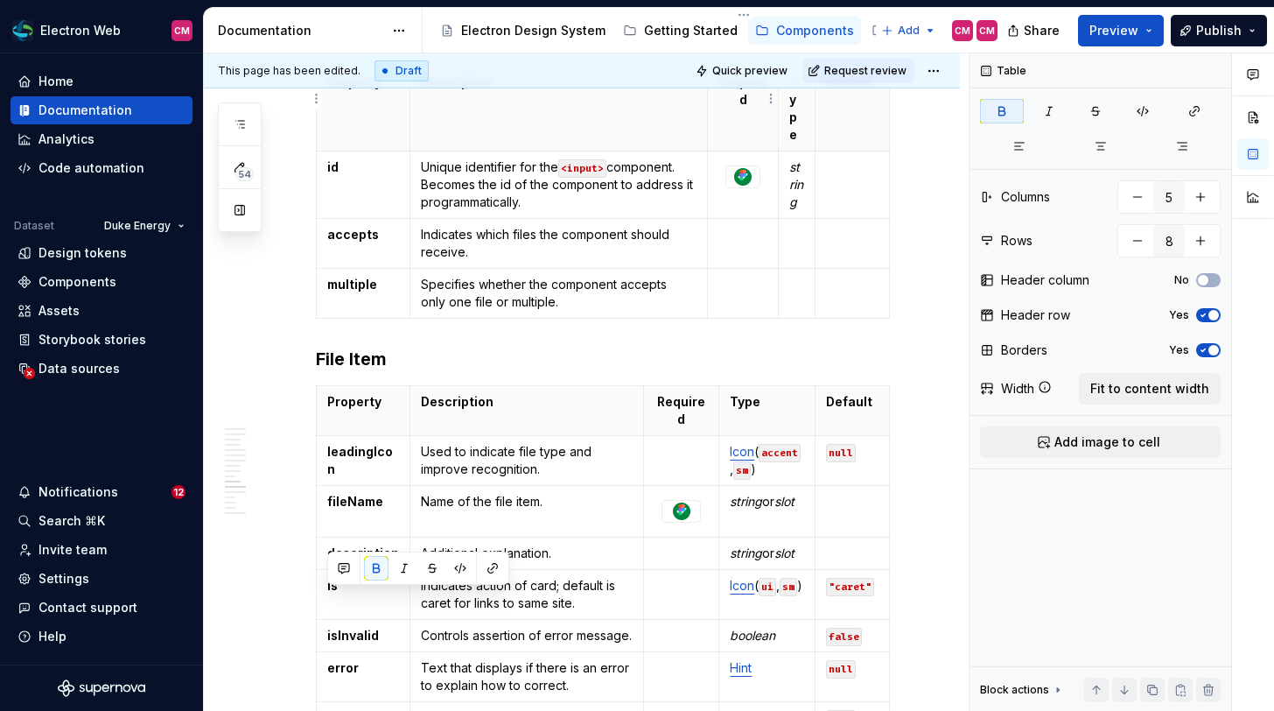
type textarea "*"
click at [511, 659] on p "Text that displays if there is an error to explain how to correct." at bounding box center [527, 676] width 212 height 35
click at [316, 607] on html "Electron Web CM Home Documentation Analytics Code automation Dataset Duke Energ…" at bounding box center [637, 355] width 1274 height 711
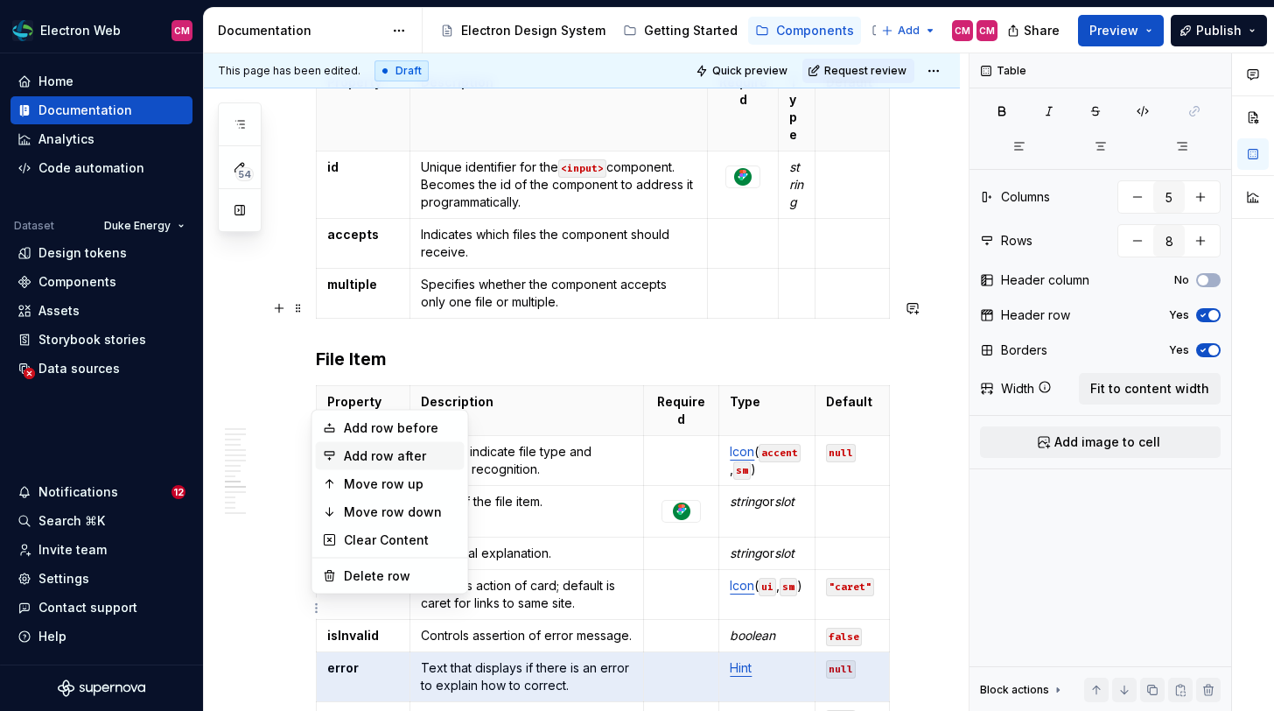
click at [412, 456] on div "Add row after" at bounding box center [401, 456] width 114 height 18
type input "9"
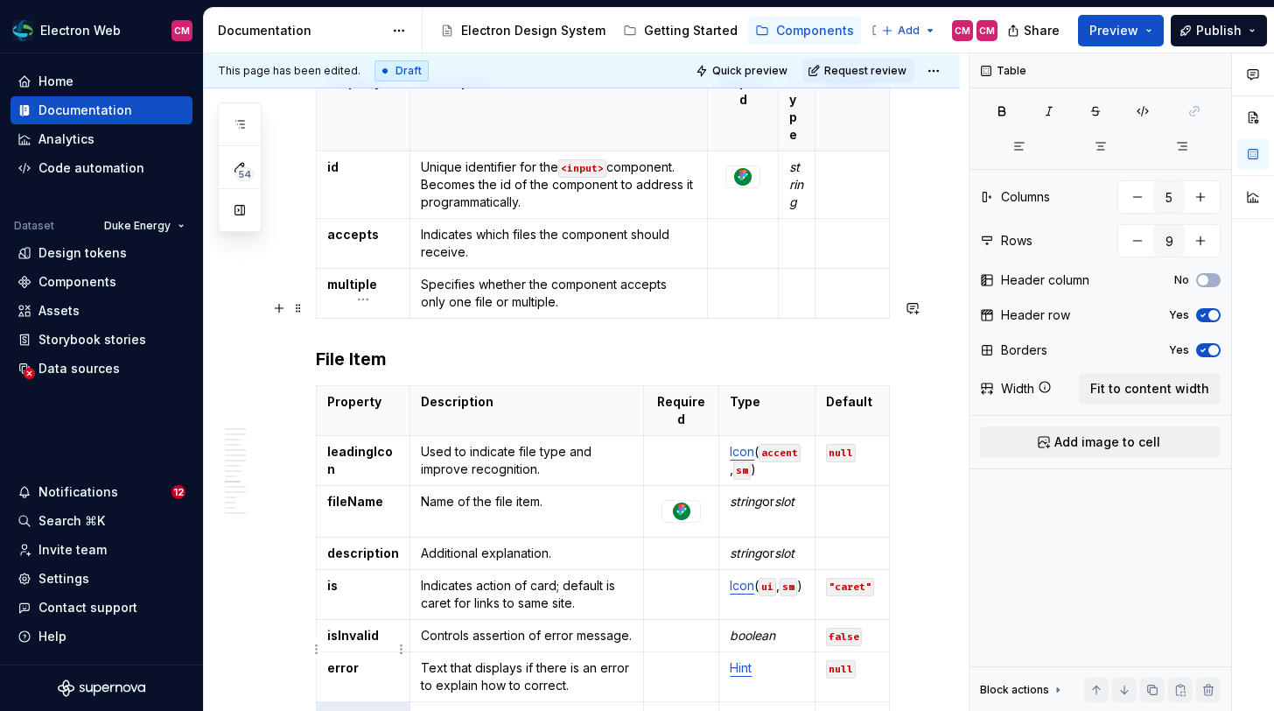
click at [368, 709] on p at bounding box center [363, 718] width 72 height 18
click at [459, 709] on p at bounding box center [527, 718] width 212 height 18
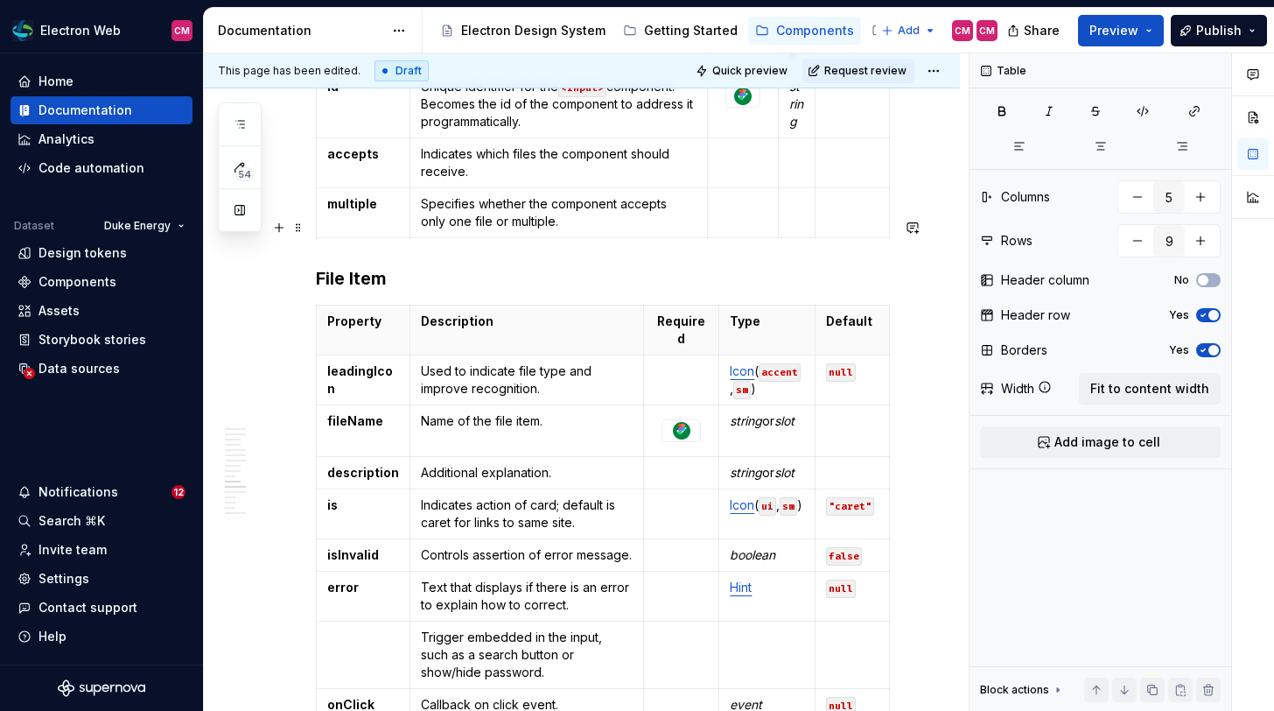
scroll to position [2868, 0]
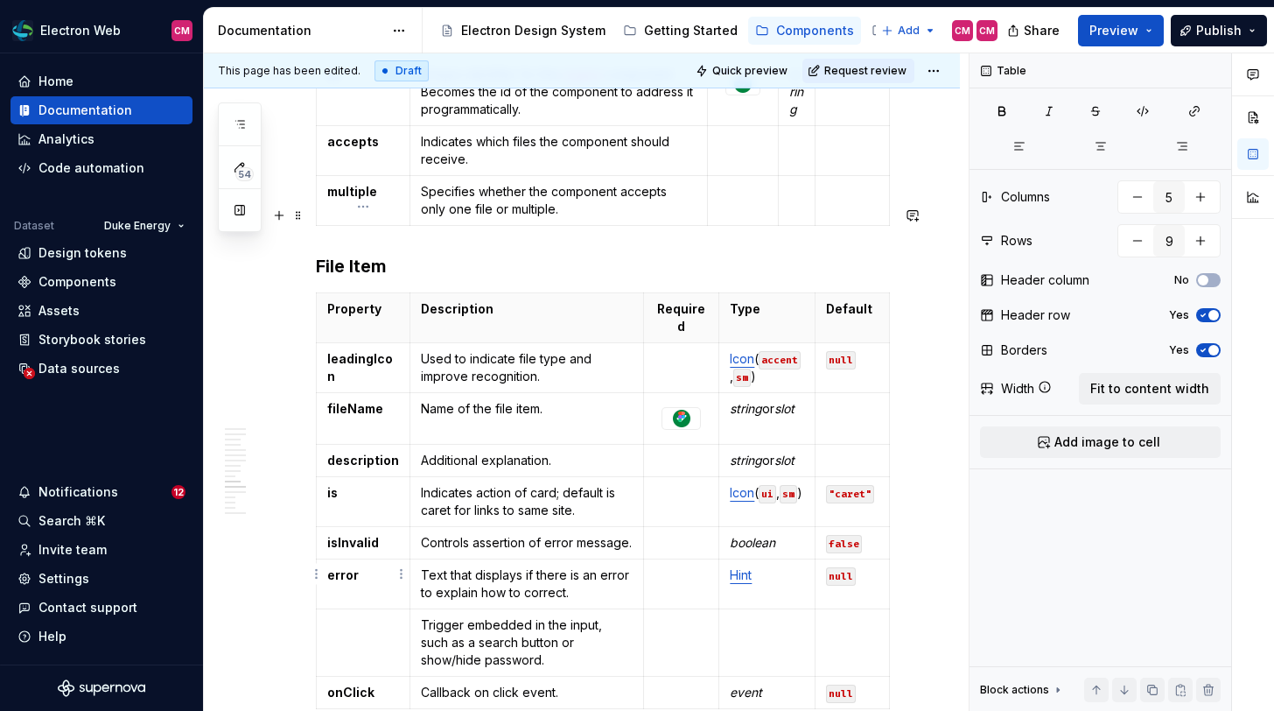
click at [366, 609] on td at bounding box center [364, 642] width 94 height 67
click at [366, 609] on td "action" at bounding box center [364, 642] width 94 height 67
click at [347, 616] on p "action" at bounding box center [363, 625] width 72 height 18
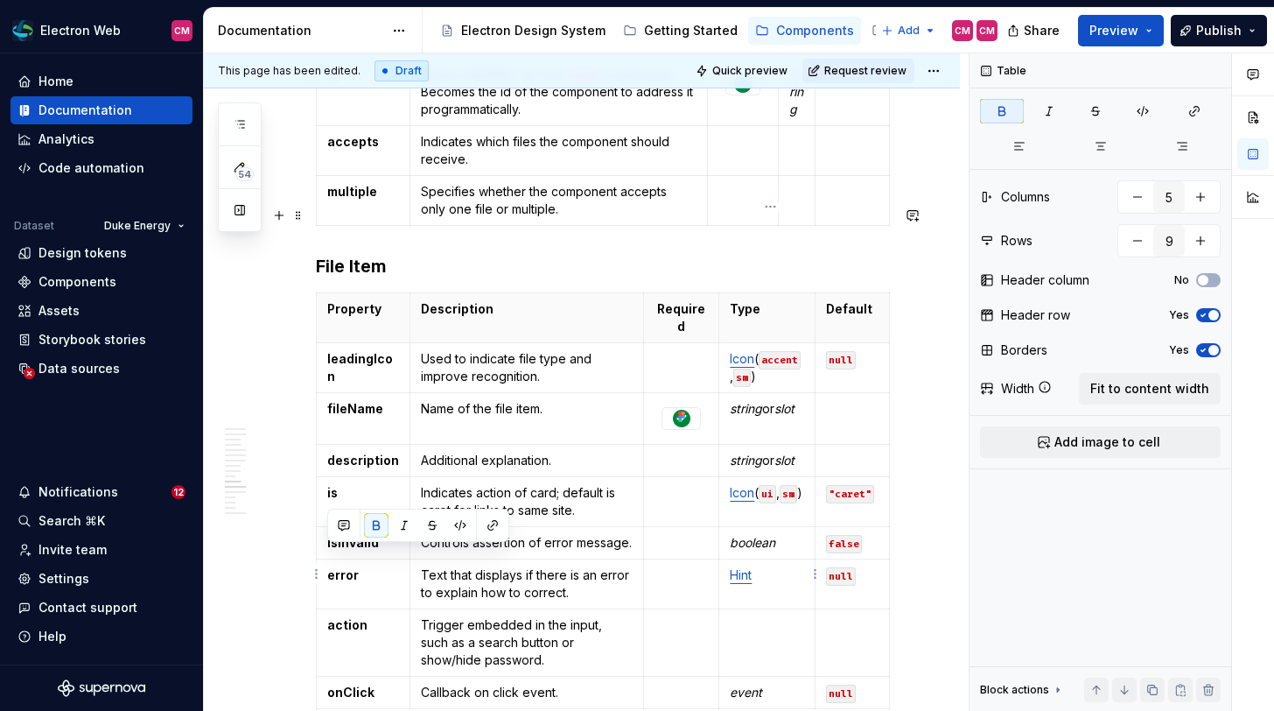
click at [774, 609] on td at bounding box center [767, 642] width 96 height 67
drag, startPoint x: 470, startPoint y: 574, endPoint x: 515, endPoint y: 574, distance: 45.5
click at [515, 616] on p "Trigger embedded in the input, such as a search button or show/hide password." at bounding box center [527, 642] width 212 height 53
type textarea "*"
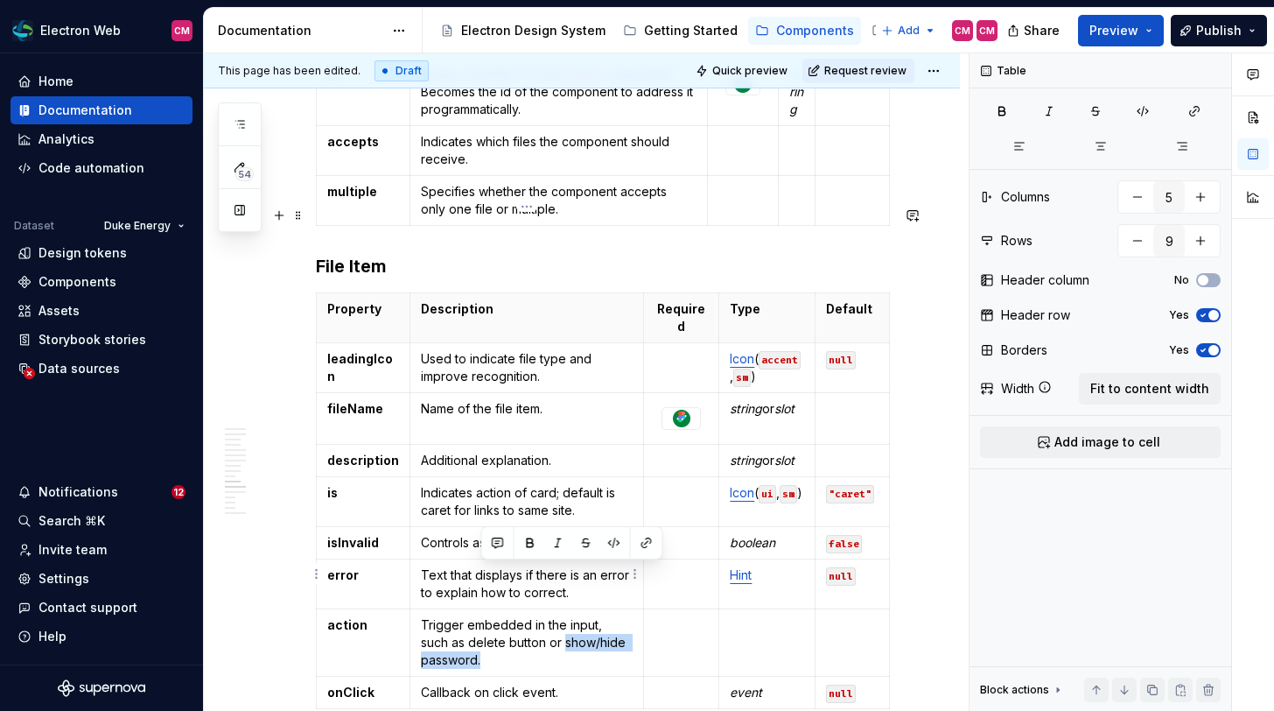
drag, startPoint x: 565, startPoint y: 573, endPoint x: 594, endPoint y: 592, distance: 34.2
click at [594, 616] on p "Trigger embedded in the input, such as delete button or show/hide password." at bounding box center [527, 642] width 212 height 53
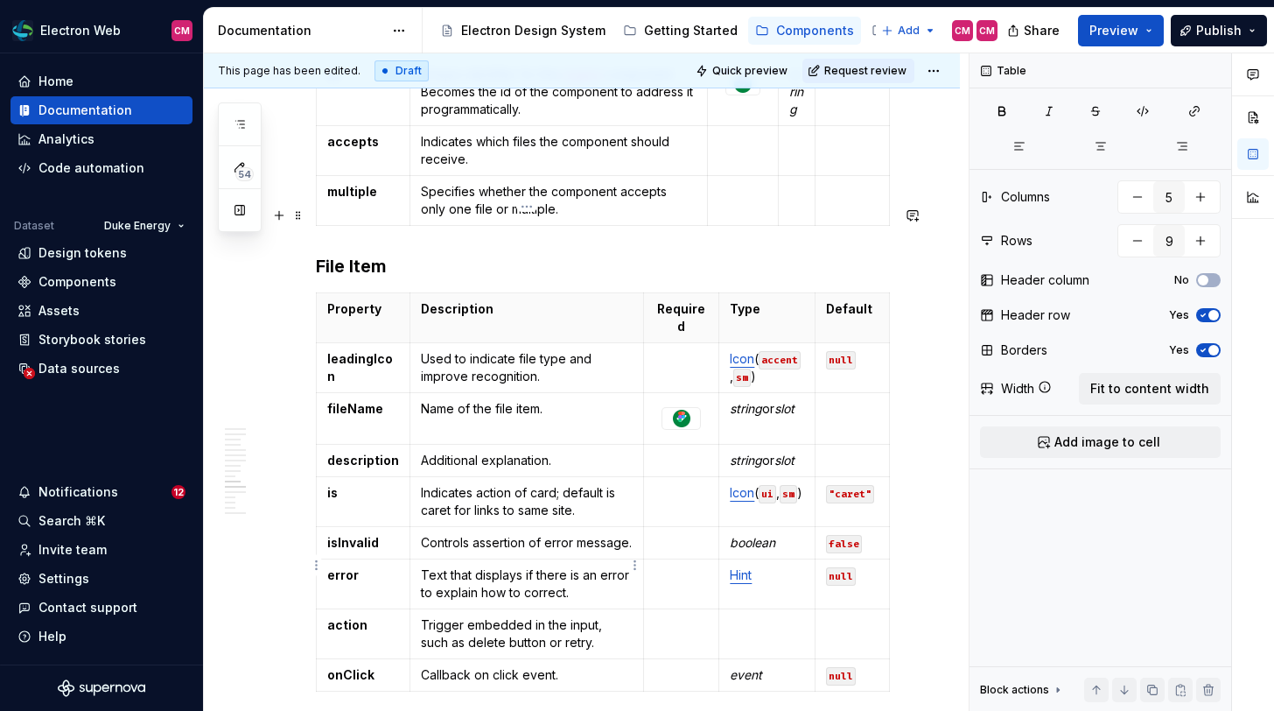
click at [592, 616] on p "Trigger embedded in the input, such as delete button or retry." at bounding box center [527, 633] width 212 height 35
click at [552, 616] on p "Trigger embedded in the input, such as delete button or retry button" at bounding box center [527, 633] width 212 height 35
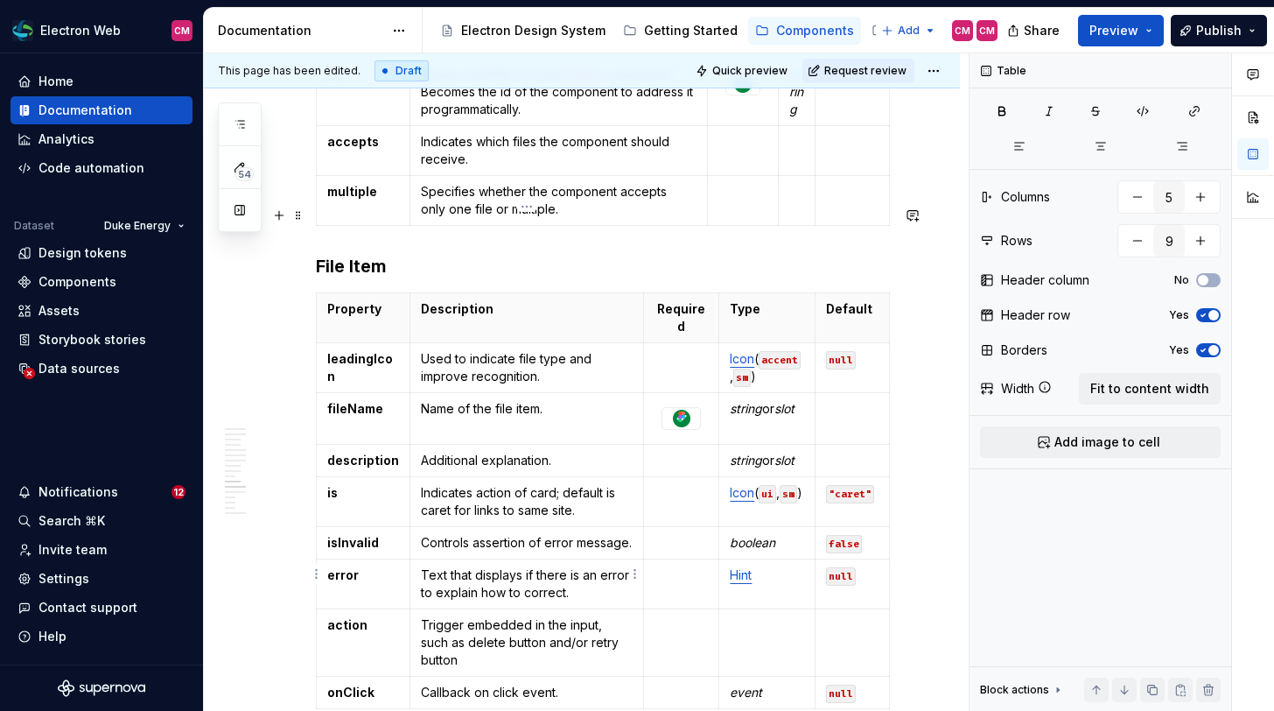
click at [547, 616] on p "Trigger embedded in the input, such as delete button and/or retry button" at bounding box center [527, 642] width 212 height 53
click at [459, 616] on p "Trigger embedded in the input, such as delete button and/or retry button." at bounding box center [527, 642] width 212 height 53
click at [584, 616] on p "Triggers embedded in the input, such as delete button and/or retry button." at bounding box center [527, 642] width 212 height 53
click at [737, 616] on p at bounding box center [767, 625] width 74 height 18
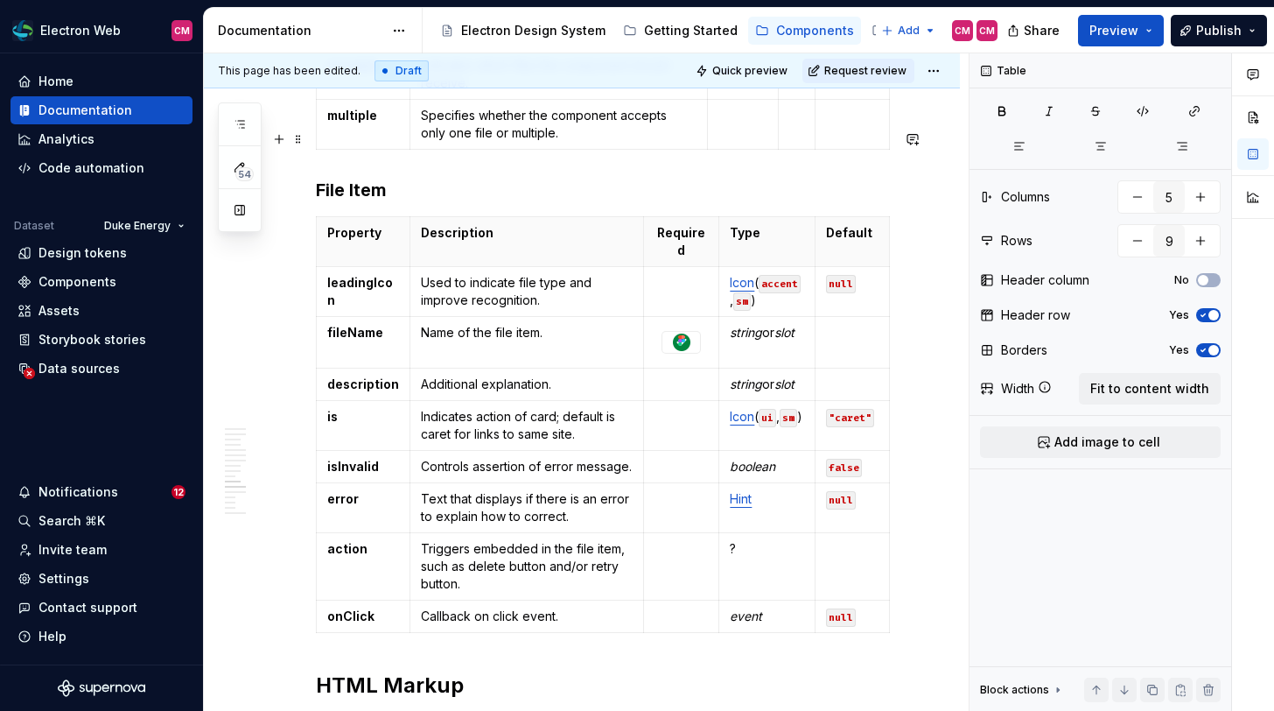
scroll to position [2948, 0]
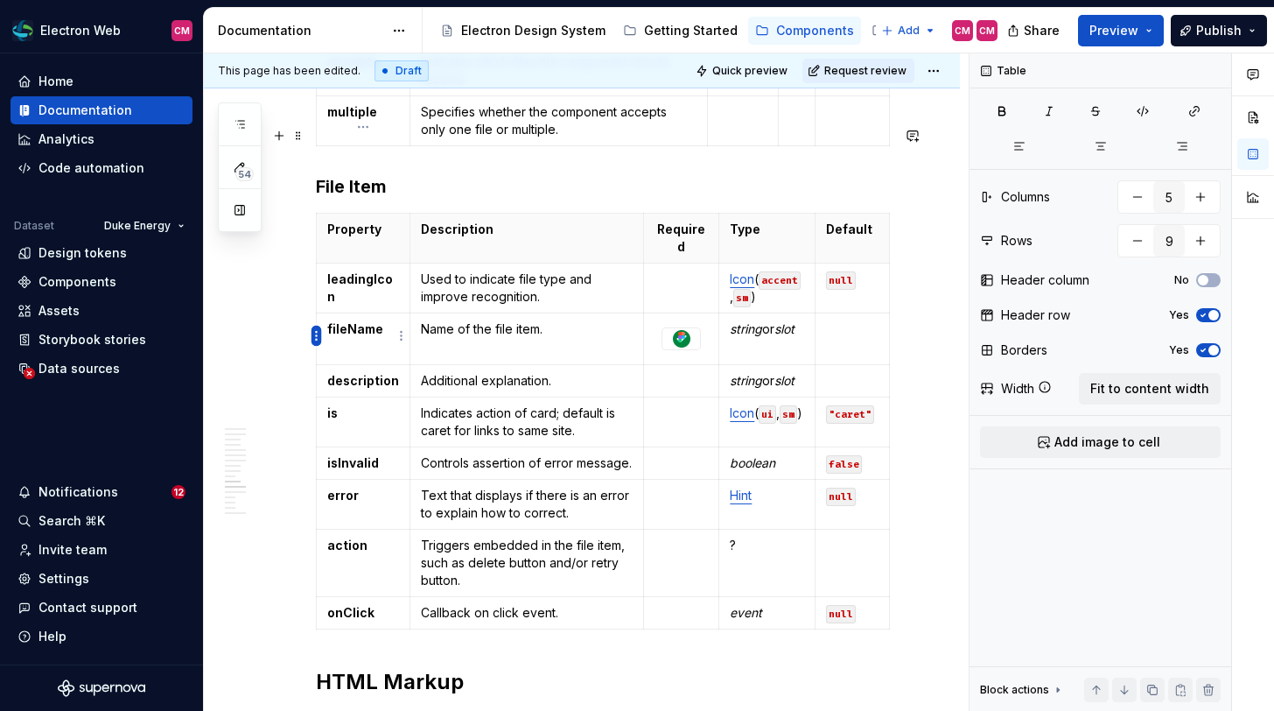
click at [312, 333] on html "Electron Web CM Home Documentation Analytics Code automation Dataset Duke Energ…" at bounding box center [637, 355] width 1274 height 711
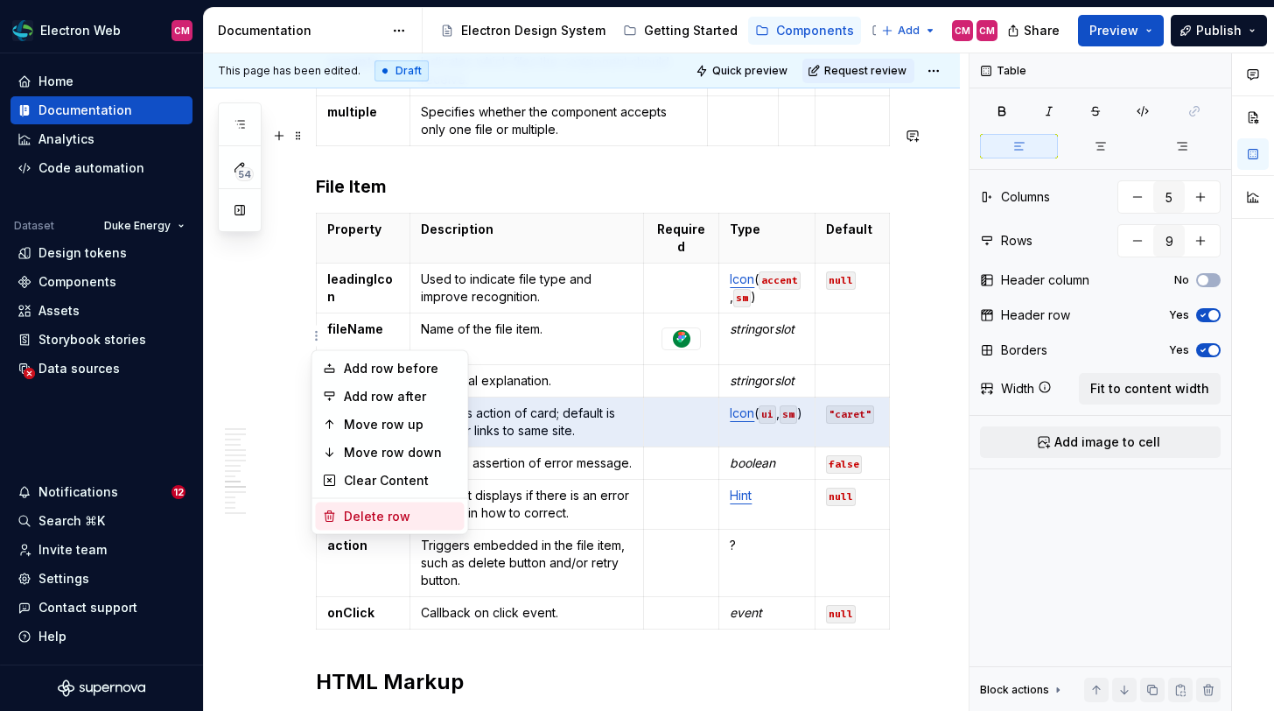
click at [374, 509] on div "Delete row" at bounding box center [401, 517] width 114 height 18
type input "8"
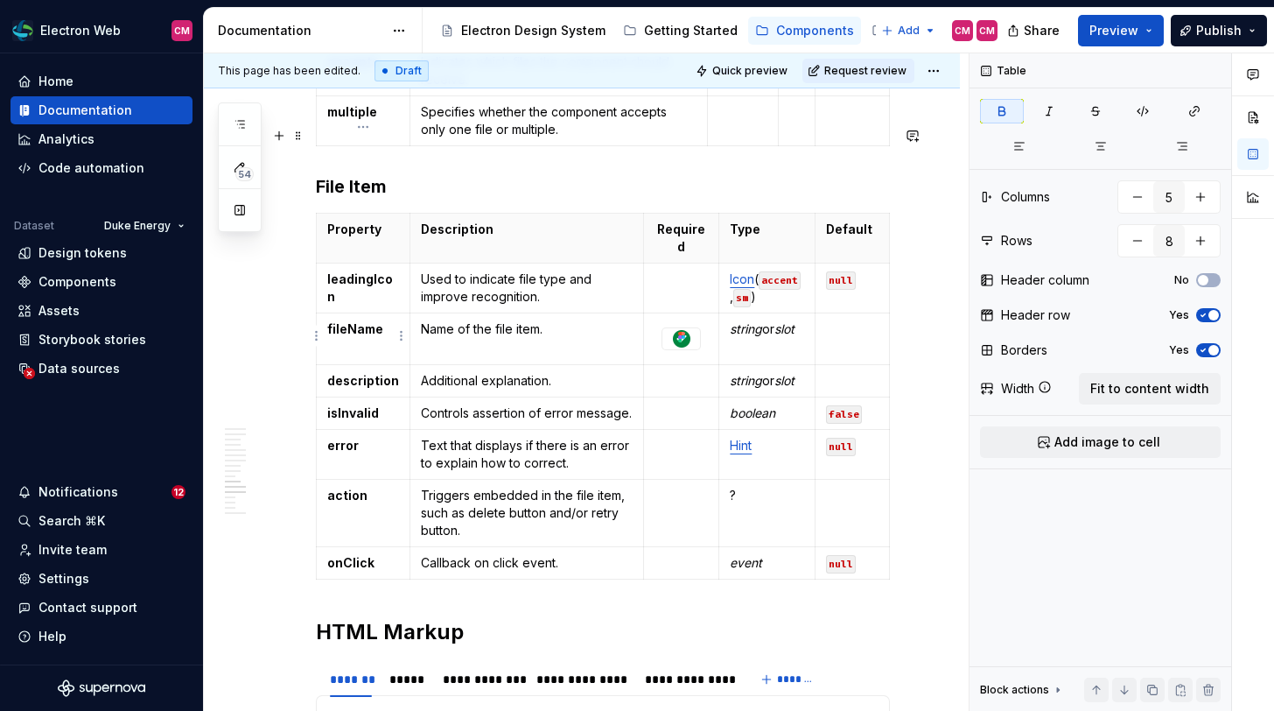
click at [362, 405] on strong "isInvalid" at bounding box center [353, 412] width 52 height 15
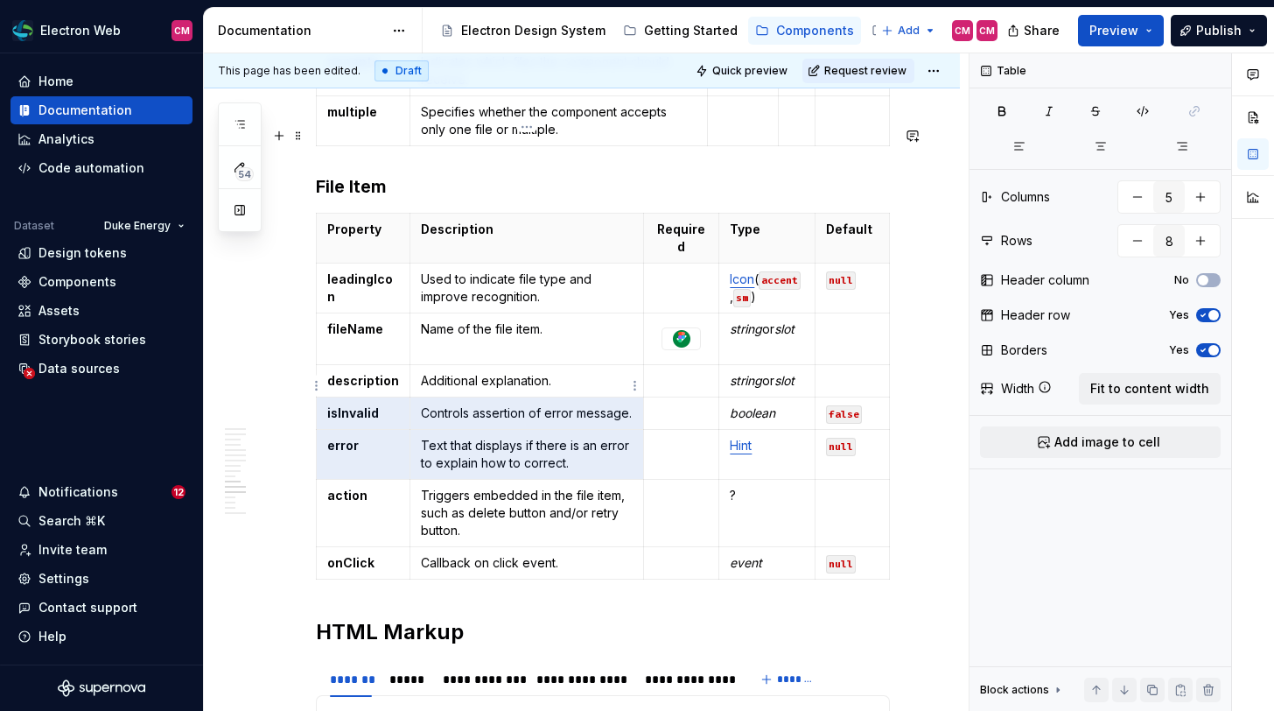
click at [628, 437] on p "Text that displays if there is an error to explain how to correct." at bounding box center [527, 454] width 212 height 35
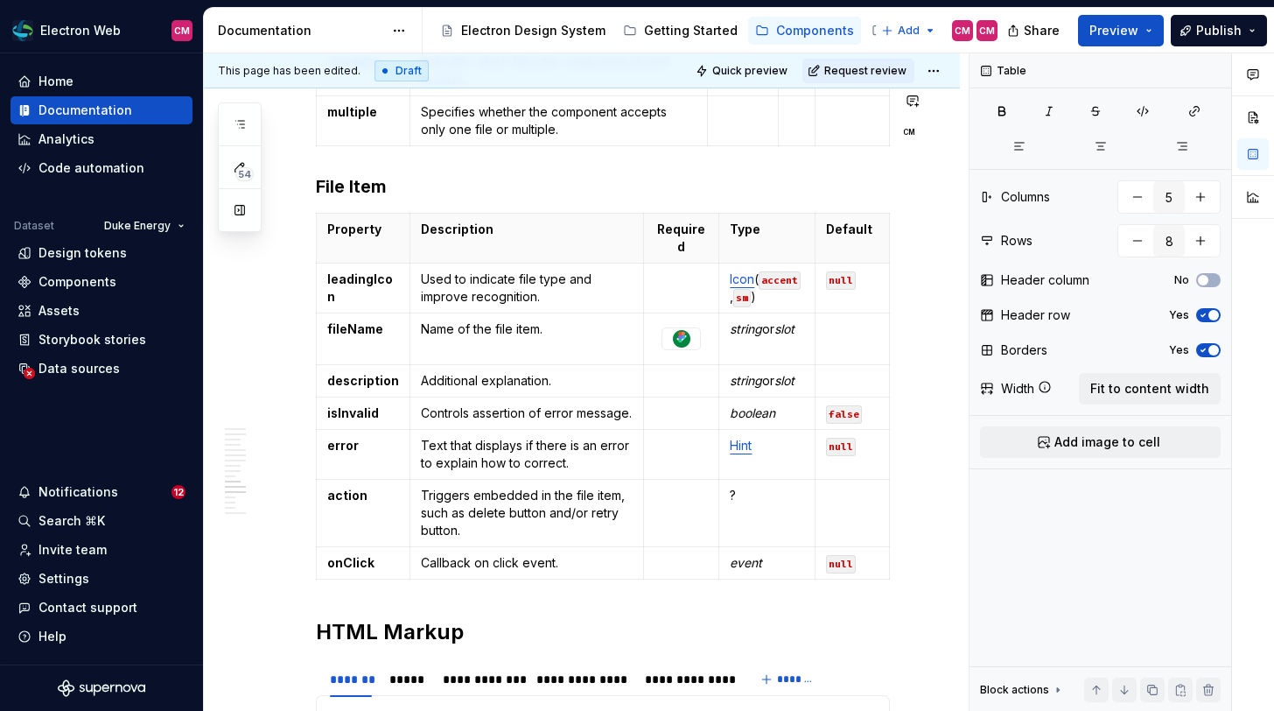
type textarea "*"
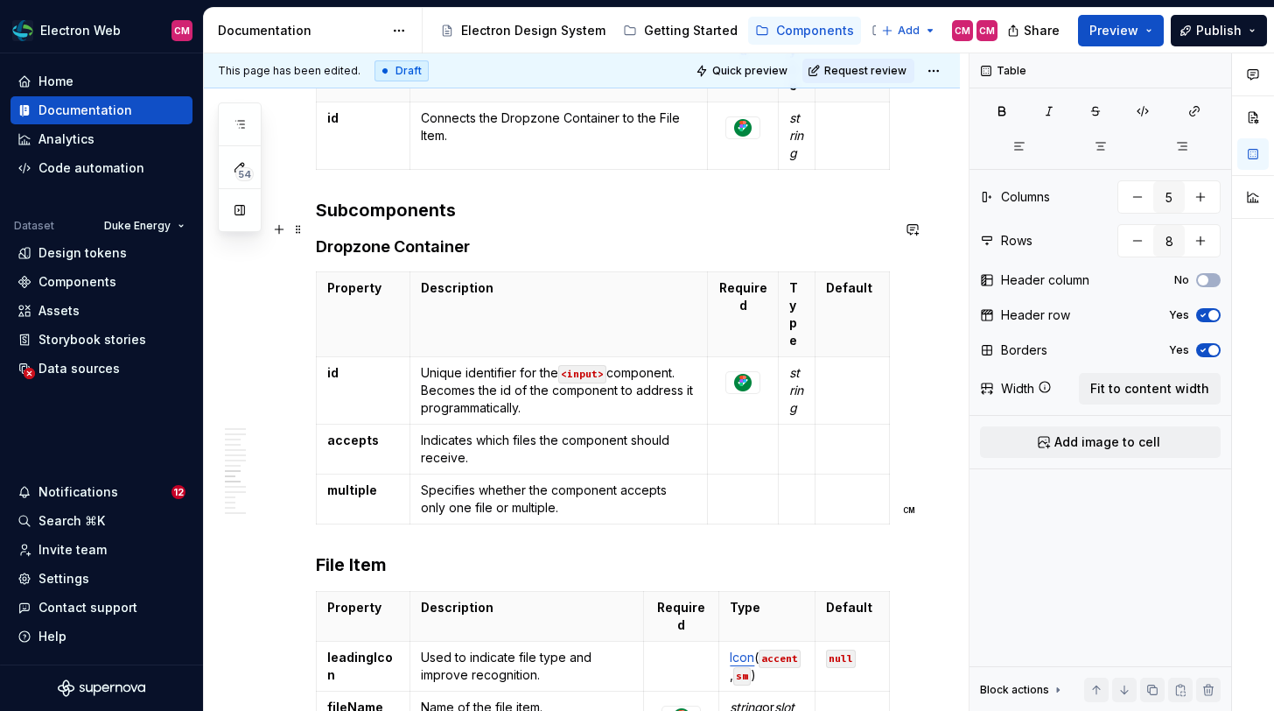
scroll to position [2570, 0]
click at [318, 358] on html "Electron Web CM Home Documentation Analytics Code automation Dataset Duke Energ…" at bounding box center [637, 355] width 1274 height 711
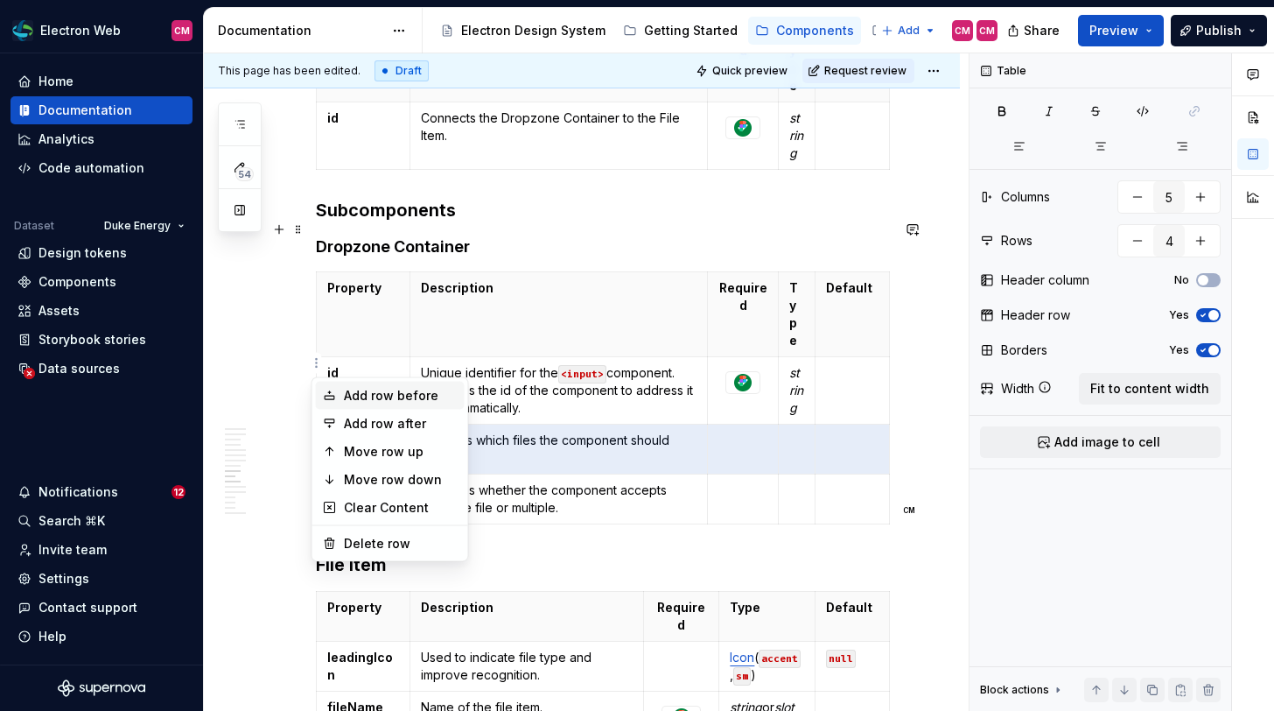
click at [356, 399] on div "Add row before" at bounding box center [401, 396] width 114 height 18
type input "5"
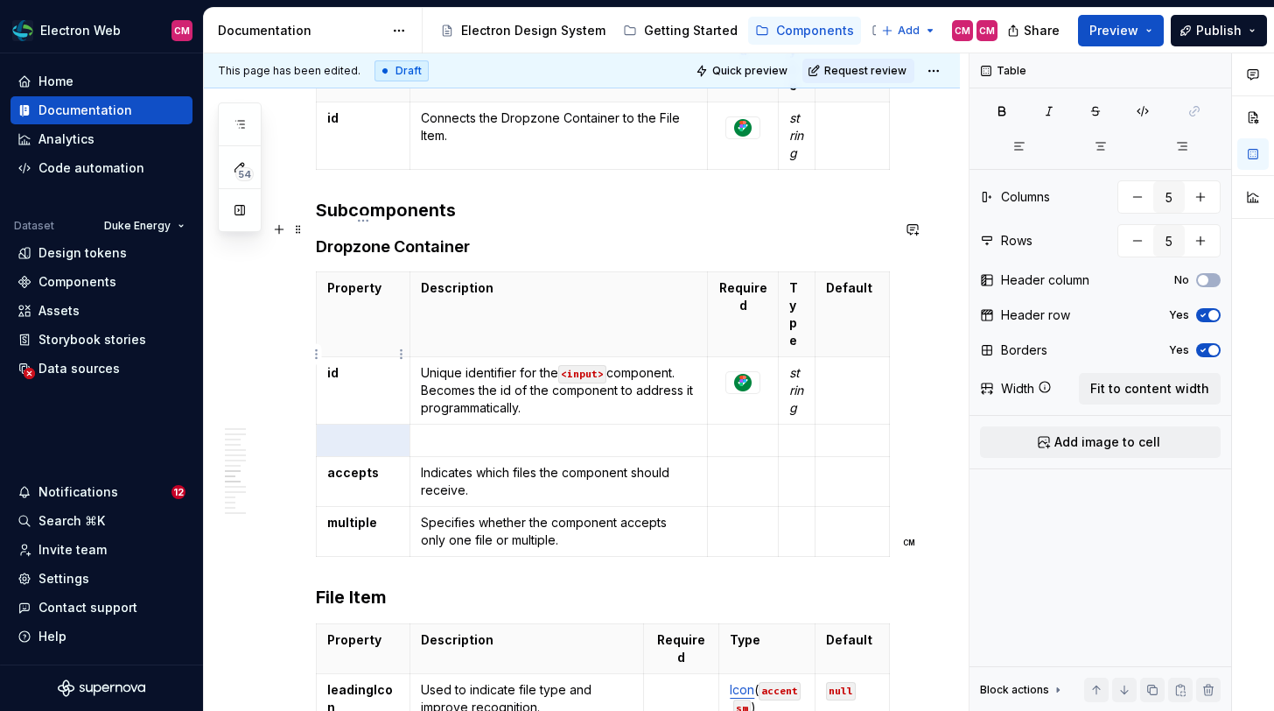
click at [356, 431] on p at bounding box center [363, 440] width 72 height 18
click at [480, 431] on p at bounding box center [559, 440] width 276 height 18
click at [361, 431] on p at bounding box center [363, 440] width 72 height 18
click at [361, 431] on p "Label" at bounding box center [363, 440] width 72 height 18
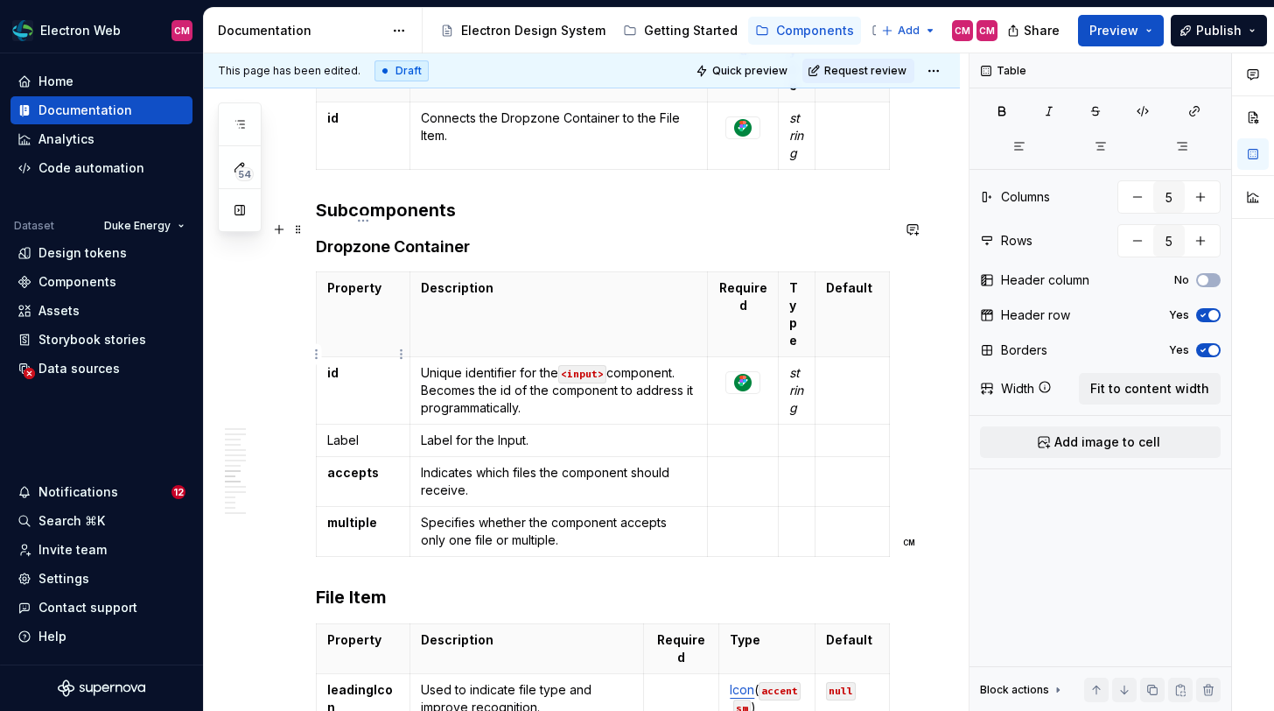
click at [346, 431] on p "Label" at bounding box center [363, 440] width 72 height 18
click at [346, 431] on p "label" at bounding box center [363, 440] width 72 height 18
click at [508, 431] on p "Label for the Input." at bounding box center [559, 440] width 276 height 18
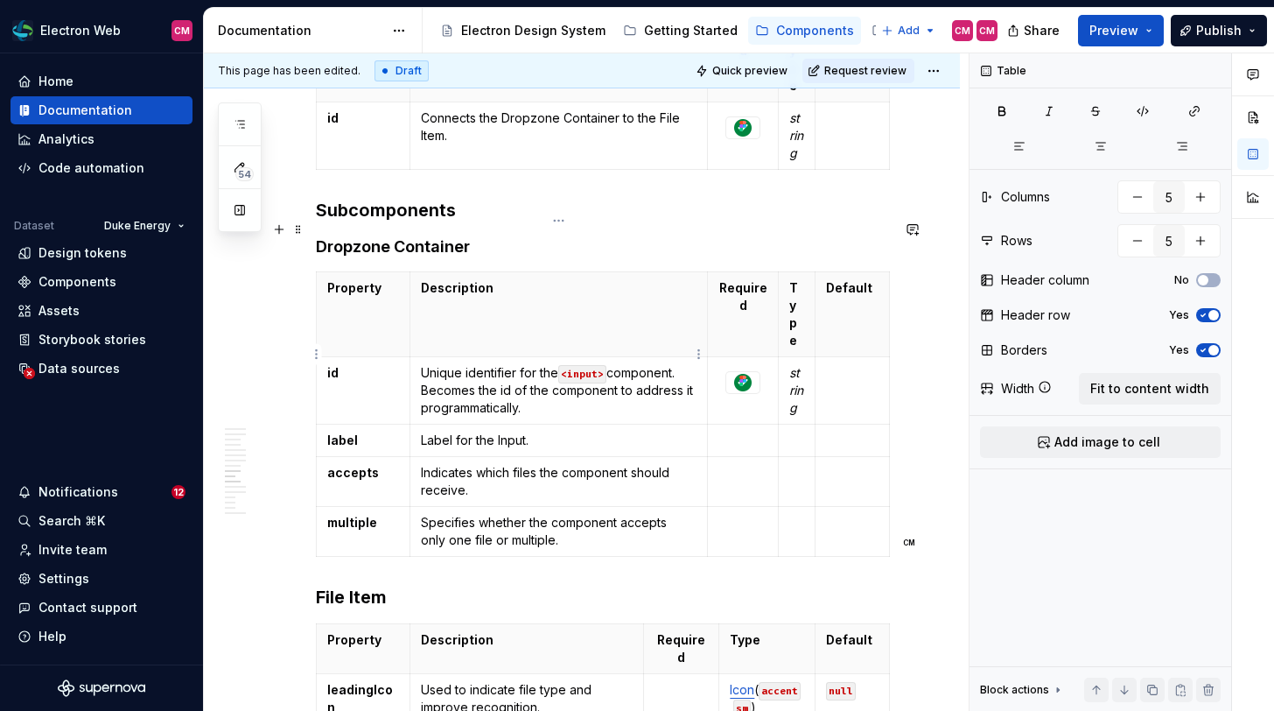
click at [511, 431] on p "Label for the Input." at bounding box center [559, 440] width 276 height 18
click at [506, 431] on p "Label for the Input." at bounding box center [559, 440] width 276 height 18
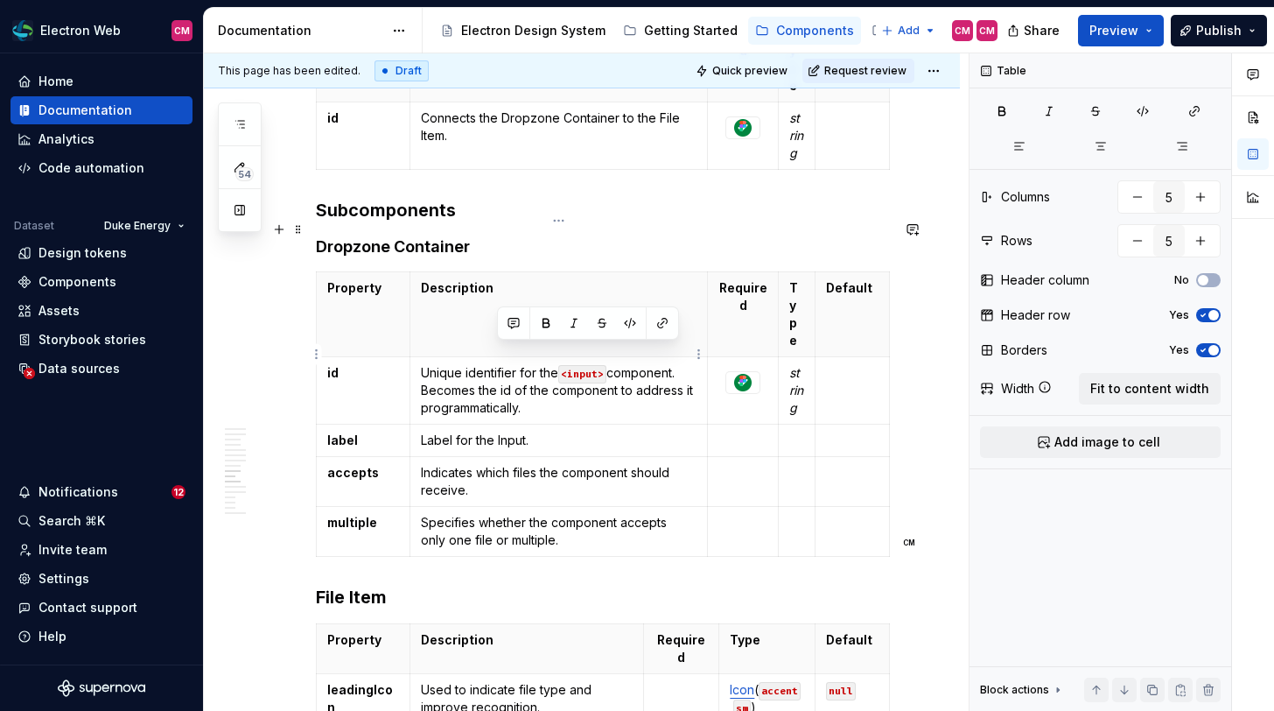
click at [553, 431] on p "Label for the Input." at bounding box center [559, 440] width 276 height 18
click at [508, 431] on p "Label for the Input." at bounding box center [559, 440] width 276 height 18
click at [754, 372] on div at bounding box center [742, 382] width 33 height 21
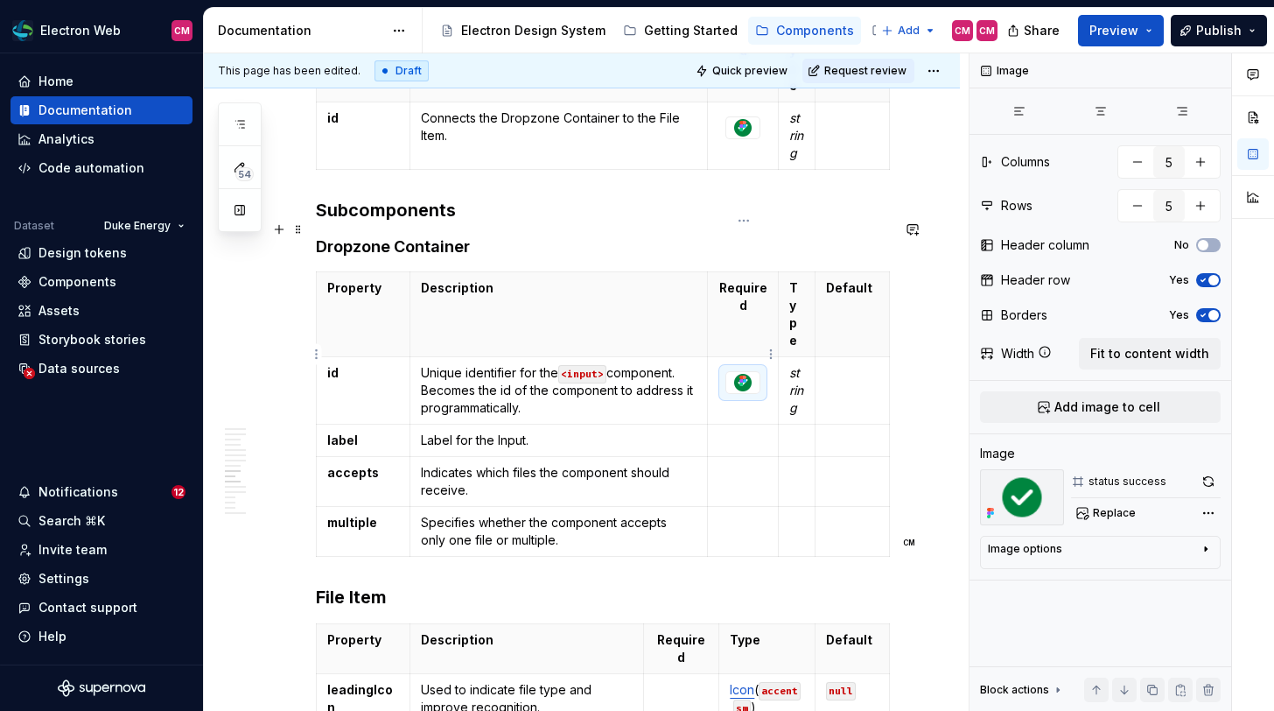
click at [746, 431] on p at bounding box center [742, 440] width 49 height 18
click at [757, 372] on div at bounding box center [742, 382] width 33 height 21
click at [745, 431] on p at bounding box center [742, 440] width 49 height 18
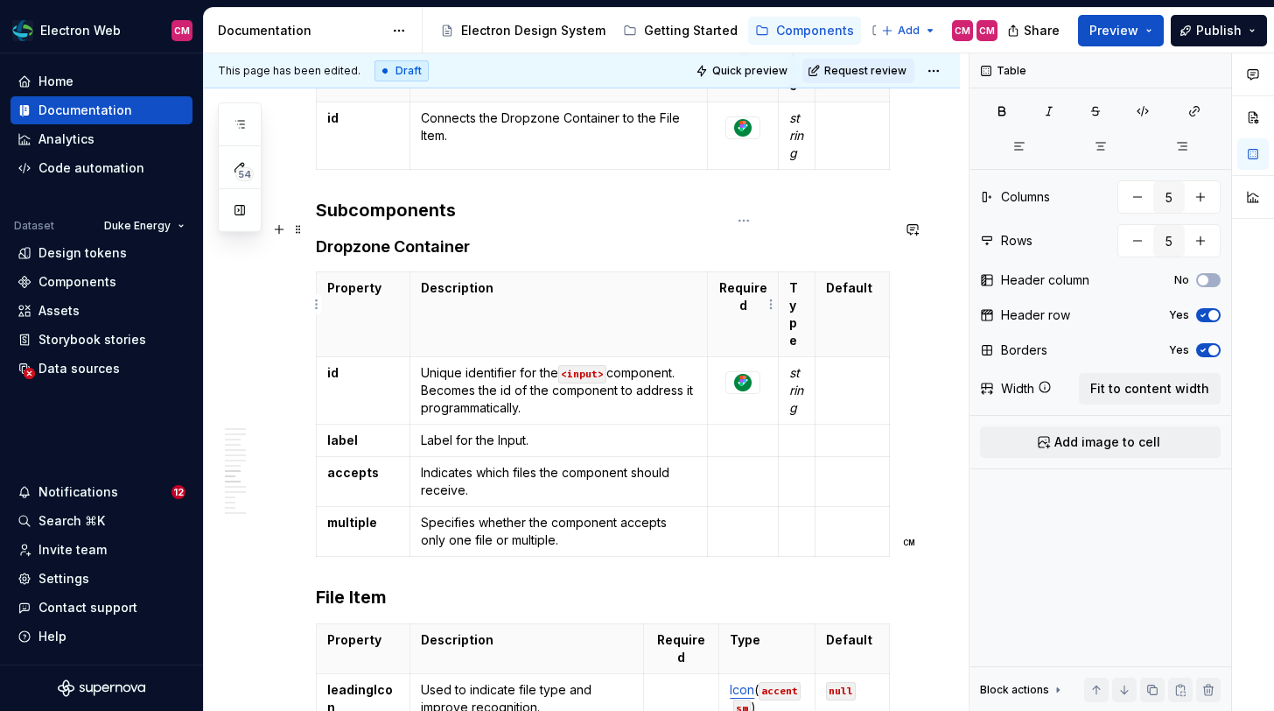
click at [758, 372] on div at bounding box center [742, 382] width 33 height 21
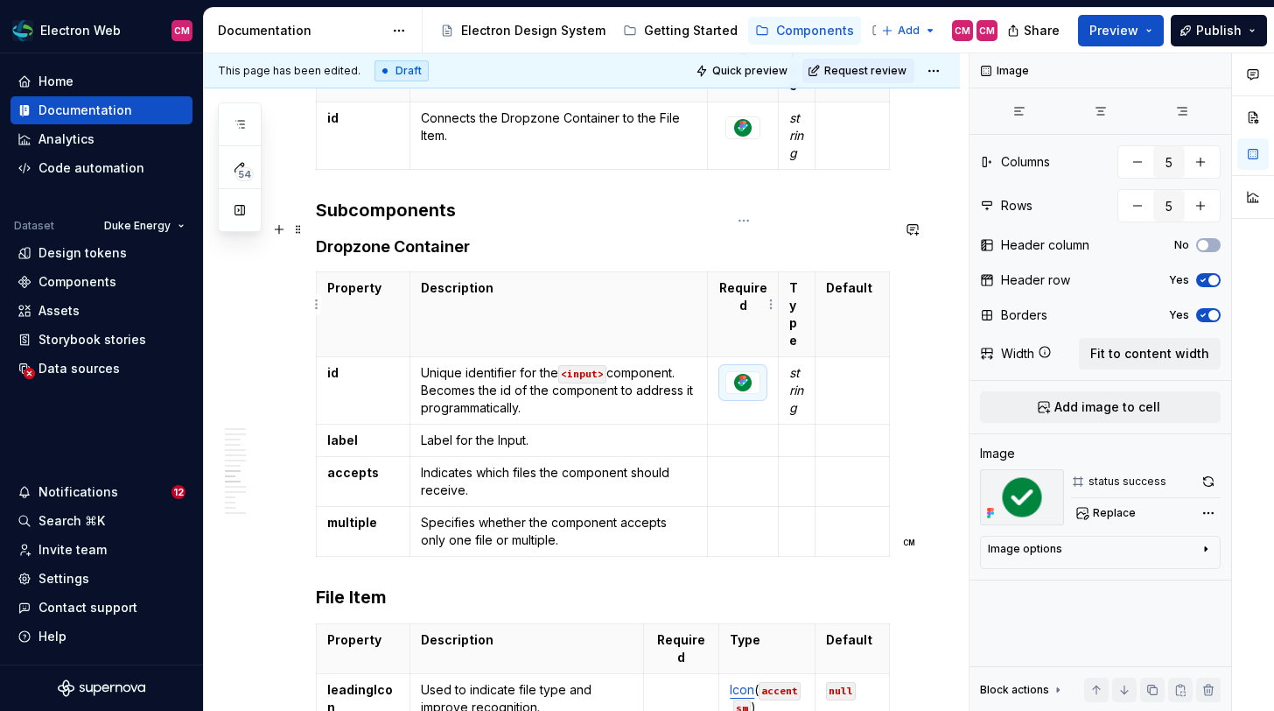
click at [758, 372] on div at bounding box center [742, 382] width 33 height 21
click at [749, 431] on p at bounding box center [742, 440] width 49 height 18
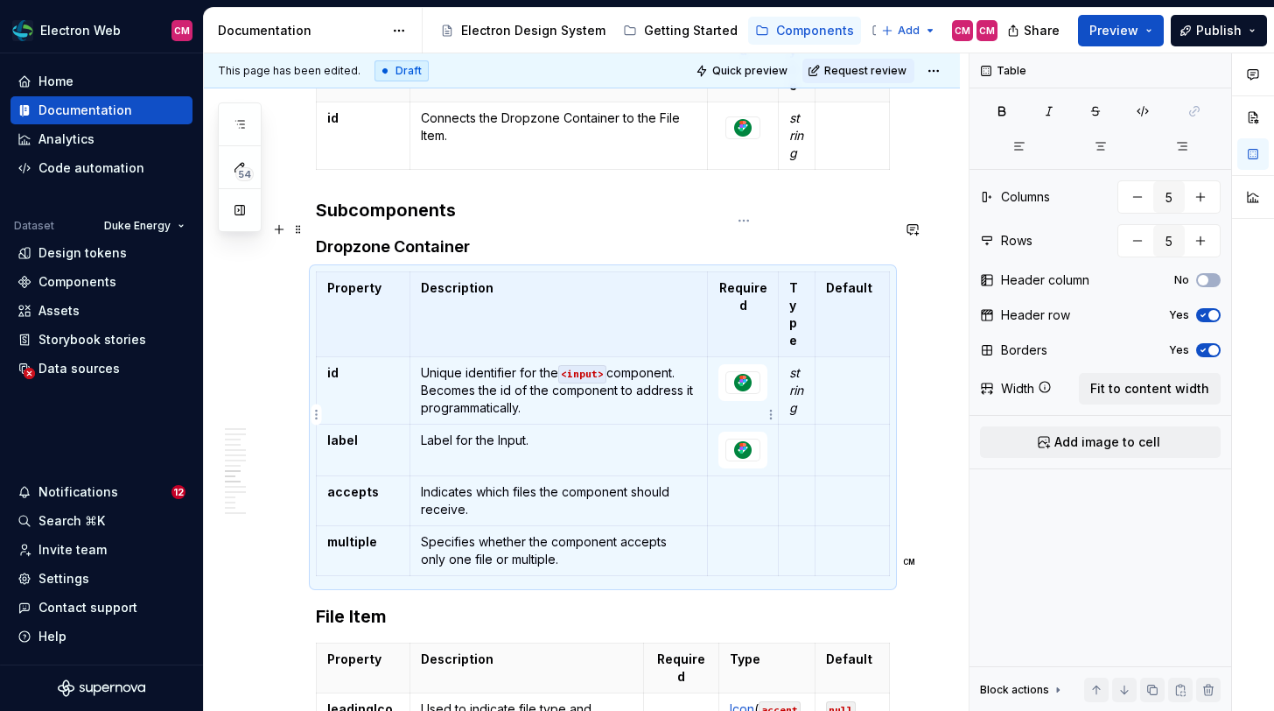
click at [741, 476] on td at bounding box center [743, 501] width 71 height 50
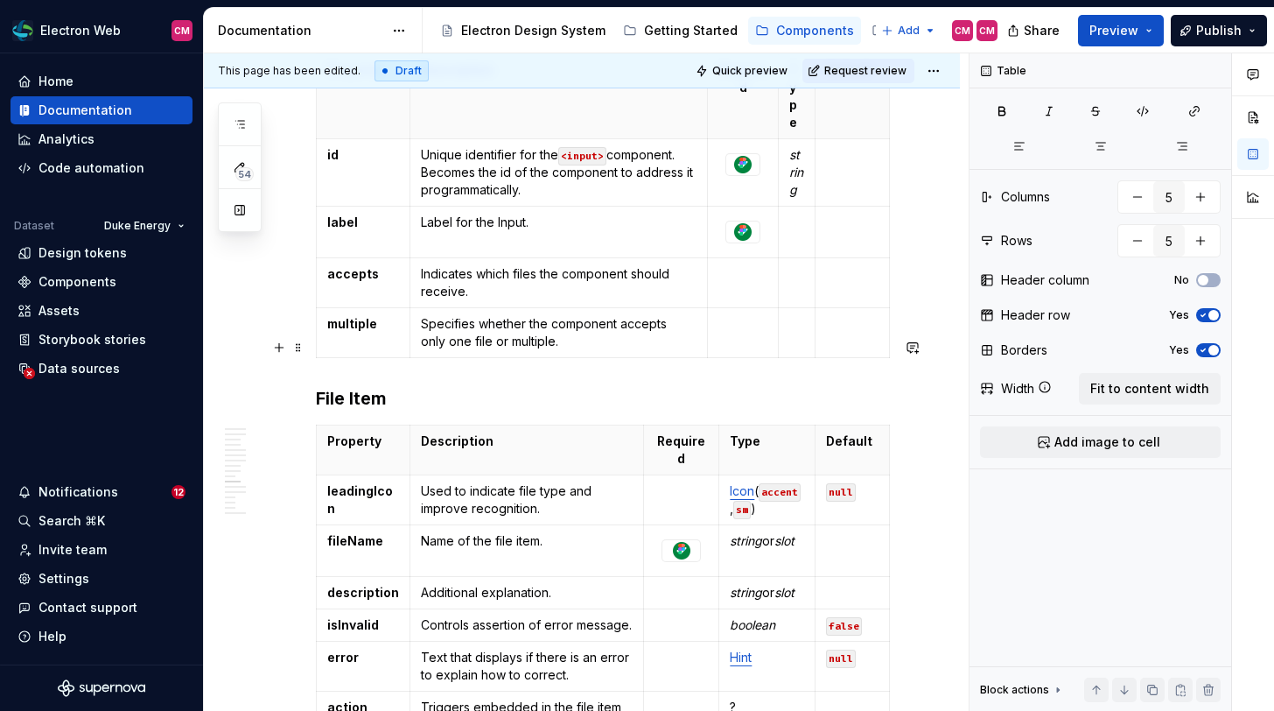
scroll to position [2791, 0]
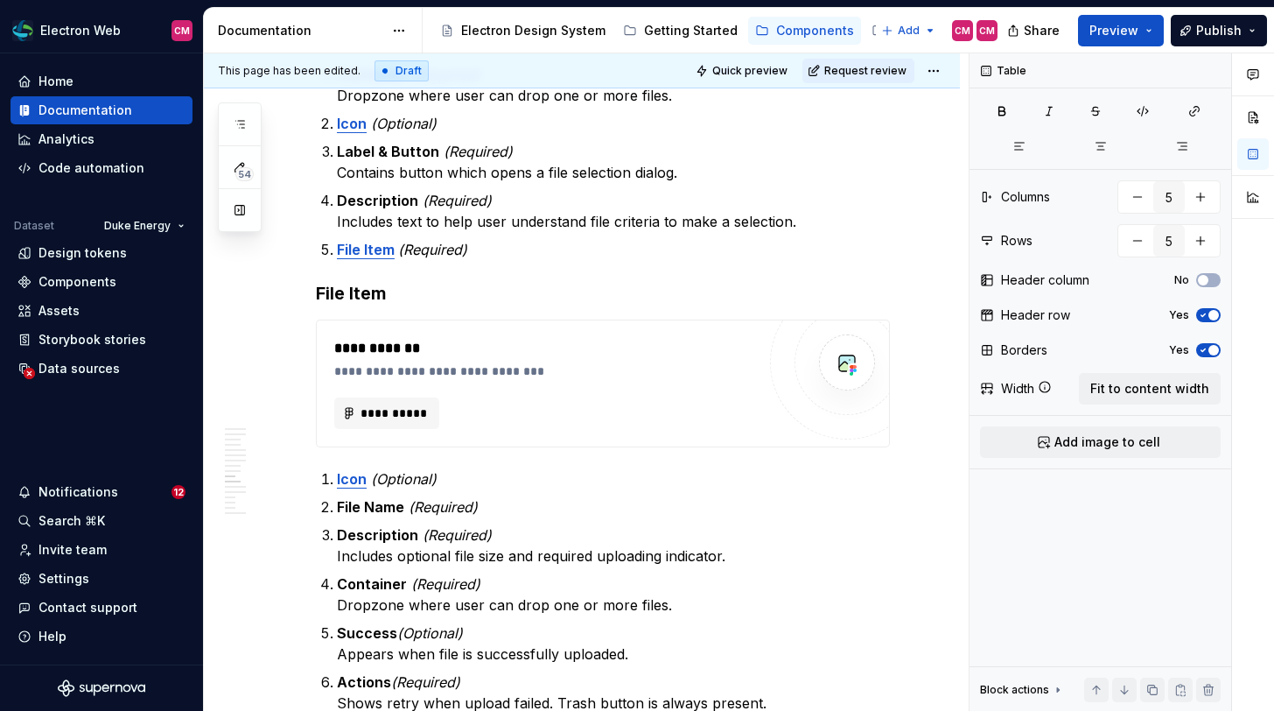
type textarea "*"
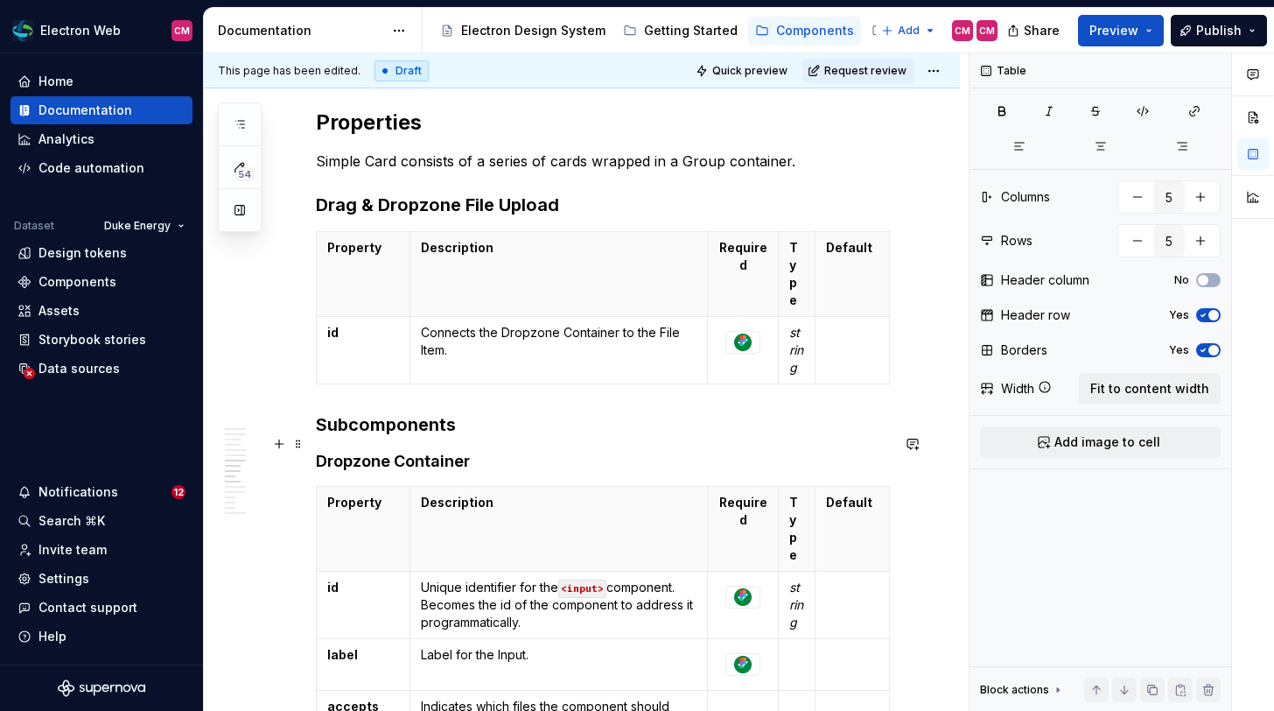
scroll to position [2455, 0]
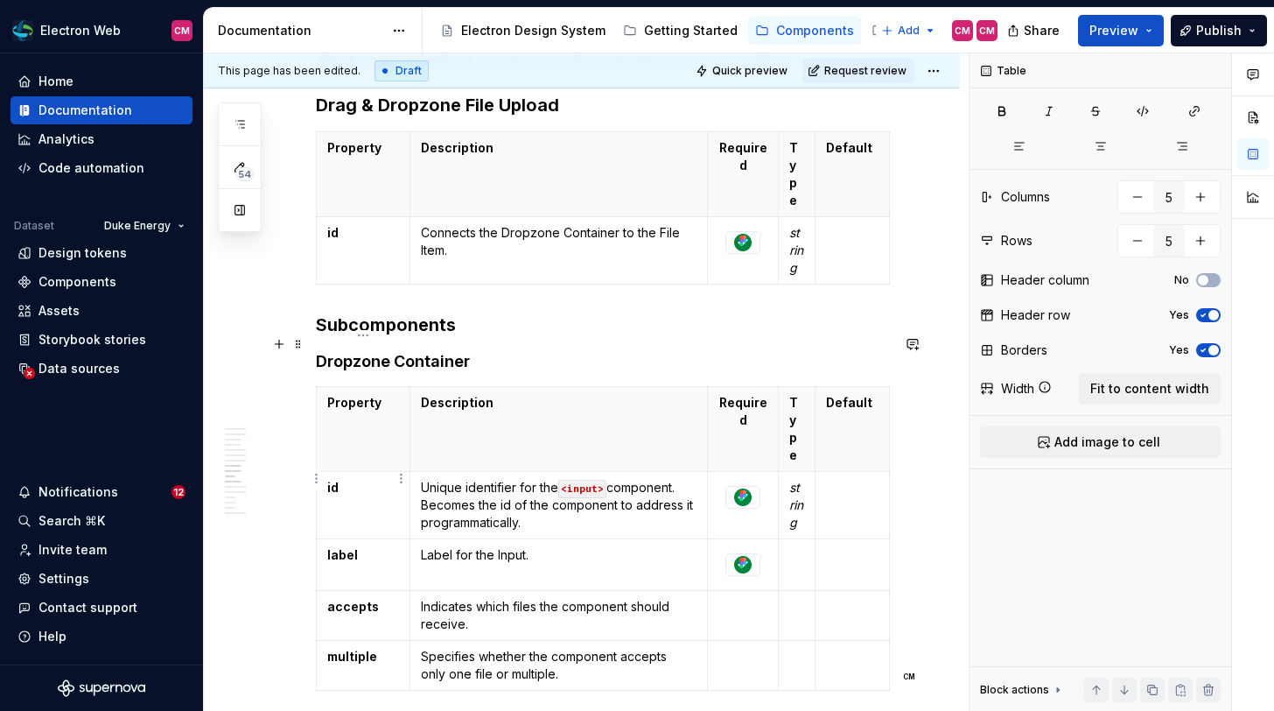
click at [368, 546] on p "label" at bounding box center [363, 555] width 72 height 18
click at [316, 480] on html "Electron Web CM Home Documentation Analytics Code automation Dataset Duke Energ…" at bounding box center [637, 355] width 1274 height 711
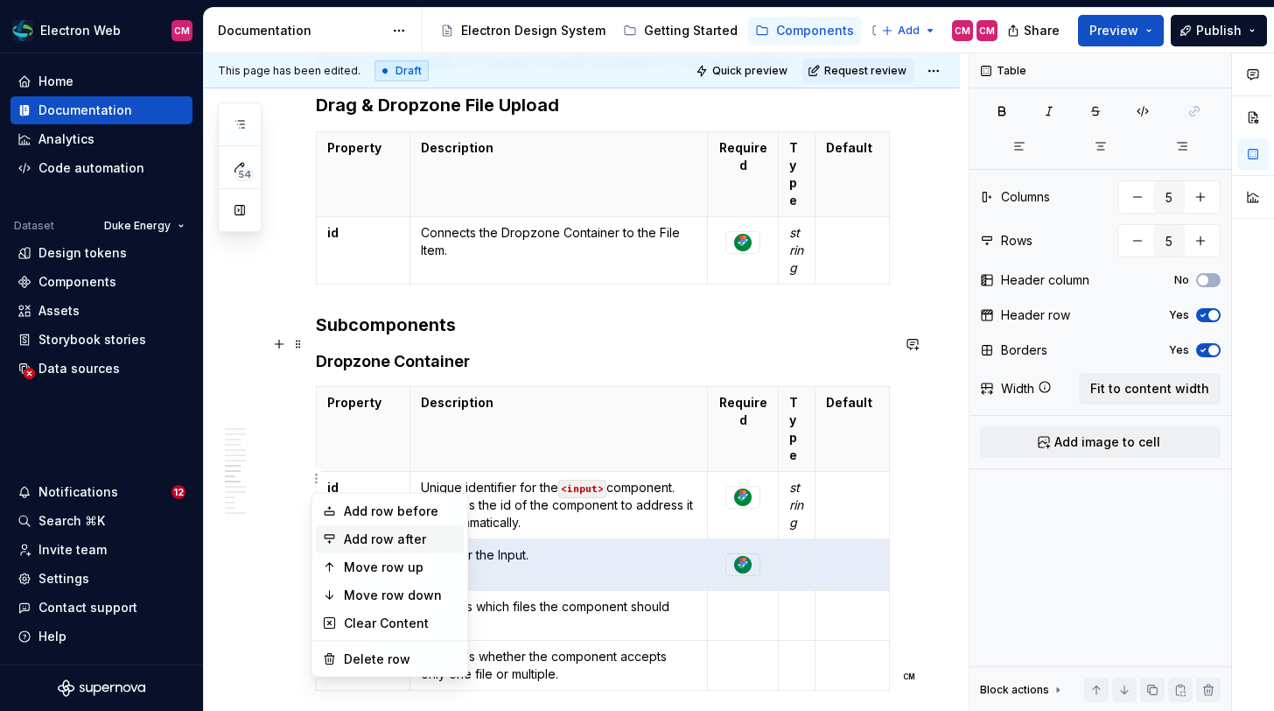
click at [366, 531] on div "Add row after" at bounding box center [401, 539] width 114 height 18
type input "6"
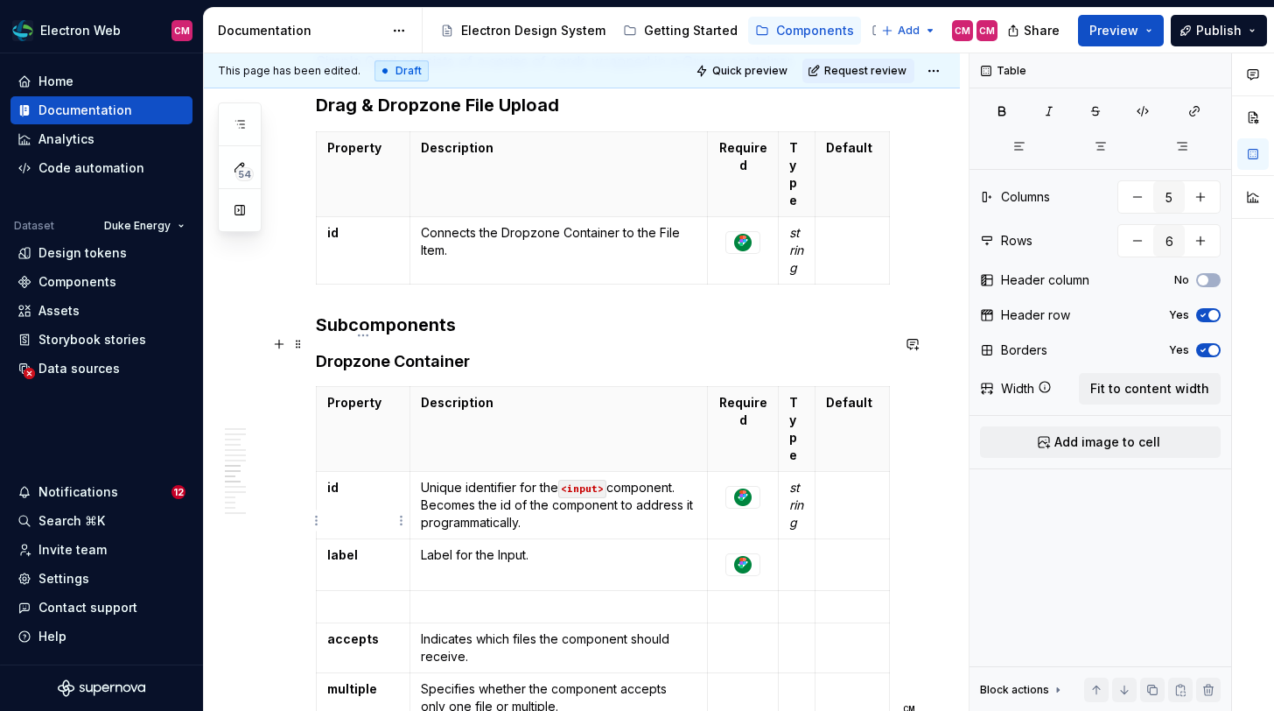
click at [366, 598] on p at bounding box center [363, 607] width 72 height 18
click at [366, 598] on p "button" at bounding box center [363, 607] width 72 height 18
click at [361, 598] on p "button" at bounding box center [363, 607] width 72 height 18
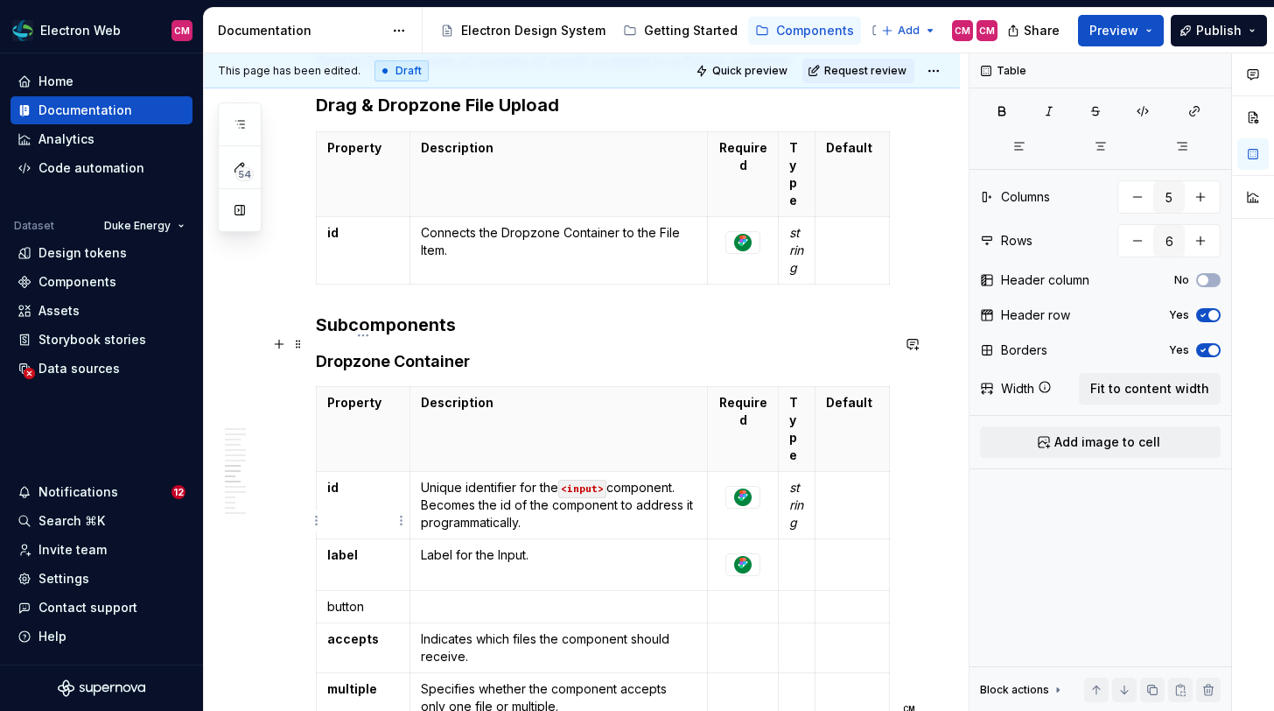
click at [347, 598] on p "button" at bounding box center [363, 607] width 72 height 18
click at [480, 598] on p at bounding box center [559, 607] width 276 height 18
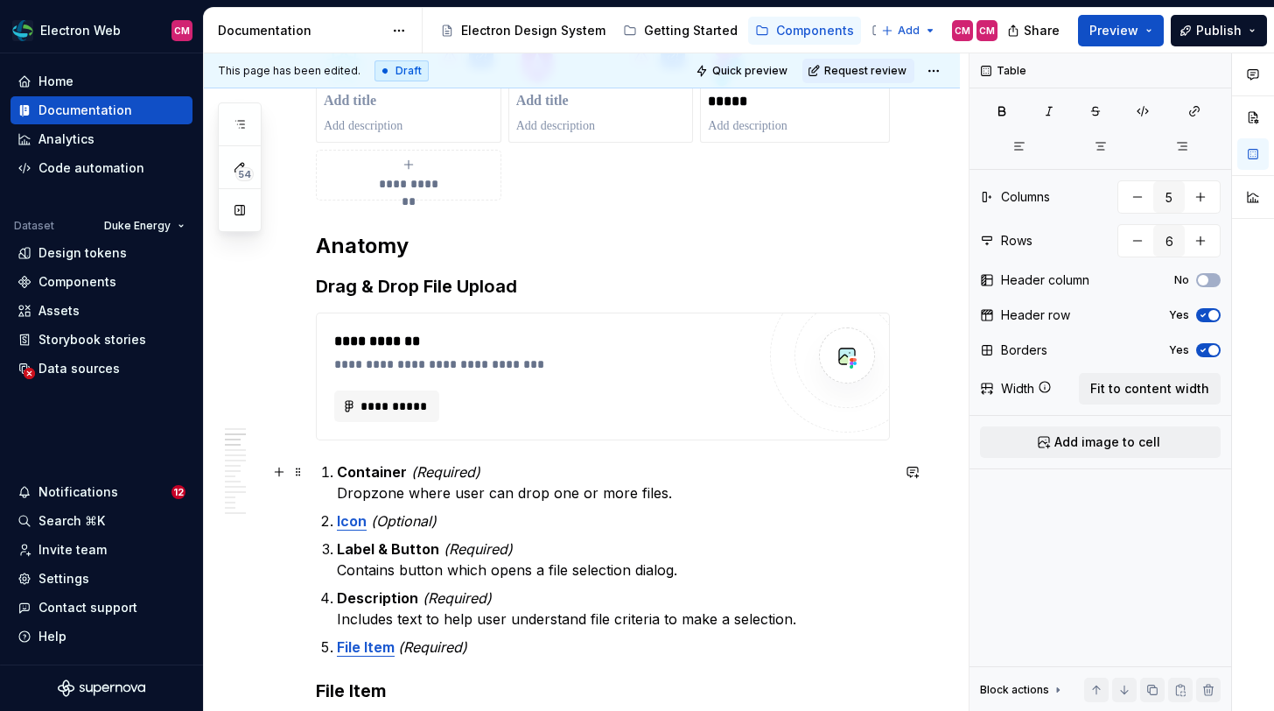
scroll to position [627, 0]
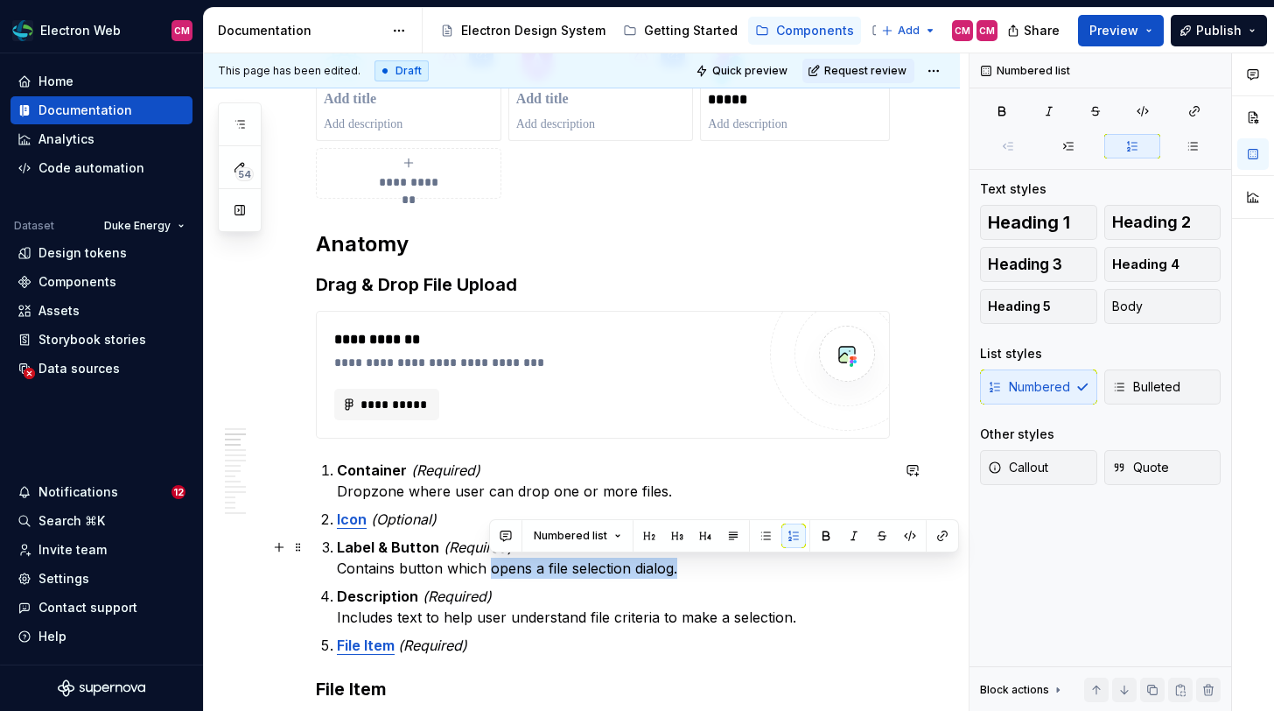
drag, startPoint x: 683, startPoint y: 567, endPoint x: 487, endPoint y: 568, distance: 196.0
click at [487, 568] on p "Label & Button (Required) Contains button which opens a file selection dialog." at bounding box center [613, 557] width 553 height 42
copy p "opens a file selection dialog."
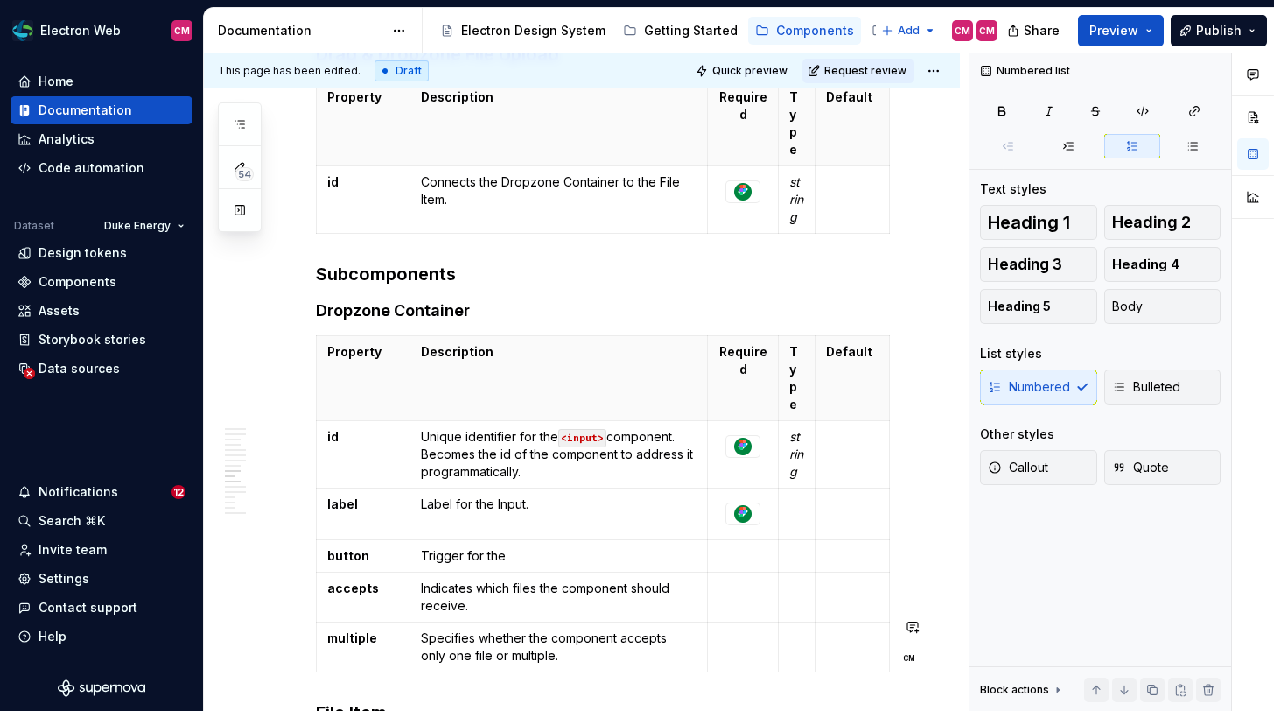
scroll to position [2588, 0]
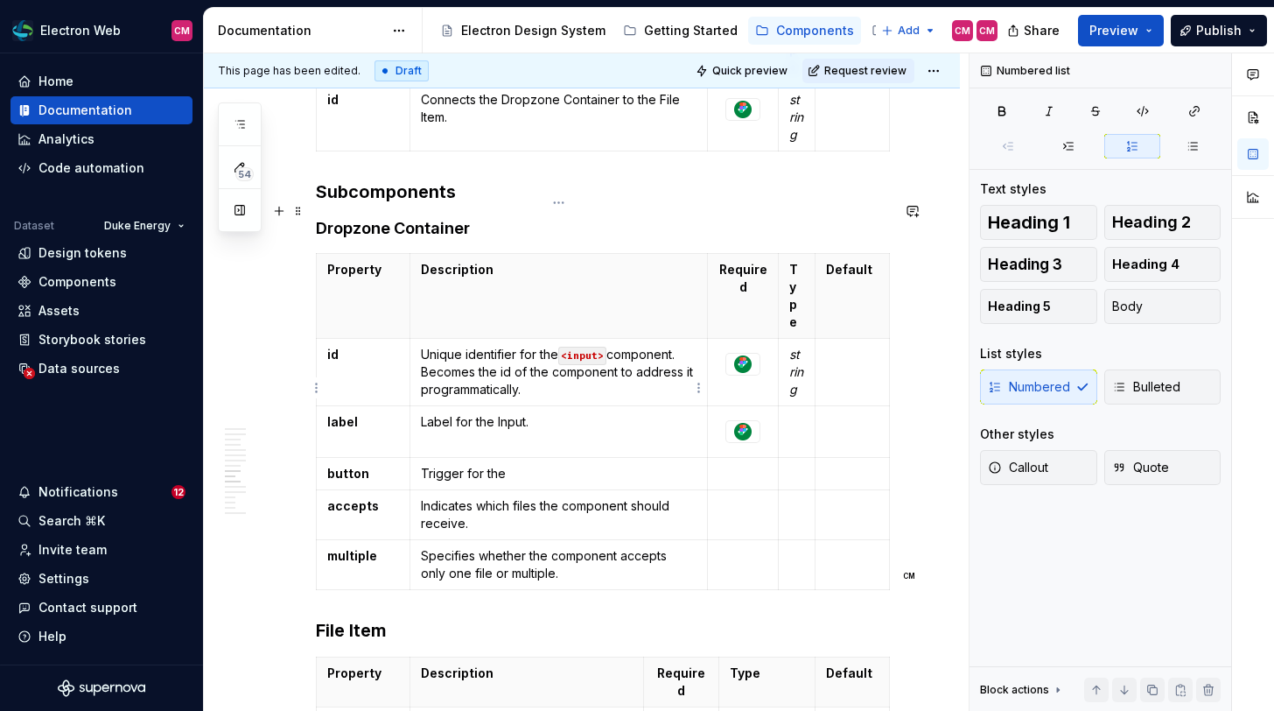
click at [522, 465] on p "Trigger for the" at bounding box center [559, 474] width 276 height 18
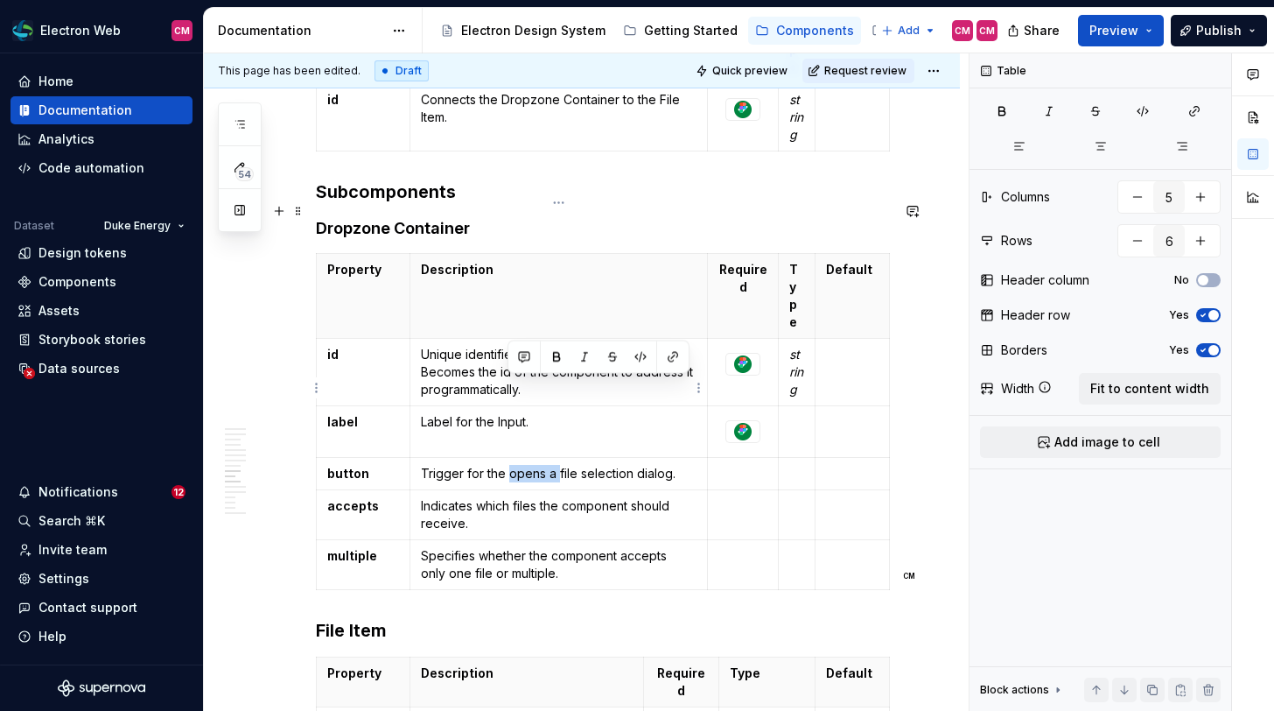
drag, startPoint x: 557, startPoint y: 389, endPoint x: 508, endPoint y: 391, distance: 48.2
click at [508, 465] on p "Trigger for the opens a file selection dialog." at bounding box center [559, 474] width 276 height 18
click at [760, 420] on div at bounding box center [742, 431] width 35 height 23
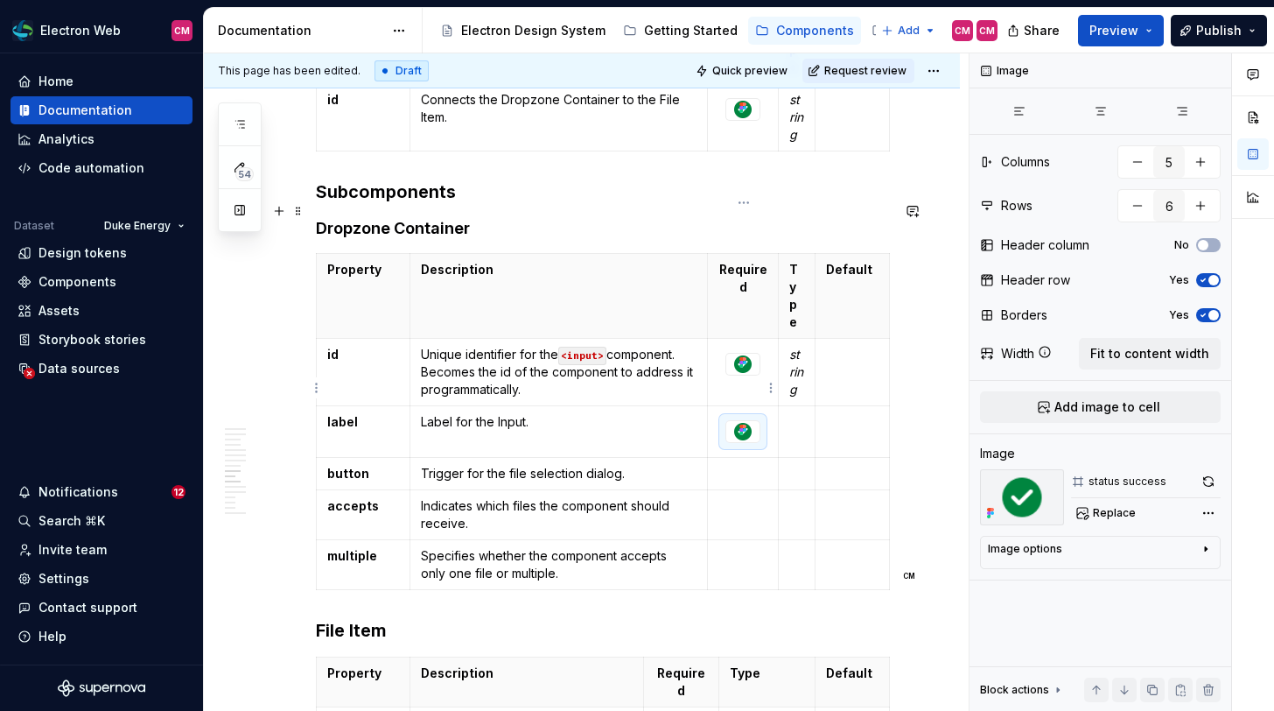
click at [751, 458] on td at bounding box center [743, 474] width 71 height 32
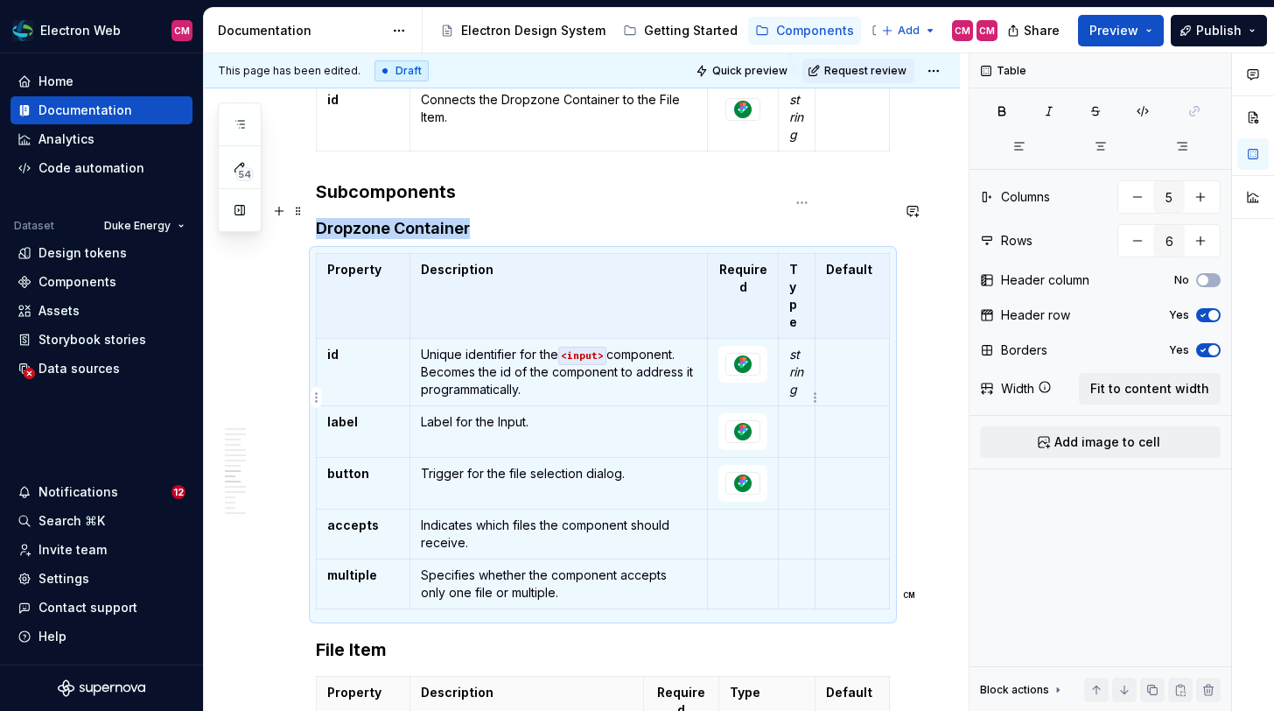
click at [794, 465] on p at bounding box center [796, 474] width 15 height 18
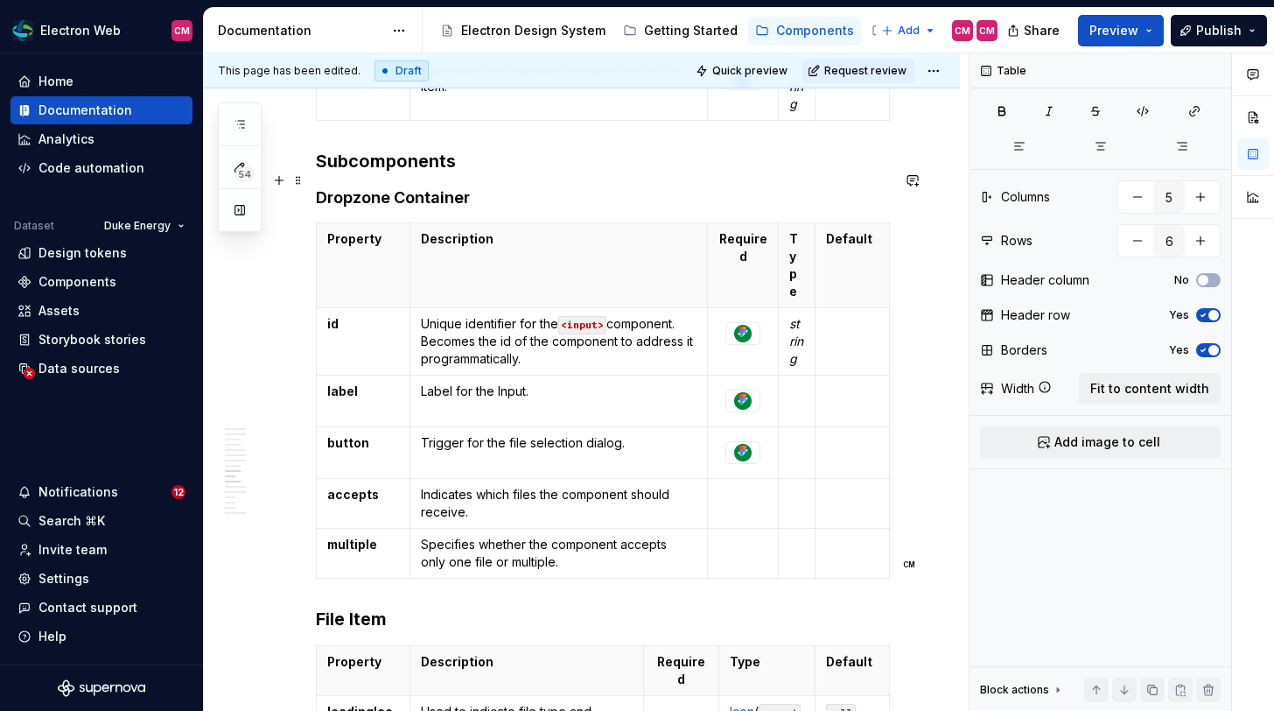
scroll to position [2633, 0]
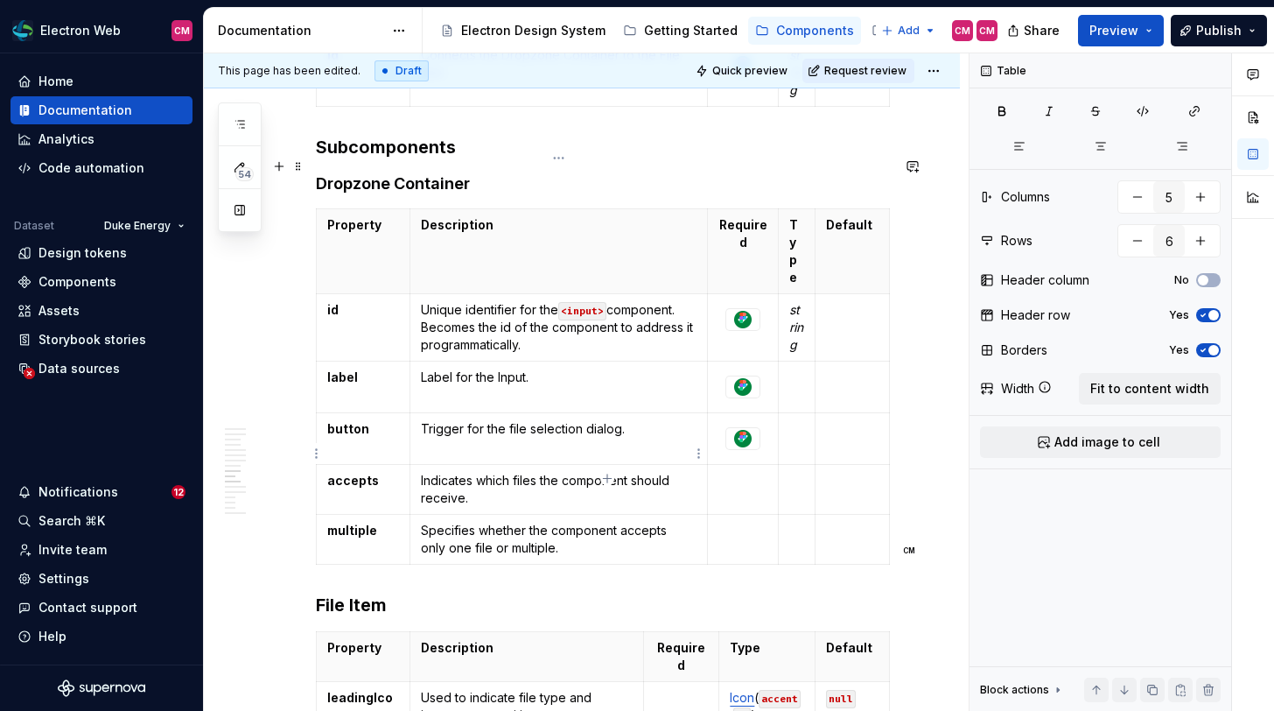
click at [511, 522] on p "Specifies whether the component accepts only one file or multiple." at bounding box center [559, 539] width 276 height 35
type textarea "*"
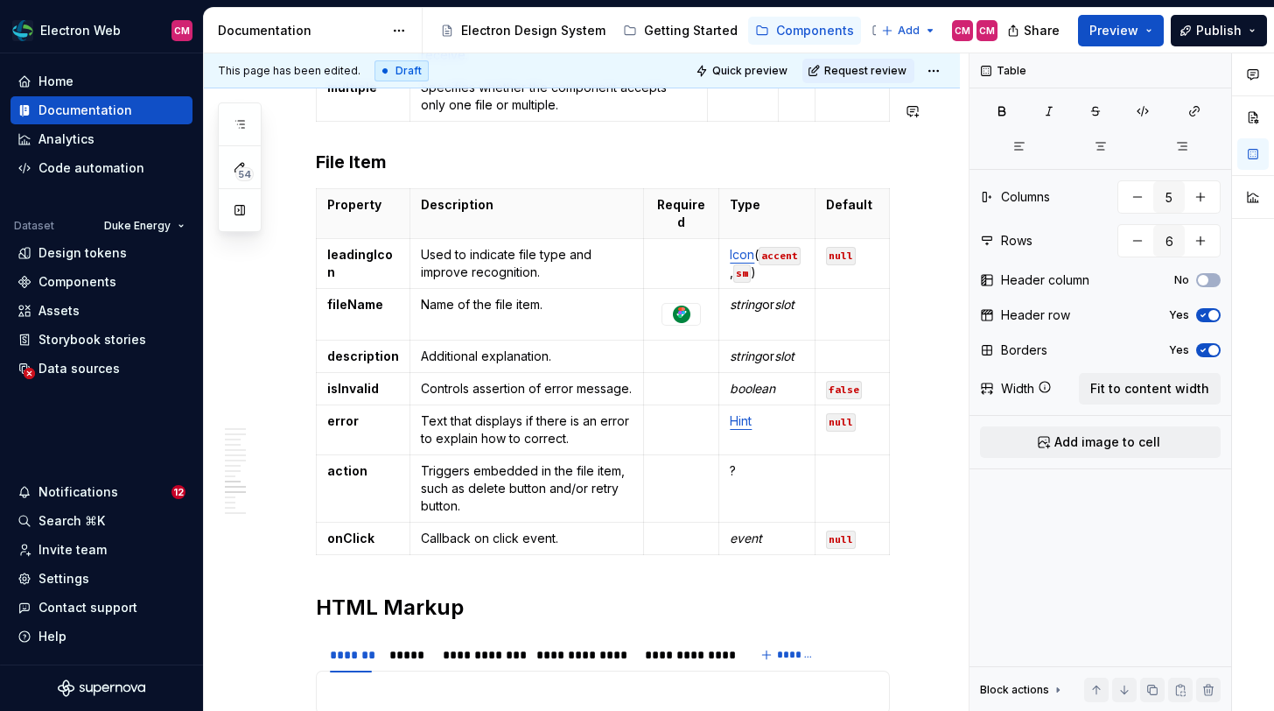
scroll to position [3085, 0]
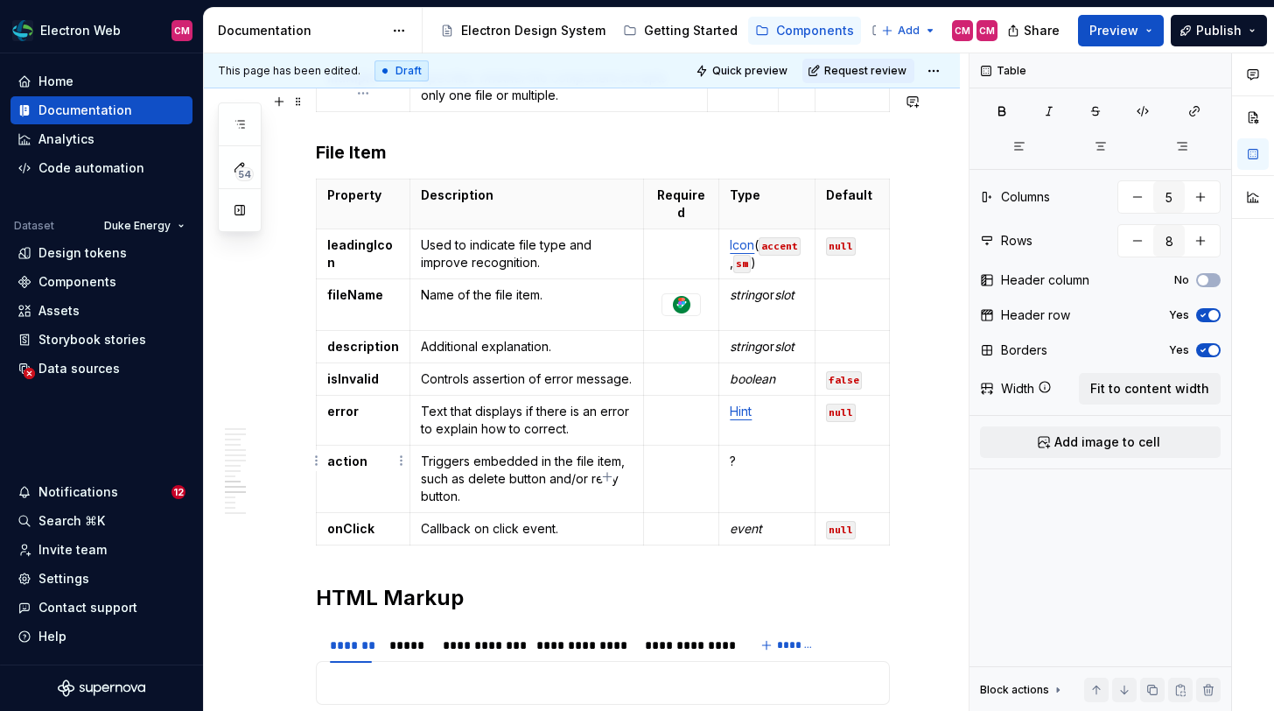
click at [373, 520] on p "onClick" at bounding box center [363, 529] width 72 height 18
click at [604, 476] on icon "button" at bounding box center [607, 477] width 8 height 8
type input "9"
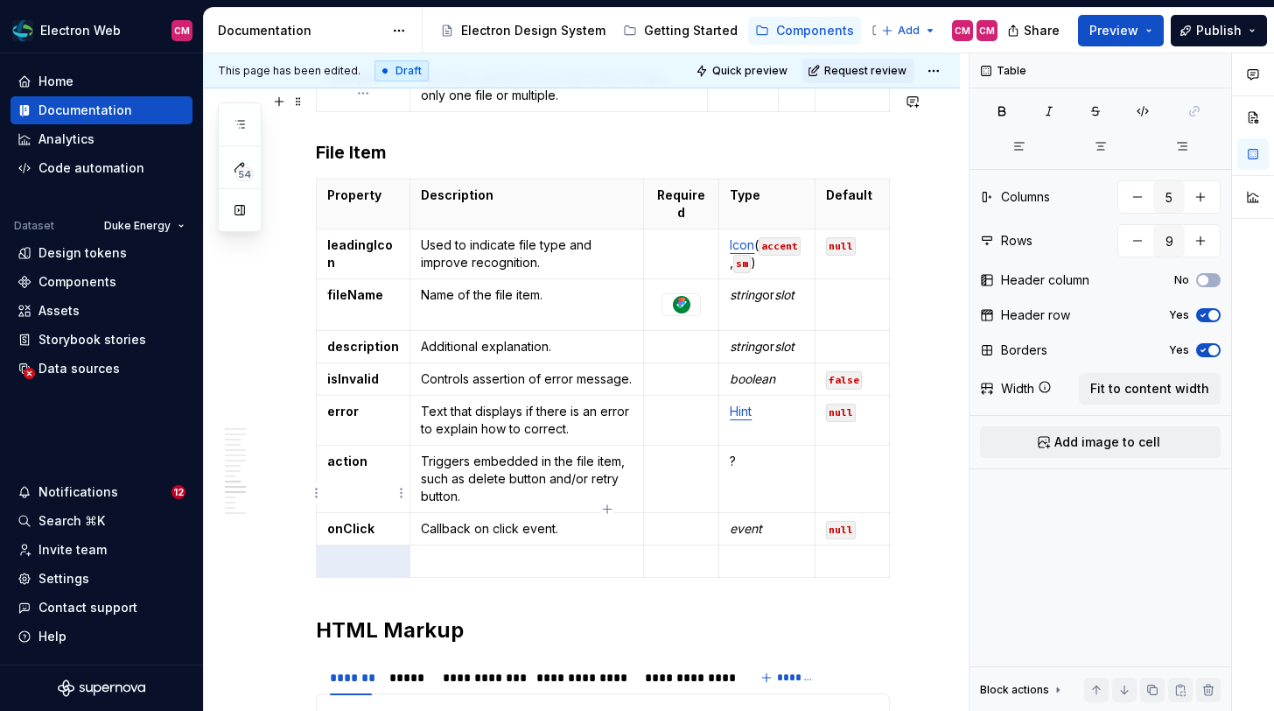
click at [364, 552] on p at bounding box center [363, 561] width 72 height 18
click at [479, 552] on p at bounding box center [527, 561] width 212 height 18
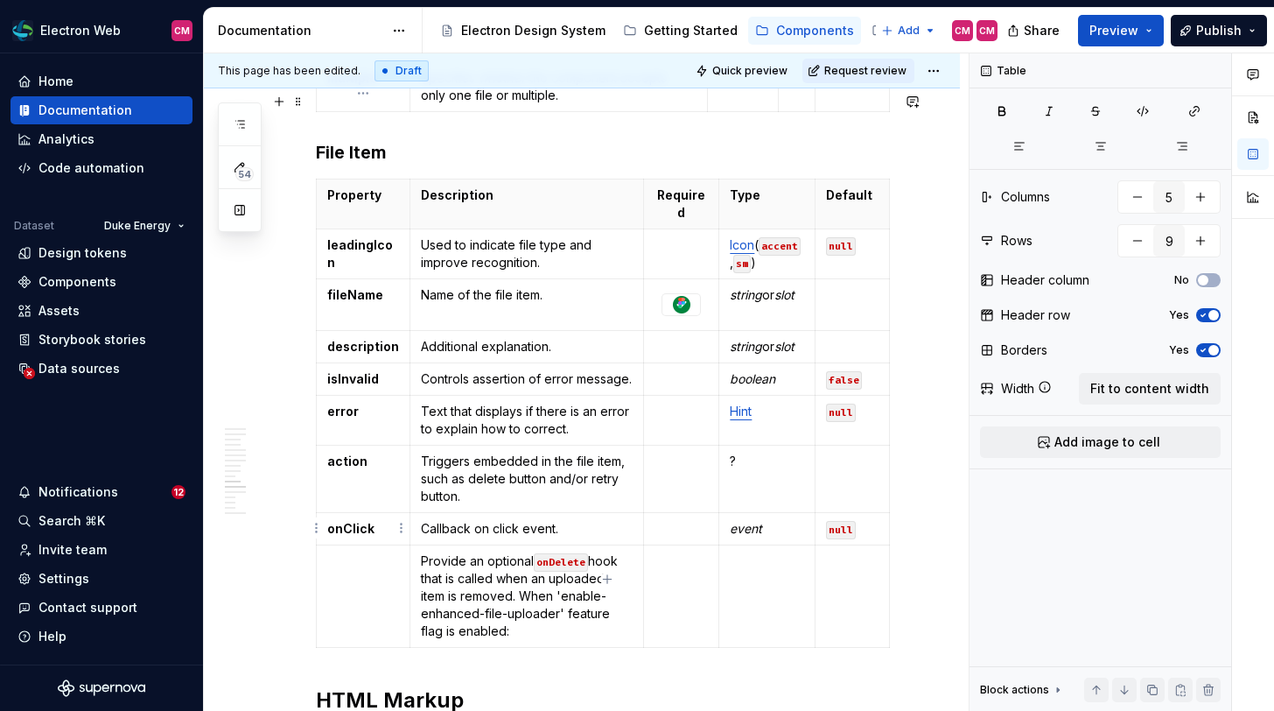
click at [361, 545] on td at bounding box center [364, 596] width 94 height 102
click at [339, 552] on p "onDelete" at bounding box center [363, 561] width 72 height 18
click at [497, 552] on p "Provide an optional onDelete hook that is called when an uploaded item is remov…" at bounding box center [527, 596] width 212 height 88
drag, startPoint x: 512, startPoint y: 564, endPoint x: 423, endPoint y: 492, distance: 114.5
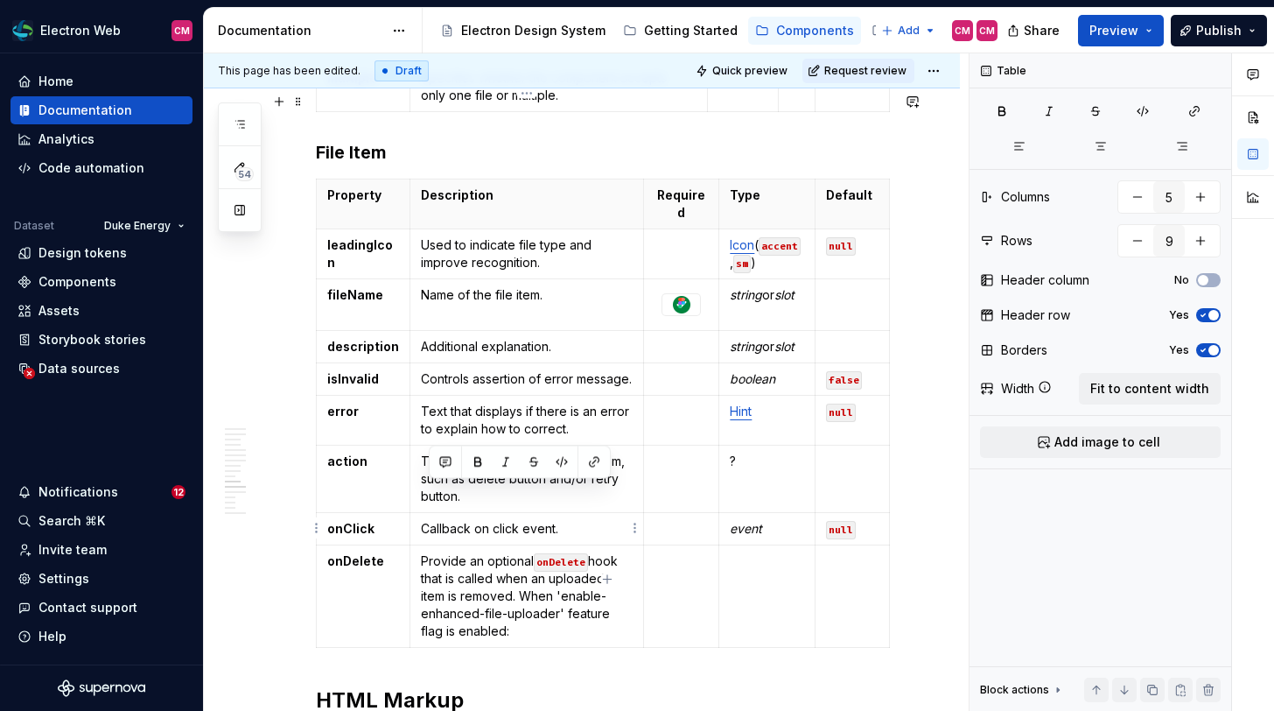
click at [423, 552] on p "Provide an optional onDelete hook that is called when an uploaded item is remov…" at bounding box center [527, 596] width 212 height 88
click at [489, 552] on p "Provide an optional onDelete hook that is called when an uploaded item is remov…" at bounding box center [527, 596] width 212 height 88
drag, startPoint x: 518, startPoint y: 529, endPoint x: 529, endPoint y: 561, distance: 34.3
click at [529, 561] on p "Provide an optional onDelete hook that is called when an uploaded item is remov…" at bounding box center [527, 596] width 212 height 88
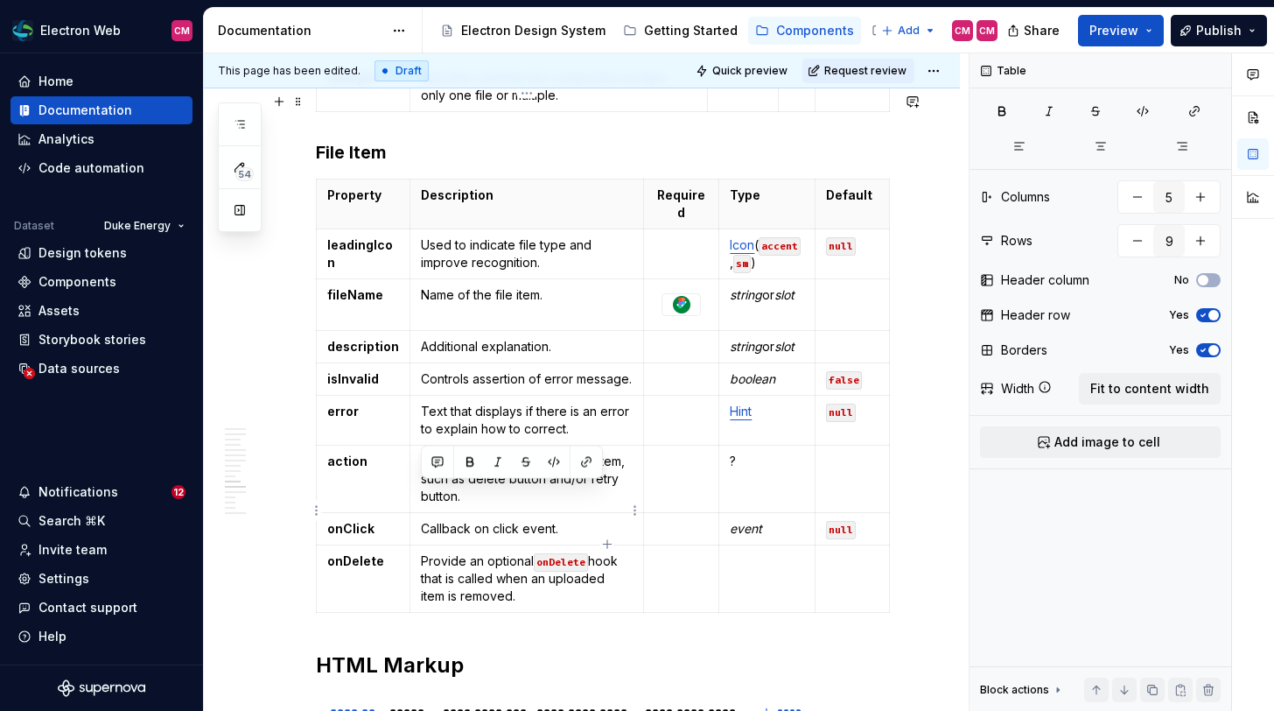
drag, startPoint x: 529, startPoint y: 527, endPoint x: 421, endPoint y: 494, distance: 112.4
click at [421, 552] on p "Provide an optional onDelete hook that is called when an uploaded item is remov…" at bounding box center [527, 578] width 212 height 53
copy p "Provide an optional onDelete hook that is called when an uploaded item is remov…"
click at [522, 552] on p "Provide an optional onDelete hook that is called when an uploaded item is remov…" at bounding box center [527, 578] width 212 height 53
drag, startPoint x: 526, startPoint y: 528, endPoint x: 425, endPoint y: 489, distance: 107.7
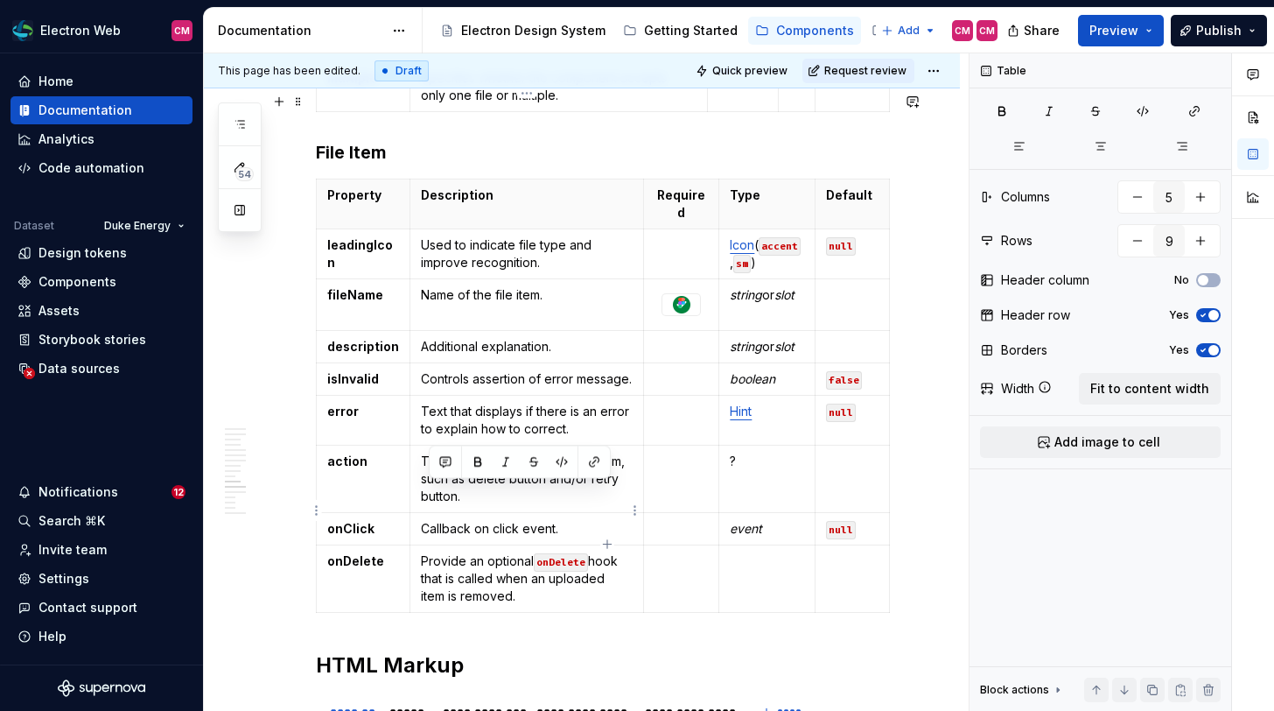
click at [425, 552] on p "Provide an optional onDelete hook that is called when an uploaded item is remov…" at bounding box center [527, 578] width 212 height 53
click at [430, 552] on p "PProvides an optional callback function that is triggered when an uploaded file…" at bounding box center [527, 578] width 212 height 53
click at [764, 552] on p at bounding box center [767, 561] width 74 height 18
click at [850, 521] on code "null" at bounding box center [841, 530] width 30 height 18
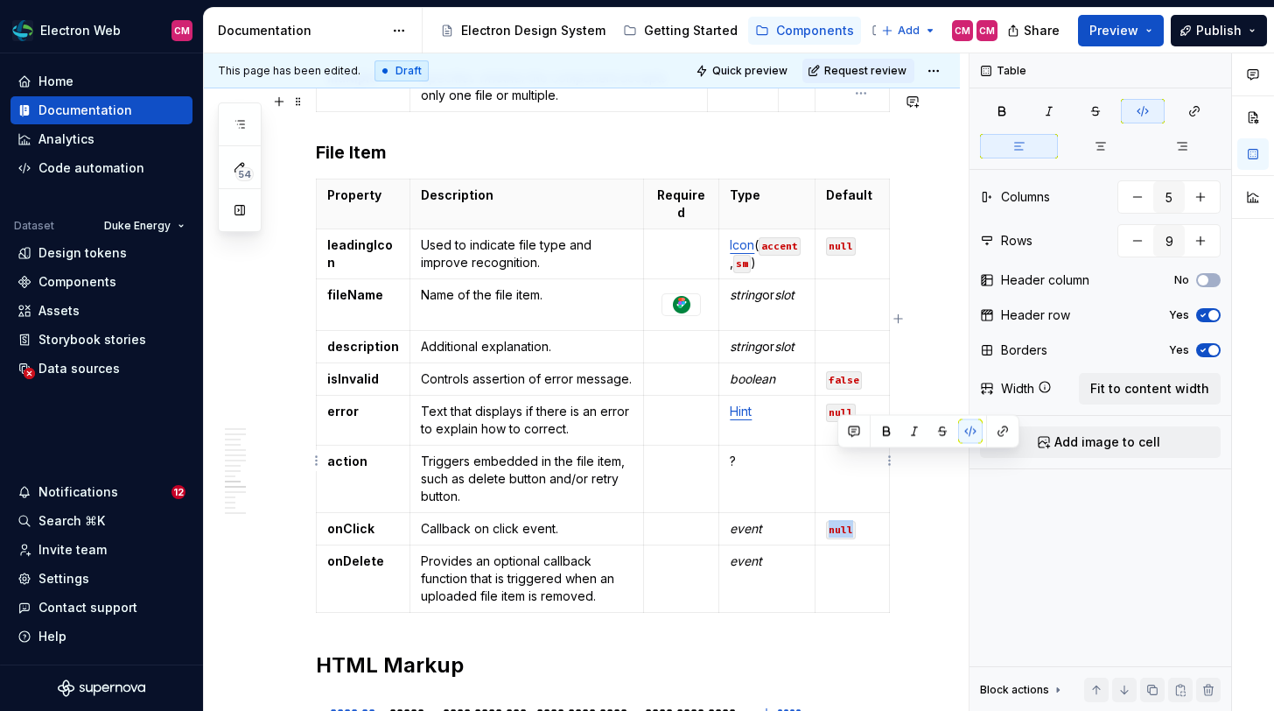
click at [850, 521] on code "null" at bounding box center [841, 530] width 30 height 18
copy code "null"
click at [854, 545] on td at bounding box center [853, 578] width 74 height 67
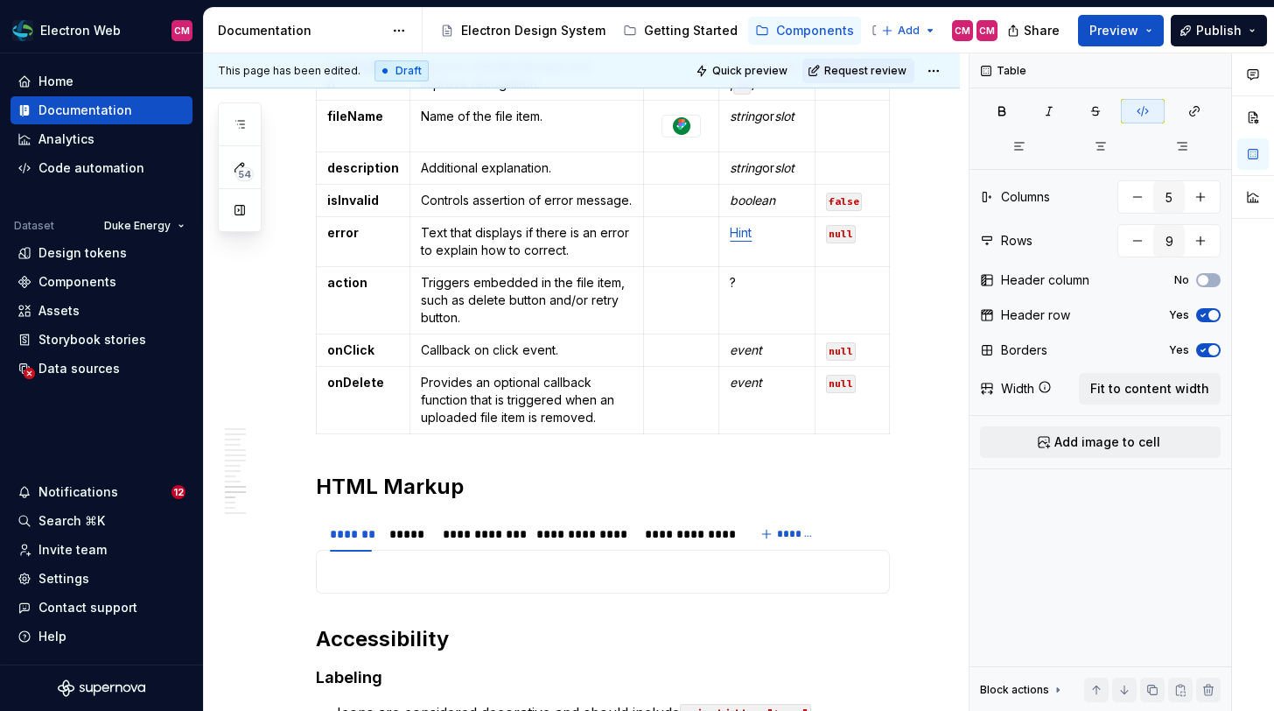
scroll to position [3299, 0]
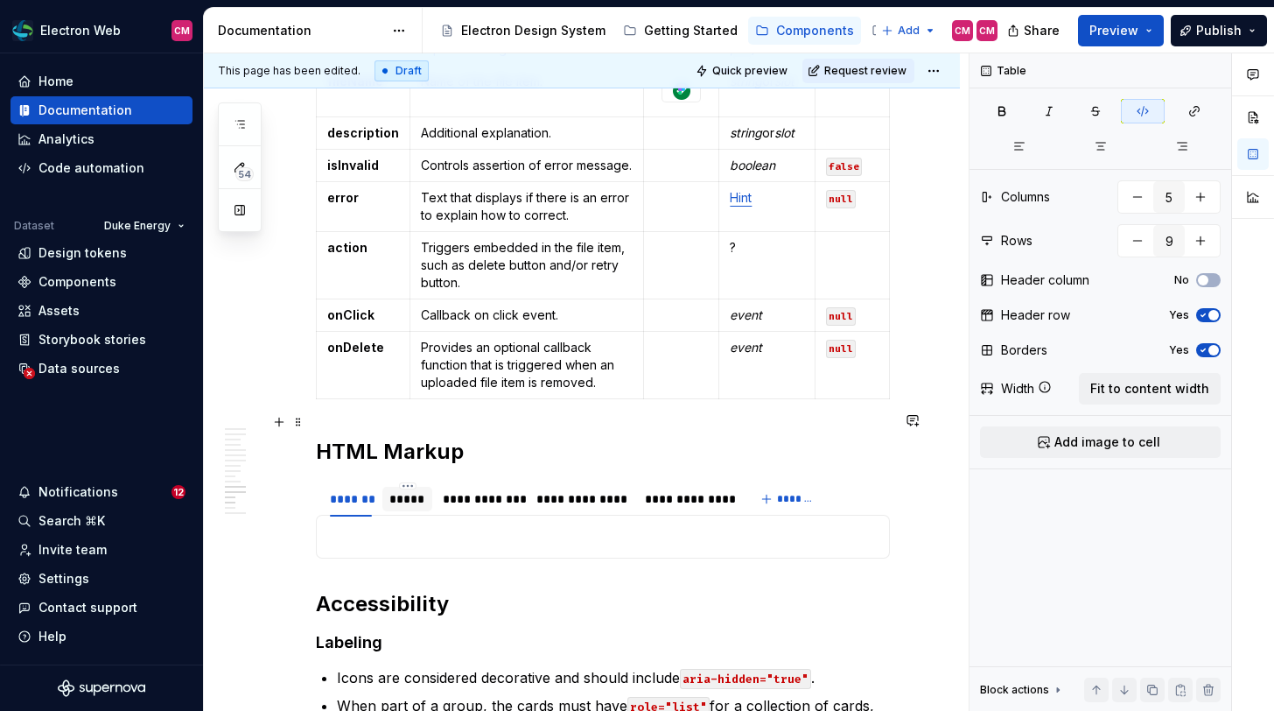
click at [422, 490] on div "*****" at bounding box center [407, 499] width 36 height 18
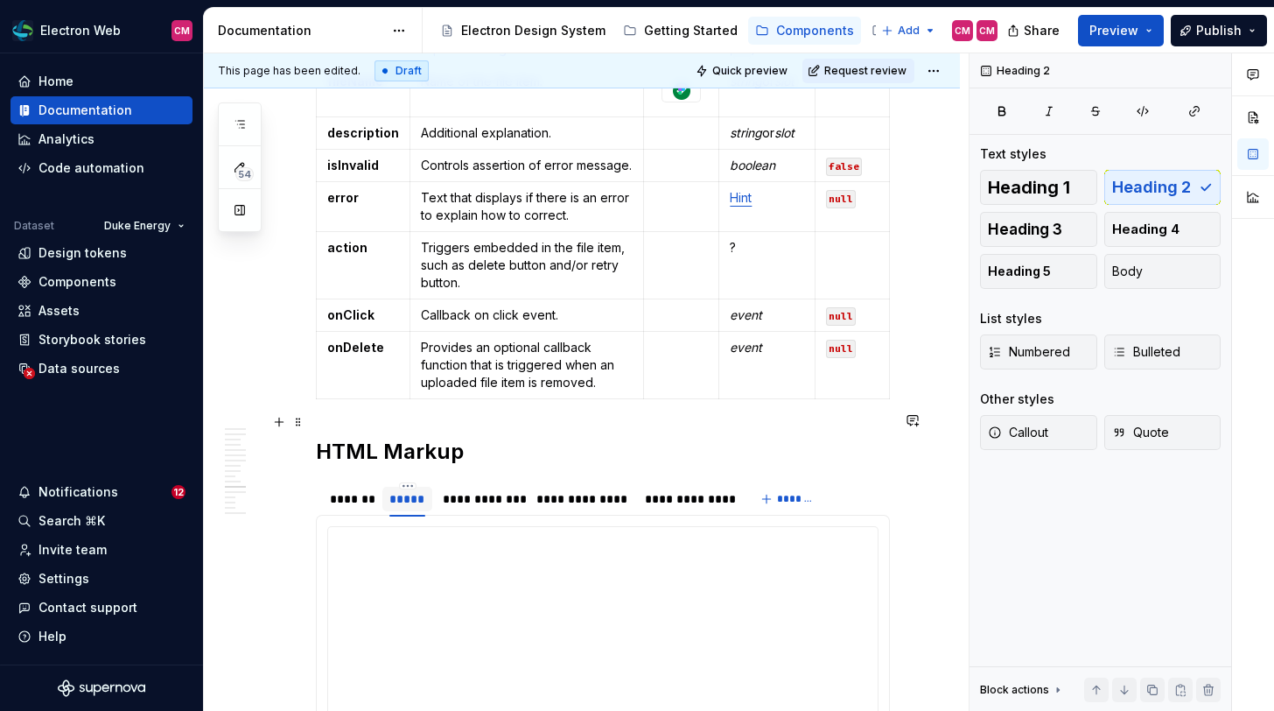
click at [408, 490] on div "*****" at bounding box center [407, 499] width 36 height 18
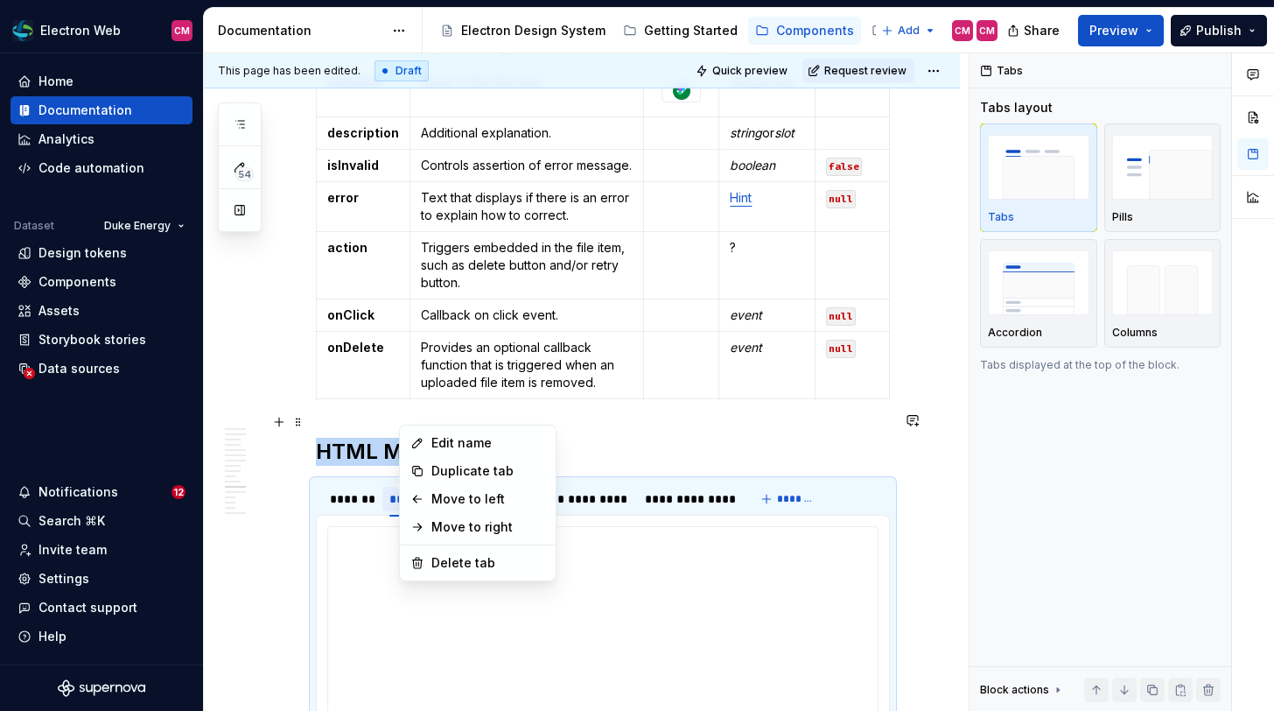
click at [409, 416] on html "Electron Web CM Home Documentation Analytics Code automation Dataset Duke Energ…" at bounding box center [637, 355] width 1274 height 711
click at [460, 566] on div "Delete tab" at bounding box center [488, 563] width 114 height 18
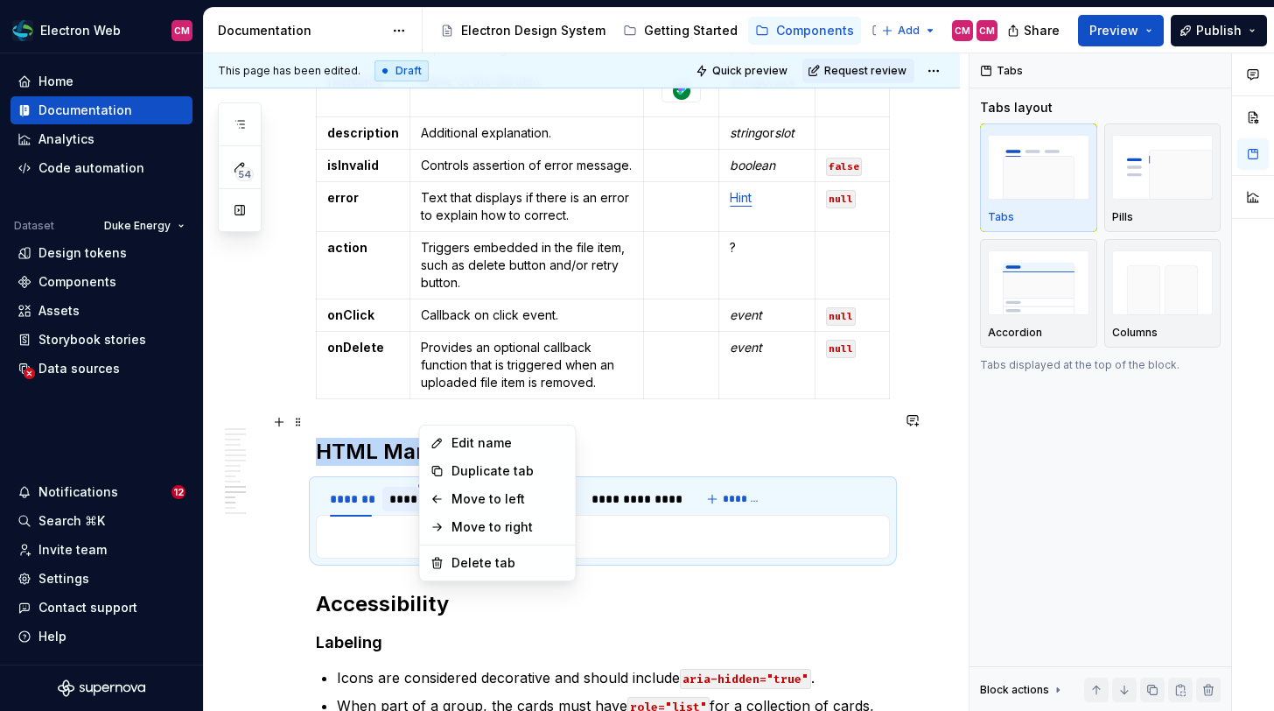
click at [425, 416] on html "Electron Web CM Home Documentation Analytics Code automation Dataset Duke Energ…" at bounding box center [637, 355] width 1274 height 711
click at [468, 578] on div "Edit name Duplicate tab Move to left Move to right Delete tab" at bounding box center [498, 502] width 158 height 157
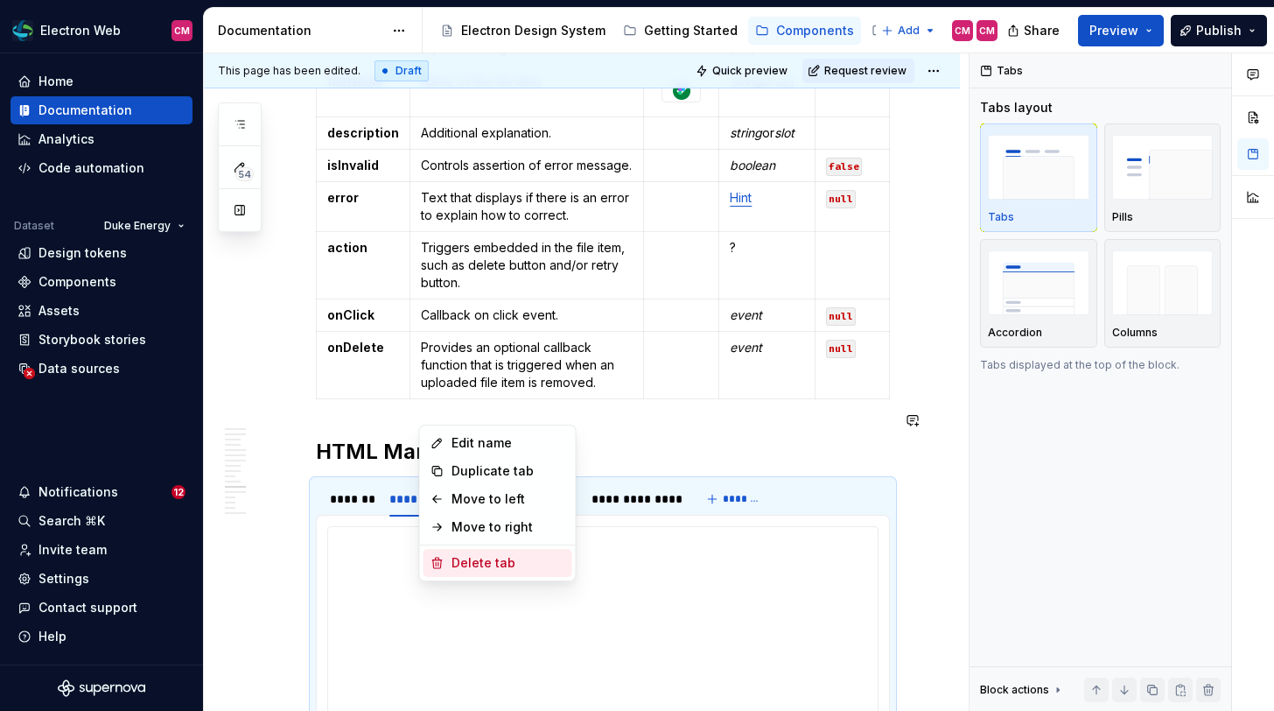
click at [469, 565] on div "Delete tab" at bounding box center [509, 563] width 114 height 18
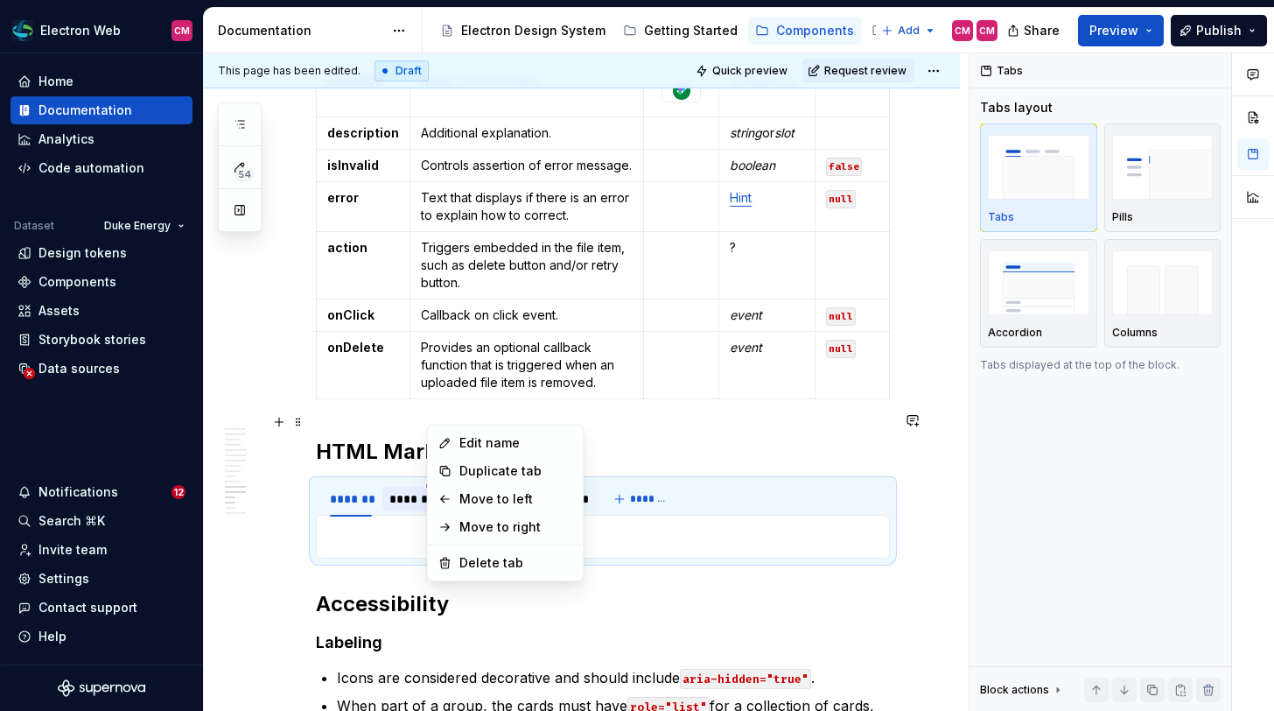
click at [437, 417] on html "Electron Web CM Home Documentation Analytics Code automation Dataset Duke Energ…" at bounding box center [637, 355] width 1274 height 711
click at [468, 551] on div "Delete tab" at bounding box center [505, 563] width 149 height 28
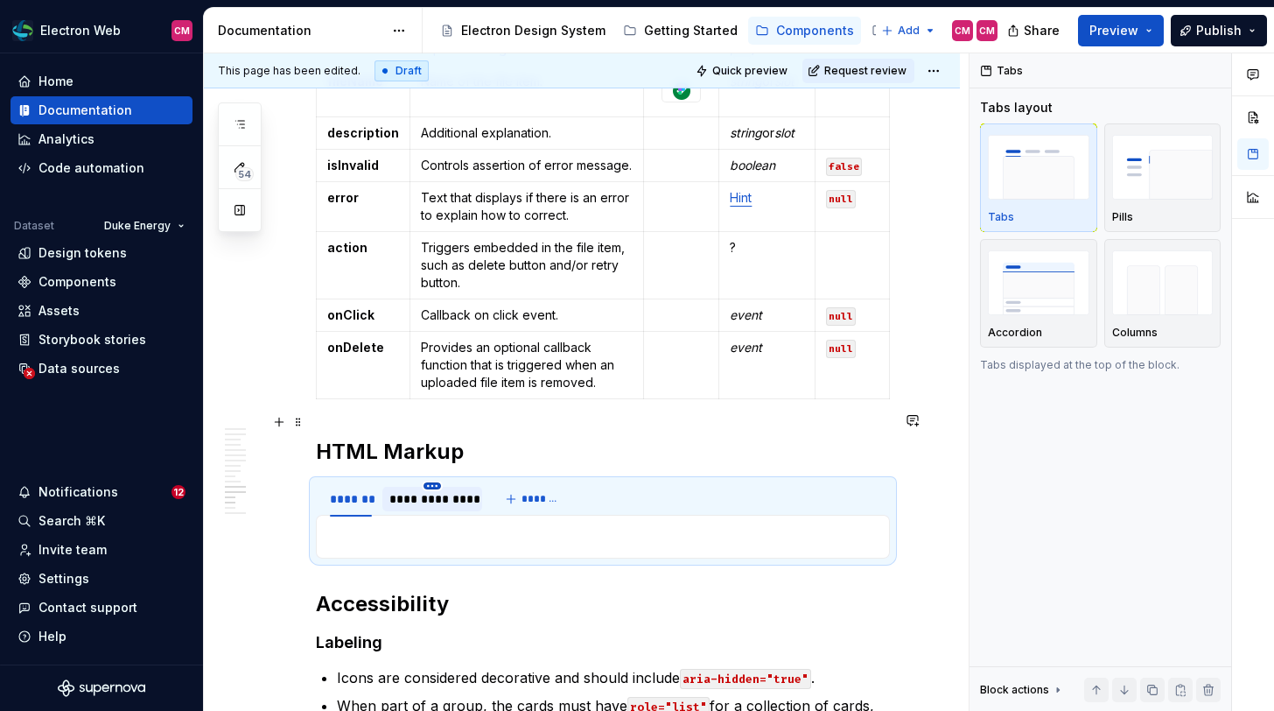
click at [437, 416] on html "Electron Web CM Home Documentation Analytics Code automation Dataset Duke Energ…" at bounding box center [637, 355] width 1274 height 711
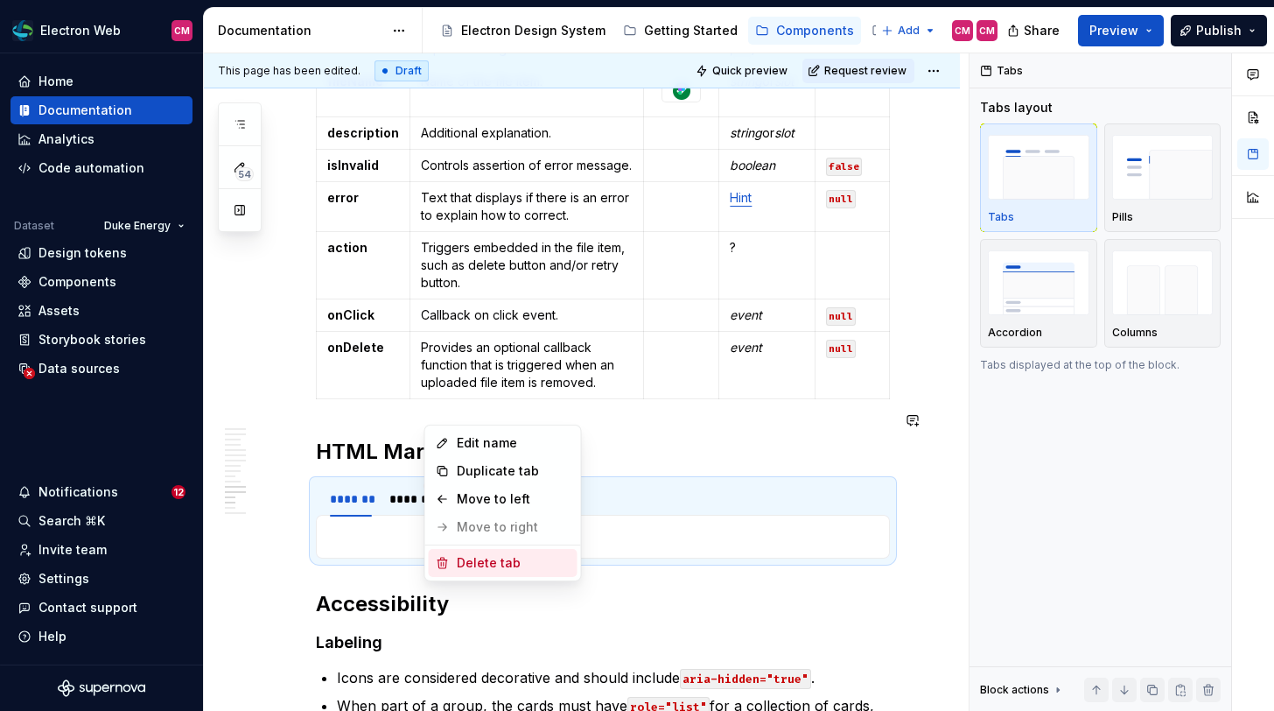
click at [467, 562] on div "Delete tab" at bounding box center [514, 563] width 114 height 18
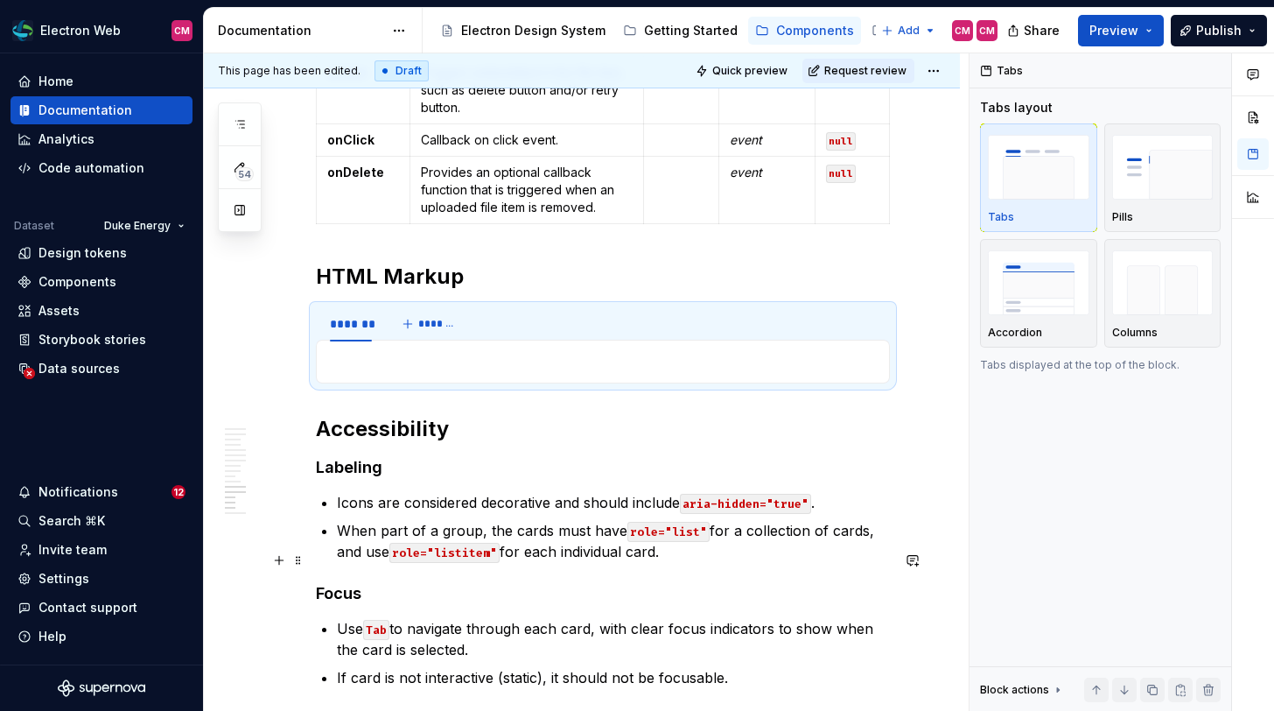
scroll to position [3505, 0]
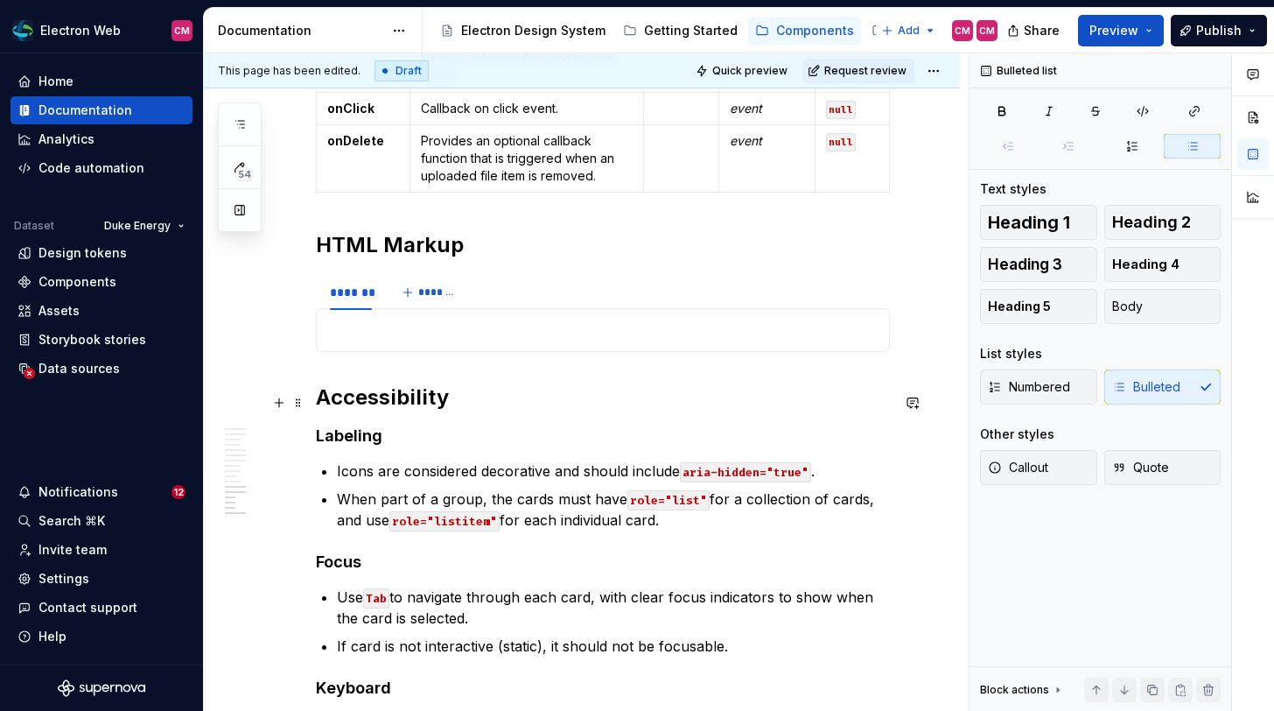
click at [474, 460] on p "Icons are considered decorative and should include aria-hidden="true" ." at bounding box center [613, 470] width 553 height 21
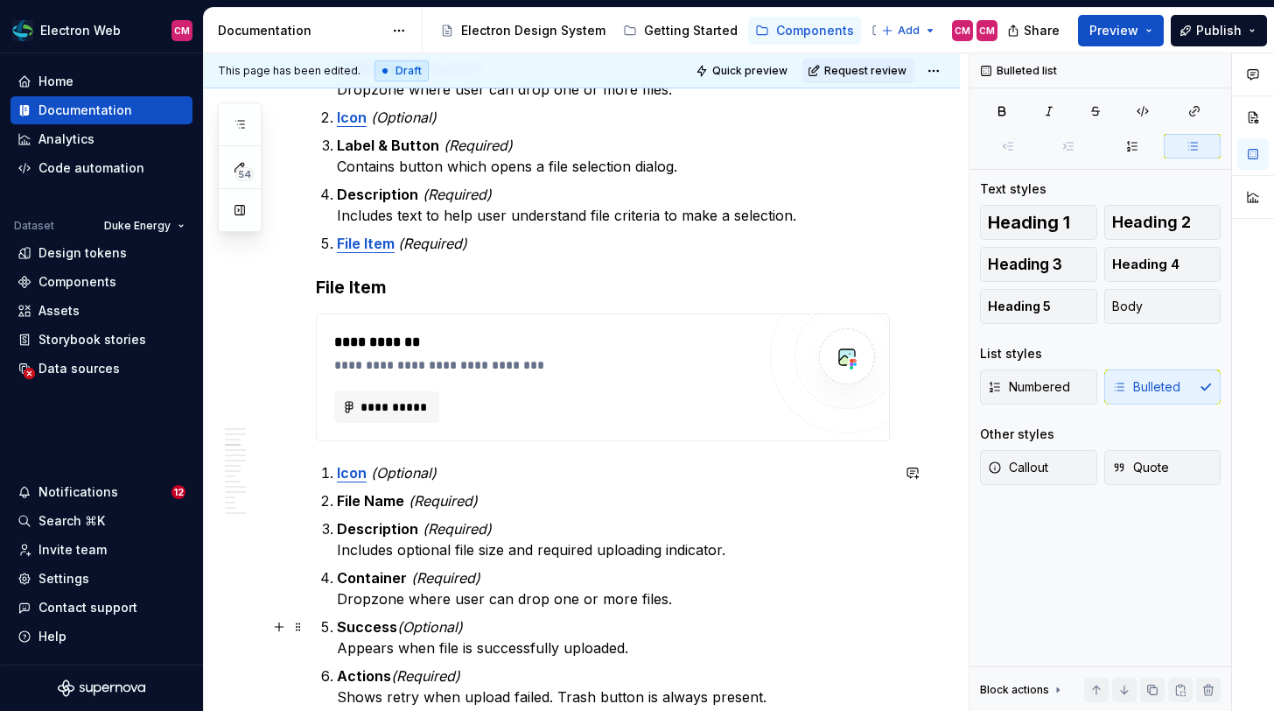
scroll to position [0, 0]
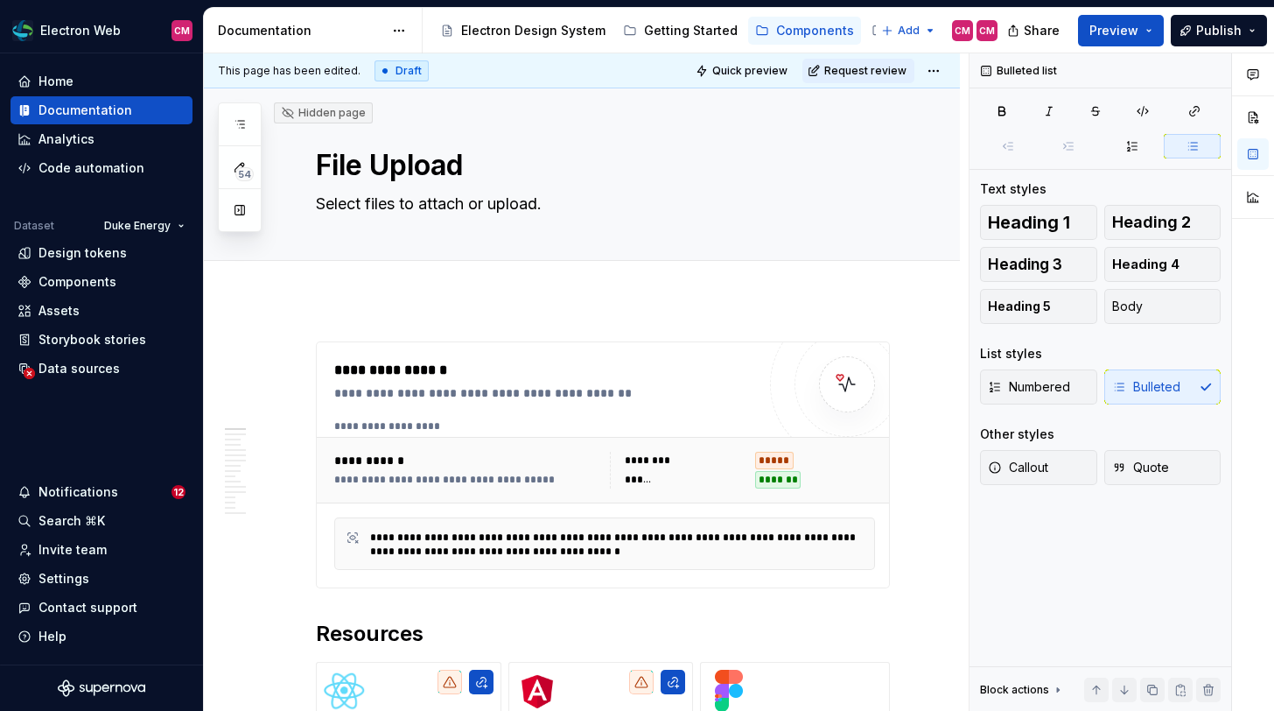
type textarea "*"
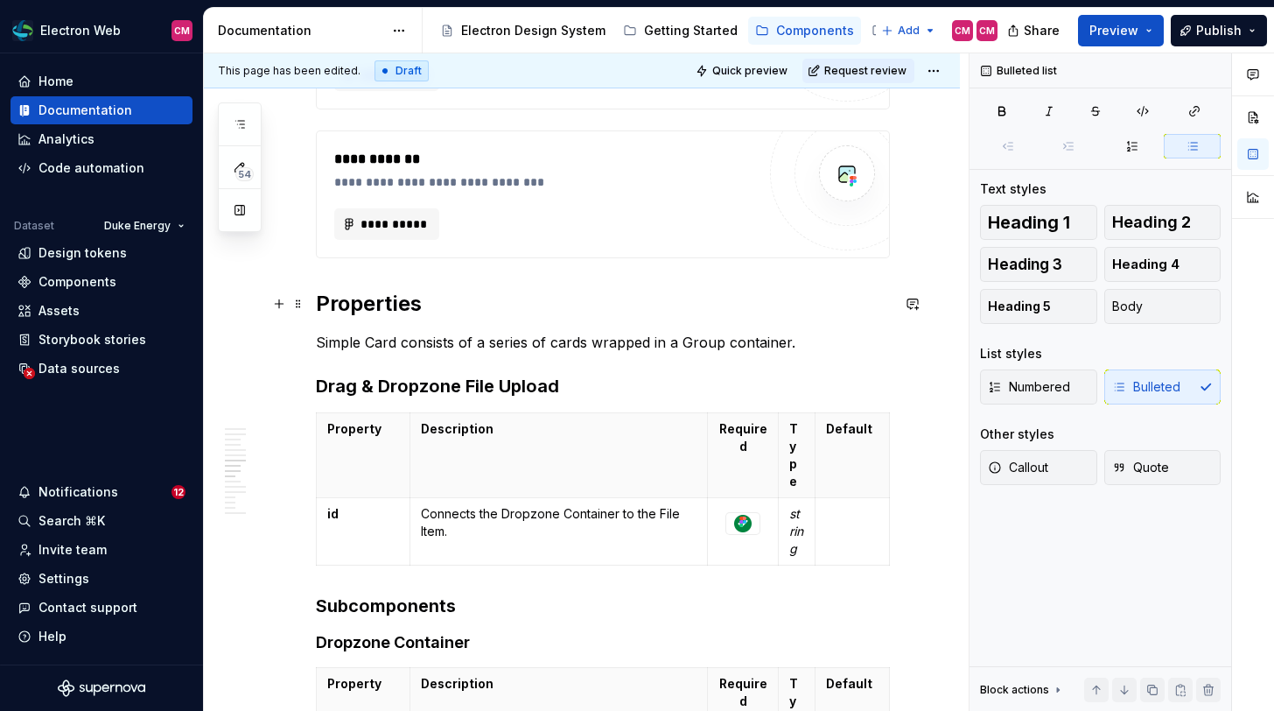
scroll to position [2182, 0]
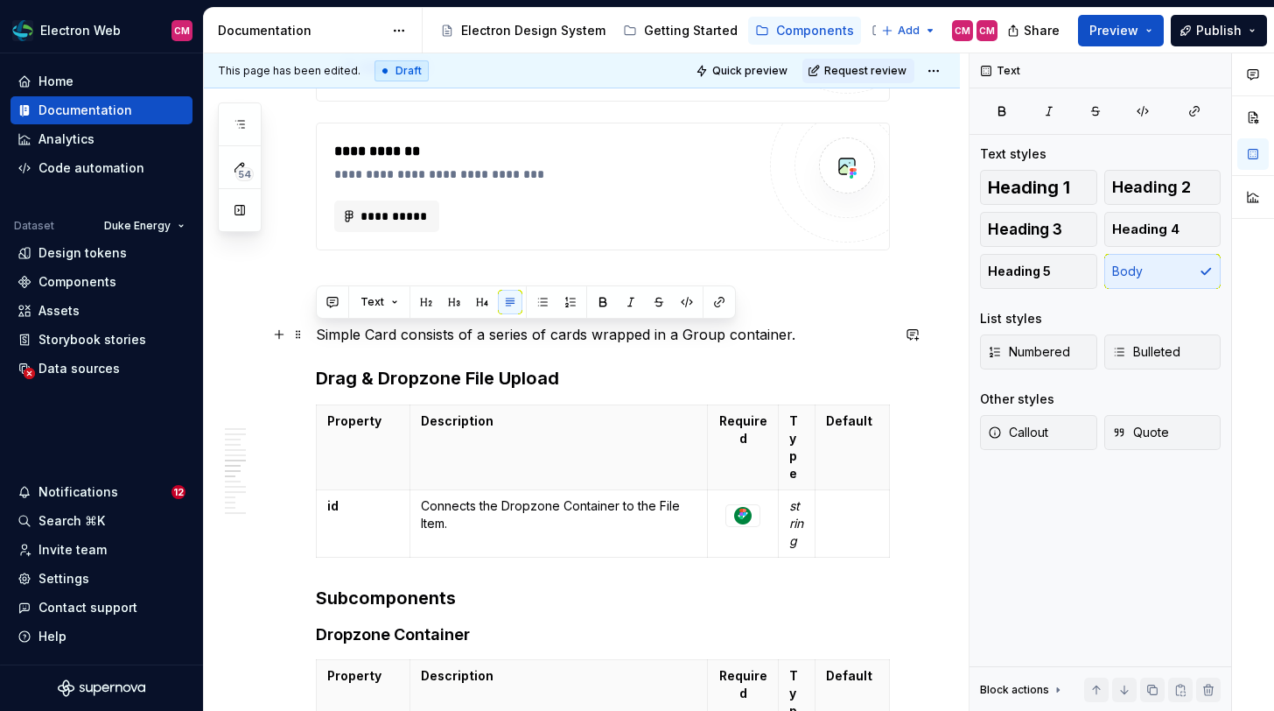
drag, startPoint x: 822, startPoint y: 336, endPoint x: 316, endPoint y: 333, distance: 505.8
click at [316, 333] on p "Simple Card consists of a series of cards wrapped in a Group container." at bounding box center [603, 334] width 574 height 21
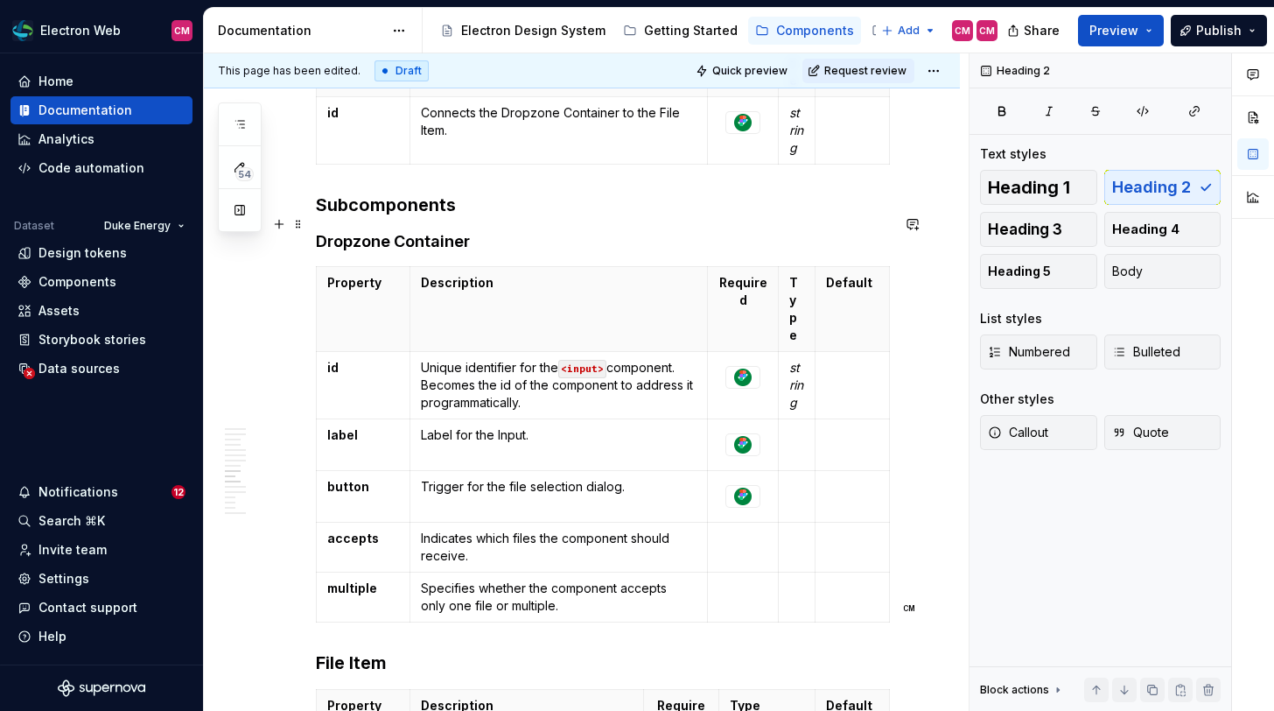
scroll to position [2529, 0]
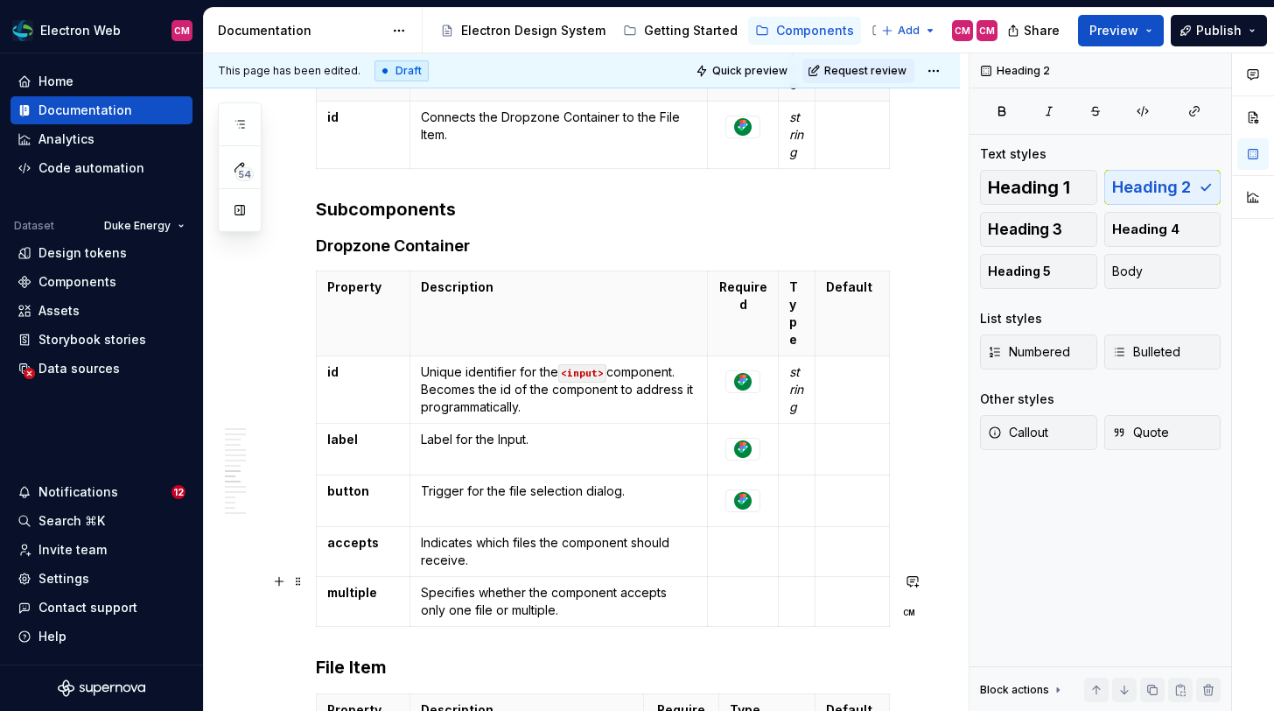
click at [365, 655] on h3 "File Item" at bounding box center [603, 667] width 574 height 25
click at [416, 197] on h3 "Subcomponents" at bounding box center [603, 209] width 574 height 25
click at [369, 655] on h3 "File Item" at bounding box center [603, 667] width 574 height 25
click at [1129, 189] on span "Heading 2" at bounding box center [1151, 188] width 79 height 18
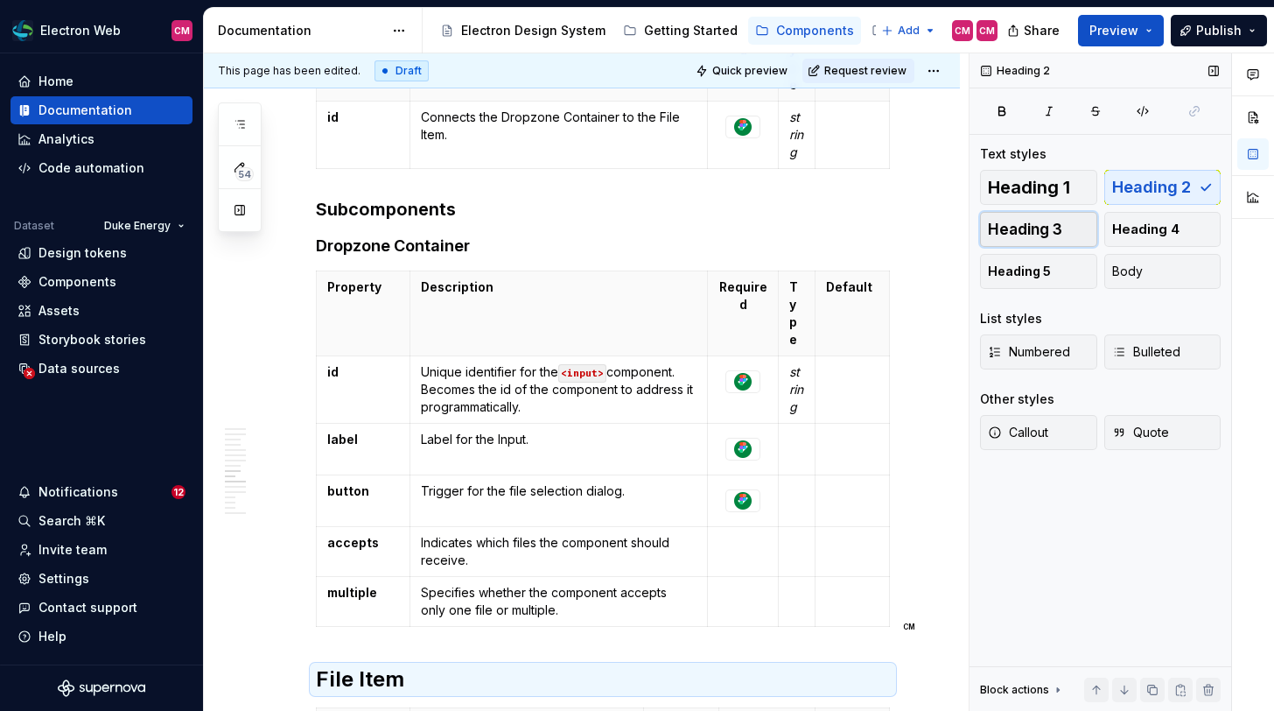
click at [1067, 220] on button "Heading 3" at bounding box center [1038, 229] width 117 height 35
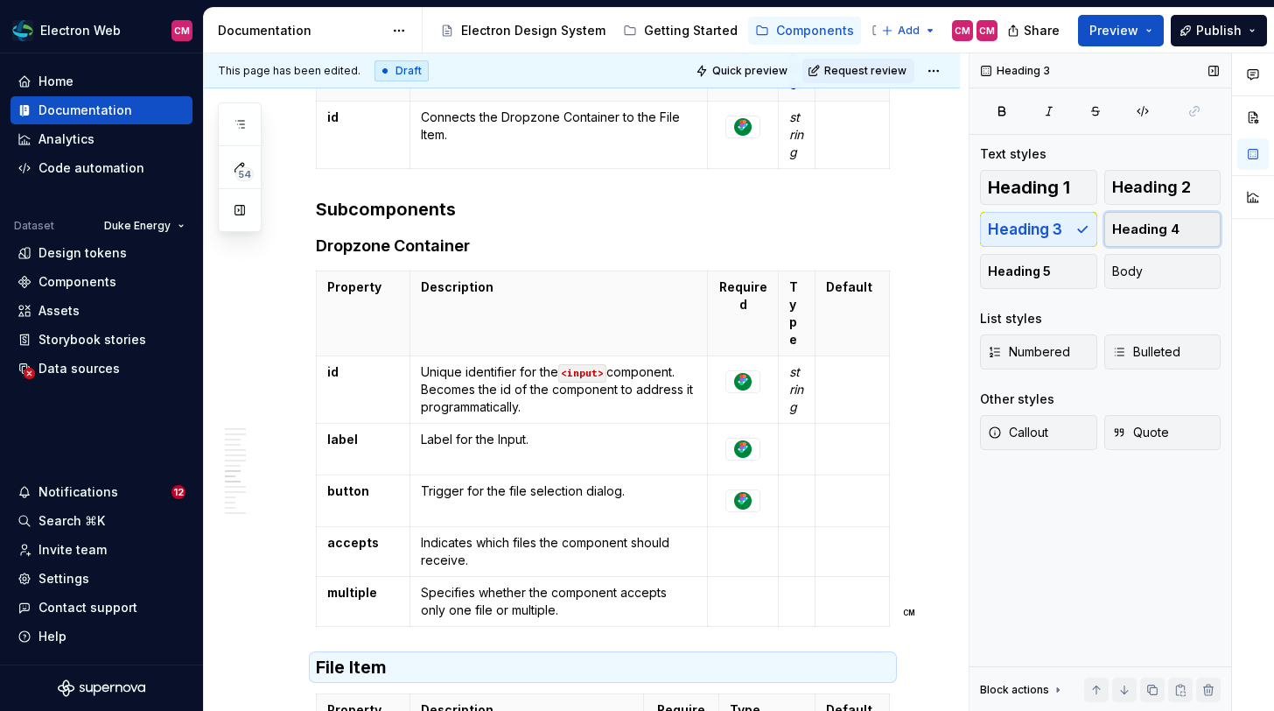
click at [1139, 222] on span "Heading 4" at bounding box center [1145, 230] width 67 height 18
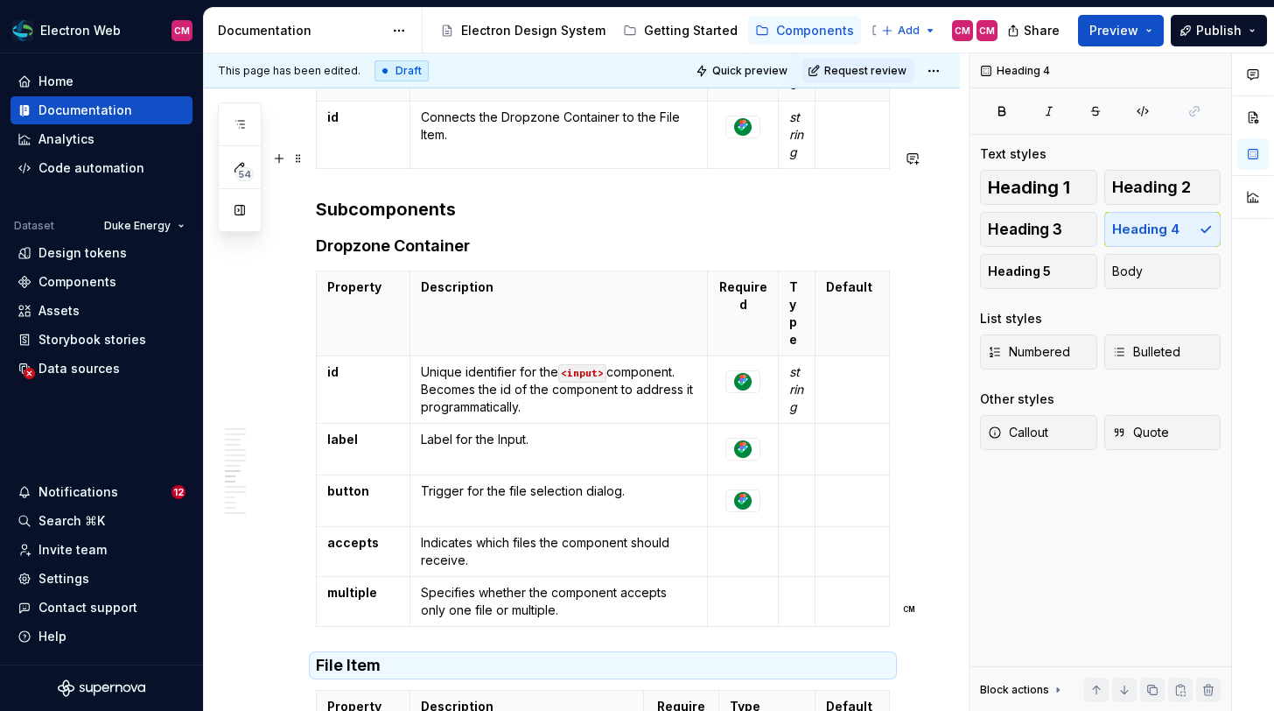
click at [426, 197] on h3 "Subcomponents" at bounding box center [603, 209] width 574 height 25
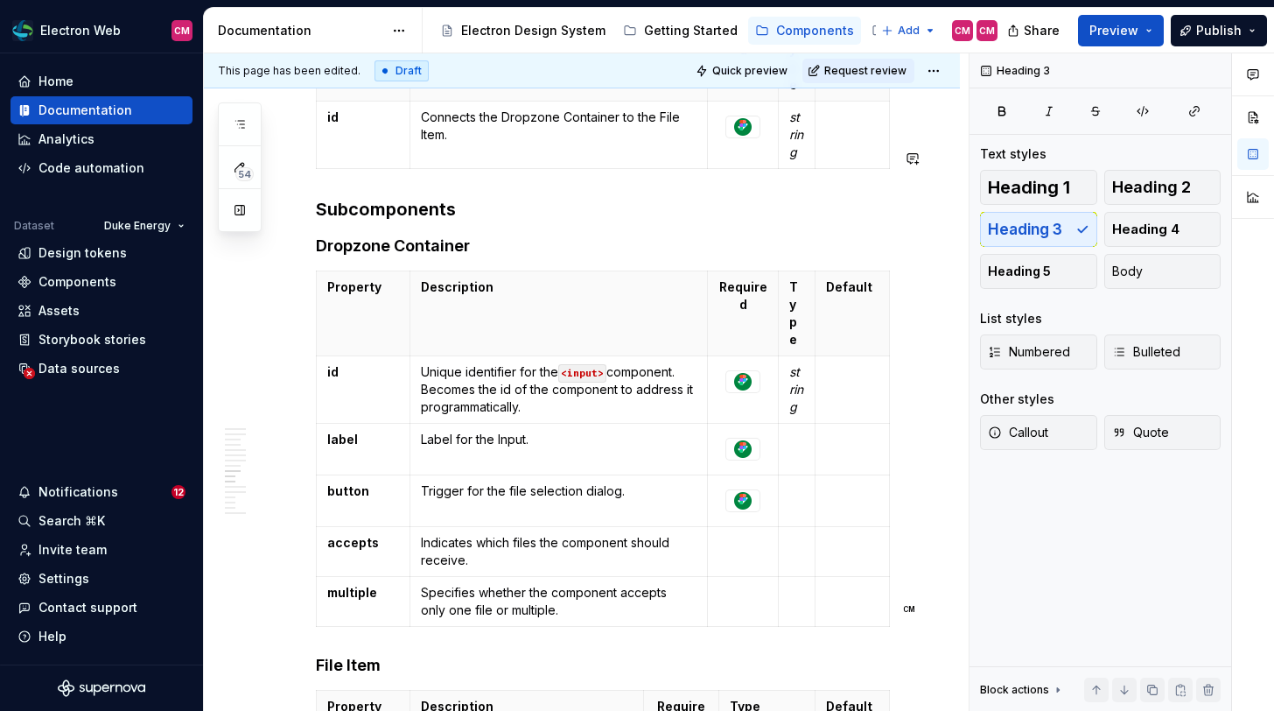
click at [429, 235] on h4 "Dropzone Container" at bounding box center [603, 245] width 574 height 21
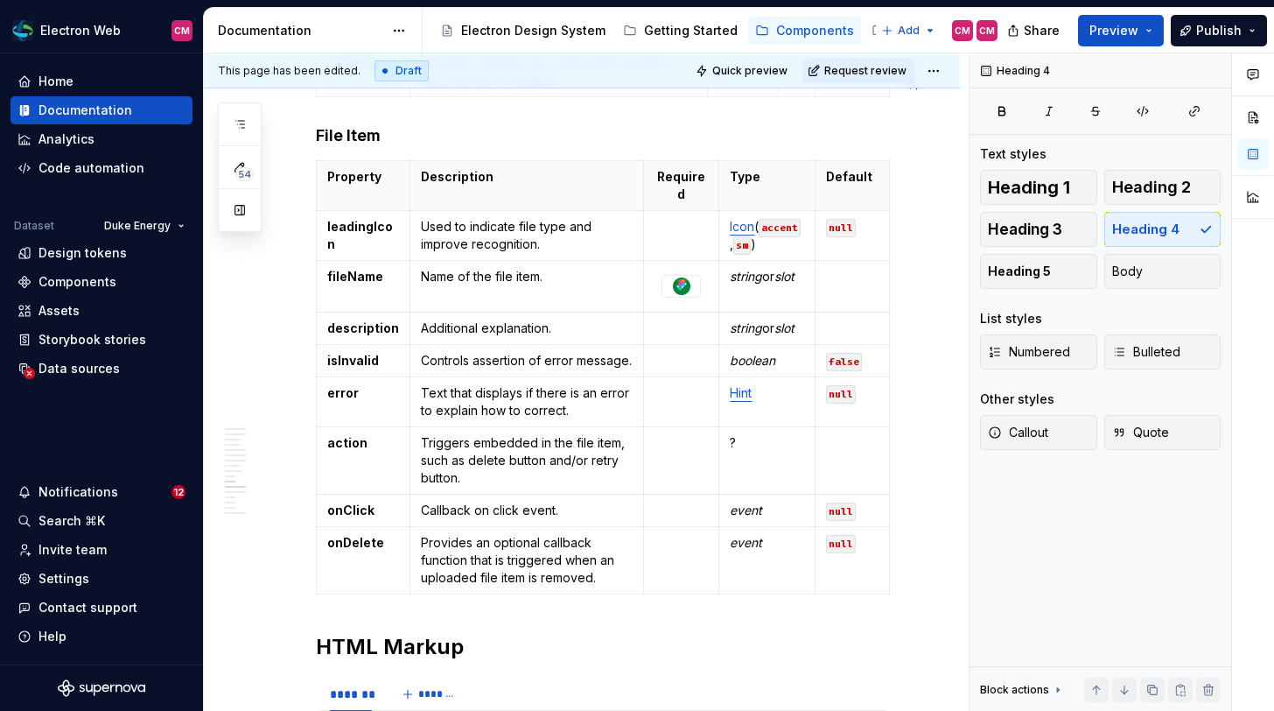
scroll to position [3061, 0]
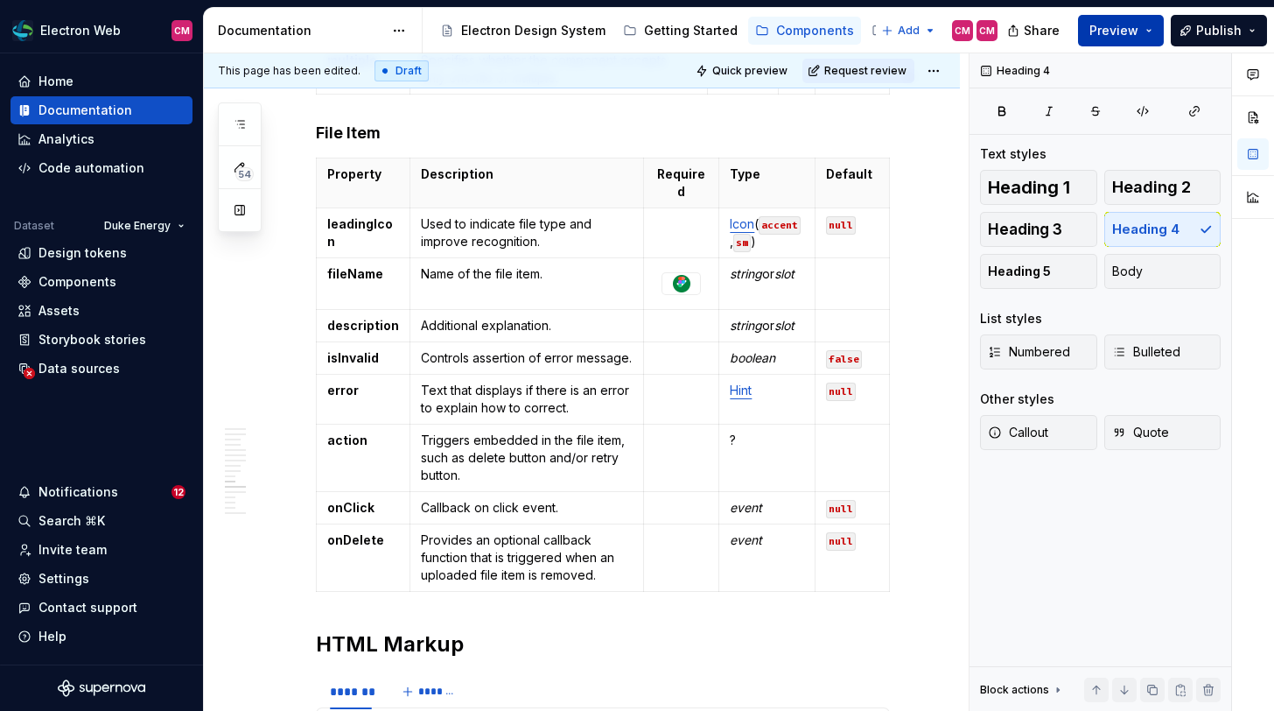
click at [1115, 31] on span "Preview" at bounding box center [1113, 31] width 49 height 18
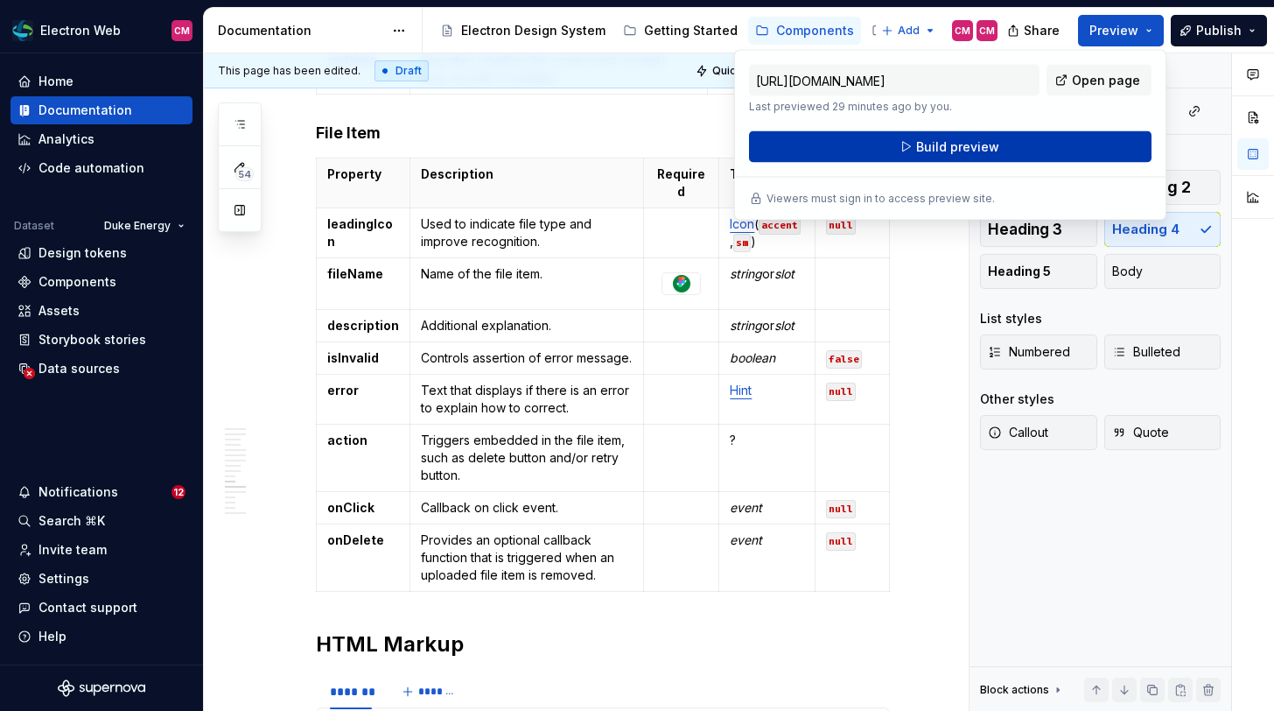
click at [1029, 137] on button "Build preview" at bounding box center [950, 147] width 403 height 32
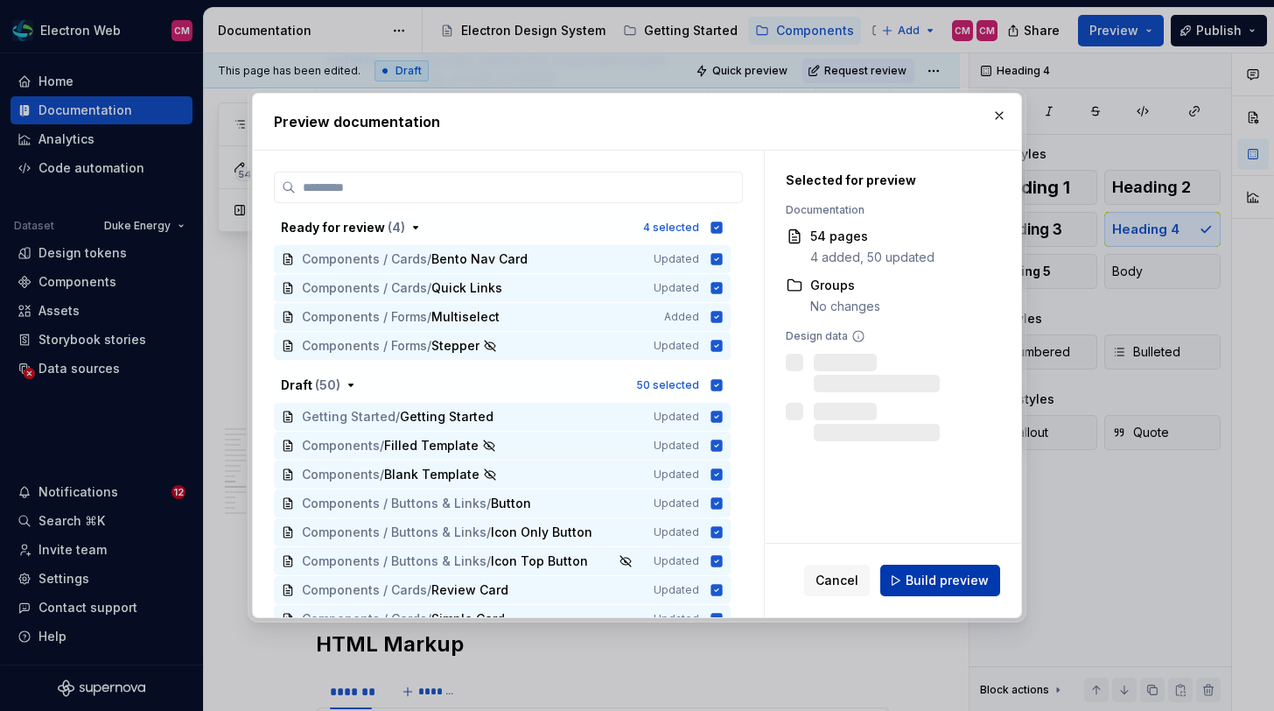
click at [947, 573] on span "Build preview" at bounding box center [947, 580] width 83 height 18
type textarea "*"
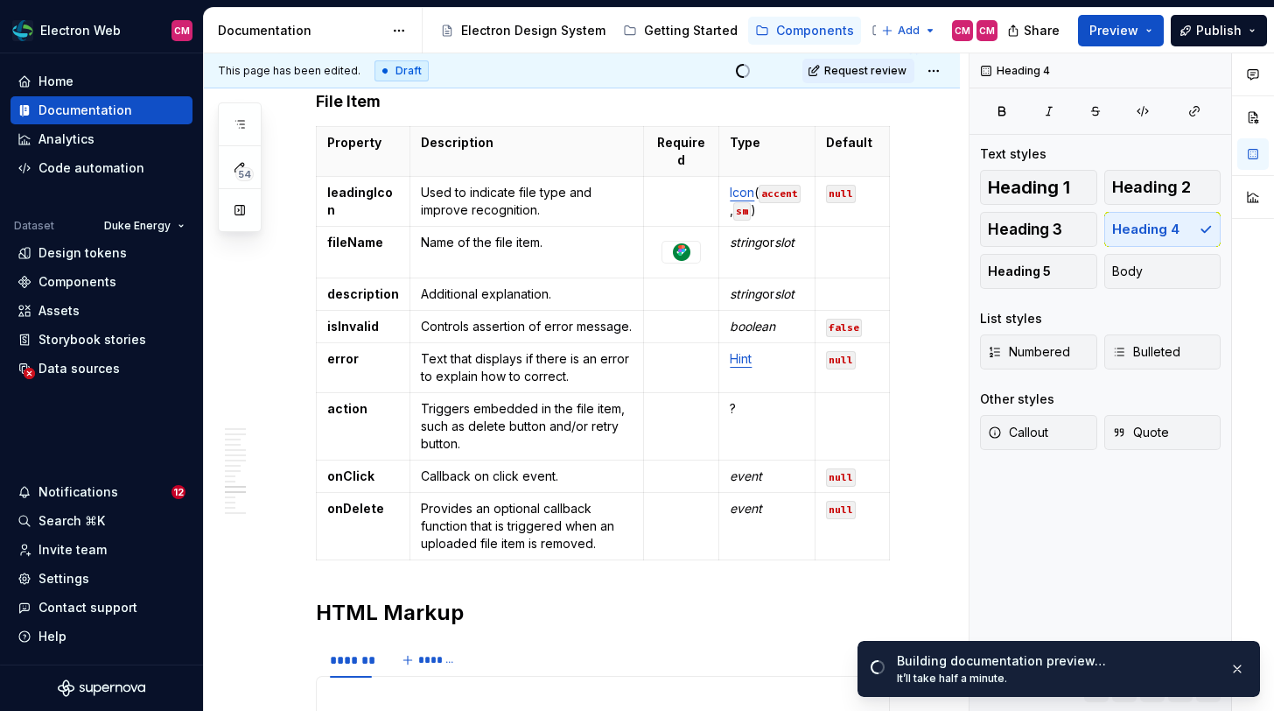
scroll to position [3098, 0]
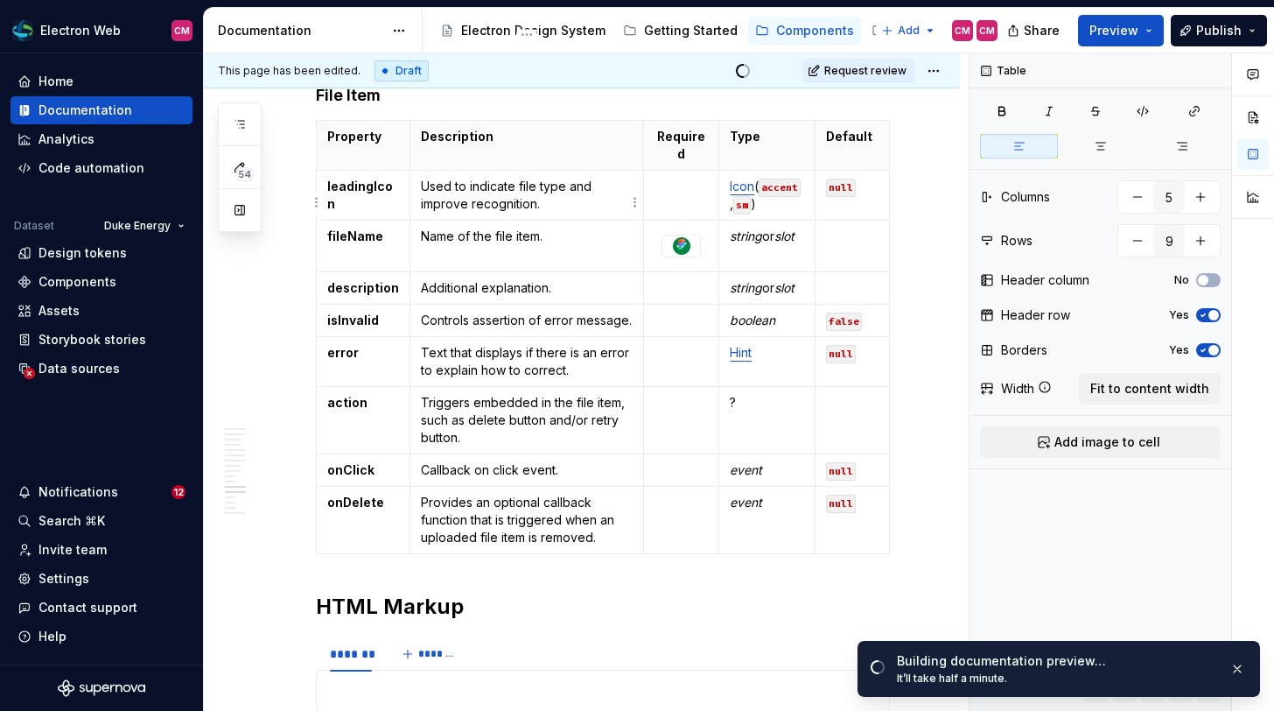
click at [581, 279] on p "Additional explanation." at bounding box center [527, 288] width 212 height 18
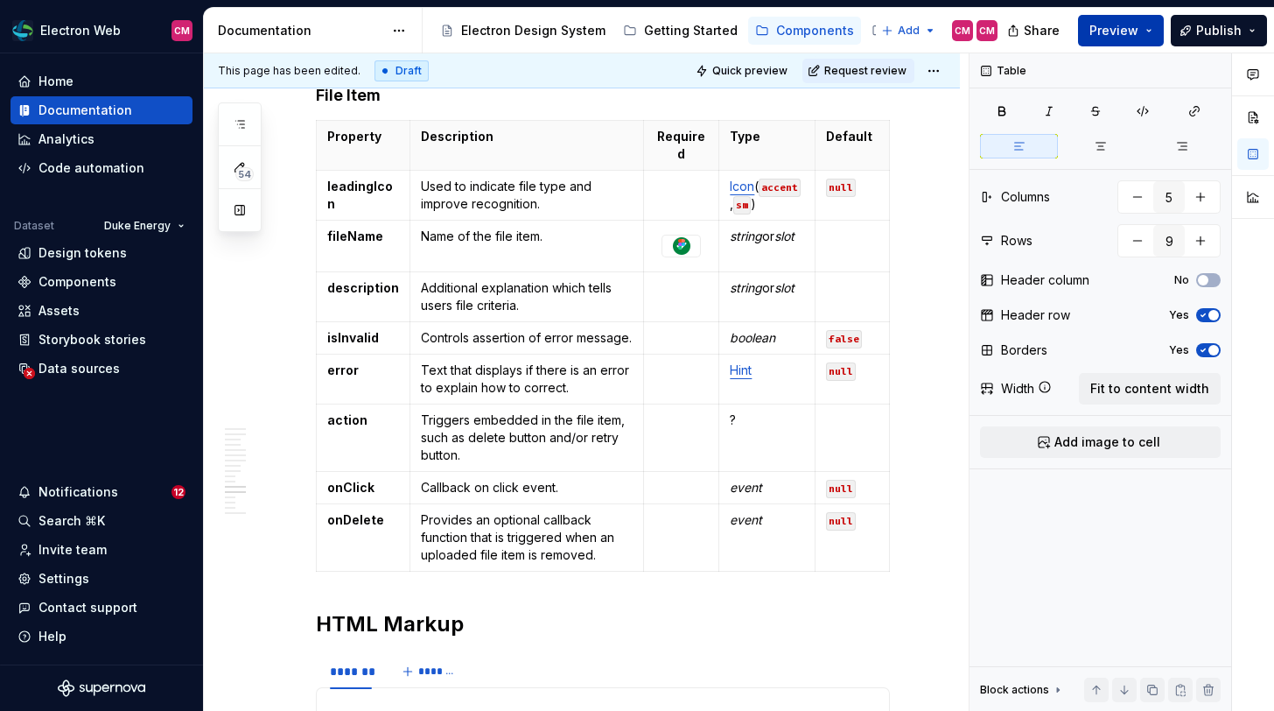
click at [1127, 28] on span "Preview" at bounding box center [1113, 31] width 49 height 18
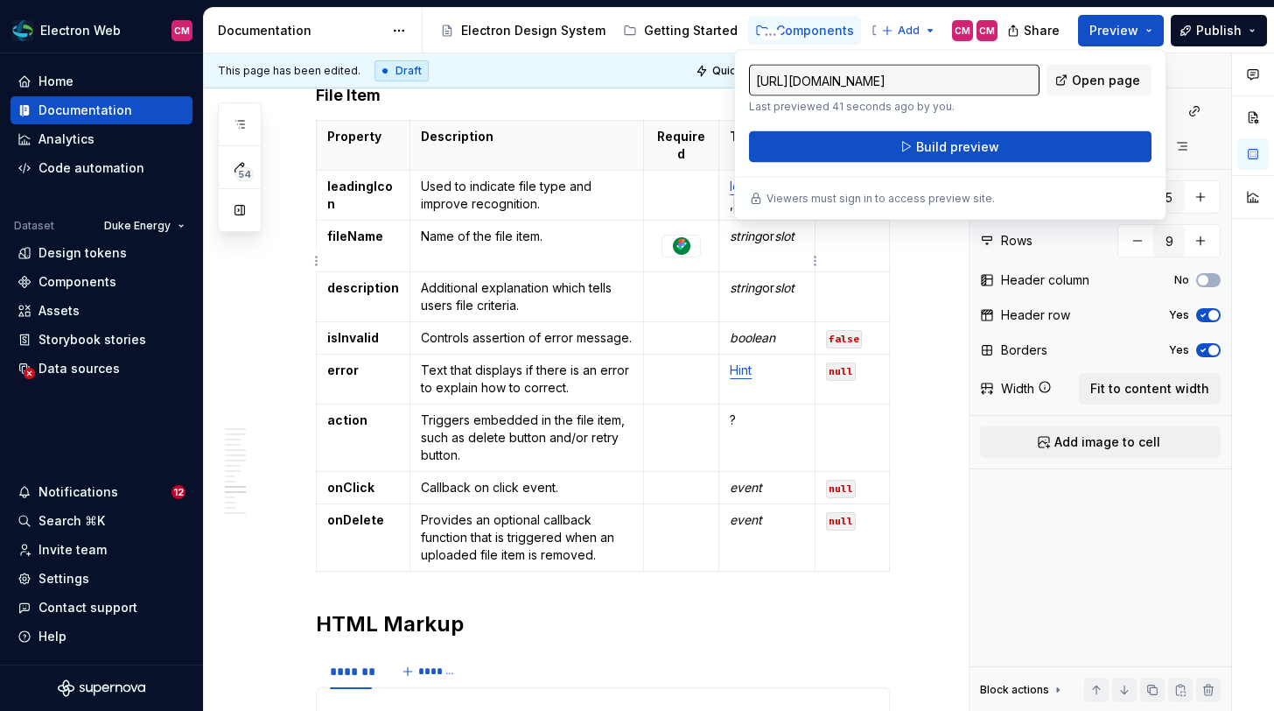
click at [779, 354] on td "Hint" at bounding box center [767, 379] width 96 height 50
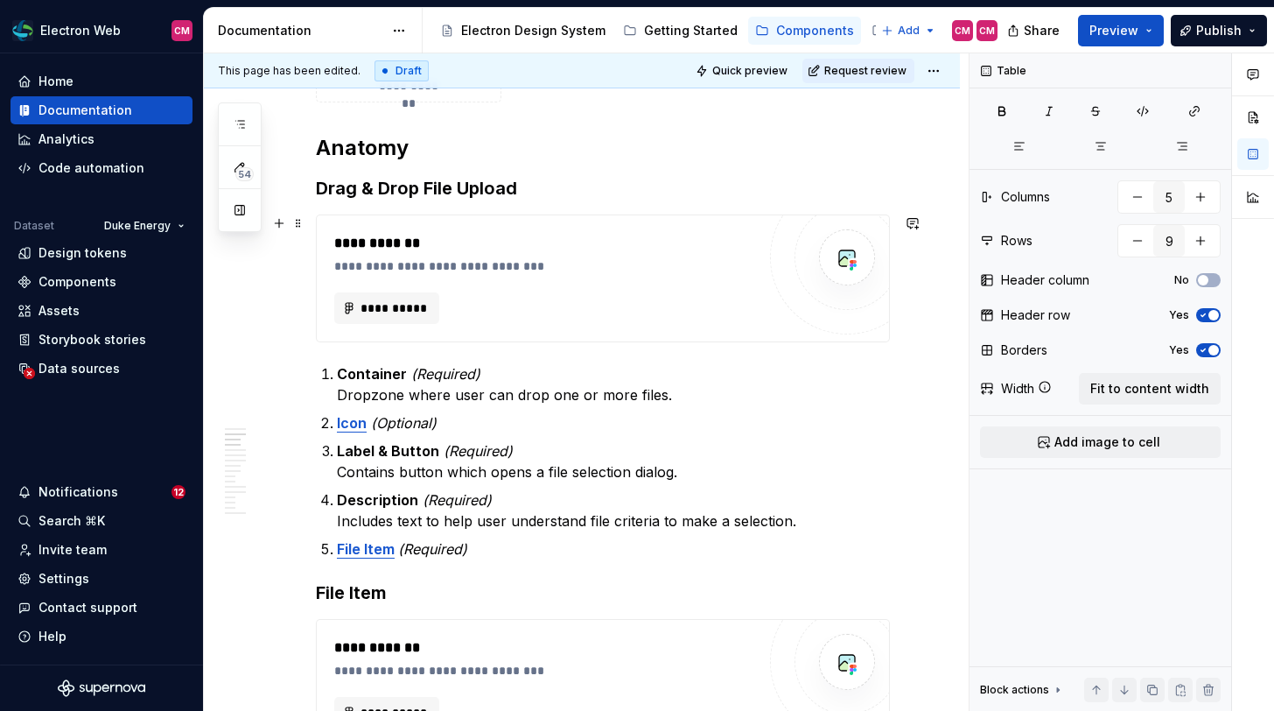
scroll to position [736, 0]
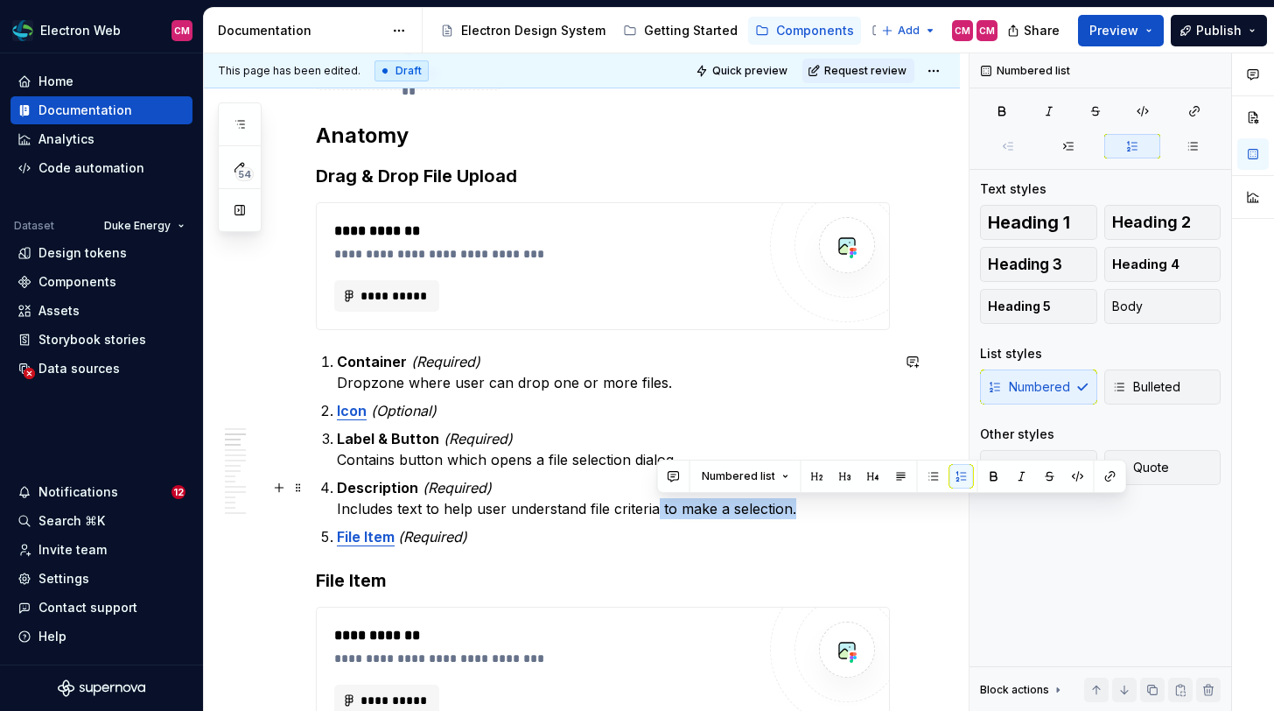
drag, startPoint x: 819, startPoint y: 514, endPoint x: 657, endPoint y: 508, distance: 162.0
click at [657, 508] on p "Description (Required) Includes text to help user understand file criteria to m…" at bounding box center [613, 498] width 553 height 42
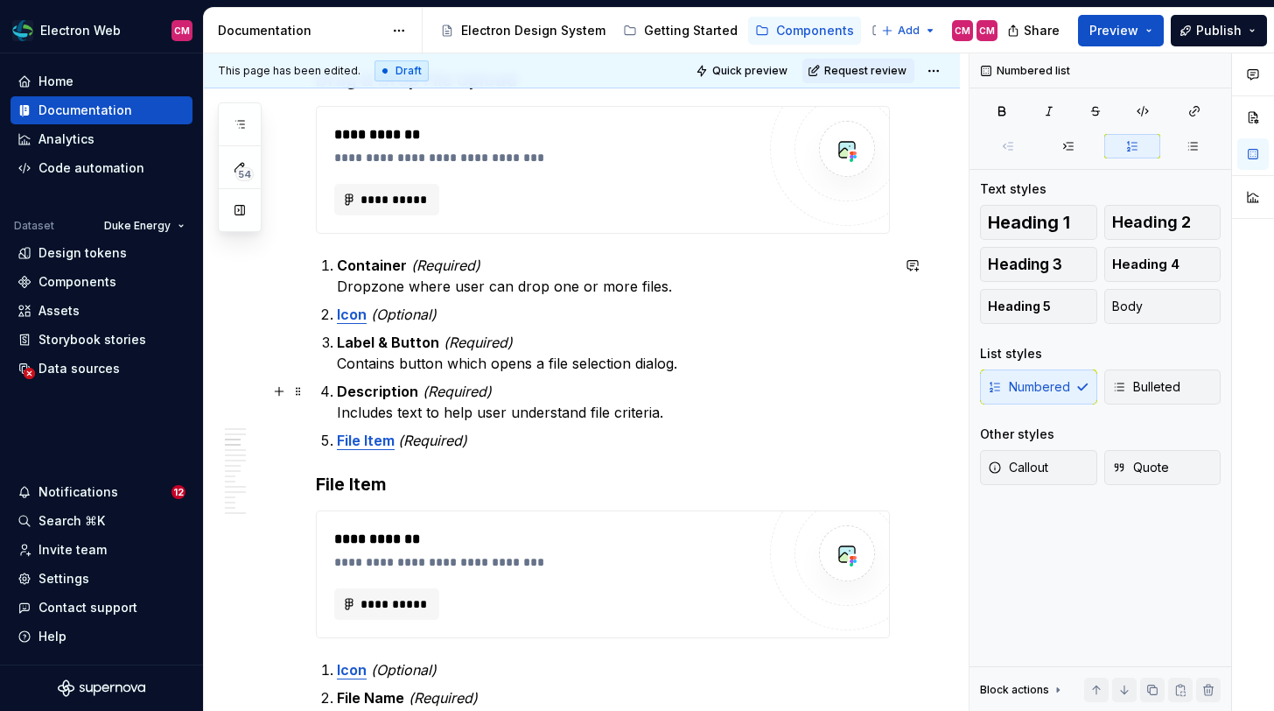
scroll to position [837, 0]
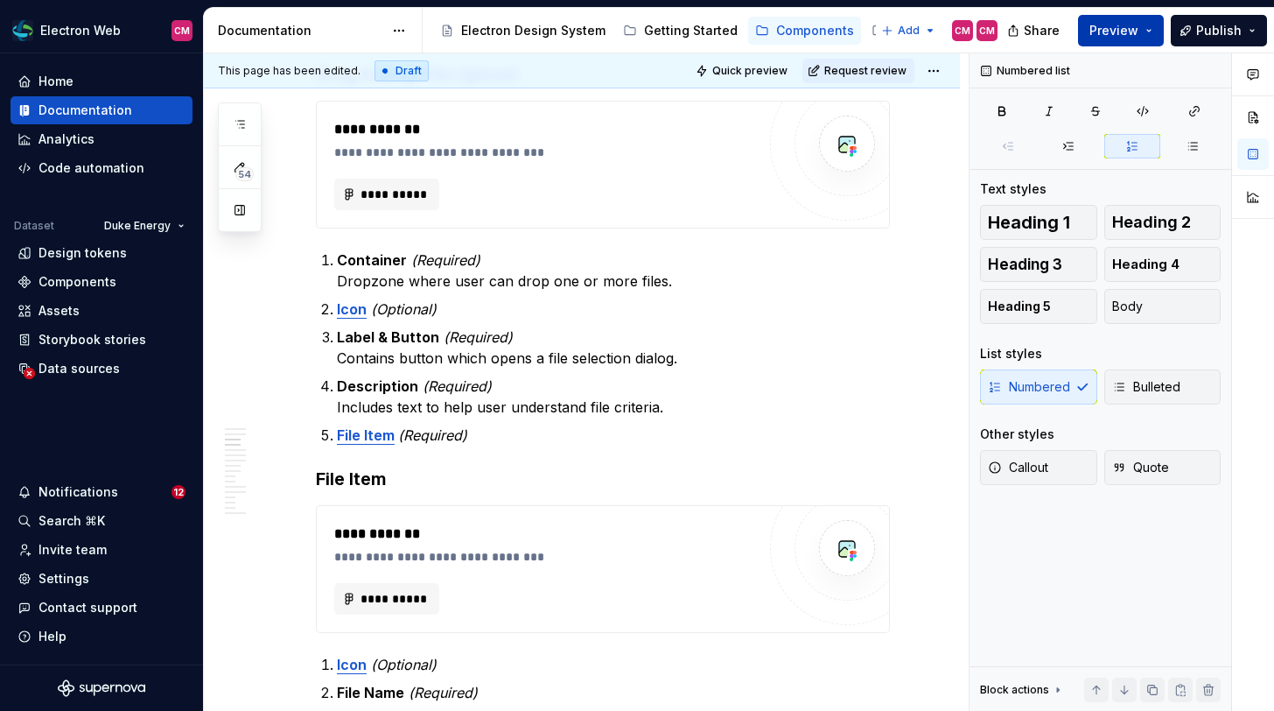
click at [1152, 32] on button "Preview" at bounding box center [1121, 31] width 86 height 32
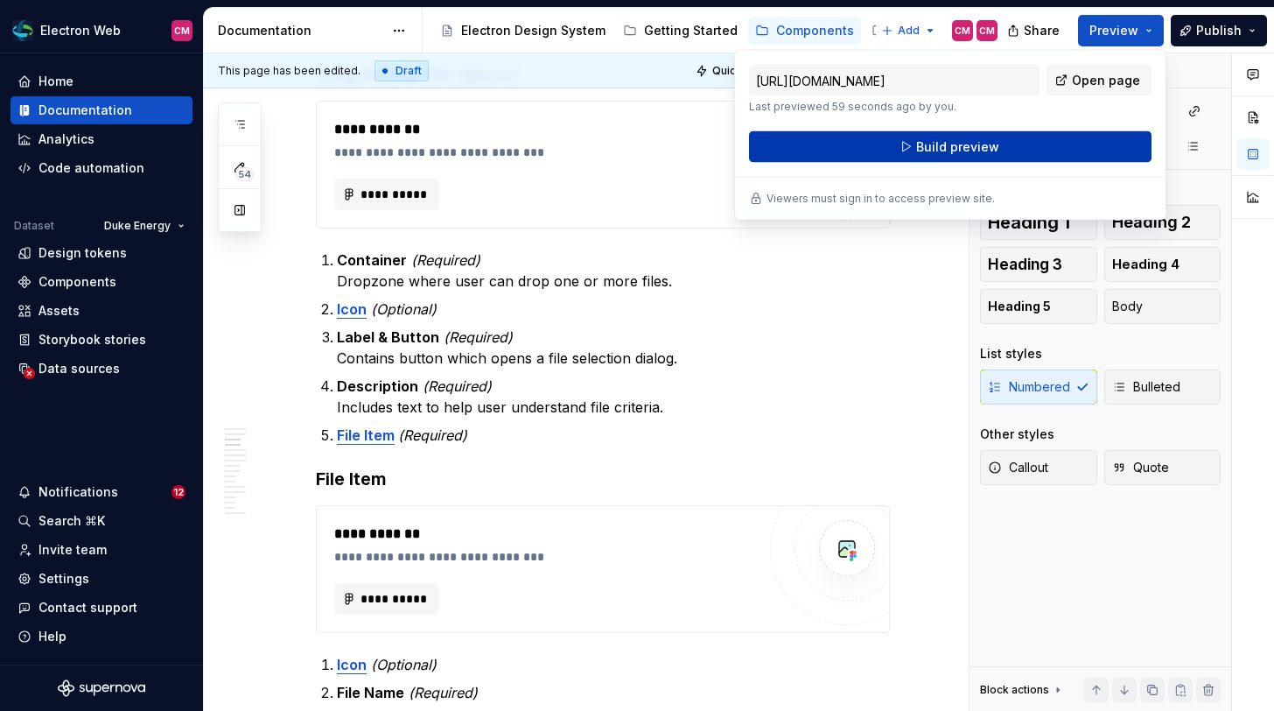
click at [1057, 151] on button "Build preview" at bounding box center [950, 147] width 403 height 32
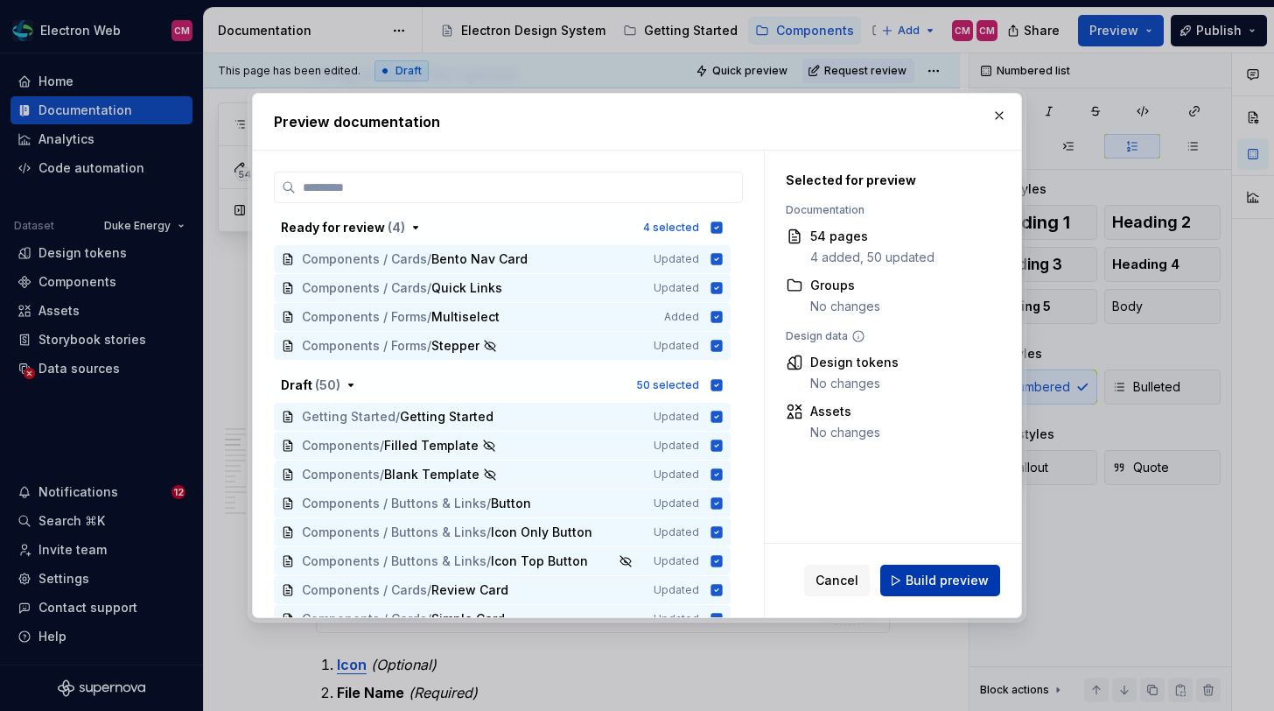
click at [949, 571] on span "Build preview" at bounding box center [947, 580] width 83 height 18
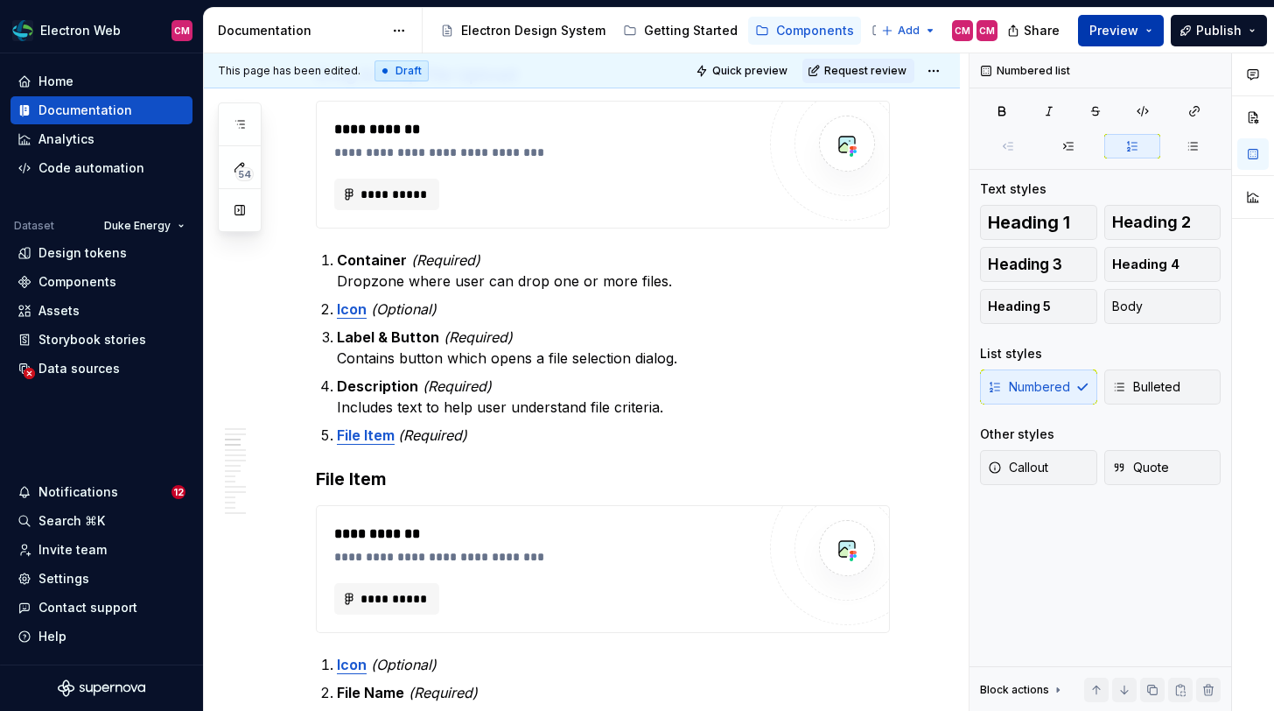
click at [1148, 26] on button "Preview" at bounding box center [1121, 31] width 86 height 32
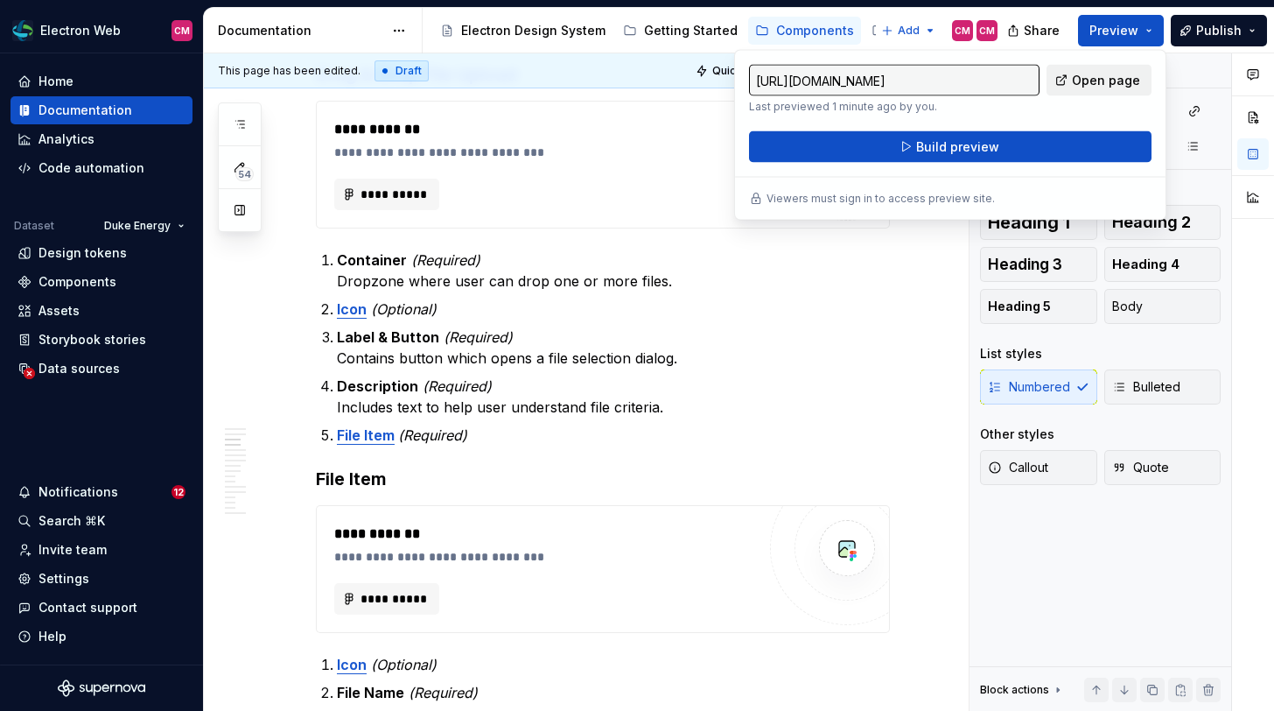
click at [1101, 77] on span "Open page" at bounding box center [1106, 81] width 68 height 18
click at [629, 328] on p "Label & Button (Required) Contains button which opens a file selection dialog." at bounding box center [613, 347] width 553 height 42
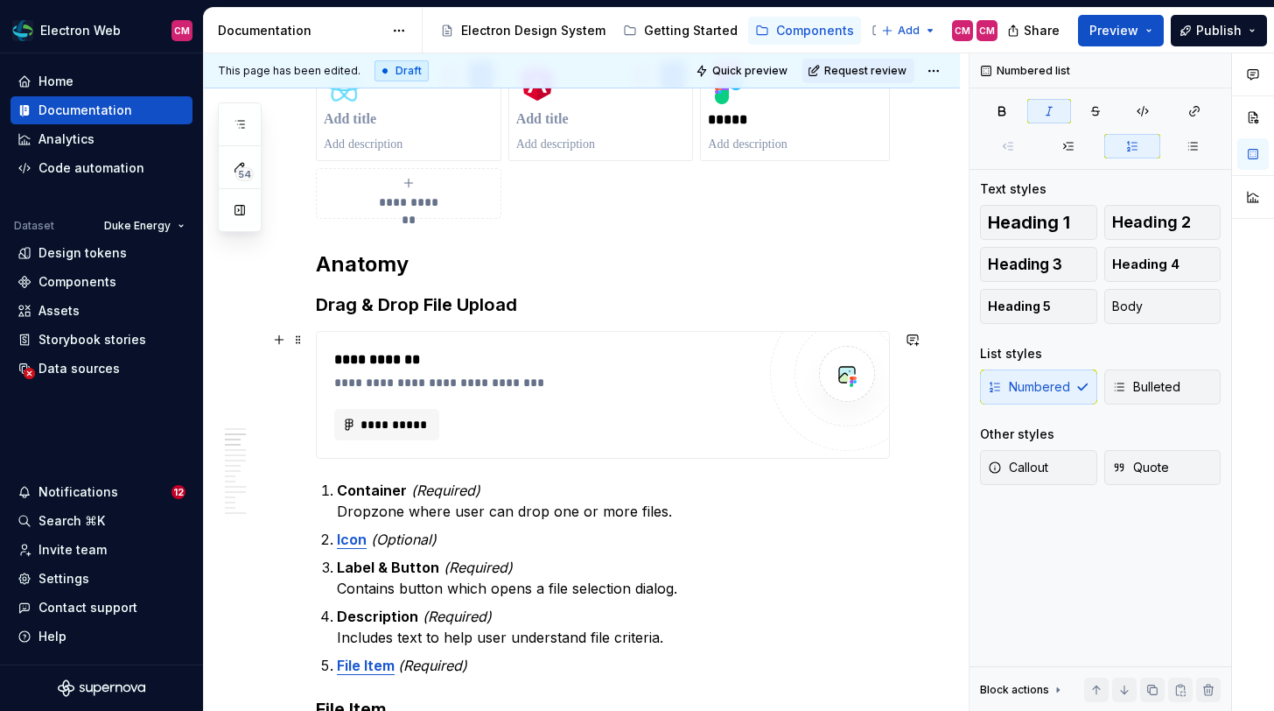
scroll to position [670, 0]
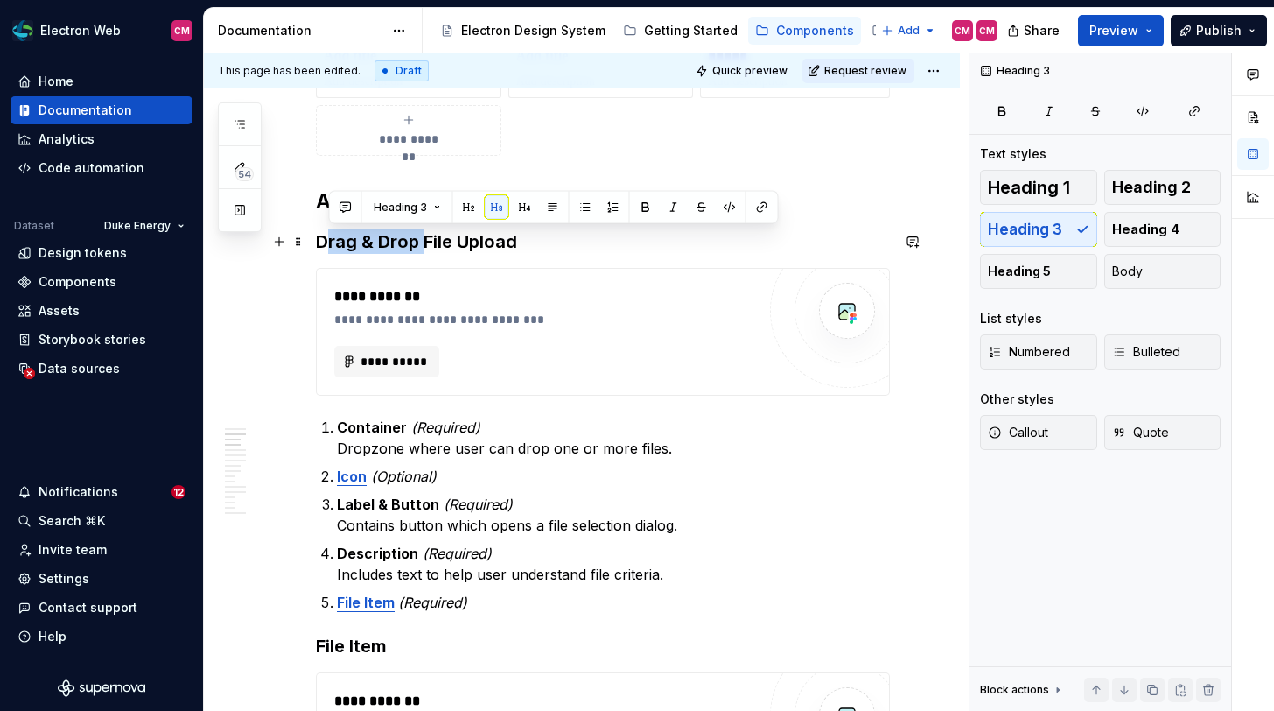
drag, startPoint x: 425, startPoint y: 238, endPoint x: 325, endPoint y: 235, distance: 100.7
click at [325, 235] on h3 "Drag & Drop File Upload" at bounding box center [603, 241] width 574 height 25
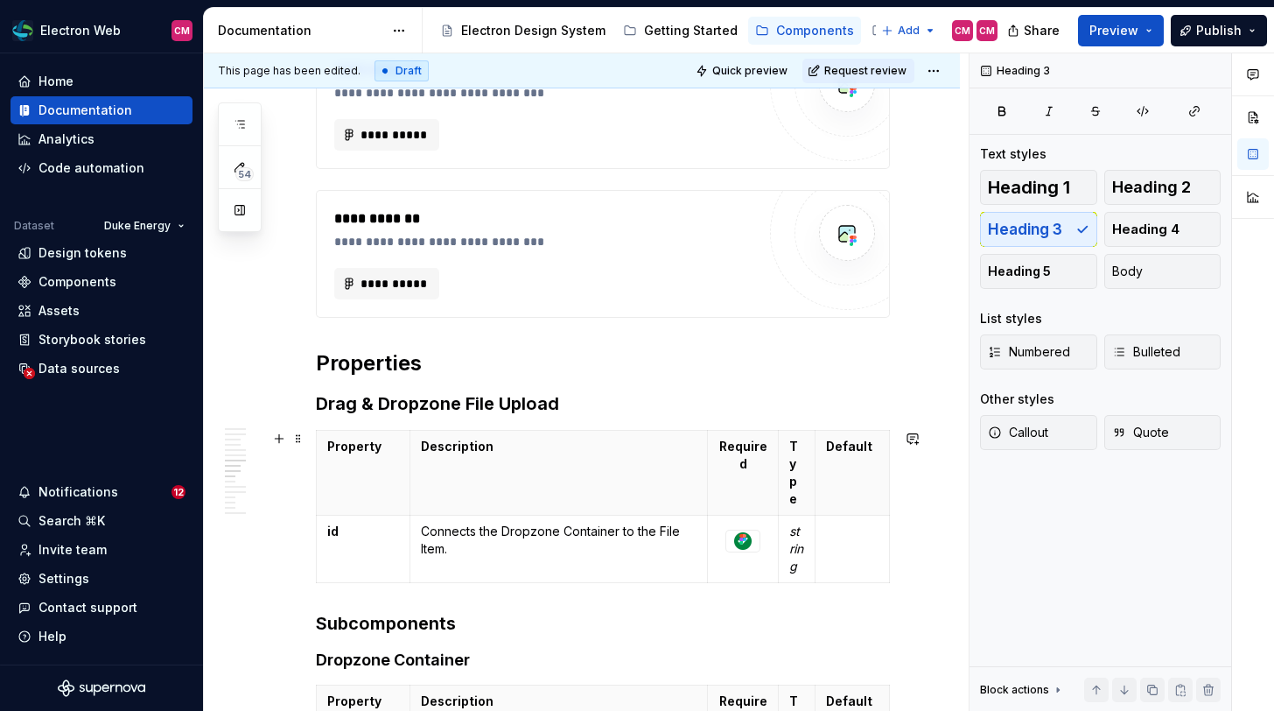
scroll to position [2113, 0]
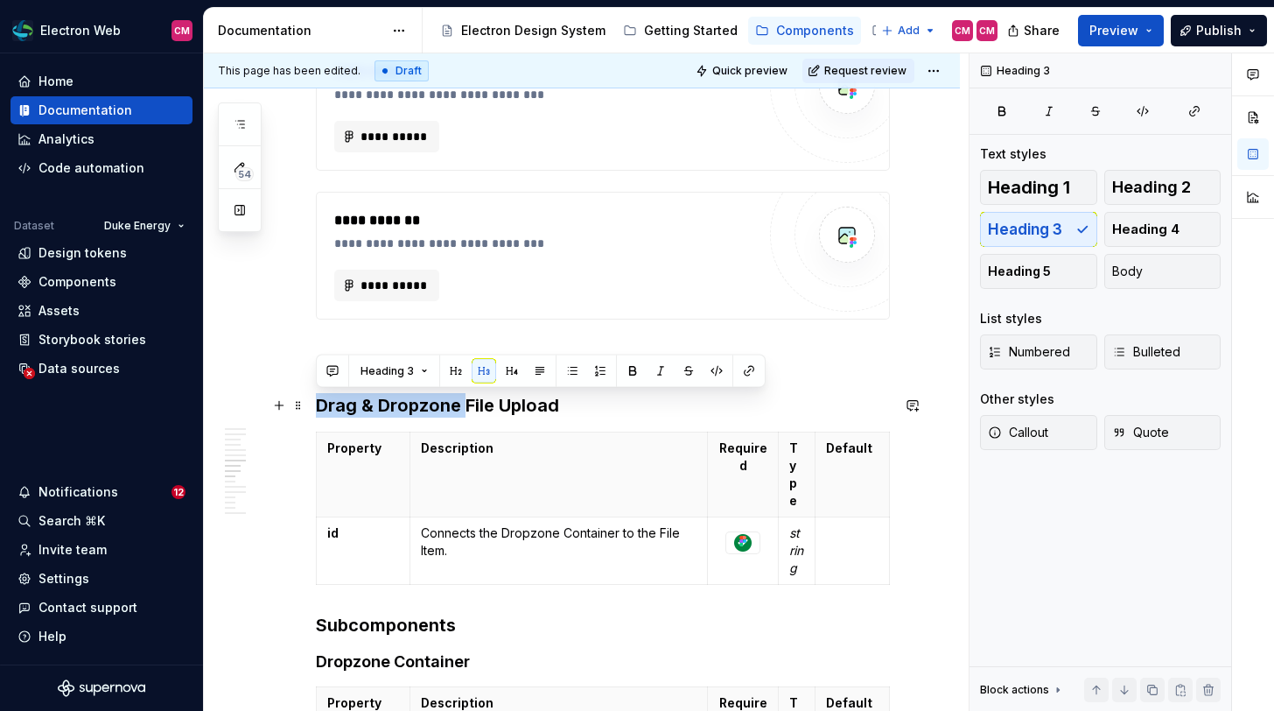
drag, startPoint x: 462, startPoint y: 405, endPoint x: 316, endPoint y: 404, distance: 146.1
click at [316, 404] on h3 "Drag & Dropzone File Upload" at bounding box center [603, 405] width 574 height 25
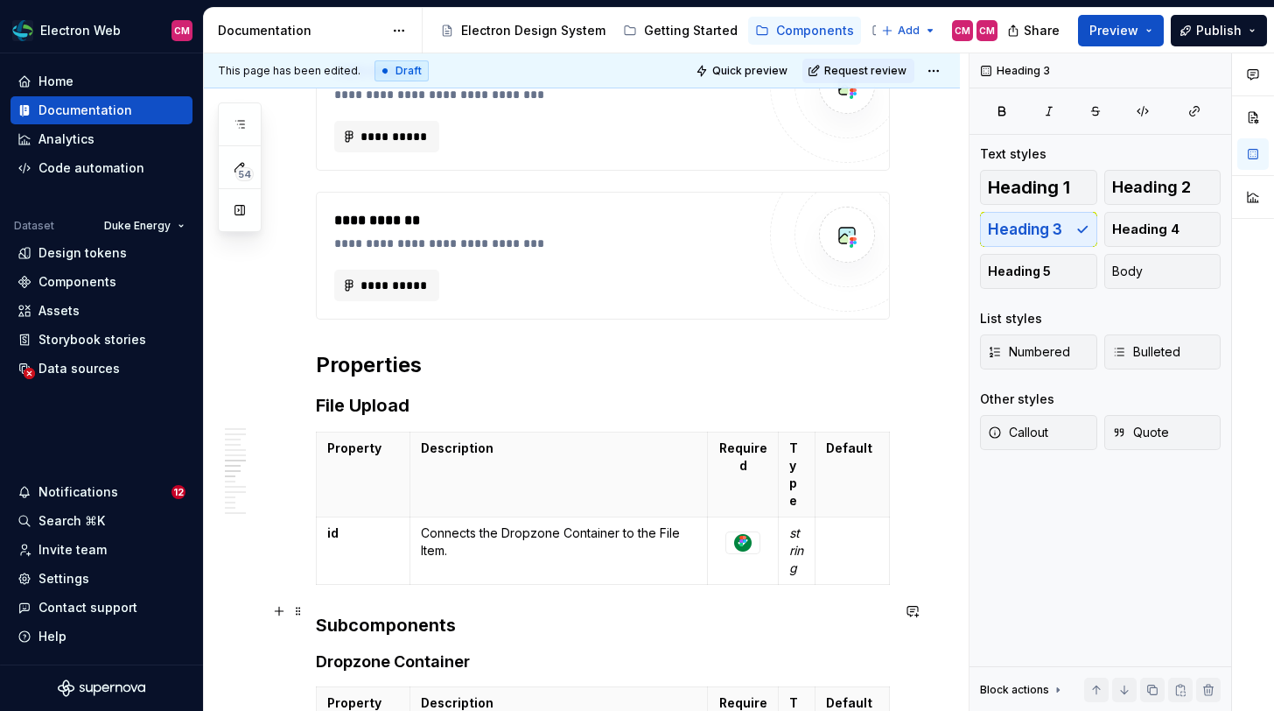
click at [473, 651] on h4 "Dropzone Container" at bounding box center [603, 661] width 574 height 21
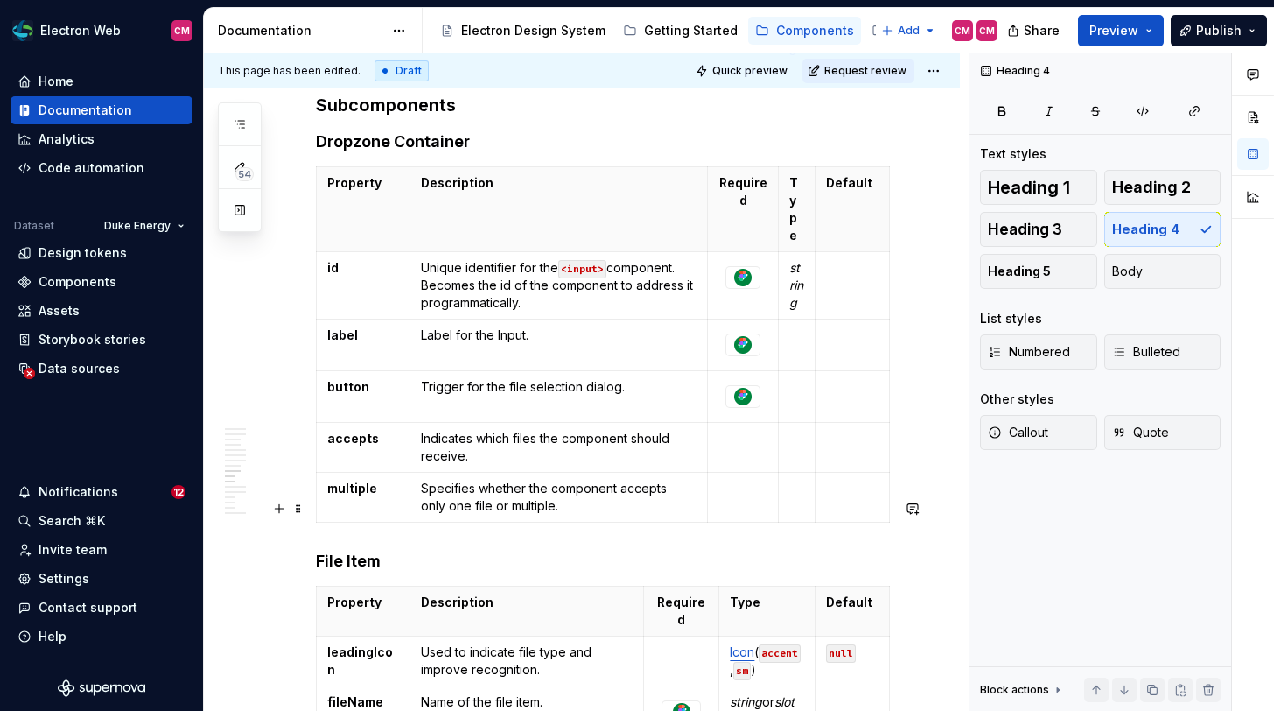
scroll to position [2635, 0]
click at [1150, 25] on button "Preview" at bounding box center [1121, 31] width 86 height 32
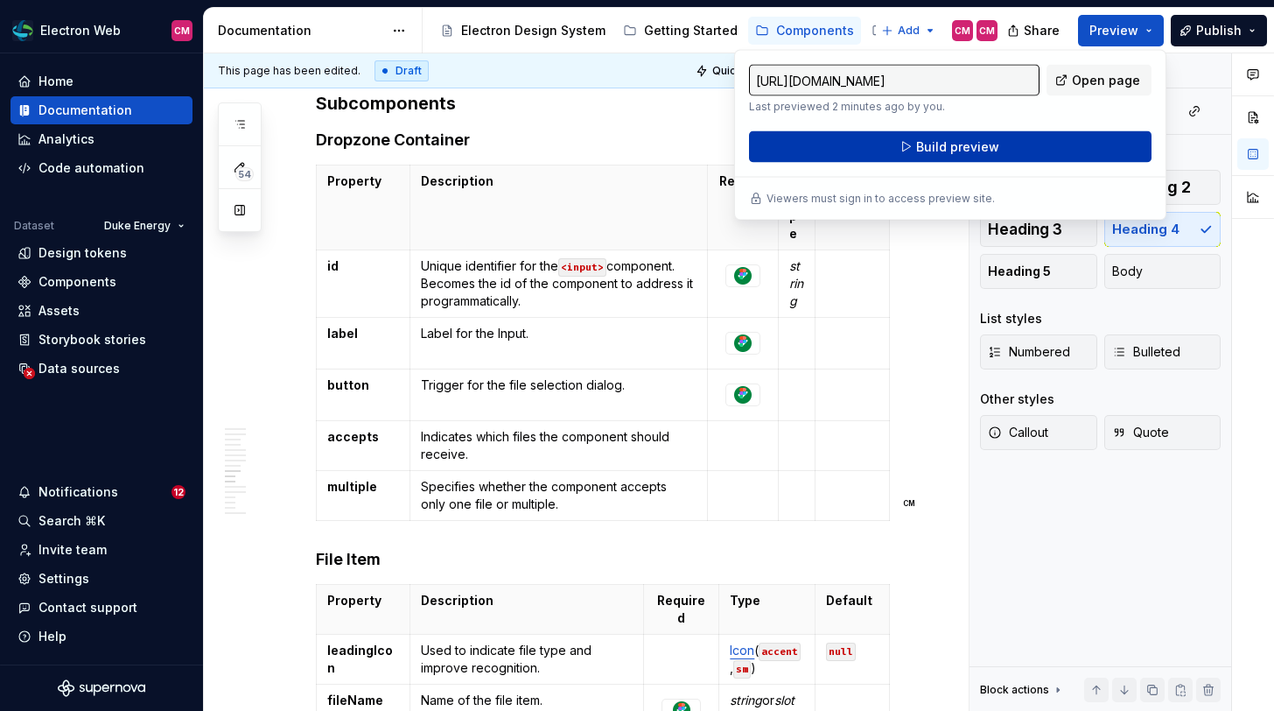
click at [1022, 156] on button "Build preview" at bounding box center [950, 147] width 403 height 32
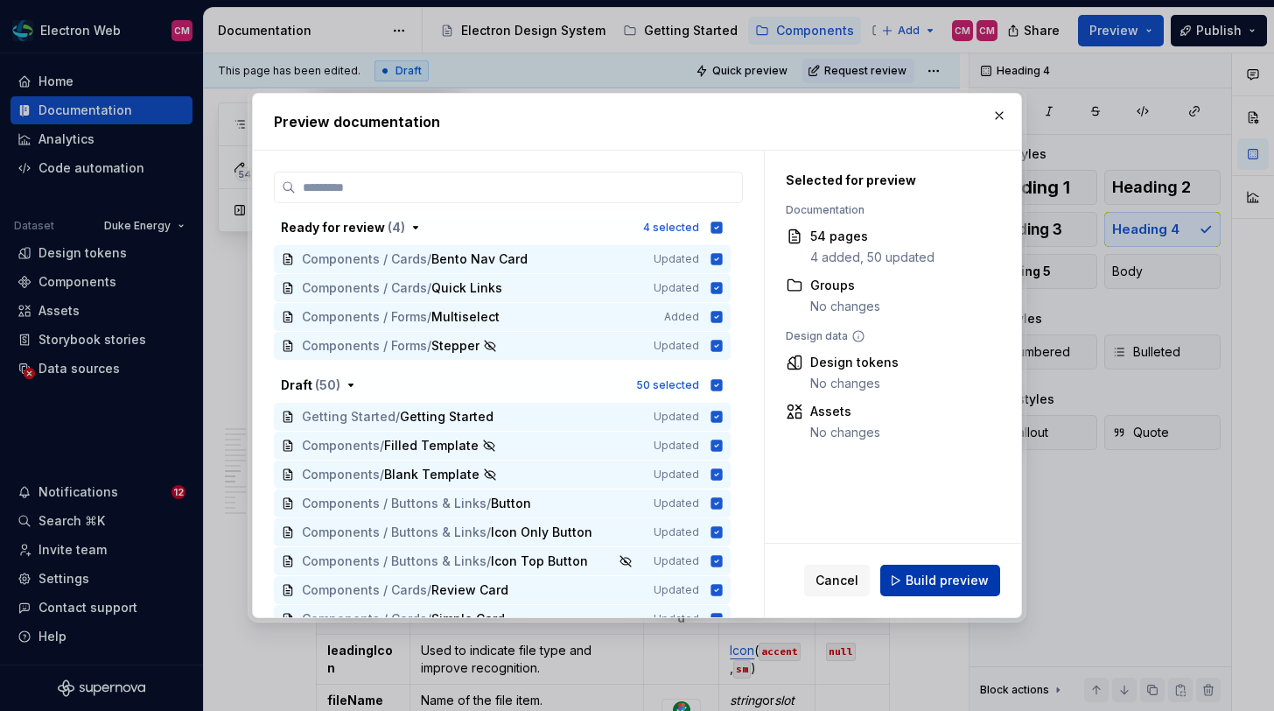
click at [917, 585] on span "Build preview" at bounding box center [947, 580] width 83 height 18
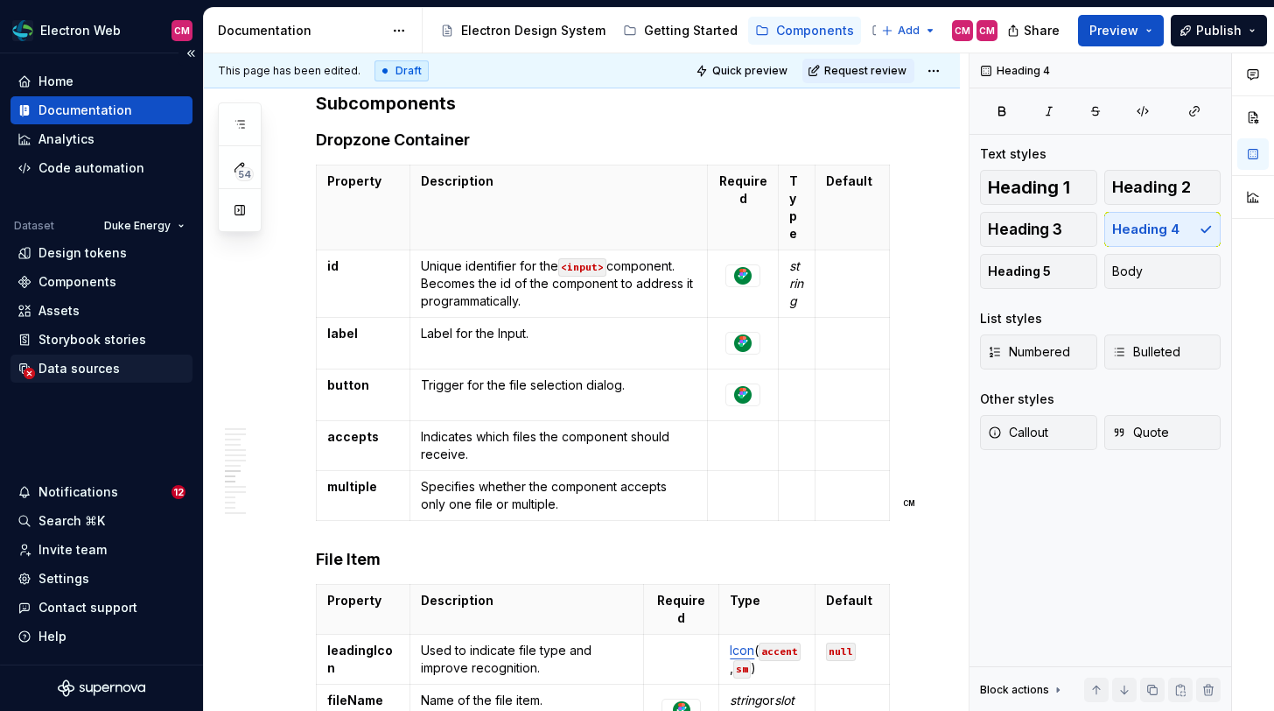
click at [67, 371] on div "Data sources" at bounding box center [79, 369] width 81 height 18
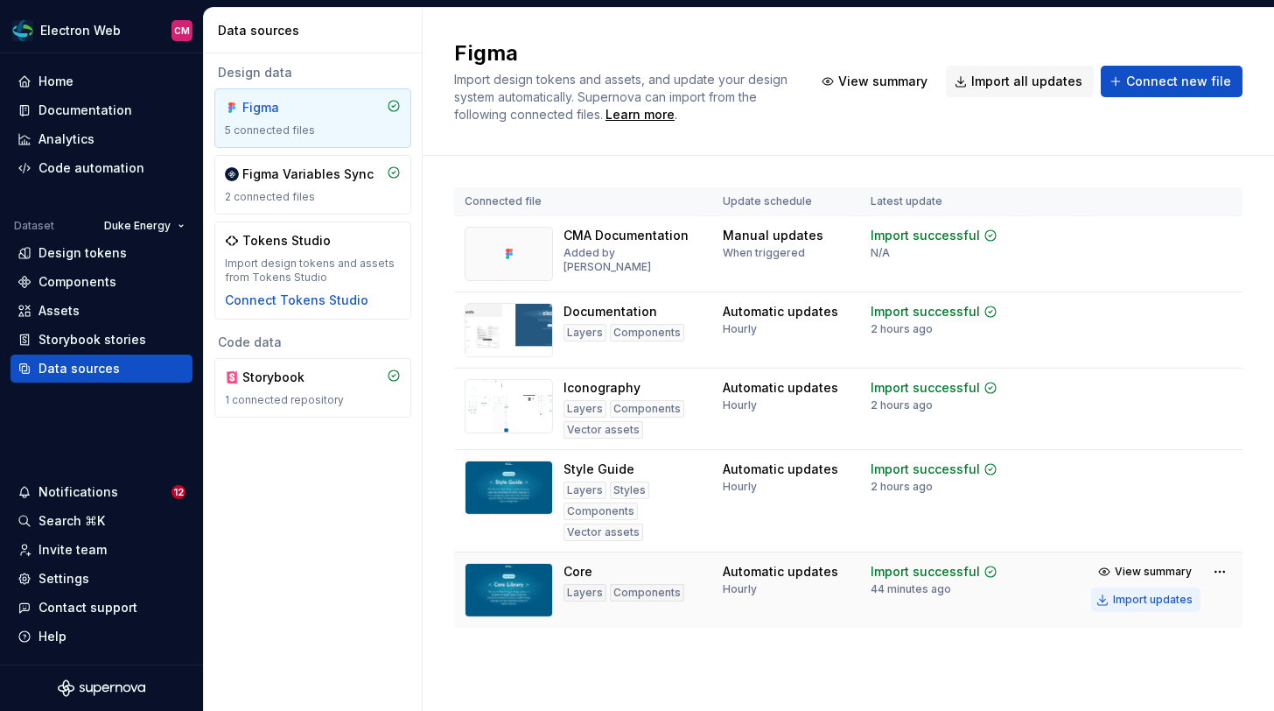
click at [1139, 606] on div "Import updates" at bounding box center [1153, 599] width 80 height 14
click at [66, 114] on div "Documentation" at bounding box center [86, 111] width 94 height 18
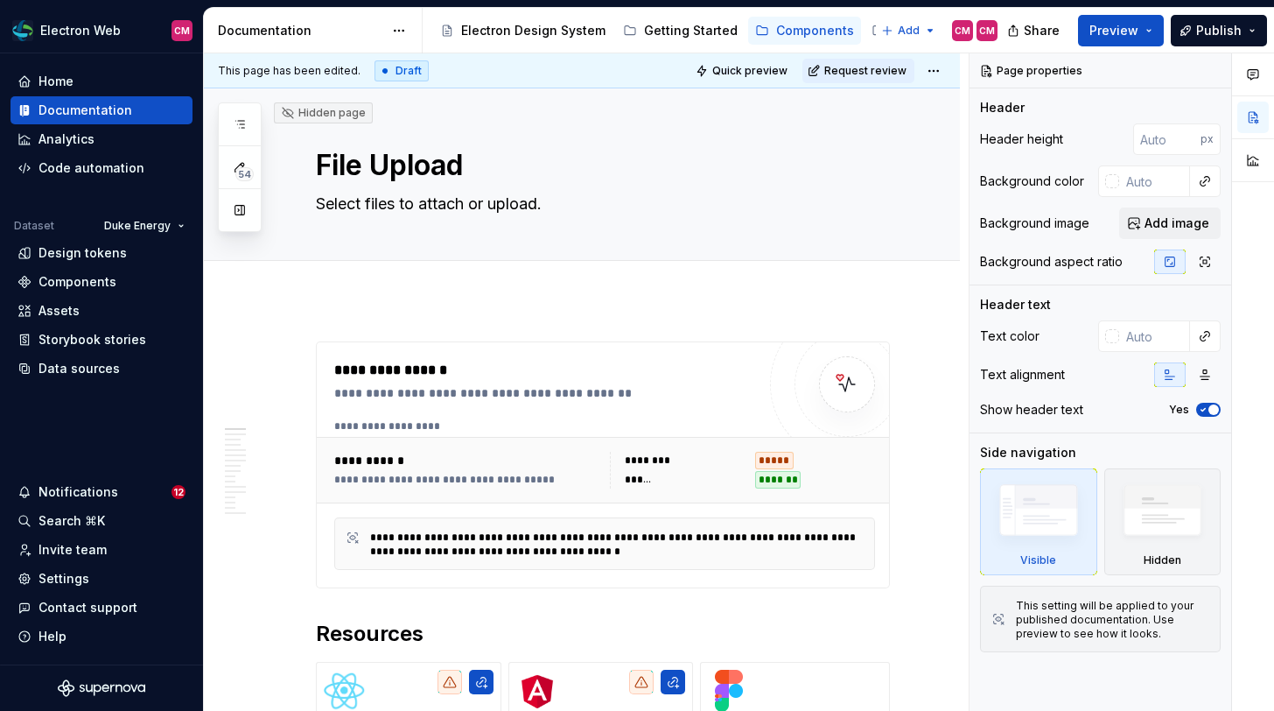
type textarea "*"
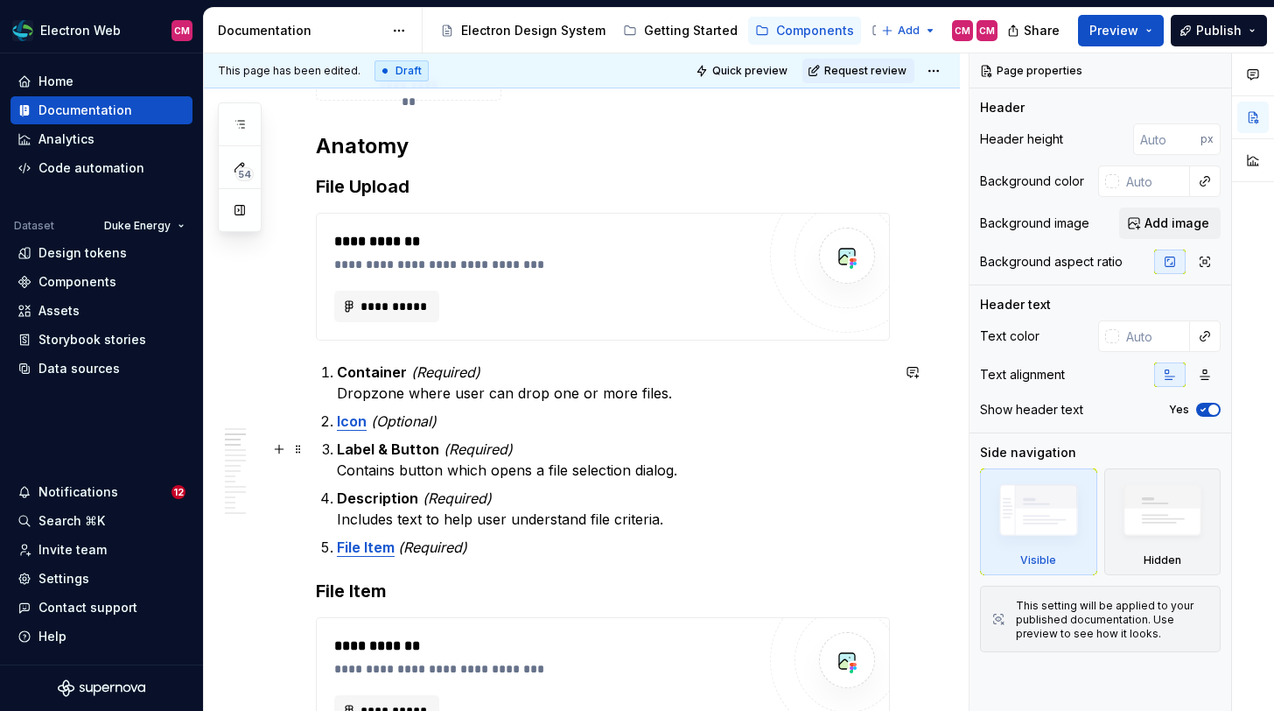
scroll to position [677, 0]
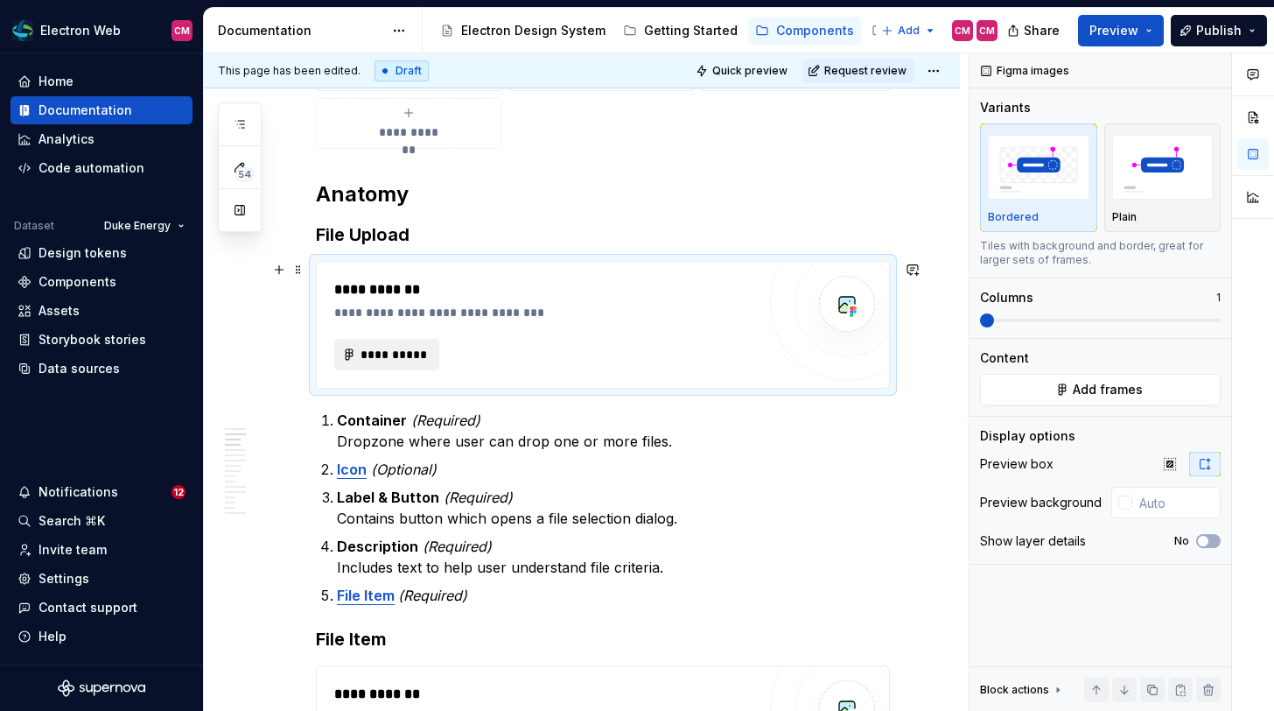
click at [383, 360] on span "**********" at bounding box center [394, 355] width 68 height 18
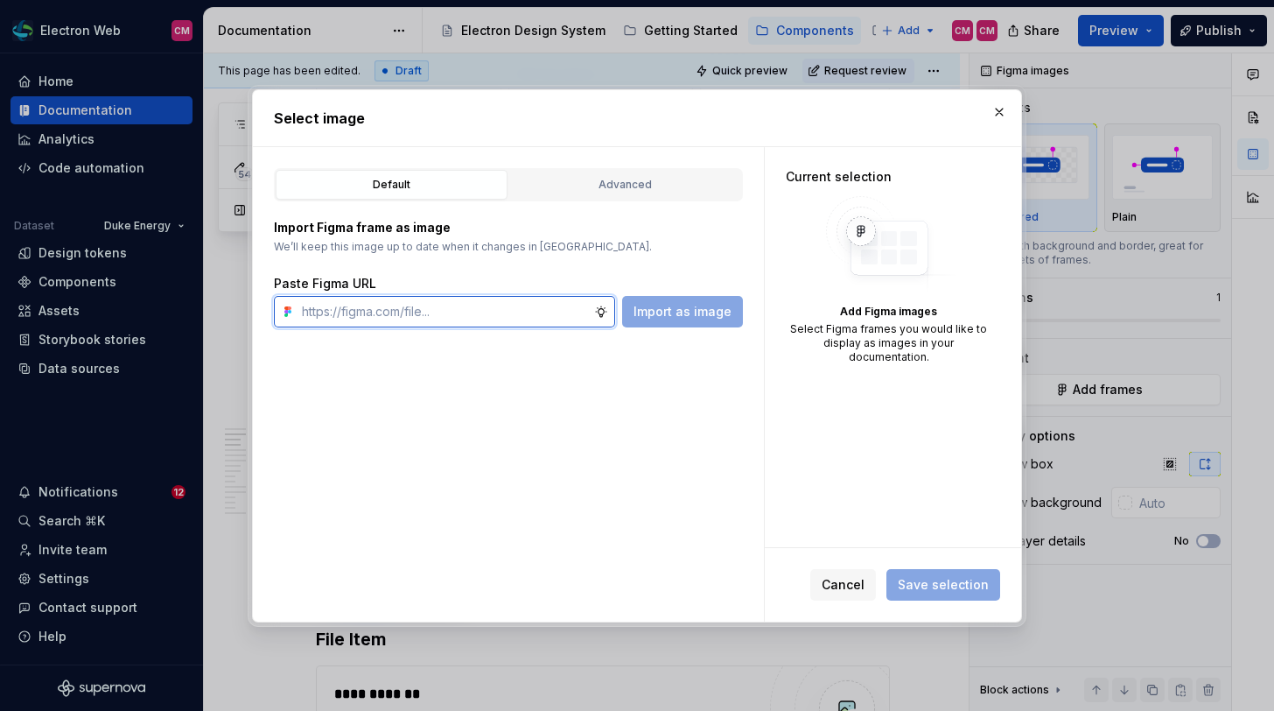
paste input "https://www.figma.com/design/0uOrqUpukVw95vozEUS0s4/Core?node-id=87318-3002&t=C…"
type input "https://www.figma.com/design/0uOrqUpukVw95vozEUS0s4/Core?node-id=87318-3002&t=C…"
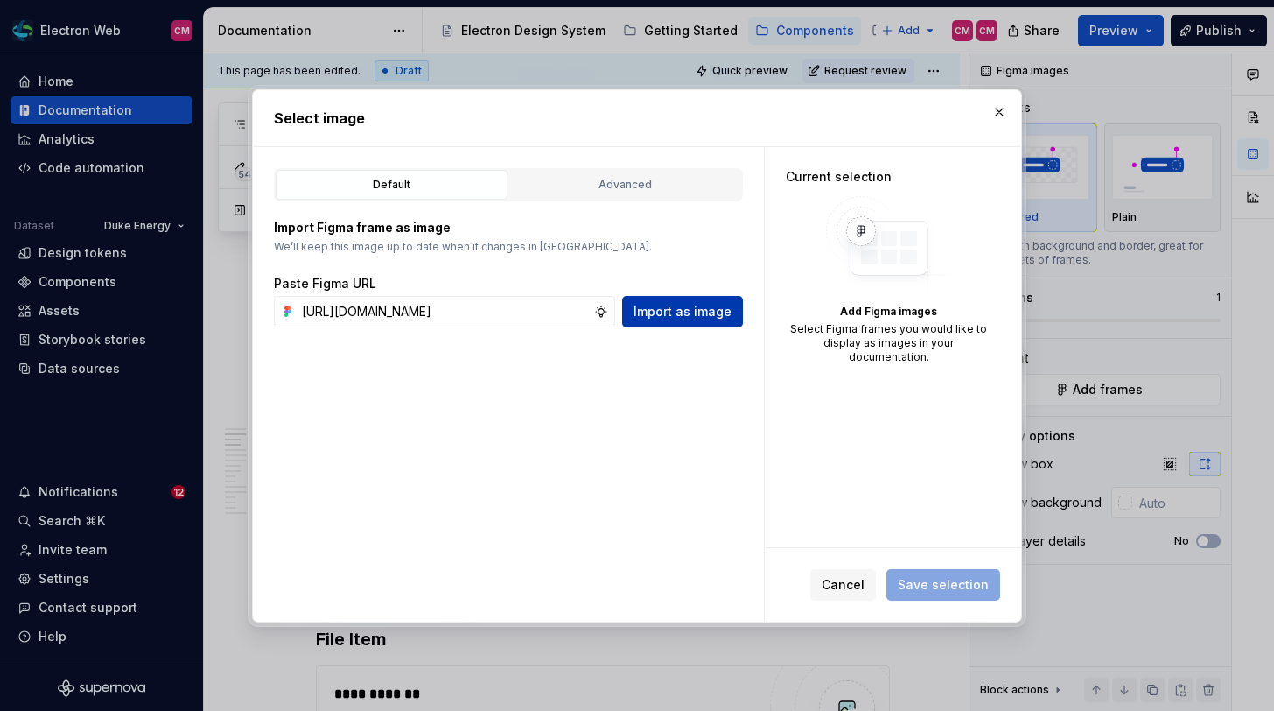
scroll to position [0, 0]
click at [655, 326] on button "Import as image" at bounding box center [682, 312] width 121 height 32
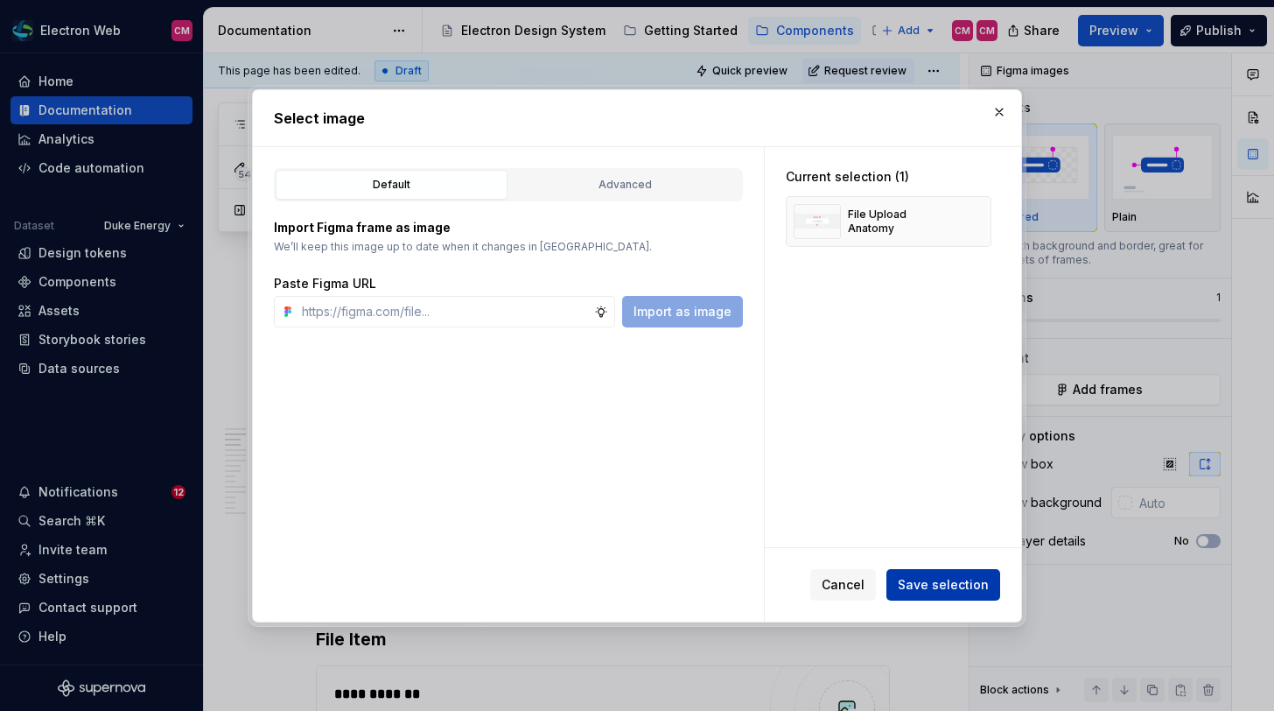
click at [924, 574] on button "Save selection" at bounding box center [943, 585] width 114 height 32
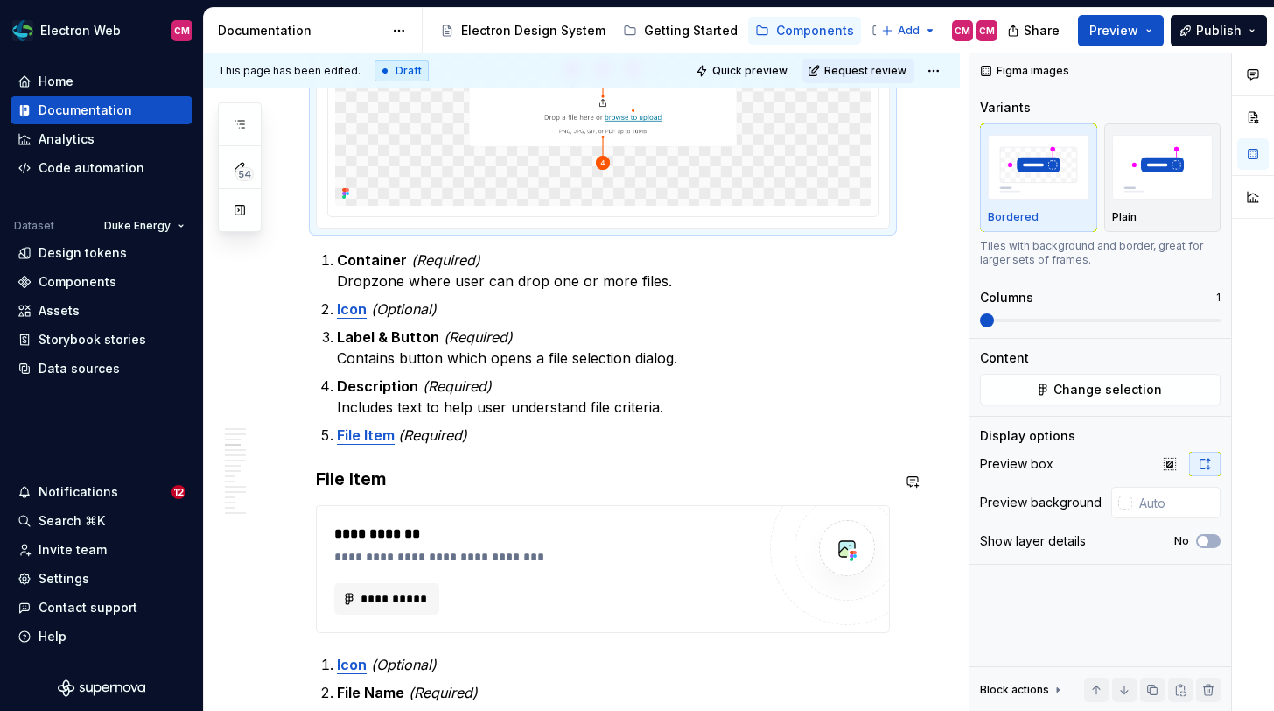
scroll to position [964, 0]
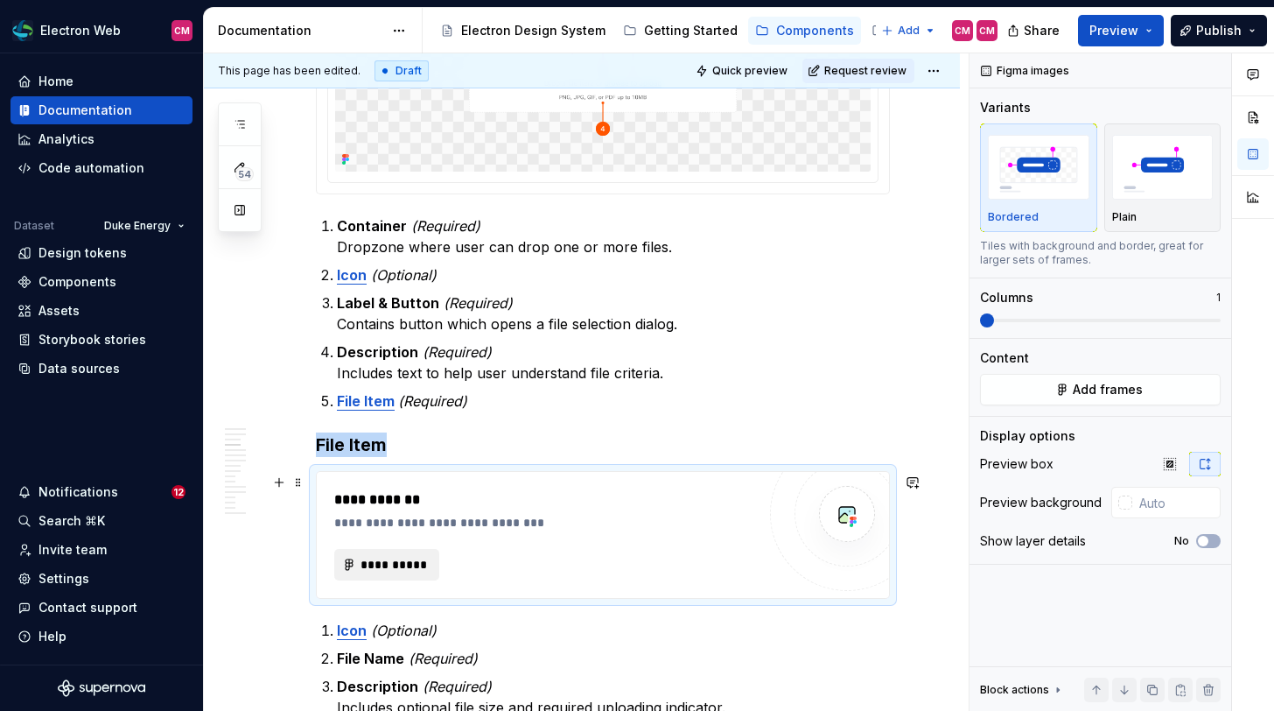
click at [408, 571] on span "**********" at bounding box center [394, 565] width 68 height 18
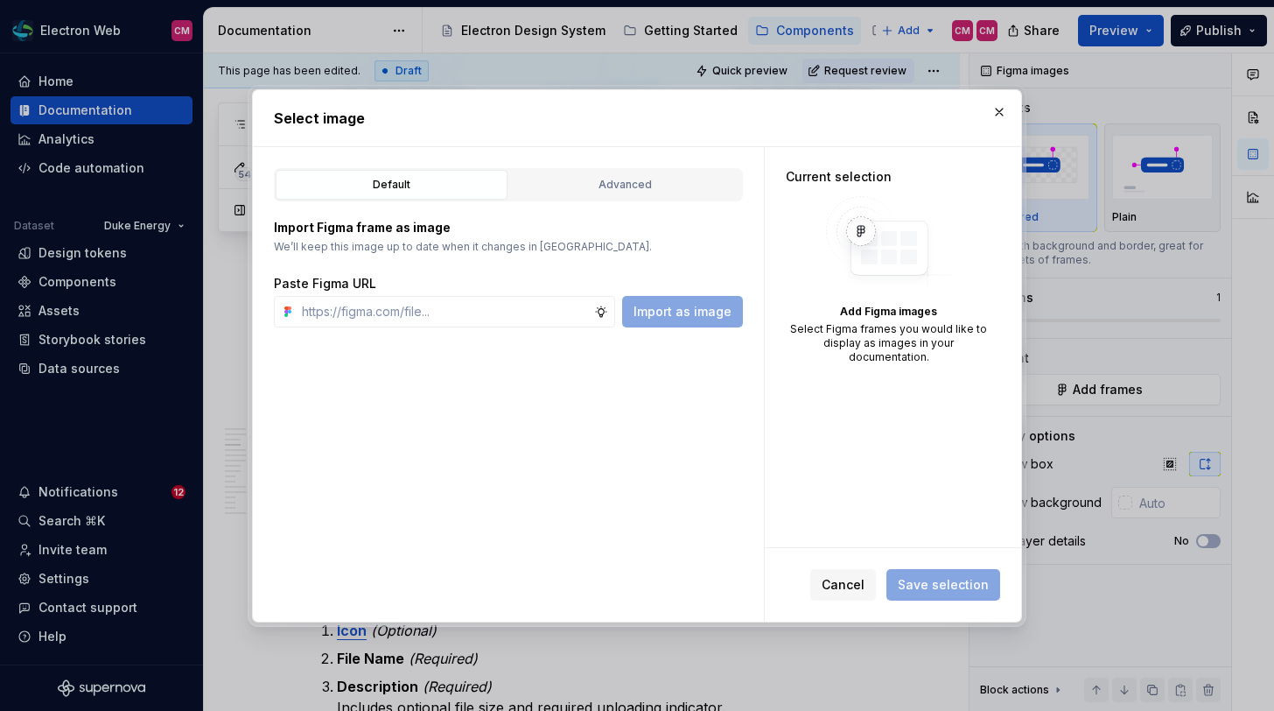
type textarea "*"
paste input "https://www.figma.com/design/0uOrqUpukVw95vozEUS0s4/Core?node-id=87318-3009&t=C…"
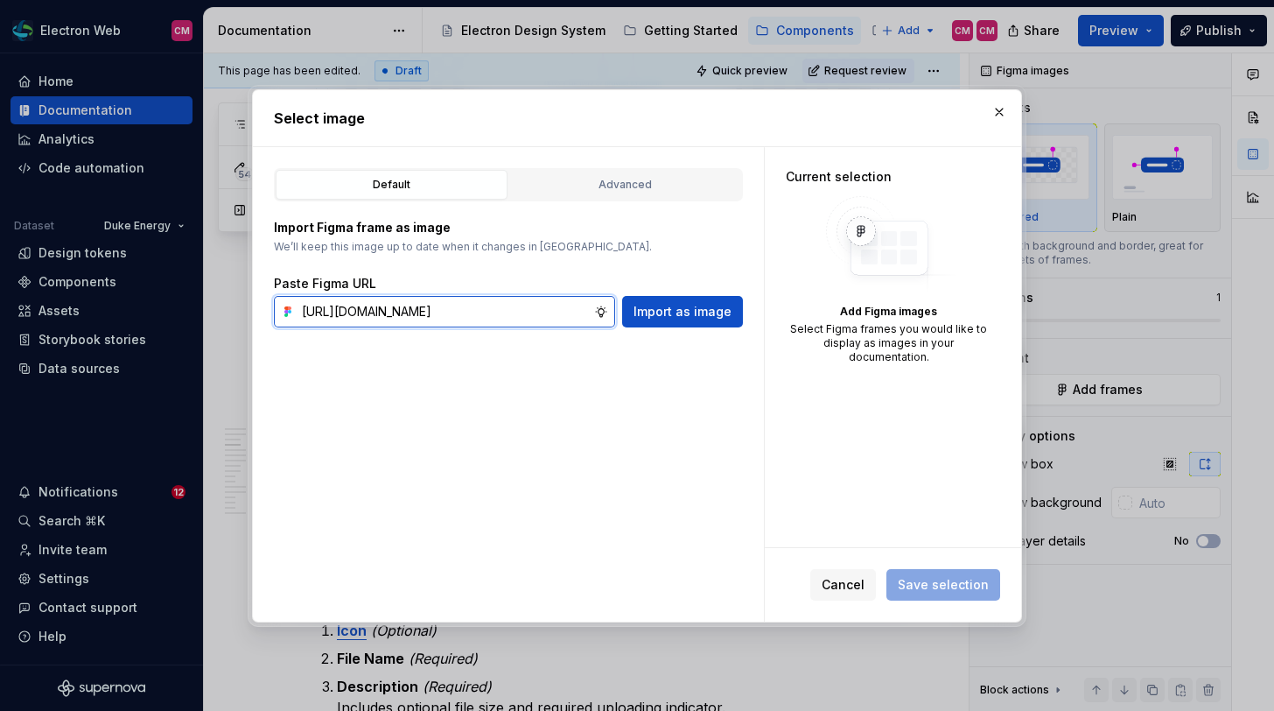
scroll to position [0, 391]
type input "https://www.figma.com/design/0uOrqUpukVw95vozEUS0s4/Core?node-id=87318-3009&t=C…"
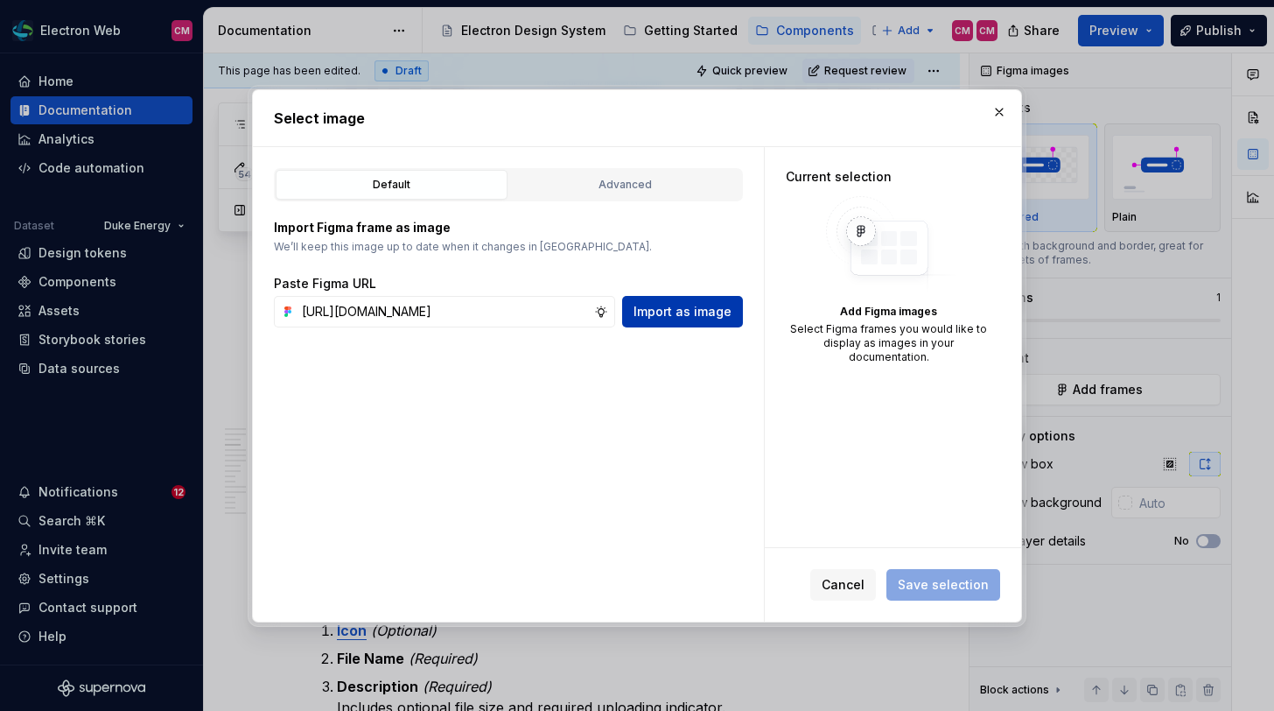
scroll to position [0, 0]
click at [665, 305] on span "Import as image" at bounding box center [683, 312] width 98 height 18
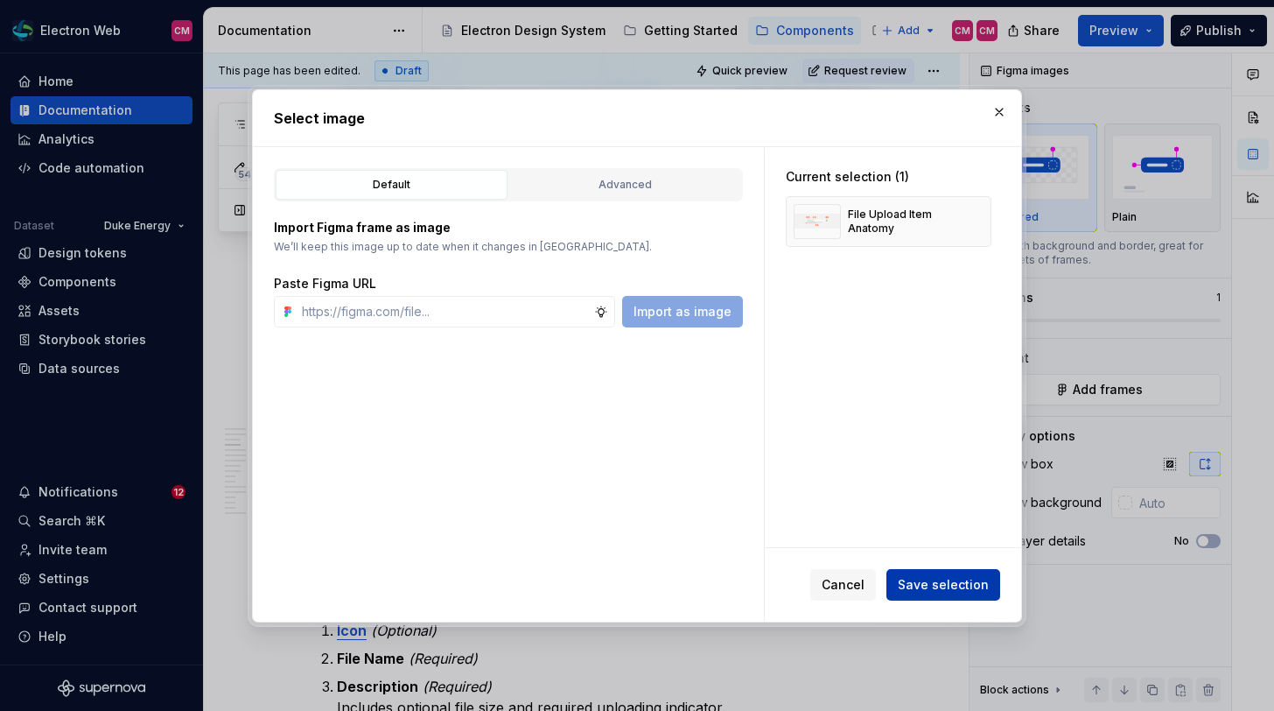
click at [946, 587] on span "Save selection" at bounding box center [943, 585] width 91 height 18
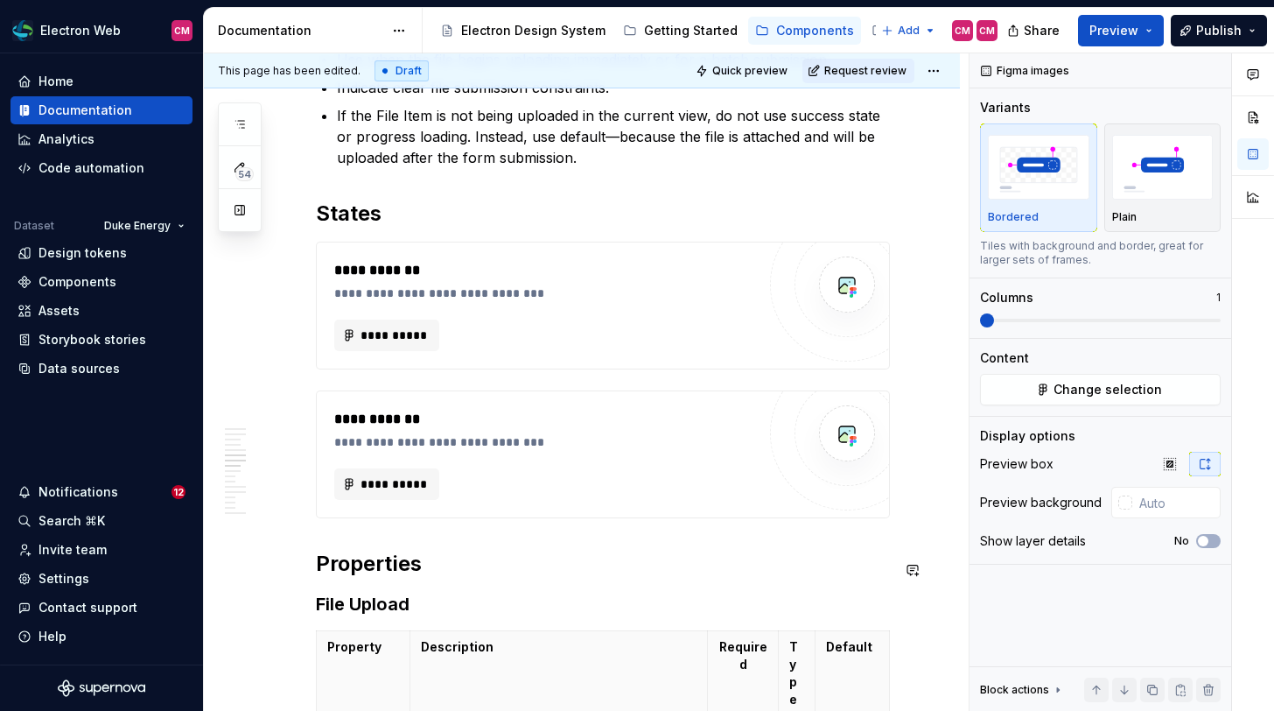
scroll to position [2097, 0]
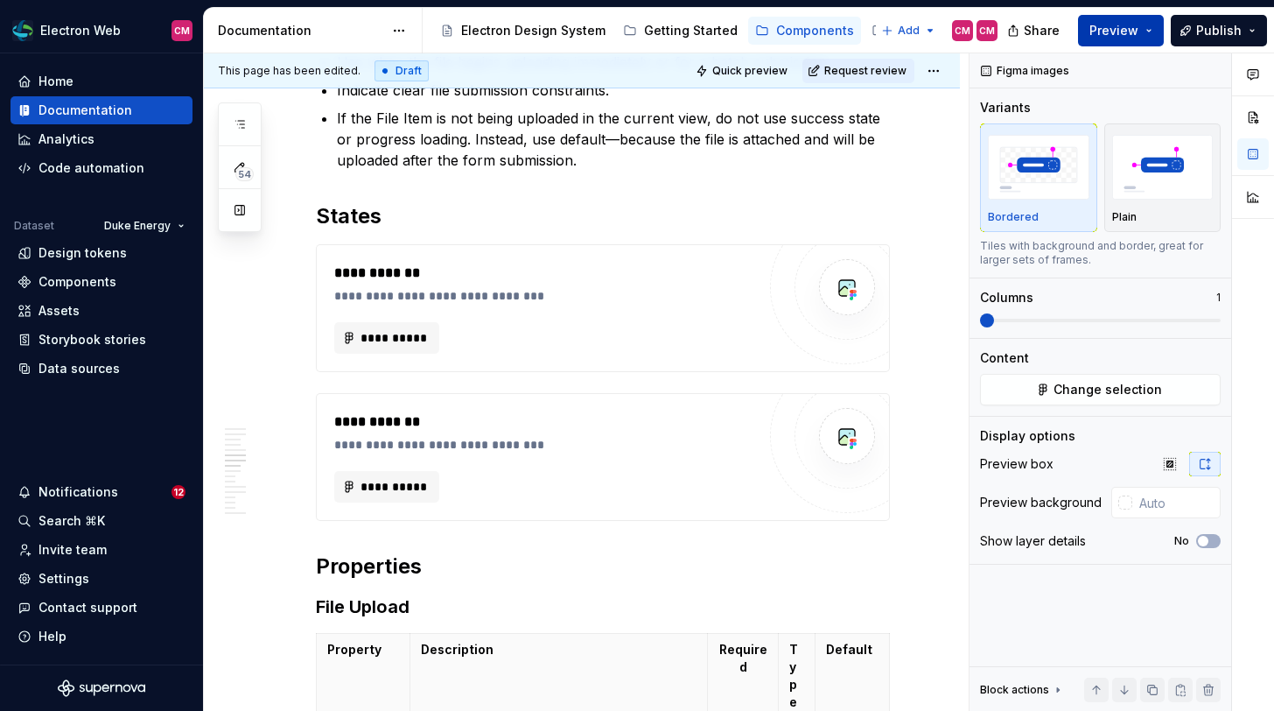
click at [1141, 33] on button "Preview" at bounding box center [1121, 31] width 86 height 32
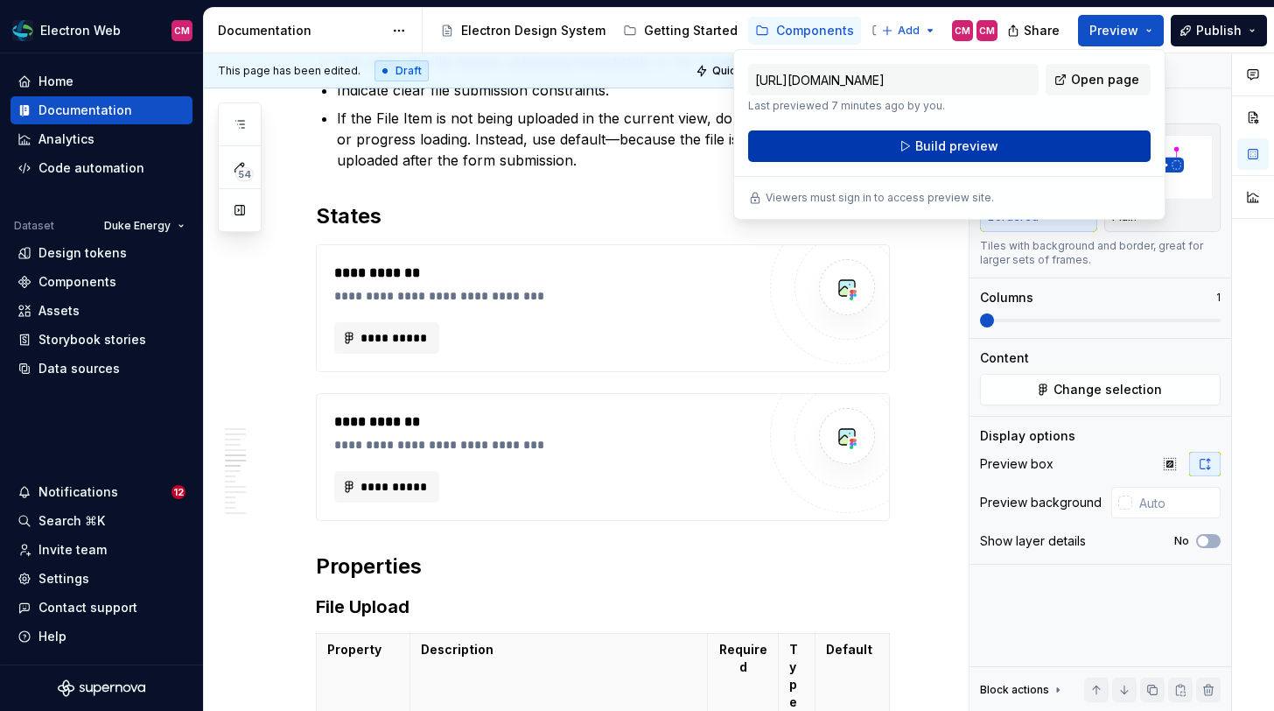
click at [1031, 146] on button "Build preview" at bounding box center [949, 146] width 403 height 32
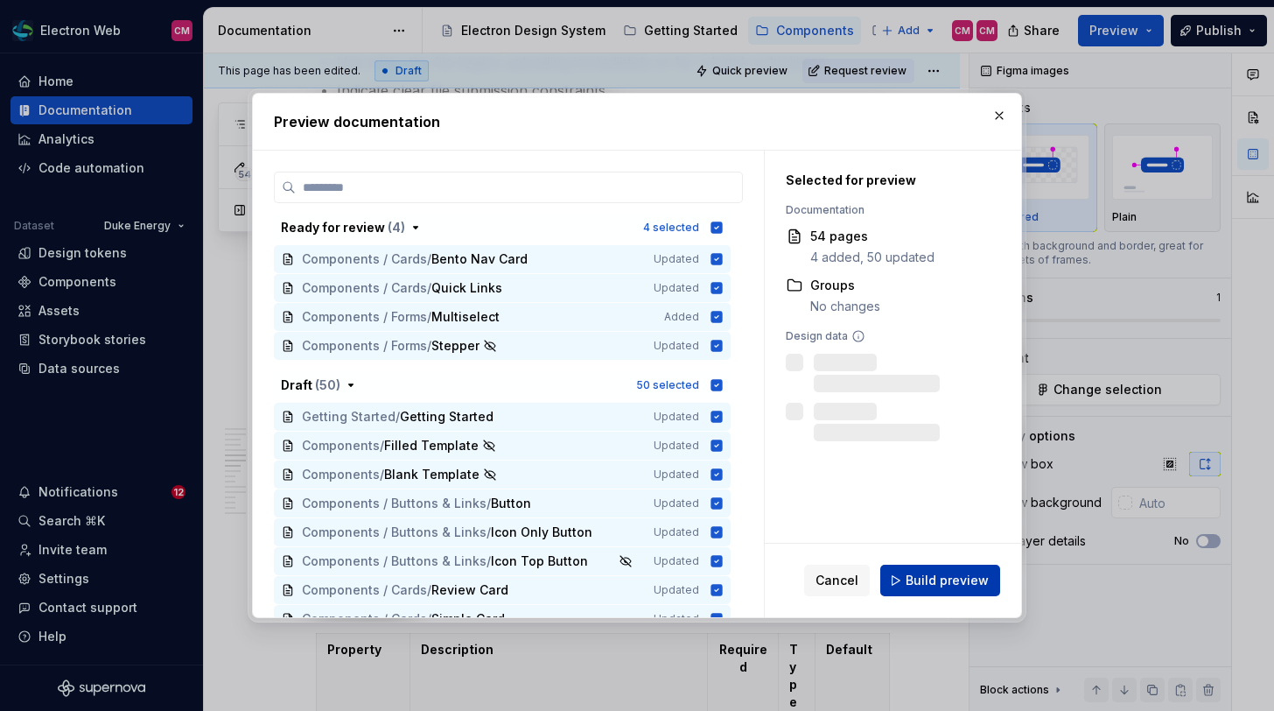
click at [959, 580] on span "Build preview" at bounding box center [947, 580] width 83 height 18
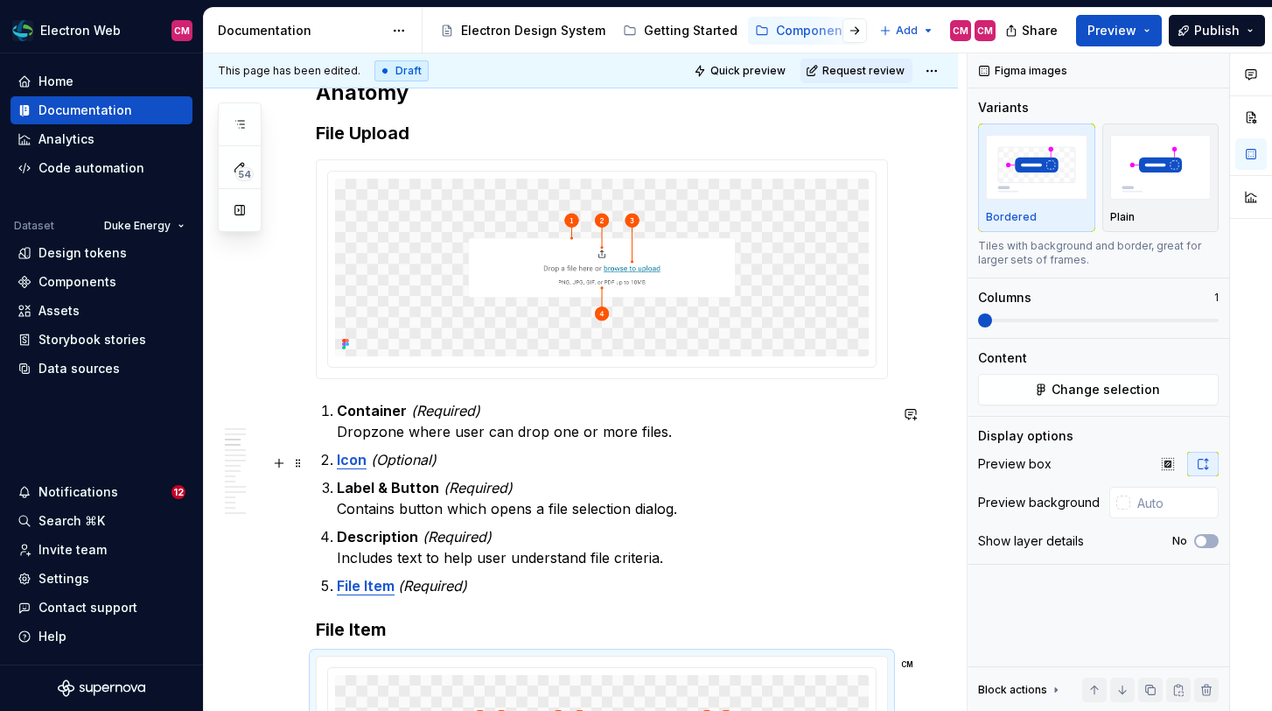
scroll to position [775, 0]
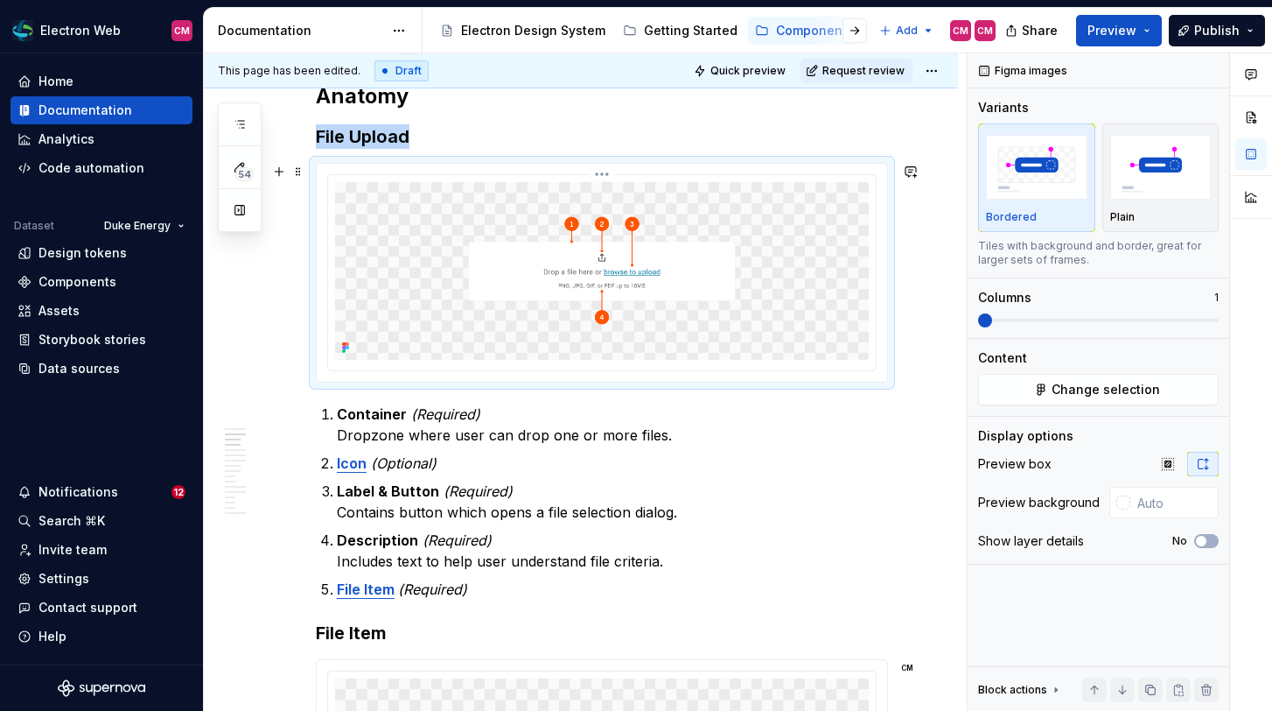
click at [662, 276] on img at bounding box center [602, 271] width 534 height 178
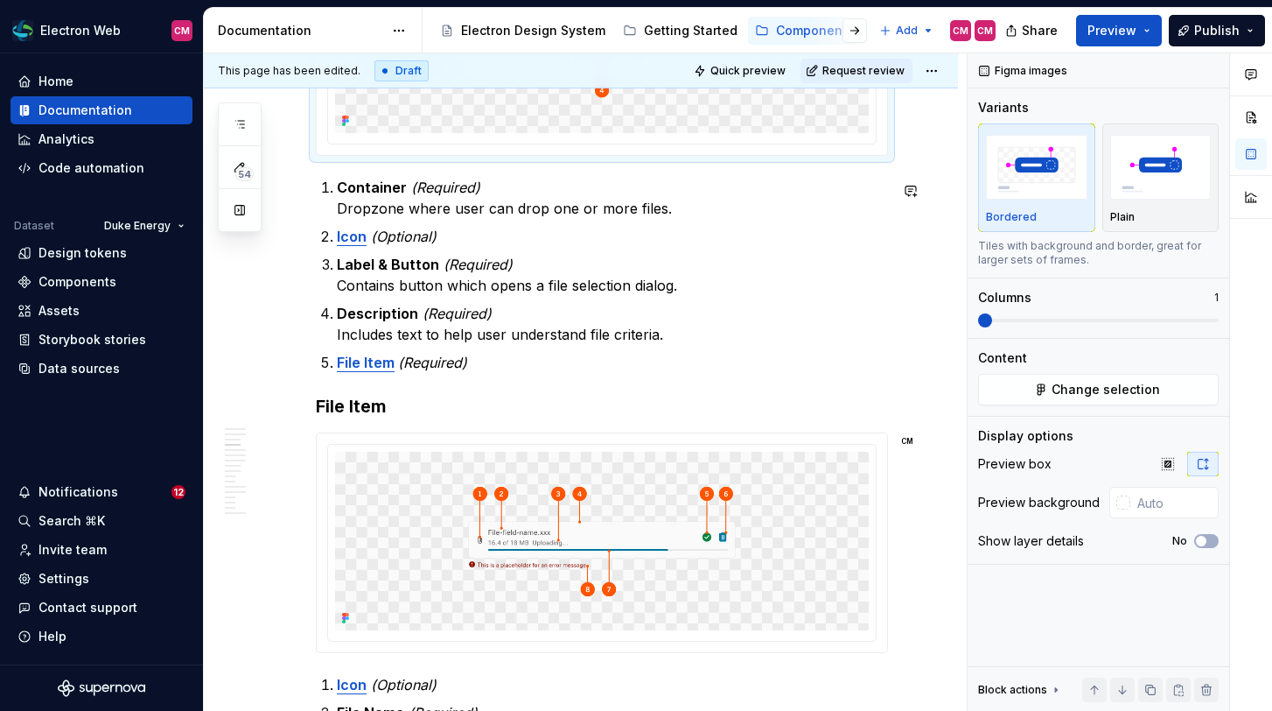
scroll to position [1138, 0]
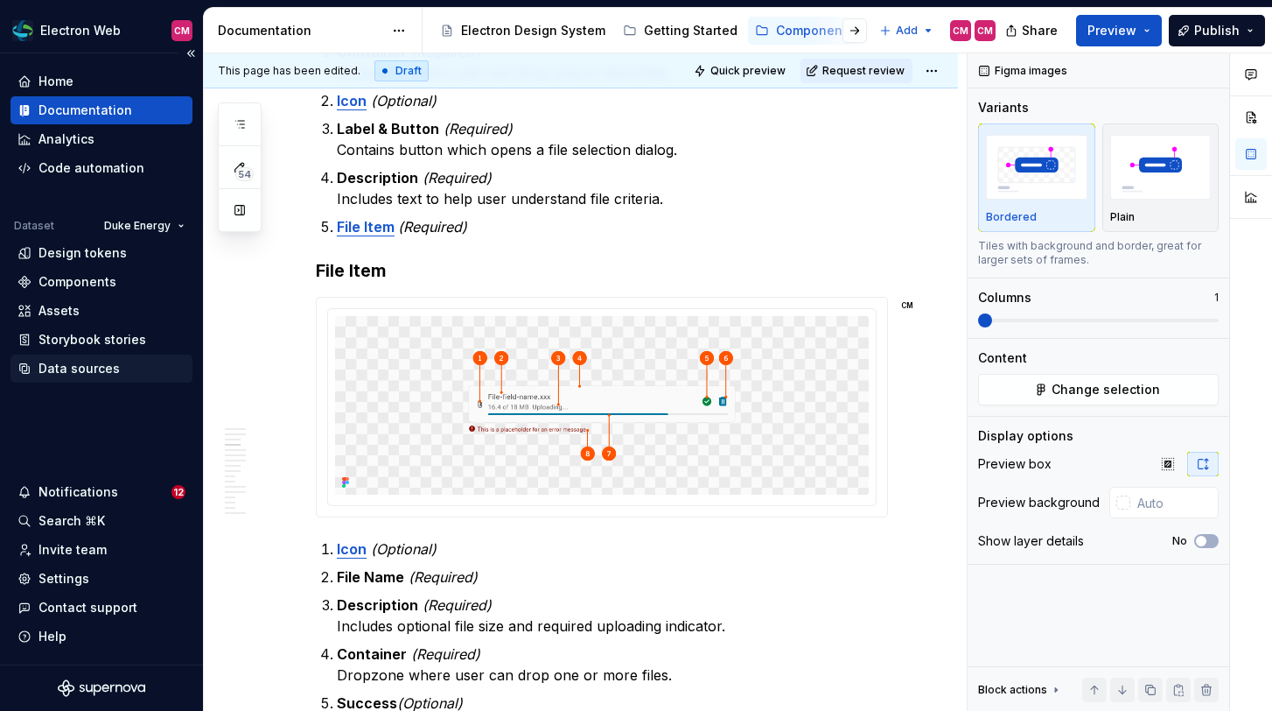
click at [90, 365] on div "Data sources" at bounding box center [79, 369] width 81 height 18
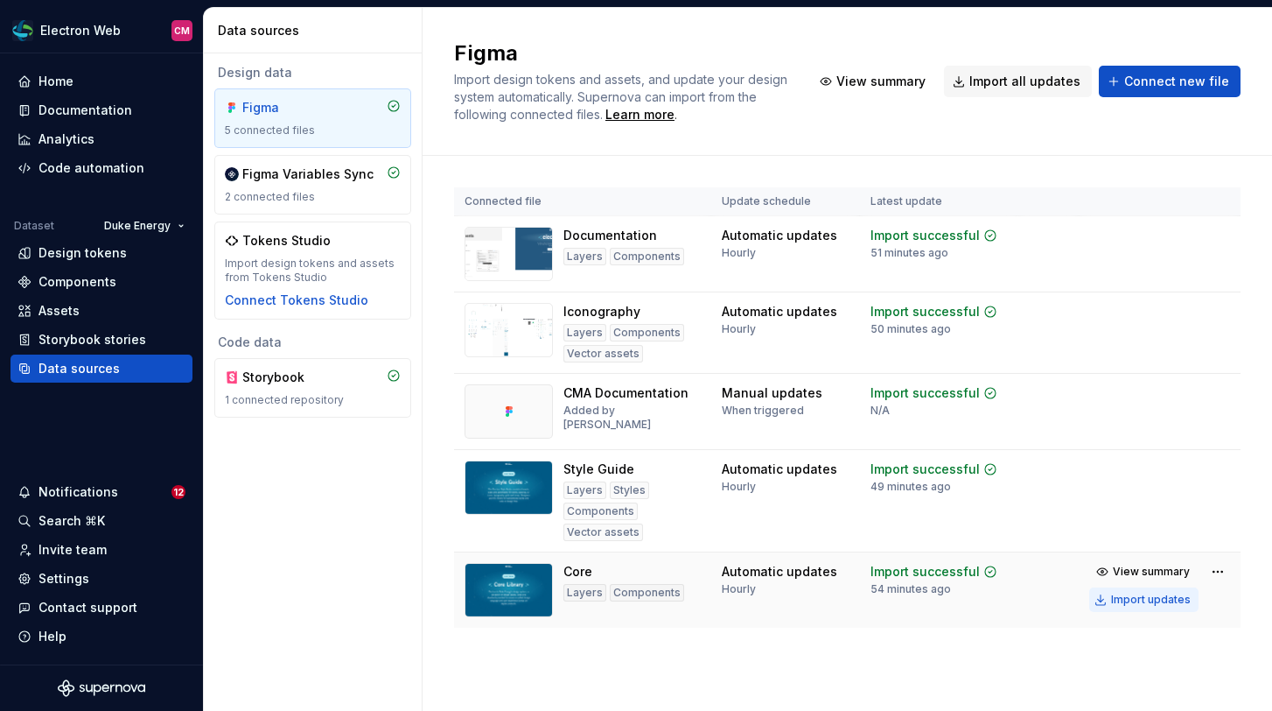
click at [1131, 599] on div "Import updates" at bounding box center [1151, 599] width 80 height 14
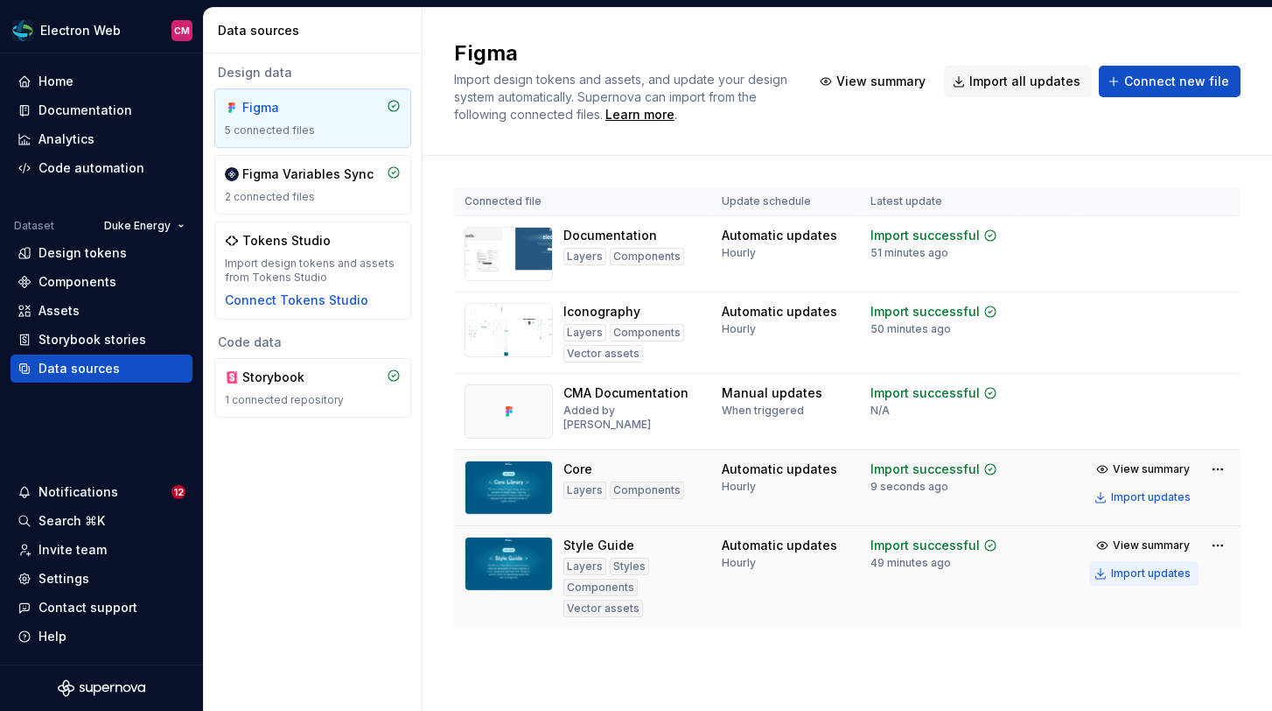
click at [1140, 568] on div "Import updates" at bounding box center [1151, 573] width 80 height 14
click at [87, 110] on div "Documentation" at bounding box center [86, 111] width 94 height 18
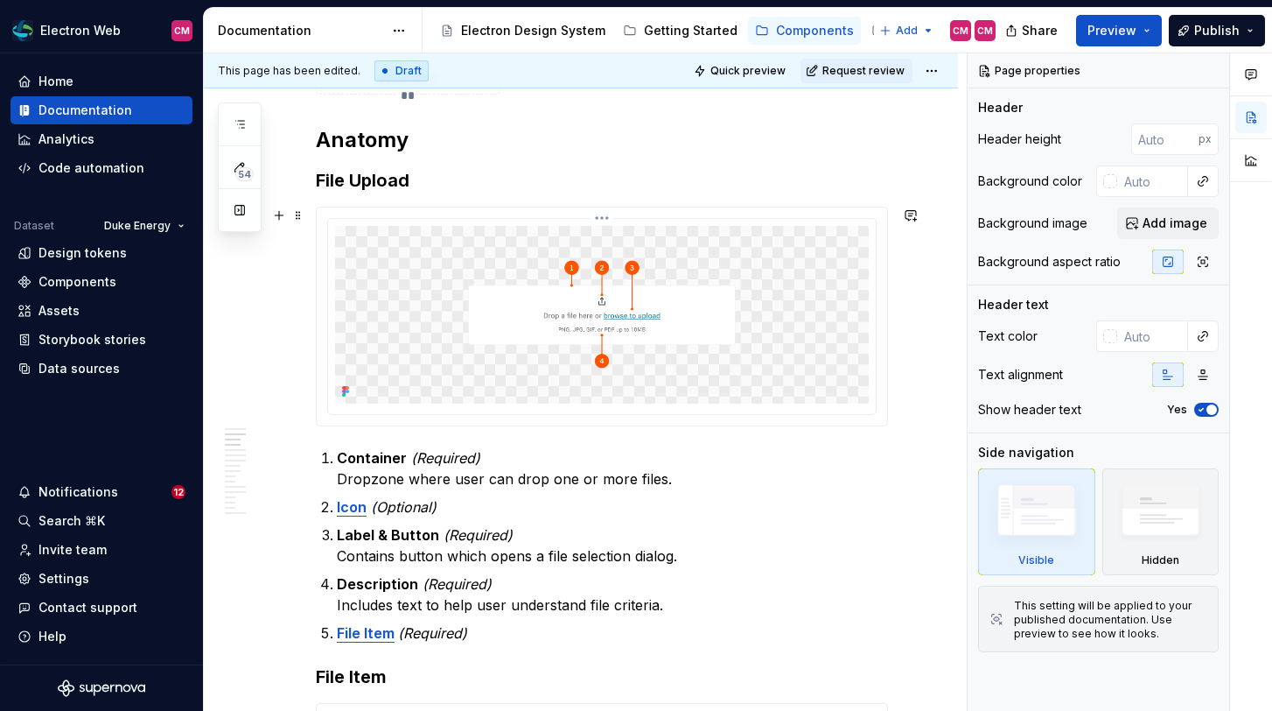
scroll to position [750, 0]
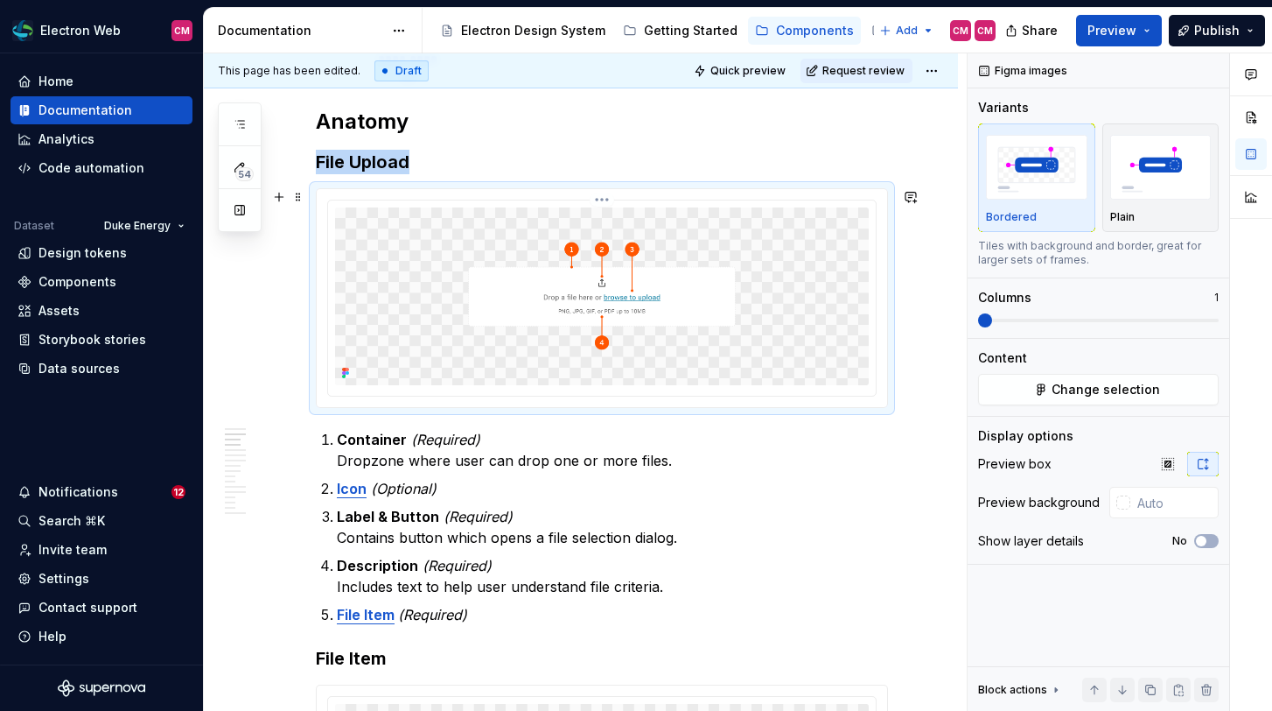
click at [591, 325] on img at bounding box center [602, 296] width 534 height 178
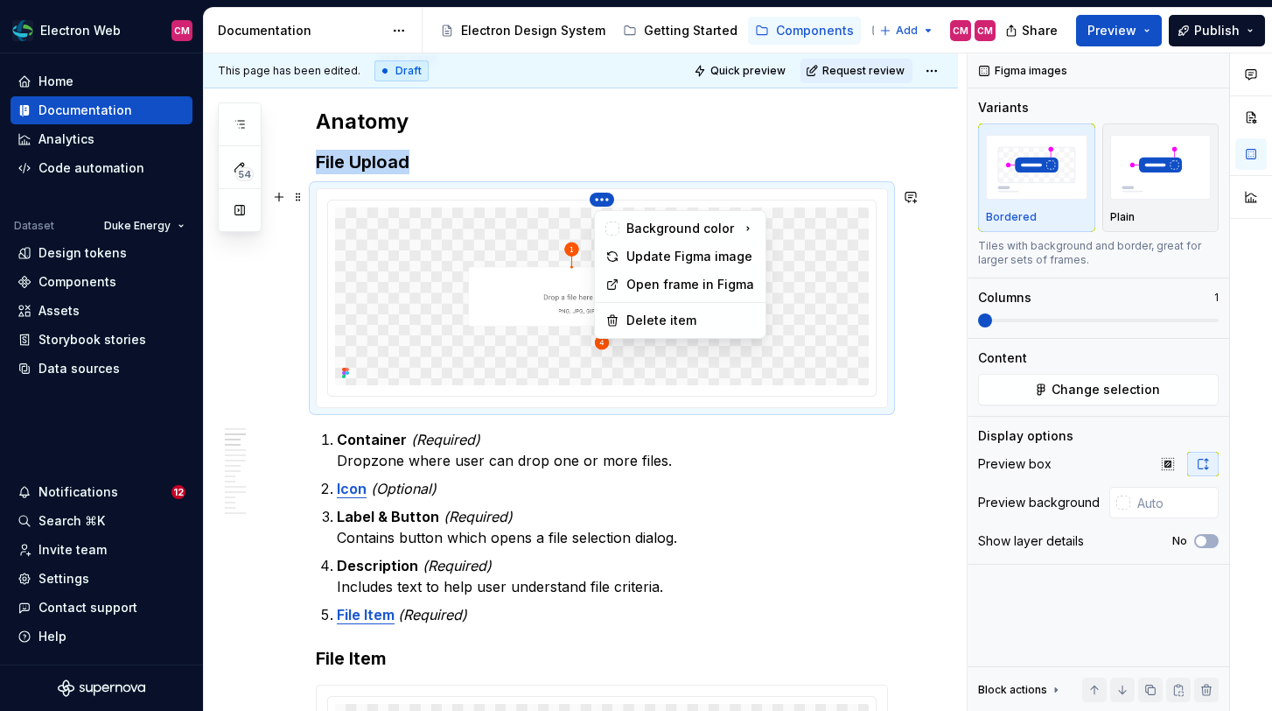
click at [609, 196] on html "Electron Web CM Home Documentation Analytics Code automation Dataset Duke Energ…" at bounding box center [636, 355] width 1272 height 711
click at [638, 258] on div "Update Figma image" at bounding box center [691, 257] width 129 height 18
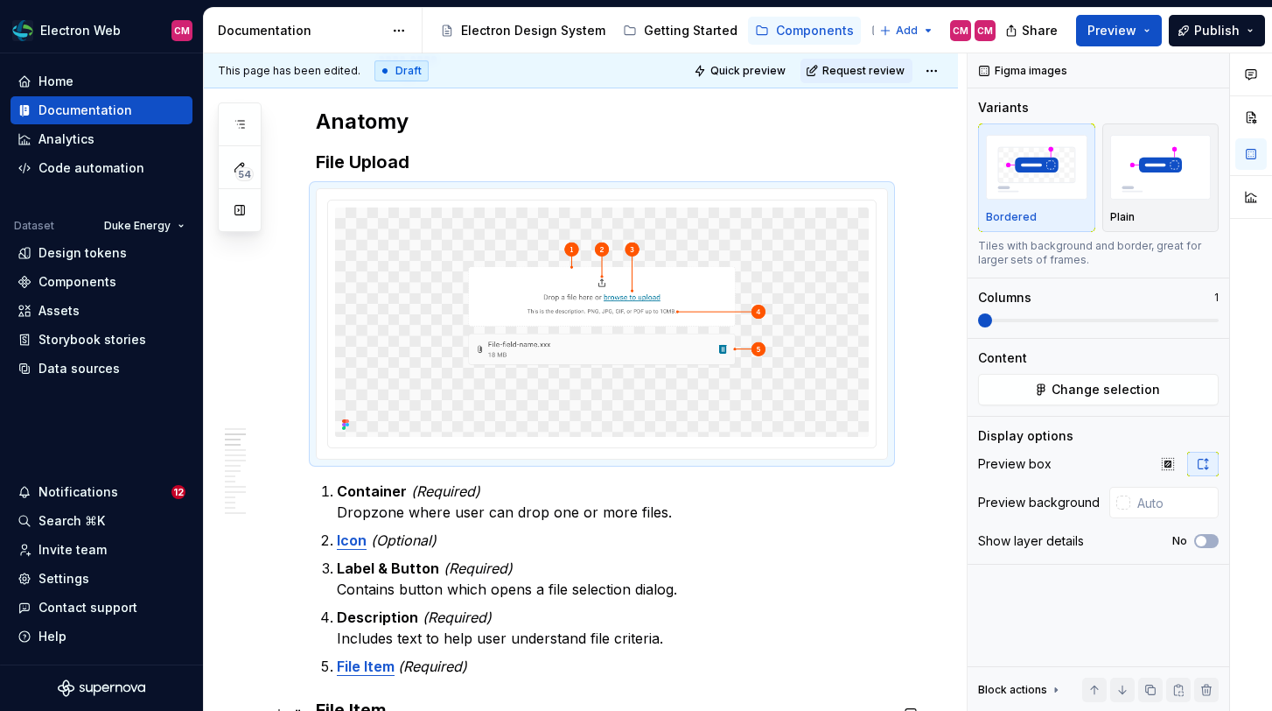
type textarea "*"
click at [537, 282] on img at bounding box center [602, 321] width 534 height 229
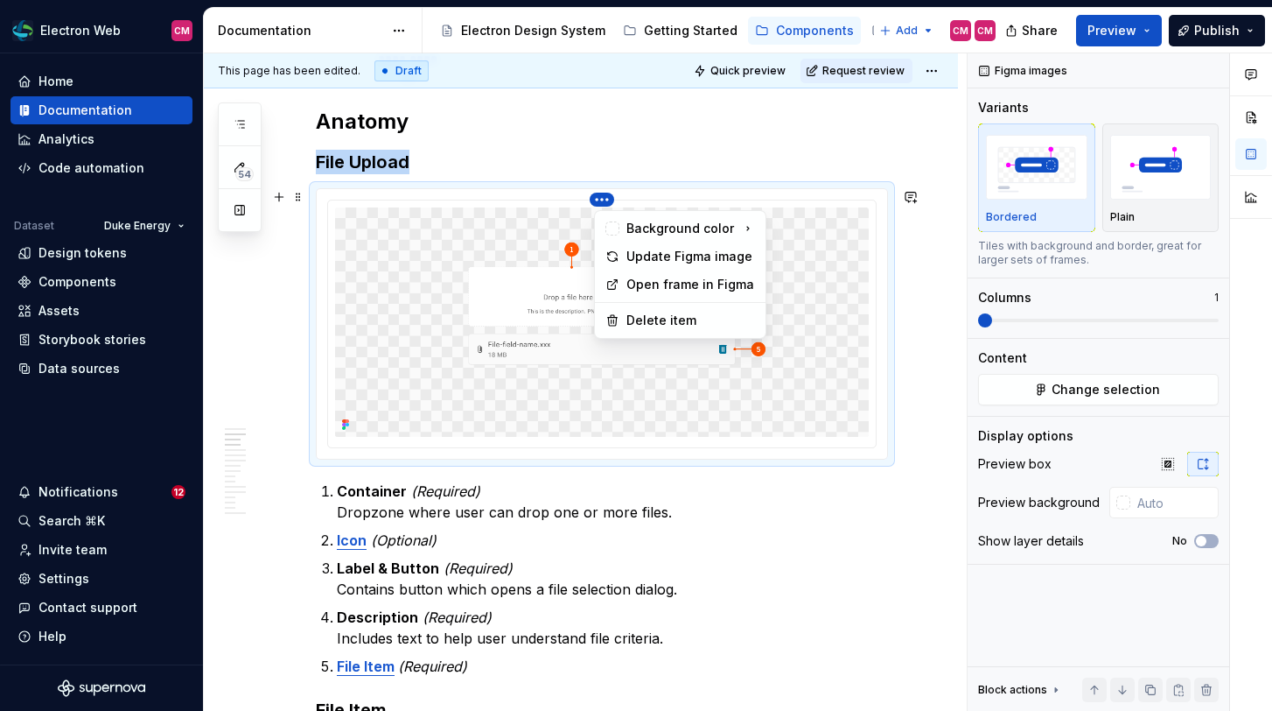
click at [604, 198] on html "Electron Web CM Home Documentation Analytics Code automation Dataset Duke Energ…" at bounding box center [636, 355] width 1272 height 711
click at [639, 252] on div "Update Figma image" at bounding box center [691, 257] width 129 height 18
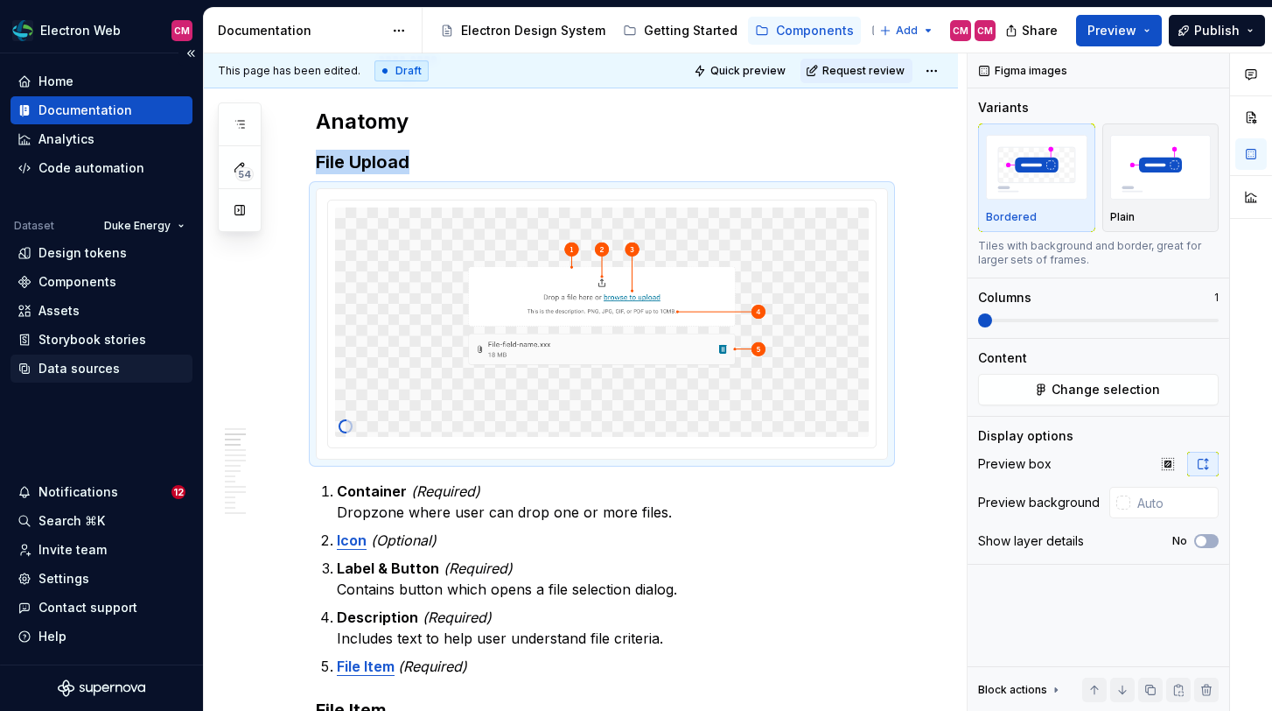
click at [87, 373] on div "Data sources" at bounding box center [79, 369] width 81 height 18
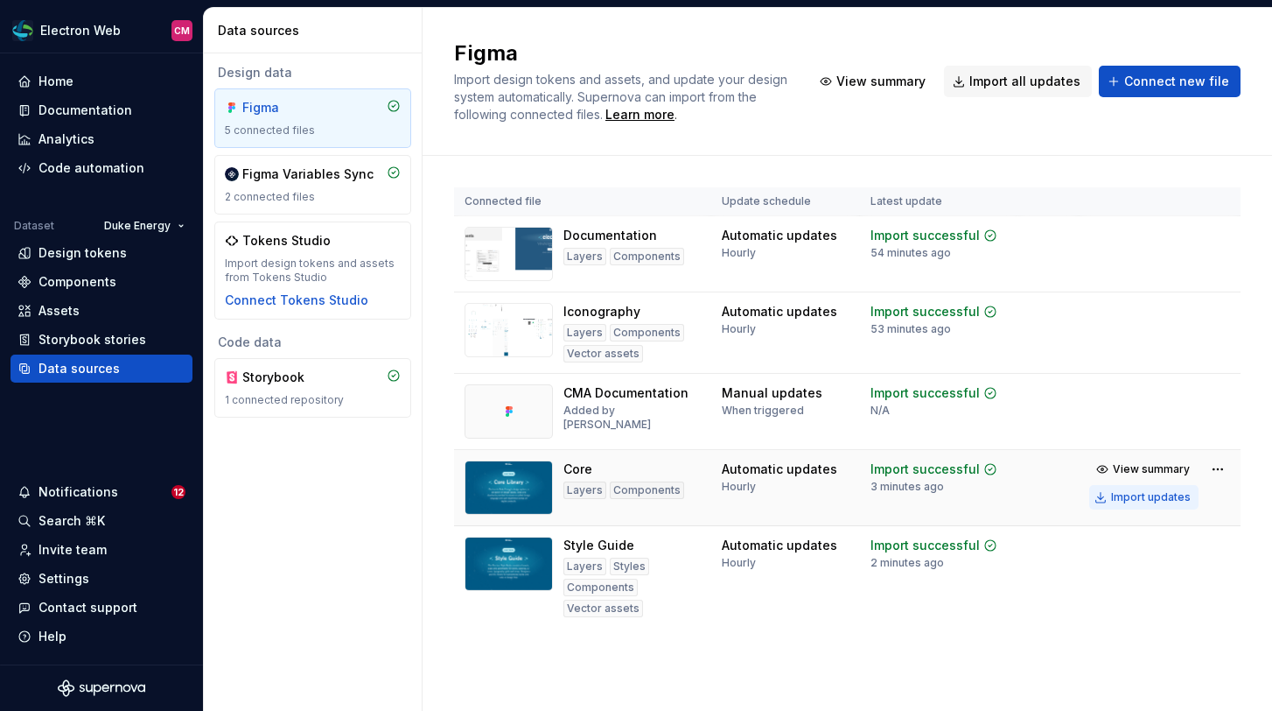
click at [1143, 494] on div "Import updates" at bounding box center [1151, 497] width 80 height 14
